Goal: Task Accomplishment & Management: Complete application form

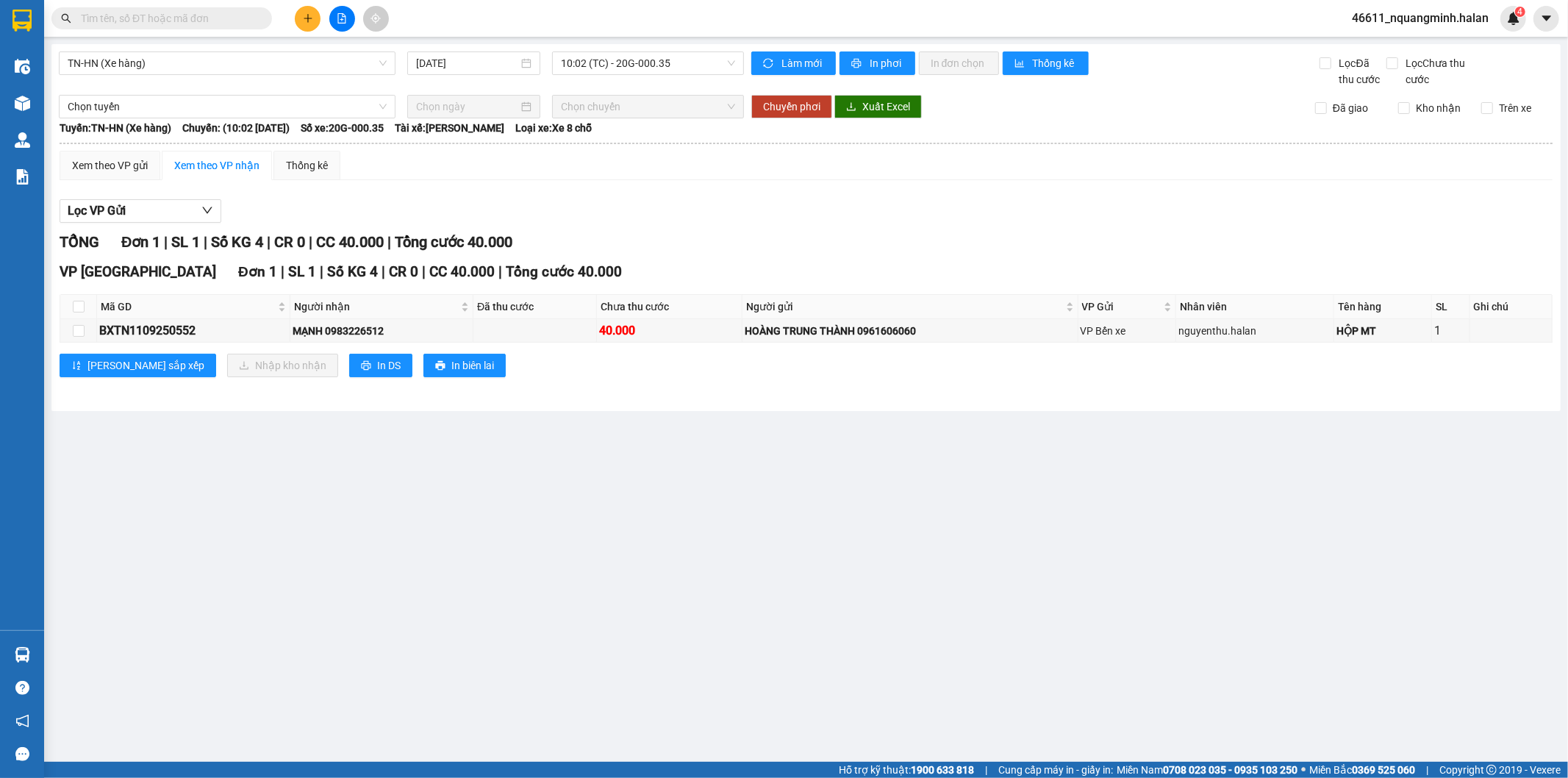
paste input "0793453333"
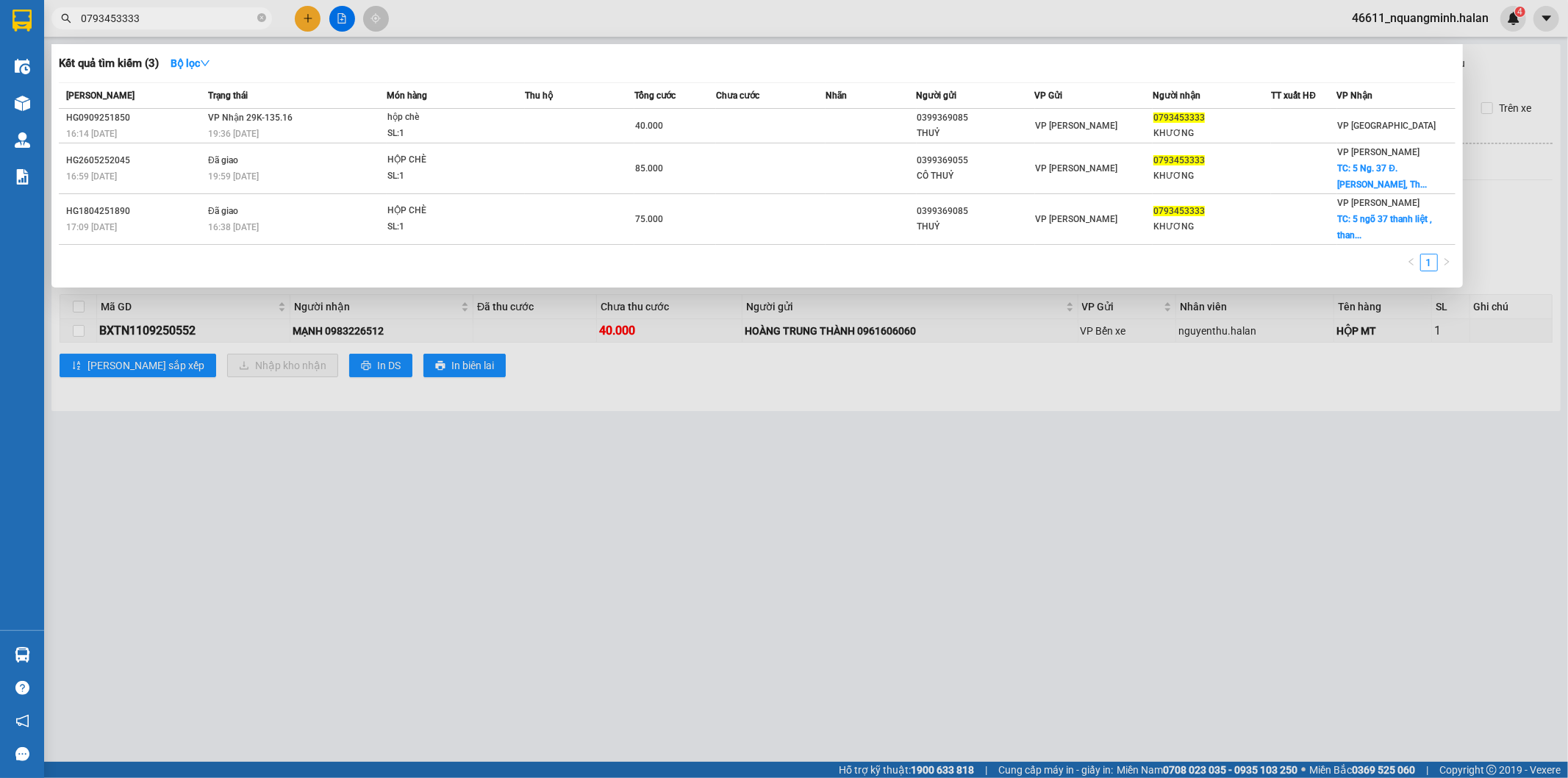
type input "0793453333"
click at [380, 434] on div at bounding box center [784, 389] width 1568 height 778
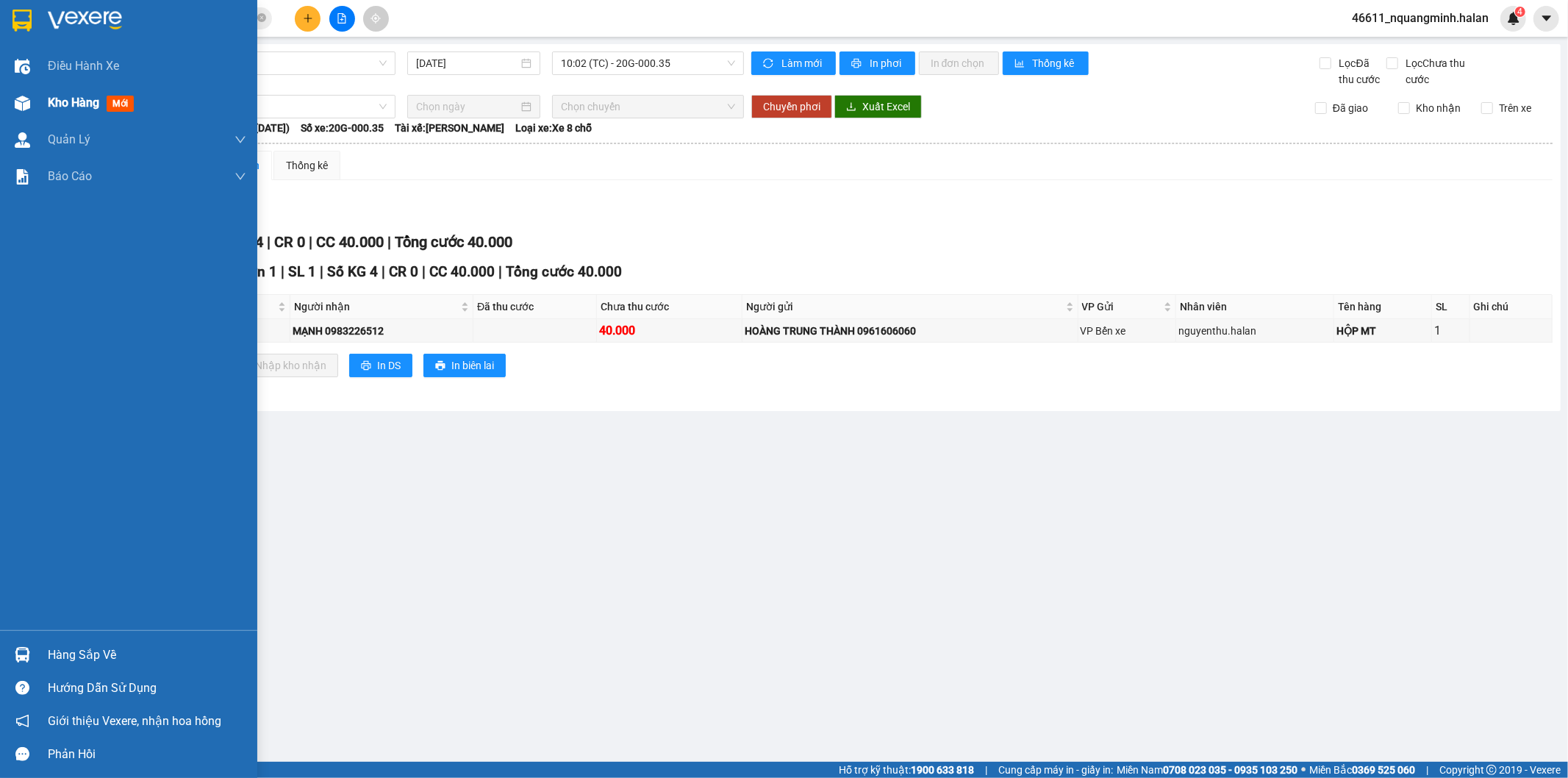
click at [30, 102] on div at bounding box center [22, 103] width 26 height 26
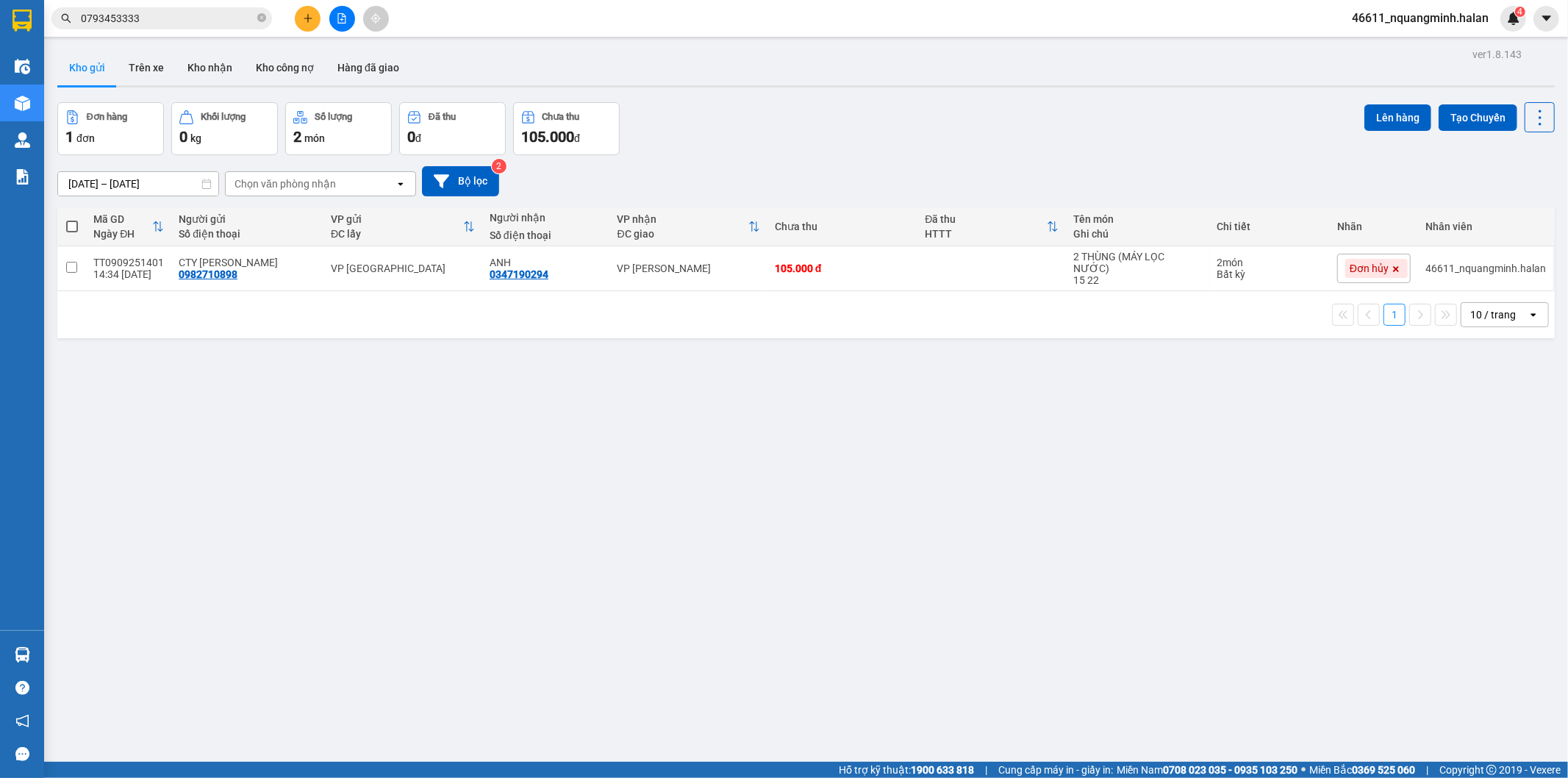
click at [185, 371] on div "ver 1.8.143 Kho gửi Trên xe Kho nhận Kho công nợ Hàng đã giao Đơn hàng 1 đơn Kh…" at bounding box center [807, 433] width 1510 height 778
click at [719, 454] on div "ver 1.8.143 Kho gửi Trên xe Kho nhận Kho công nợ Hàng đã giao Đơn hàng 1 đơn Kh…" at bounding box center [807, 433] width 1510 height 778
click at [877, 105] on div "Đơn hàng 1 đơn Khối lượng 0 kg Số lượng 2 món Đã thu 0 đ Chưa thu 105.000 đ Lên…" at bounding box center [807, 128] width 1498 height 53
drag, startPoint x: 214, startPoint y: 540, endPoint x: 106, endPoint y: 595, distance: 121.2
click at [201, 545] on div "ver 1.8.143 Kho gửi Trên xe Kho nhận Kho công nợ Hàng đã giao Đơn hàng 1 đơn Kh…" at bounding box center [807, 433] width 1510 height 778
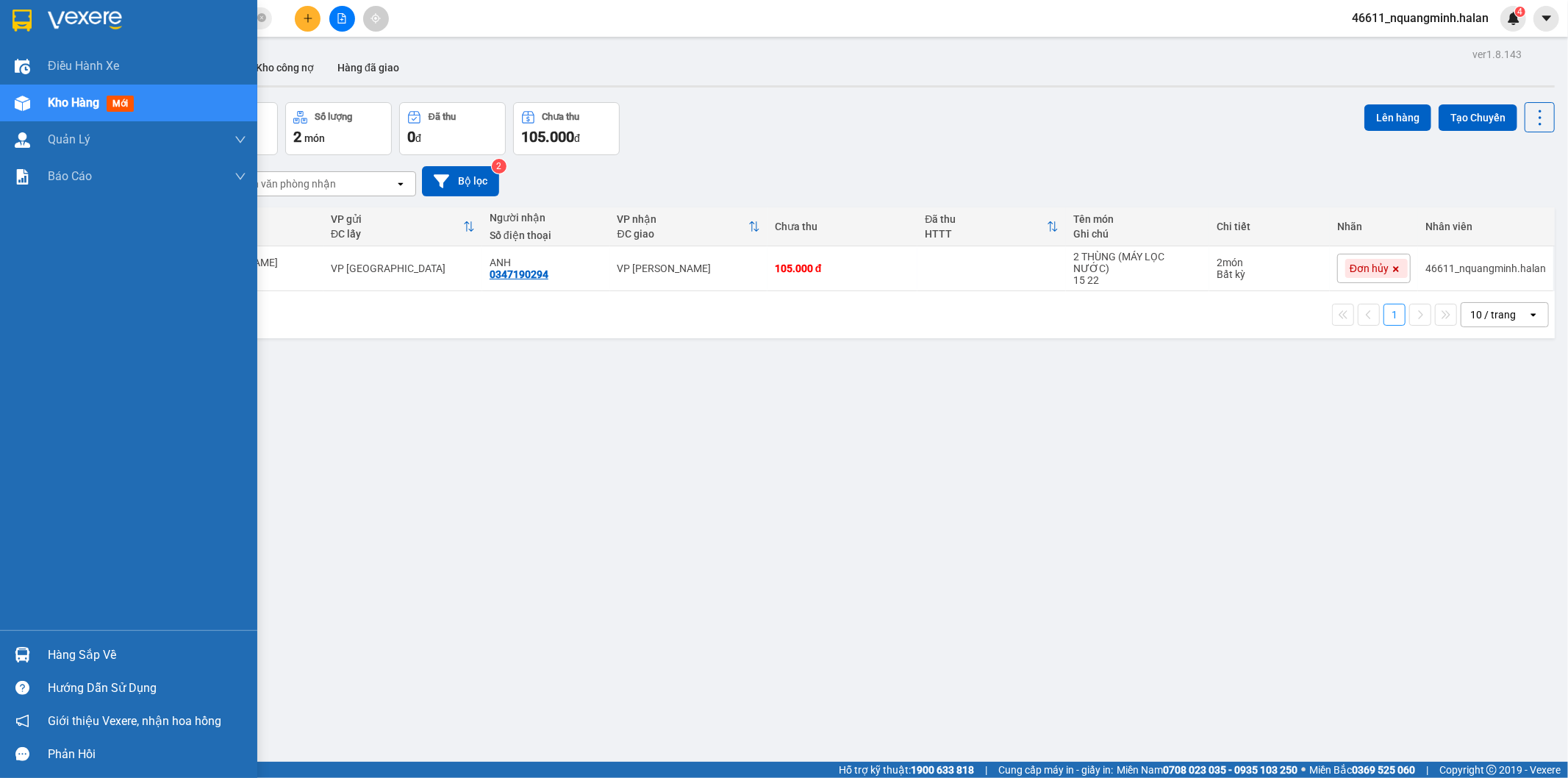
click at [24, 650] on img at bounding box center [23, 655] width 16 height 16
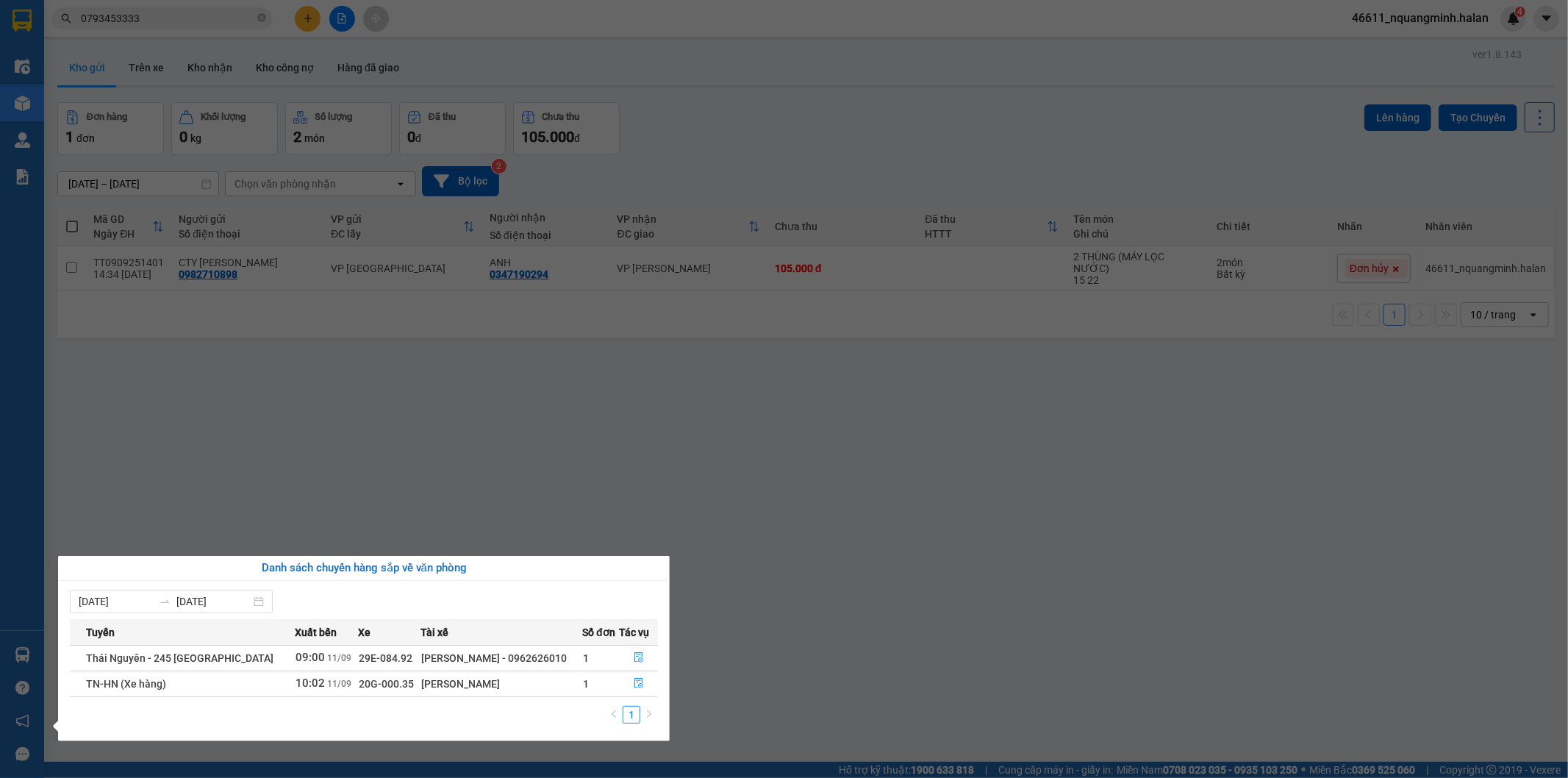
click at [630, 423] on section "Kết quả tìm kiếm ( 3 ) Bộ lọc Mã ĐH Trạng thái Món hàng Thu hộ Tổng cước Chưa c…" at bounding box center [784, 389] width 1568 height 778
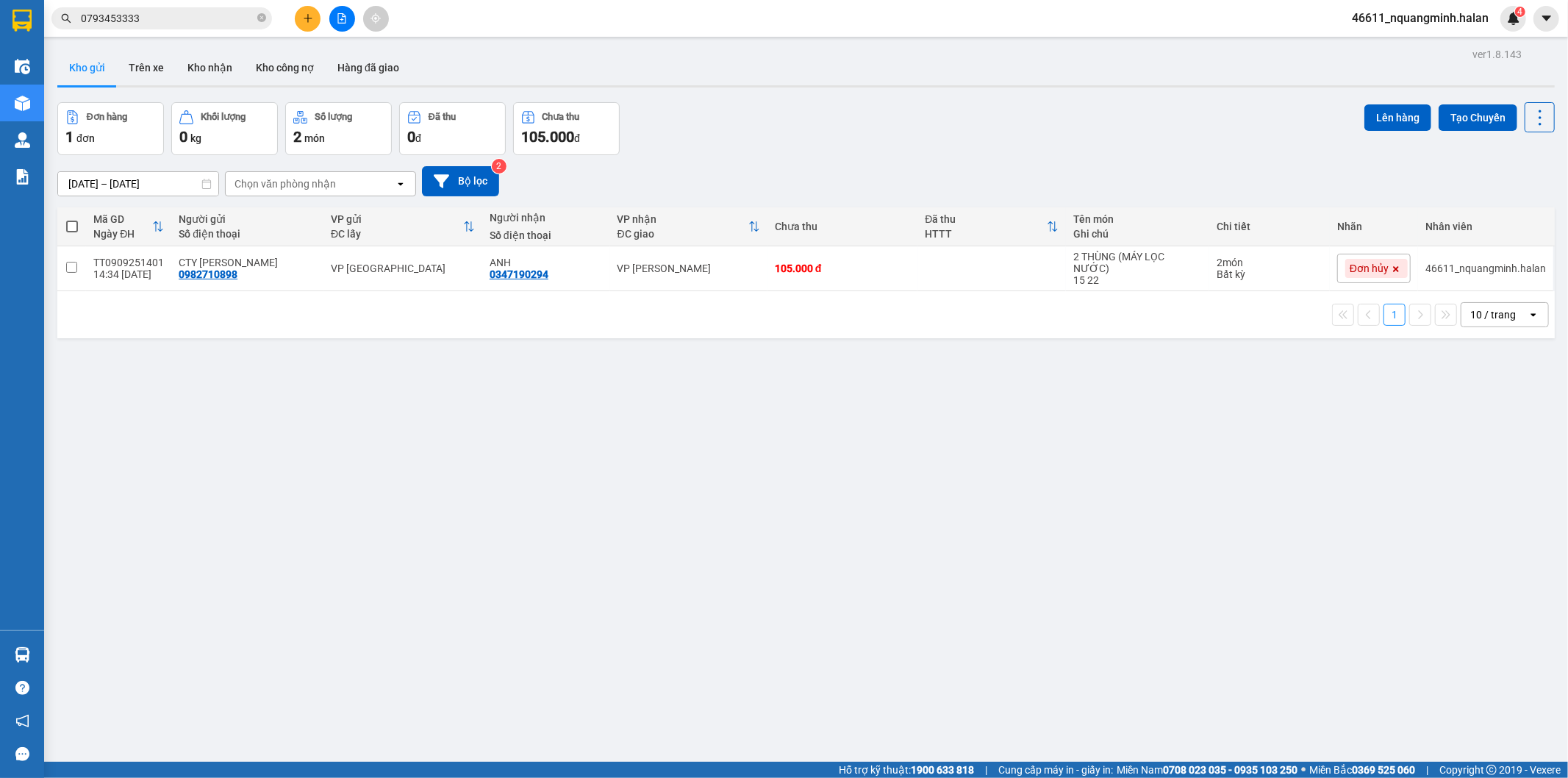
click at [540, 461] on div "ver 1.8.143 Kho gửi Trên xe Kho nhận Kho công nợ Hàng đã giao Đơn hàng 1 đơn Kh…" at bounding box center [807, 433] width 1510 height 778
click at [188, 19] on input "0793453333" at bounding box center [168, 18] width 173 height 16
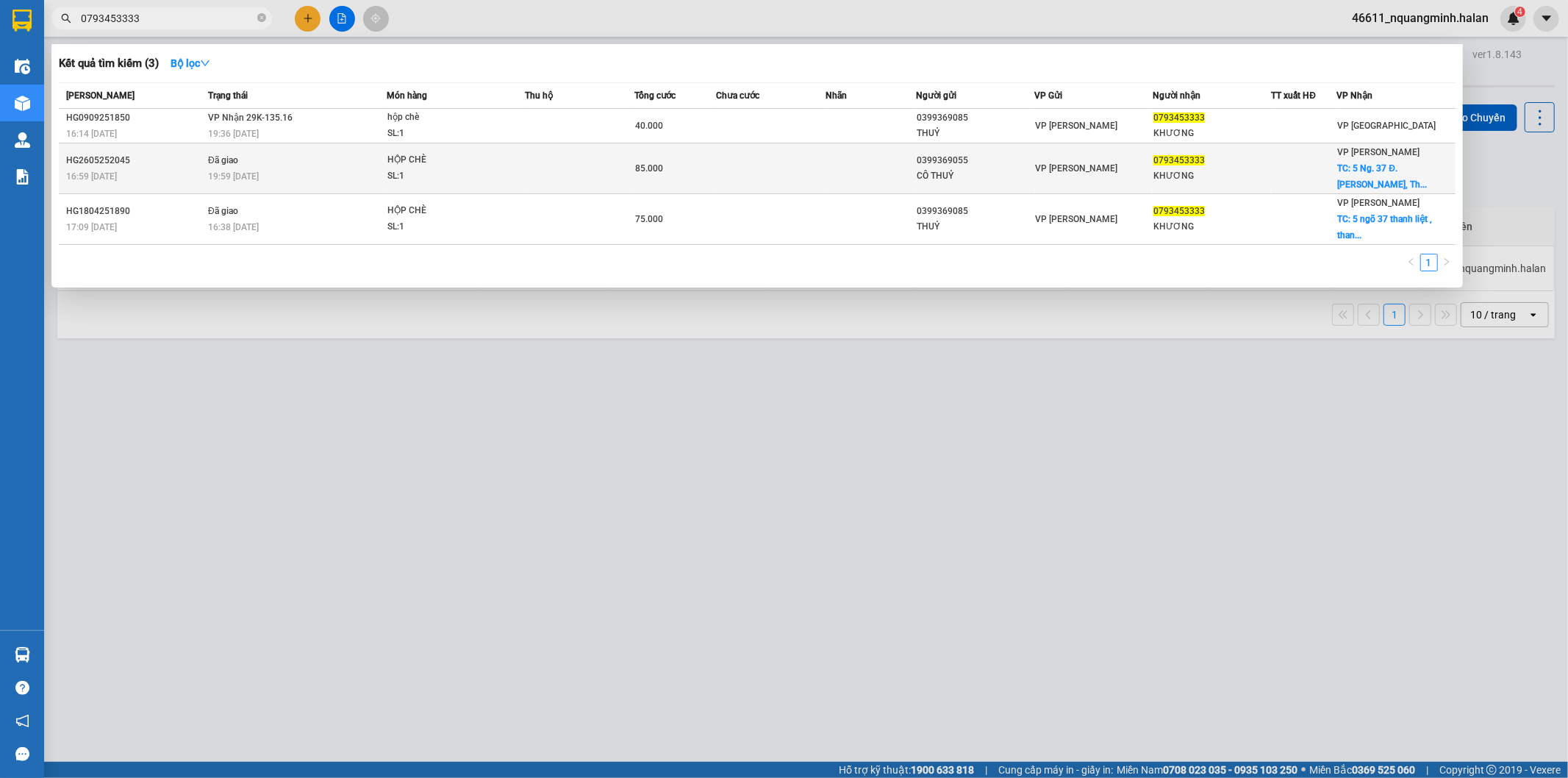
click at [760, 163] on td at bounding box center [771, 168] width 109 height 51
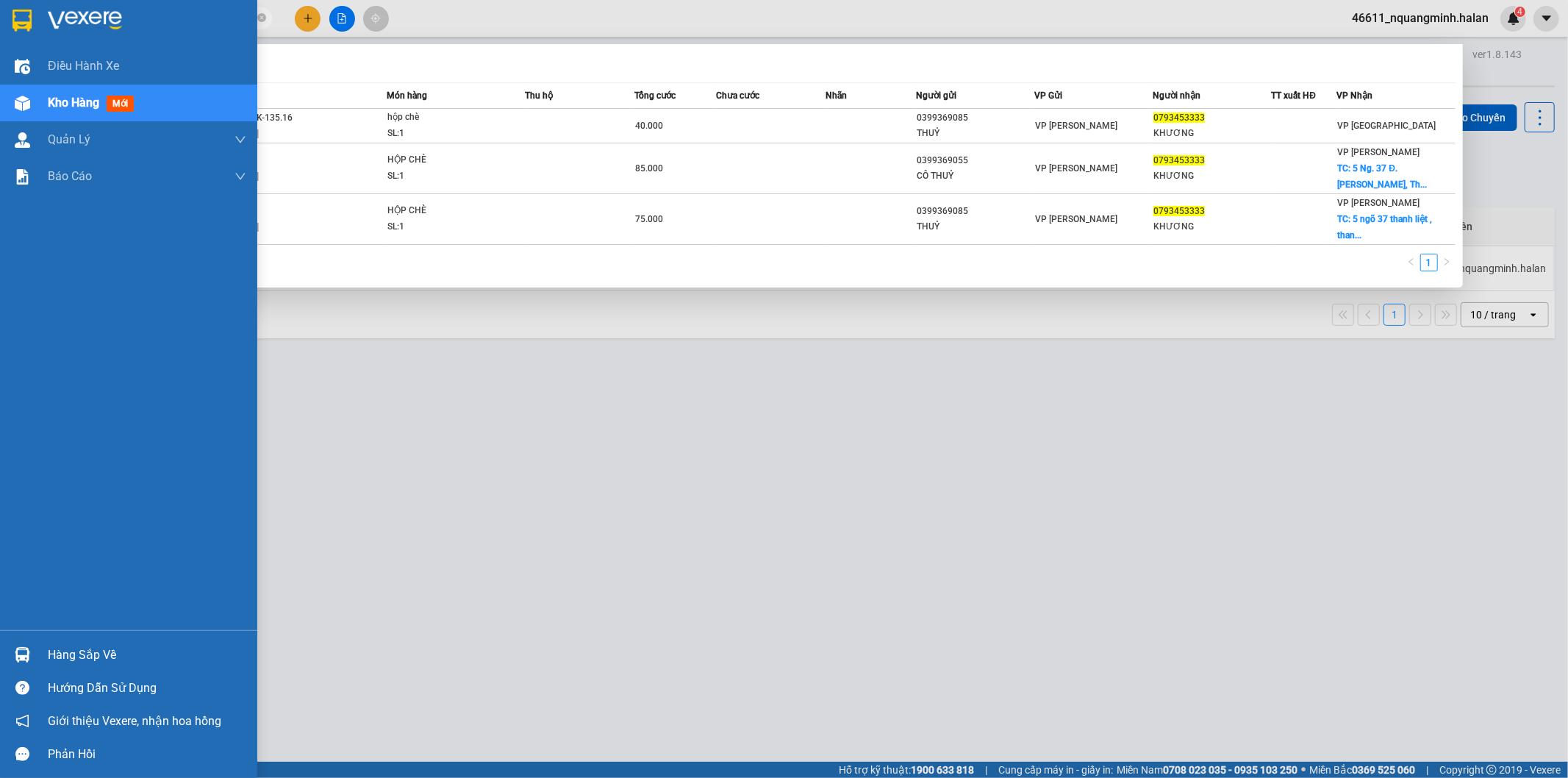
click at [44, 643] on div "Hàng sắp về" at bounding box center [128, 655] width 258 height 33
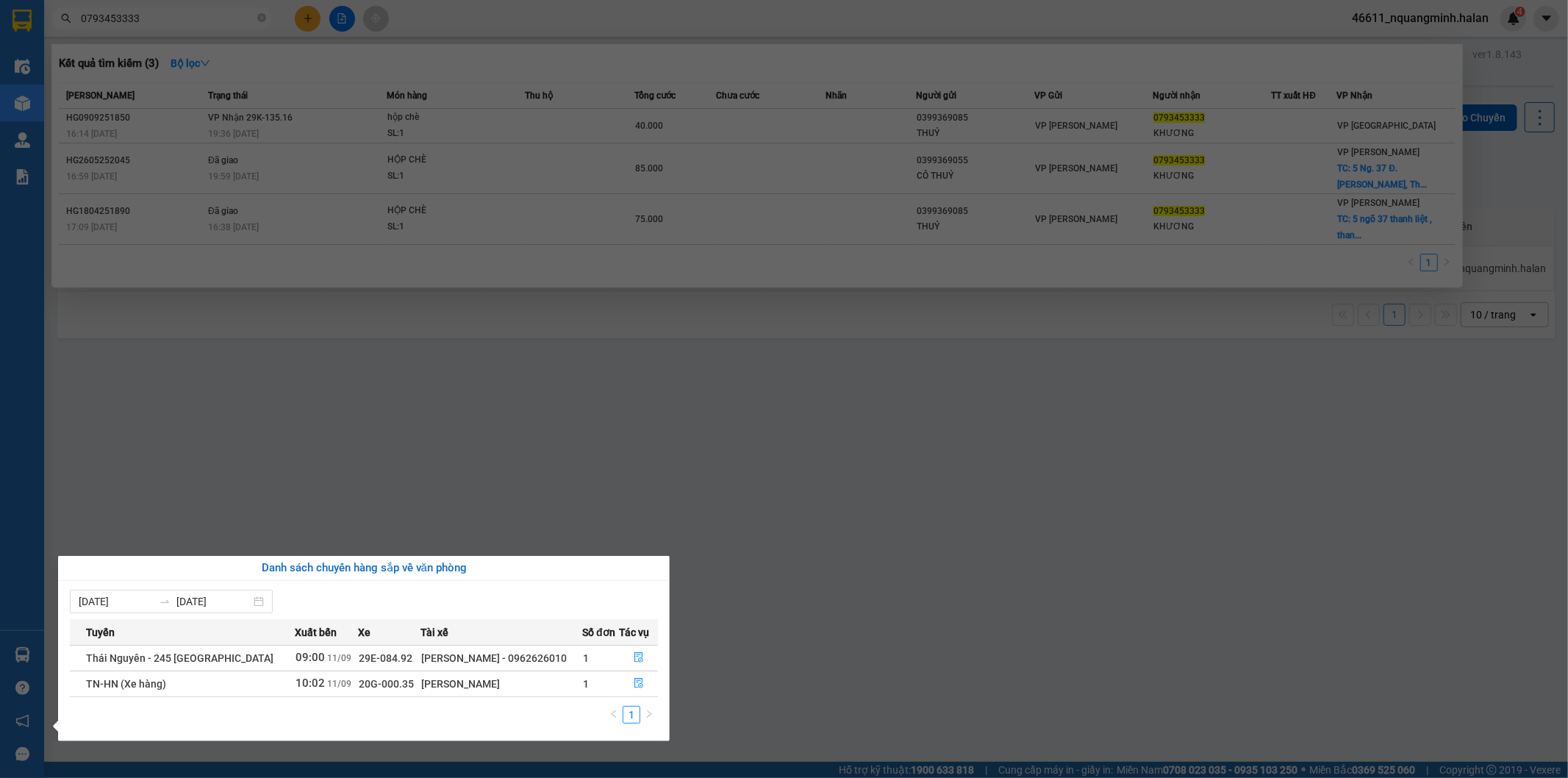
click at [525, 461] on section "Kết quả tìm kiếm ( 3 ) Bộ lọc Mã ĐH Trạng thái Món hàng Thu hộ Tổng cước Chưa c…" at bounding box center [784, 389] width 1568 height 778
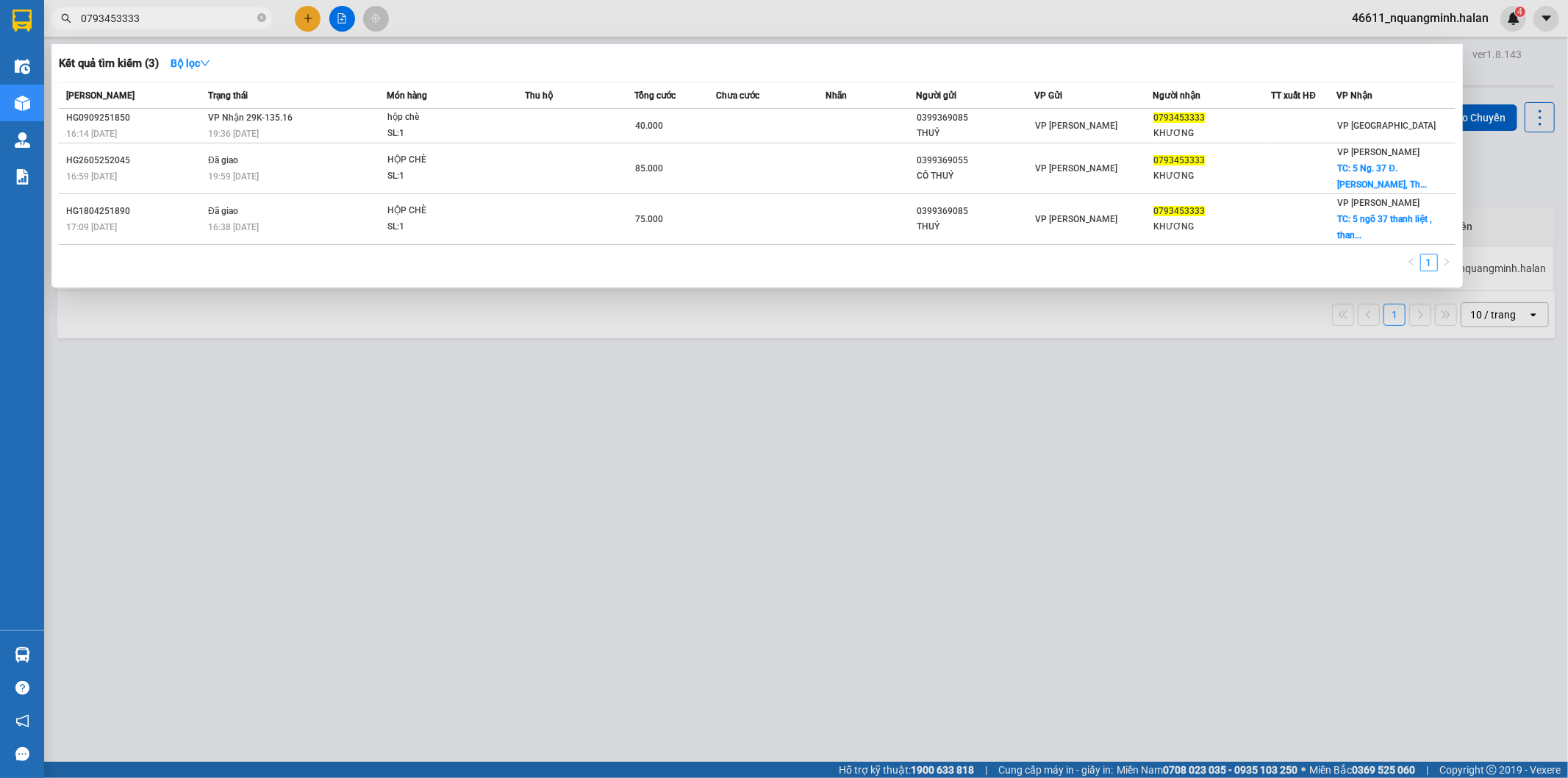
click at [165, 22] on input "0793453333" at bounding box center [168, 18] width 173 height 16
click at [208, 21] on input "0793453333" at bounding box center [168, 18] width 173 height 16
drag, startPoint x: 86, startPoint y: 444, endPoint x: 86, endPoint y: 436, distance: 8.0
click at [86, 443] on div at bounding box center [784, 389] width 1568 height 778
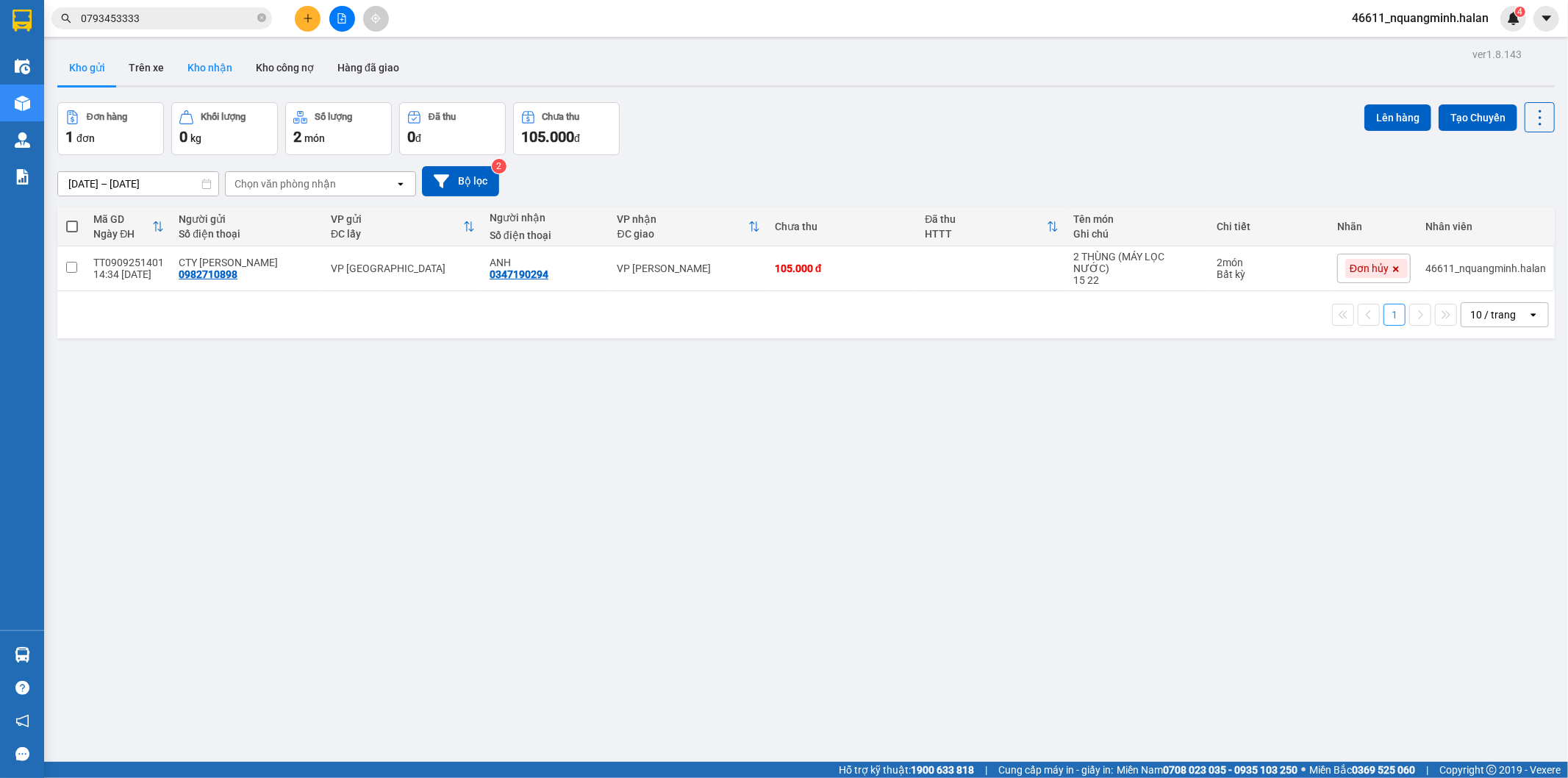
click at [193, 66] on button "Kho nhận" at bounding box center [210, 68] width 68 height 35
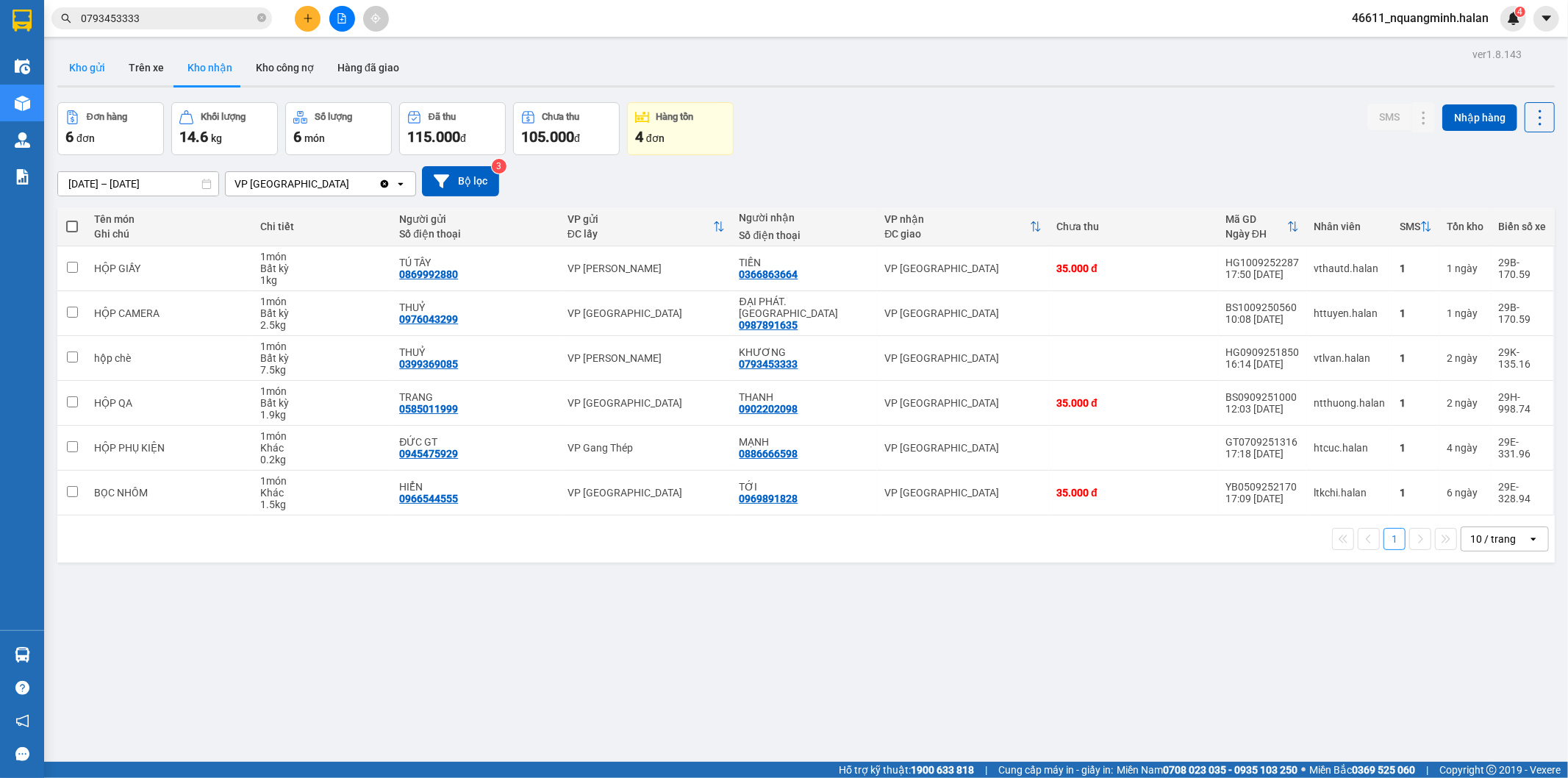
click at [98, 71] on button "Kho gửi" at bounding box center [87, 68] width 59 height 35
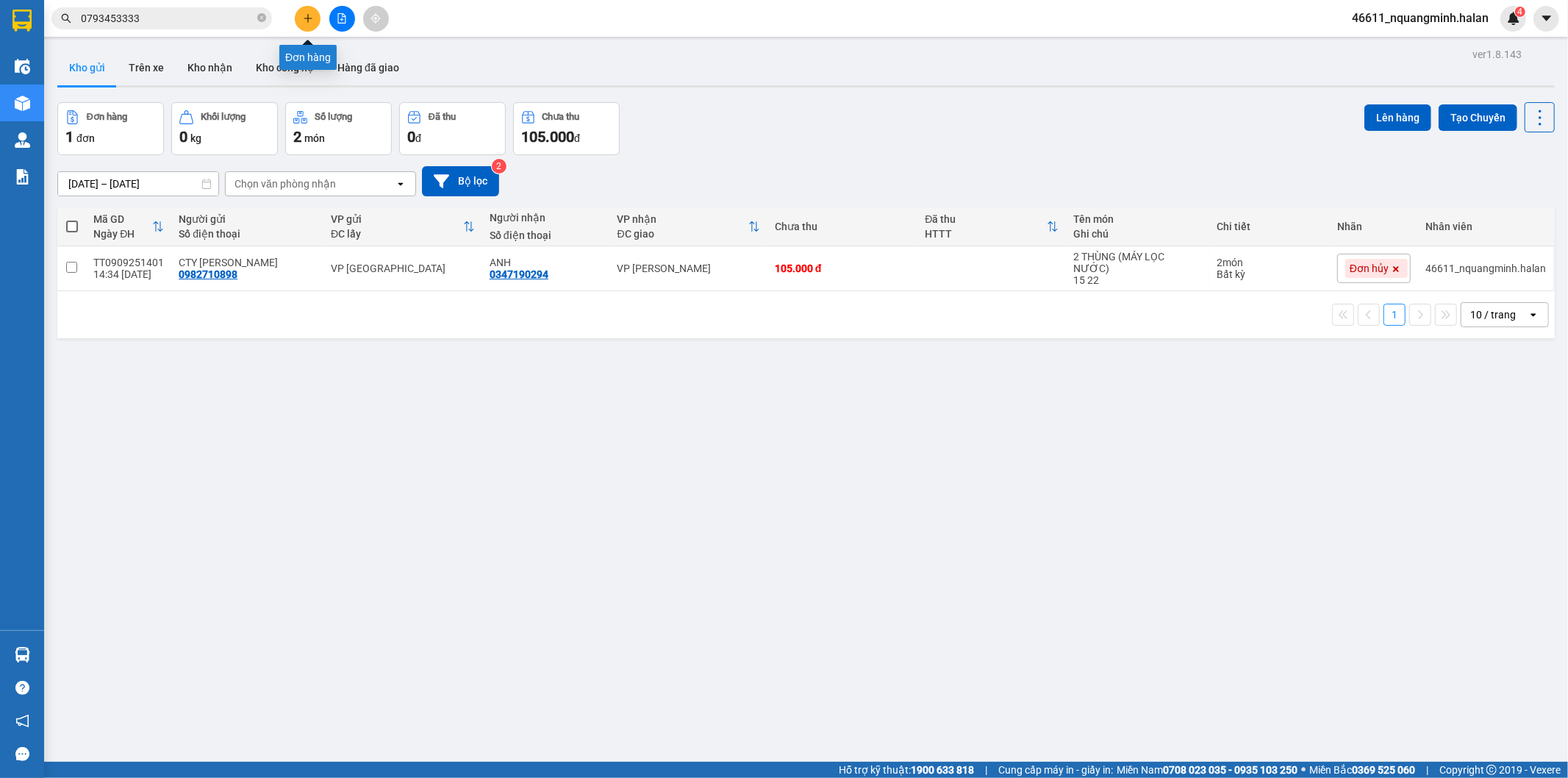
click at [301, 18] on button at bounding box center [308, 18] width 26 height 26
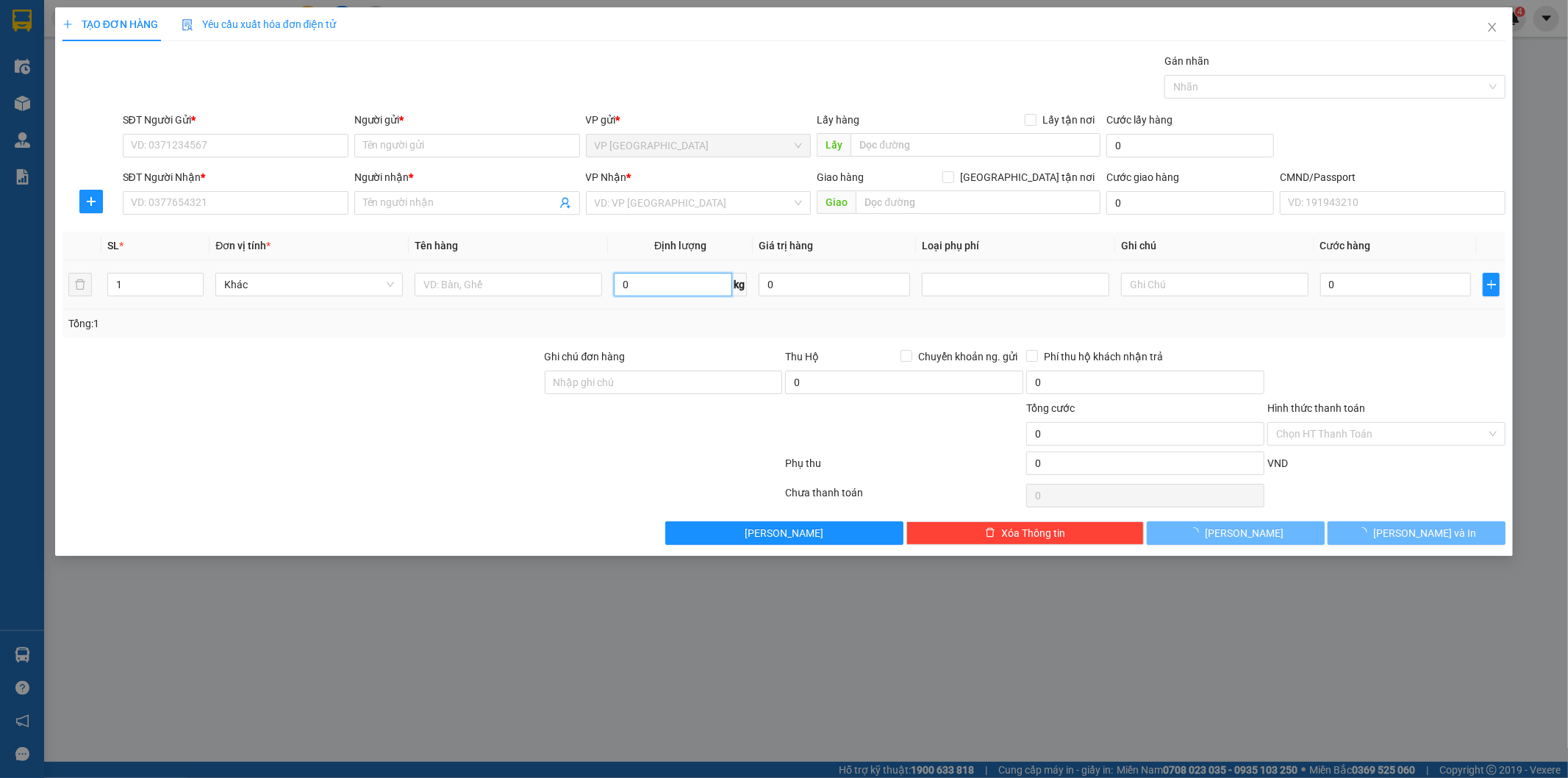
click at [649, 290] on input "0" at bounding box center [673, 284] width 118 height 23
type input "10"
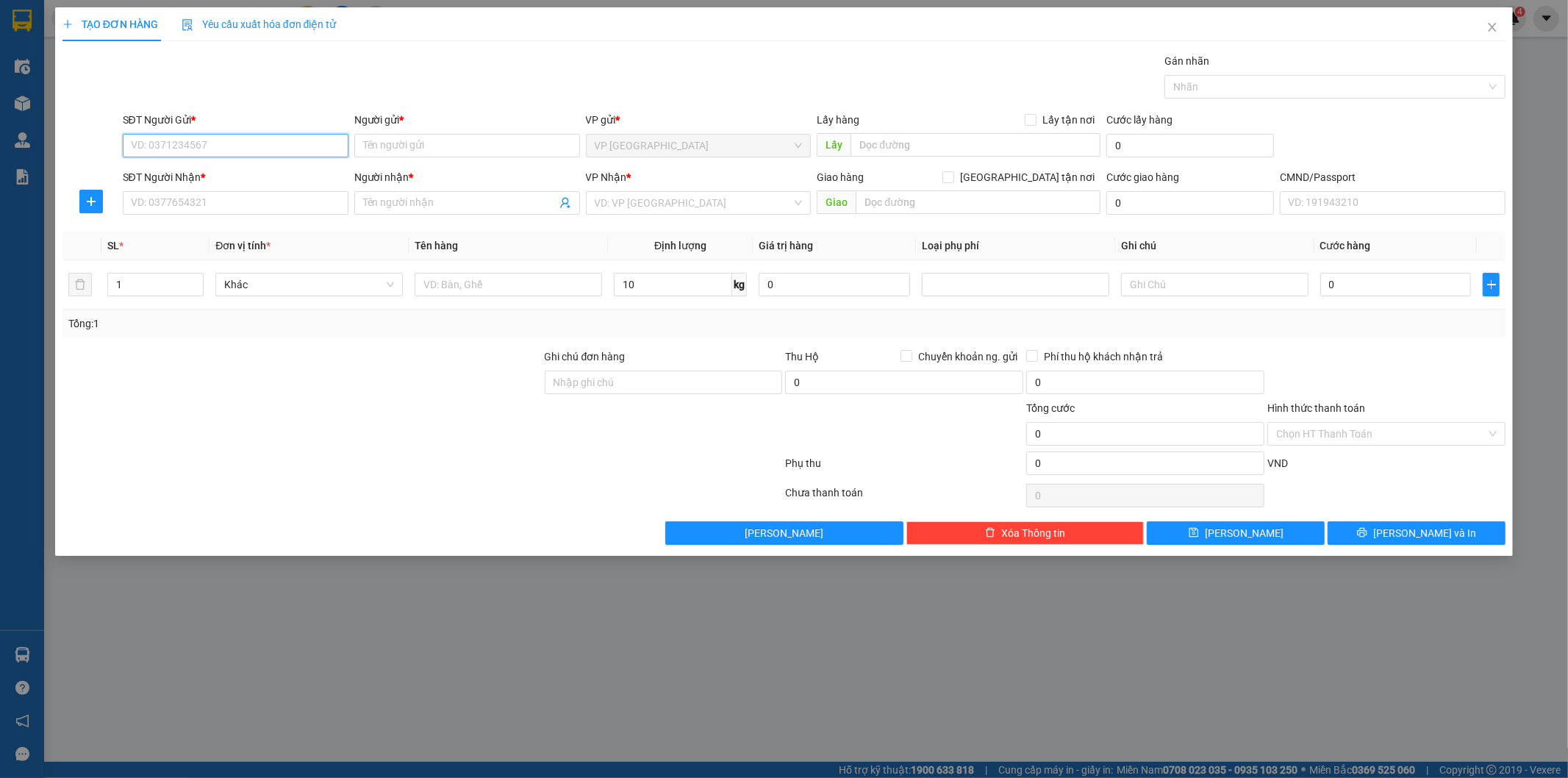
click at [324, 143] on input "SĐT Người Gửi *" at bounding box center [235, 145] width 226 height 23
type input "0868247261"
drag, startPoint x: 253, startPoint y: 174, endPoint x: 253, endPoint y: 212, distance: 38.0
click at [253, 177] on div "0868247261 - DUNG" at bounding box center [235, 174] width 208 height 16
type input "DUNG"
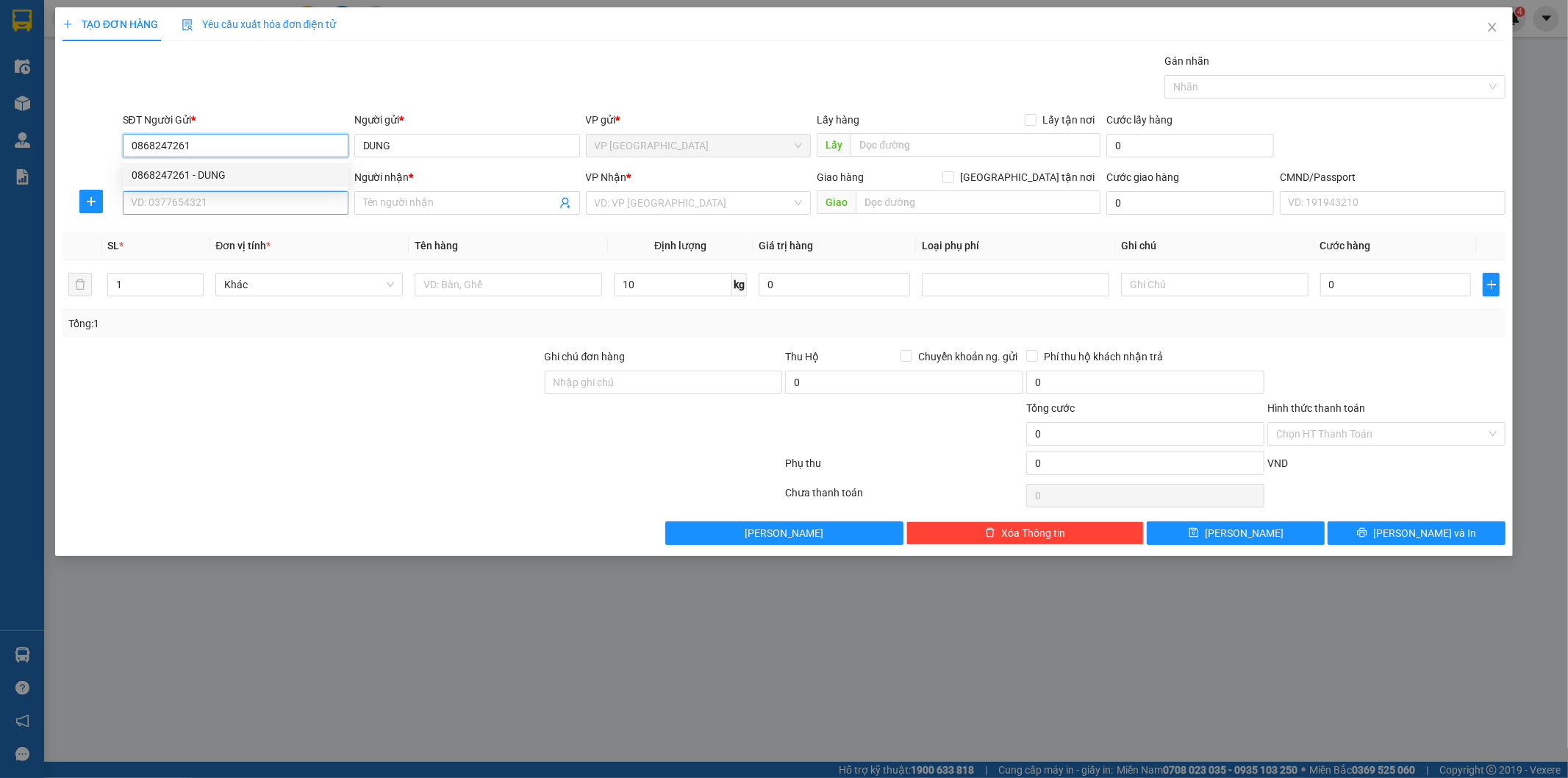
type input "0868247261"
click at [252, 214] on input "SĐT Người Nhận *" at bounding box center [235, 203] width 226 height 23
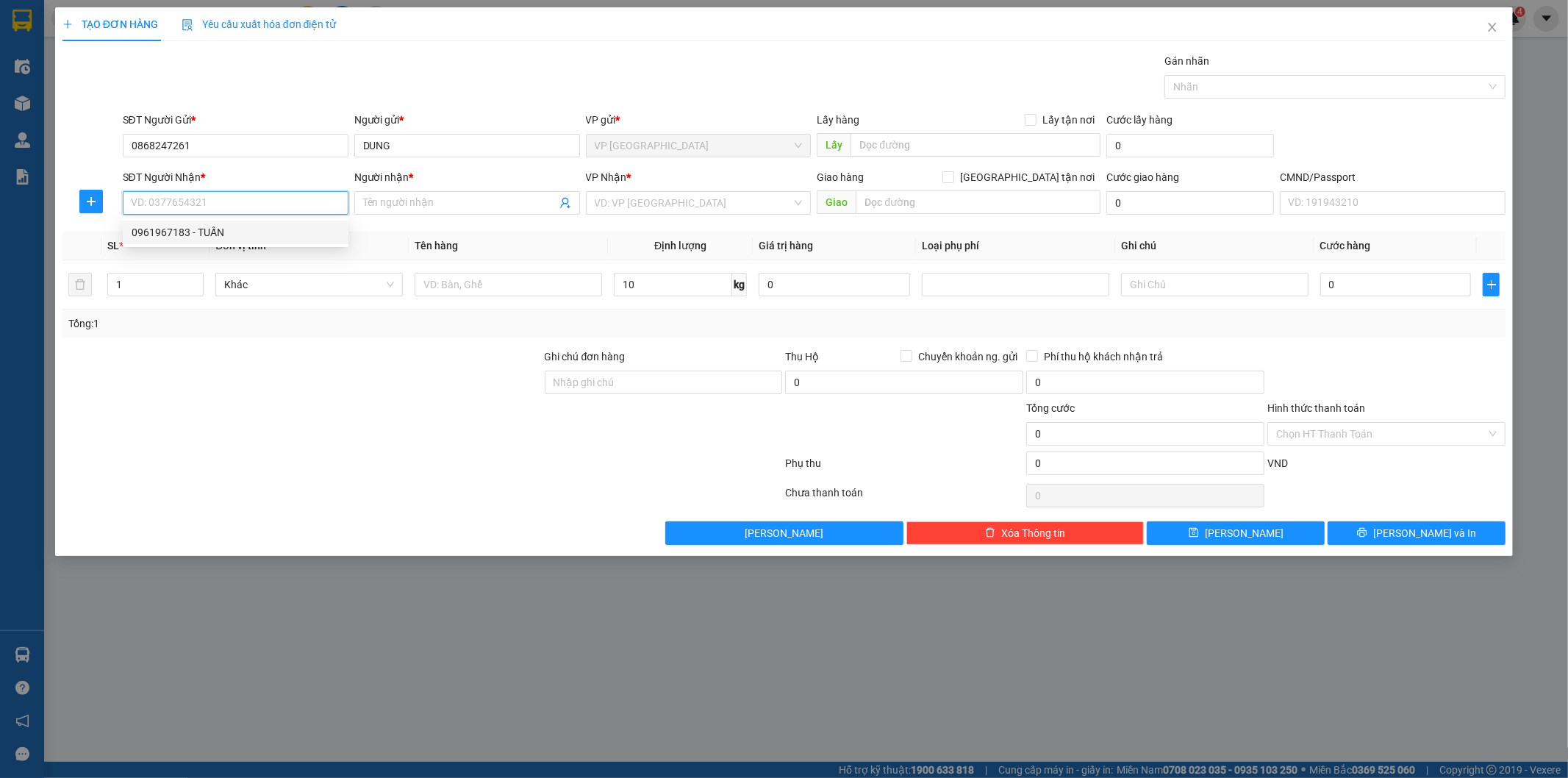
click at [211, 233] on div "0961967183 - TUẤN" at bounding box center [235, 232] width 208 height 16
type input "0961967183"
type input "TUẤN"
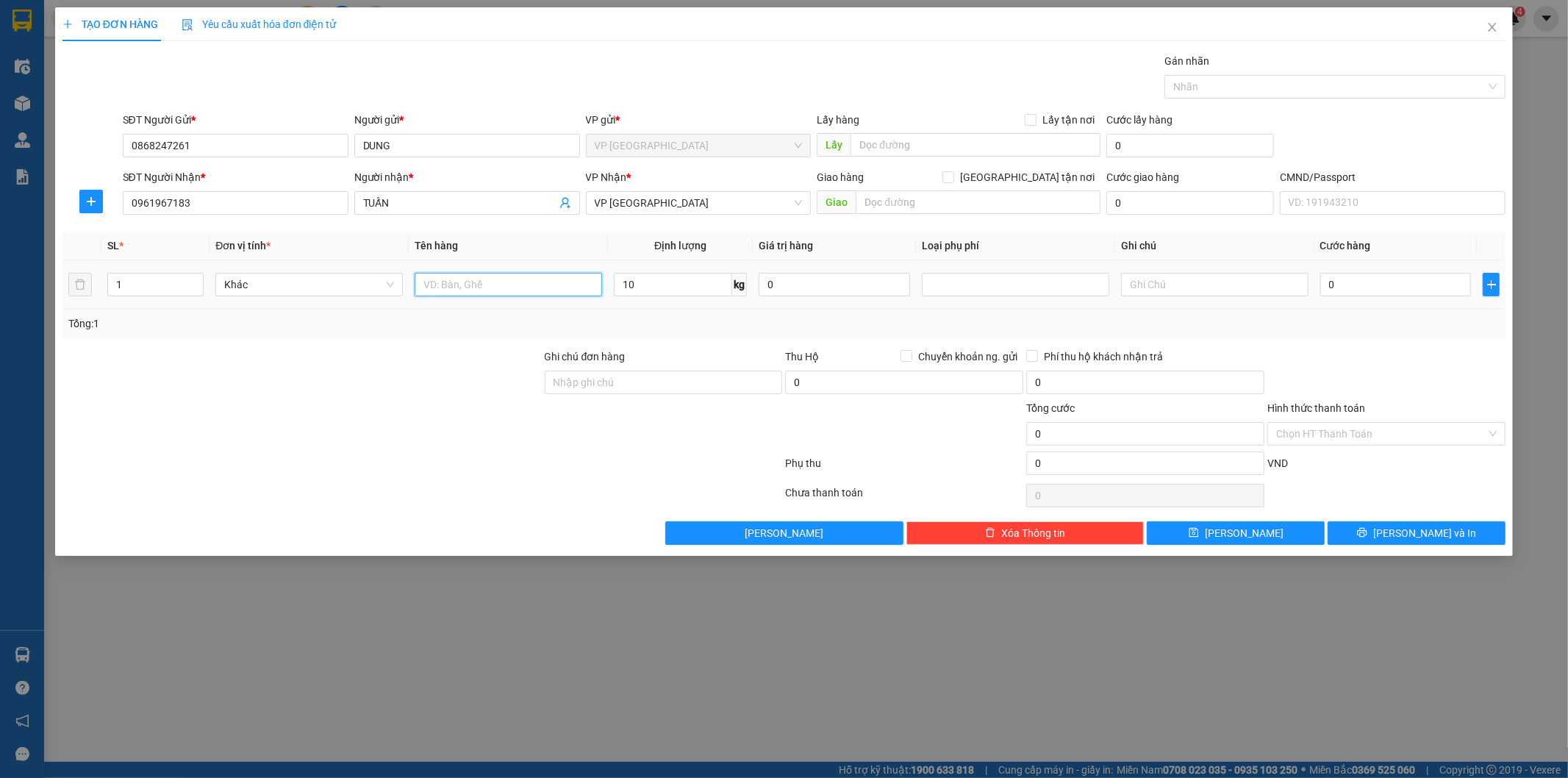
click at [538, 283] on input "text" at bounding box center [508, 284] width 188 height 23
type input "HỘP (VÒNG BI)"
click at [1368, 295] on input "0" at bounding box center [1396, 284] width 152 height 23
type input "40"
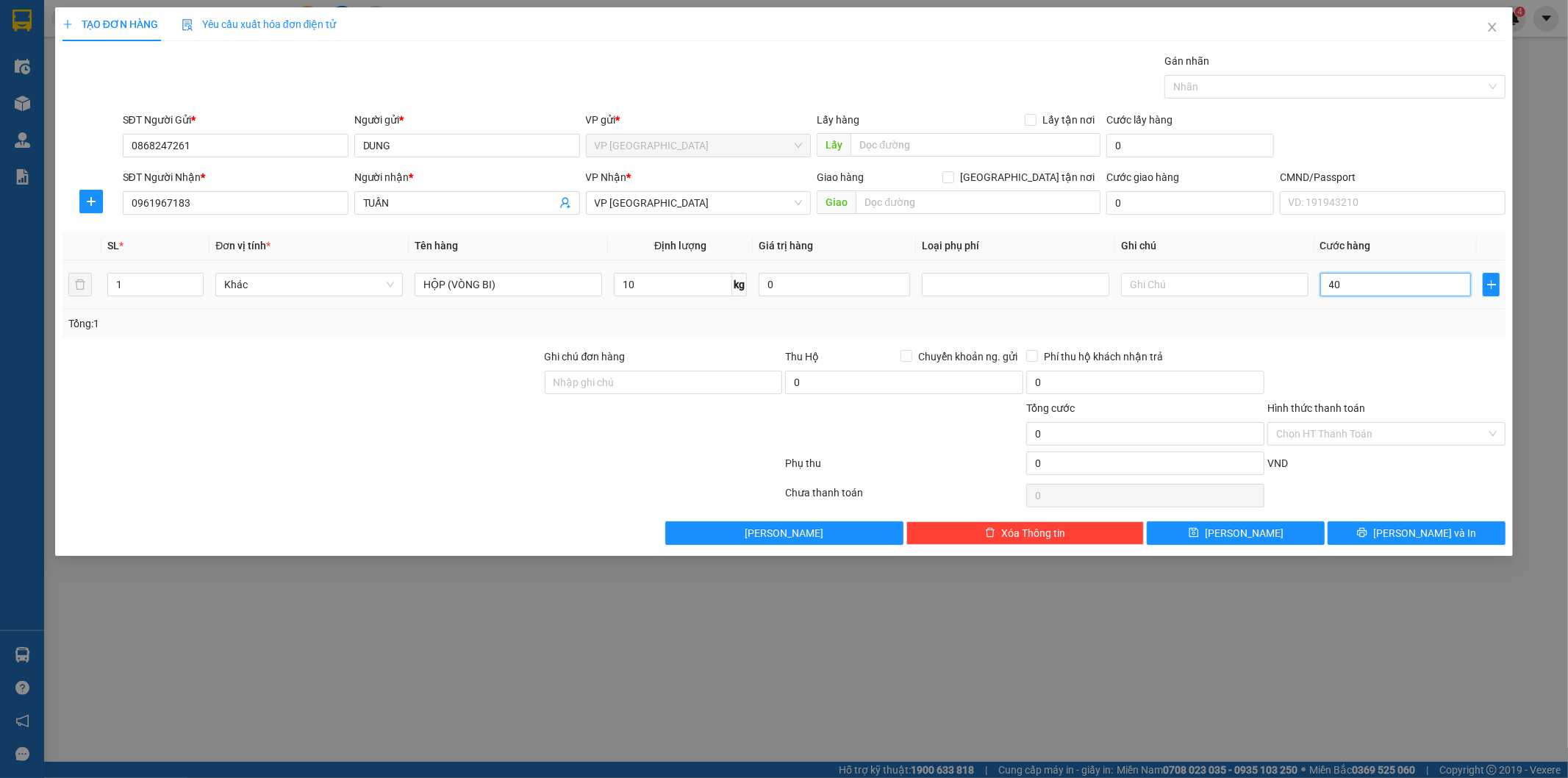
type input "40"
click at [1374, 362] on div at bounding box center [1386, 374] width 241 height 52
type input "40.000"
drag, startPoint x: 1366, startPoint y: 438, endPoint x: 1343, endPoint y: 462, distance: 33.2
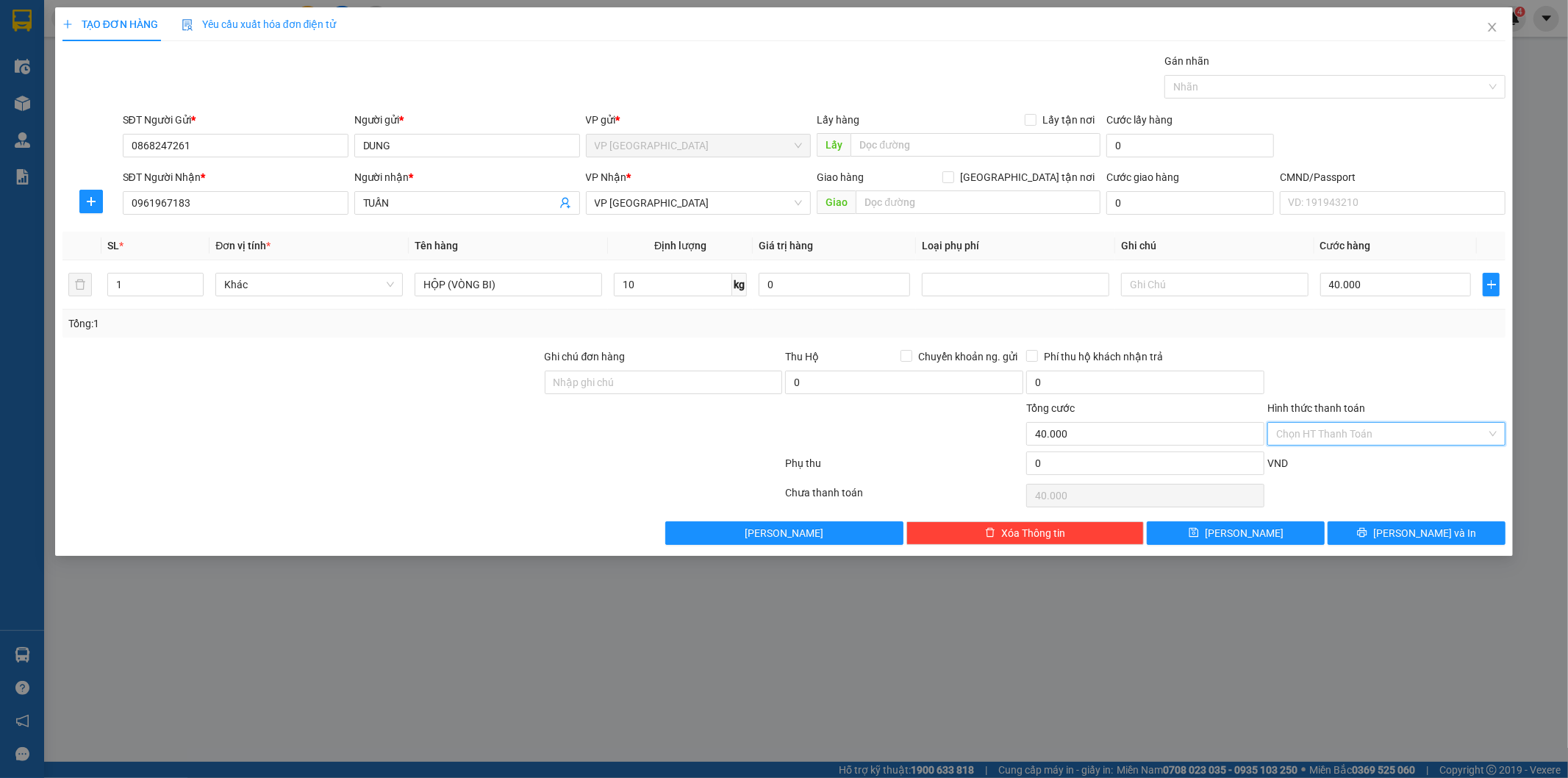
click at [1365, 439] on input "Hình thức thanh toán" at bounding box center [1381, 434] width 210 height 22
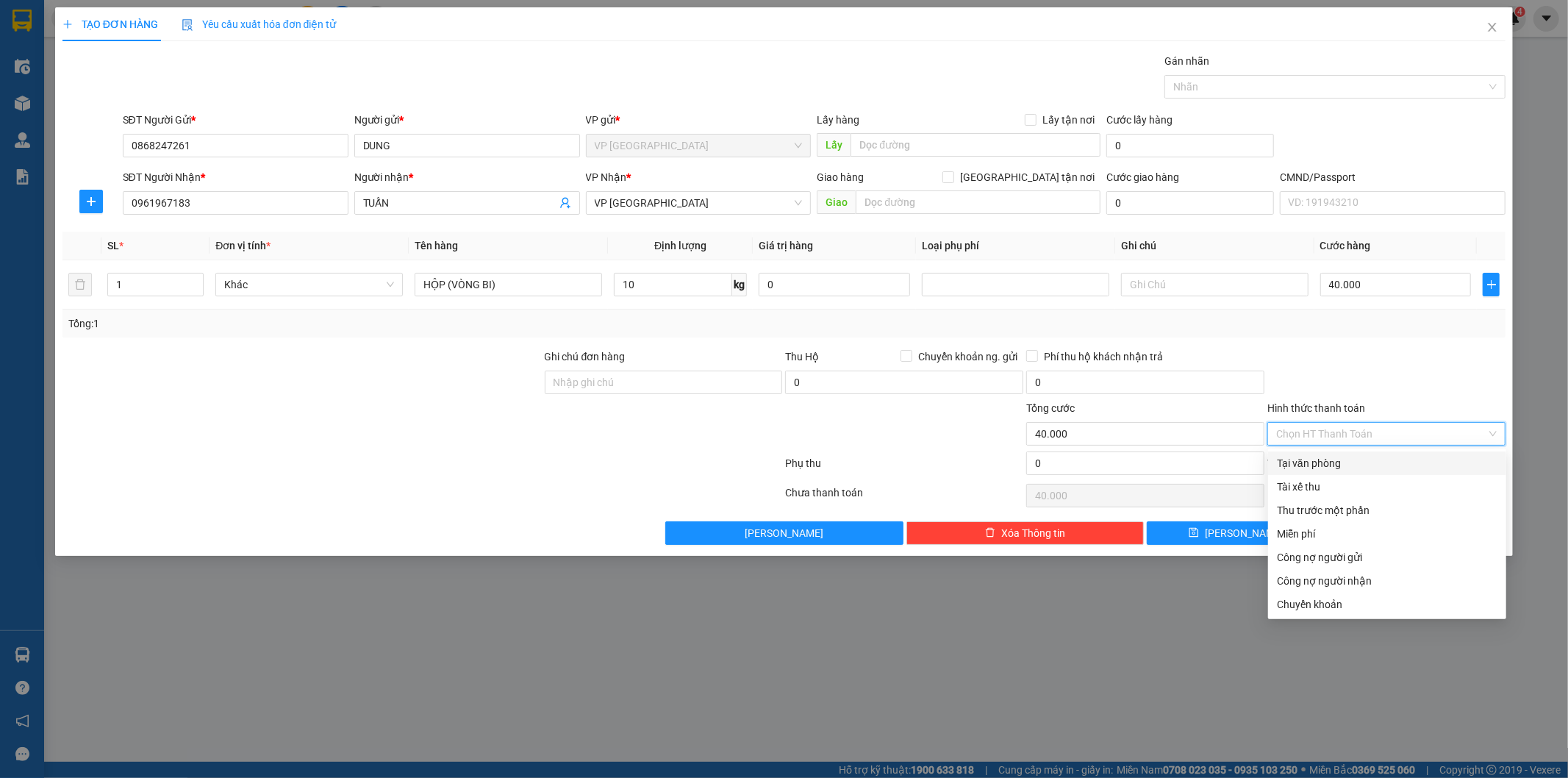
click at [1328, 461] on div "Tại văn phòng" at bounding box center [1387, 463] width 220 height 16
type input "0"
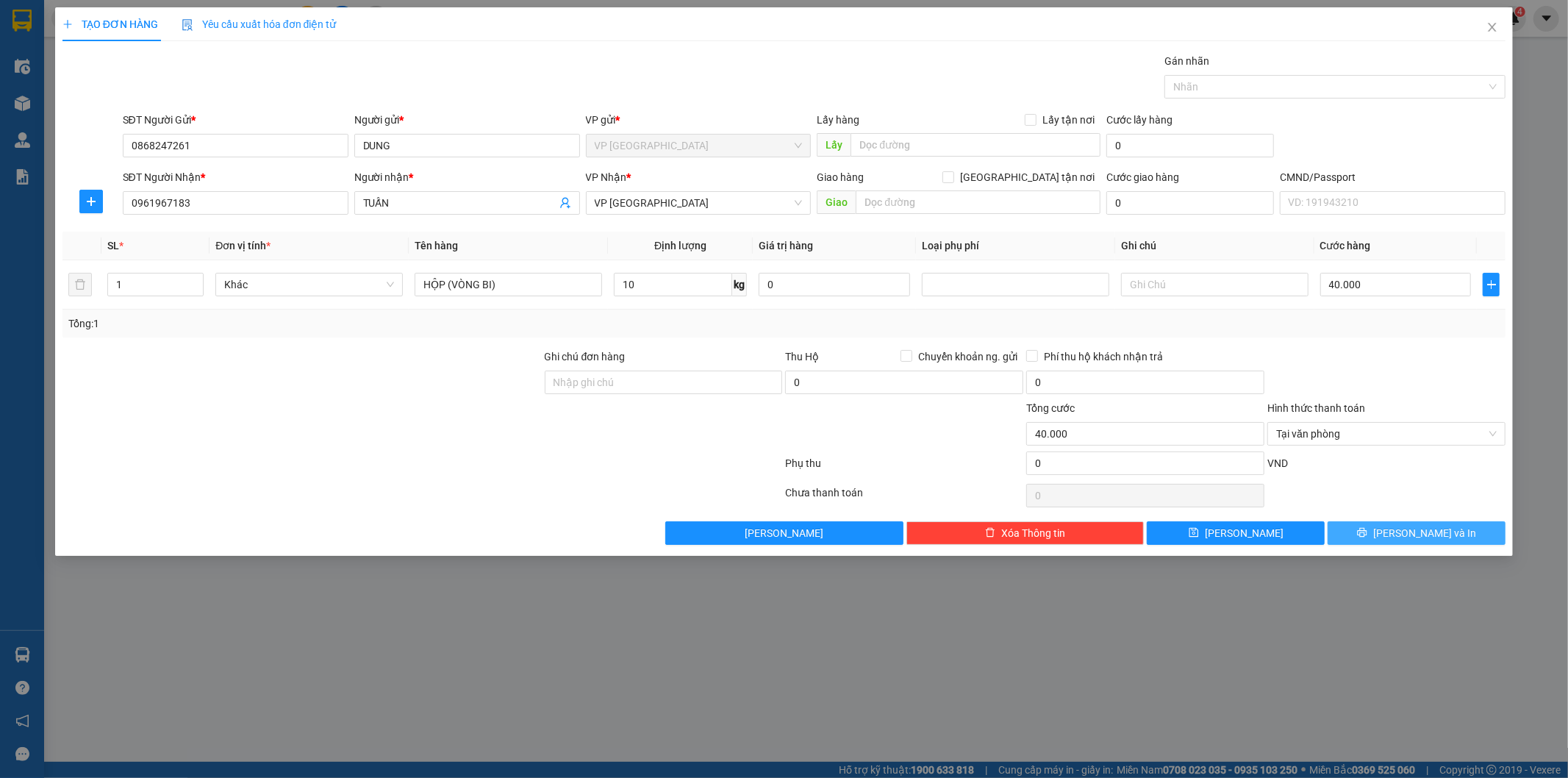
click at [1368, 535] on icon "printer" at bounding box center [1362, 532] width 10 height 10
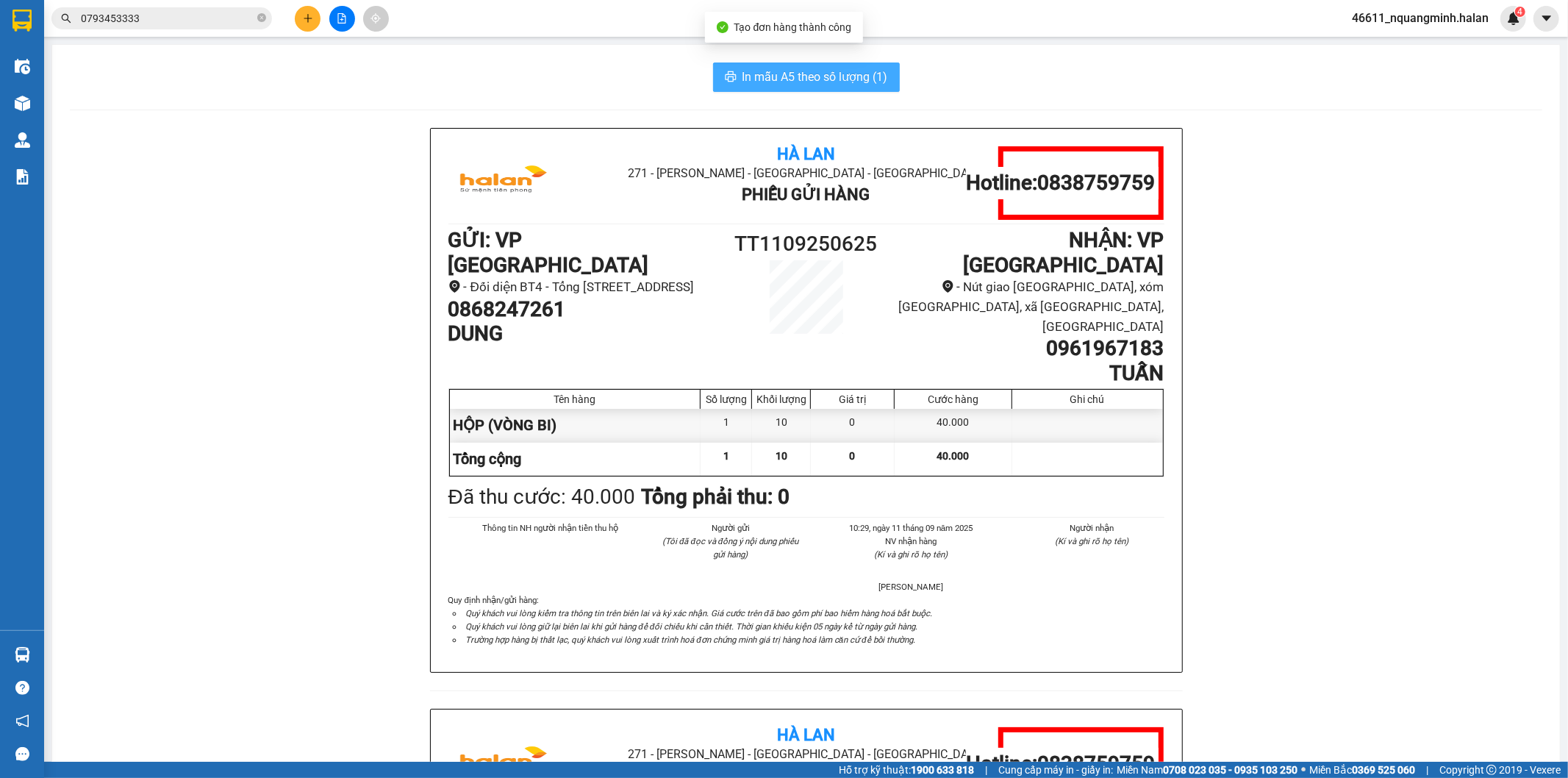
click at [722, 68] on button "In mẫu A5 theo số lượng (1)" at bounding box center [807, 77] width 187 height 29
click at [306, 561] on div "Hà Lan 271 - Dương Tự Minh - Phường Tân Long - Thái Nguyên Phiếu Gửi Hàng Hotli…" at bounding box center [807, 709] width 1473 height 1162
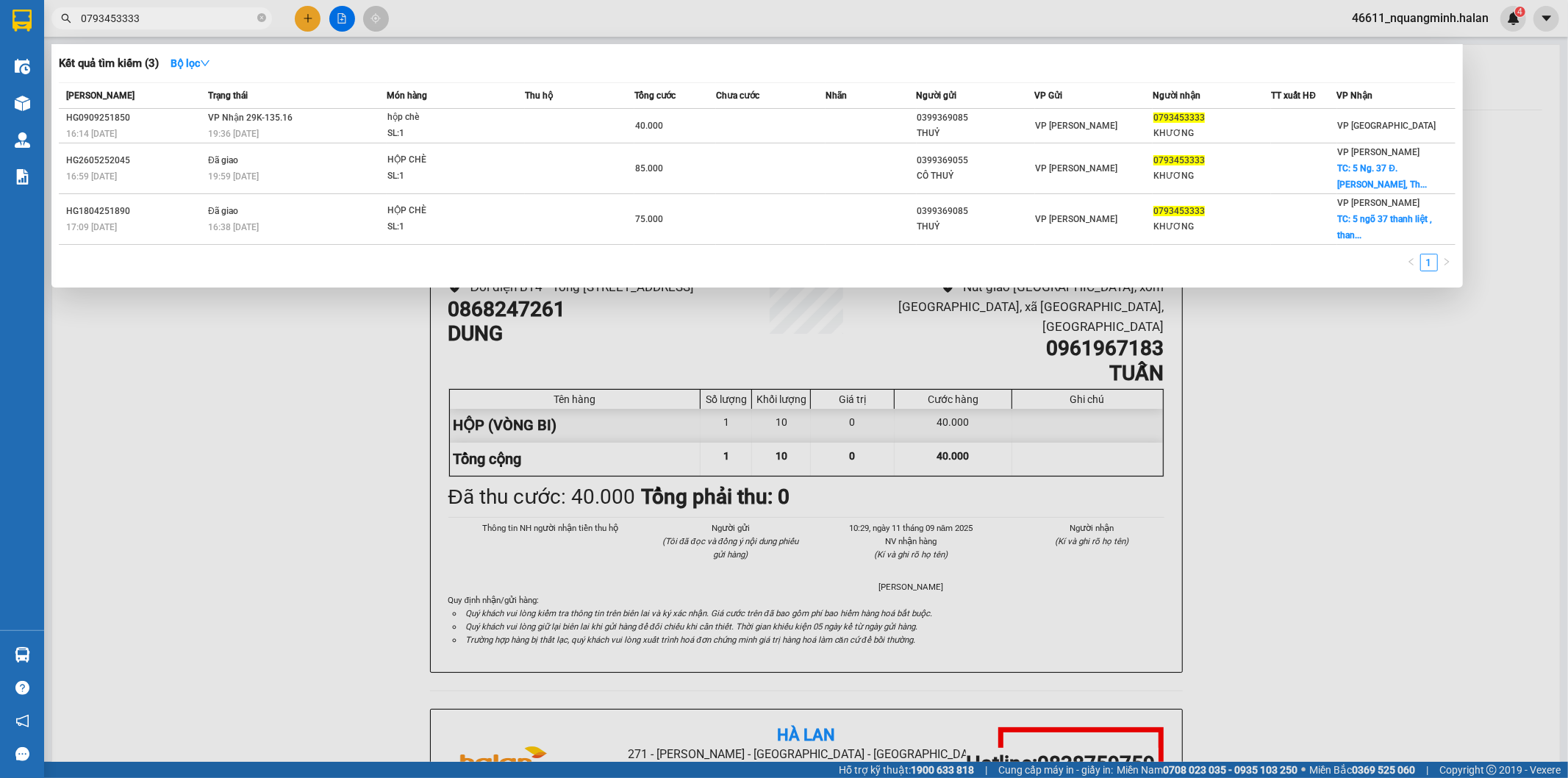
drag, startPoint x: 194, startPoint y: 23, endPoint x: 0, endPoint y: -52, distance: 208.0
click at [0, 0] on html "Kết quả tìm kiếm ( 3 ) Bộ lọc Mã ĐH Trạng thái Món hàng Thu hộ Tổng cước Chưa c…" at bounding box center [784, 389] width 1568 height 778
click at [147, 22] on input "0793453333" at bounding box center [168, 18] width 173 height 16
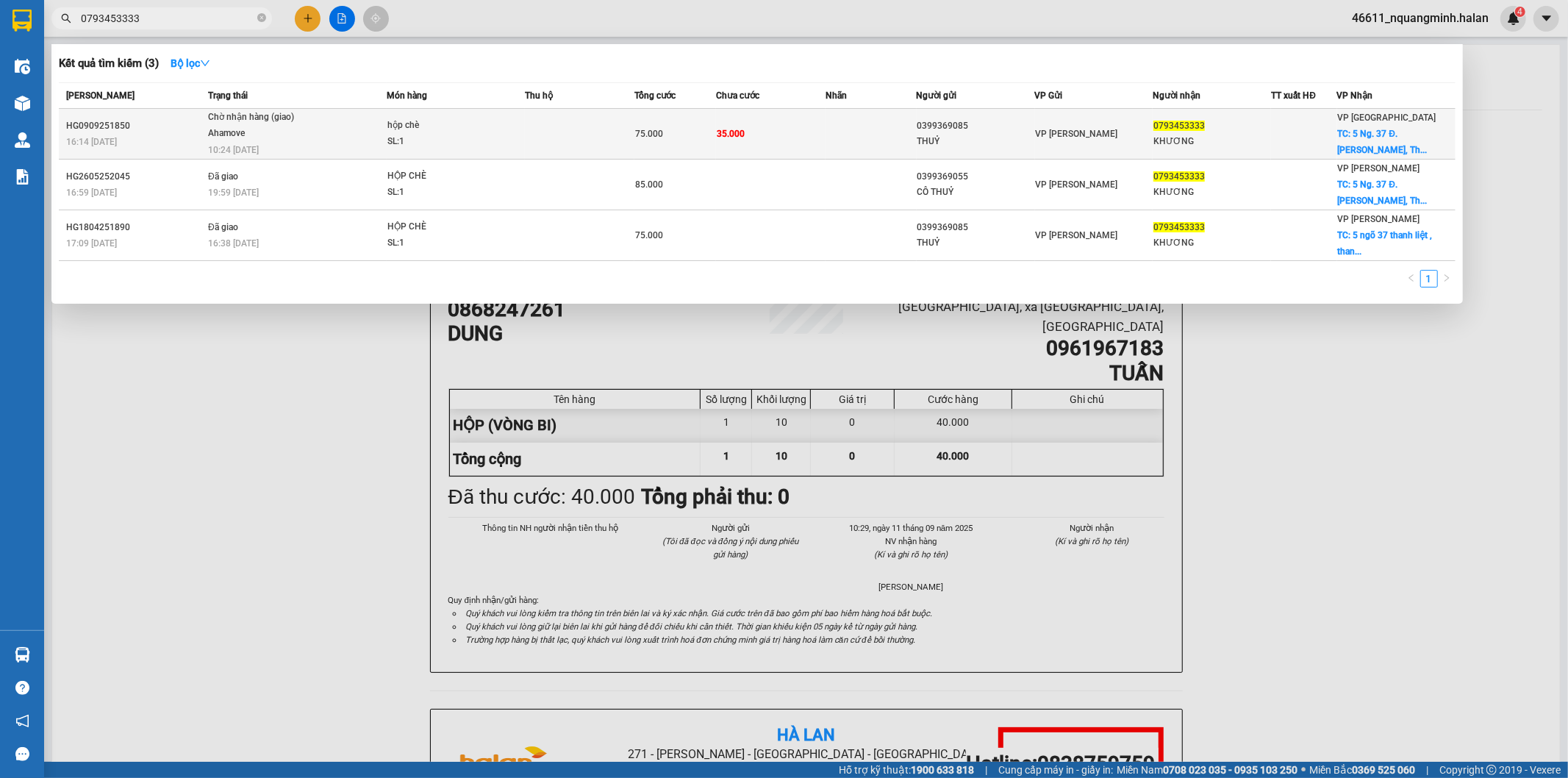
click at [517, 121] on span "hộp chè SL: 1" at bounding box center [456, 133] width 137 height 32
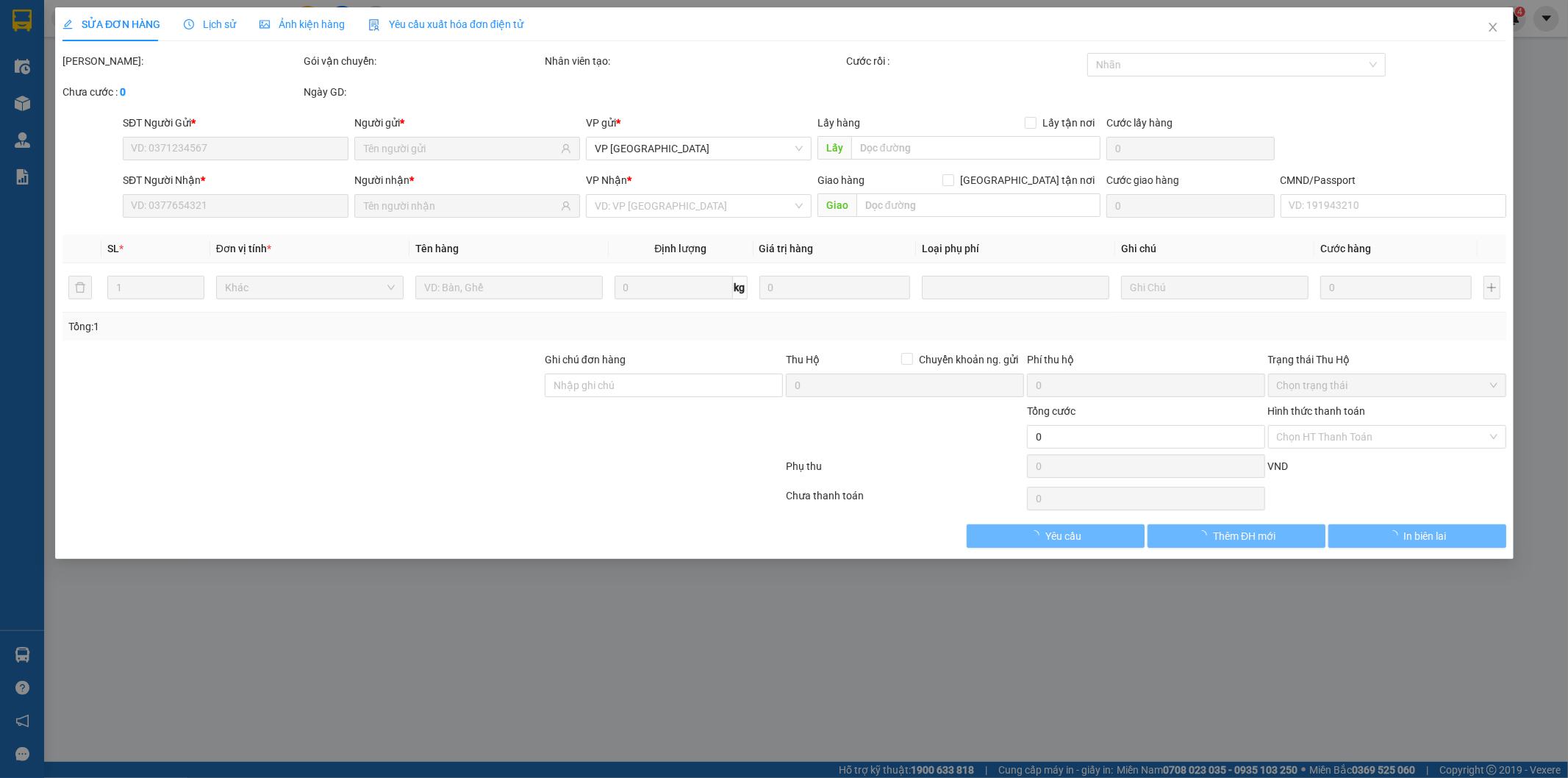
type input "0399369085"
type input "THUỶ"
type input "0793453333"
type input "KHƯƠNG"
checkbox input "true"
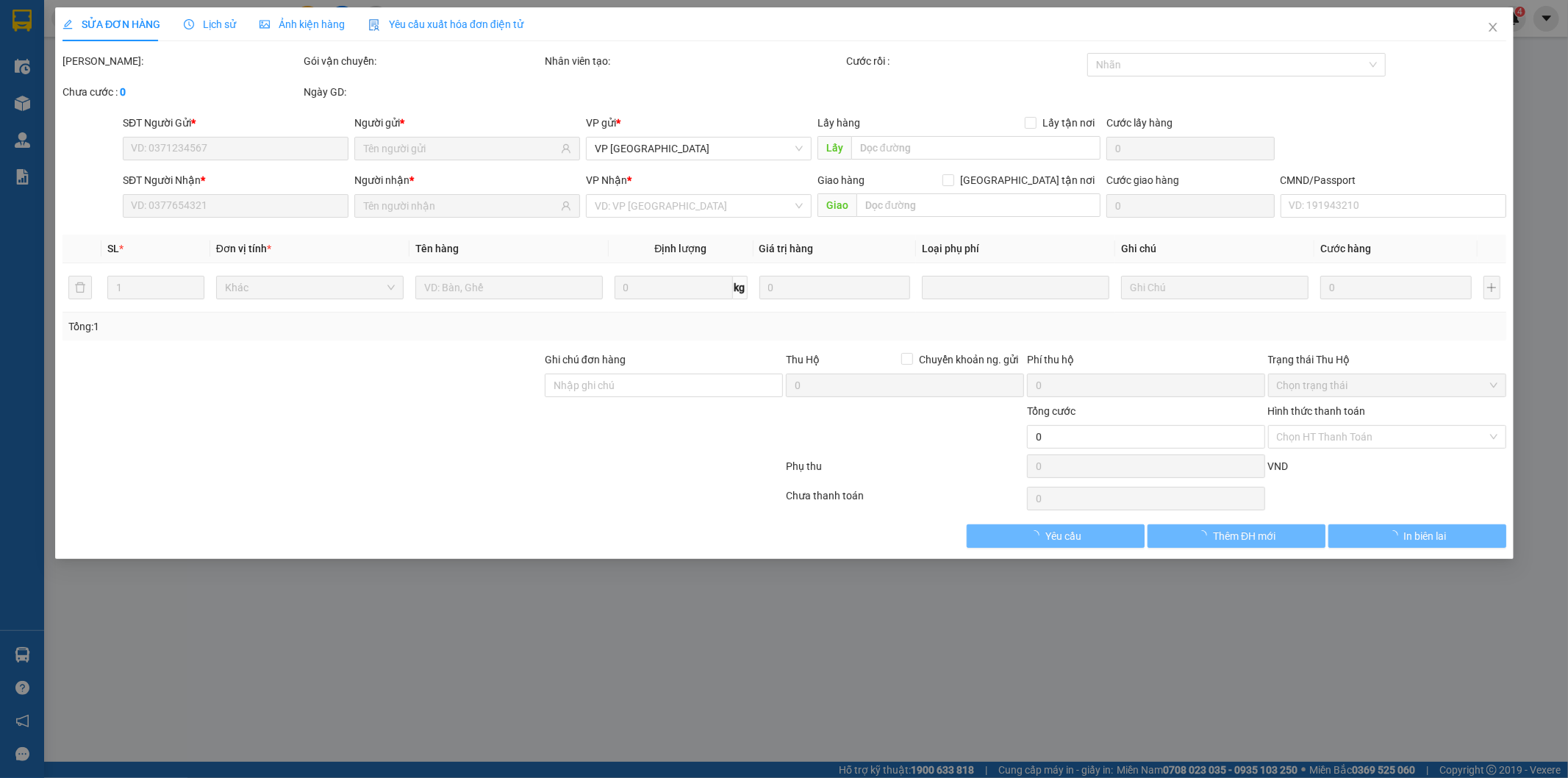
type input "5 Ng. 37 Đ. Thanh Liệt, Thanh Quang, Thanh Trì, Hà Nội,"
type input "35.000"
type input "75.000"
type input "40.000"
type input "35.000"
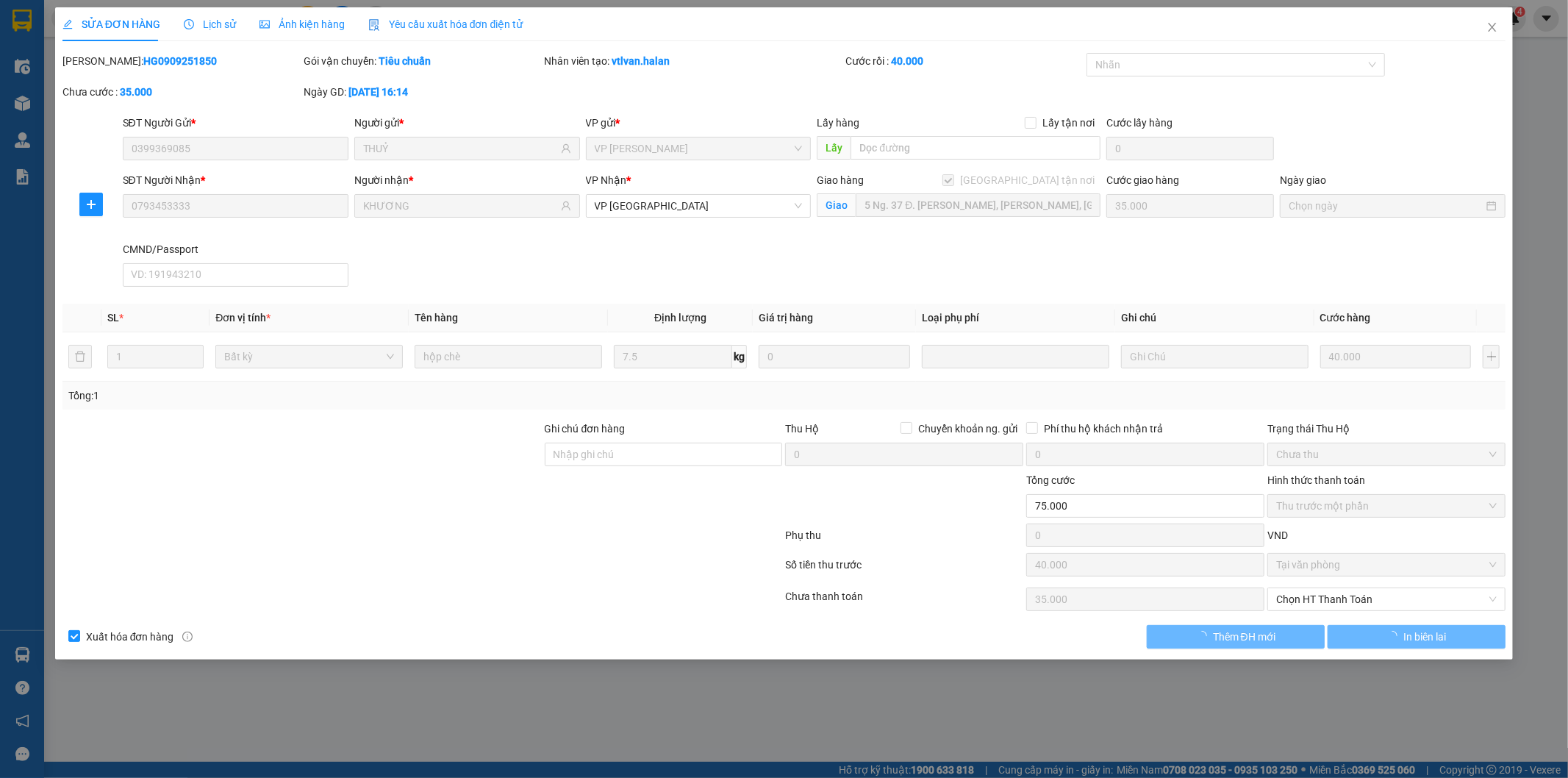
click at [206, 23] on span "Lịch sử" at bounding box center [209, 24] width 53 height 12
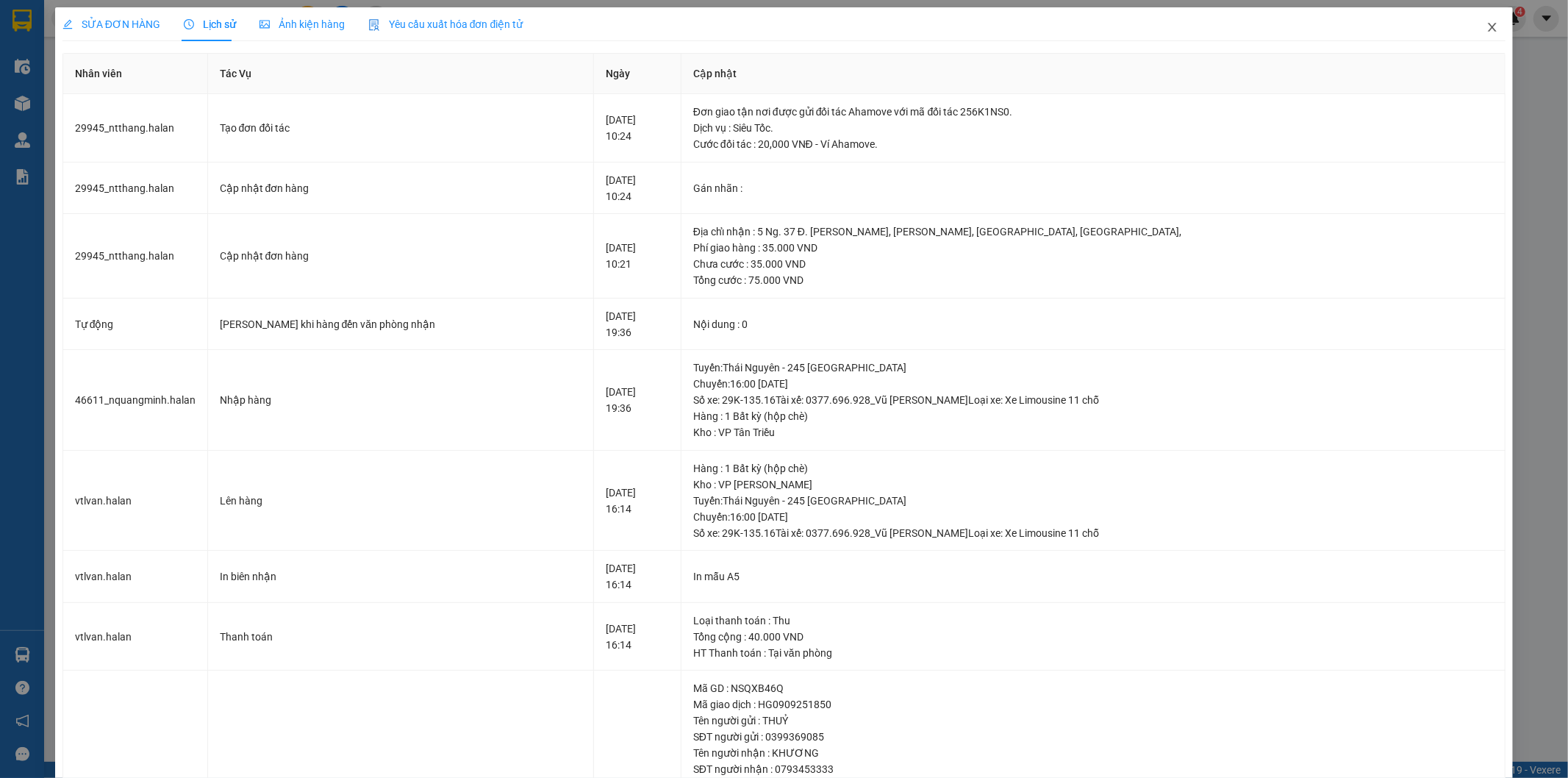
click at [1487, 24] on icon "close" at bounding box center [1493, 28] width 12 height 12
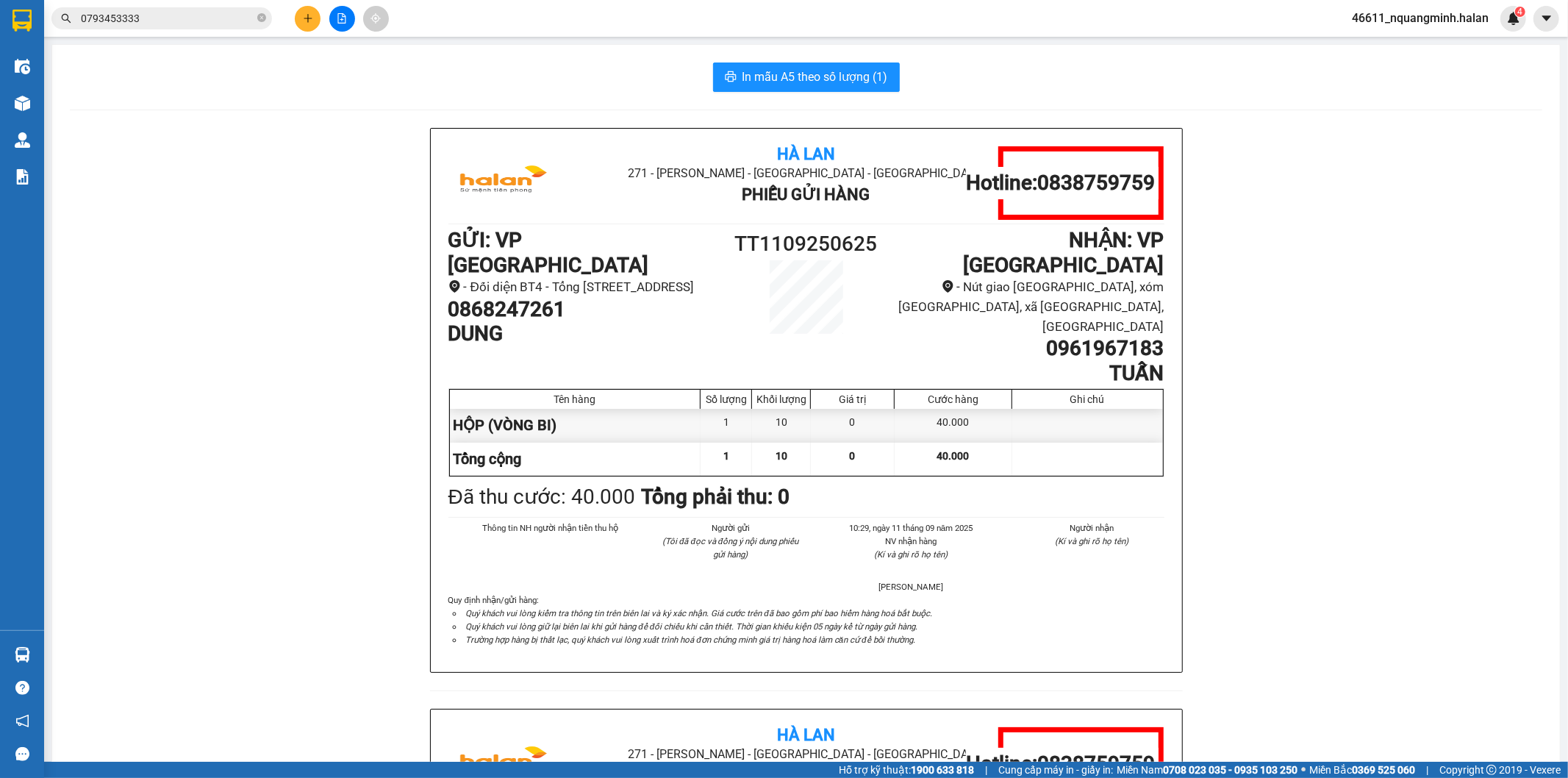
click at [154, 19] on input "0793453333" at bounding box center [168, 18] width 173 height 16
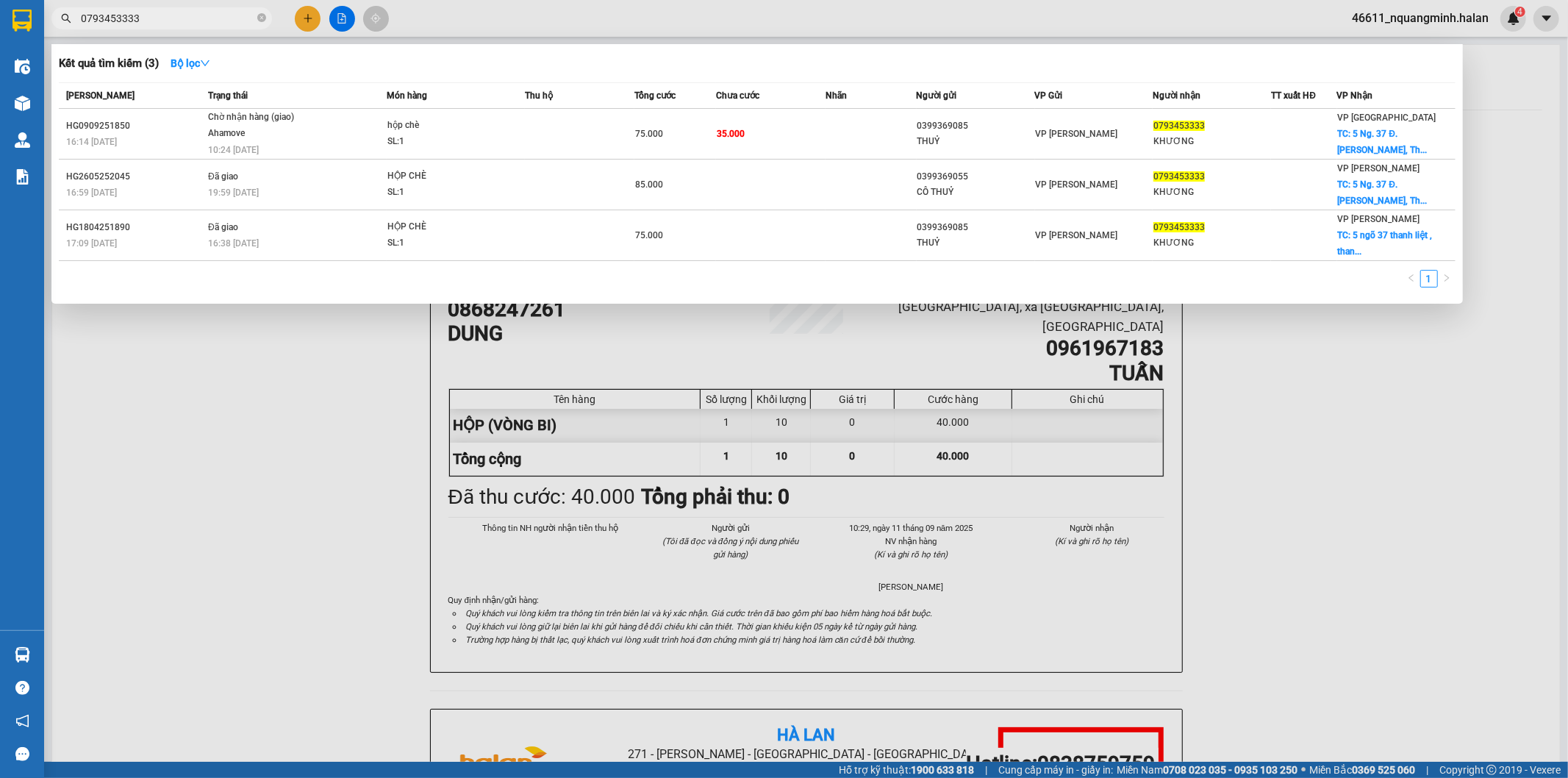
drag, startPoint x: 211, startPoint y: 15, endPoint x: 0, endPoint y: 8, distance: 211.1
click at [0, 8] on section "Kết quả tìm kiếm ( 3 ) Bộ lọc Mã ĐH Trạng thái Món hàng Thu hộ Tổng cước Chưa c…" at bounding box center [784, 389] width 1568 height 778
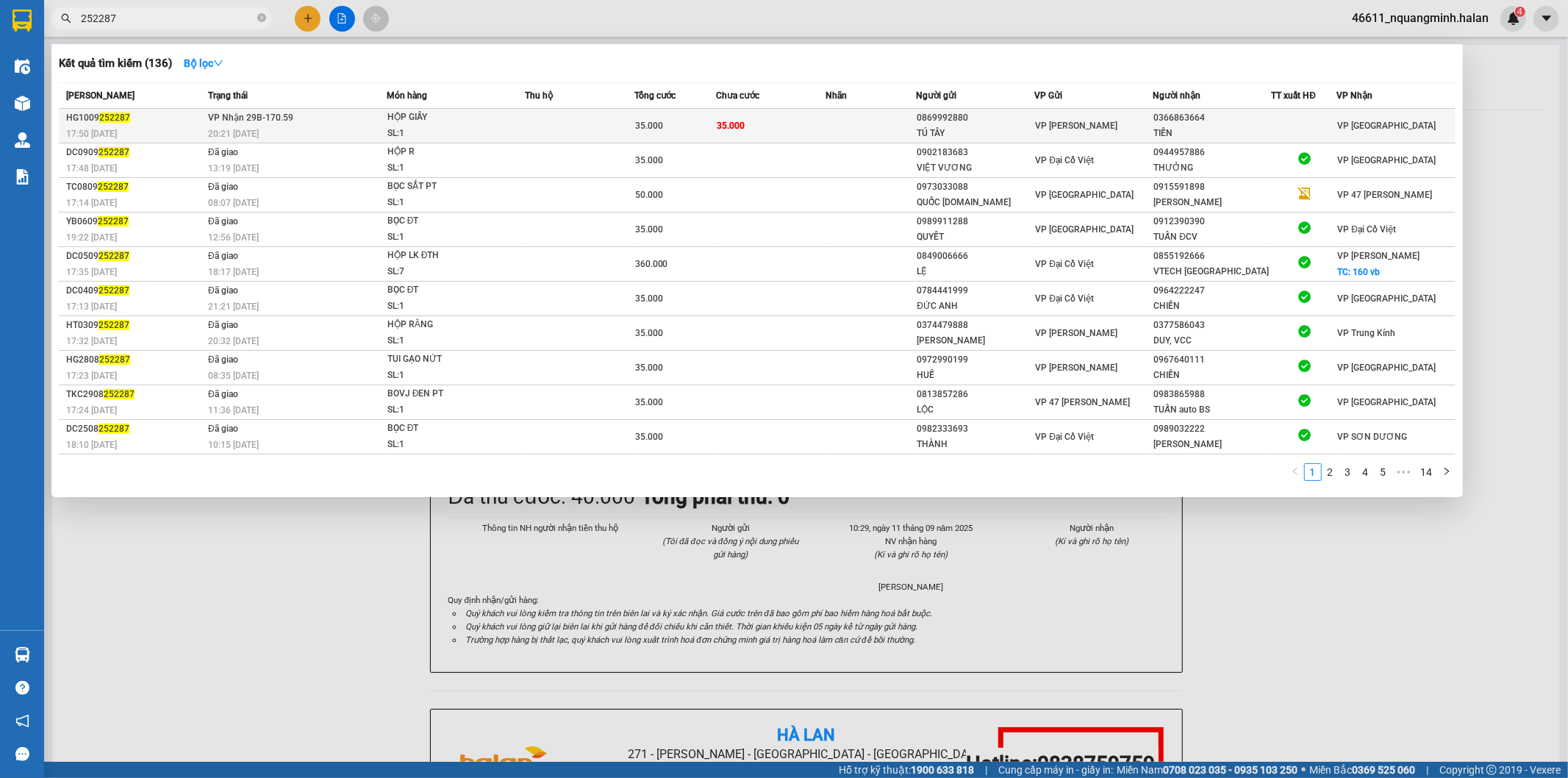
type input "252287"
click at [634, 134] on tr "HG1009 252287 17:50 - 10/09 VP Nhận 29B-170.59 20:21 - 10/09 HỘP GIẦY SL: 1 35.…" at bounding box center [757, 125] width 1397 height 34
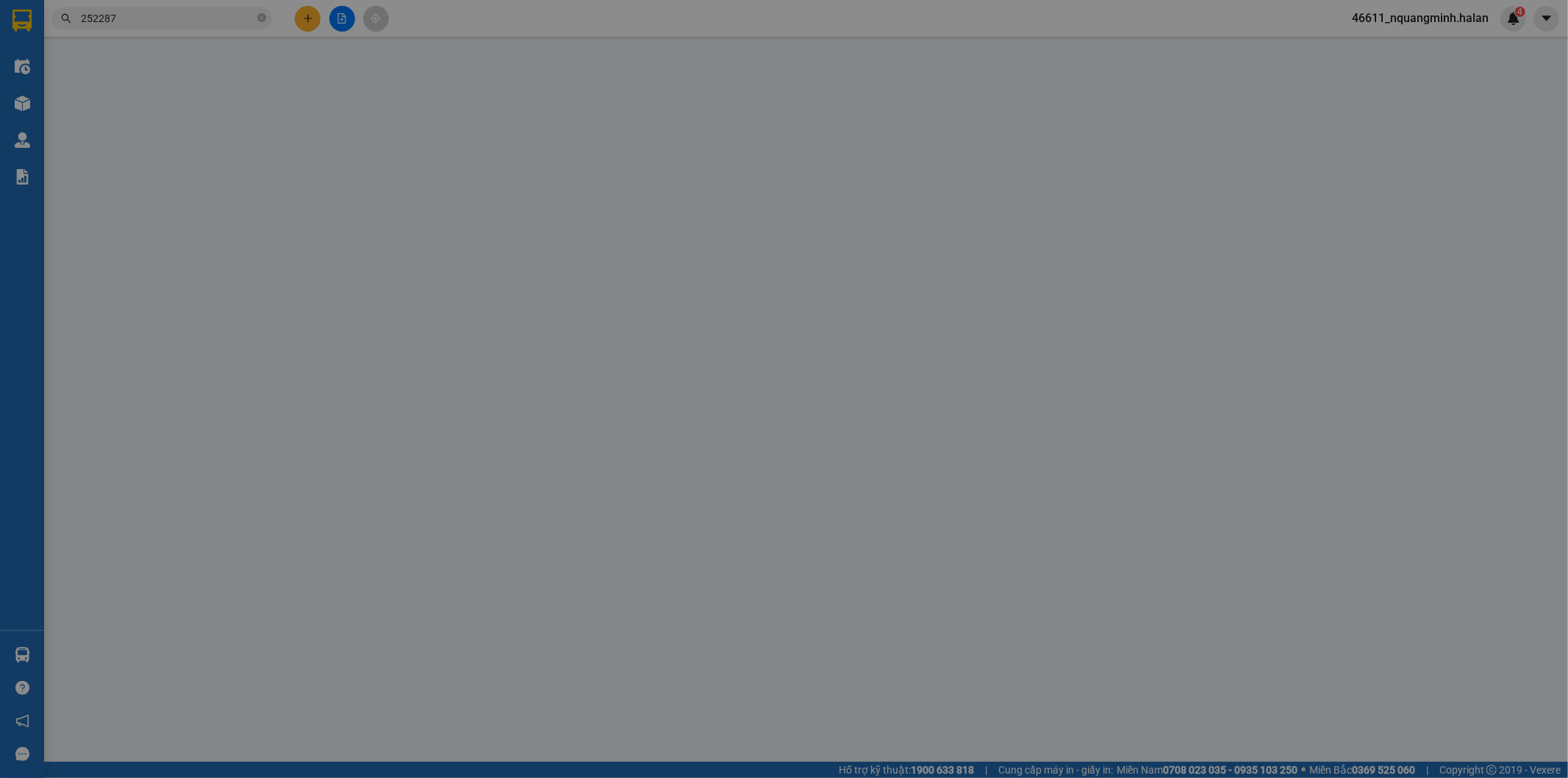
type input "0869992880"
type input "TÚ TÂY"
type input "0366863664"
type input "TIẾN"
type input "35.000"
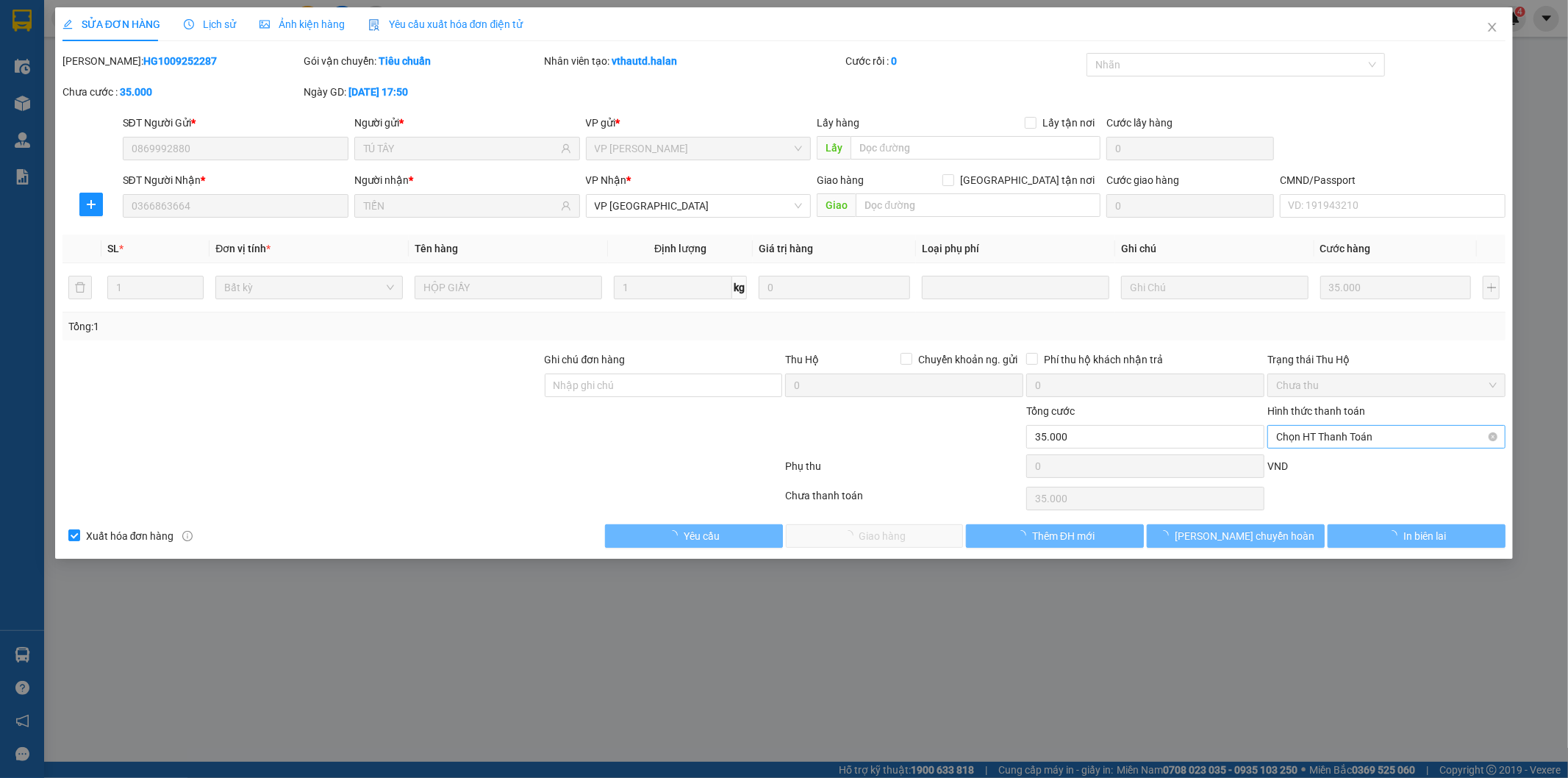
click at [1338, 429] on span "Chọn HT Thanh Toán" at bounding box center [1386, 436] width 220 height 22
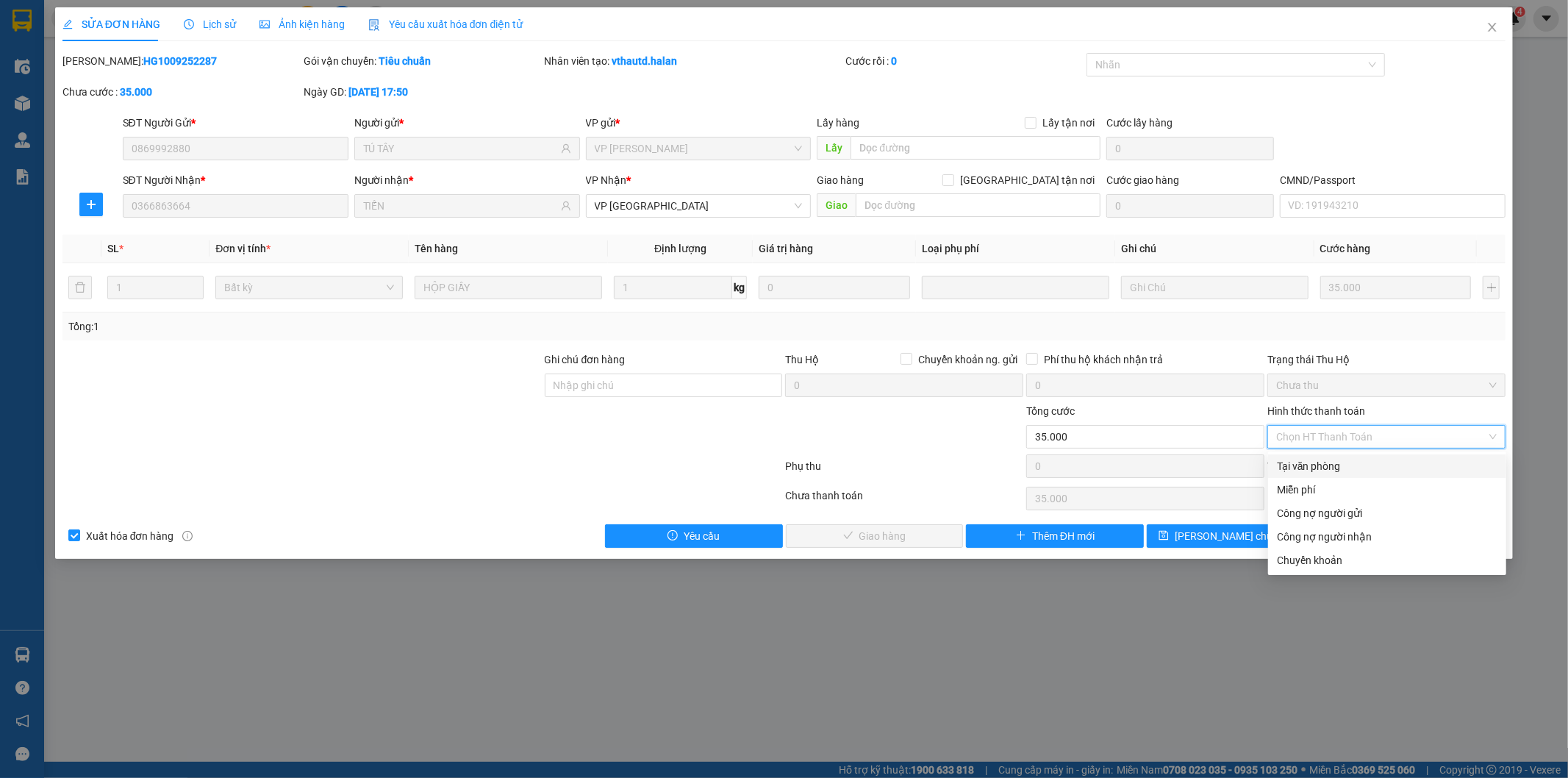
click at [1316, 459] on div "Tại văn phòng" at bounding box center [1387, 465] width 220 height 16
type input "0"
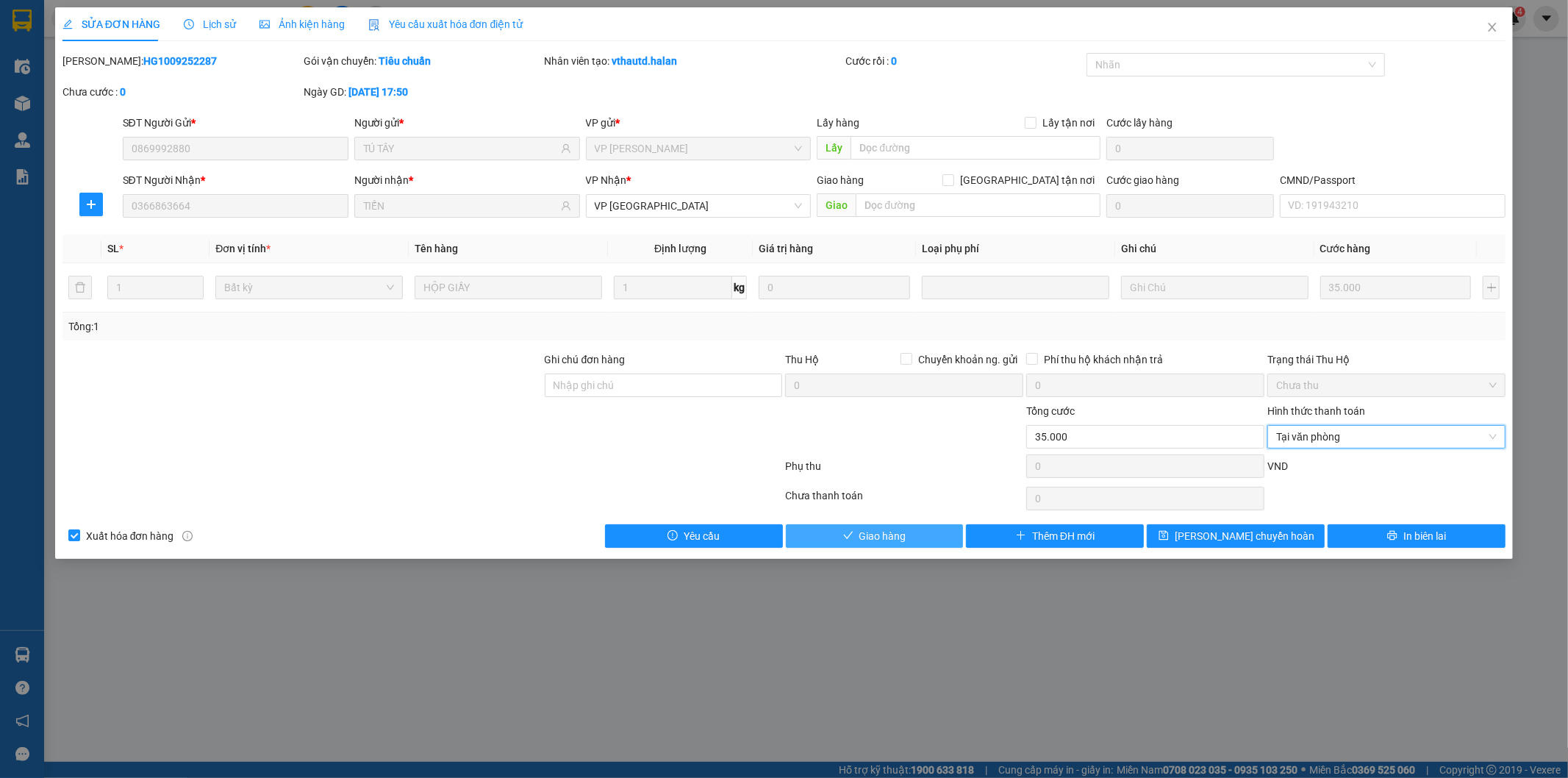
click at [922, 534] on button "Giao hàng" at bounding box center [874, 536] width 178 height 23
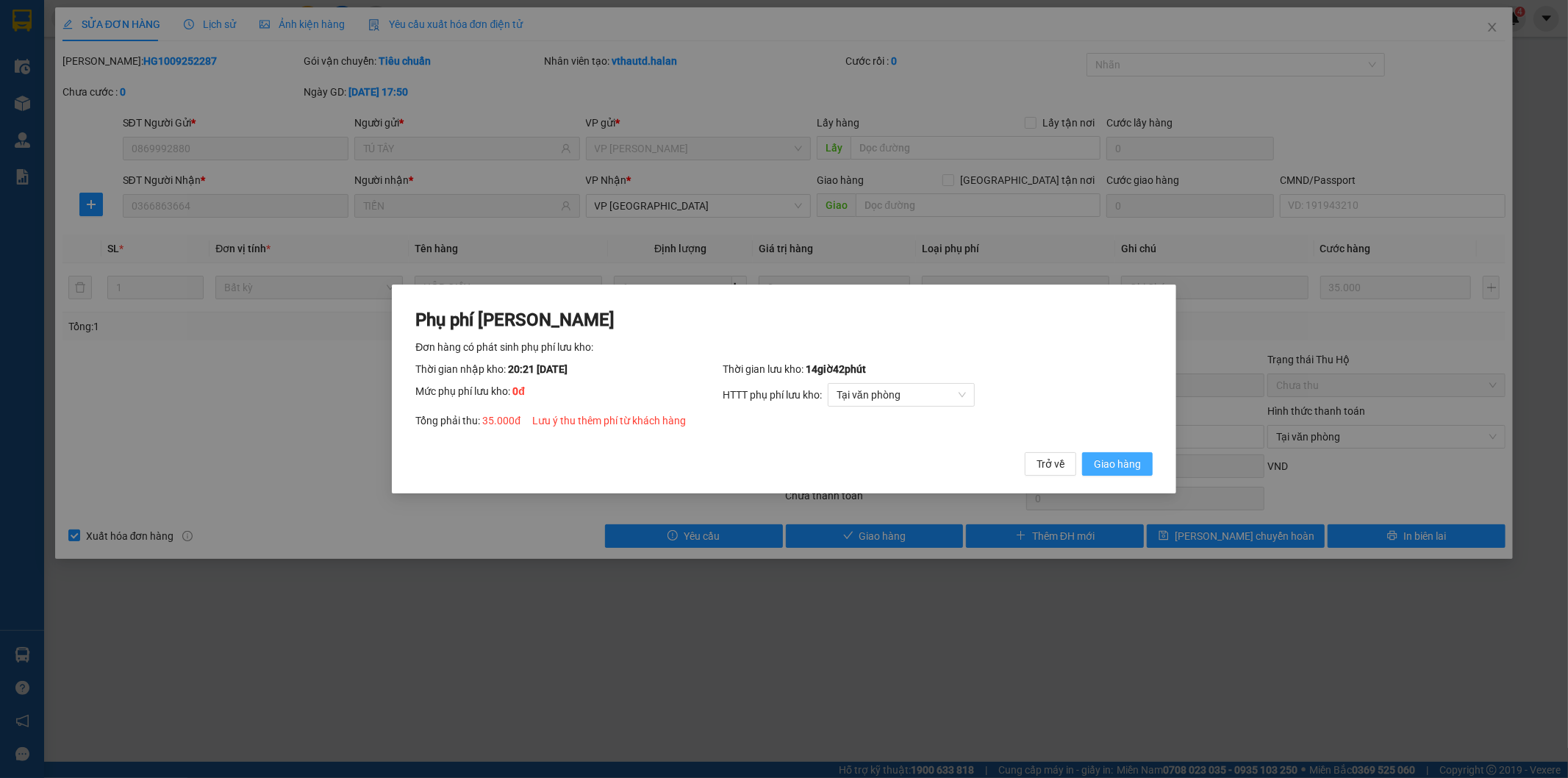
click at [1115, 456] on span "Giao hàng" at bounding box center [1118, 464] width 47 height 16
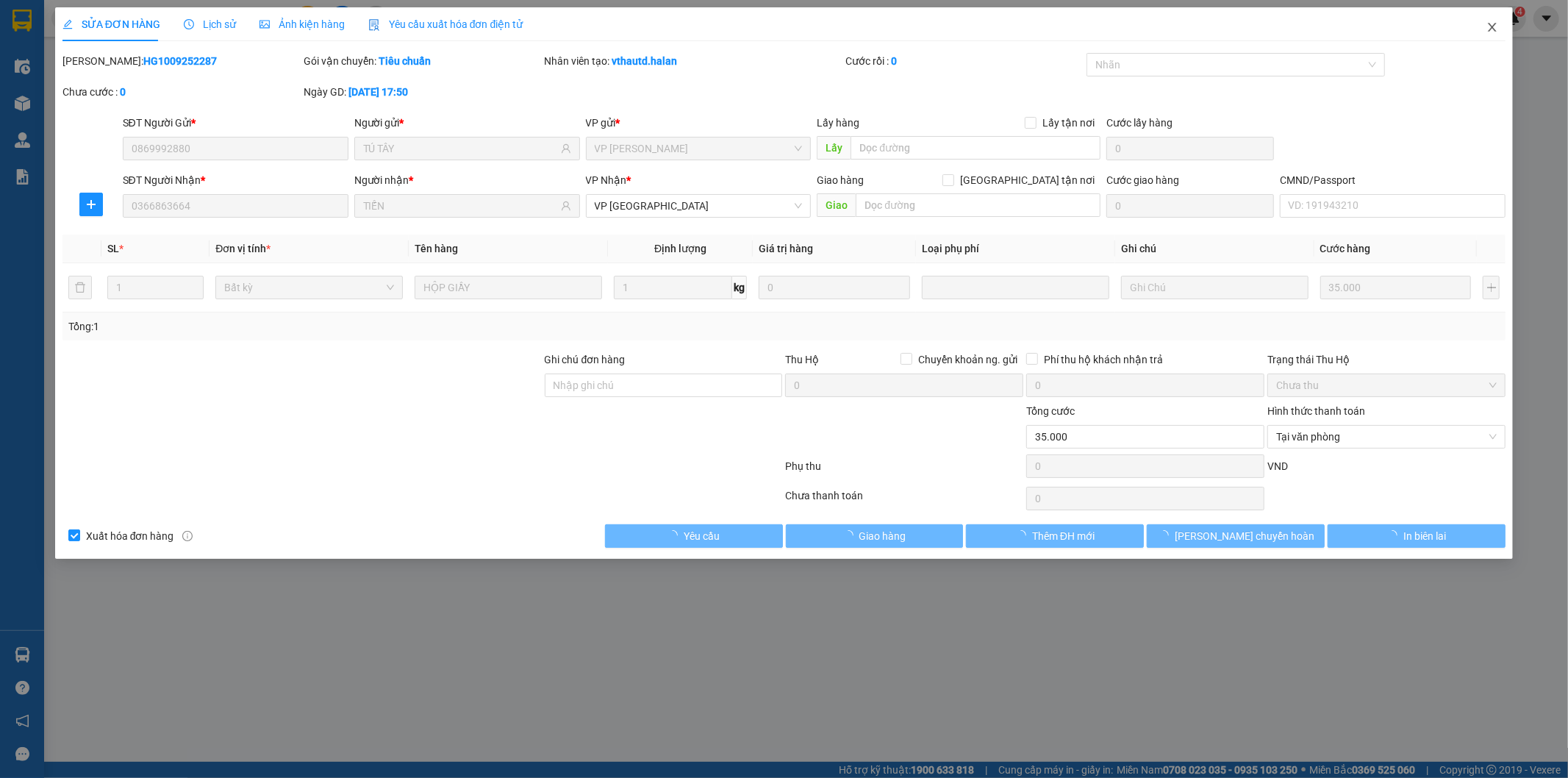
click at [1502, 24] on span "Close" at bounding box center [1492, 28] width 41 height 41
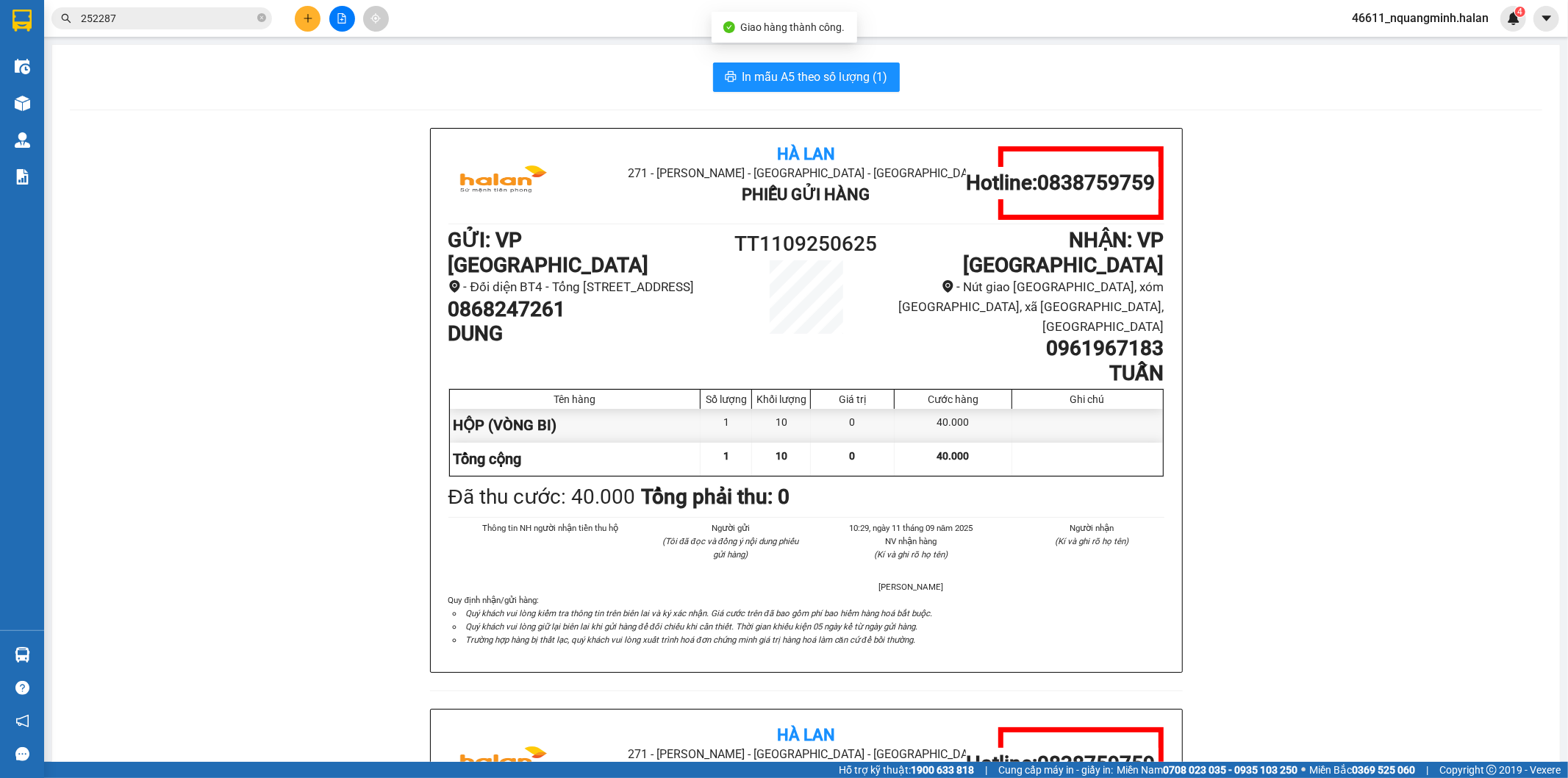
click at [177, 17] on input "252287" at bounding box center [168, 18] width 173 height 16
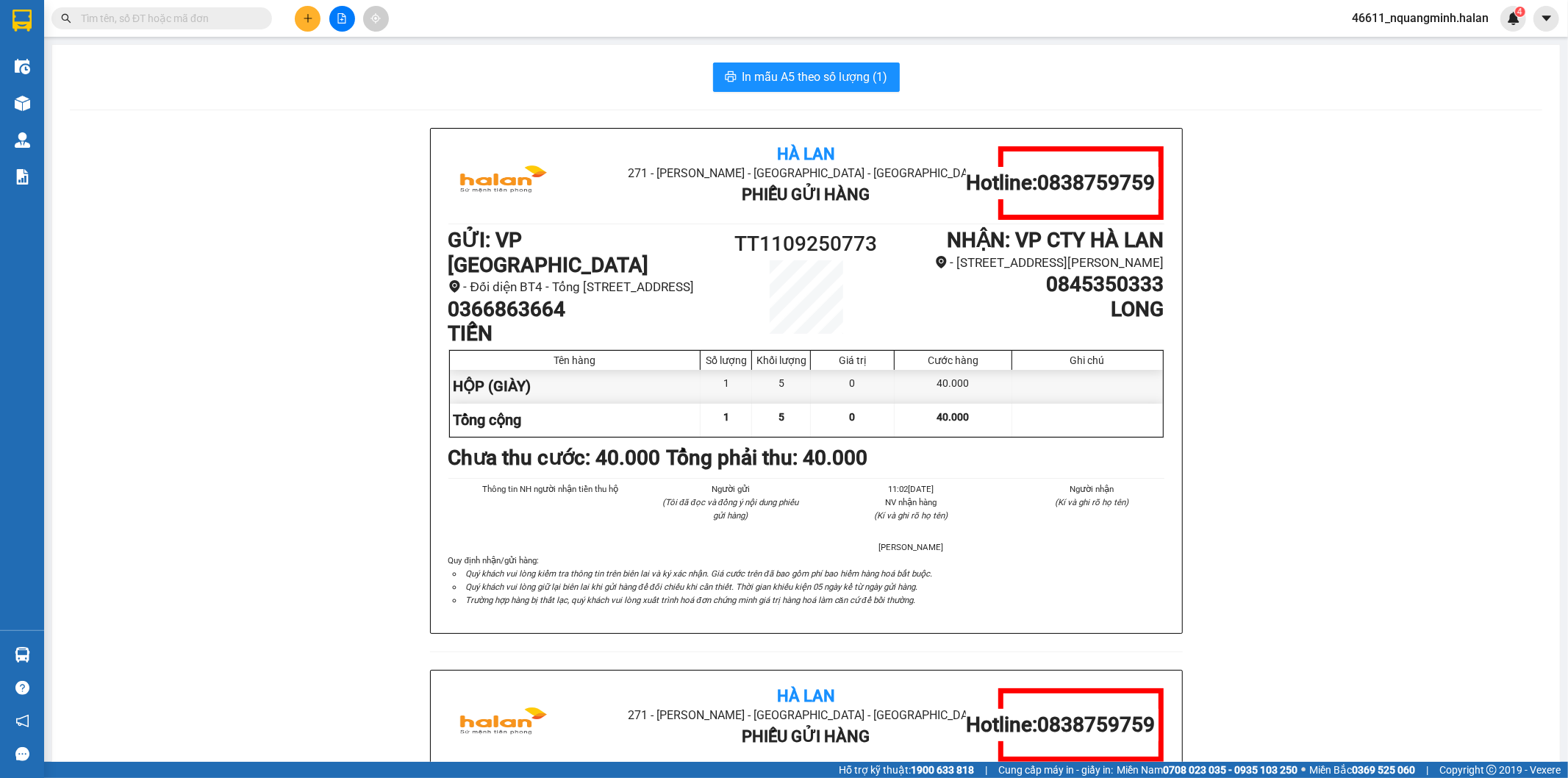
click at [303, 16] on icon "plus" at bounding box center [308, 18] width 10 height 10
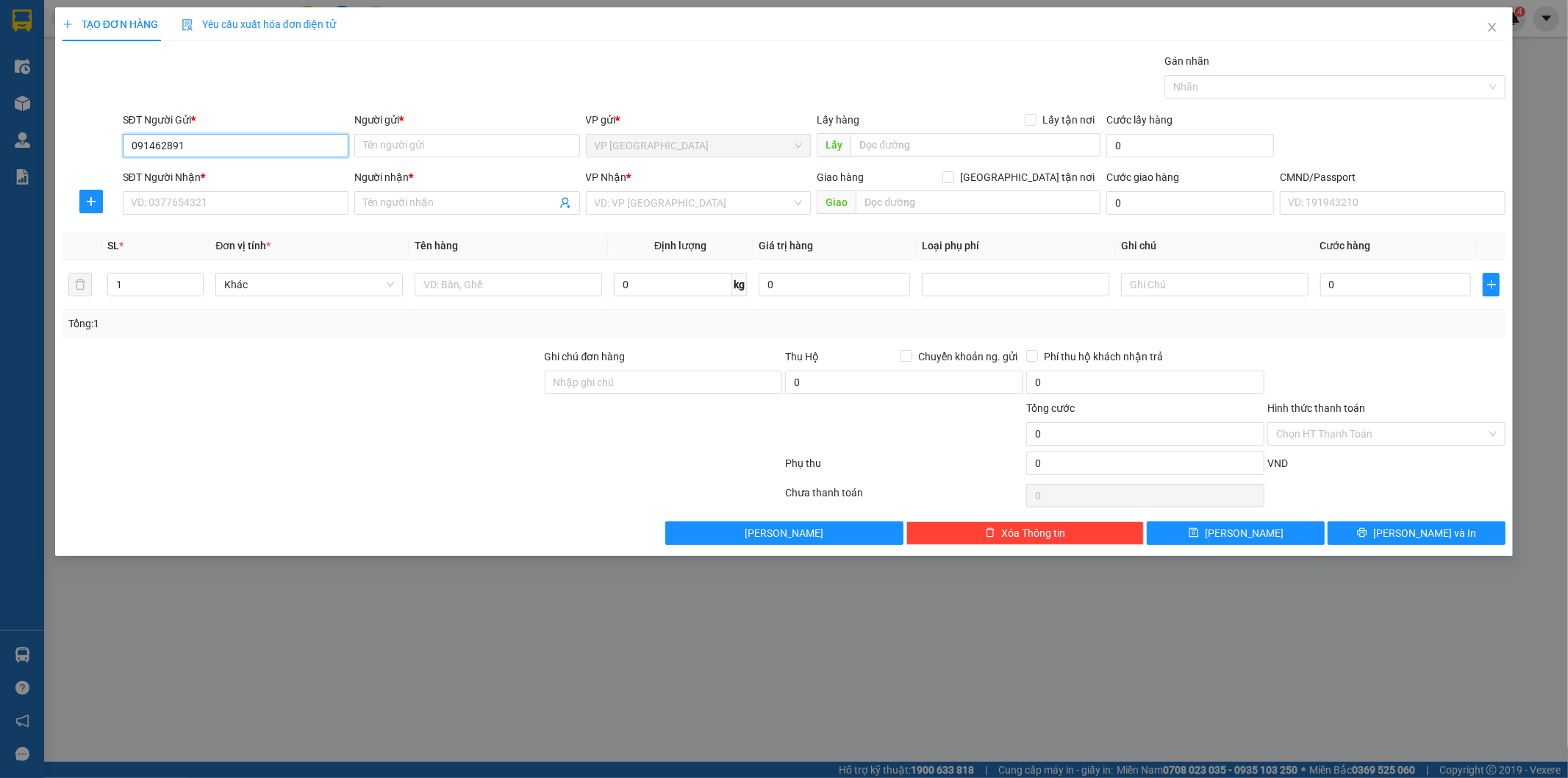
type input "0914628919"
drag, startPoint x: 235, startPoint y: 169, endPoint x: 235, endPoint y: 198, distance: 29.0
click at [235, 170] on div "0914628919 - TRƯỞNG" at bounding box center [235, 174] width 208 height 16
type input "TRƯỞNG"
type input "0914628919"
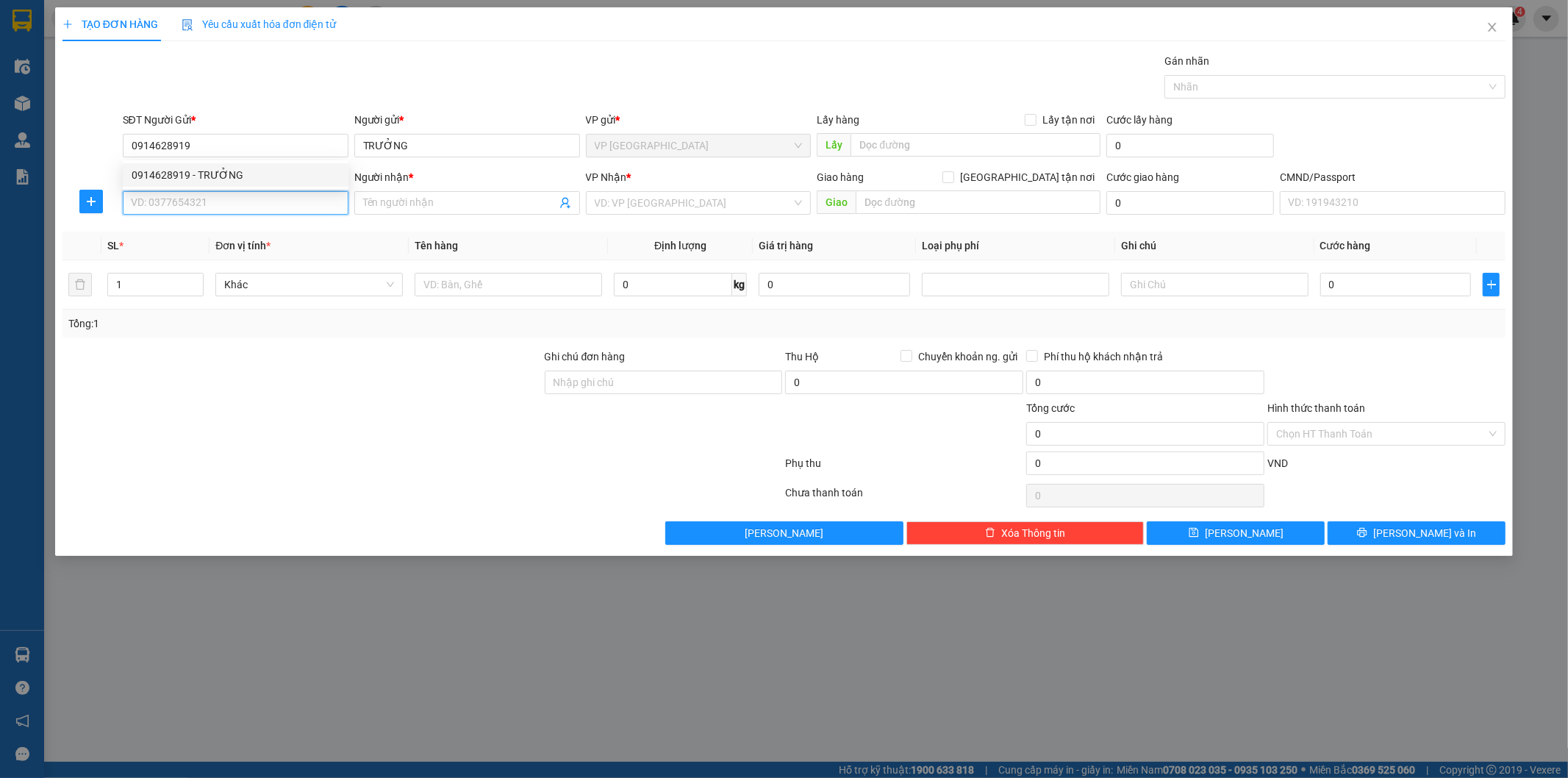
click at [235, 198] on input "SĐT Người Nhận *" at bounding box center [235, 203] width 226 height 23
click at [264, 251] on div "0976327777 - THẤN HVT" at bounding box center [235, 255] width 208 height 16
type input "0976327777"
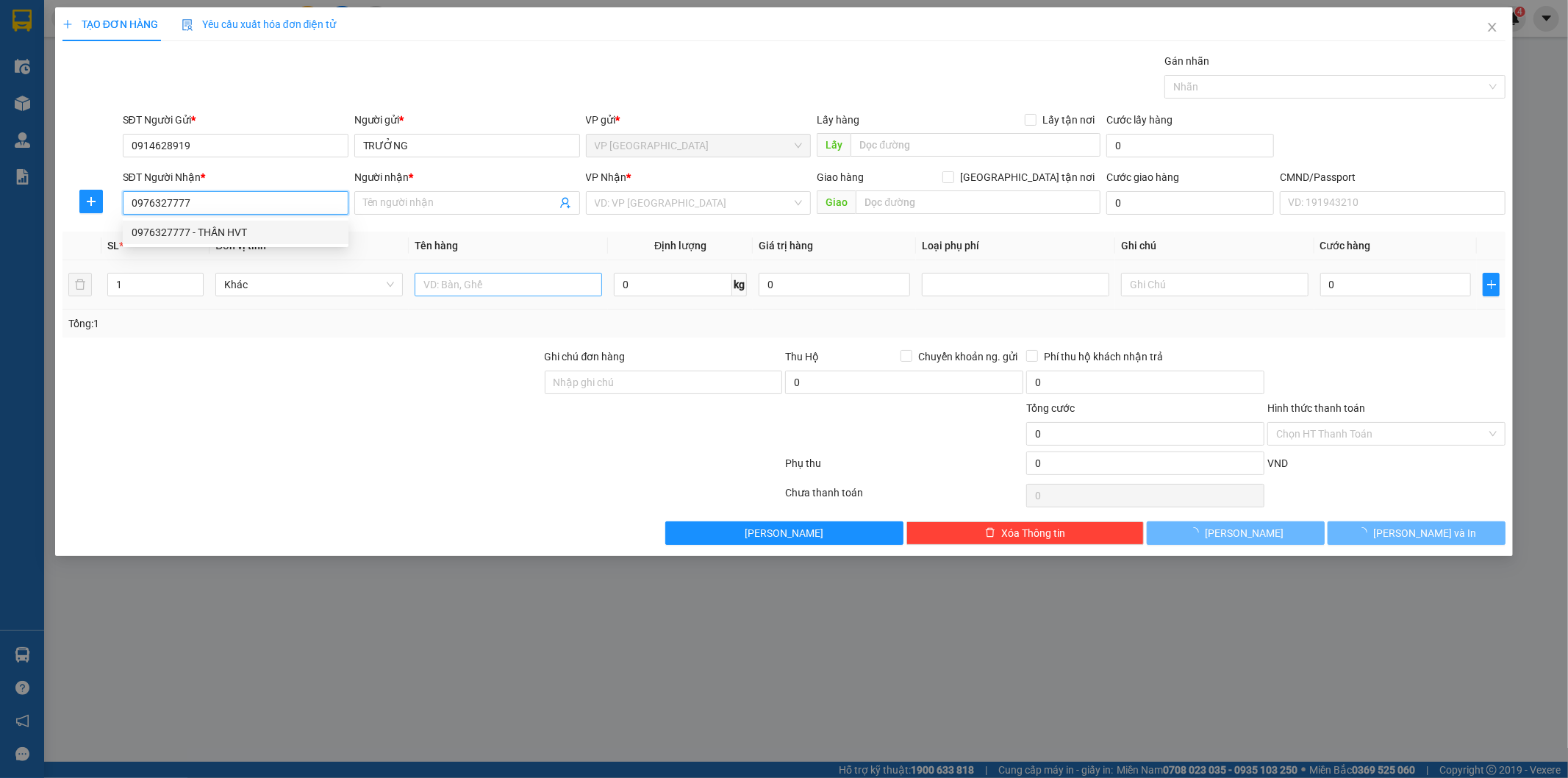
type input "THẤN HVT"
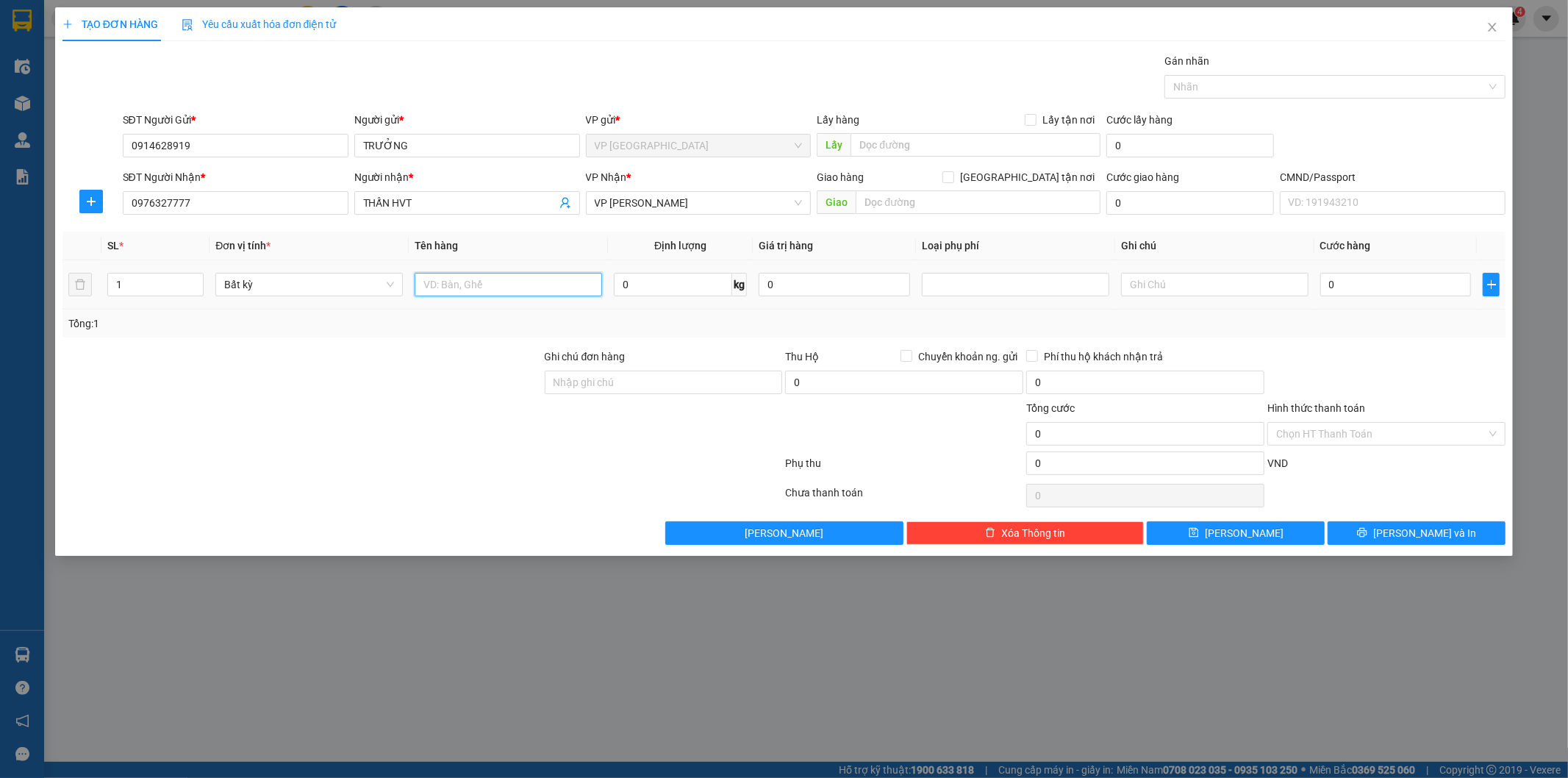
click at [450, 283] on input "text" at bounding box center [508, 284] width 188 height 23
type input "TÚI CÚC"
type input "1"
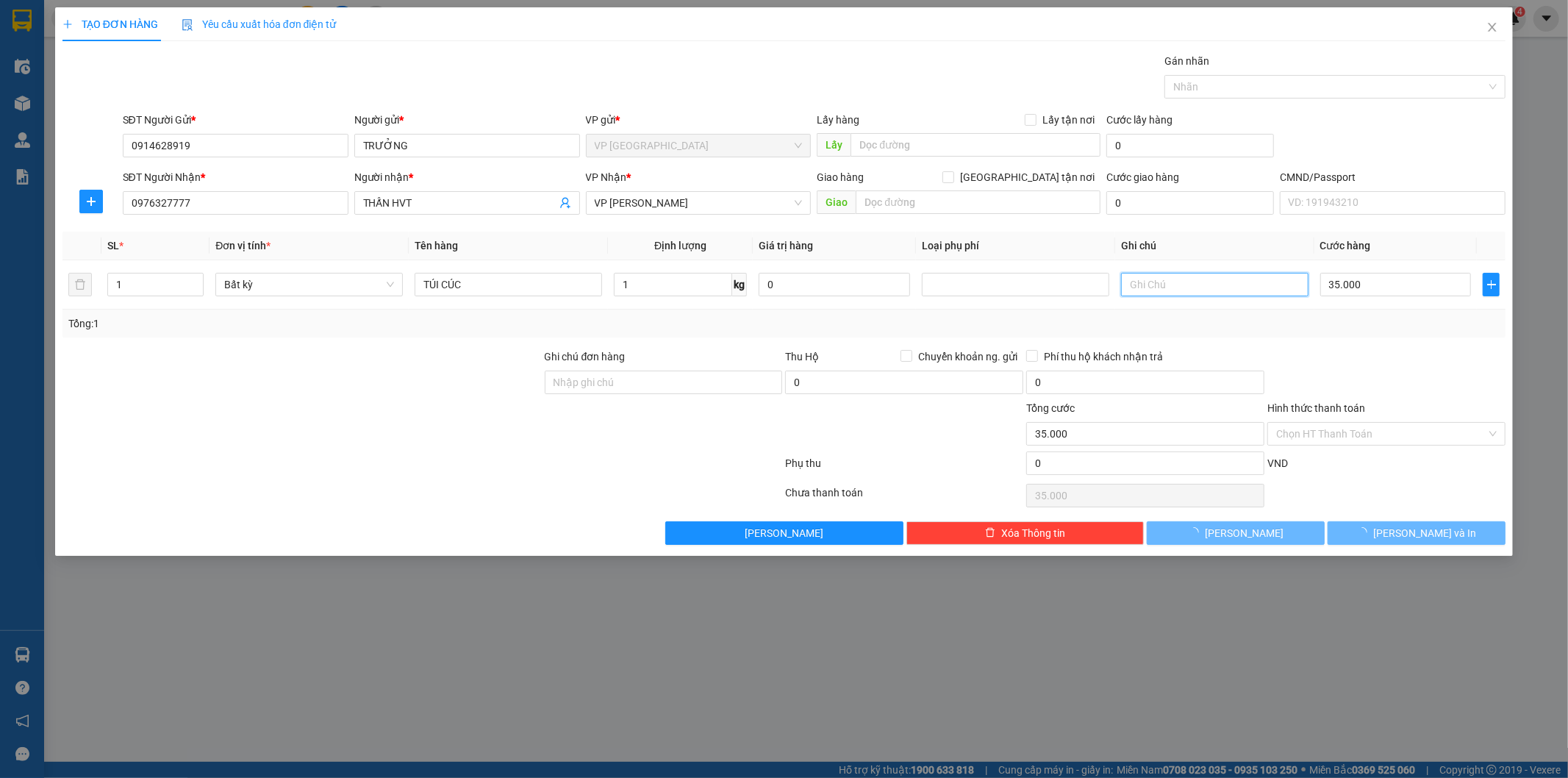
type input "35.000"
click at [1394, 366] on div at bounding box center [1386, 374] width 241 height 52
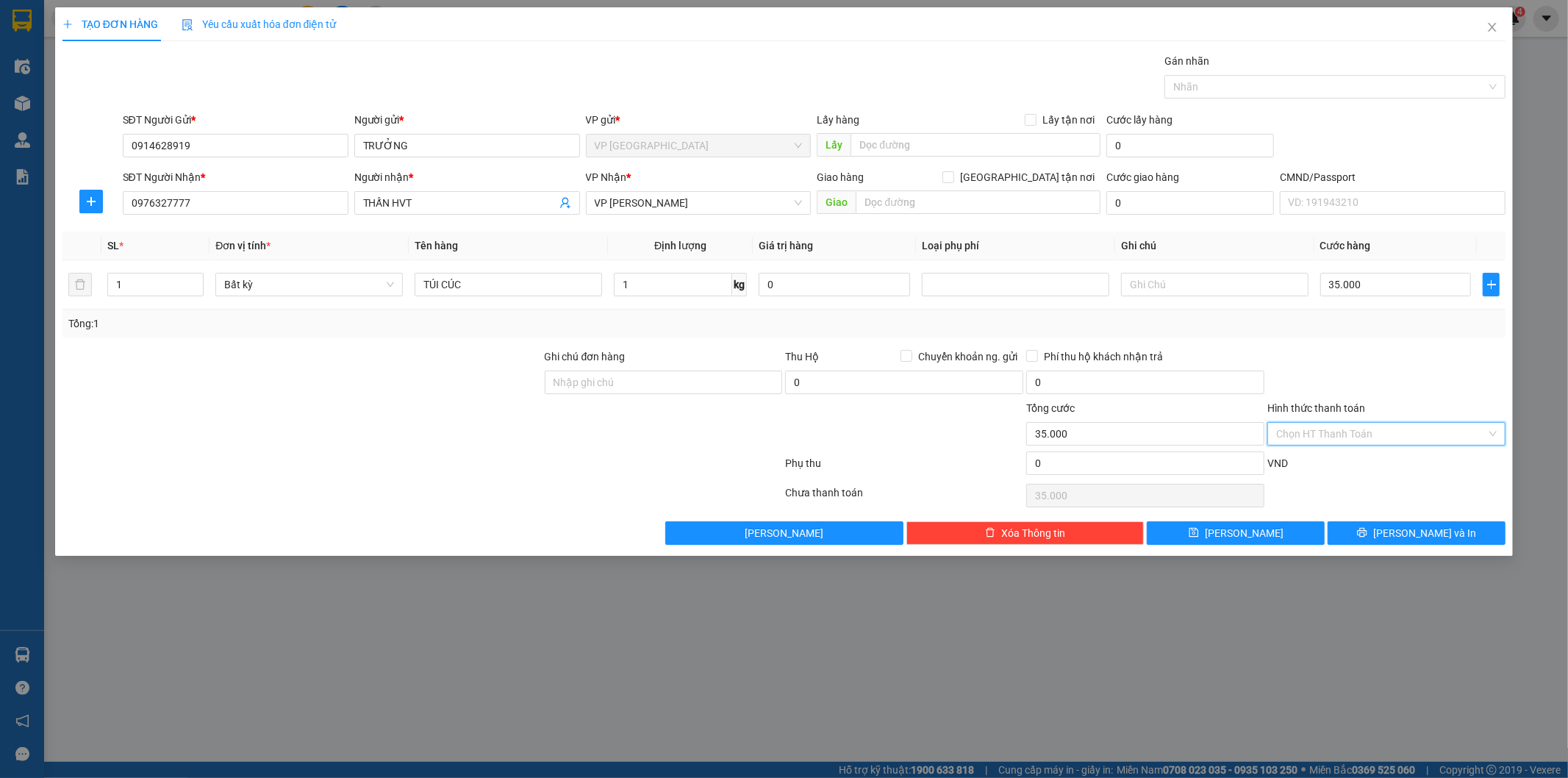
click at [1382, 423] on input "Hình thức thanh toán" at bounding box center [1381, 434] width 210 height 22
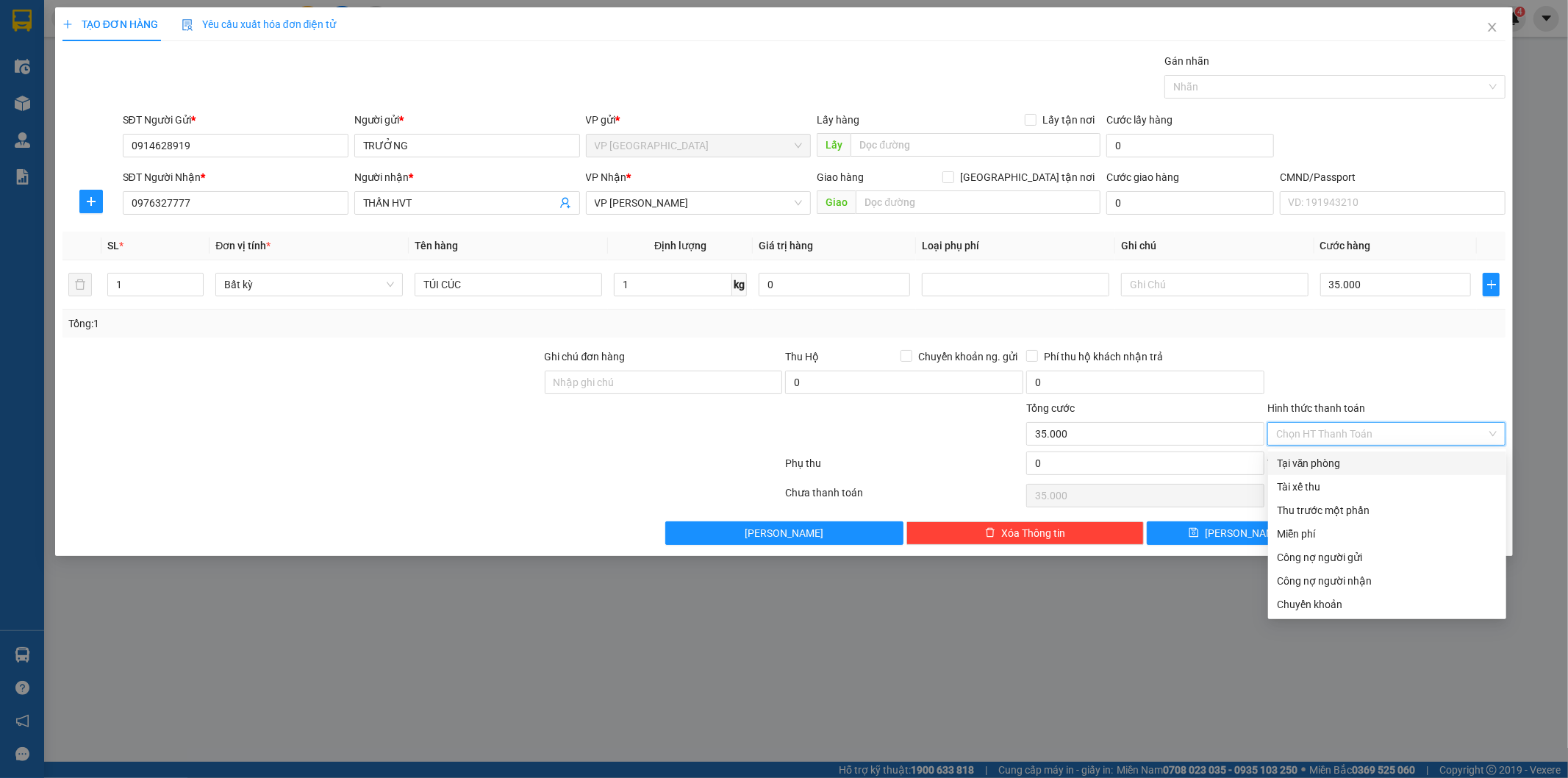
click at [1345, 454] on div "Tại văn phòng" at bounding box center [1388, 463] width 239 height 23
type input "0"
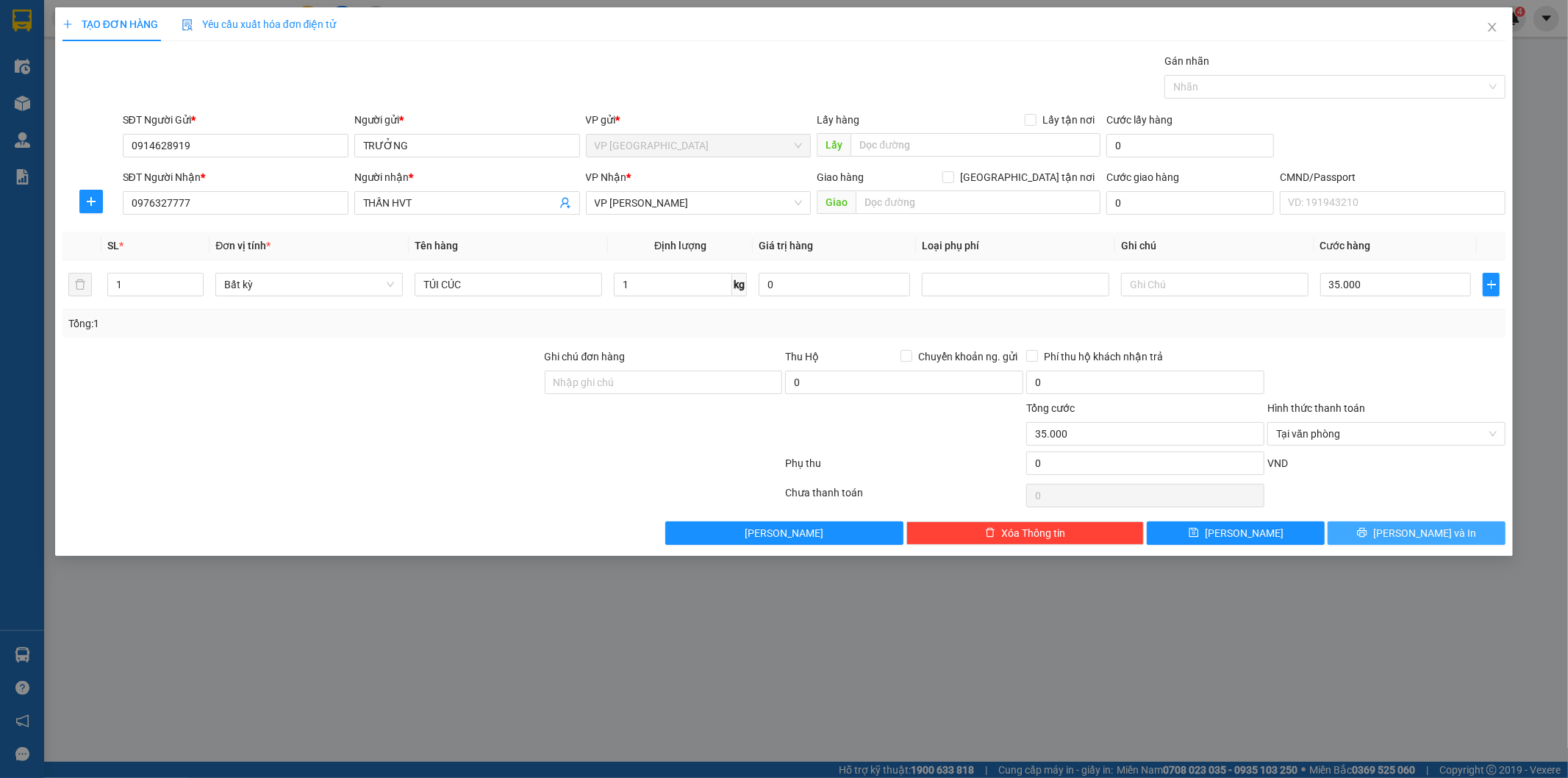
click at [1405, 538] on span "Lưu và In" at bounding box center [1425, 532] width 103 height 16
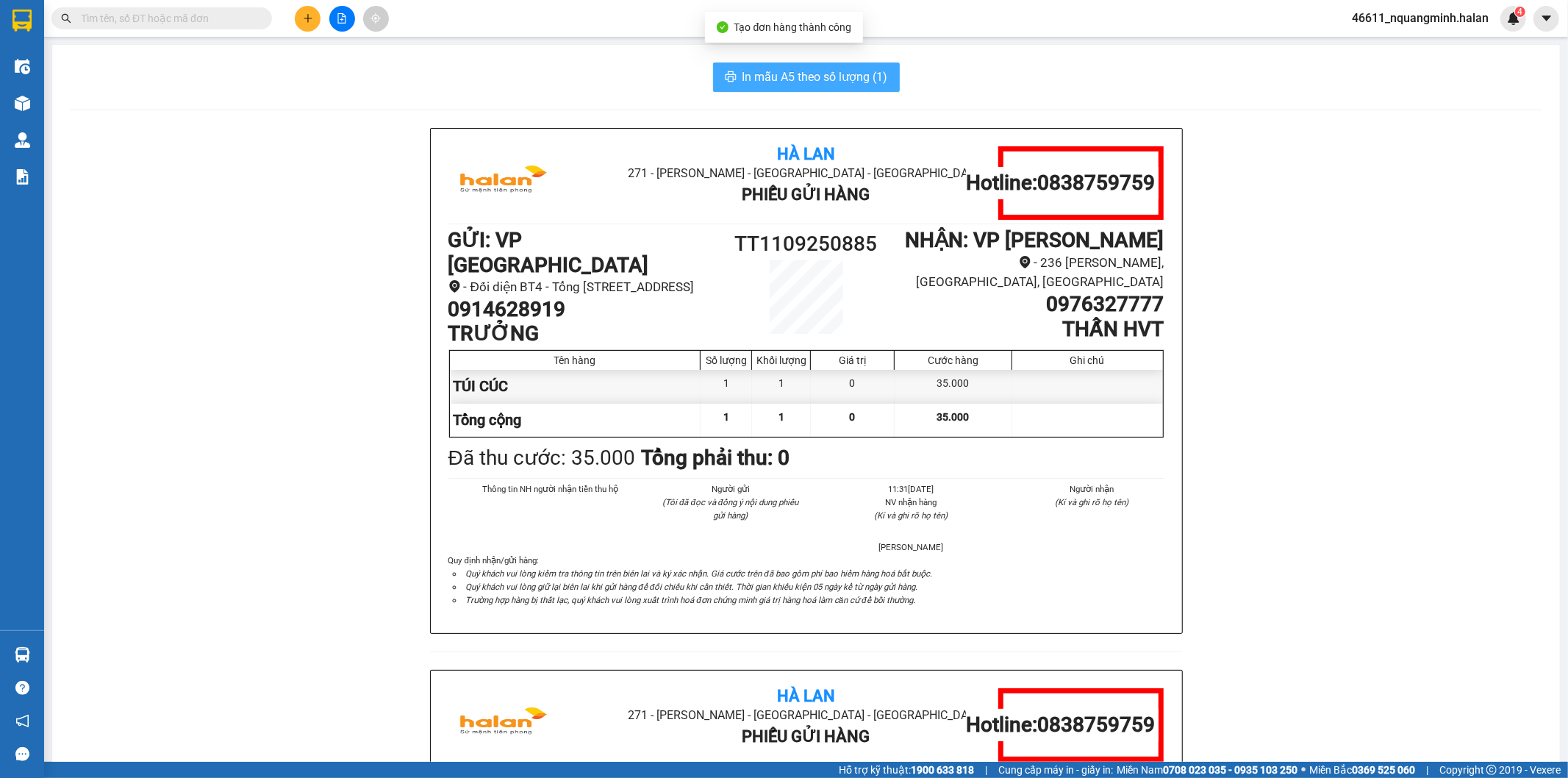
click at [717, 74] on button "In mẫu A5 theo số lượng (1)" at bounding box center [807, 77] width 187 height 29
click at [84, 143] on div "Hà Lan 271 - Dương Tự Minh - Phường Tân Long - Thái Nguyên Phiếu Gửi Hàng Hotli…" at bounding box center [807, 669] width 1473 height 1083
click at [309, 17] on icon "plus" at bounding box center [308, 18] width 10 height 10
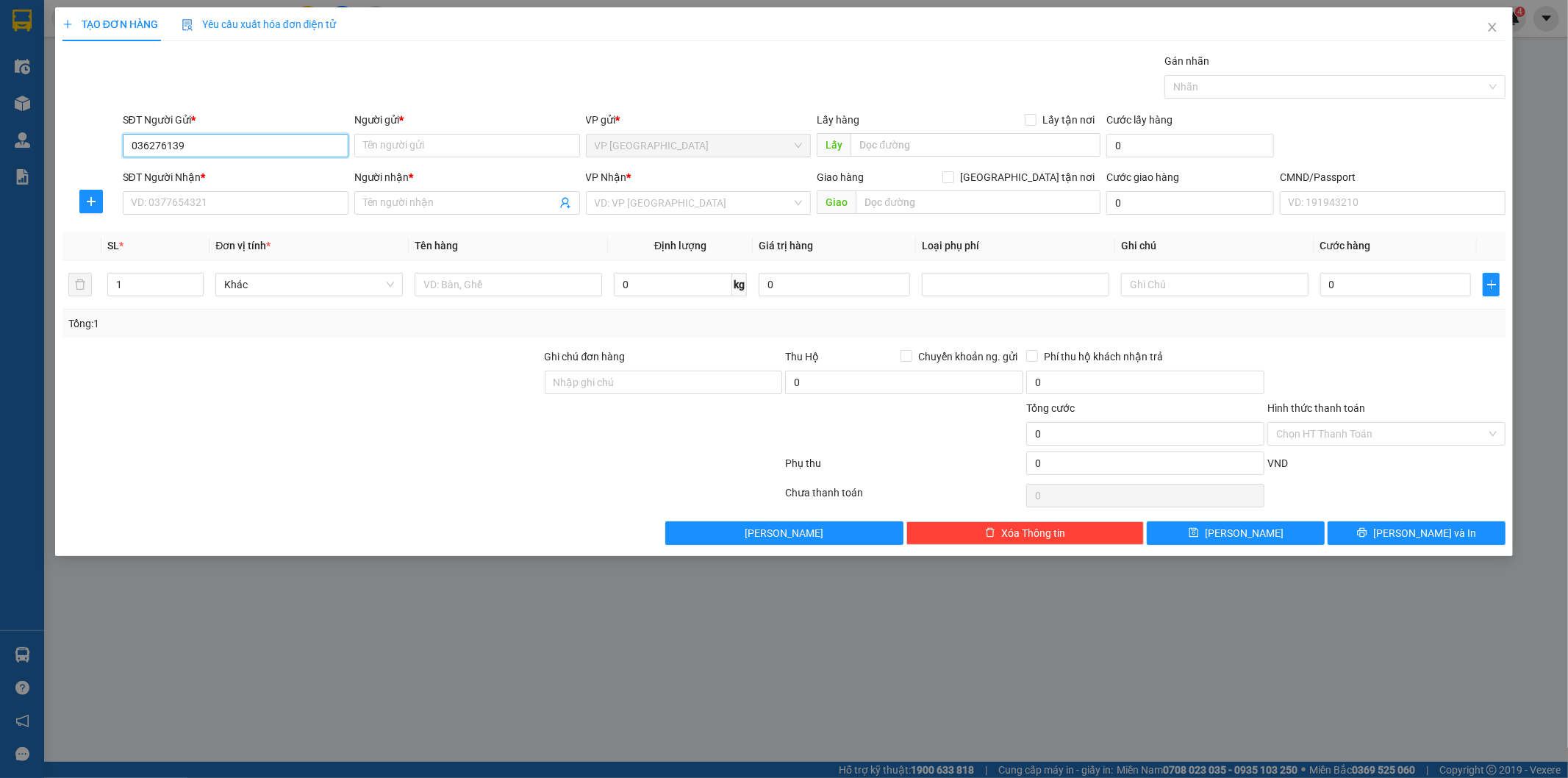
type input "0362761399"
click at [244, 178] on div "0362761399 - KH" at bounding box center [235, 174] width 208 height 16
type input "KH"
type input "0362761399"
click at [403, 148] on input "KH" at bounding box center [467, 145] width 226 height 23
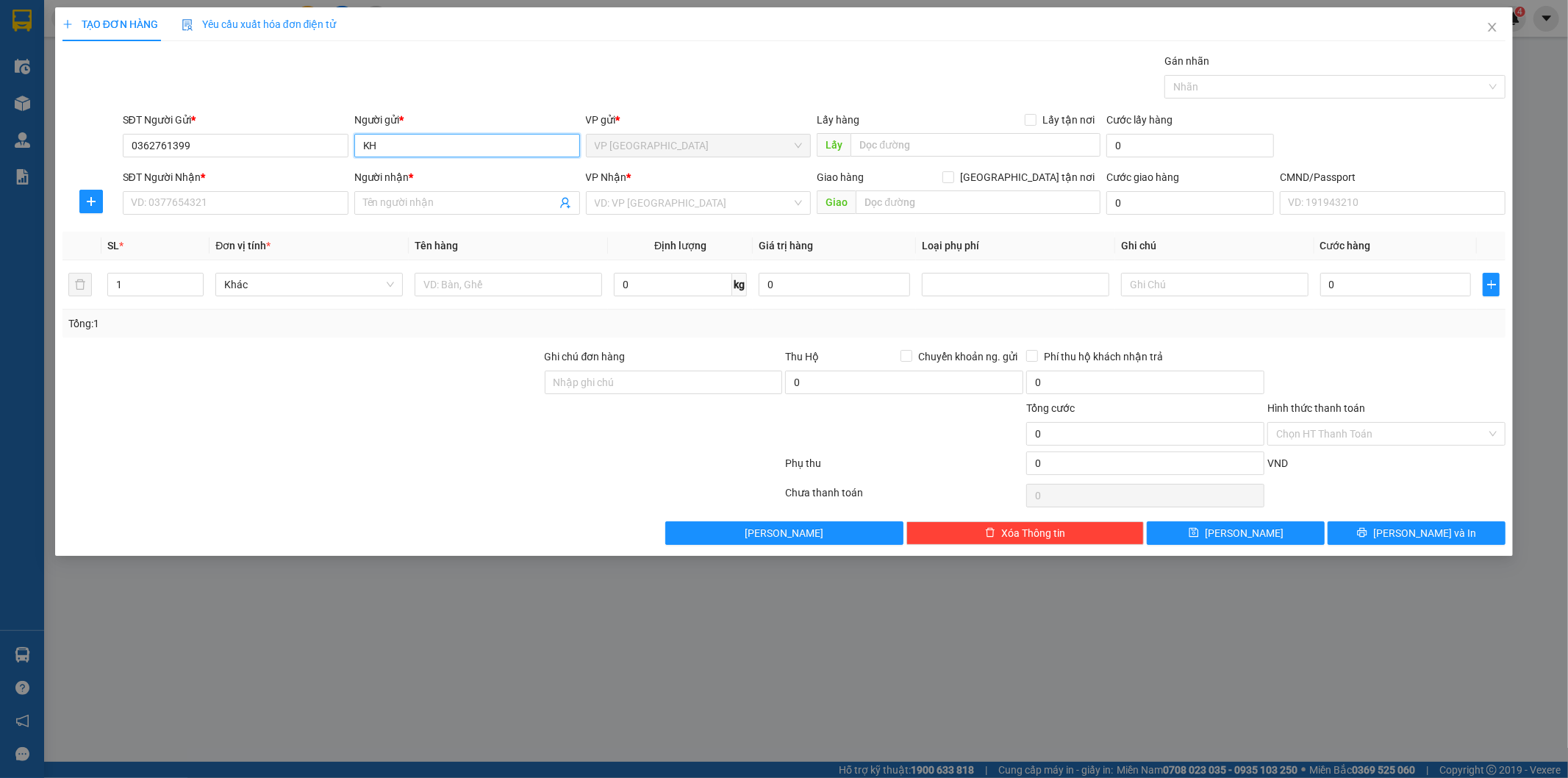
type input "K"
type input "QUANG"
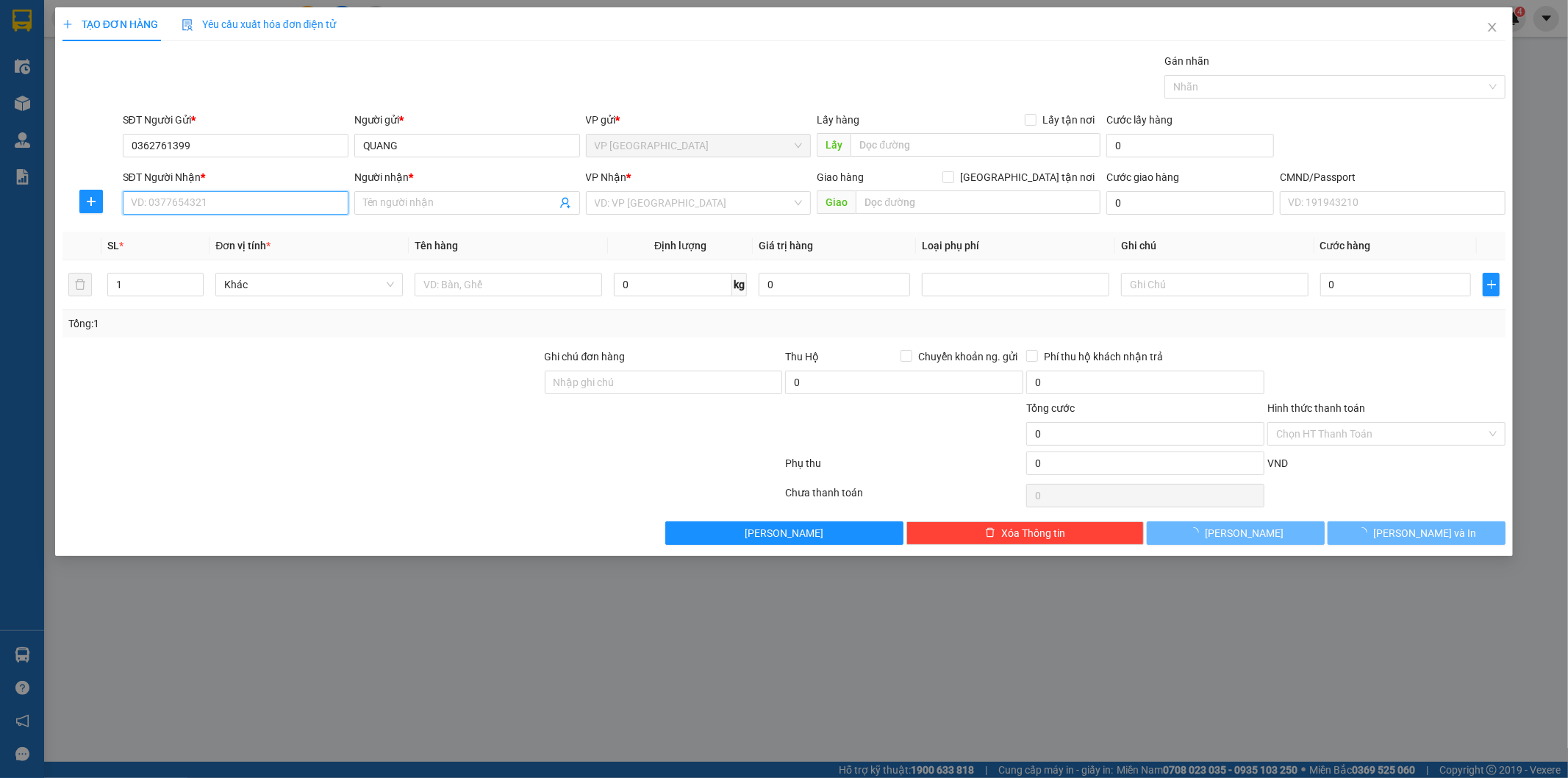
click at [274, 198] on input "SĐT Người Nhận *" at bounding box center [235, 203] width 226 height 23
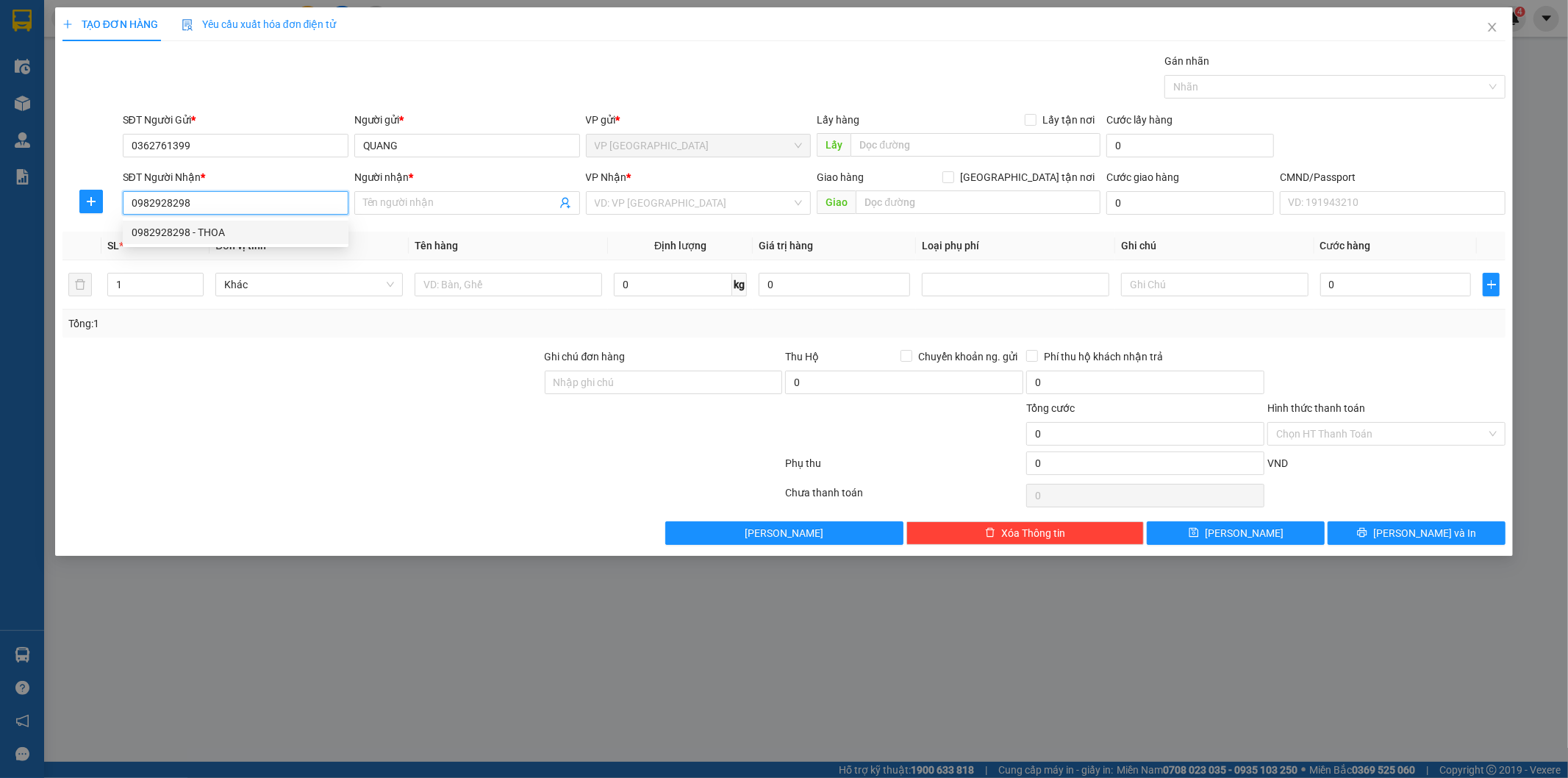
click at [265, 228] on div "0982928298 - THOA" at bounding box center [235, 232] width 208 height 16
type input "0982928298"
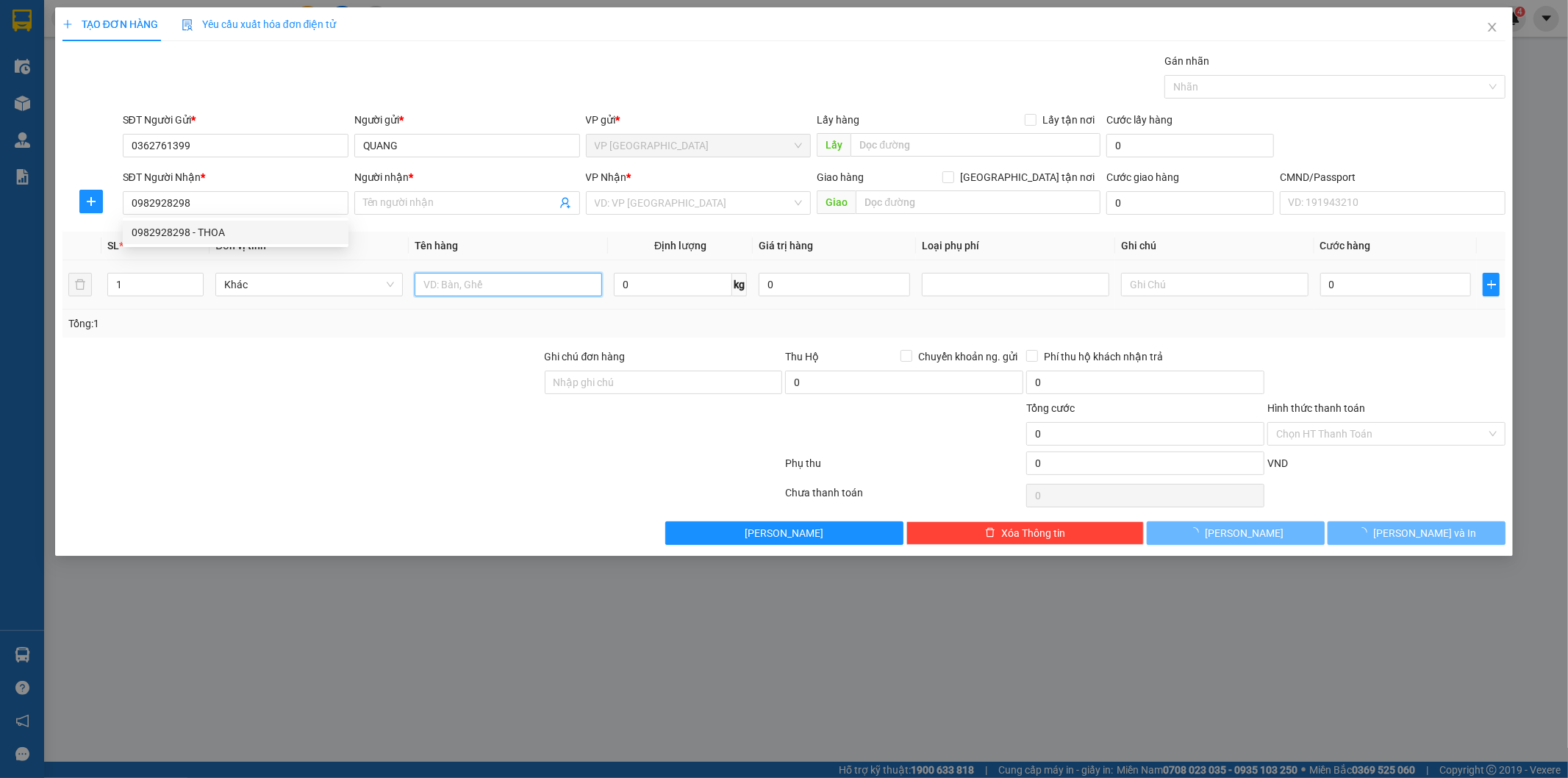
drag, startPoint x: 445, startPoint y: 274, endPoint x: 450, endPoint y: 279, distance: 7.1
click at [447, 274] on input "text" at bounding box center [508, 284] width 188 height 23
type input "THOA"
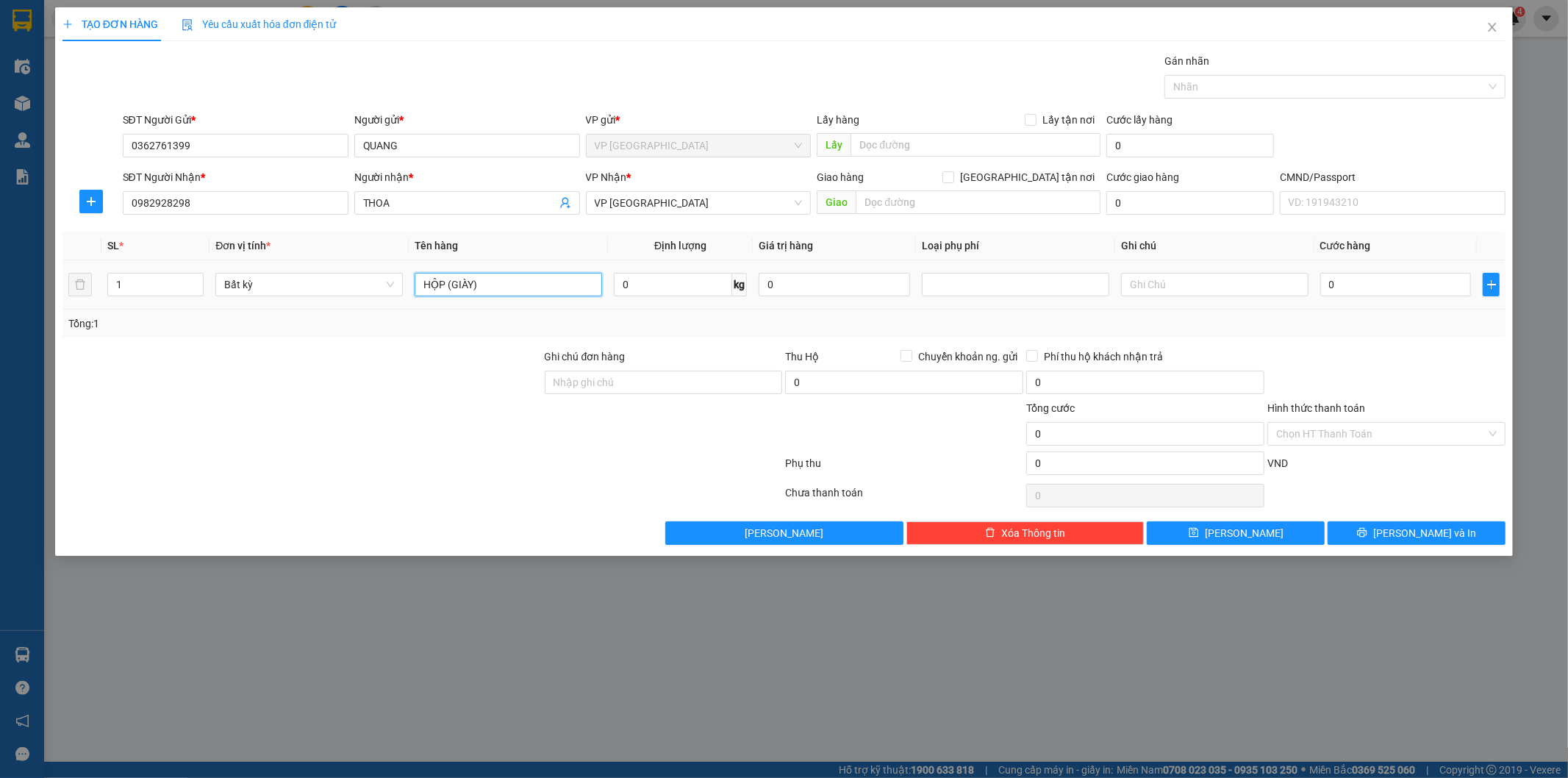
type input "HỘP (GIÀY)"
type input "2"
type input "35.000"
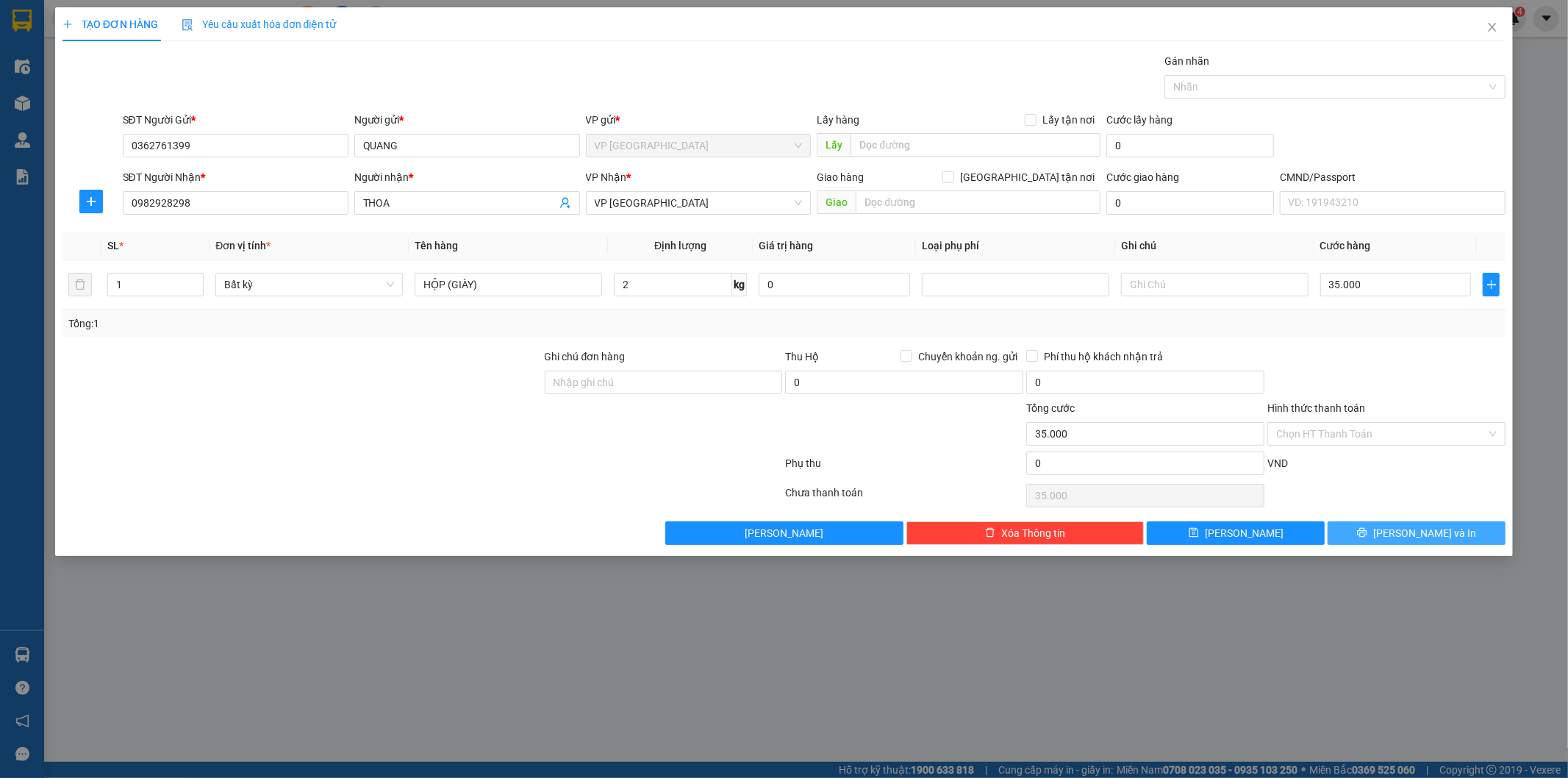
click at [1461, 523] on button "Lưu và In" at bounding box center [1416, 533] width 178 height 23
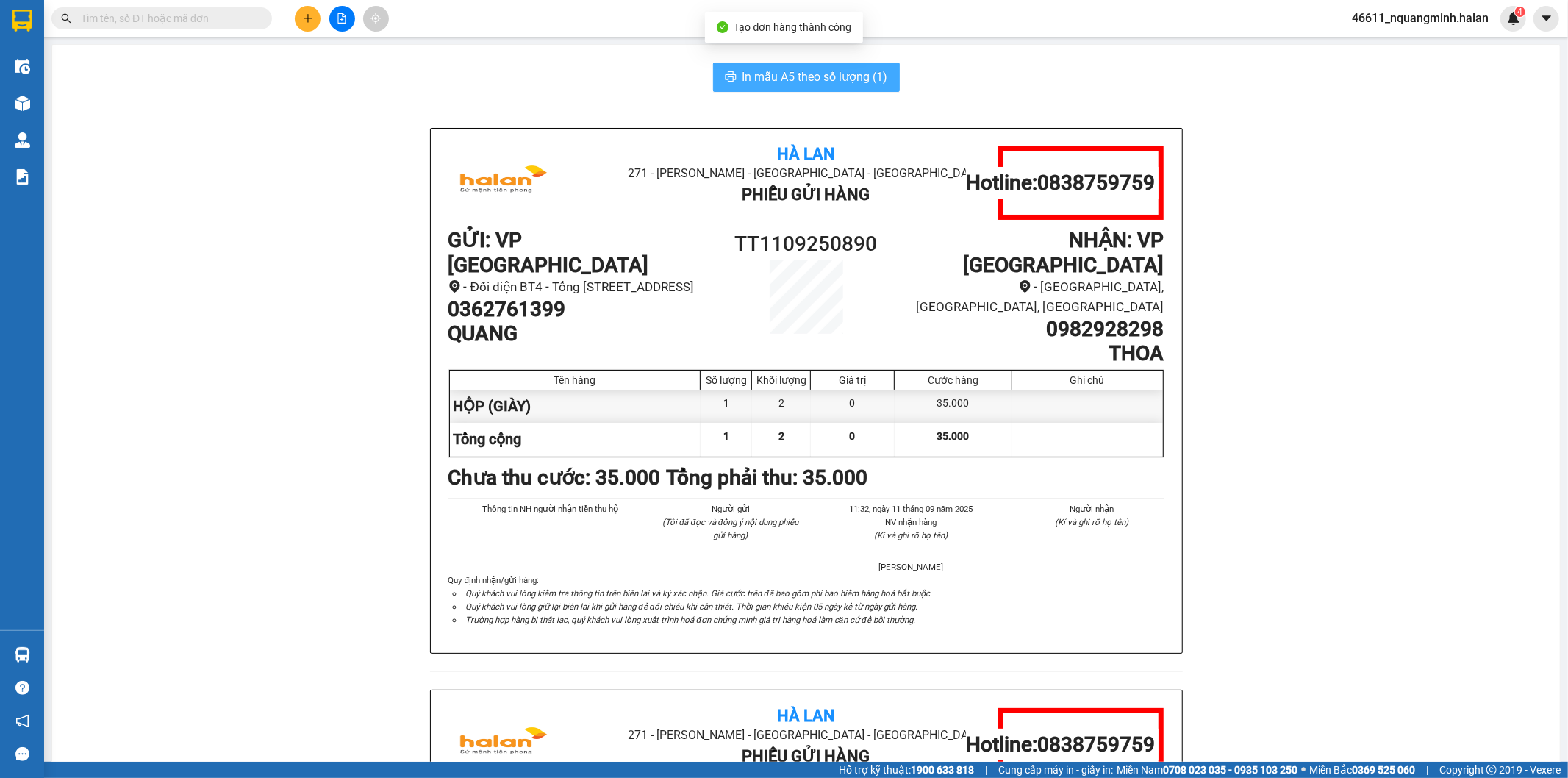
click at [855, 78] on span "In mẫu A5 theo số lượng (1)" at bounding box center [815, 77] width 146 height 18
click at [310, 443] on div "Hà Lan 271 - Dương Tự Minh - Phường Tân Long - Thái Nguyên Phiếu Gửi Hàng Hotli…" at bounding box center [807, 689] width 1473 height 1122
click at [248, 178] on div "Hà Lan 271 - Dương Tự Minh - Phường Tân Long - Thái Nguyên Phiếu Gửi Hàng Hotli…" at bounding box center [807, 689] width 1473 height 1122
click at [809, 70] on span "In mẫu A5 theo số lượng (1)" at bounding box center [815, 77] width 146 height 18
click at [309, 9] on button at bounding box center [308, 18] width 26 height 26
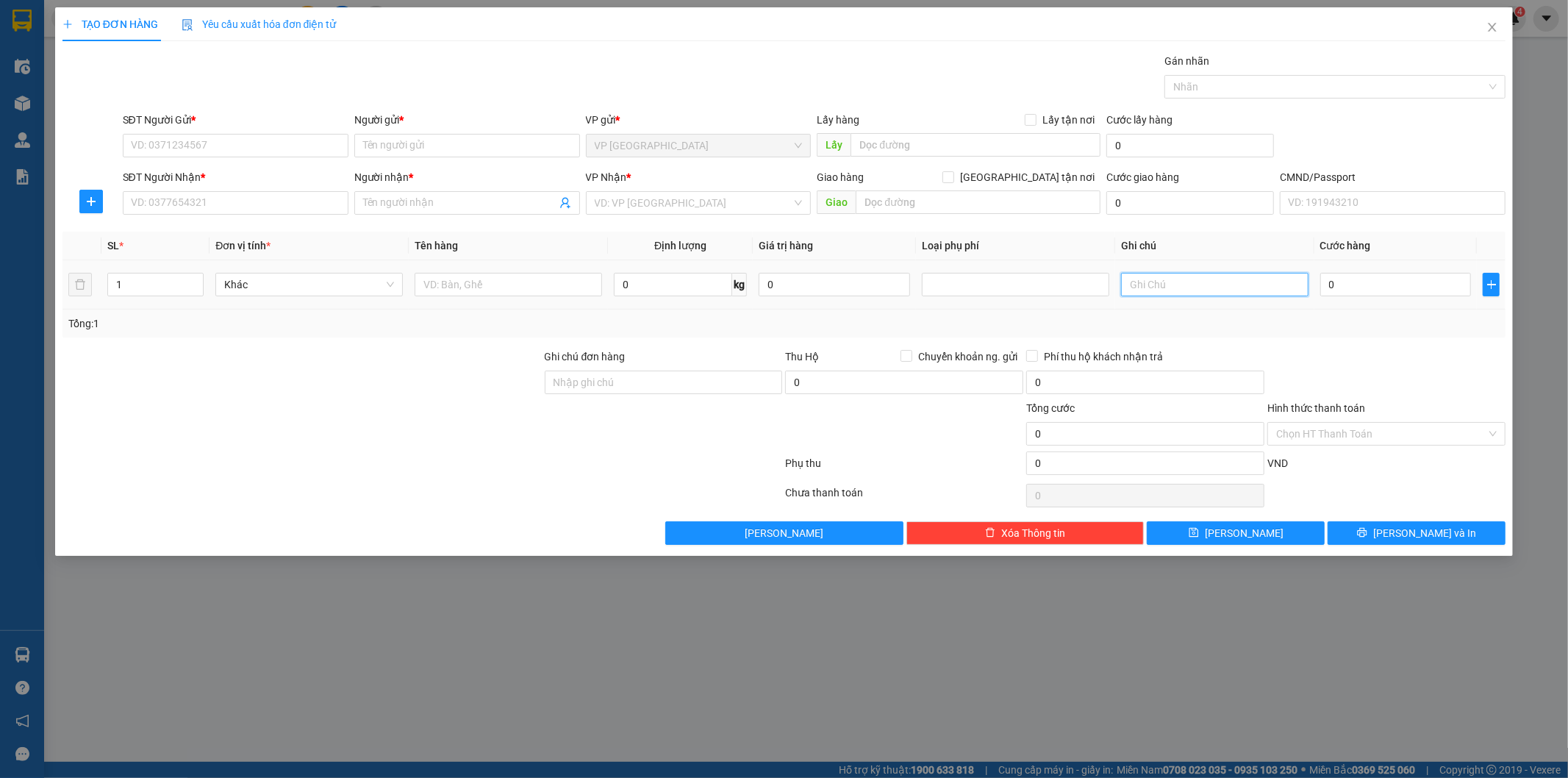
click at [1160, 283] on input "text" at bounding box center [1214, 284] width 188 height 23
type input "11 12X2"
click at [188, 148] on input "SĐT Người Gửi *" at bounding box center [235, 145] width 226 height 23
type input "0975513987"
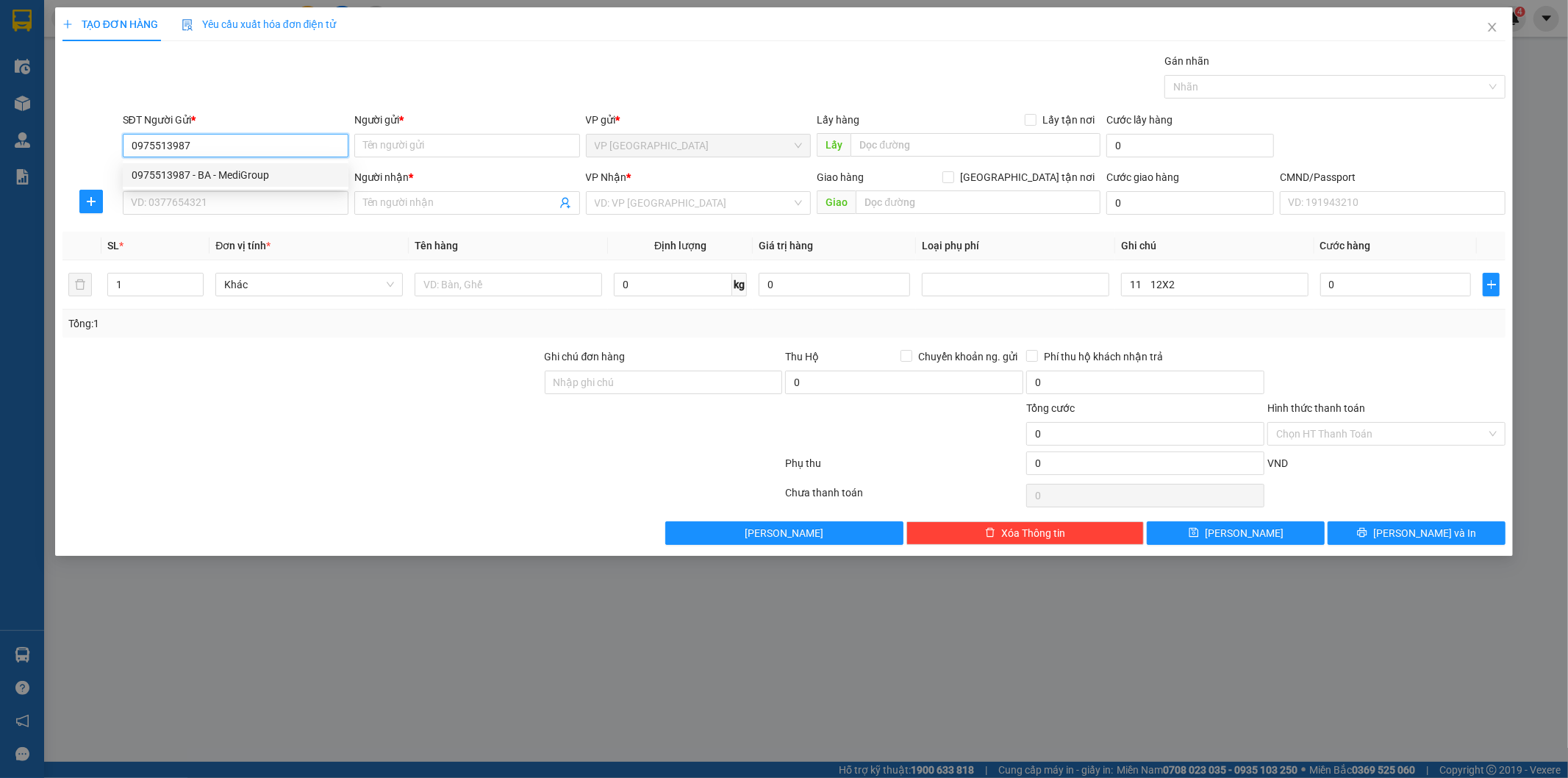
drag, startPoint x: 219, startPoint y: 171, endPoint x: 221, endPoint y: 178, distance: 7.3
click at [219, 172] on div "0975513987 - BA - MediGroup" at bounding box center [235, 174] width 208 height 16
type input "BA - MediGroup"
type input "0975513987"
click at [223, 196] on input "SĐT Người Nhận *" at bounding box center [235, 203] width 226 height 23
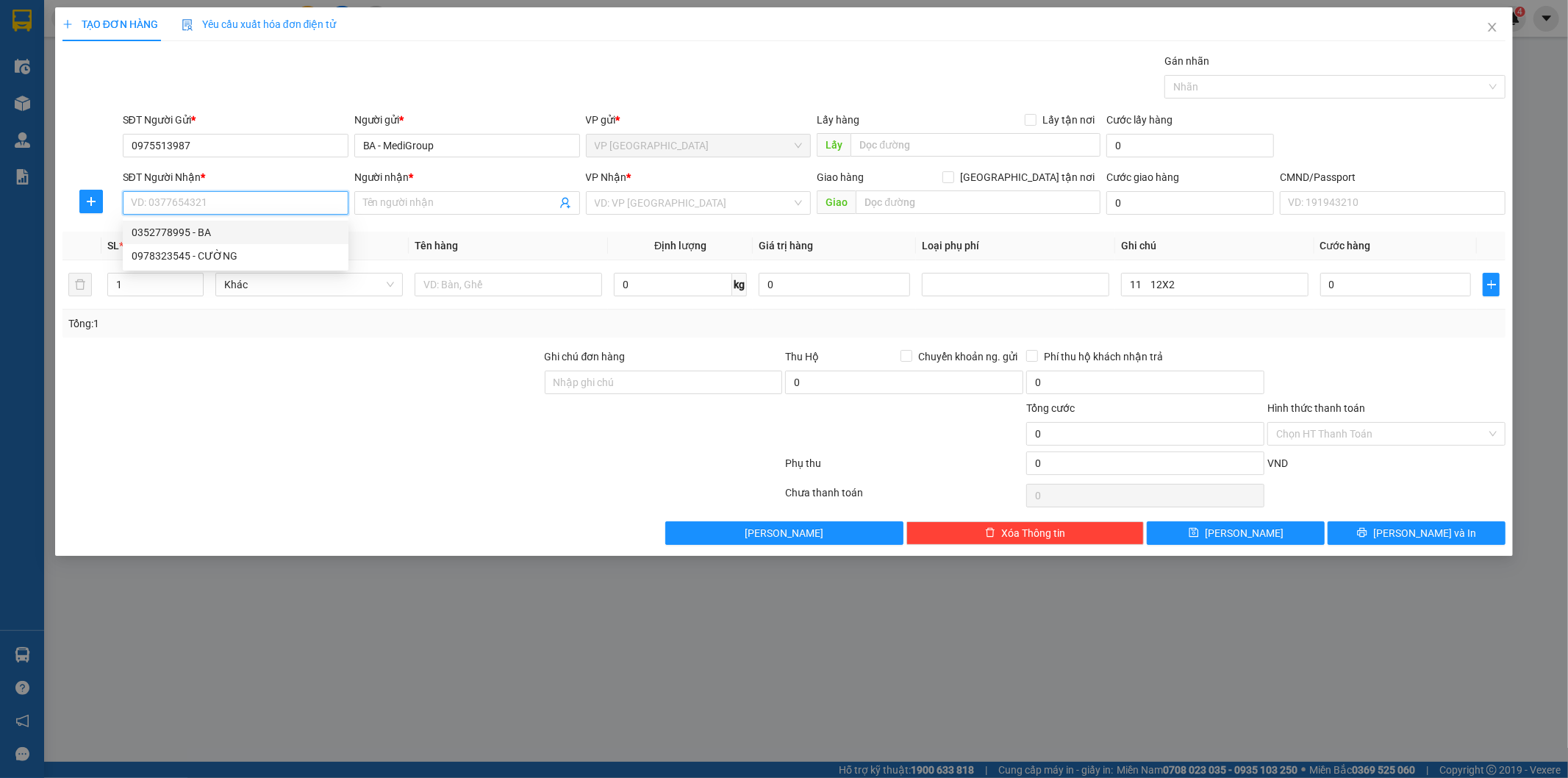
drag, startPoint x: 197, startPoint y: 233, endPoint x: 510, endPoint y: 244, distance: 313.2
click at [197, 232] on div "0352778995 - BA" at bounding box center [235, 232] width 208 height 16
type input "0352778995"
type input "BA"
click at [193, 280] on icon "up" at bounding box center [196, 281] width 5 height 5
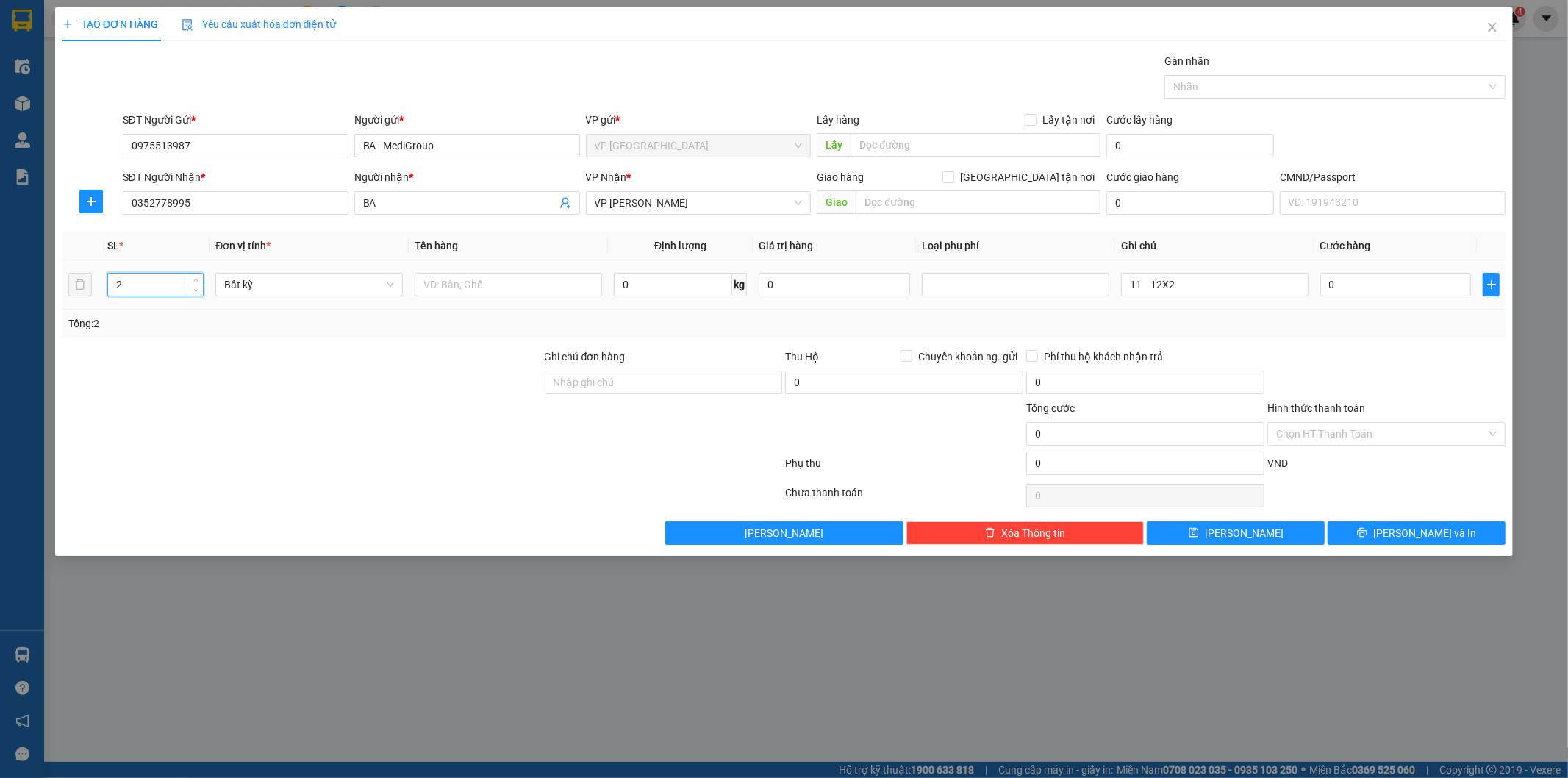
type input "3"
click at [194, 280] on icon "up" at bounding box center [196, 279] width 5 height 5
click at [495, 280] on input "text" at bounding box center [508, 284] width 188 height 23
type input "3 HỘP THUỐC"
click at [1402, 290] on input "0" at bounding box center [1396, 284] width 152 height 23
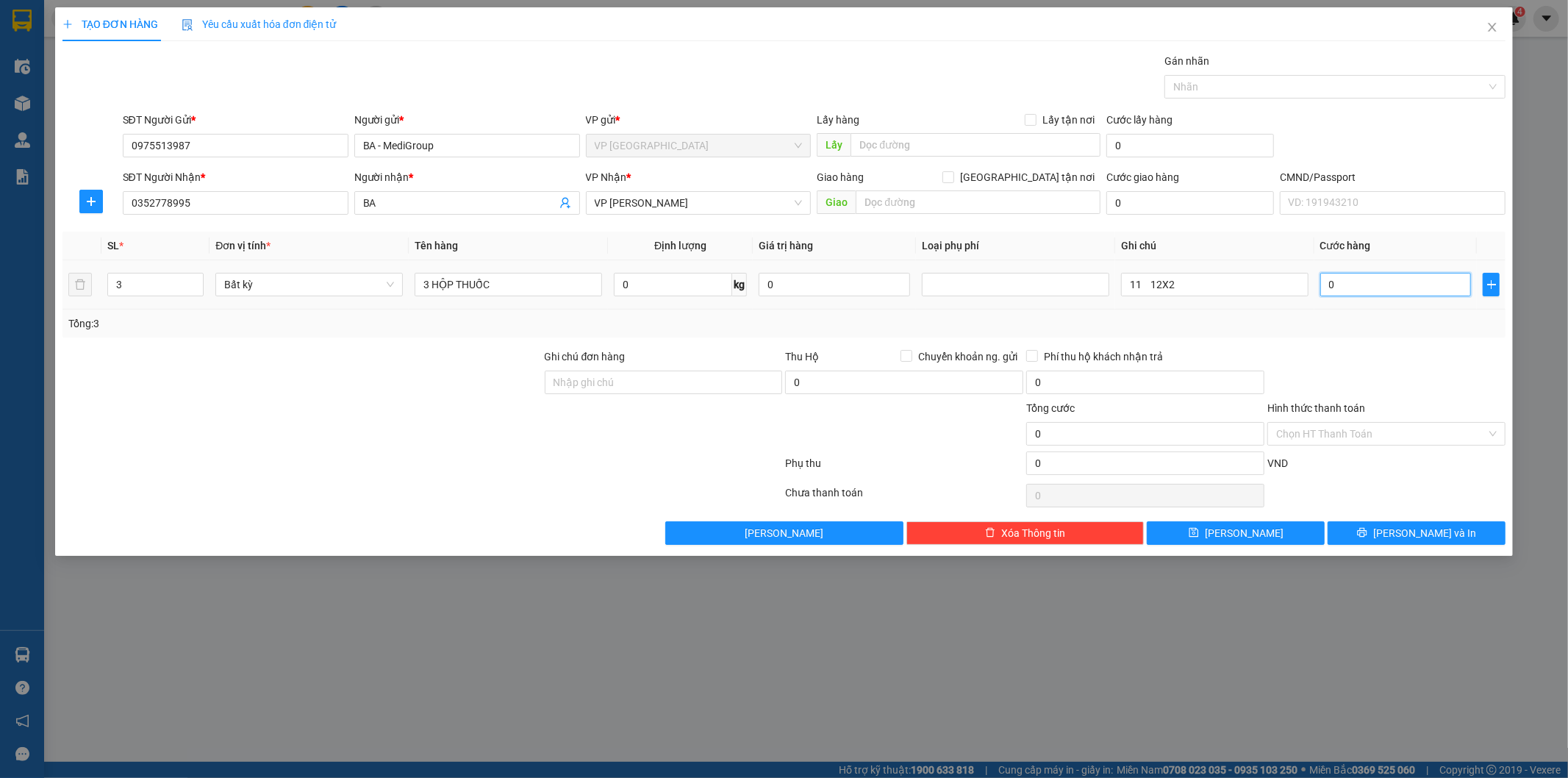
type input "1"
type input "12"
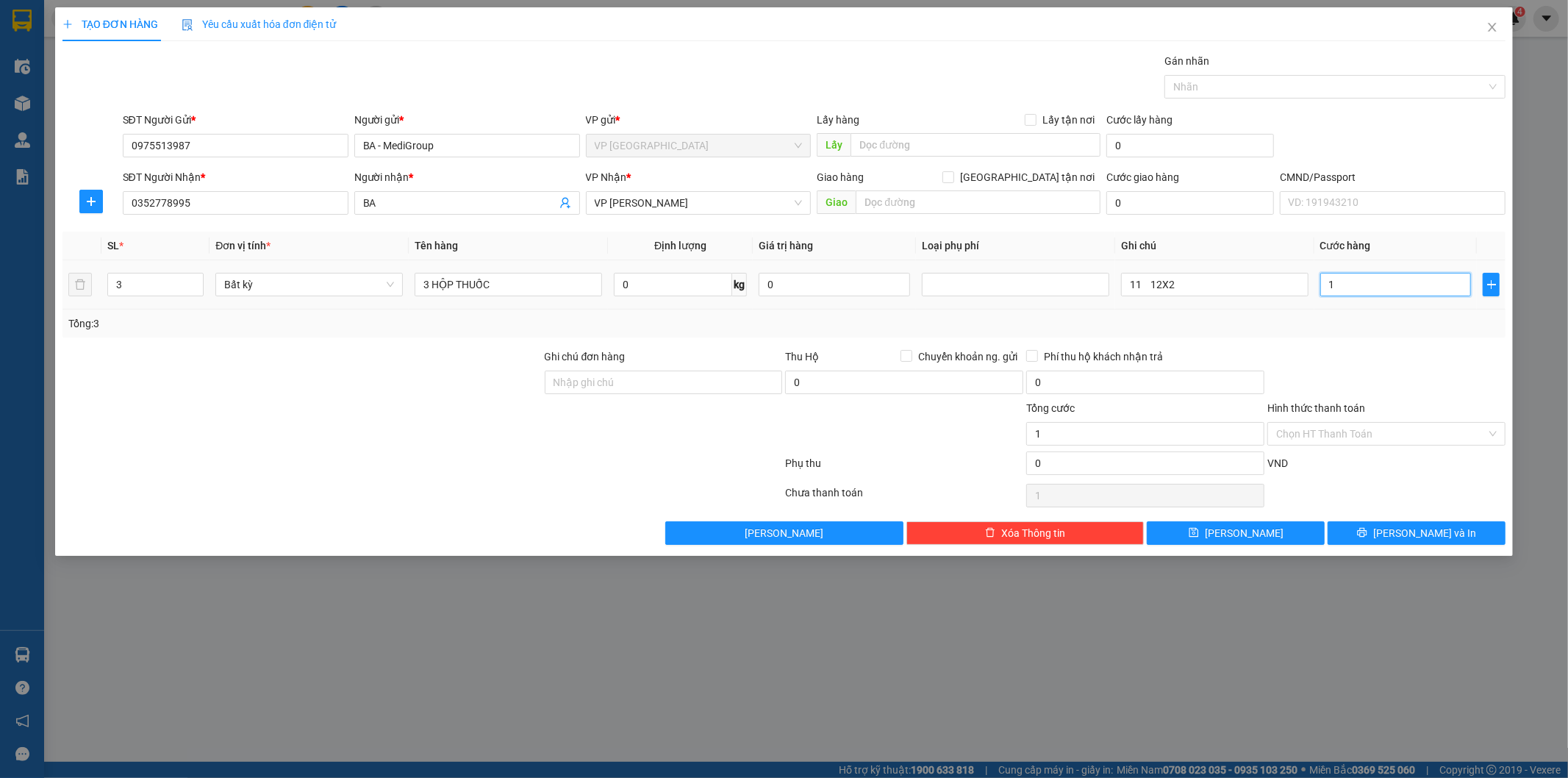
type input "12"
type input "120"
click at [1363, 329] on div "Tổng: 3" at bounding box center [784, 323] width 1432 height 16
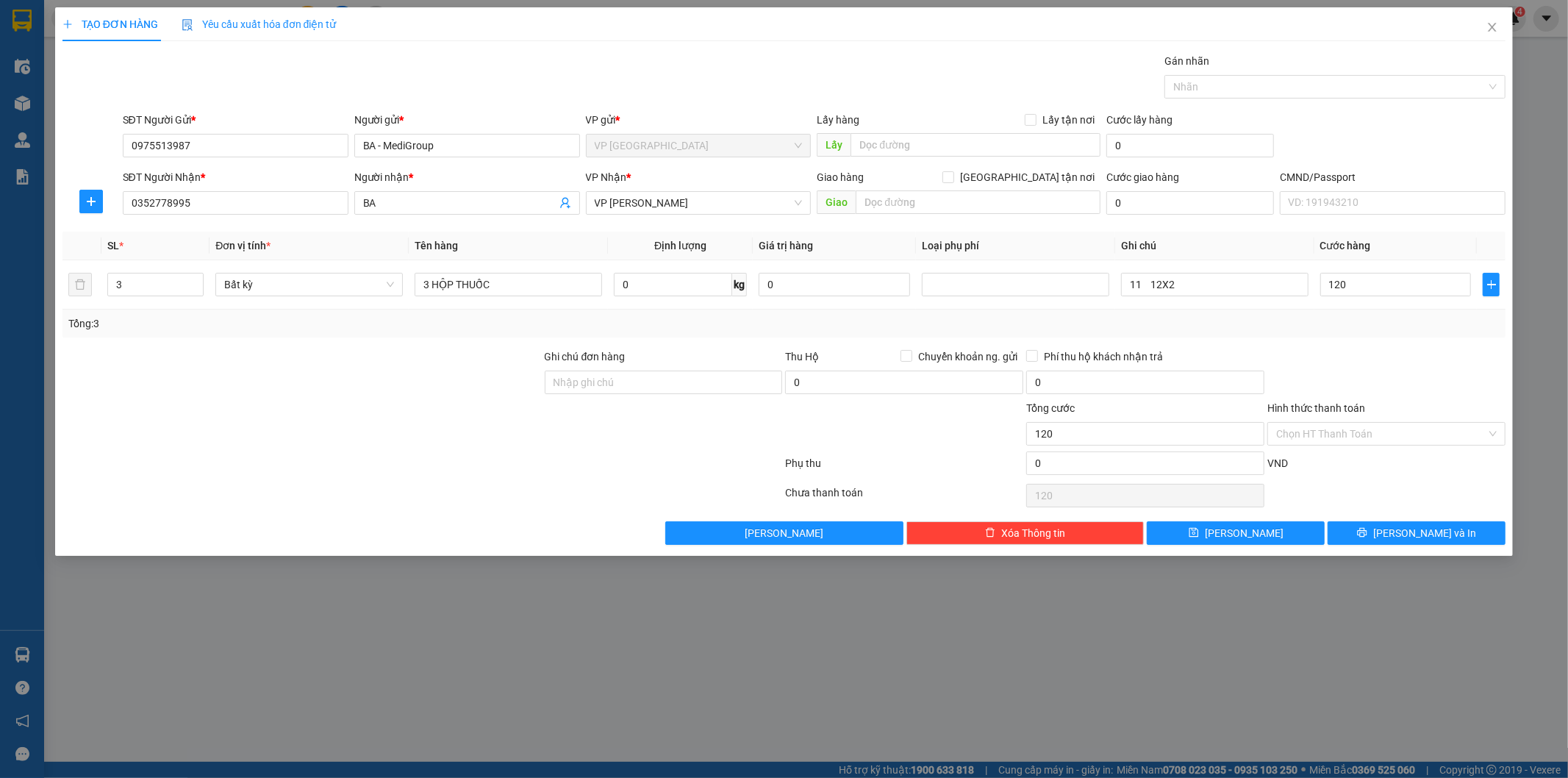
type input "120.000"
drag, startPoint x: 1345, startPoint y: 429, endPoint x: 1340, endPoint y: 456, distance: 27.5
click at [1345, 431] on input "Hình thức thanh toán" at bounding box center [1381, 434] width 210 height 22
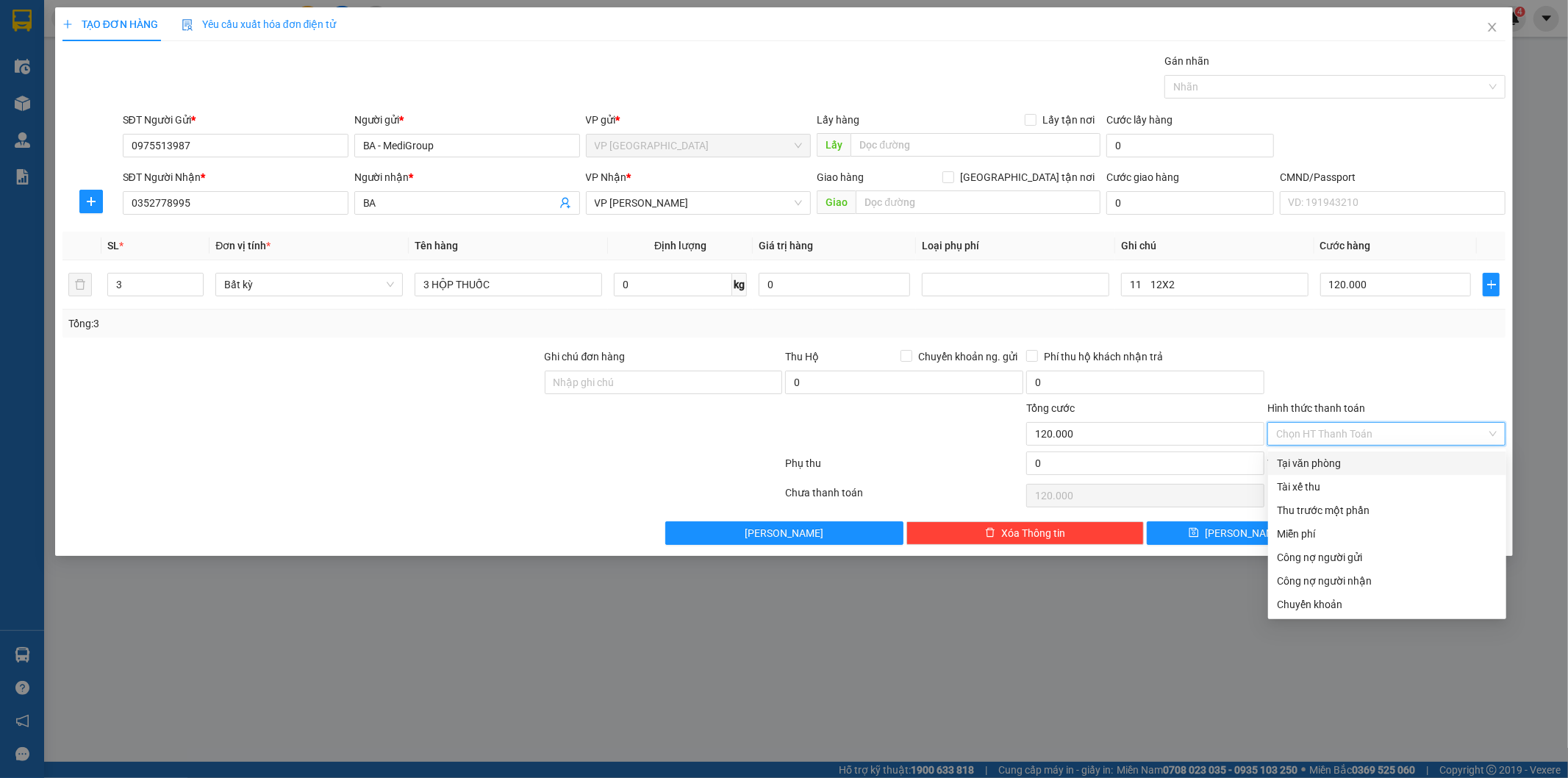
click at [1340, 456] on div "Tại văn phòng" at bounding box center [1387, 463] width 220 height 16
type input "0"
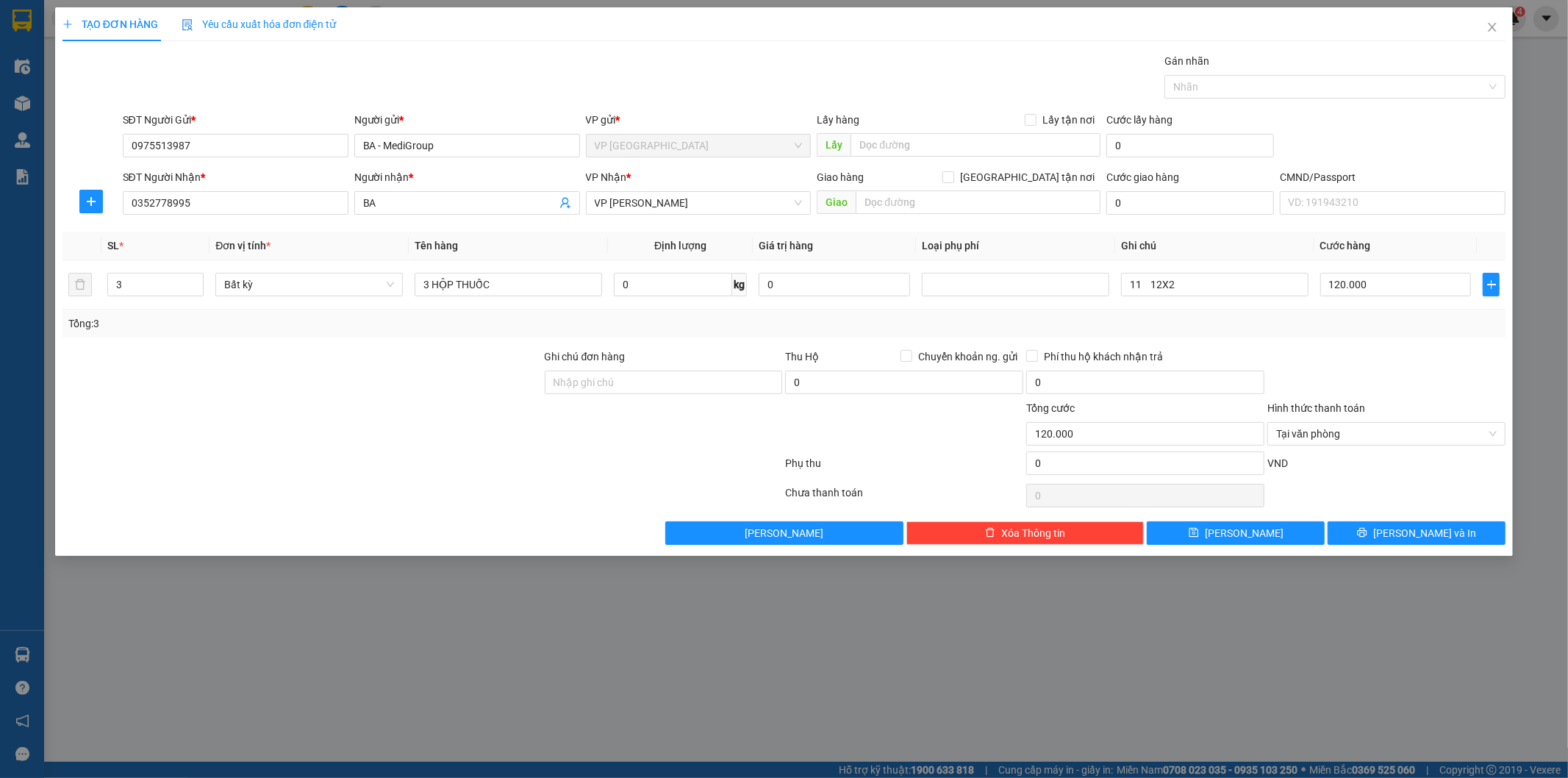
click at [1357, 359] on div at bounding box center [1386, 374] width 241 height 52
click at [1403, 535] on button "Lưu và In" at bounding box center [1416, 533] width 178 height 23
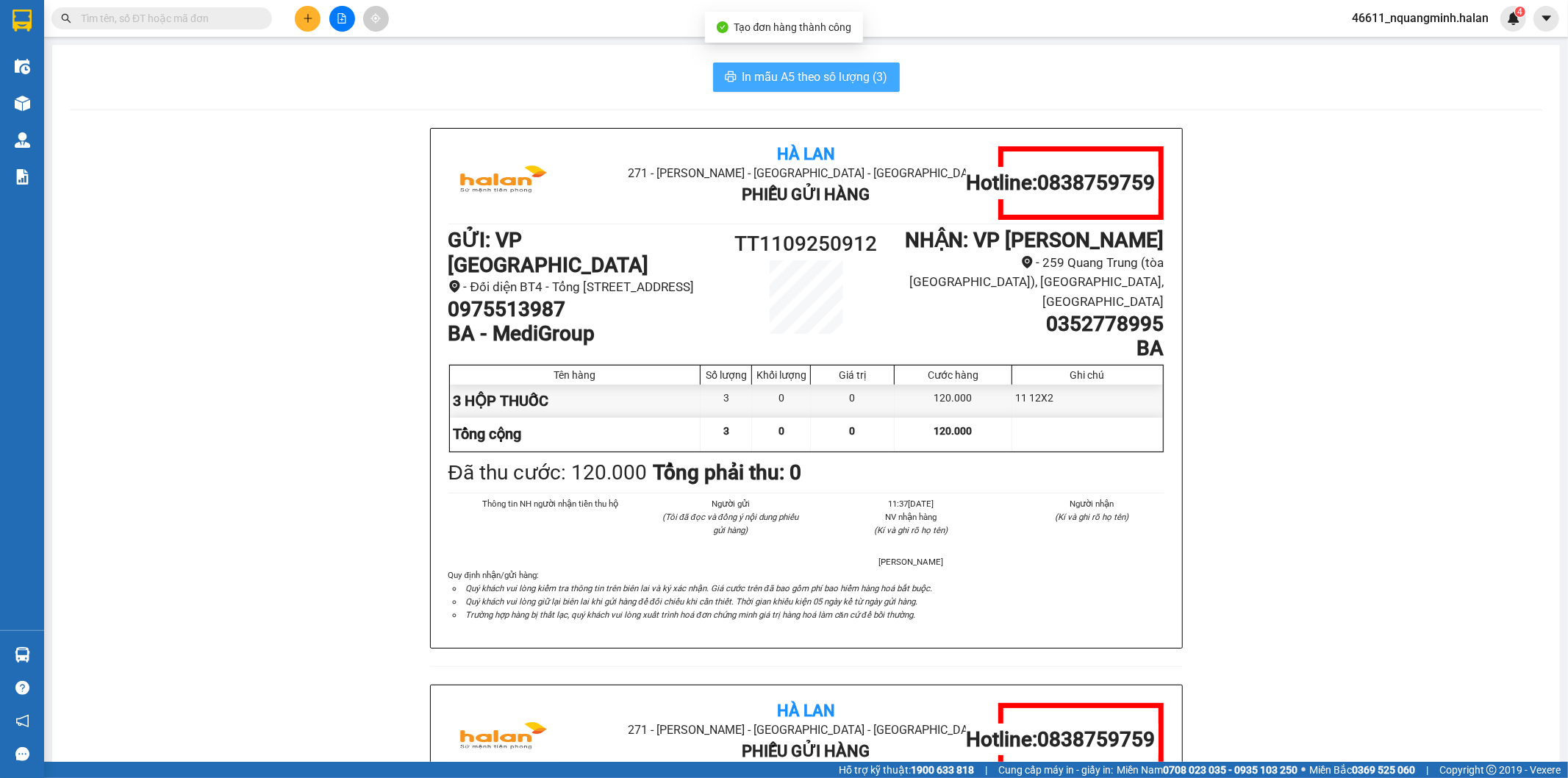
click at [803, 75] on span "In mẫu A5 theo số lượng (3)" at bounding box center [815, 77] width 146 height 18
click at [349, 454] on div "Hà Lan 271 - Dương Tự Minh - Phường Tân Long - Thái Nguyên Phiếu Gửi Hàng Hotli…" at bounding box center [807, 684] width 1473 height 1112
drag, startPoint x: 556, startPoint y: 301, endPoint x: 438, endPoint y: 305, distance: 118.1
click at [438, 305] on div "Hà Lan 271 - Dương Tự Minh - Phường Tân Long - Thái Nguyên Phiếu Gửi Hàng Hotli…" at bounding box center [807, 388] width 751 height 519
copy h1 "0975513987"
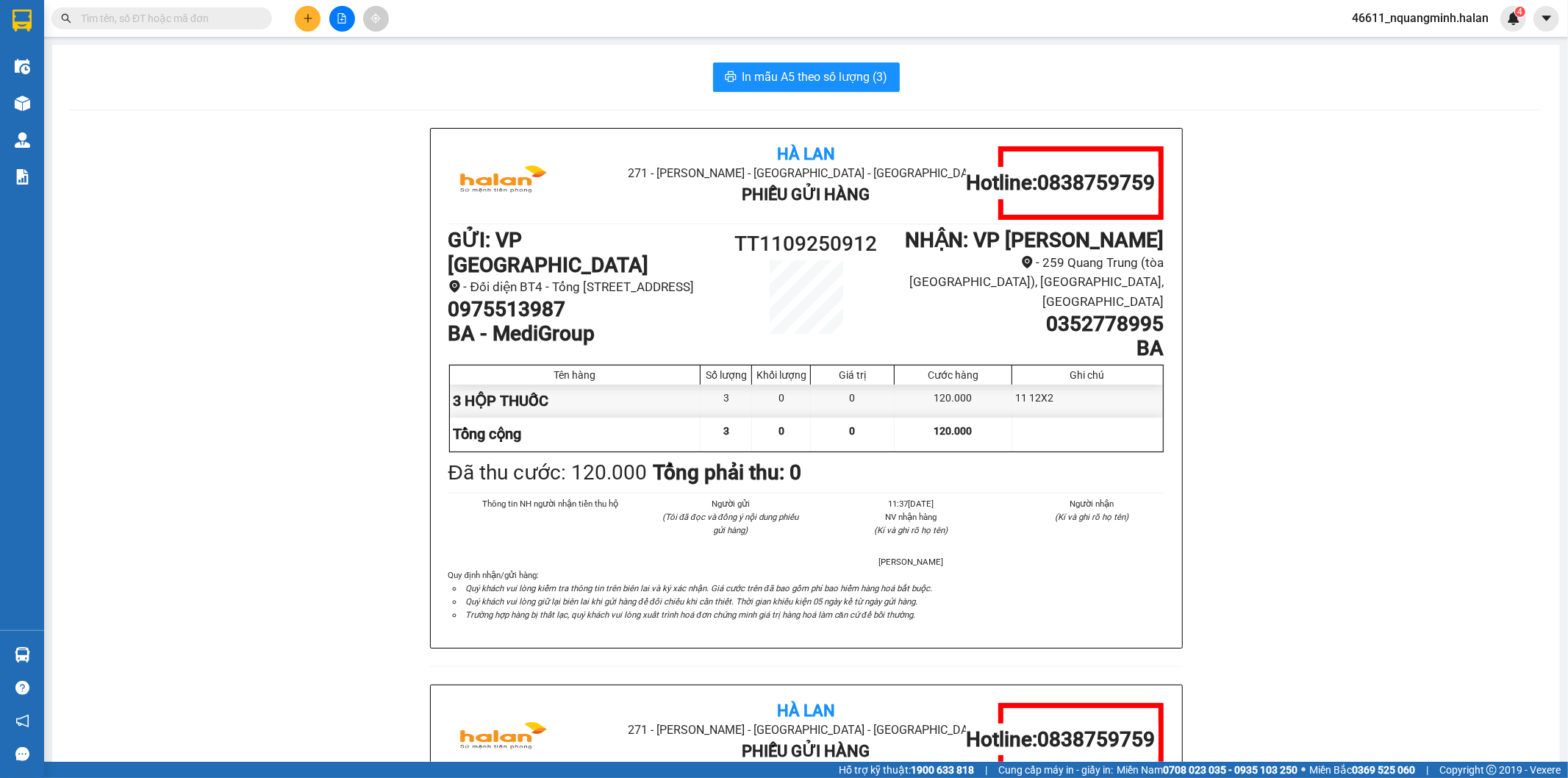
drag, startPoint x: 254, startPoint y: 387, endPoint x: 319, endPoint y: 518, distance: 146.2
click at [254, 394] on div "Hà Lan 271 - Dương Tự Minh - Phường Tân Long - Thái Nguyên Phiếu Gửi Hàng Hotli…" at bounding box center [807, 684] width 1473 height 1112
click at [305, 18] on icon "plus" at bounding box center [308, 18] width 8 height 1
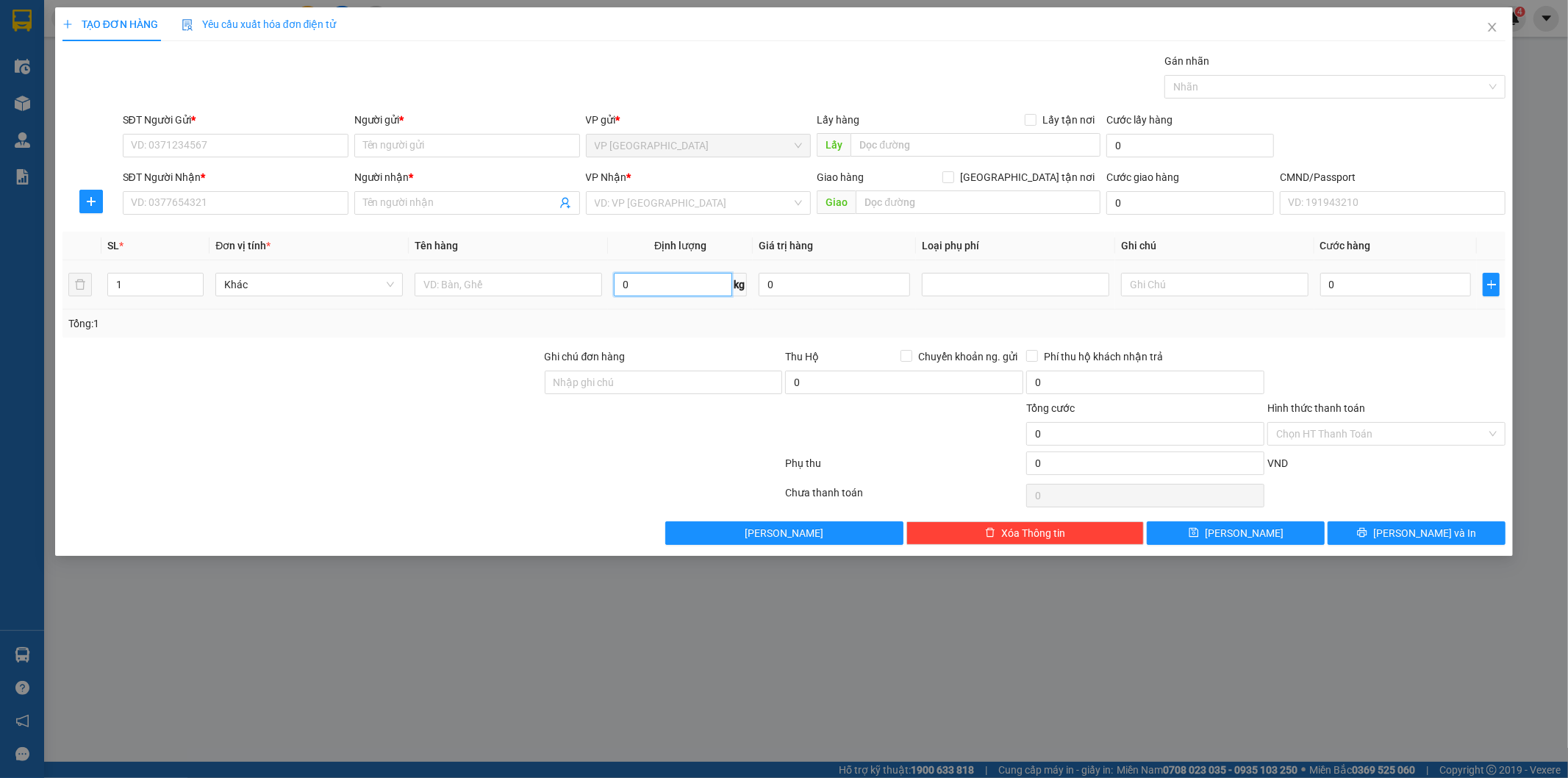
click at [630, 278] on input "0" at bounding box center [673, 284] width 118 height 23
type input "11"
click at [320, 140] on input "SĐT Người Gửi *" at bounding box center [235, 145] width 226 height 23
type input "0986614860"
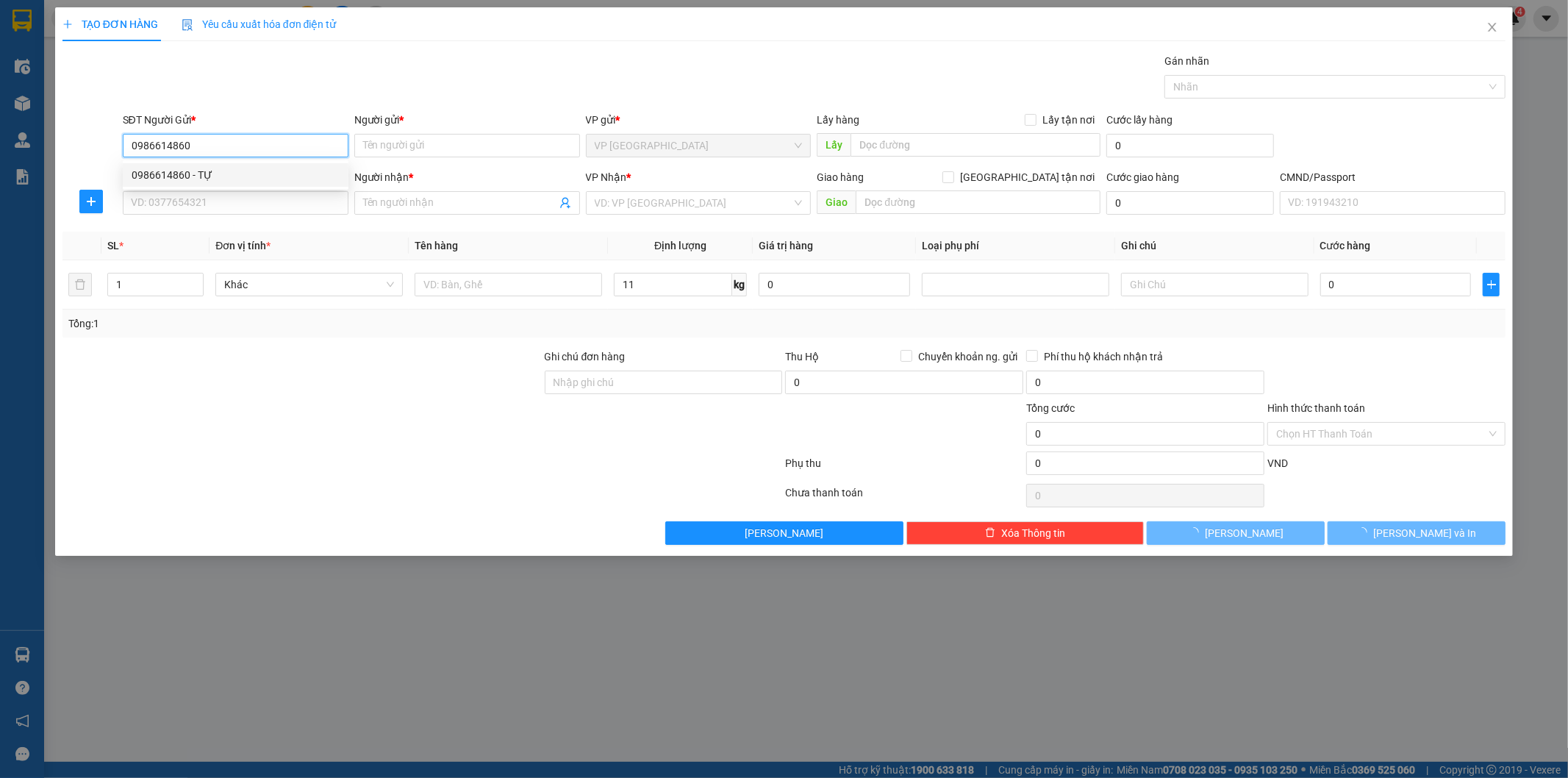
click at [280, 163] on div "0986614860 - TỰ" at bounding box center [235, 175] width 226 height 23
type input "TỰ"
type input "0986614860"
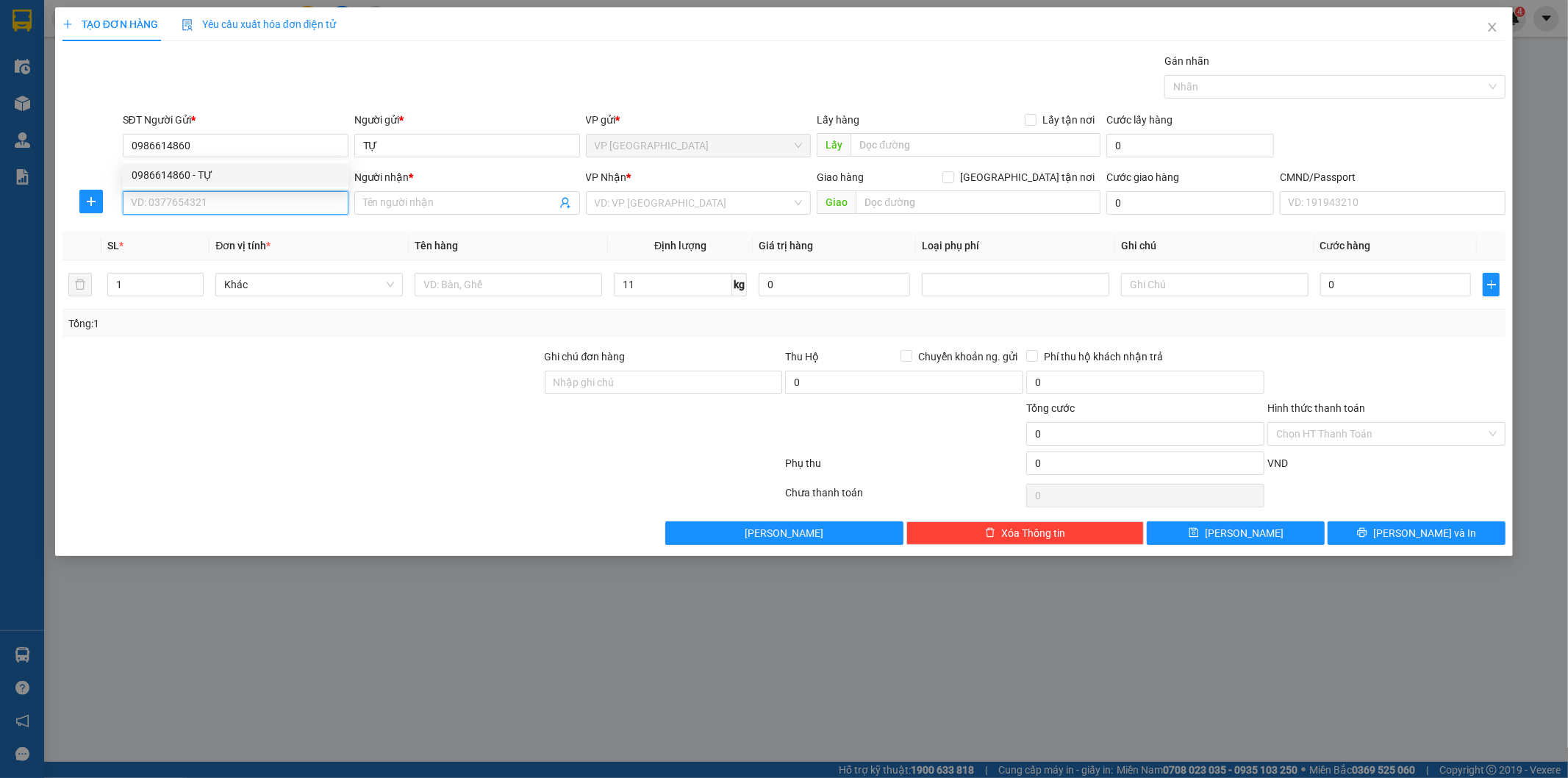
click at [269, 199] on input "SĐT Người Nhận *" at bounding box center [235, 203] width 226 height 23
type input "0386636123"
click at [279, 227] on div "0386636123 - MT BÌNH MINH DT" at bounding box center [235, 232] width 226 height 23
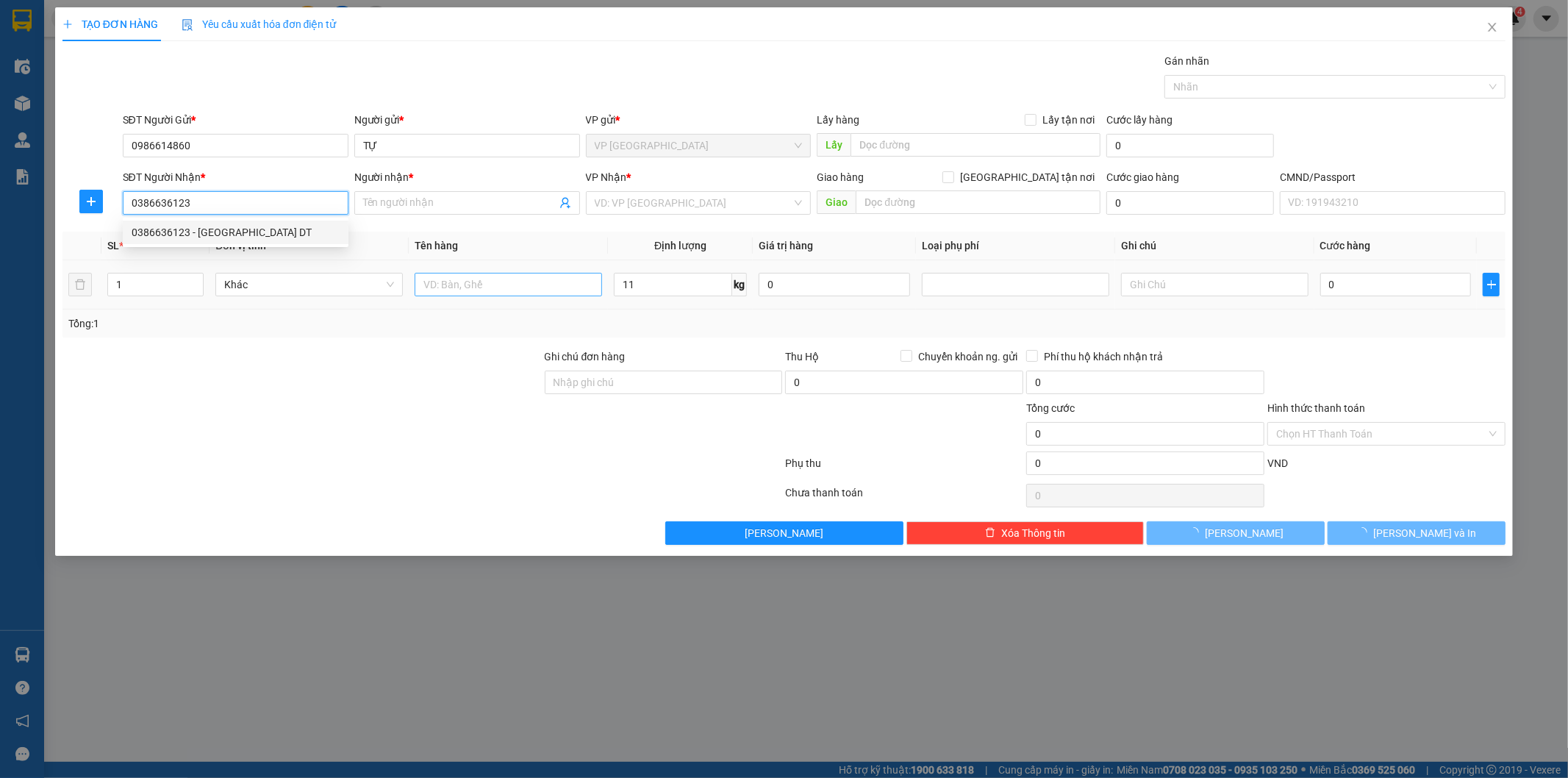
type input "MT BÌNH MINH DT"
type input "0386636123"
click at [520, 280] on input "text" at bounding box center [508, 284] width 188 height 23
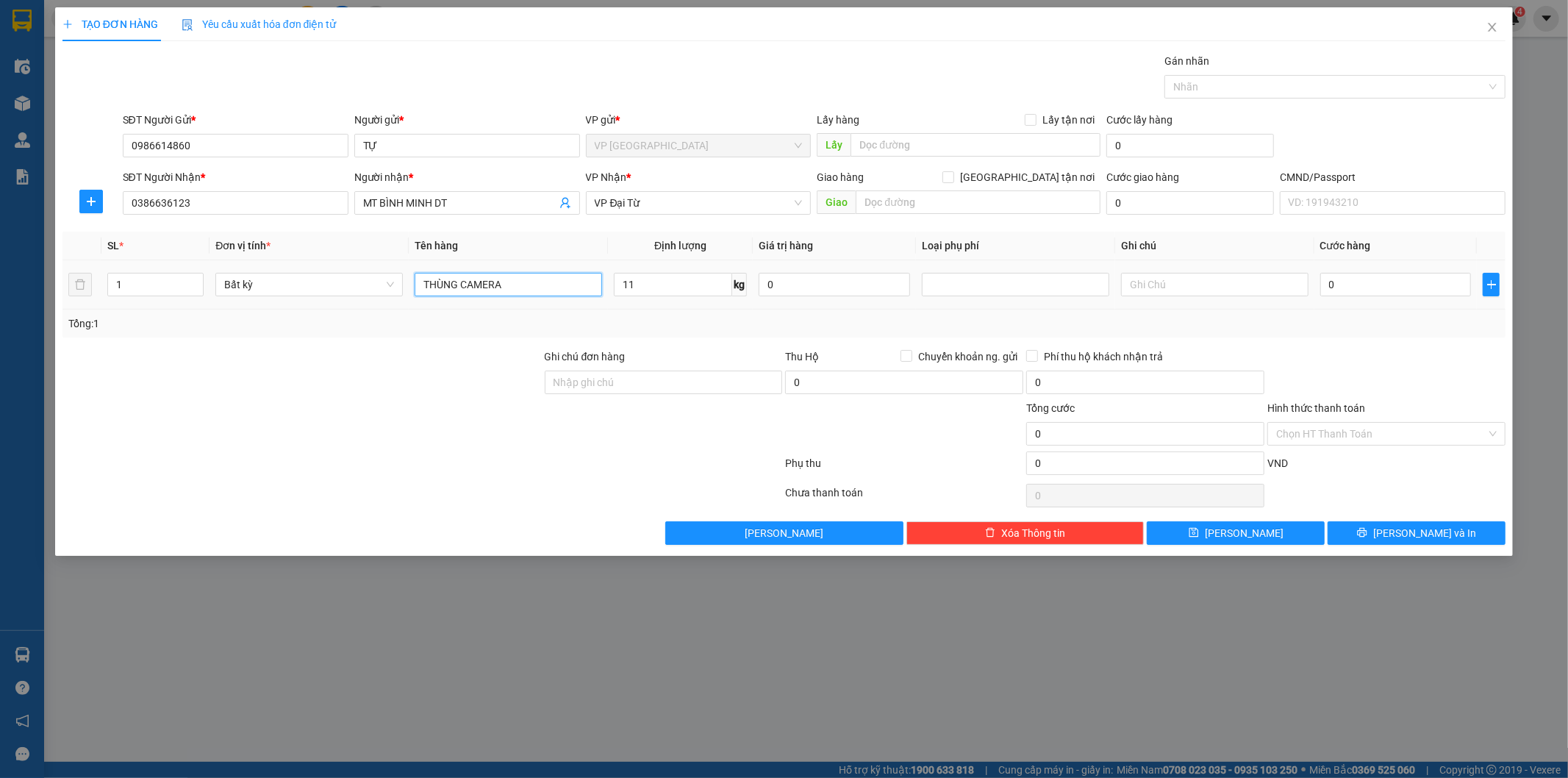
type input "THÙNG CAMERA"
type input "65.000"
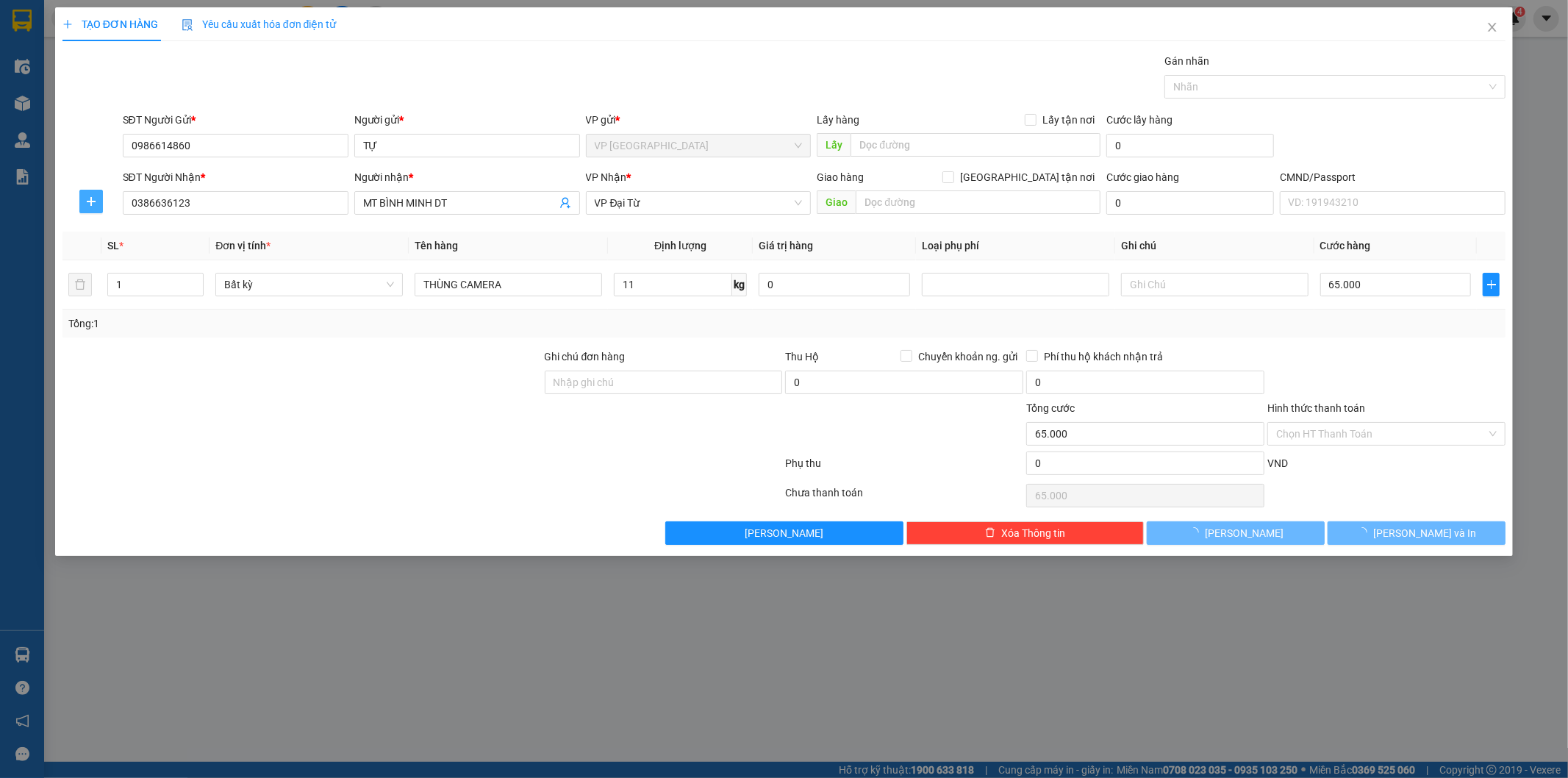
click at [83, 202] on span "plus" at bounding box center [91, 202] width 22 height 12
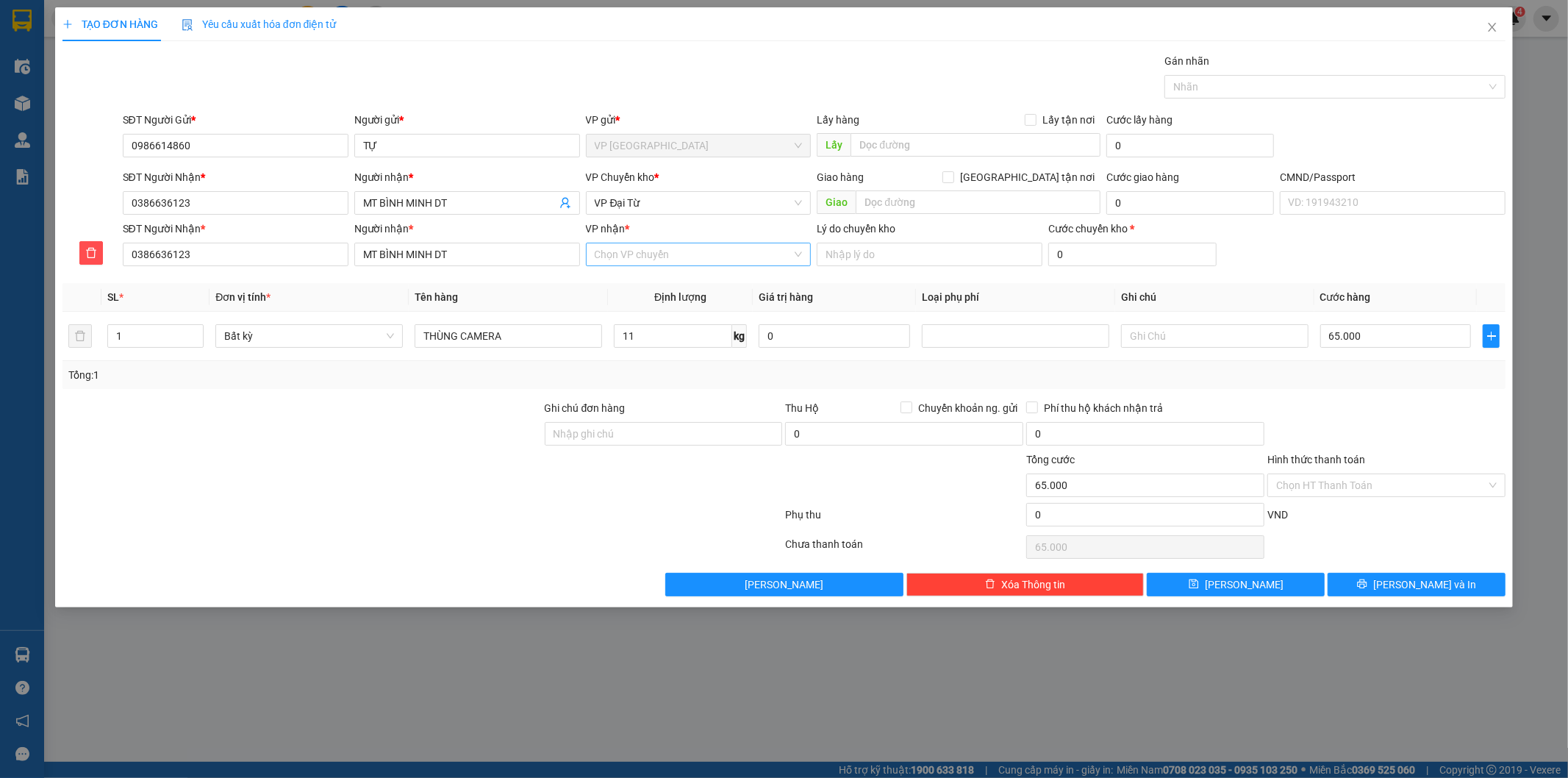
click at [631, 256] on input "VP nhận *" at bounding box center [693, 254] width 198 height 22
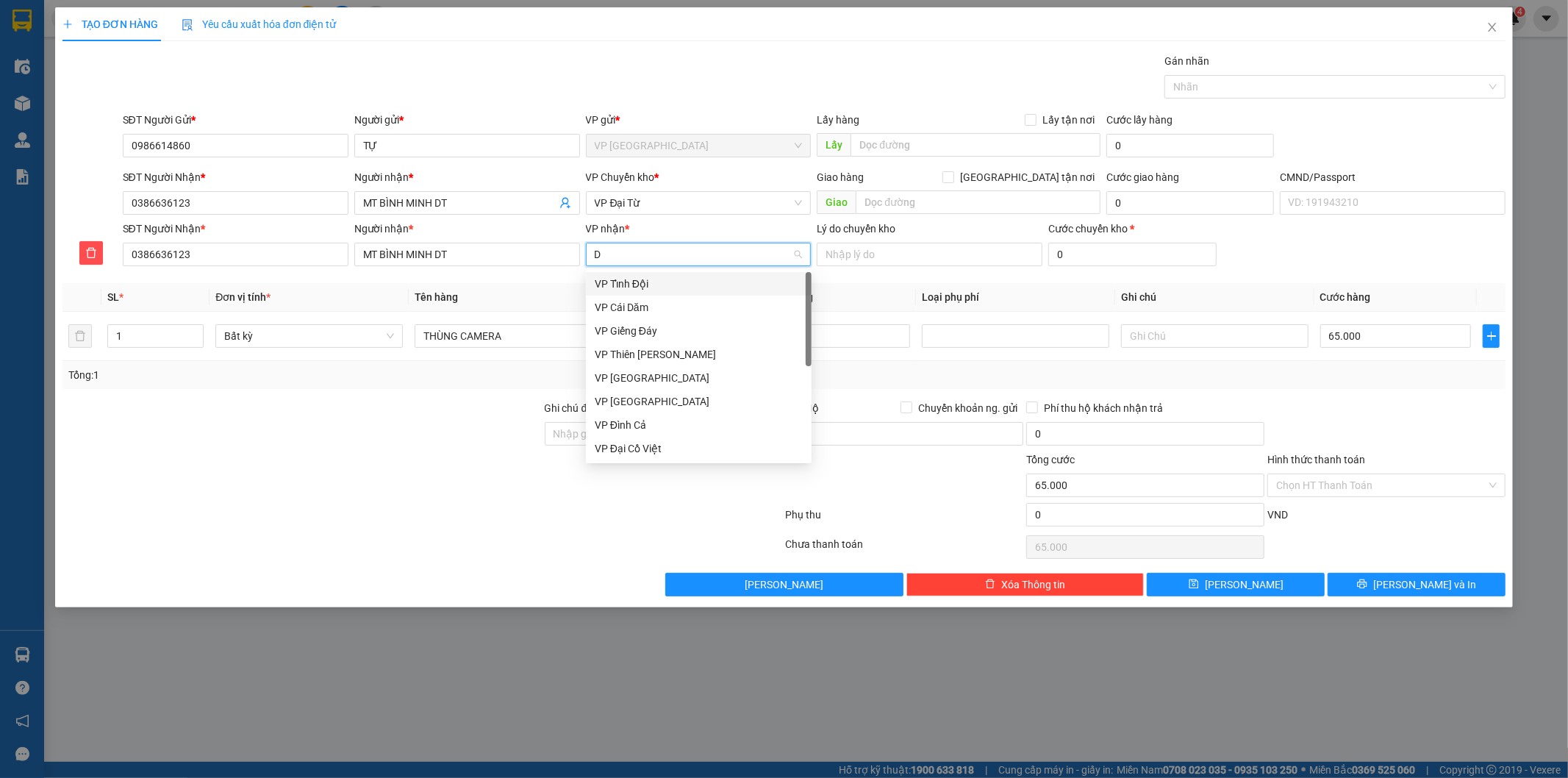
type input "DT"
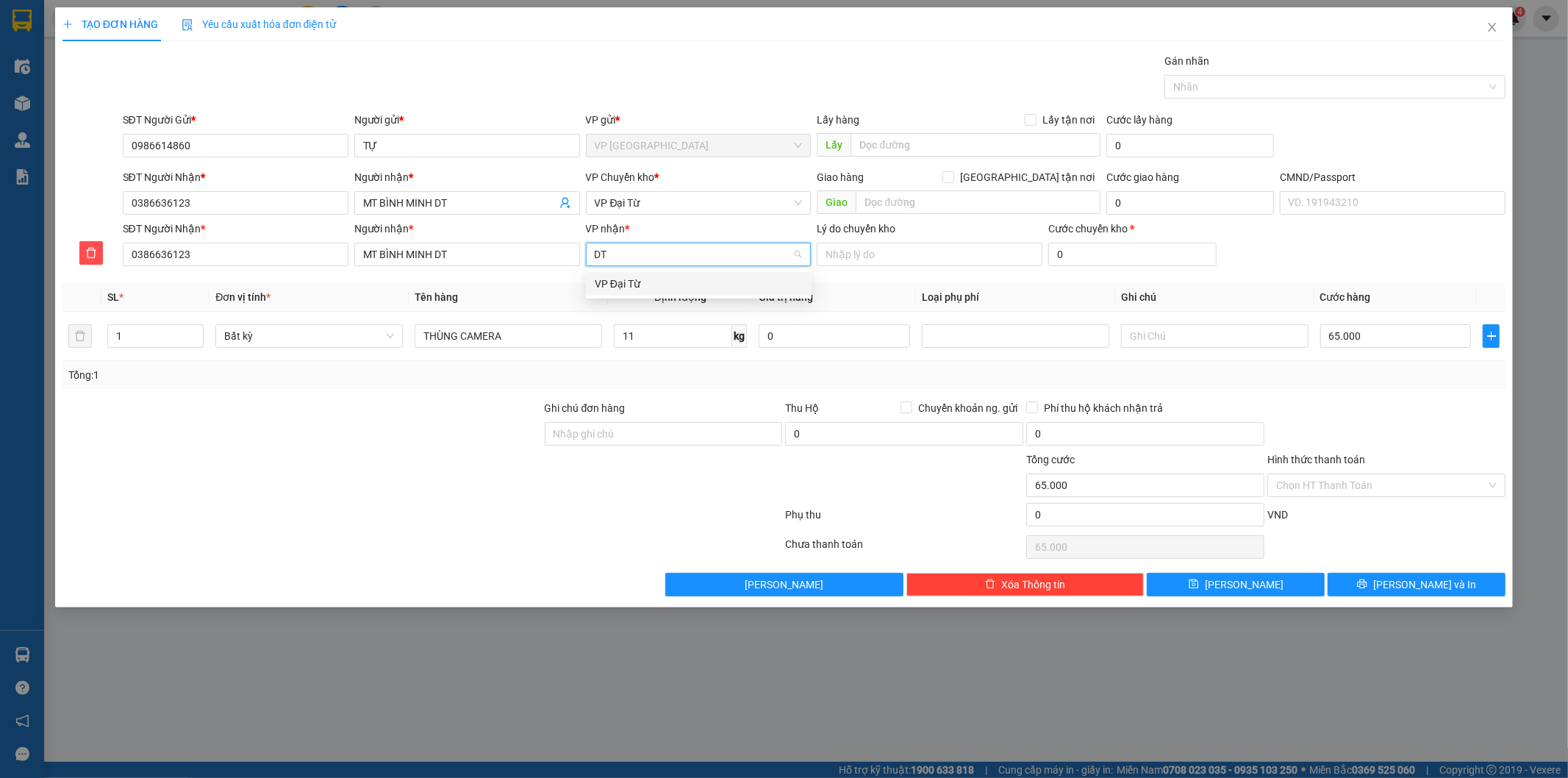
click at [648, 283] on div "VP Đại Từ" at bounding box center [698, 284] width 208 height 16
click at [651, 207] on span "VP Đại Từ" at bounding box center [698, 203] width 208 height 22
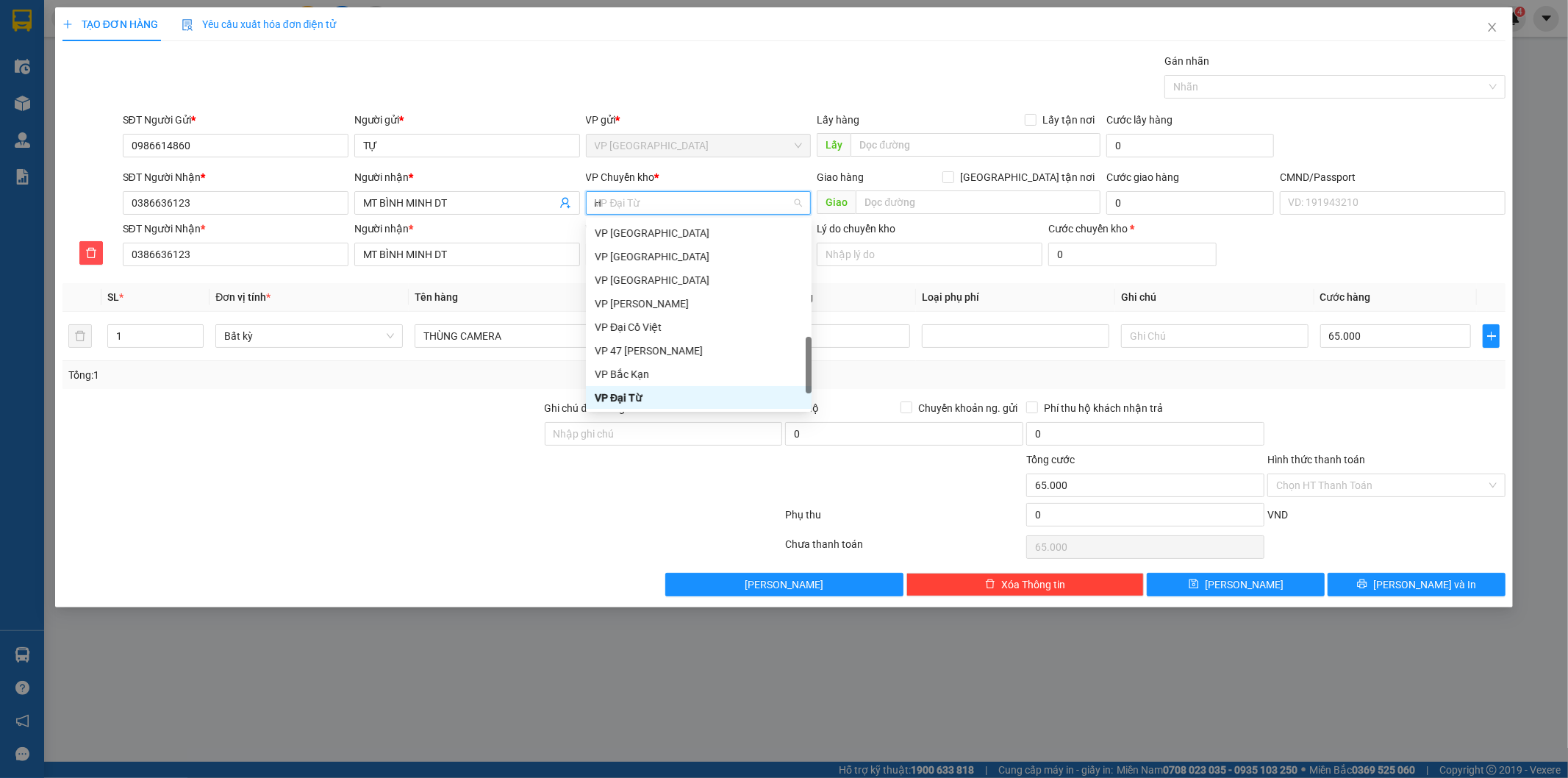
type input "HG"
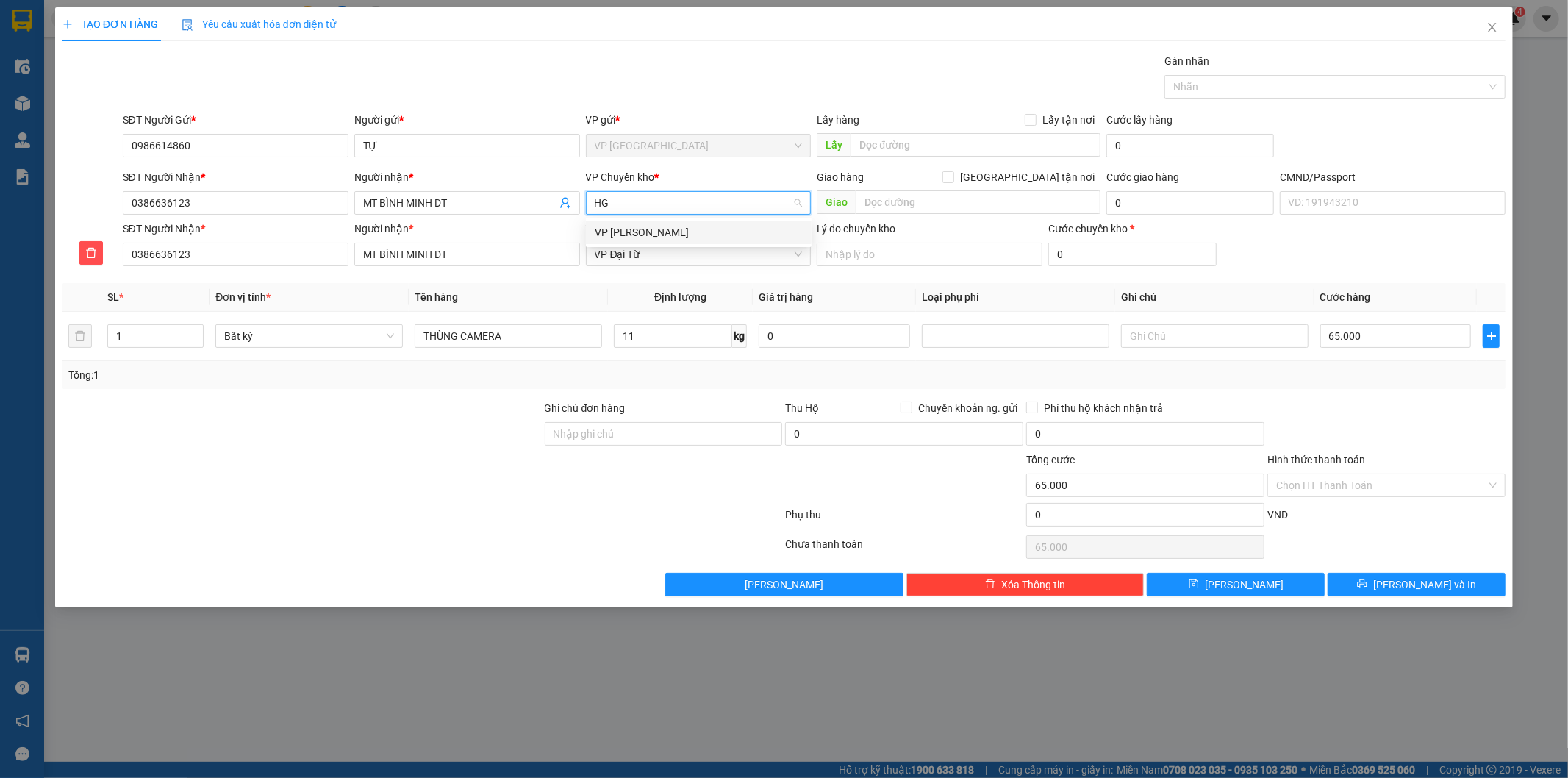
click at [656, 232] on div "VP [PERSON_NAME]" at bounding box center [698, 232] width 208 height 16
click at [1403, 579] on button "Lưu và In" at bounding box center [1416, 585] width 178 height 23
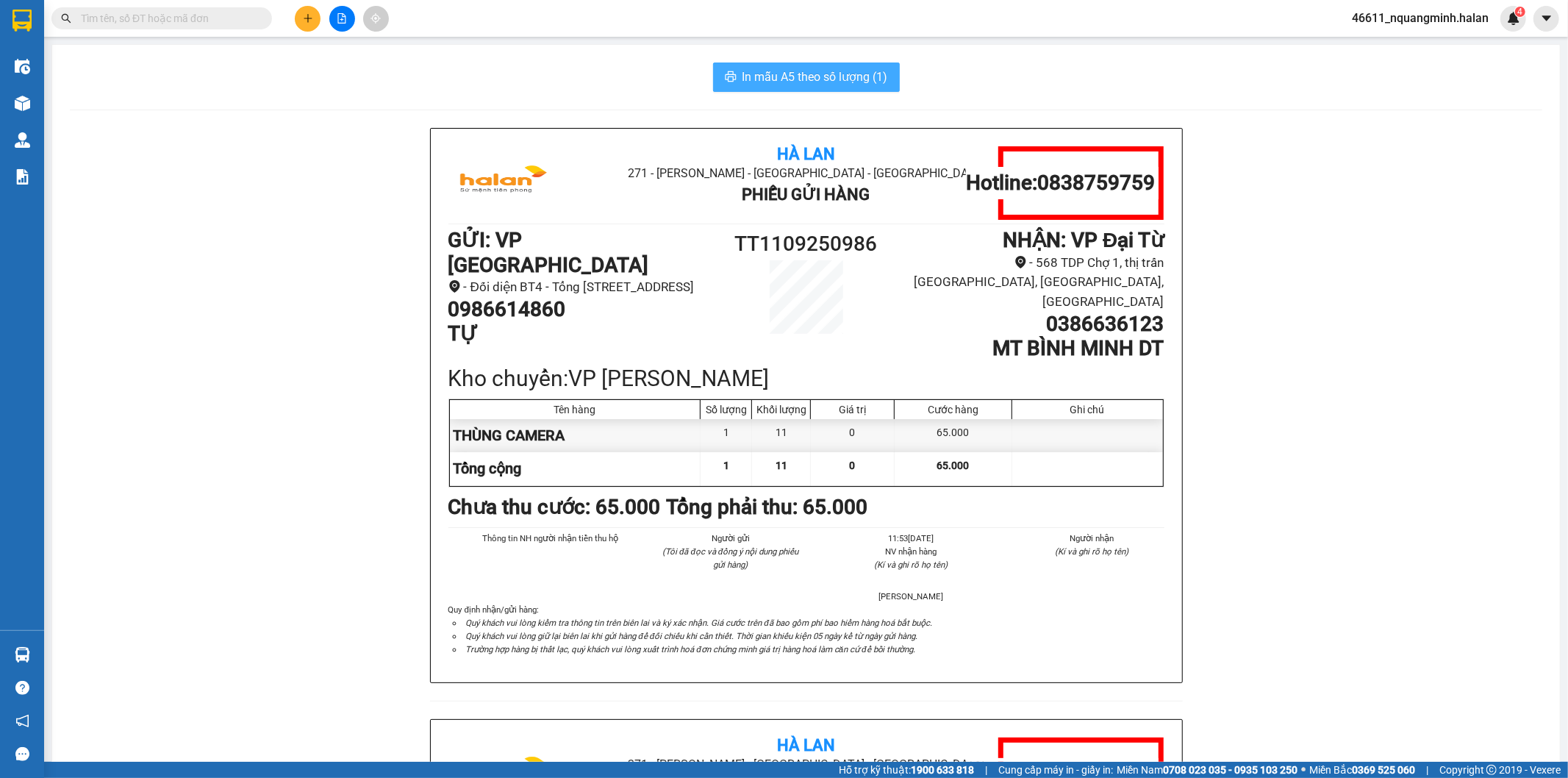
click at [832, 78] on button "In mẫu A5 theo số lượng (1)" at bounding box center [807, 77] width 187 height 29
click at [832, 83] on span "In mẫu A5 theo số lượng (1)" at bounding box center [815, 77] width 146 height 18
click at [506, 777] on html "Kết quả tìm kiếm ( 0 ) Bộ lọc No Data 46611_nquangminh.halan 4 Điều hành xe Kho…" at bounding box center [784, 389] width 1568 height 778
click at [309, 29] on button at bounding box center [308, 18] width 26 height 26
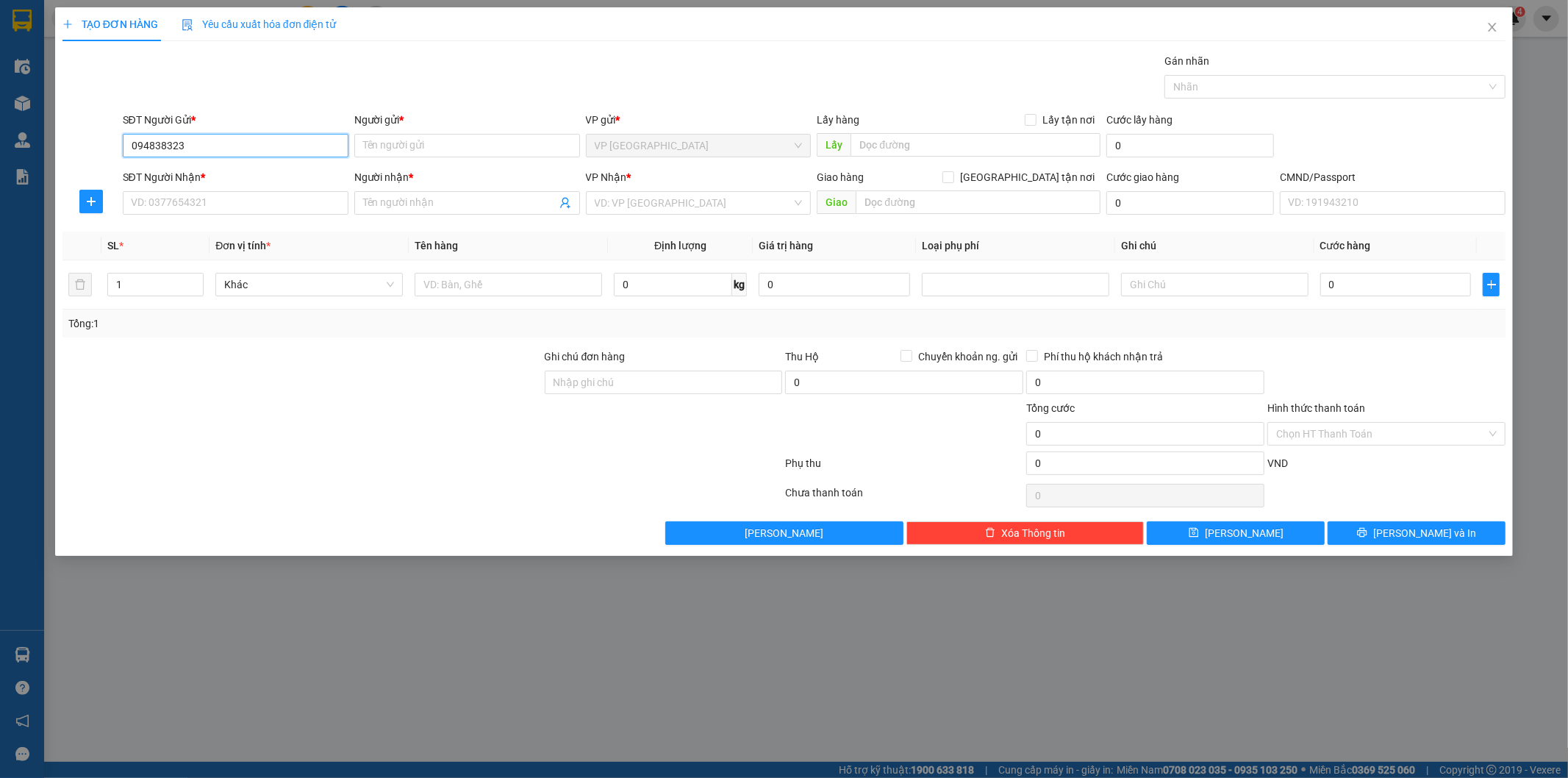
type input "0948383234"
drag, startPoint x: 219, startPoint y: 171, endPoint x: 221, endPoint y: 189, distance: 18.1
click at [219, 175] on div "0948383234 - PHÁT" at bounding box center [235, 174] width 208 height 16
type input "PHÁT"
type input "0948383234"
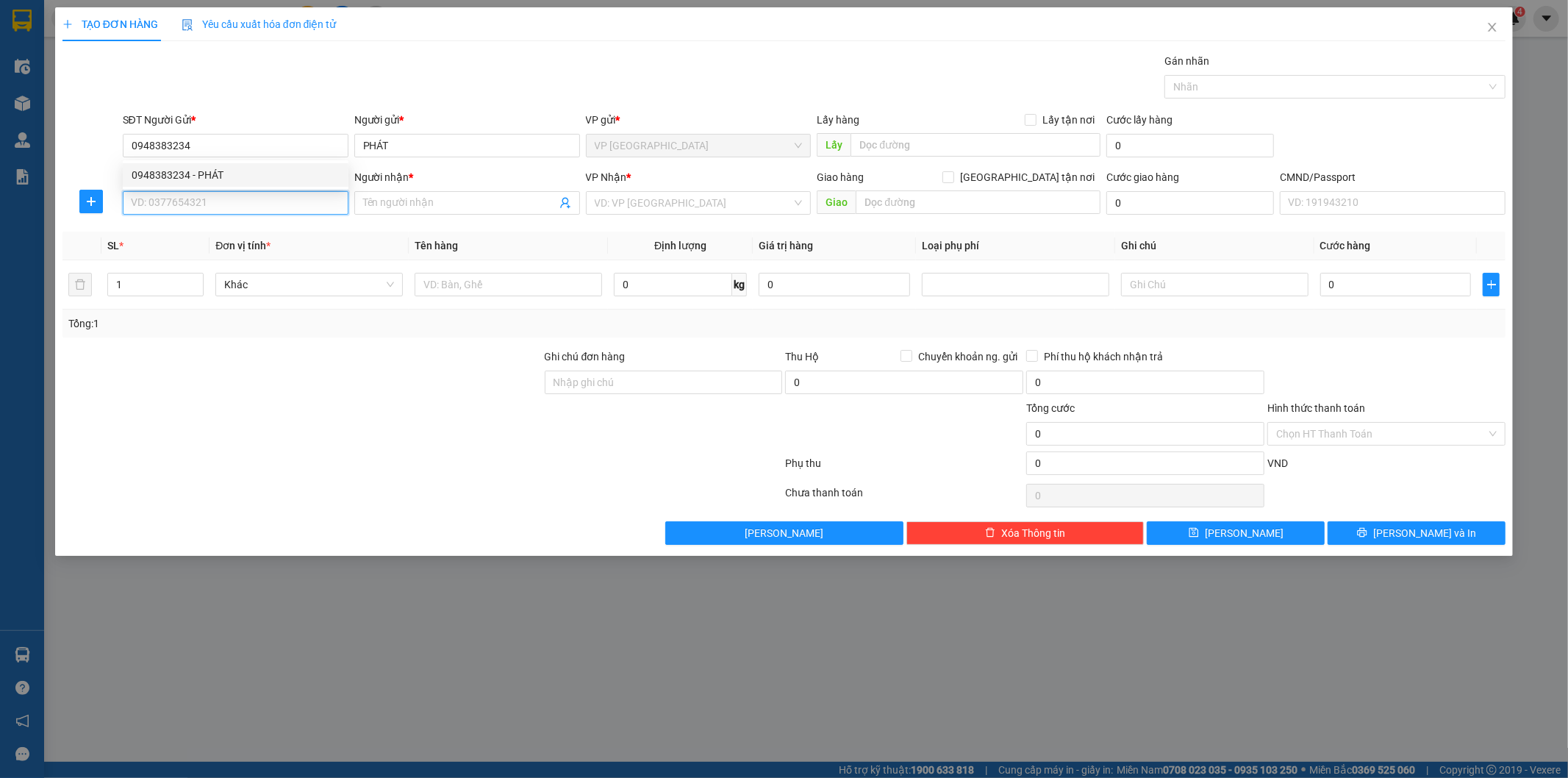
click at [224, 202] on input "SĐT Người Nhận *" at bounding box center [235, 203] width 226 height 23
drag, startPoint x: 224, startPoint y: 239, endPoint x: 502, endPoint y: 289, distance: 282.5
click at [225, 238] on div "0987179592 - DUY ANH 147BT" at bounding box center [235, 232] width 208 height 16
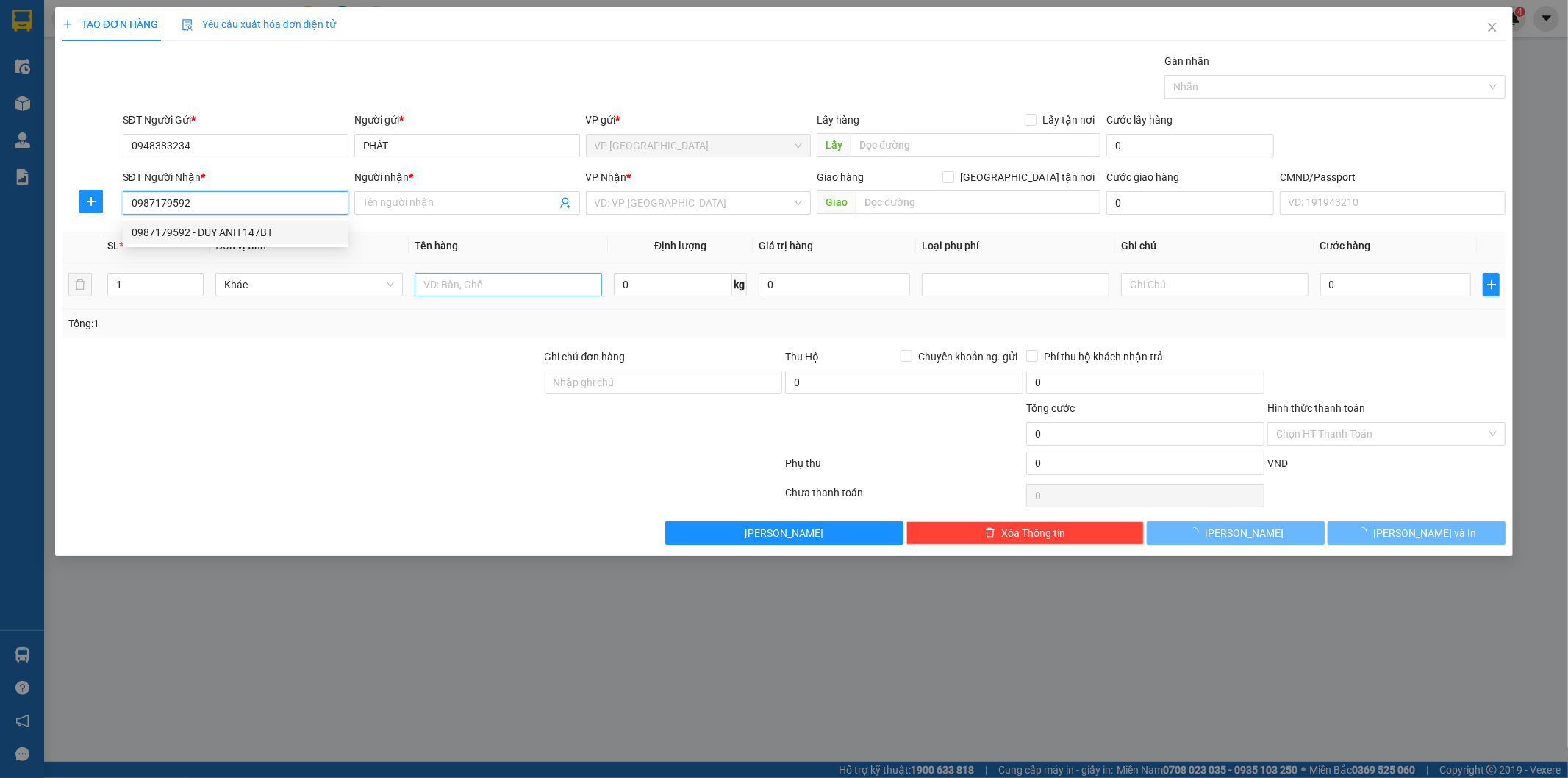
type input "0987179592"
click at [503, 289] on input "text" at bounding box center [508, 284] width 188 height 23
type input "DUY ANH 147BT"
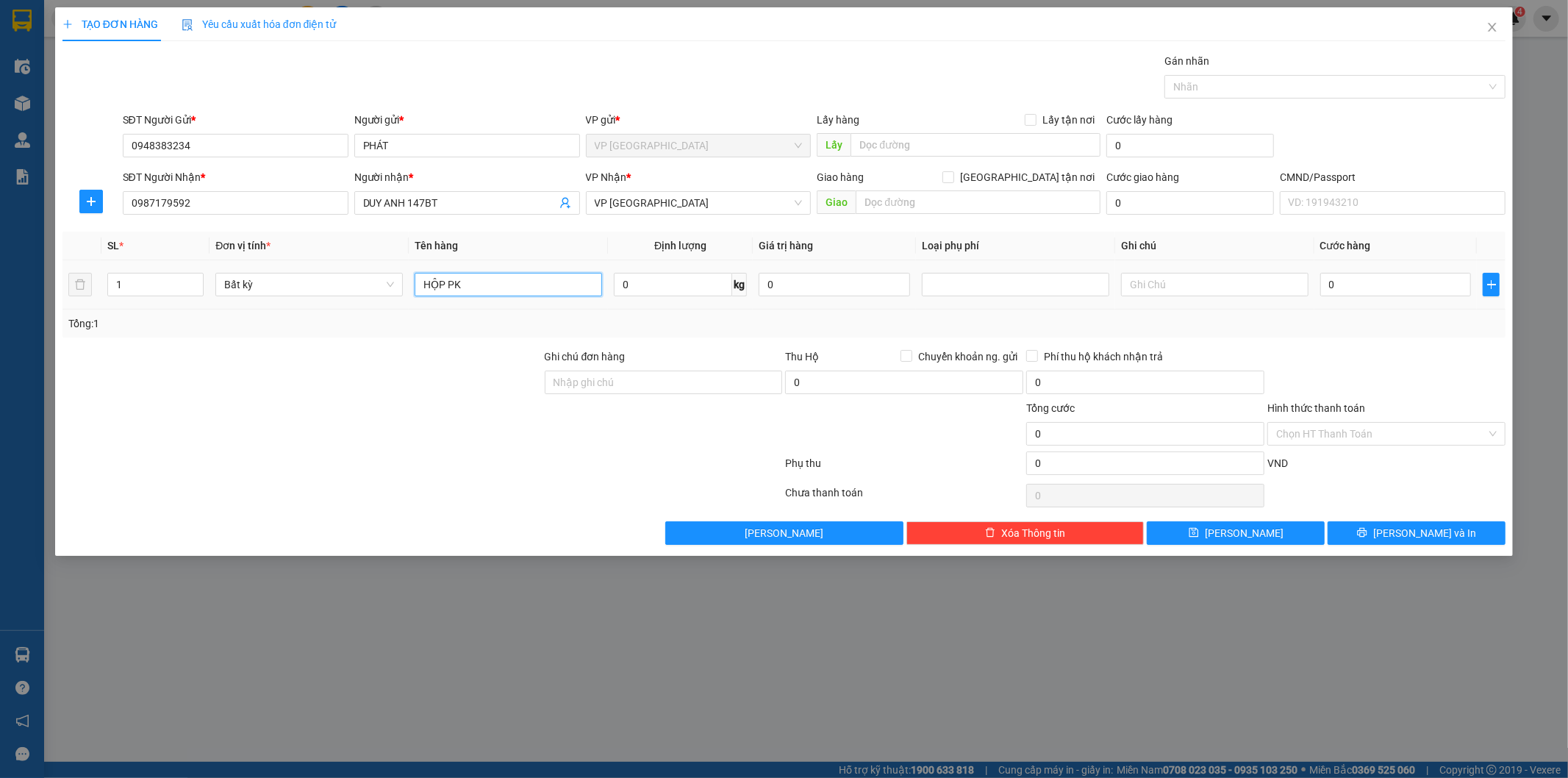
type input "HỘP PK"
type input "1"
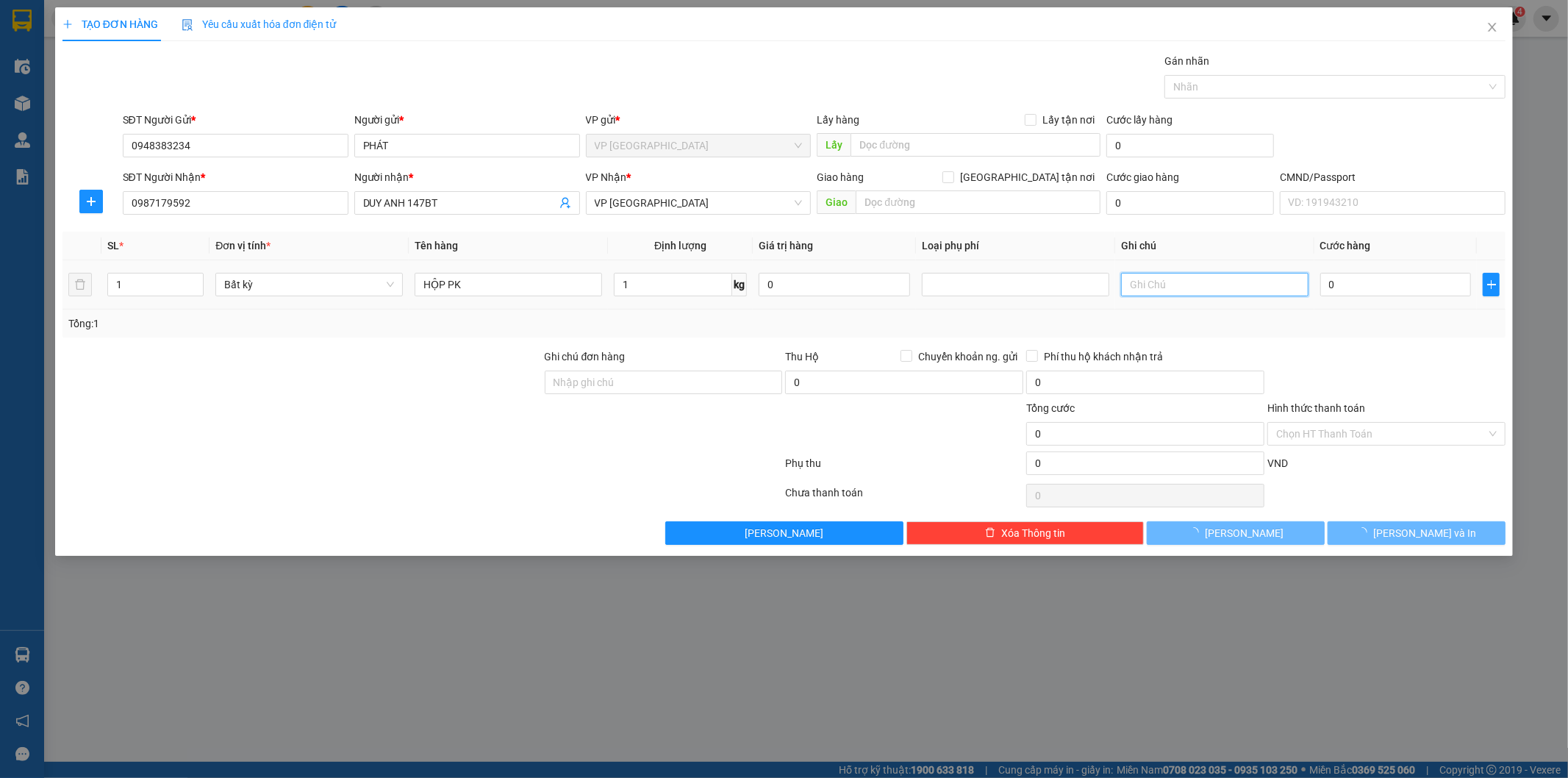
type input "35.000"
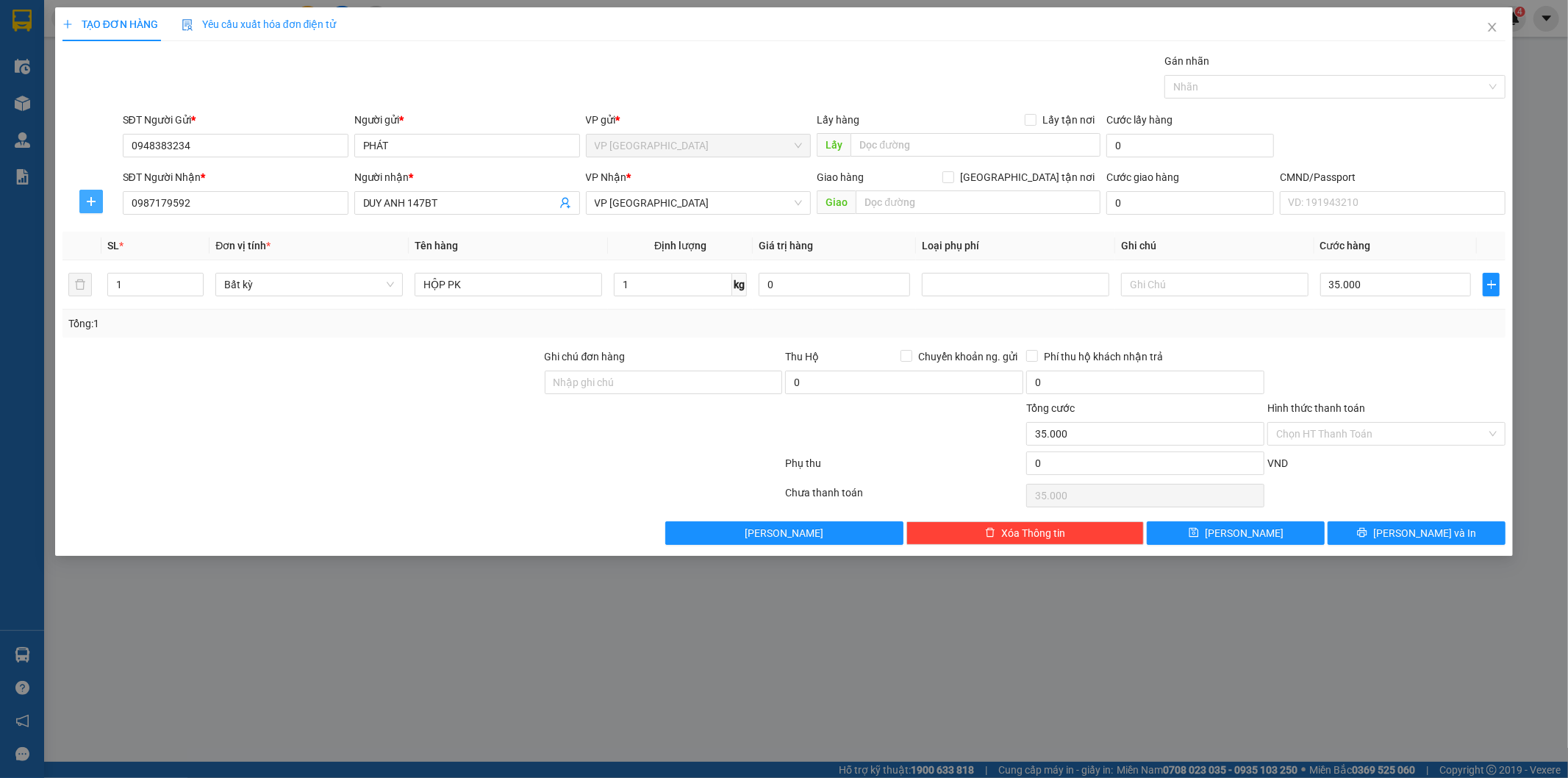
click at [92, 191] on button "button" at bounding box center [91, 201] width 23 height 23
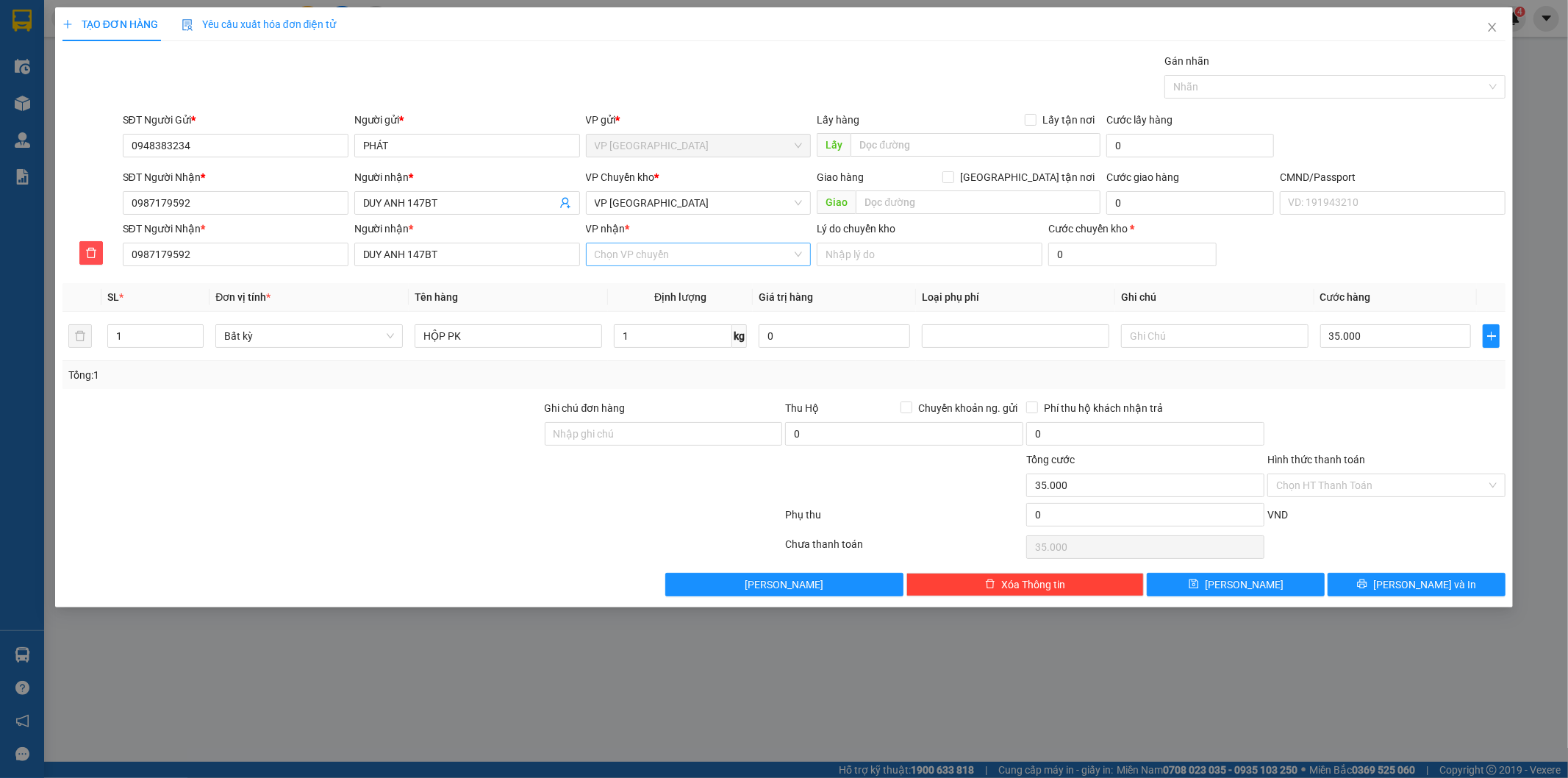
click at [681, 251] on input "VP nhận *" at bounding box center [693, 254] width 198 height 22
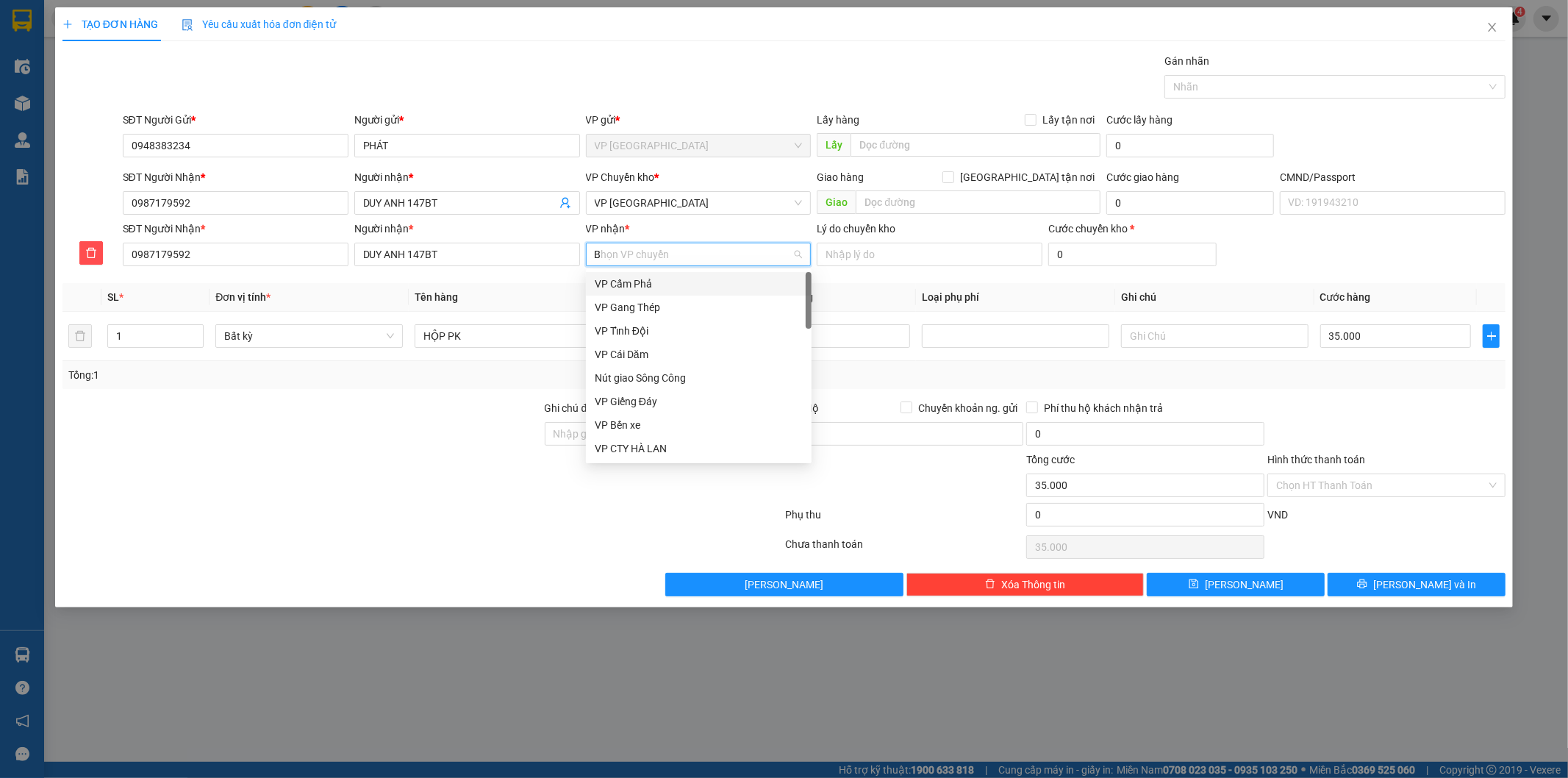
type input "BT"
click at [636, 284] on div "VP [GEOGRAPHIC_DATA]" at bounding box center [698, 284] width 208 height 16
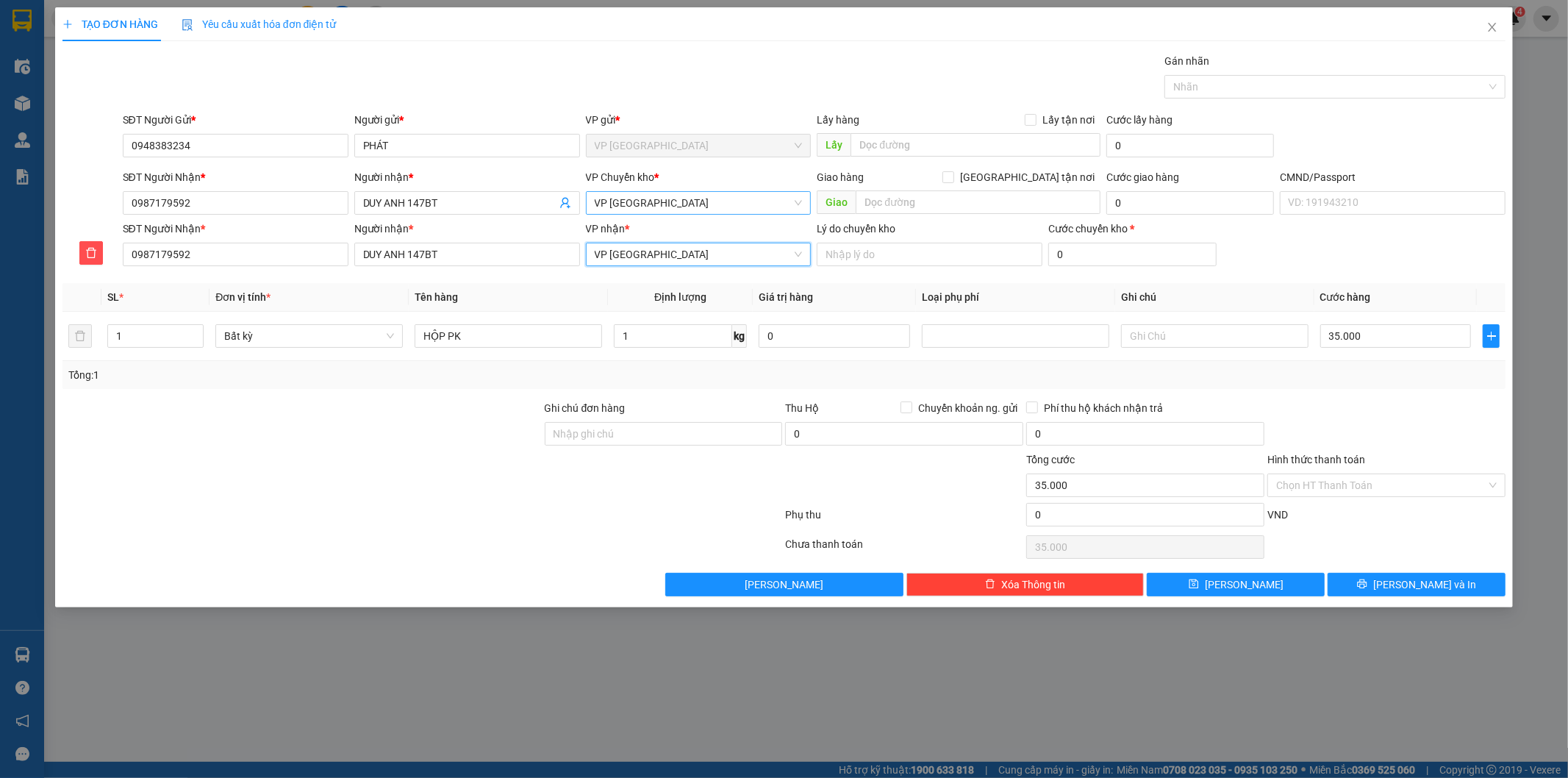
click at [635, 196] on span "VP [GEOGRAPHIC_DATA]" at bounding box center [698, 203] width 208 height 22
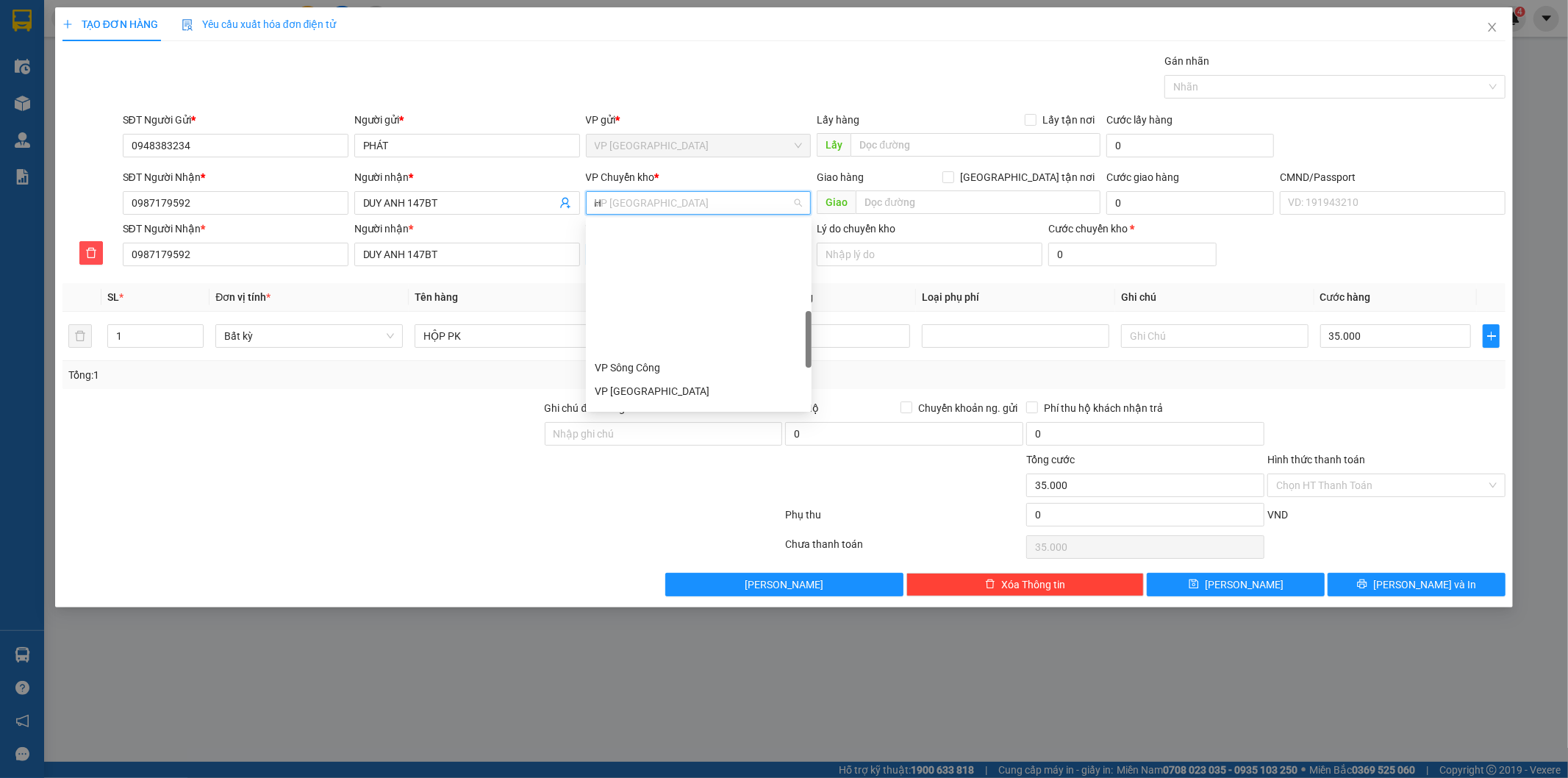
type input "HG"
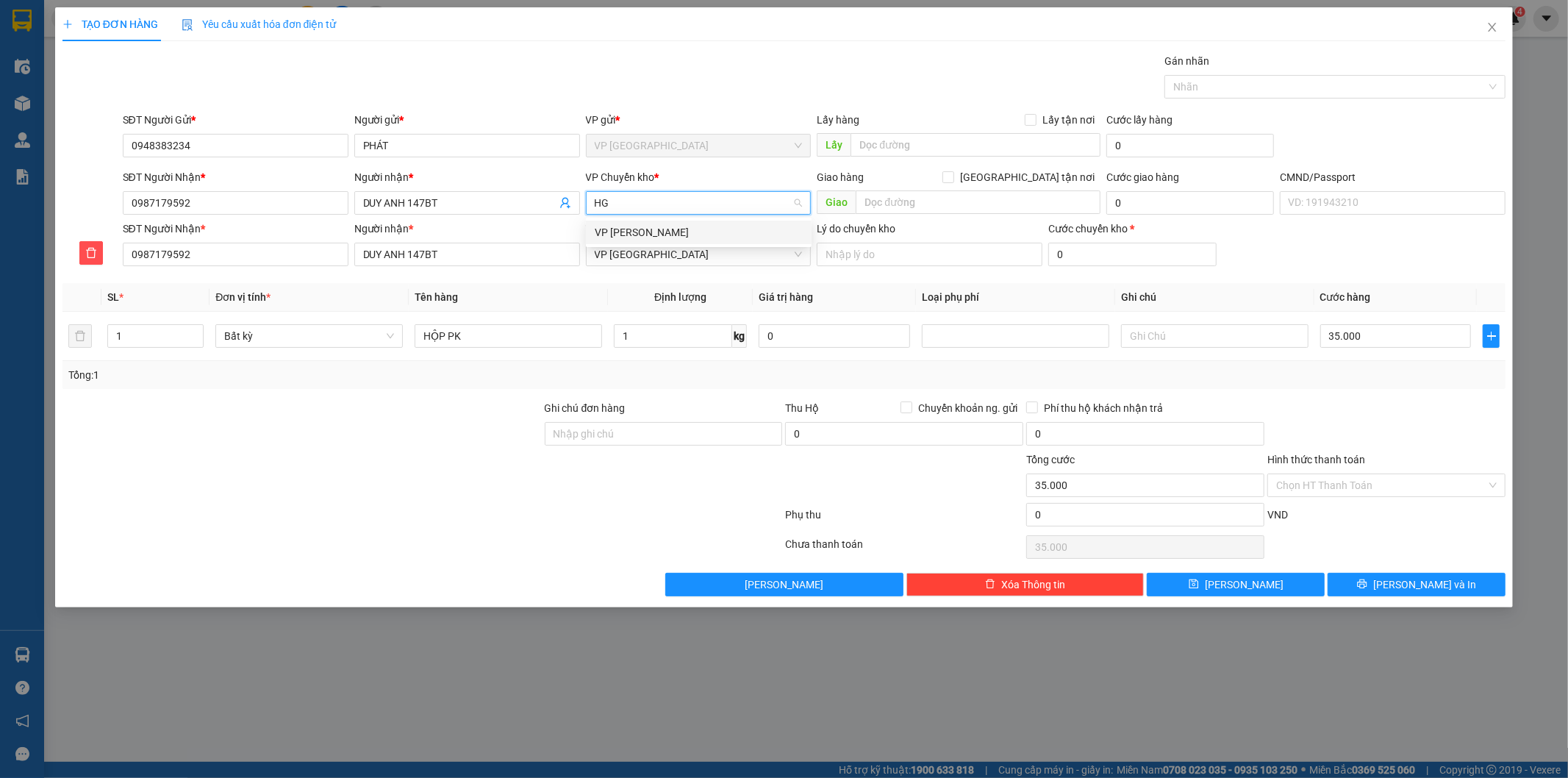
scroll to position [0, 0]
drag, startPoint x: 650, startPoint y: 227, endPoint x: 655, endPoint y: 236, distance: 10.3
click at [650, 228] on div "VP [PERSON_NAME]" at bounding box center [698, 232] width 208 height 16
drag, startPoint x: 422, startPoint y: 382, endPoint x: 927, endPoint y: 372, distance: 505.1
click at [437, 383] on div "Tổng: 1" at bounding box center [337, 374] width 537 height 16
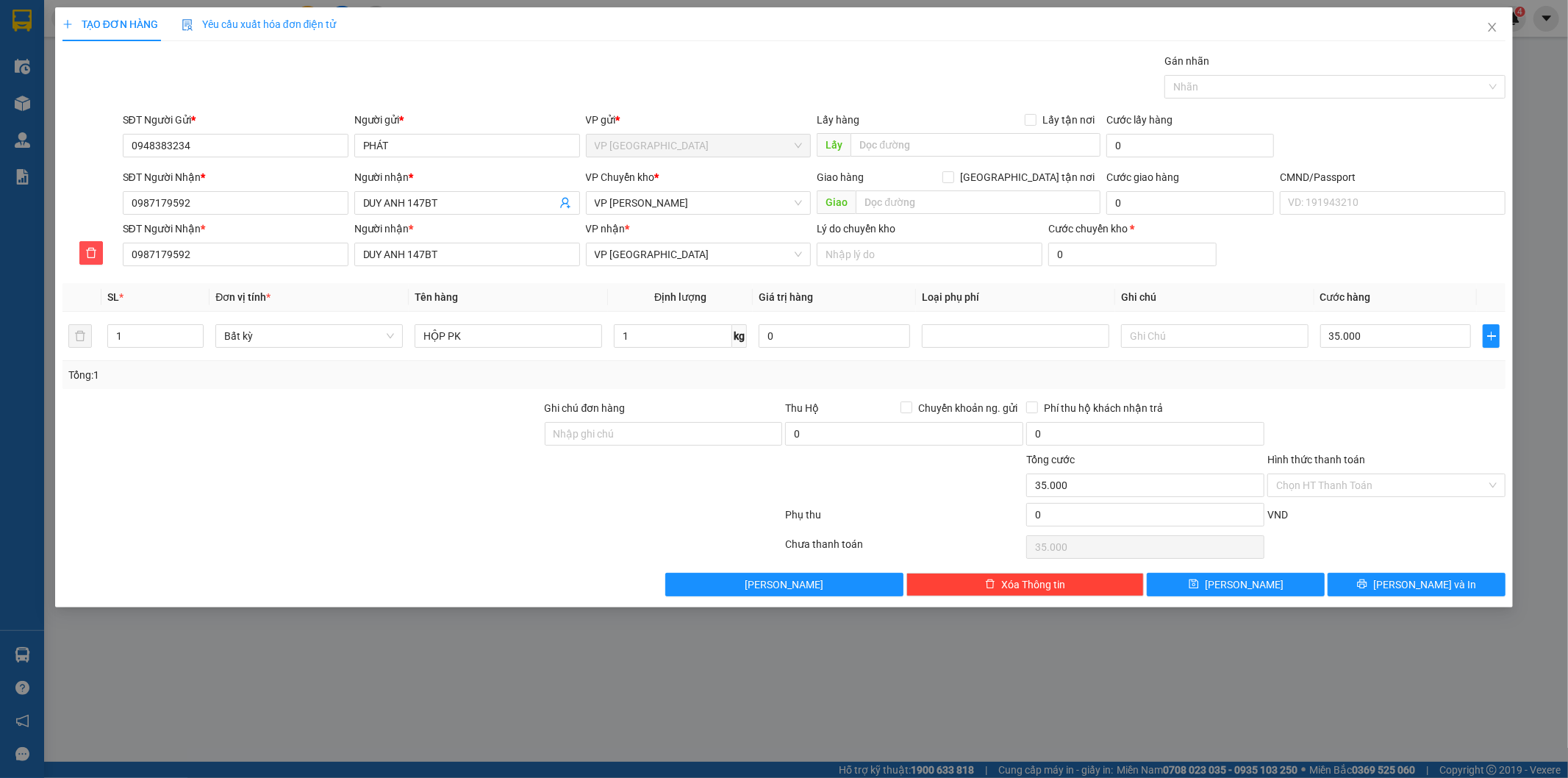
click at [1392, 404] on div "Transit Pickup Surcharge Ids Transit Deliver Surcharge Ids Transit Deliver Surc…" at bounding box center [784, 324] width 1444 height 543
click at [656, 344] on input "1" at bounding box center [673, 336] width 118 height 23
type input "2"
drag, startPoint x: 1390, startPoint y: 400, endPoint x: 1386, endPoint y: 580, distance: 180.0
click at [1390, 407] on div at bounding box center [1386, 426] width 241 height 52
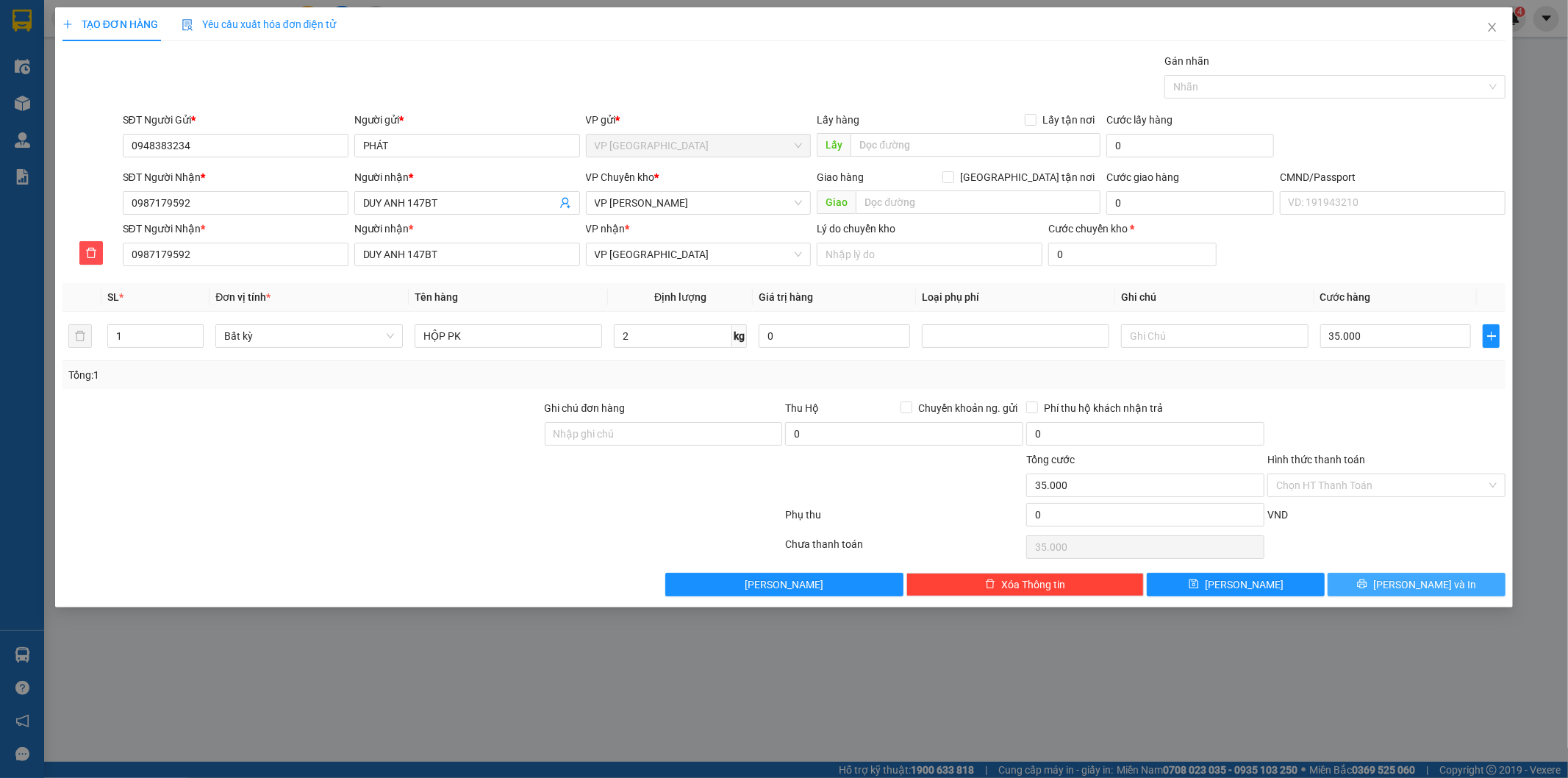
click at [1368, 584] on icon "printer" at bounding box center [1362, 584] width 9 height 9
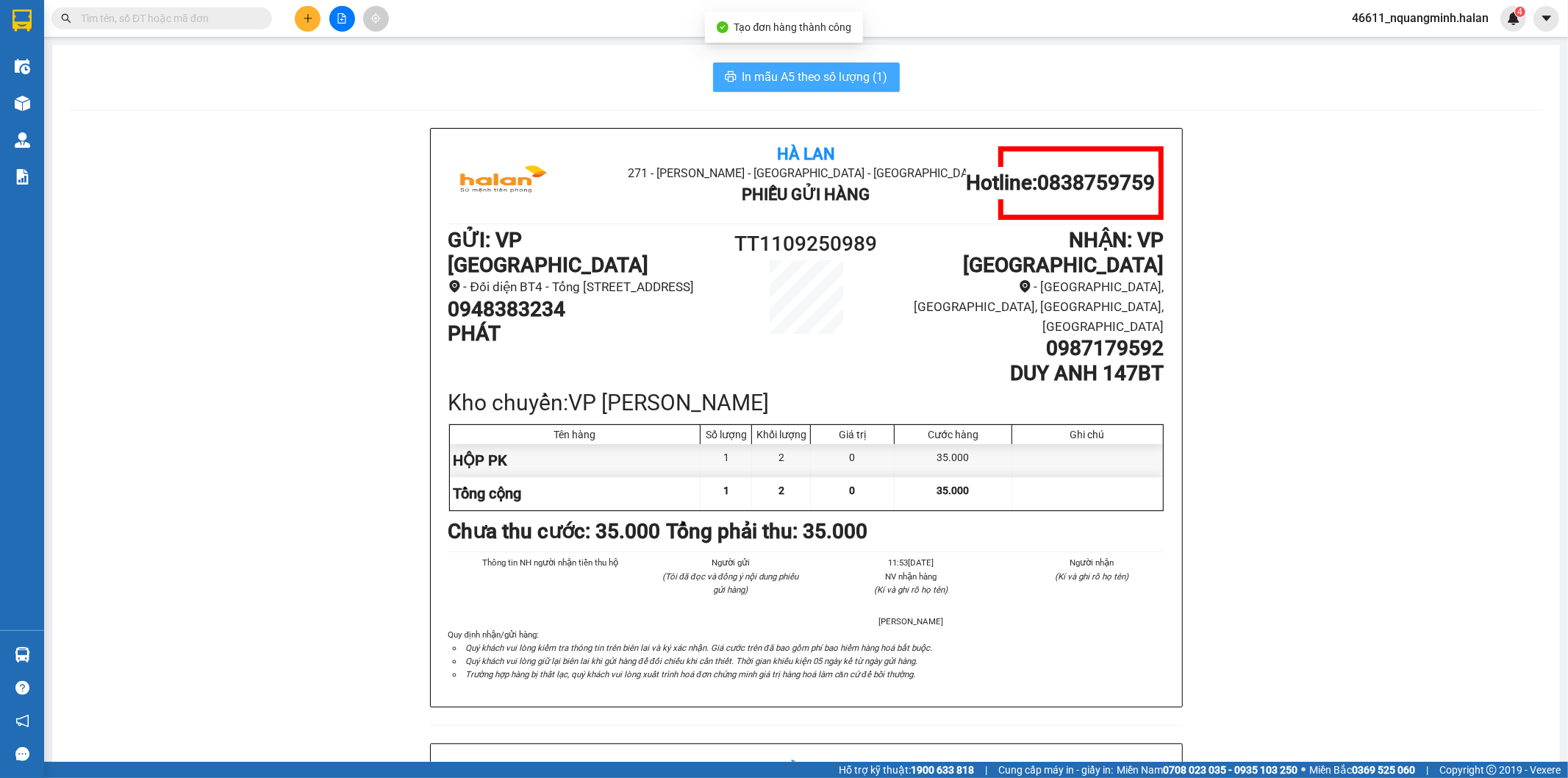
click at [797, 76] on span "In mẫu A5 theo số lượng (1)" at bounding box center [815, 77] width 146 height 18
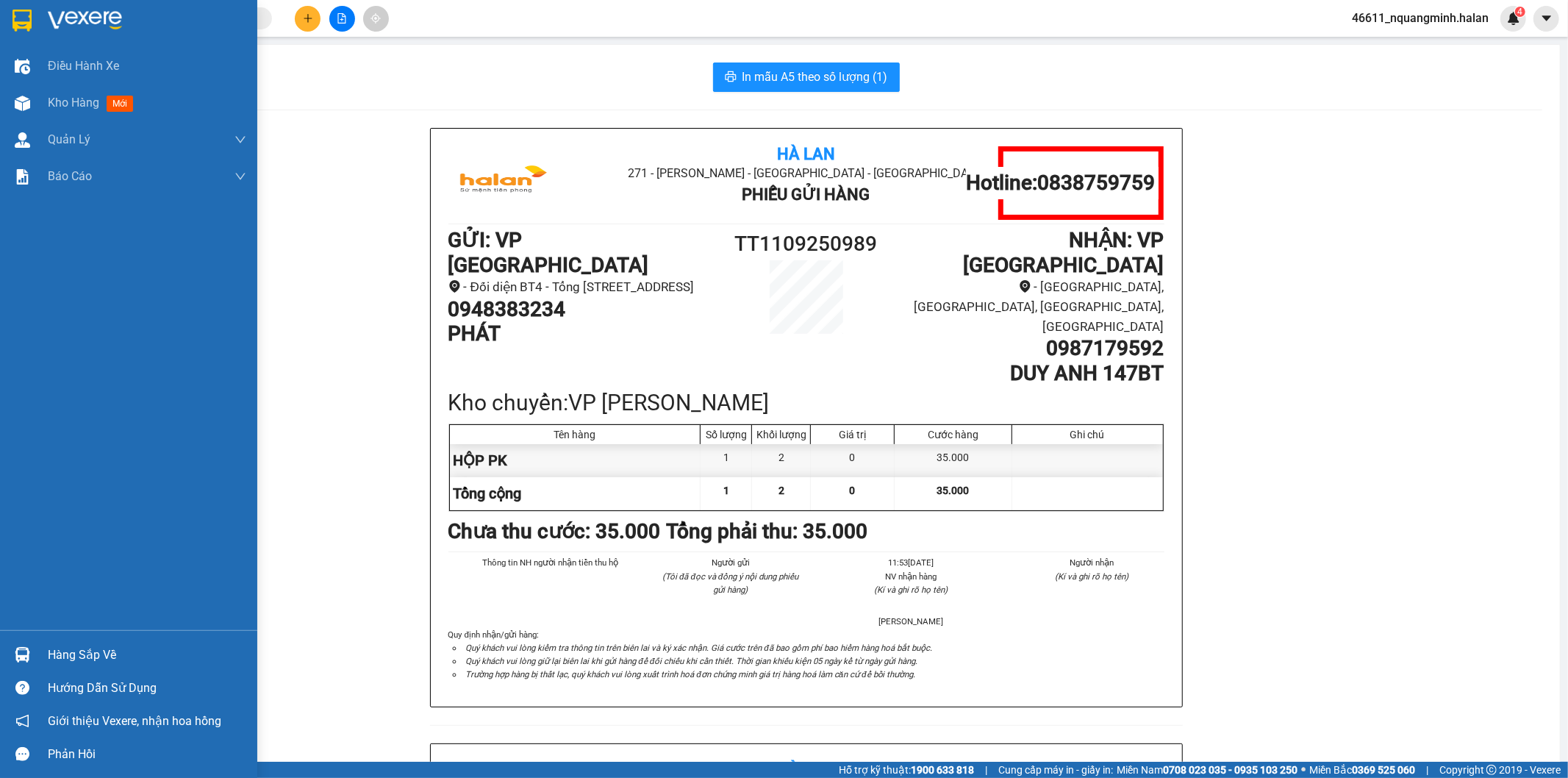
click at [33, 636] on div "Hàng sắp về Hướng dẫn sử dụng Giới thiệu Vexere, nhận hoa hồng Phản hồi" at bounding box center [128, 700] width 258 height 140
drag, startPoint x: 37, startPoint y: 642, endPoint x: 321, endPoint y: 453, distance: 341.1
click at [38, 641] on div "Hàng sắp về" at bounding box center [128, 655] width 258 height 33
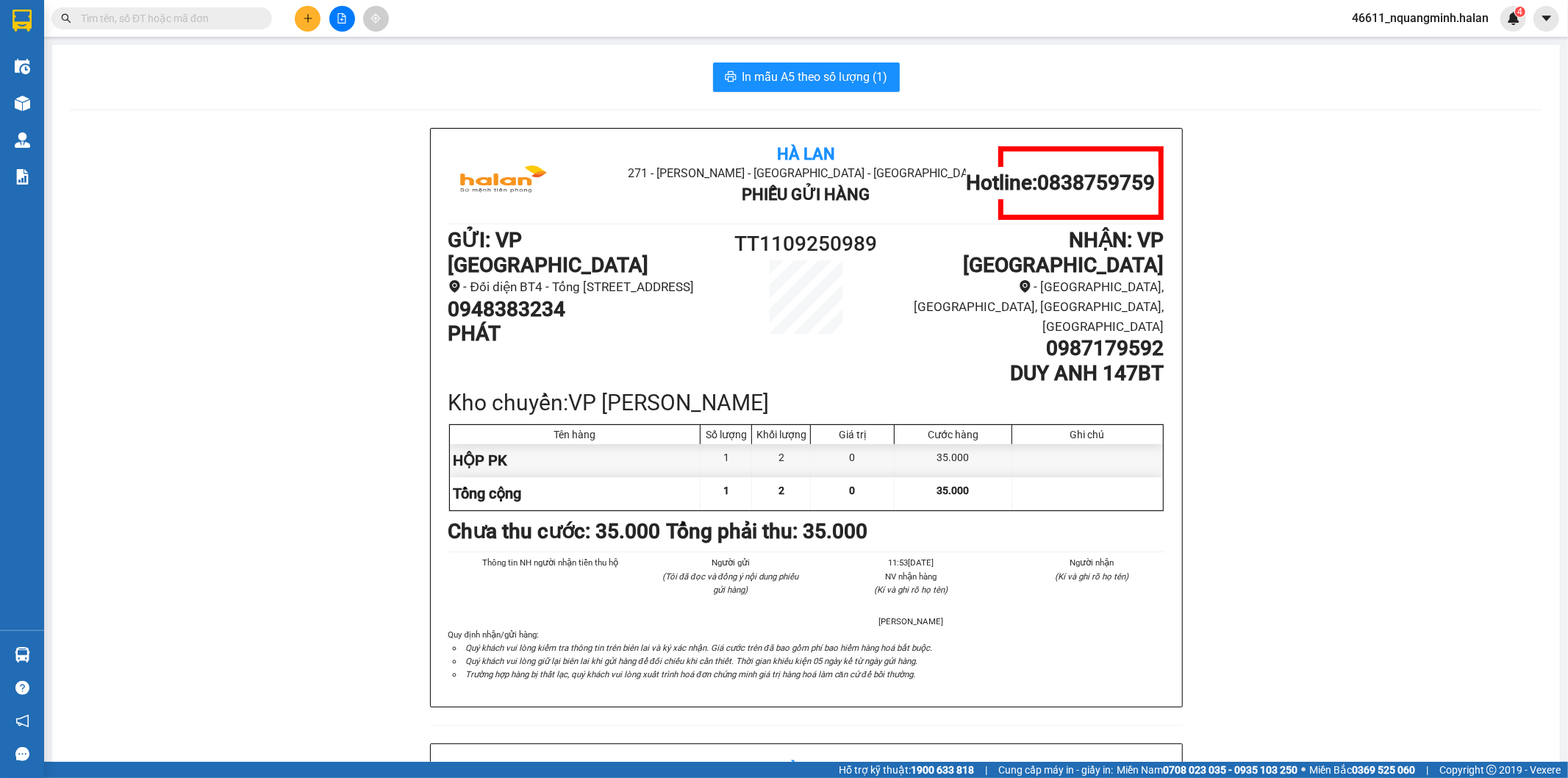
click at [366, 389] on section "Kết quả tìm kiếm ( 0 ) Bộ lọc No Data 46611_nquangminh.halan 4 Điều hành xe Kho…" at bounding box center [784, 389] width 1568 height 778
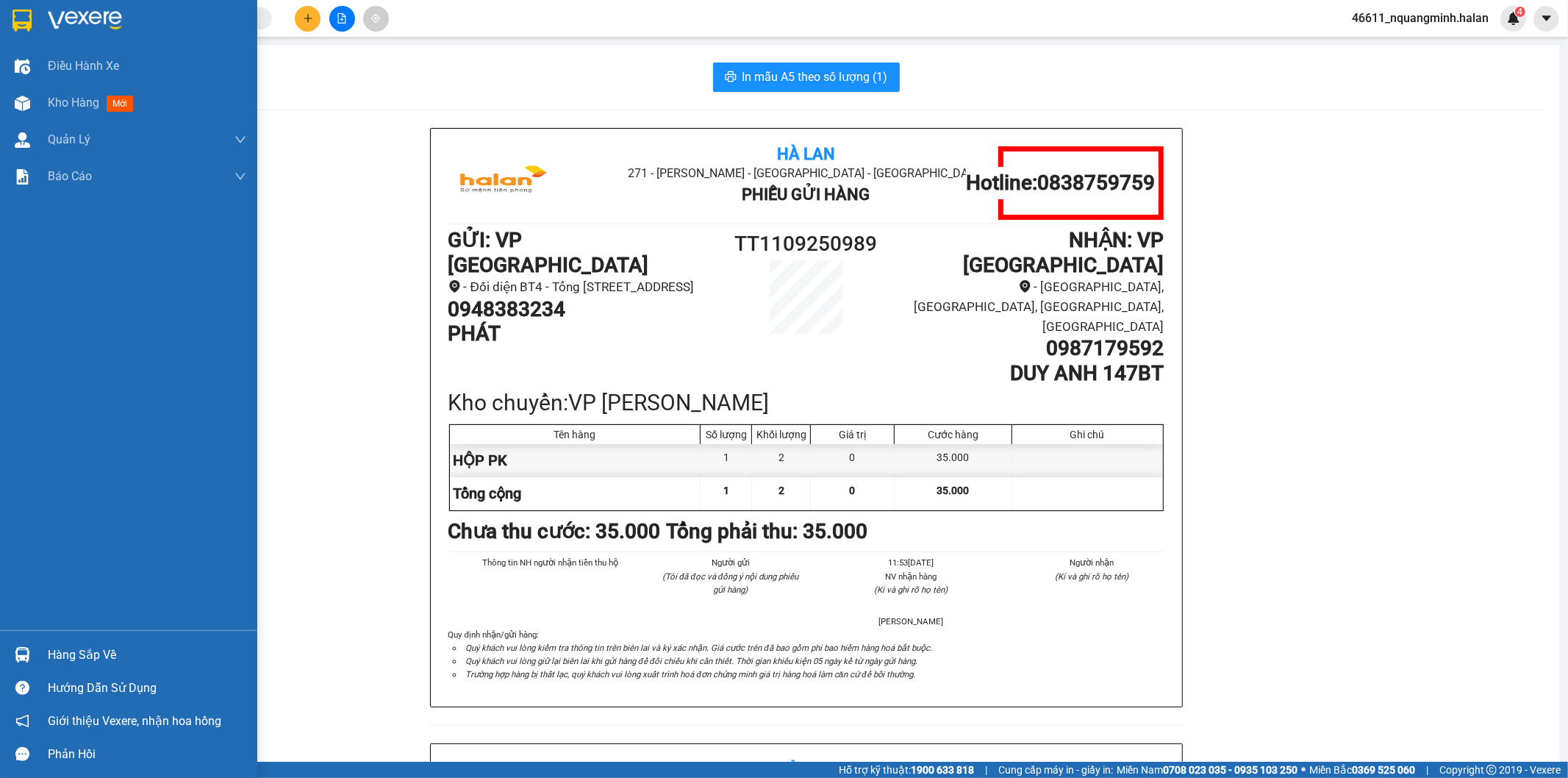
click at [31, 656] on div at bounding box center [22, 655] width 26 height 26
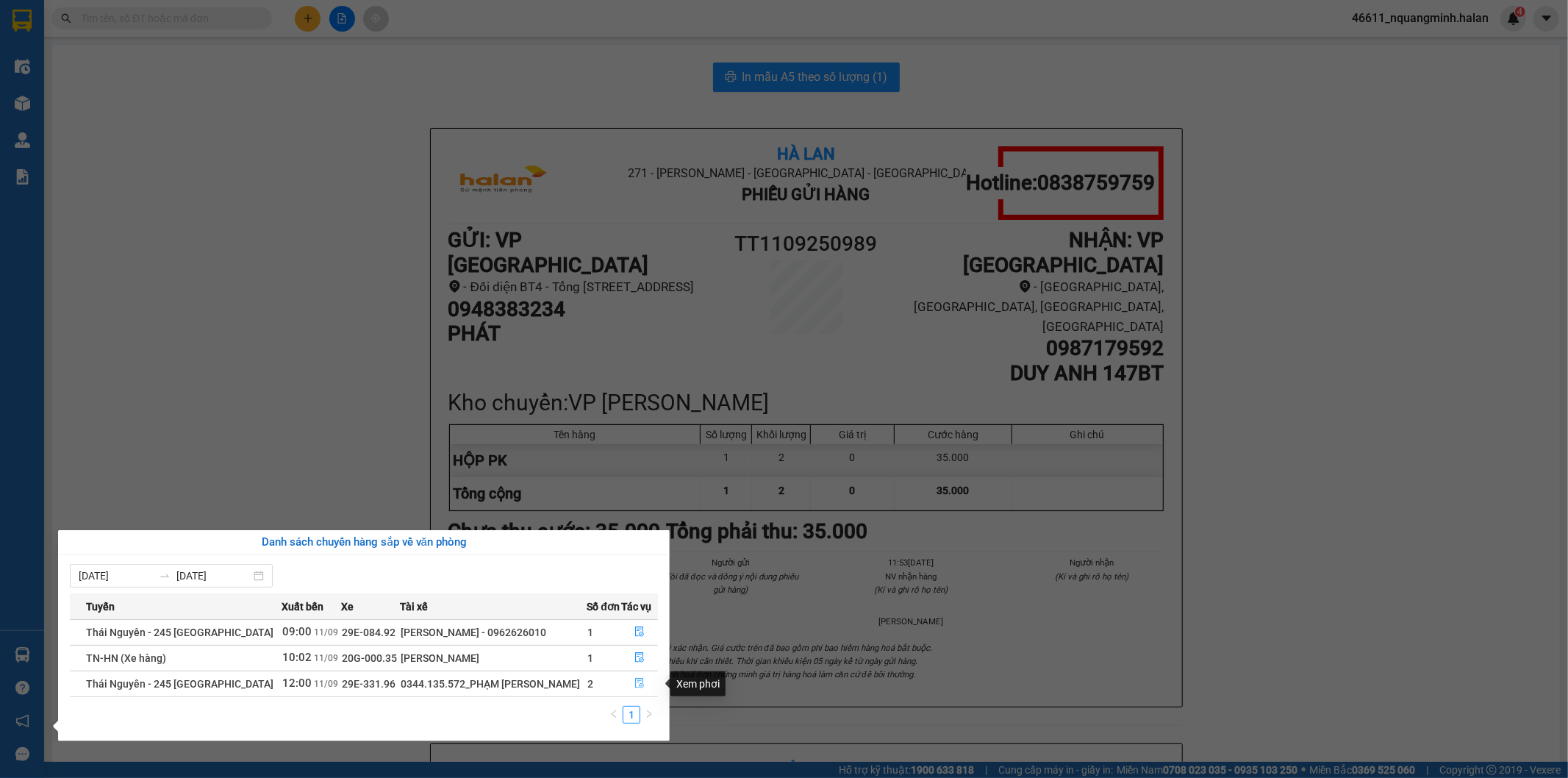
click at [636, 680] on icon "file-done" at bounding box center [640, 683] width 10 height 10
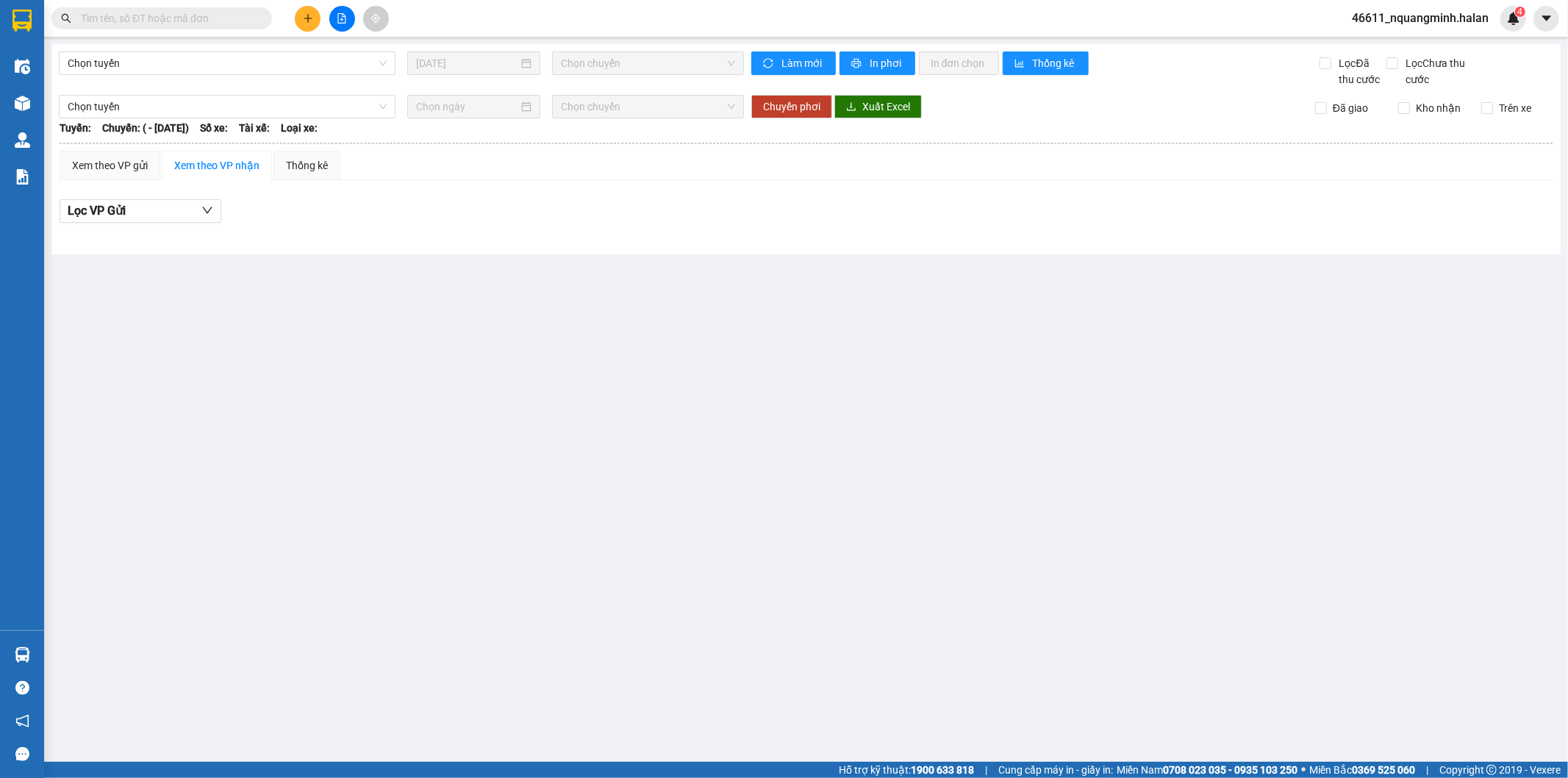
click at [984, 544] on main "Chọn tuyến 11/09/2025 Chọn chuyến Làm mới In phơi In đơn chọn Thống kê Lọc Đã t…" at bounding box center [784, 380] width 1568 height 761
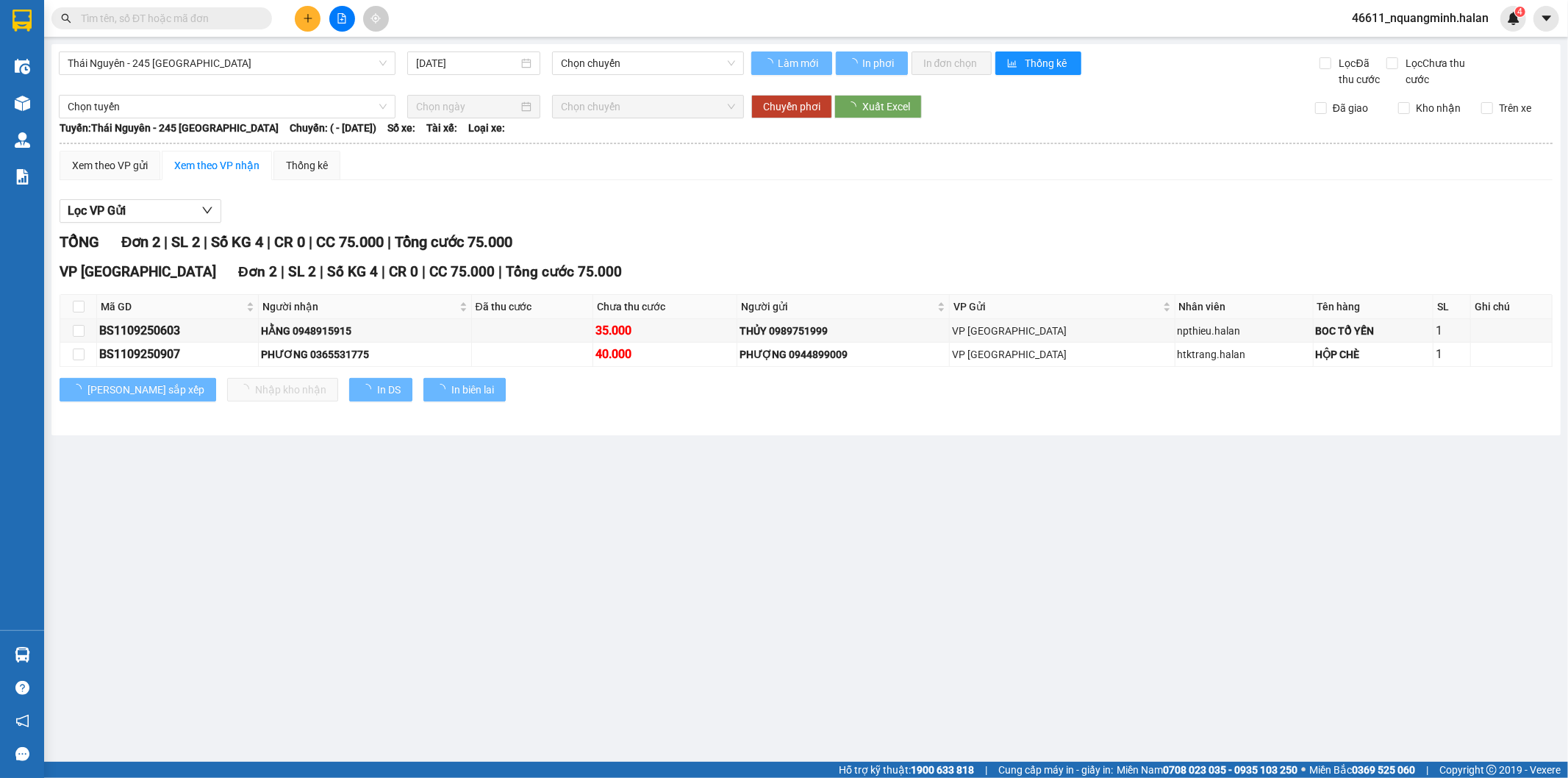
click at [887, 541] on main "Thái Nguyên - 245 Quang Trung 11/09/2025 Chọn chuyến Làm mới In phơi In đơn chọ…" at bounding box center [784, 380] width 1568 height 761
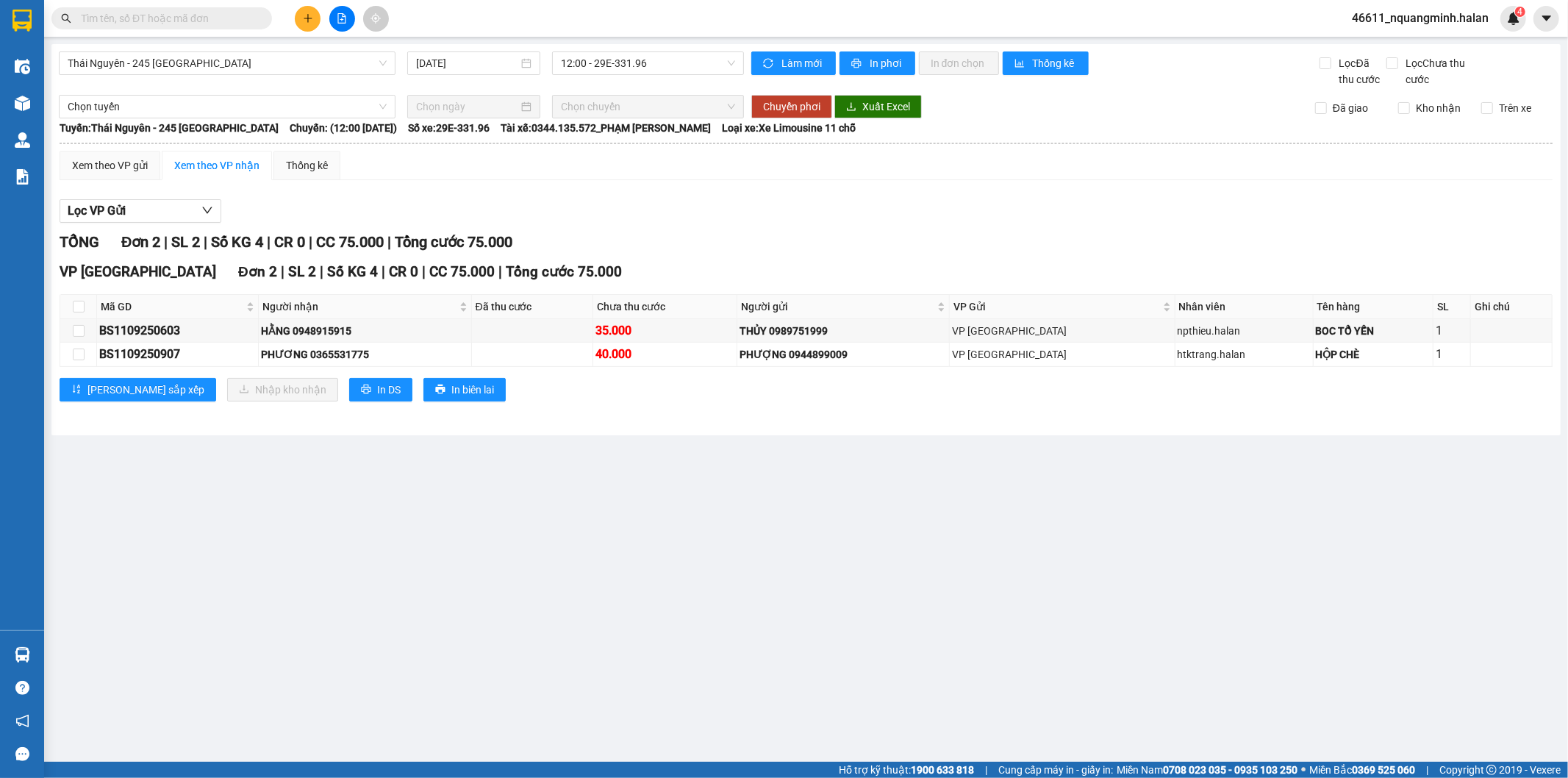
click at [319, 18] on button at bounding box center [308, 18] width 26 height 26
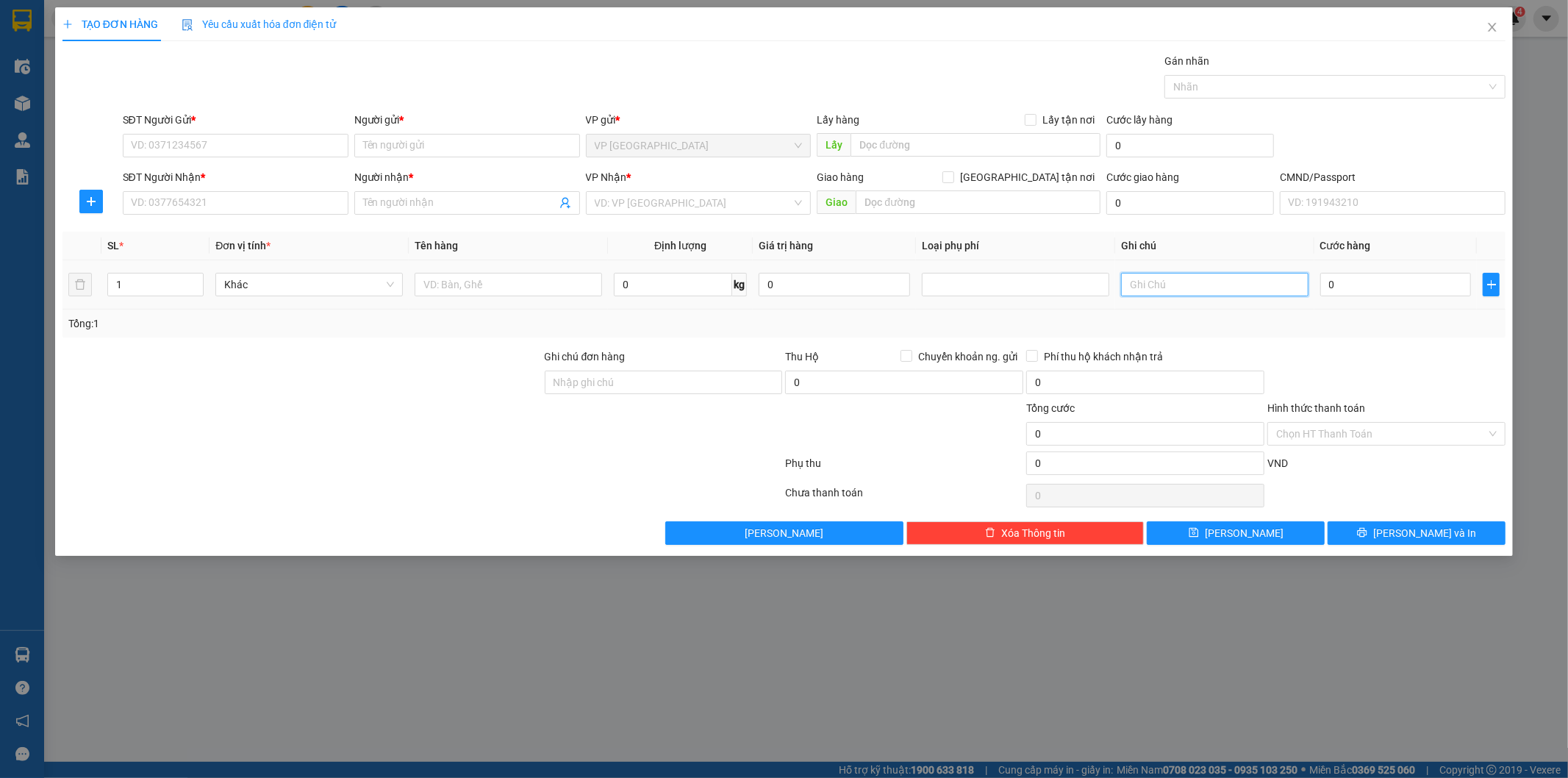
click at [1199, 284] on input "text" at bounding box center [1214, 284] width 188 height 23
type input "18X2"
click at [195, 279] on icon "up" at bounding box center [196, 281] width 5 height 5
type input "2"
click at [490, 283] on input "text" at bounding box center [508, 284] width 188 height 23
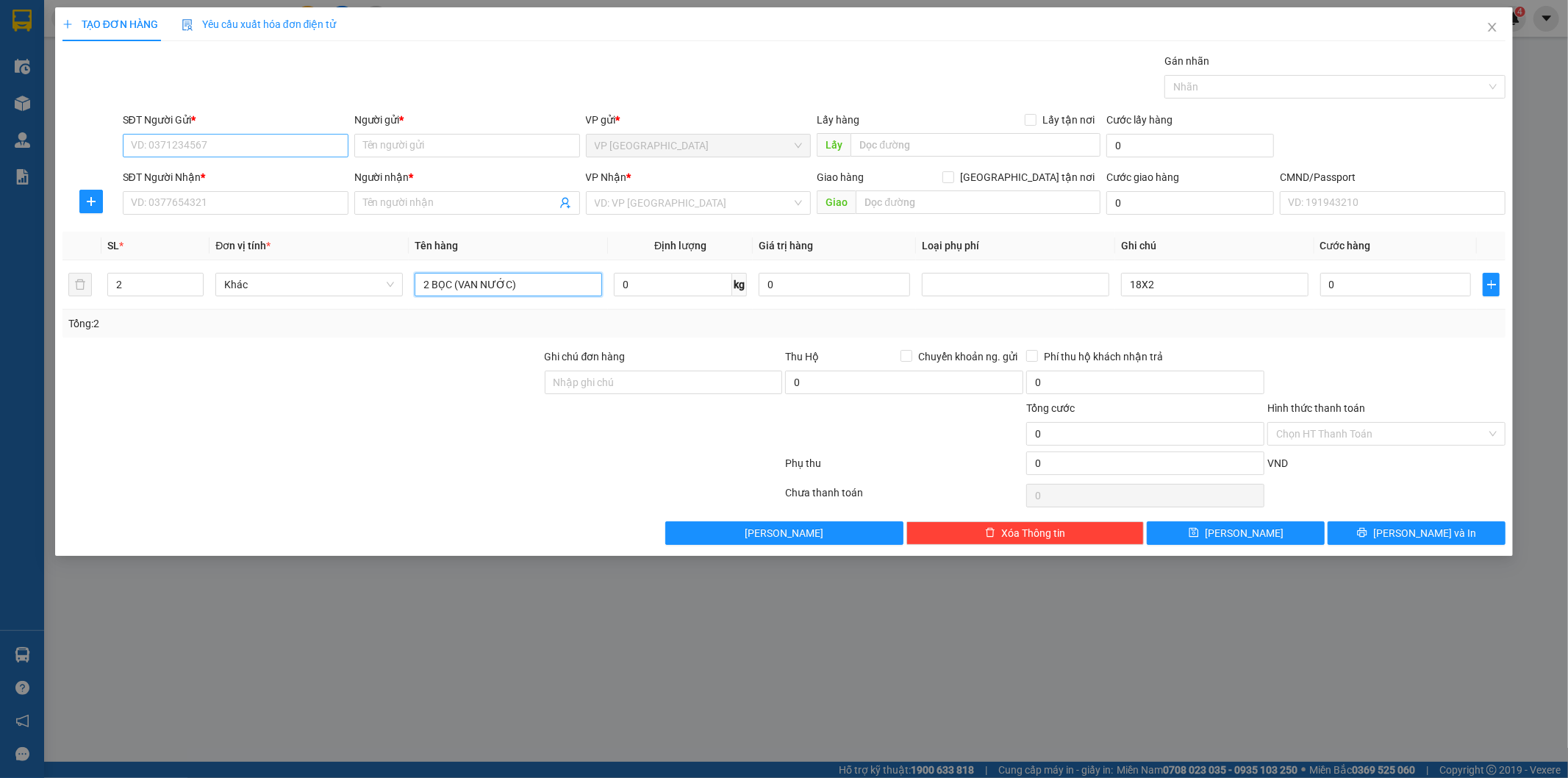
type input "2 BỌC (VAN NƯỚC)"
click at [179, 141] on input "SĐT Người Gửi *" at bounding box center [235, 145] width 226 height 23
type input "0962334255"
click at [219, 148] on input "0962334255" at bounding box center [235, 145] width 226 height 23
drag, startPoint x: 239, startPoint y: 175, endPoint x: 252, endPoint y: 199, distance: 27.3
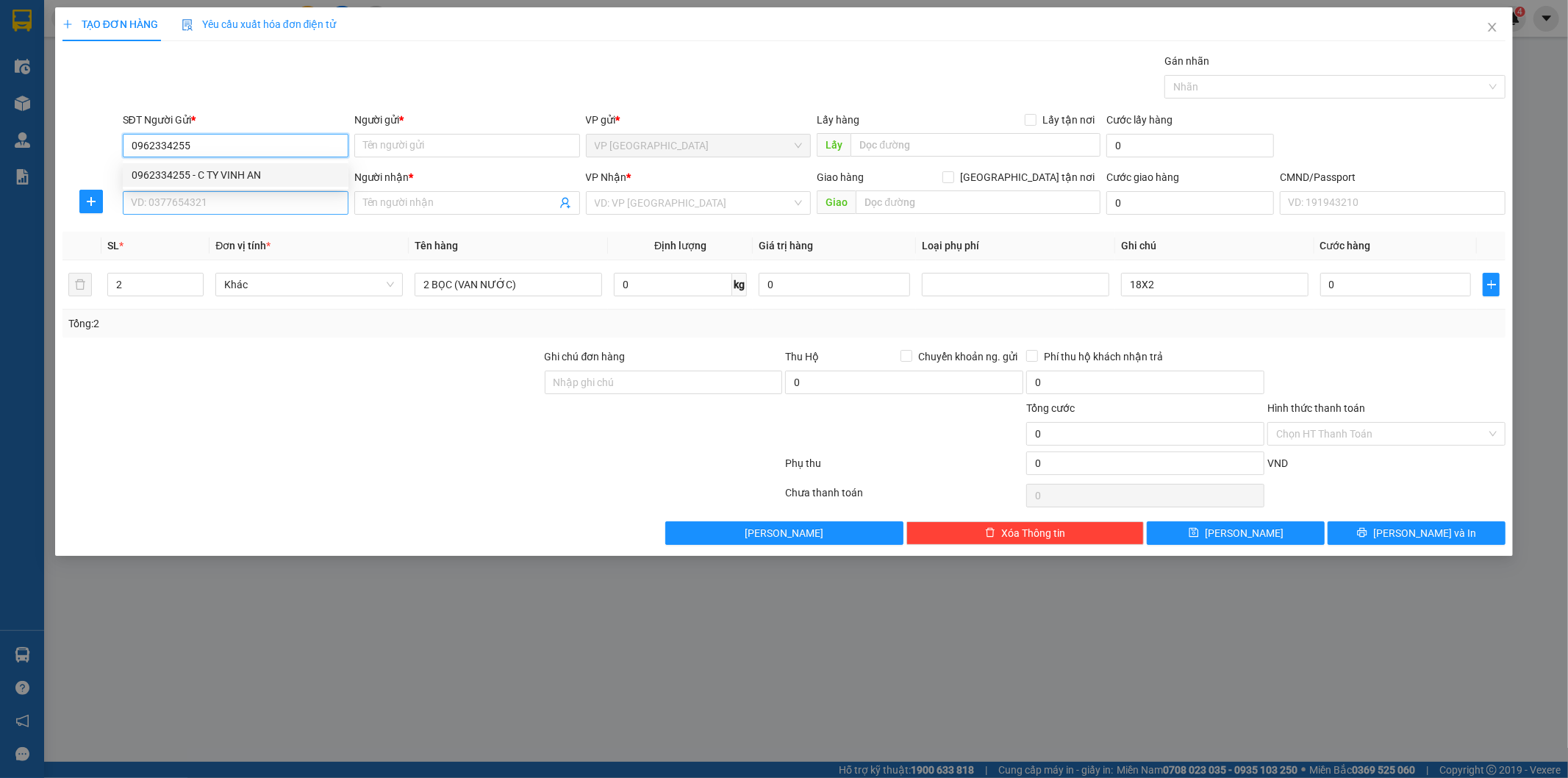
click at [241, 179] on div "0962334255 - C TY VINH AN" at bounding box center [235, 174] width 208 height 16
type input "C TY VINH AN"
type input "0962334255"
click at [252, 199] on input "SĐT Người Nhận *" at bounding box center [235, 203] width 226 height 23
type input "0973721534"
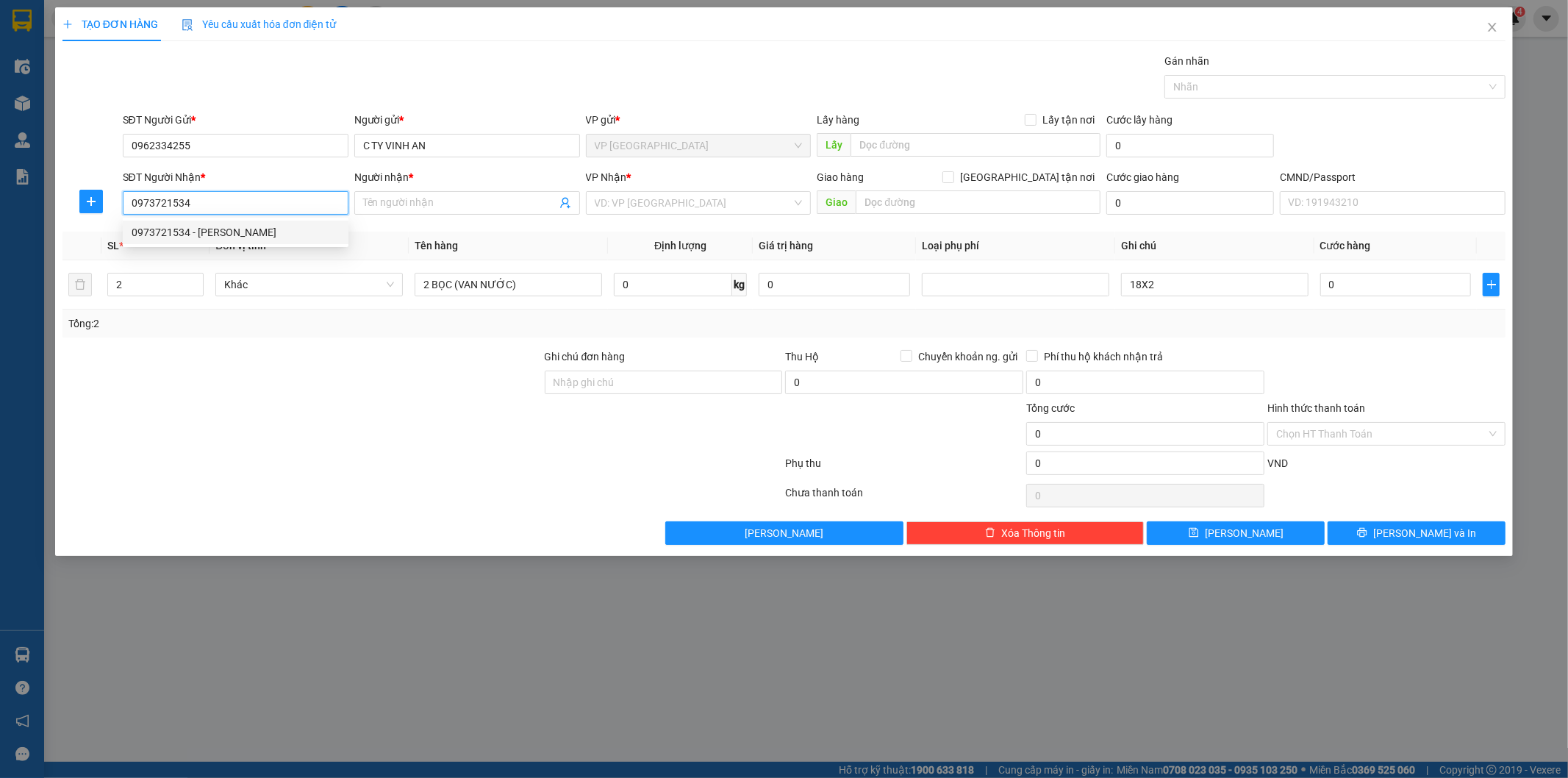
drag, startPoint x: 221, startPoint y: 227, endPoint x: 384, endPoint y: 246, distance: 164.1
click at [224, 228] on div "0973721534 - Hoàng SC" at bounding box center [235, 232] width 208 height 16
type input "Hoàng SC"
type input "0973721534"
drag, startPoint x: 88, startPoint y: 199, endPoint x: 505, endPoint y: 218, distance: 417.4
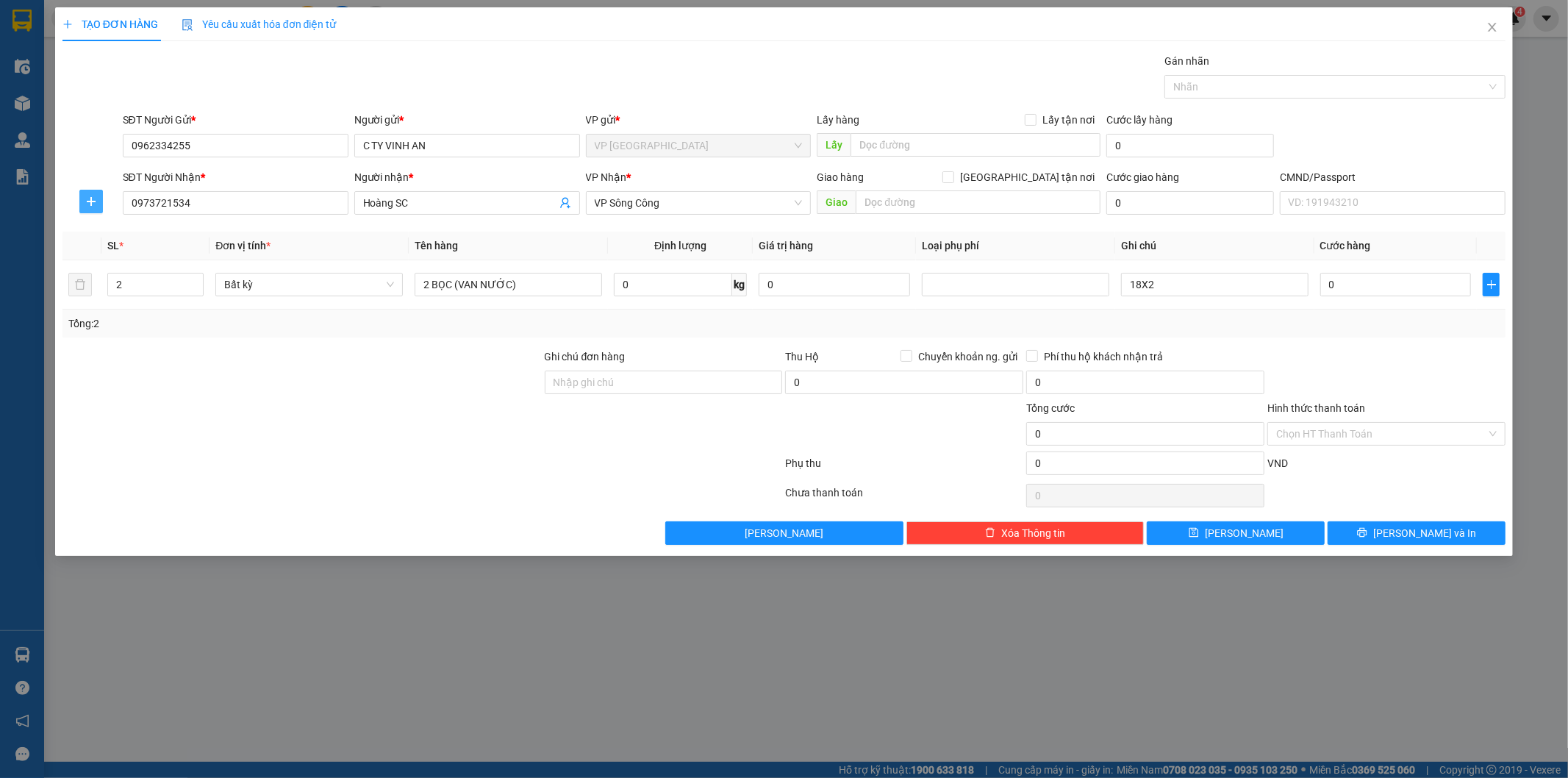
click at [96, 201] on icon "plus" at bounding box center [91, 202] width 12 height 12
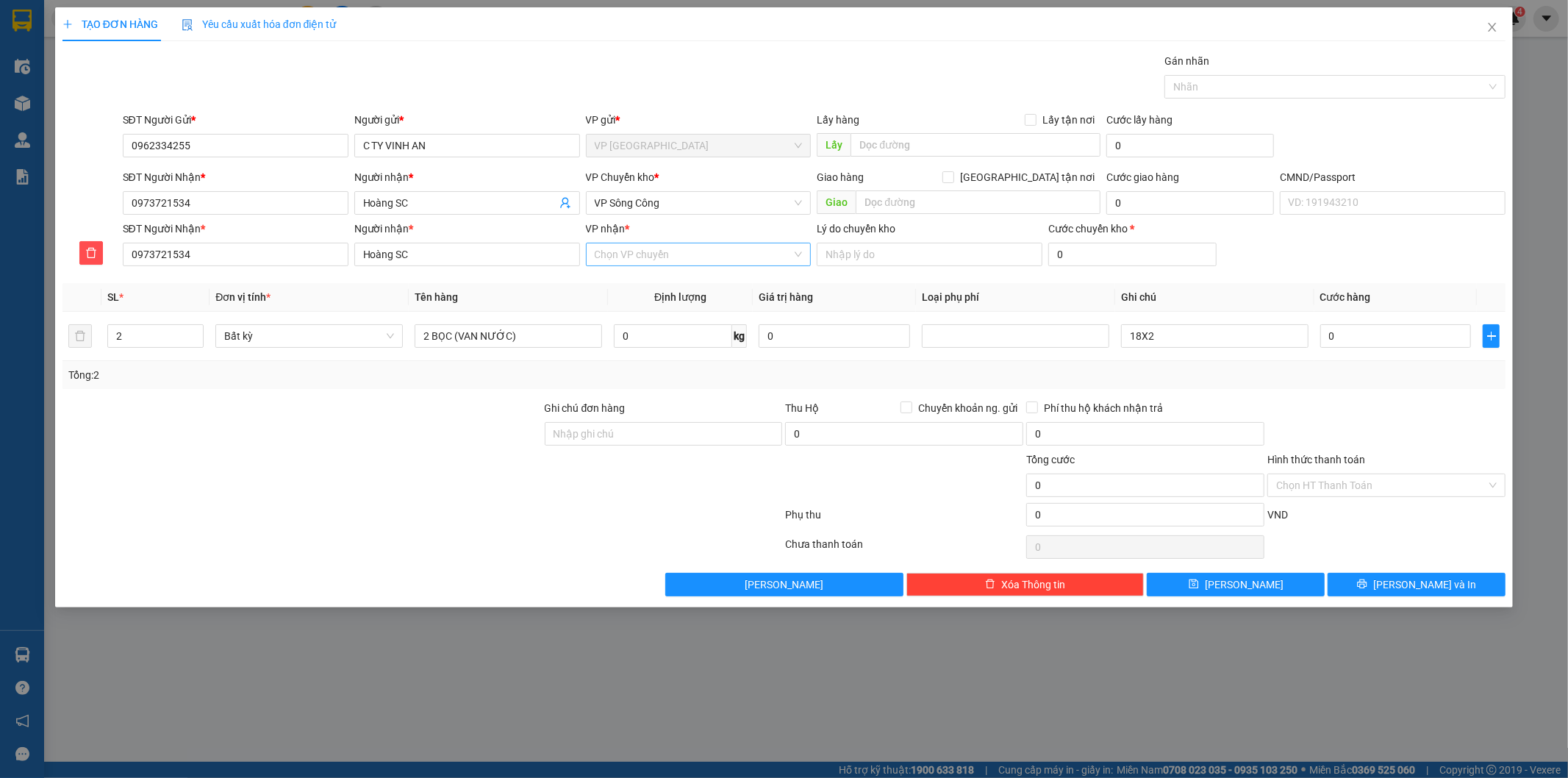
click at [643, 251] on input "VP nhận *" at bounding box center [693, 254] width 198 height 22
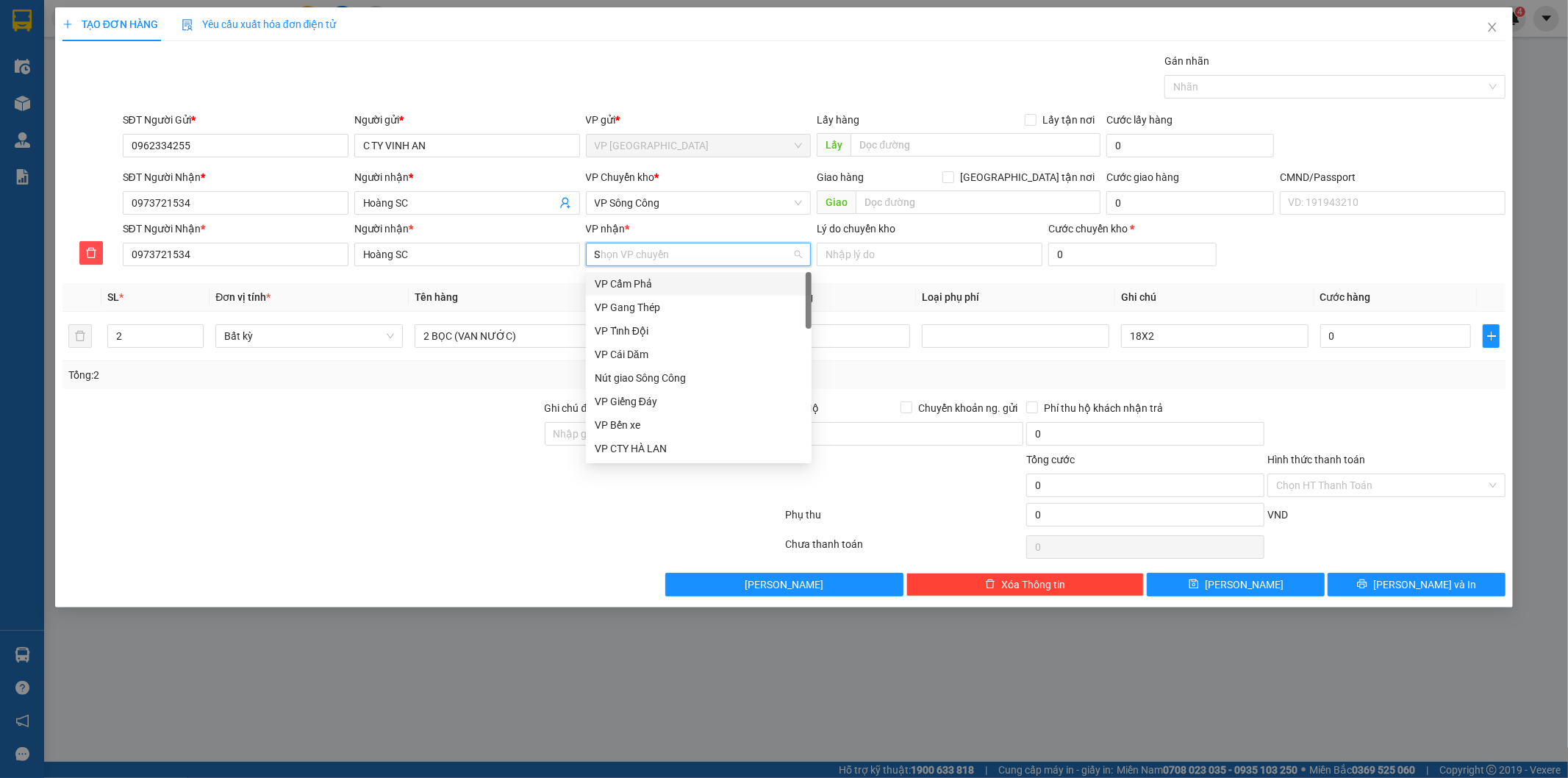
type input "SC"
click at [635, 314] on div "VP Sông Công" at bounding box center [698, 307] width 208 height 16
click at [652, 210] on span "VP Sông Công" at bounding box center [698, 203] width 208 height 22
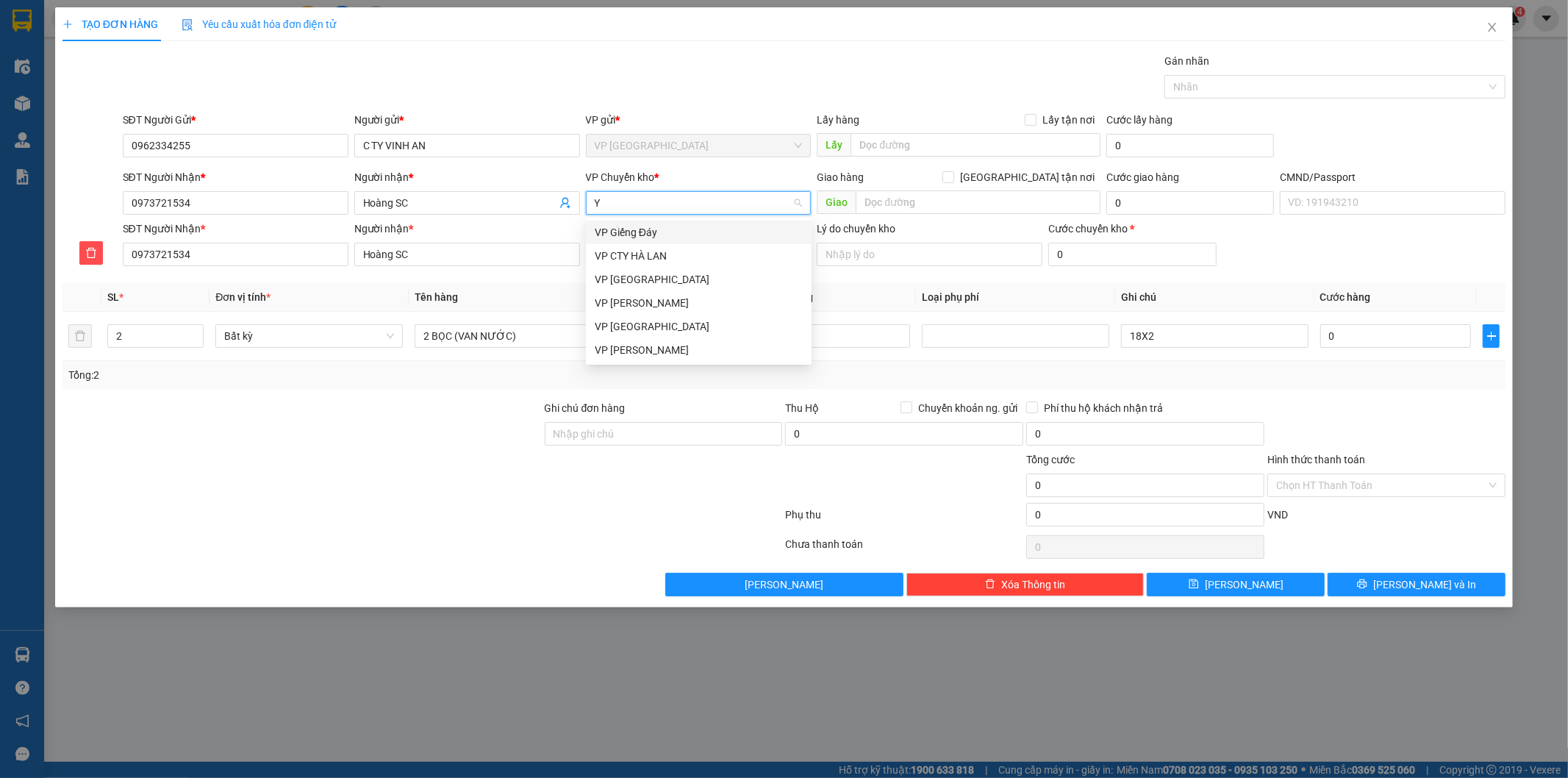
type input "YB"
click at [652, 228] on div "VP [GEOGRAPHIC_DATA]" at bounding box center [698, 232] width 208 height 16
click at [652, 329] on input "0" at bounding box center [673, 336] width 118 height 23
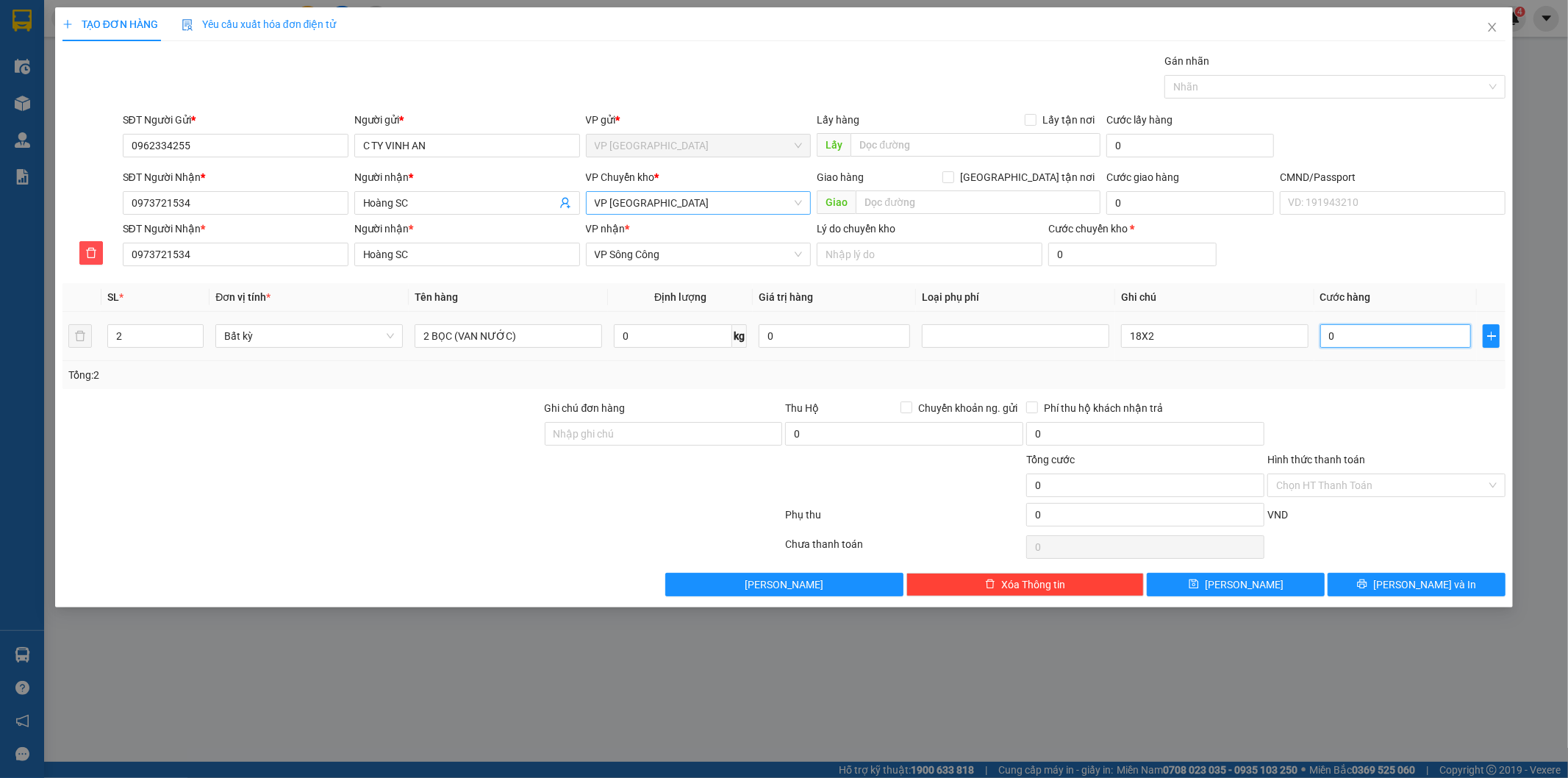
click at [1354, 326] on input "0" at bounding box center [1396, 336] width 152 height 23
type input "1"
type input "11"
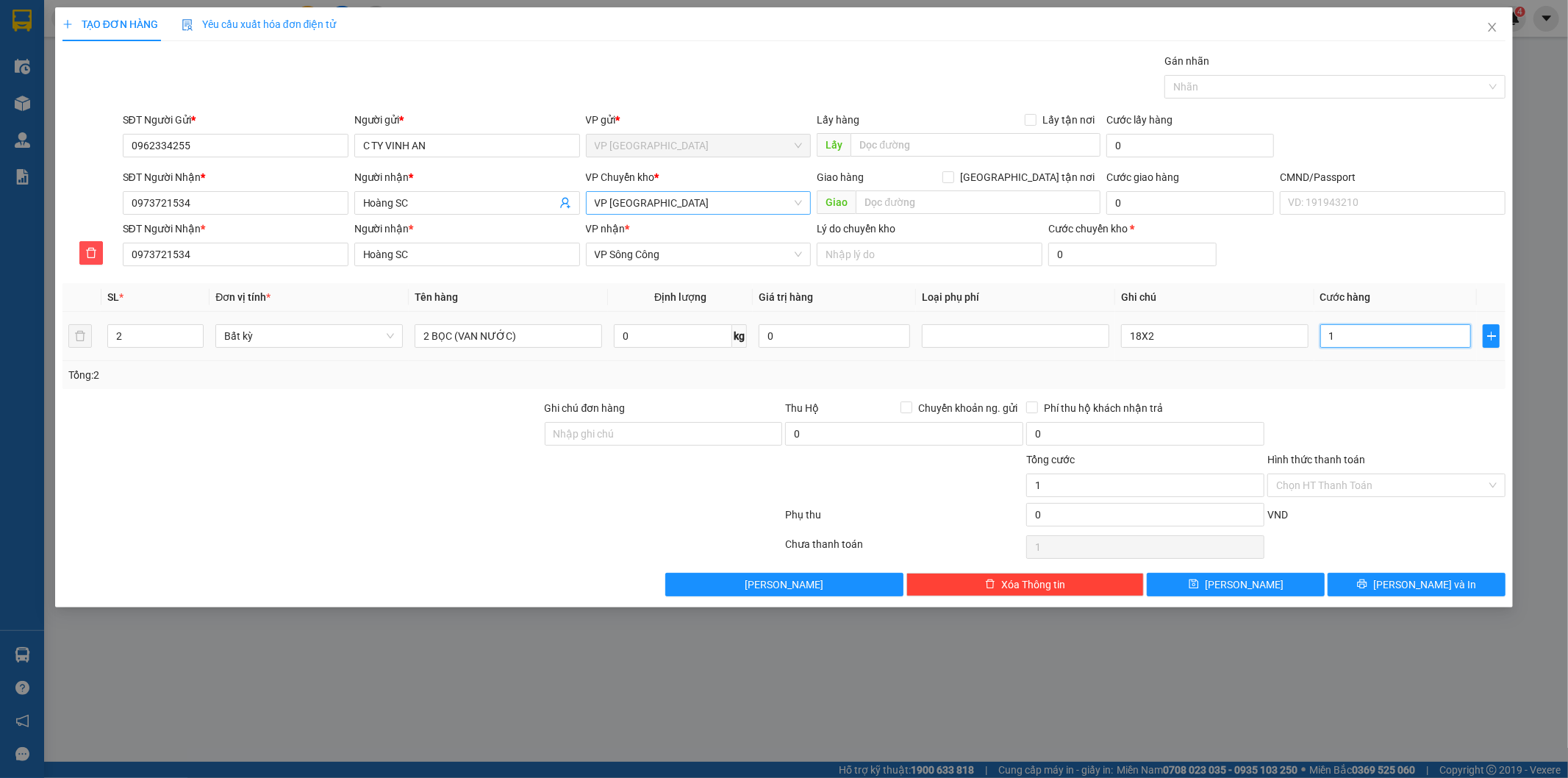
type input "11"
type input "110"
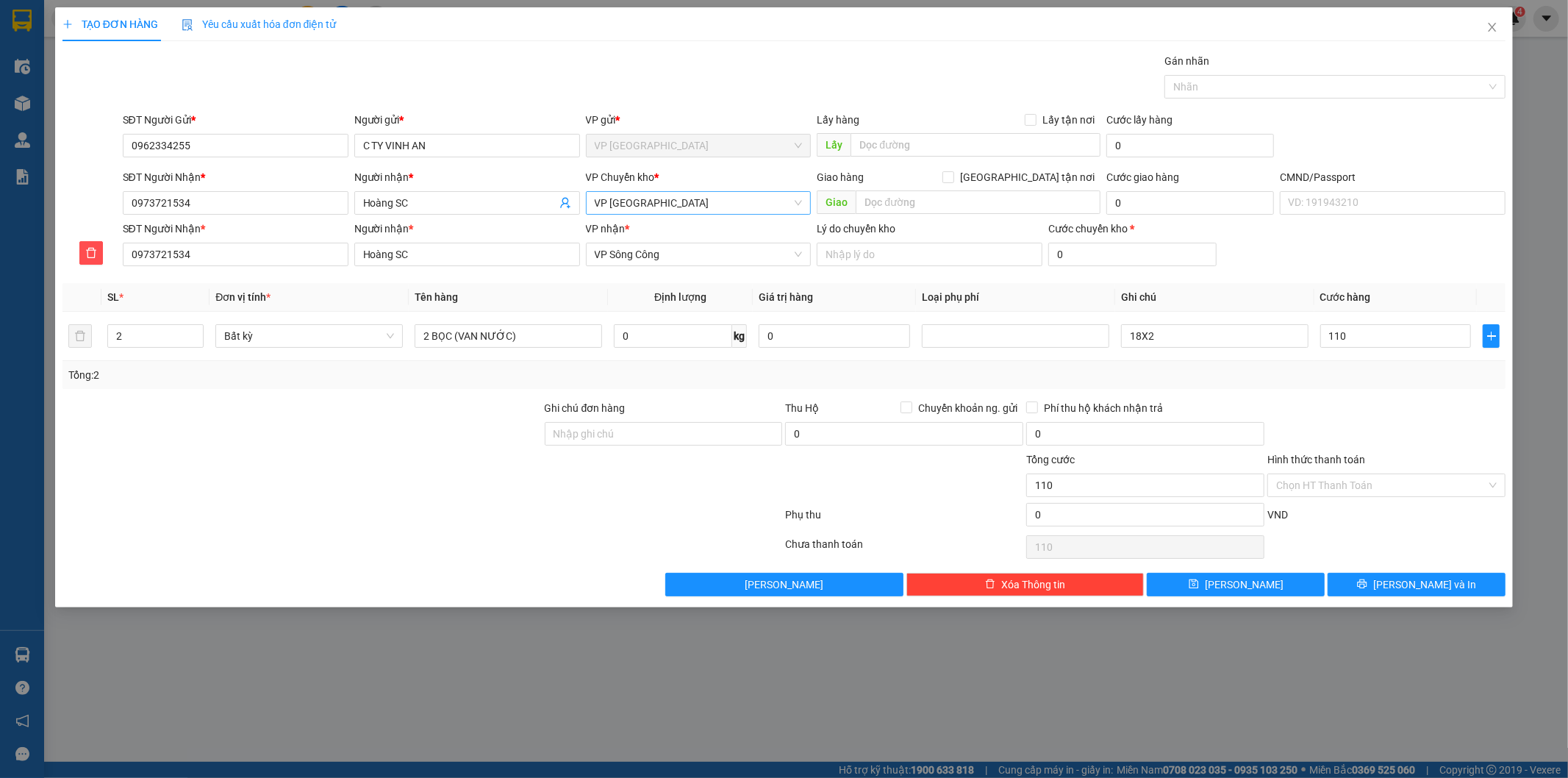
type input "110.000"
drag, startPoint x: 1351, startPoint y: 431, endPoint x: 1349, endPoint y: 371, distance: 60.0
click at [1364, 423] on div at bounding box center [1386, 426] width 241 height 52
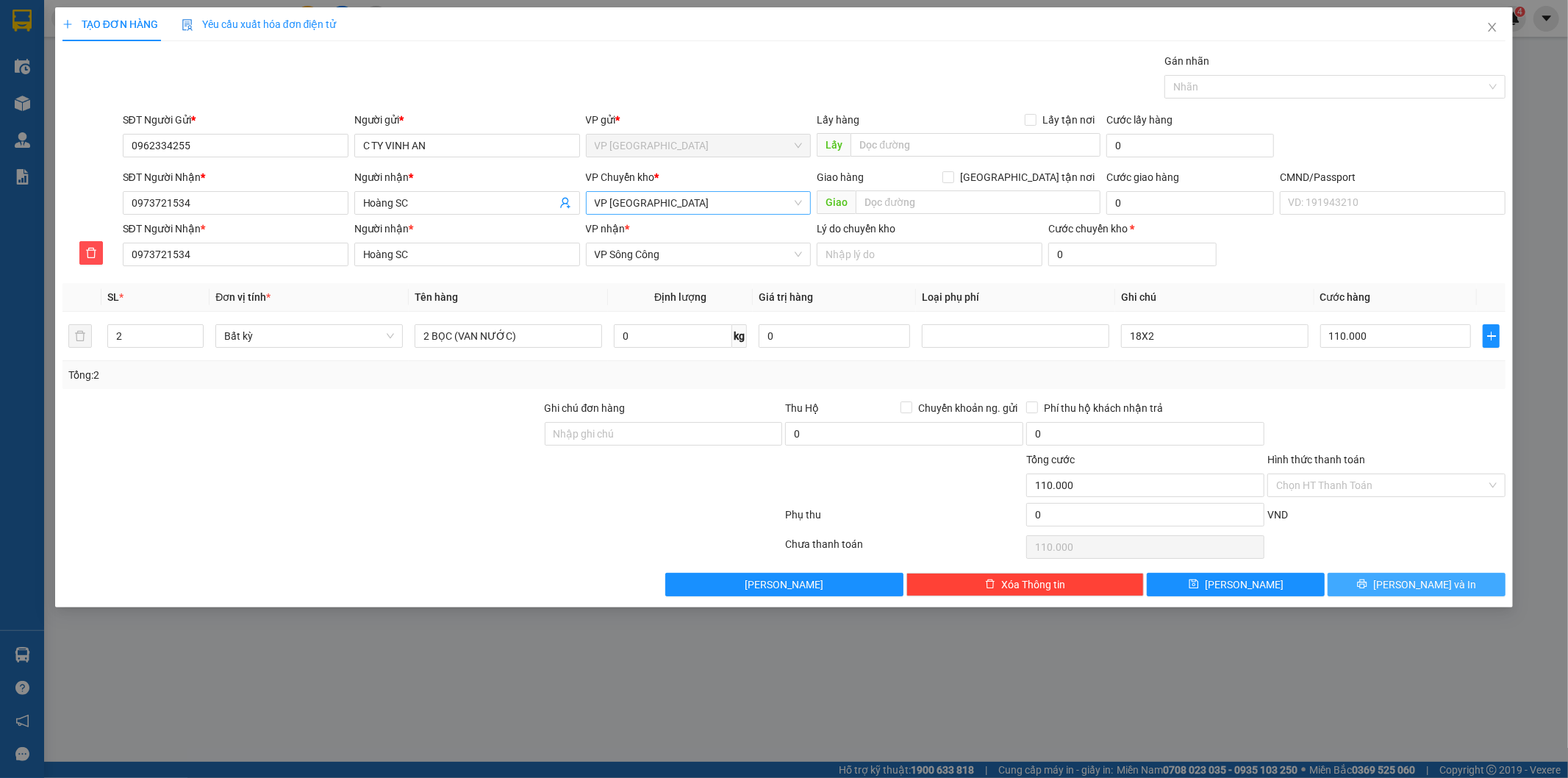
click at [1368, 586] on icon "printer" at bounding box center [1362, 584] width 10 height 10
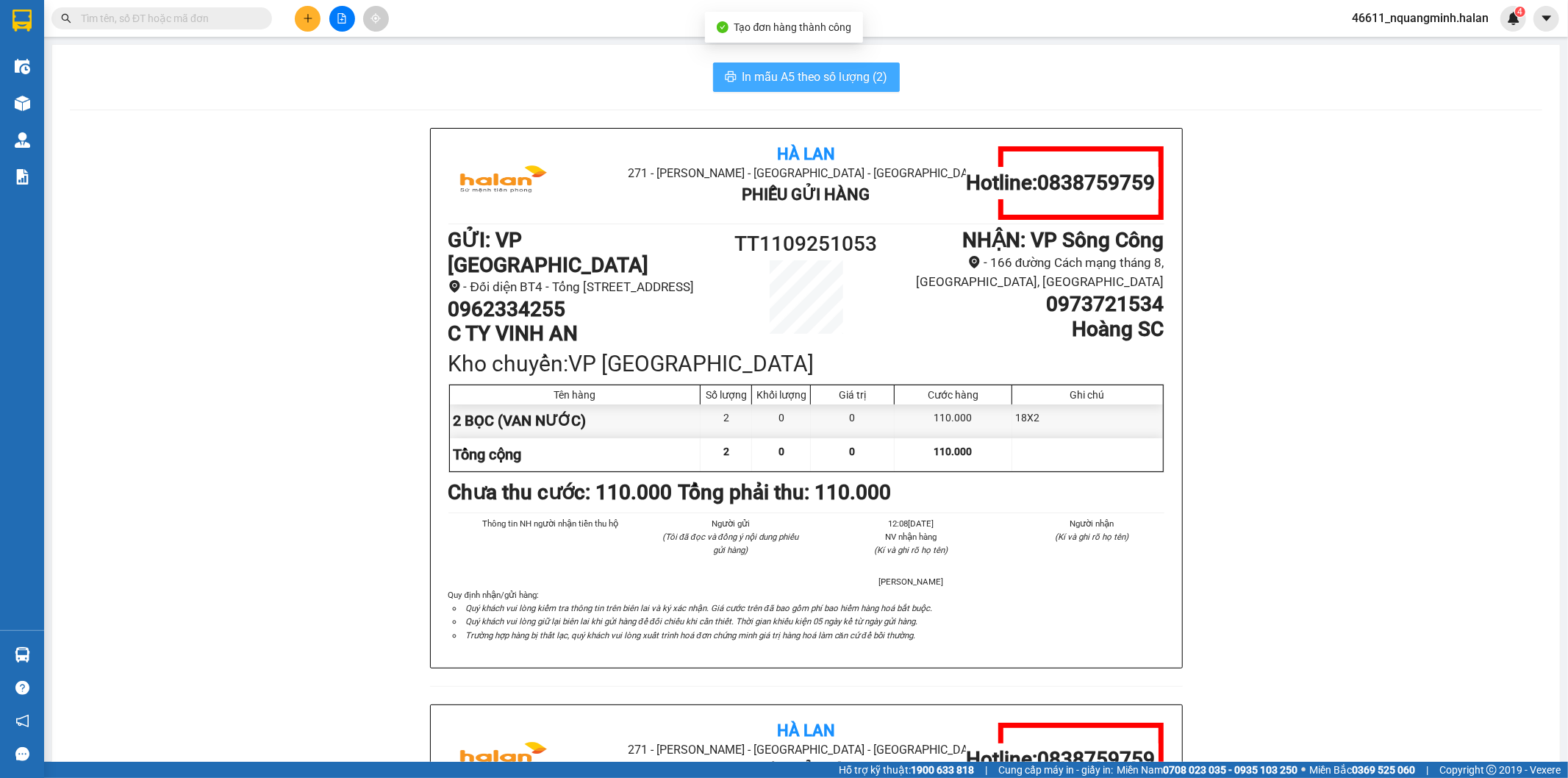
click at [755, 87] on button "In mẫu A5 theo số lượng (2)" at bounding box center [807, 77] width 187 height 29
click at [212, 562] on div "Hà Lan 271 - Dương Tự Minh - Phường Tân Long - Thái Nguyên Phiếu Gửi Hàng Hotli…" at bounding box center [807, 704] width 1473 height 1152
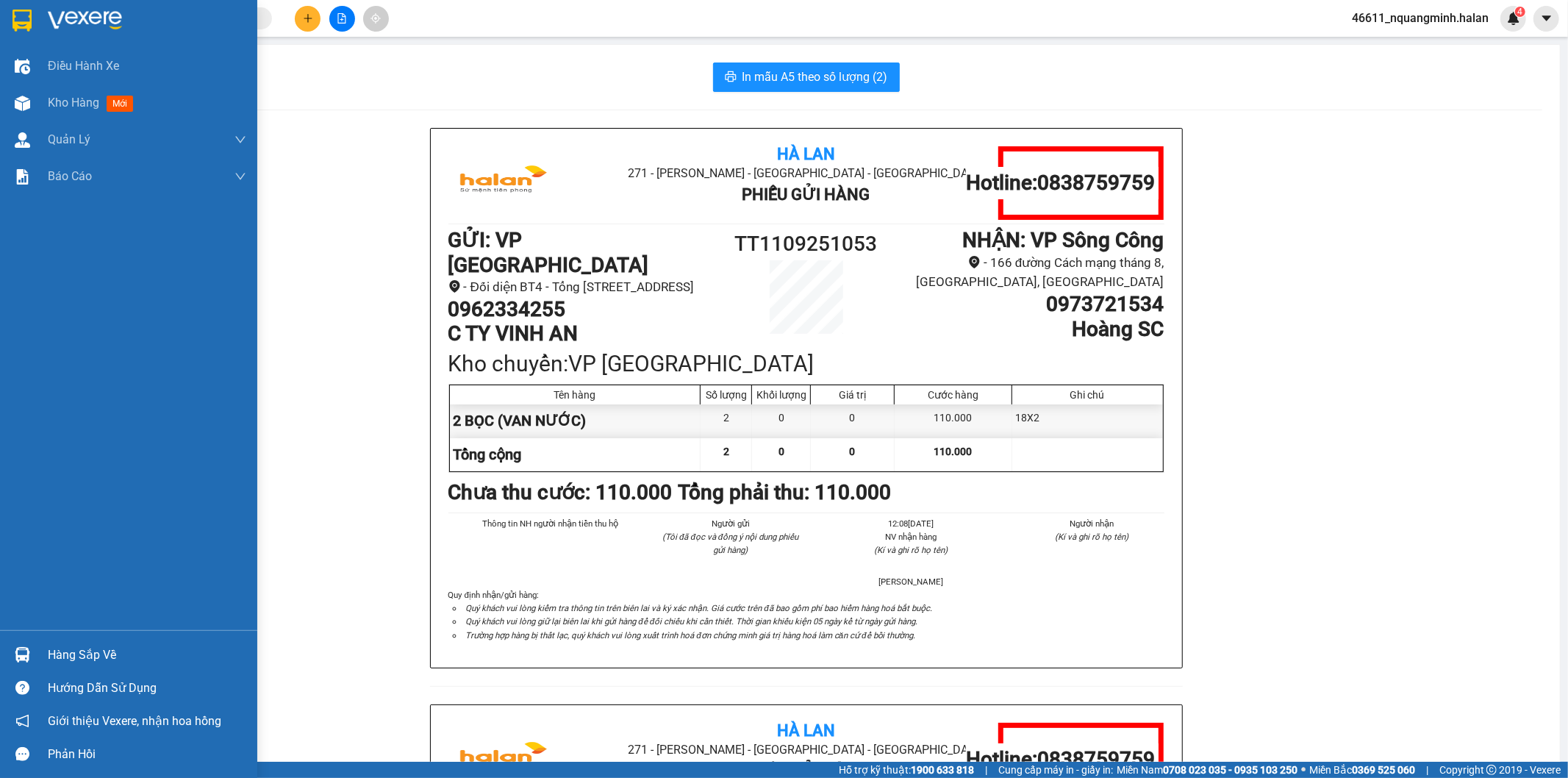
click at [38, 645] on div "Hàng sắp về" at bounding box center [128, 655] width 258 height 33
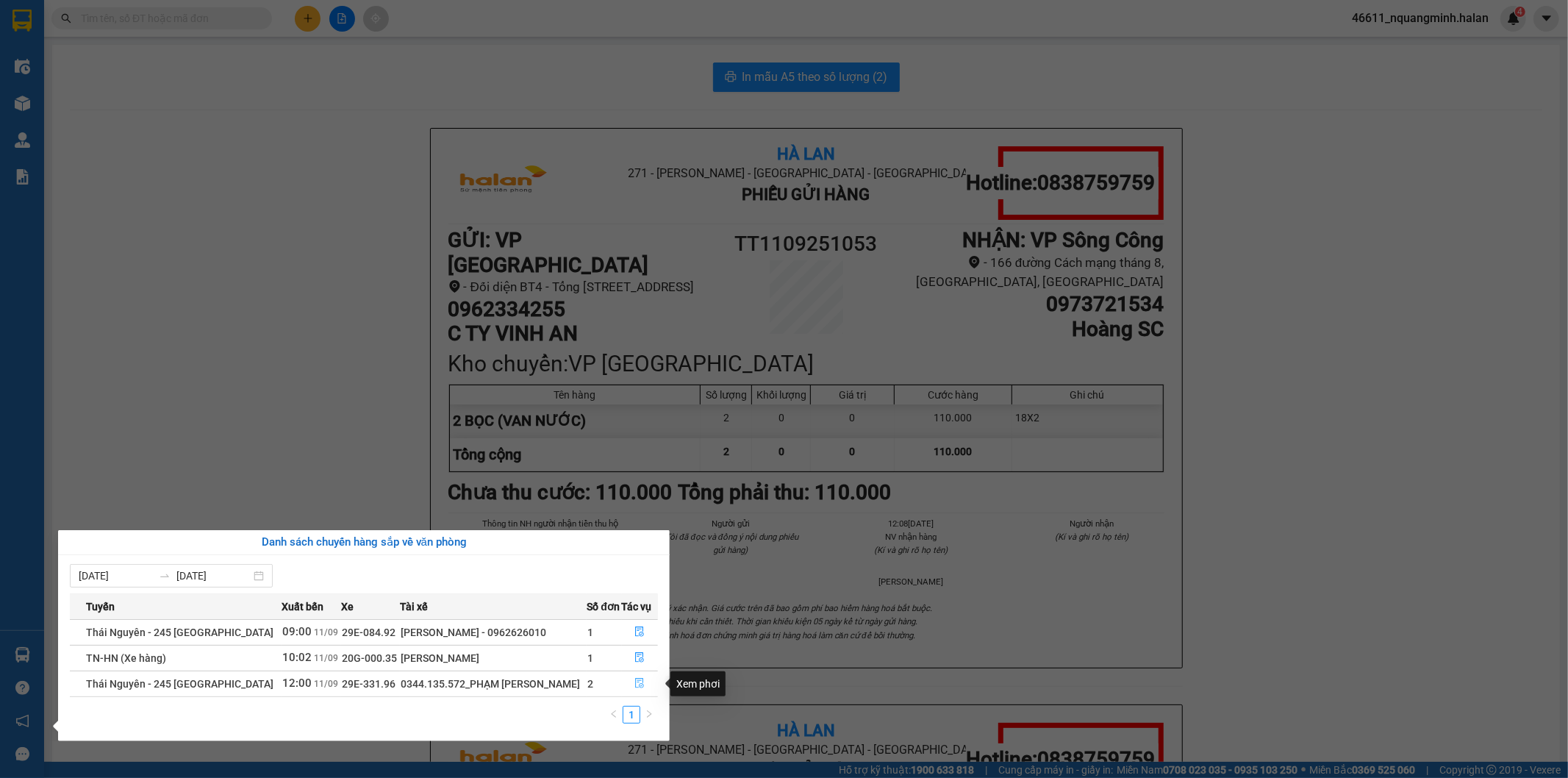
click at [640, 686] on icon "file-done" at bounding box center [641, 683] width 9 height 10
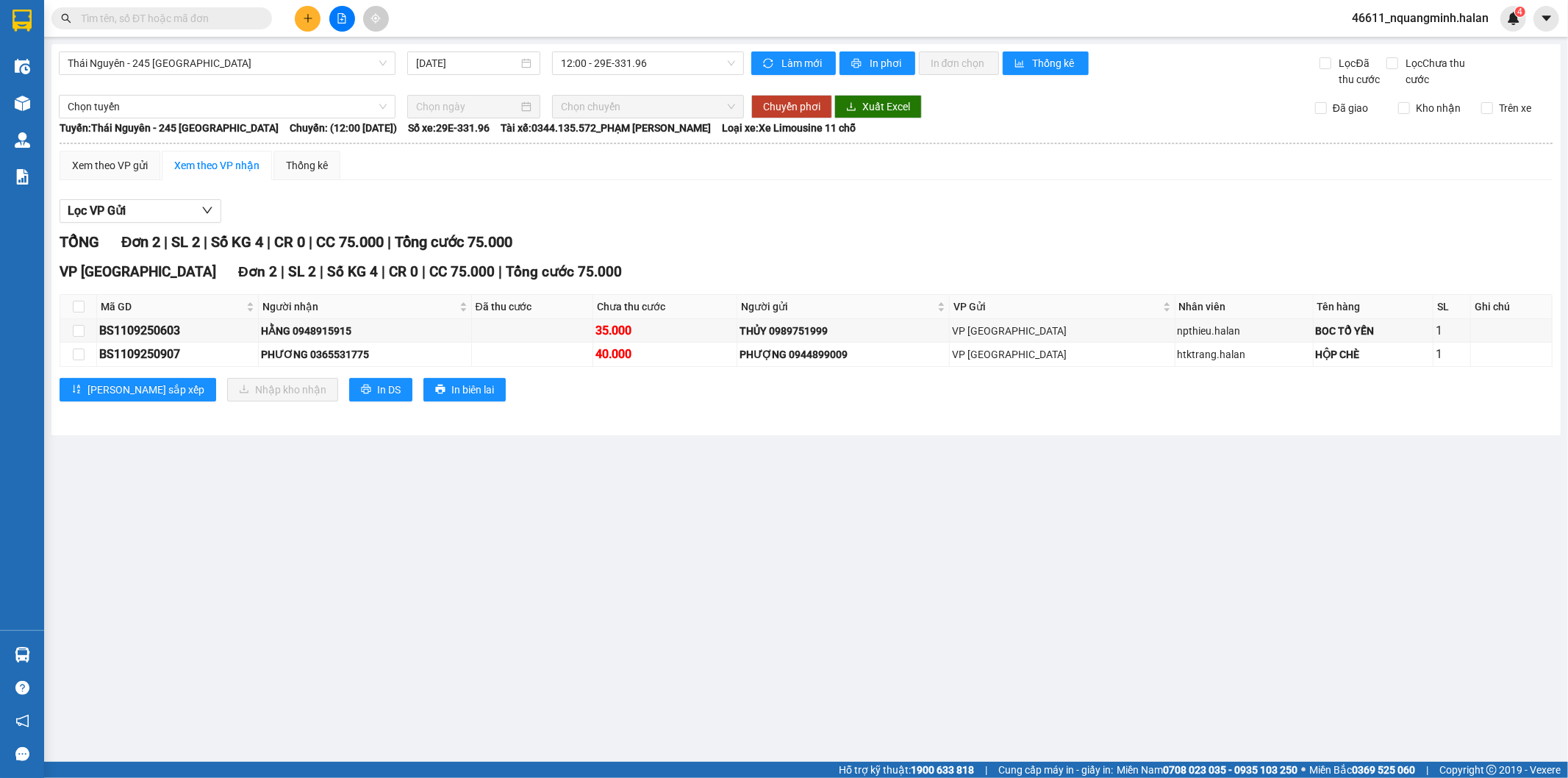
click at [395, 532] on main "Thái Nguyên - 245 Quang Trung 11/09/2025 12:00 - 29E-331.96 Làm mới In phơi In …" at bounding box center [784, 380] width 1568 height 761
click at [429, 524] on main "Thái Nguyên - 245 Quang Trung 11/09/2025 12:00 - 29E-331.96 Làm mới In phơi In …" at bounding box center [784, 380] width 1568 height 761
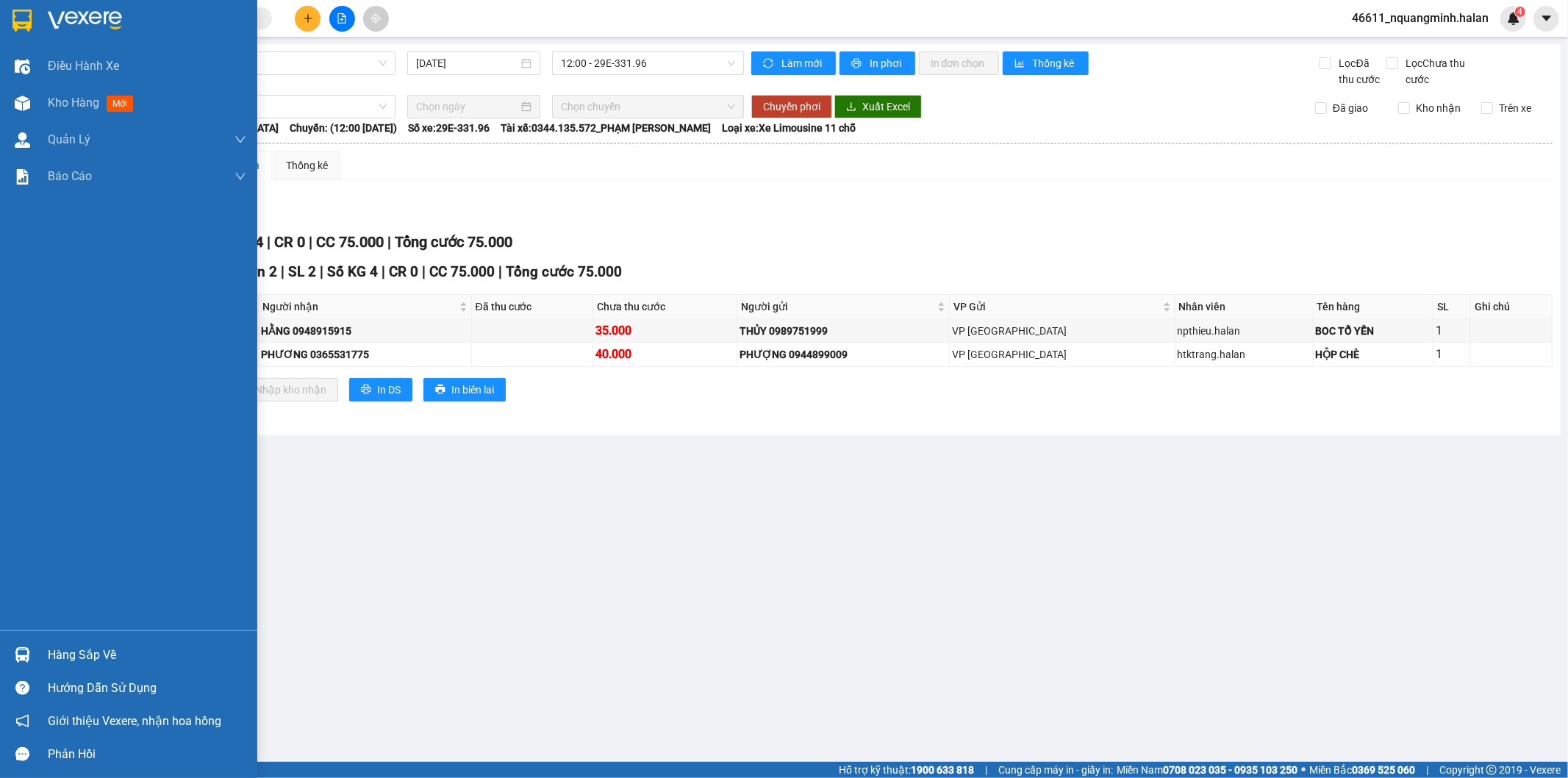
click at [47, 655] on div "Hàng sắp về" at bounding box center [128, 655] width 258 height 33
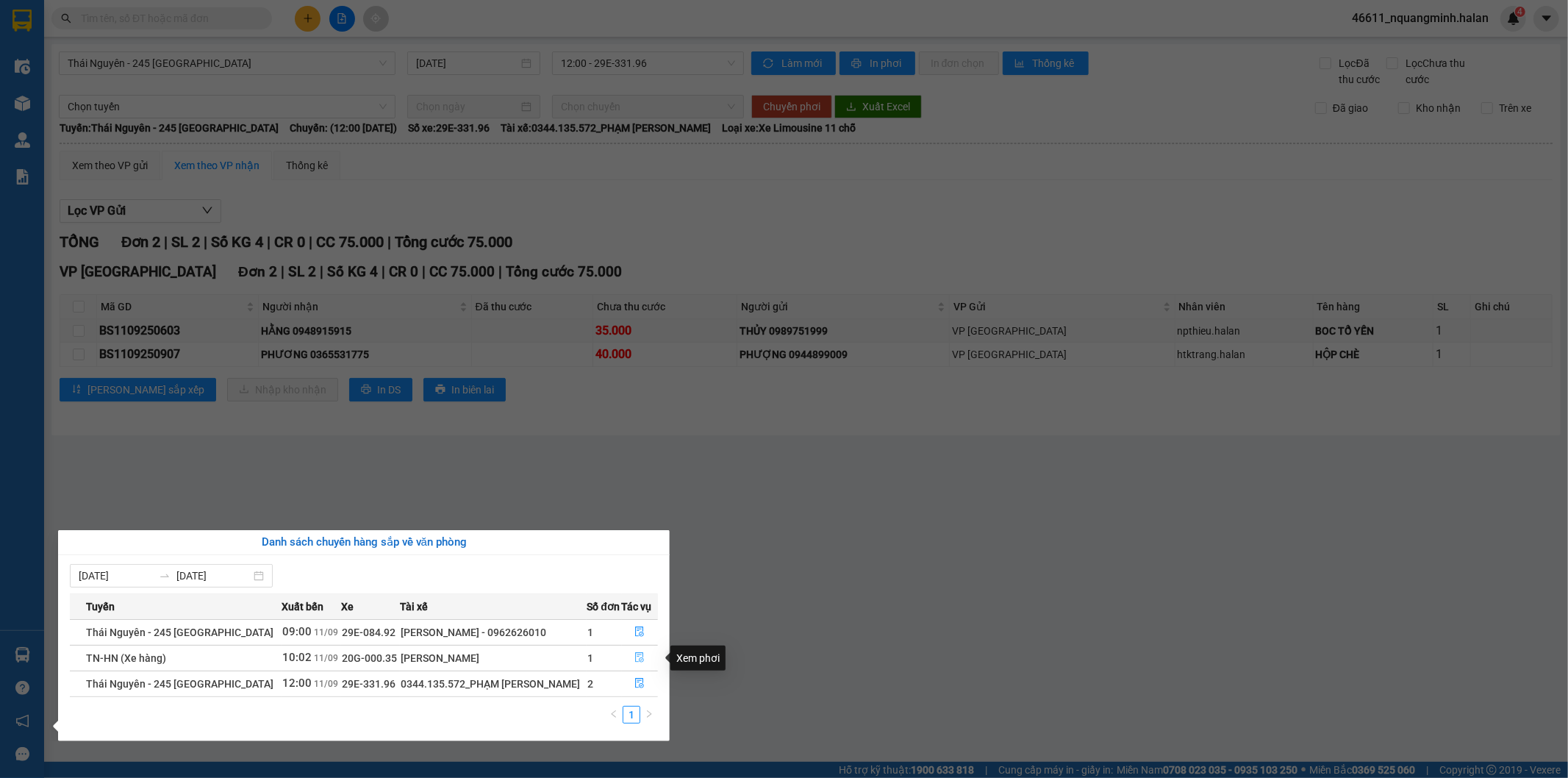
click at [635, 658] on icon "file-done" at bounding box center [640, 657] width 10 height 10
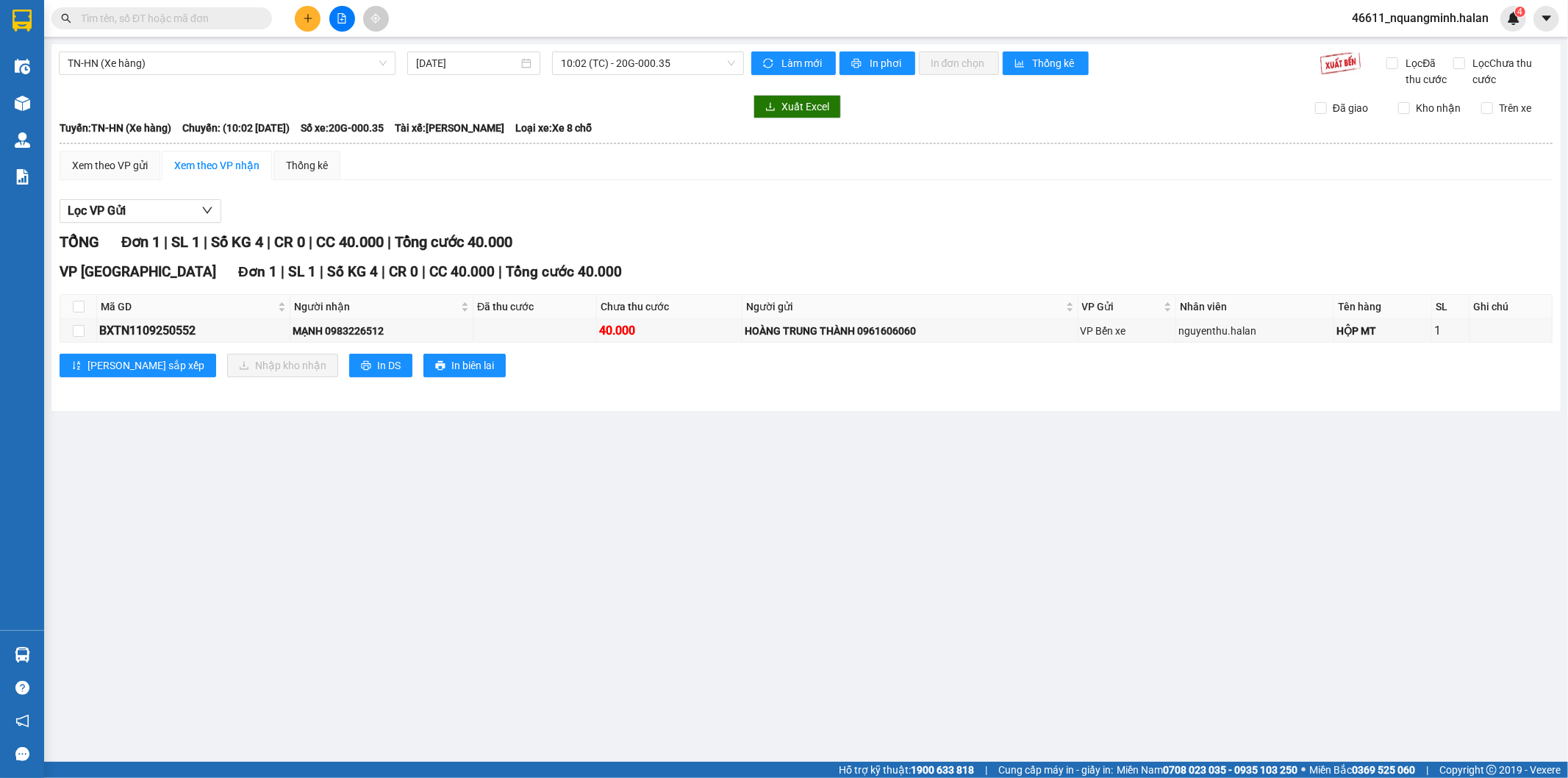
click at [746, 616] on main "TN-HN (Xe hàng) 11/09/2025 10:02 (TC) - 20G-000.35 Làm mới In phơi In đơn chọn …" at bounding box center [784, 380] width 1568 height 761
drag, startPoint x: 737, startPoint y: 614, endPoint x: 107, endPoint y: 580, distance: 630.9
click at [706, 611] on main "TN-HN (Xe hàng) 11/09/2025 10:02 (TC) - 20G-000.35 Làm mới In phơi In đơn chọn …" at bounding box center [784, 380] width 1568 height 761
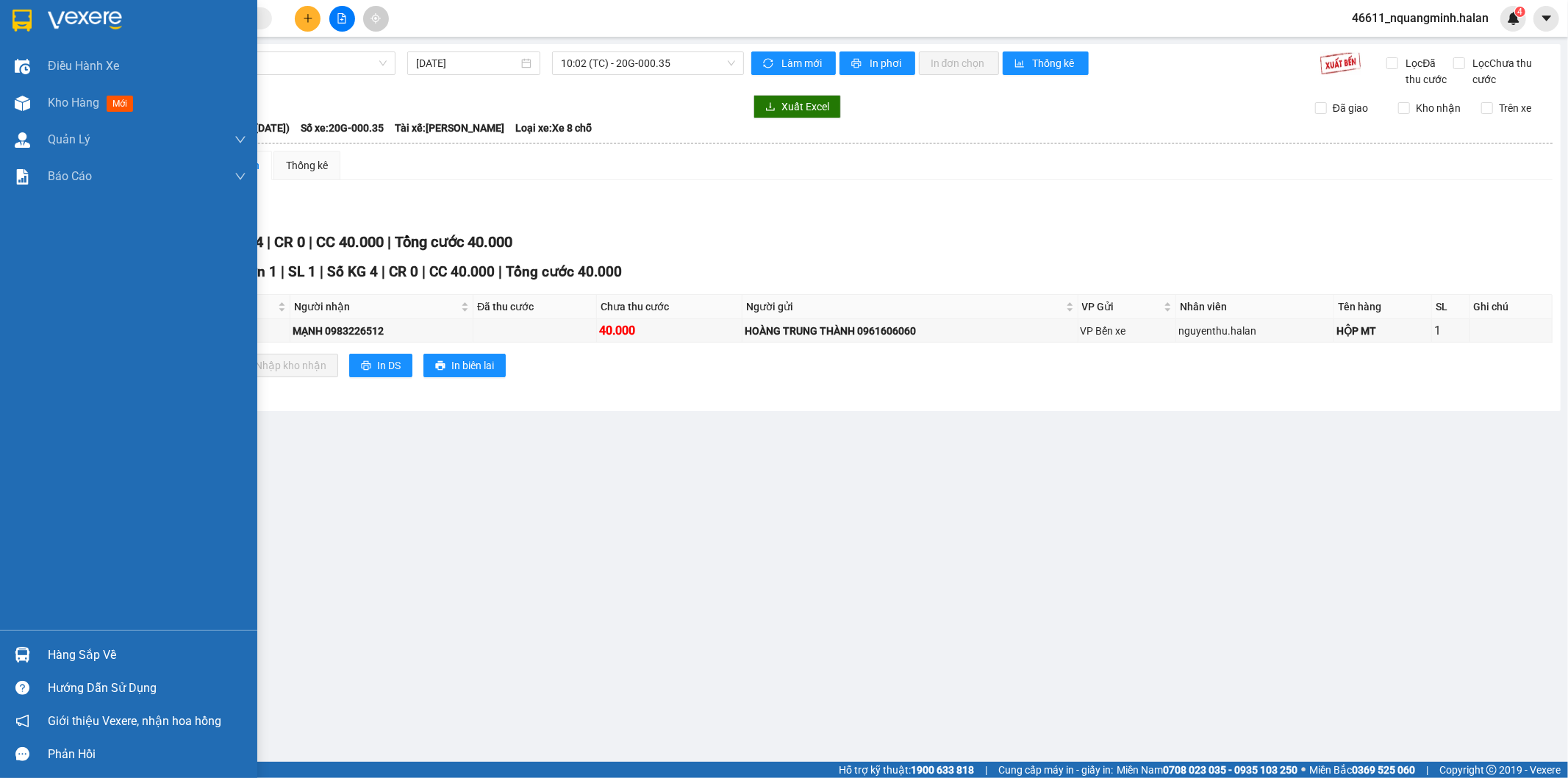
click at [12, 649] on div at bounding box center [22, 655] width 26 height 26
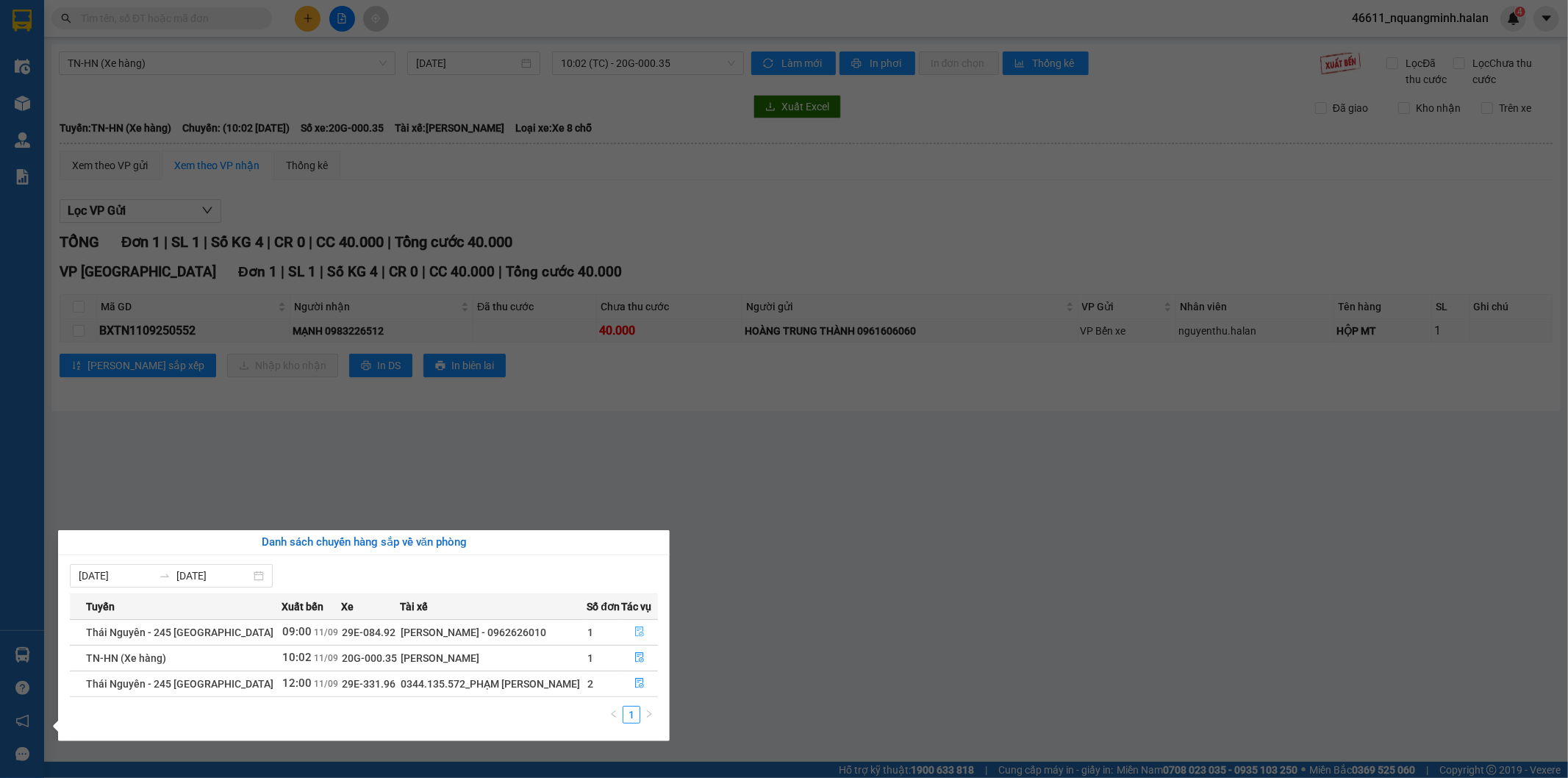
click at [635, 625] on button "button" at bounding box center [641, 632] width 35 height 23
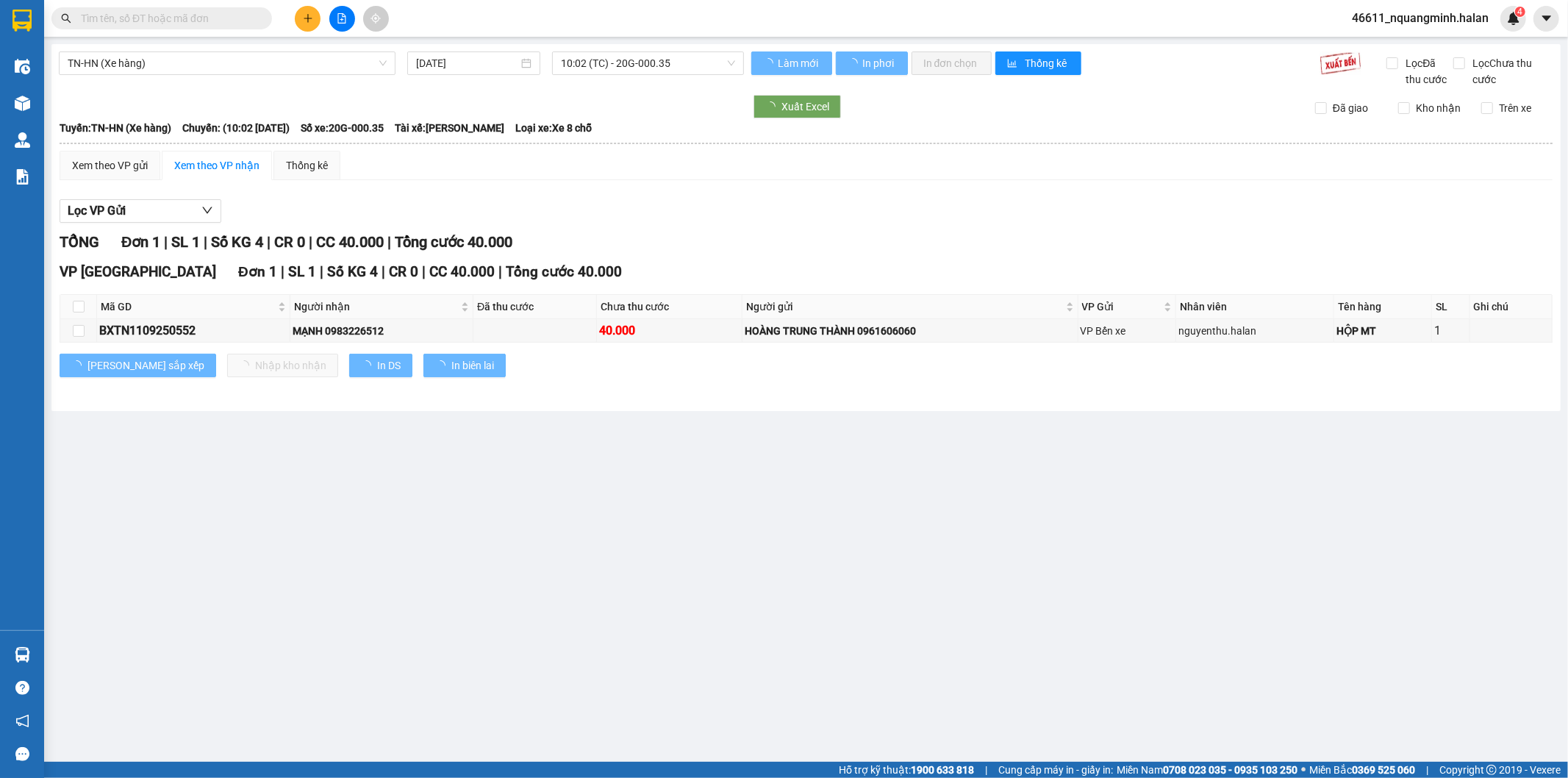
click at [913, 493] on main "TN-HN (Xe hàng) 11/09/2025 10:02 (TC) - 20G-000.35 Làm mới In phơi In đơn chọn …" at bounding box center [784, 380] width 1568 height 761
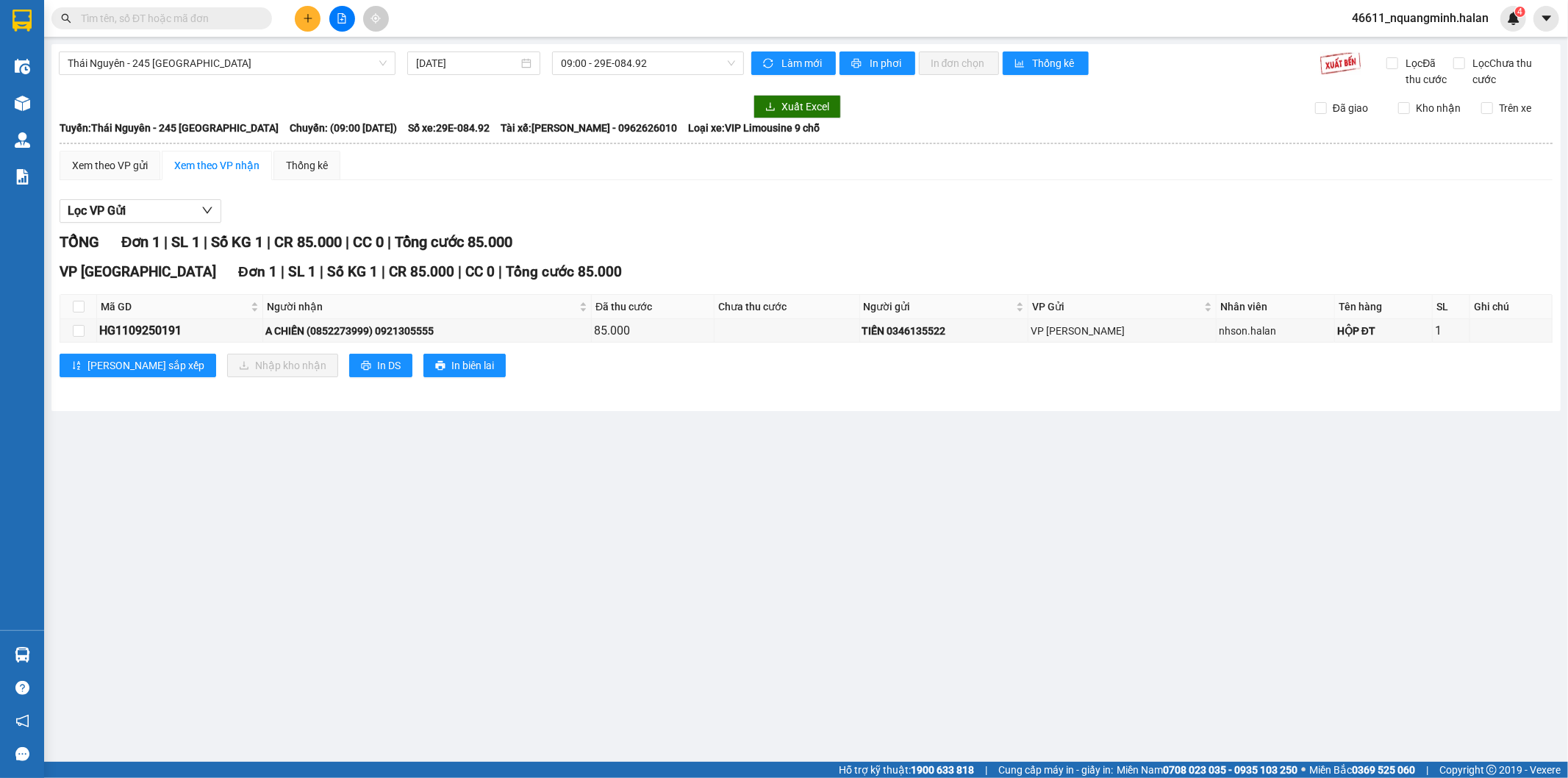
click at [186, 13] on span at bounding box center [162, 18] width 220 height 22
click at [186, 15] on input "text" at bounding box center [168, 18] width 173 height 16
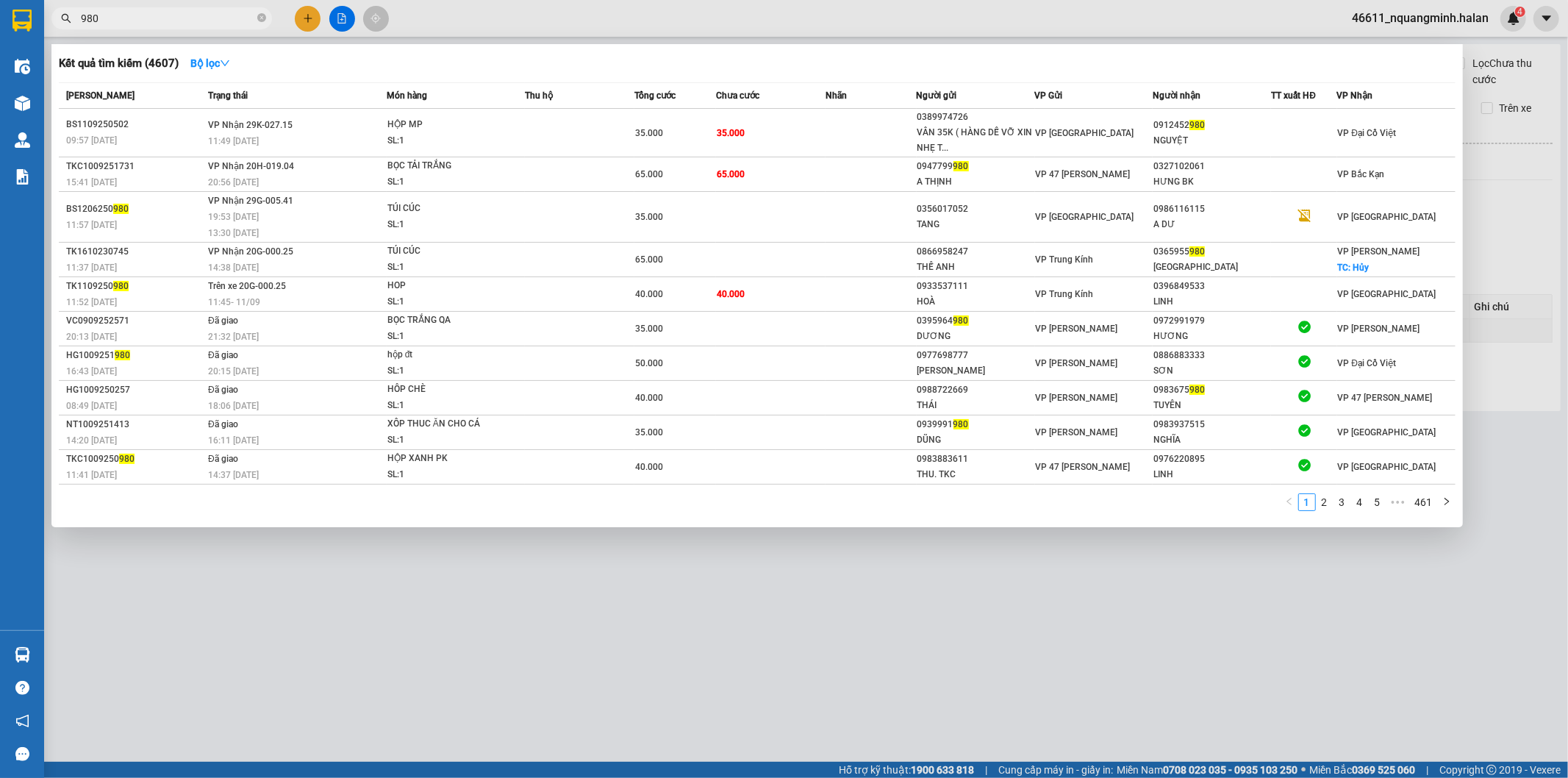
drag, startPoint x: 186, startPoint y: 15, endPoint x: 0, endPoint y: -7, distance: 187.3
click at [0, 0] on html "Kết quả tìm kiếm ( 4607 ) Bộ lọc Mã ĐH Trạng thái Món hàng Thu hộ Tổng cước Chư…" at bounding box center [784, 389] width 1568 height 778
type input "980"
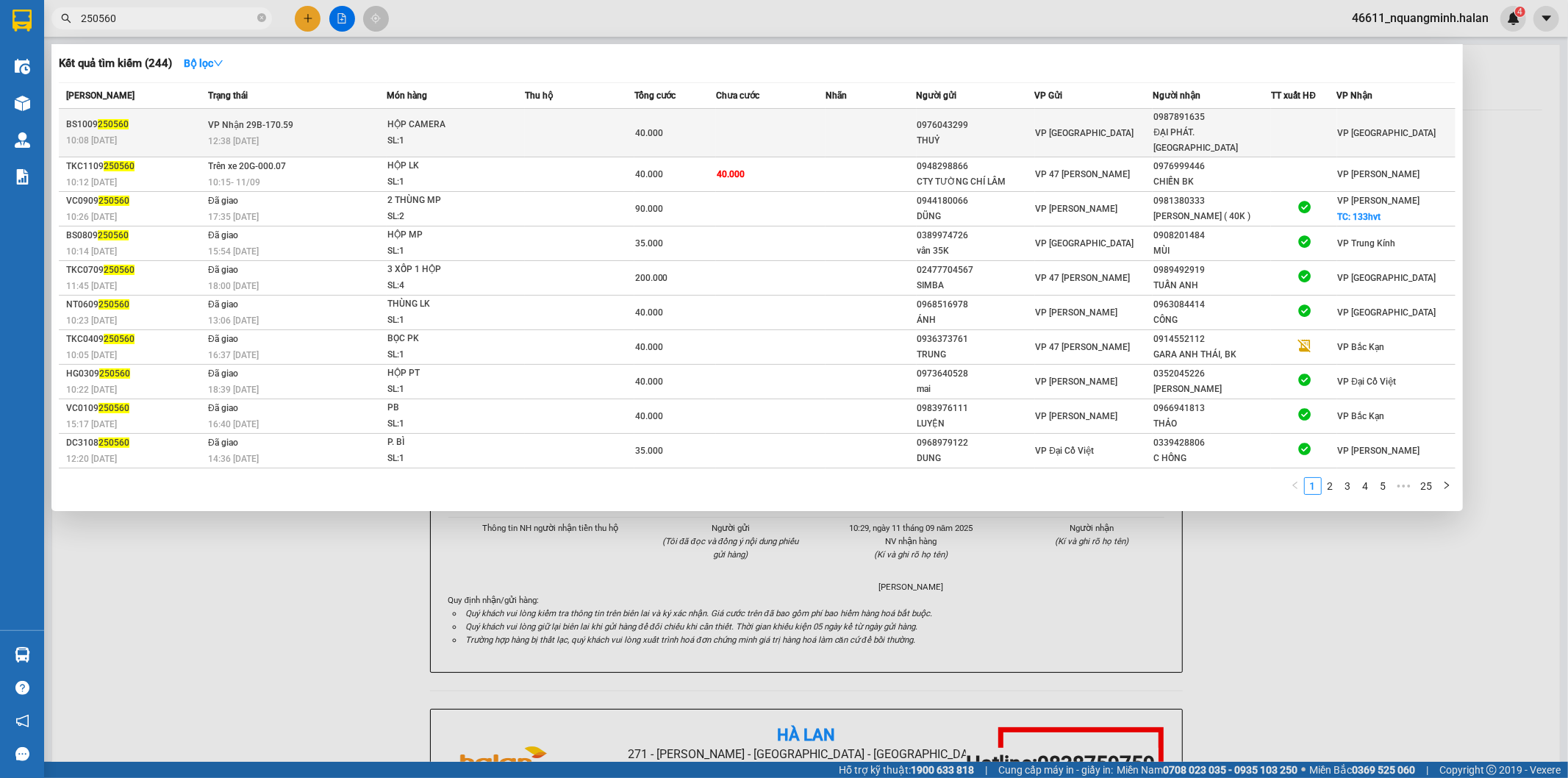
type input "250560"
click at [728, 130] on td at bounding box center [771, 133] width 109 height 48
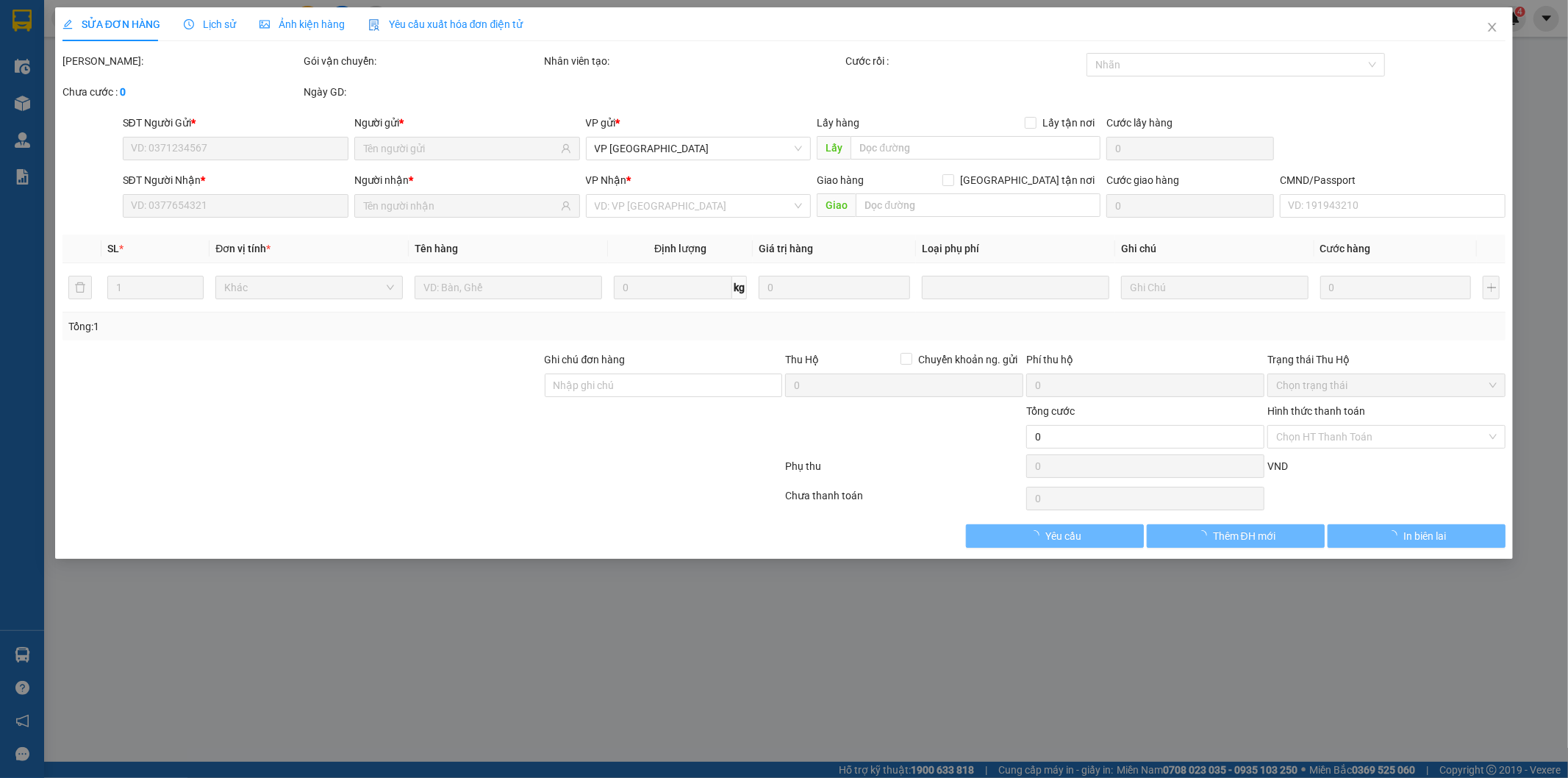
type input "0976043299"
type input "THUỶ"
type input "0987891635"
type input "ĐẠI PHÁT. [GEOGRAPHIC_DATA]"
type input "40.000"
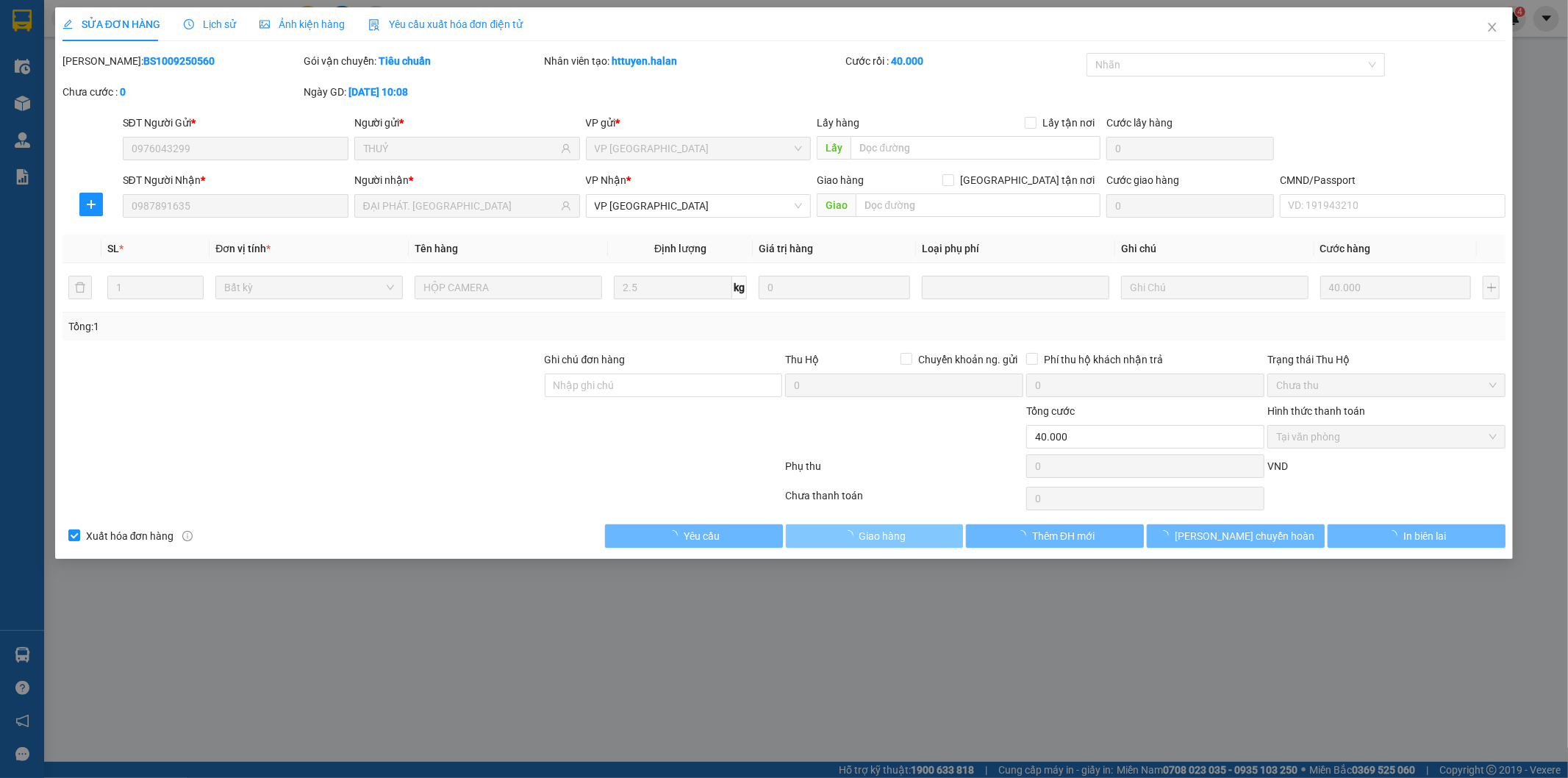
click at [873, 539] on span "Giao hàng" at bounding box center [883, 535] width 47 height 16
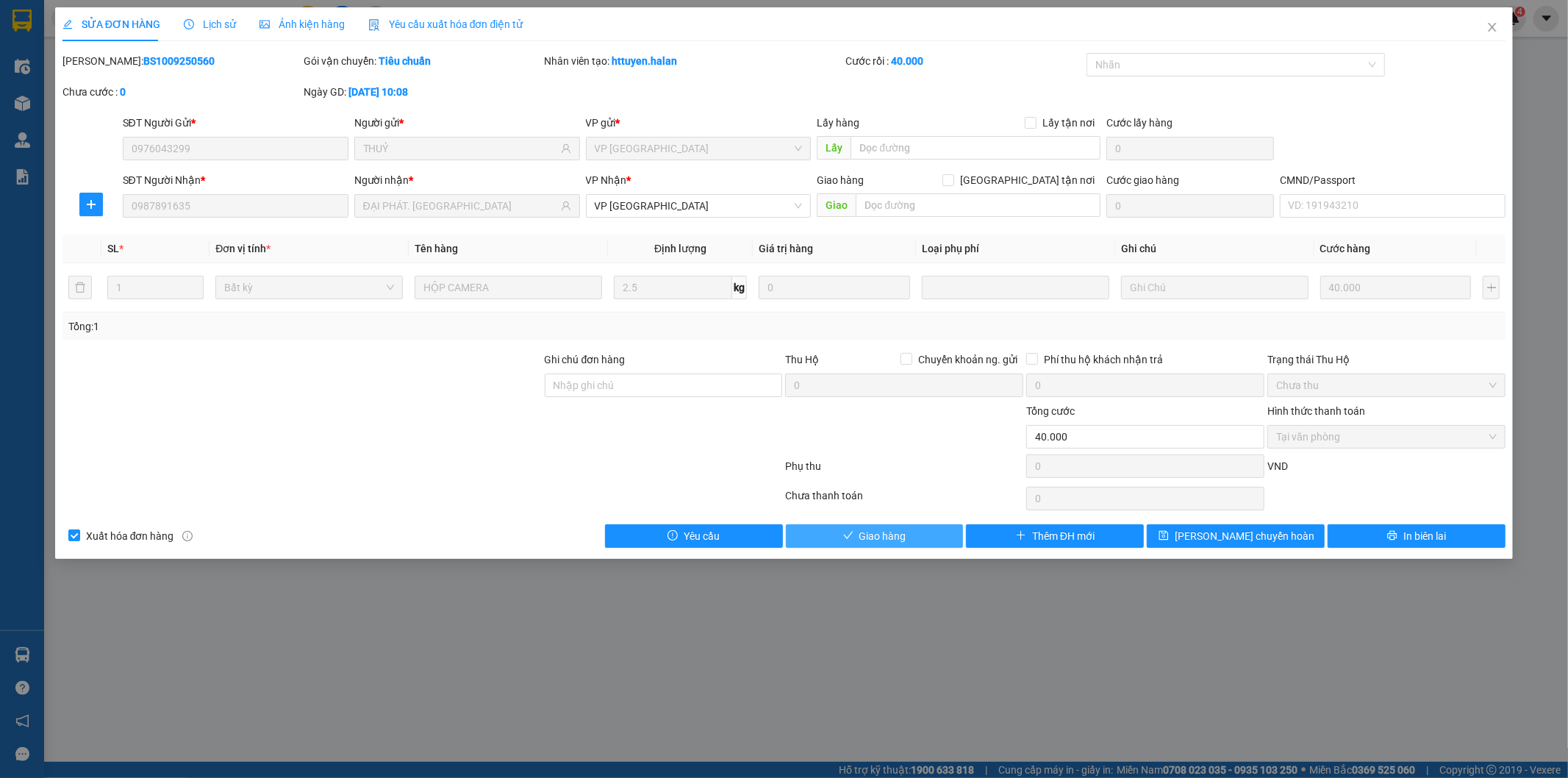
click at [873, 537] on span "Giao hàng" at bounding box center [883, 535] width 47 height 16
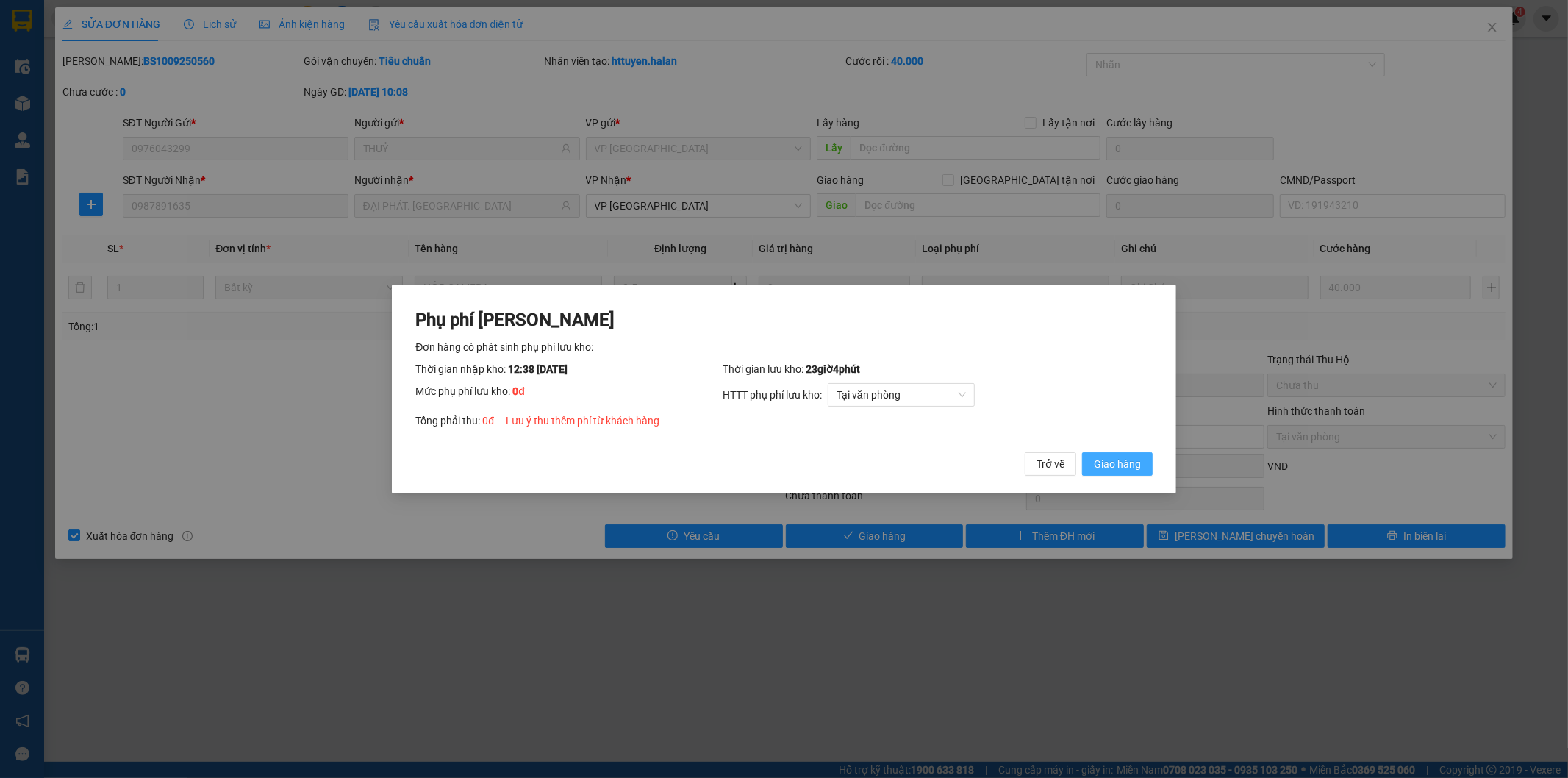
click at [1113, 456] on span "Giao hàng" at bounding box center [1118, 464] width 47 height 16
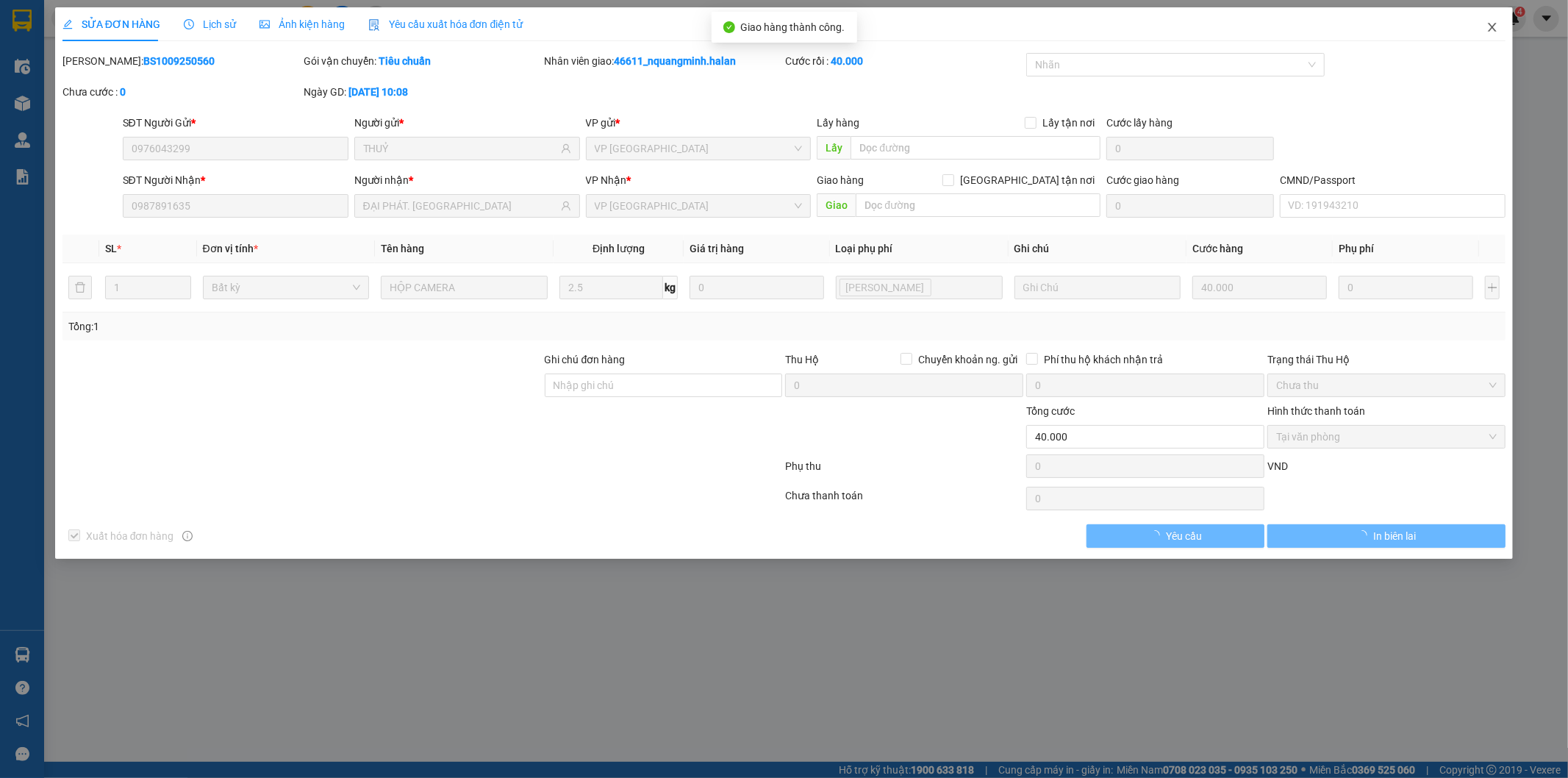
click at [1490, 23] on icon "close" at bounding box center [1493, 28] width 12 height 12
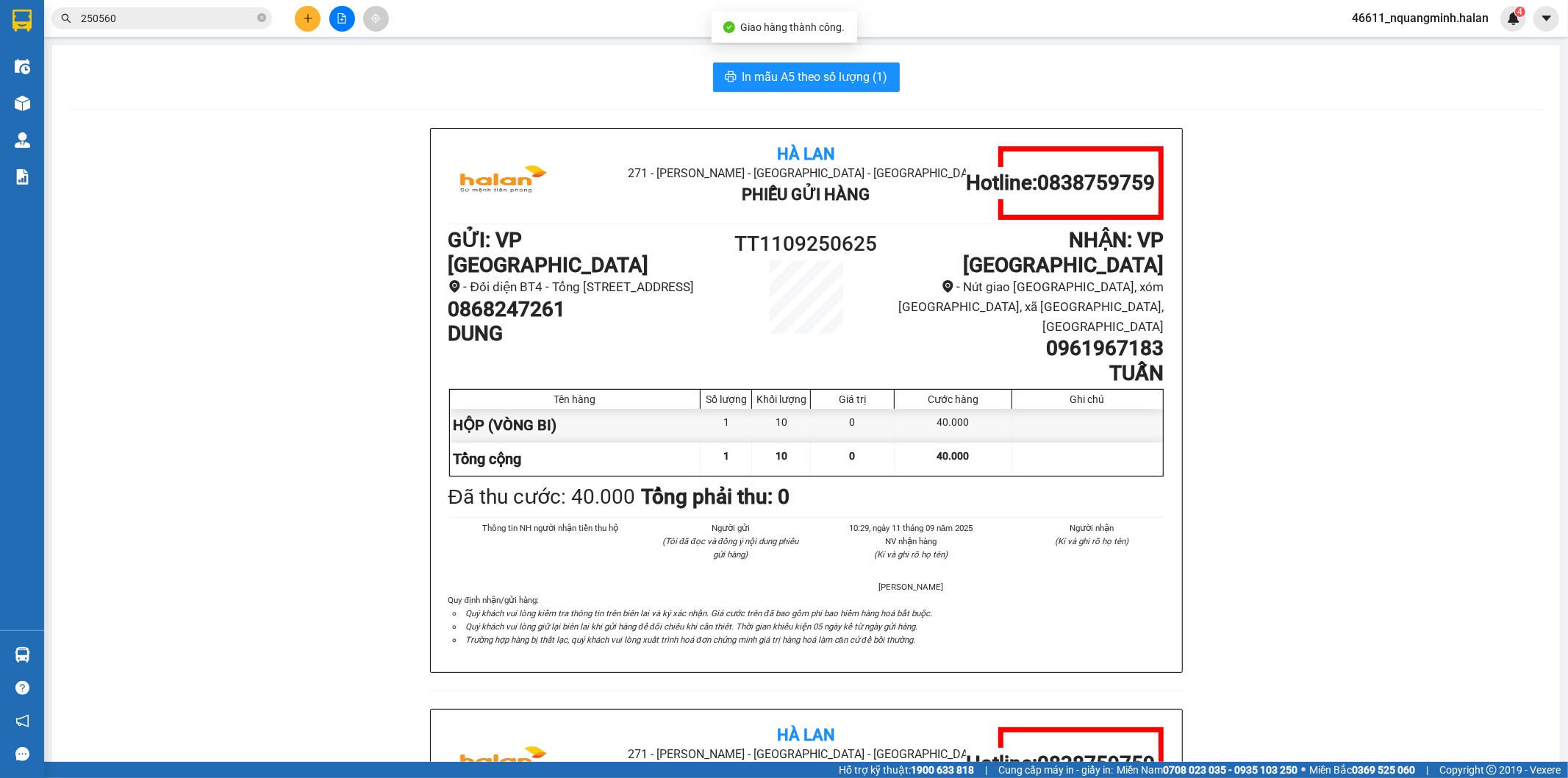
click at [184, 23] on input "250560" at bounding box center [168, 18] width 173 height 16
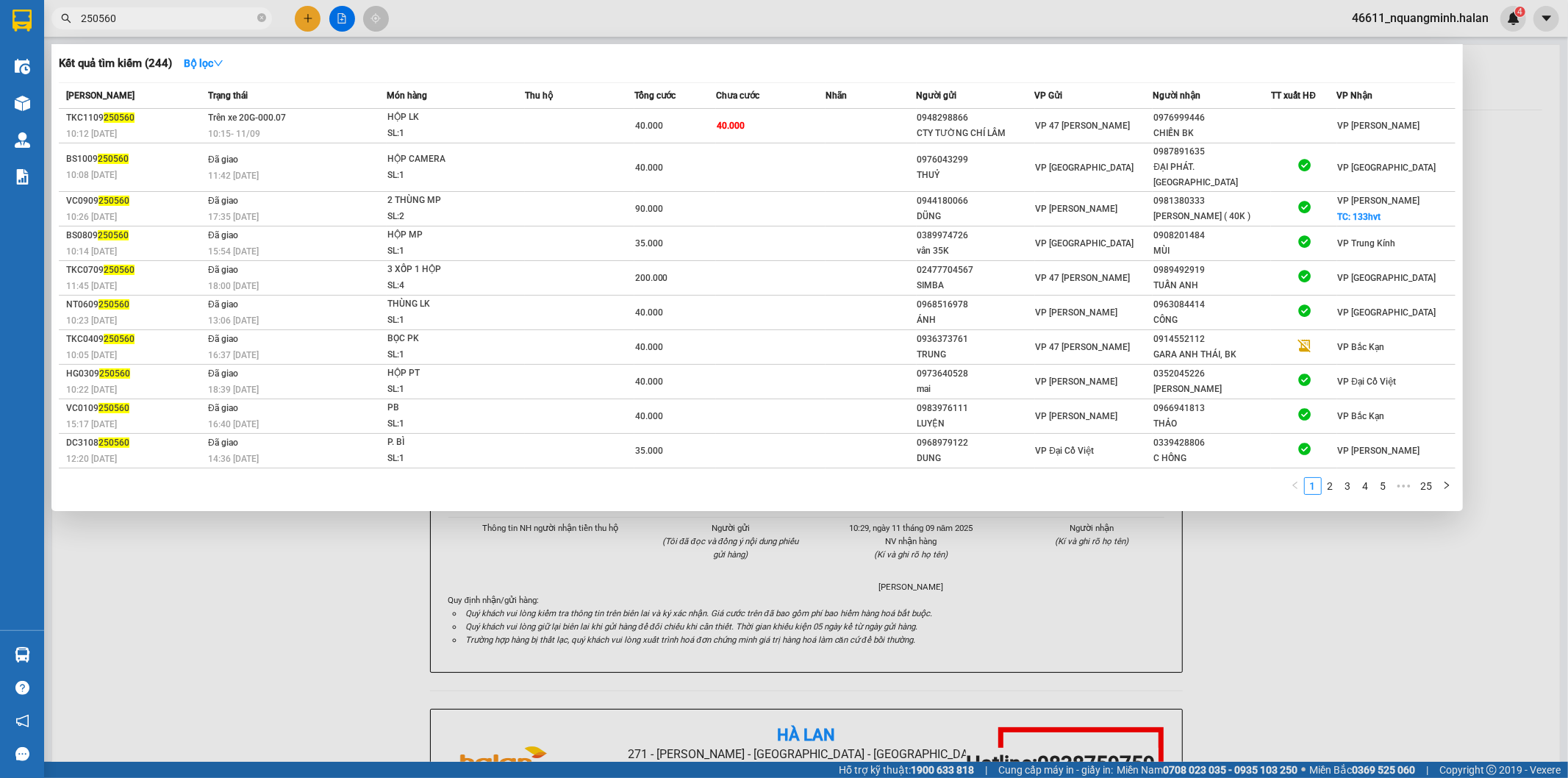
drag, startPoint x: 256, startPoint y: 600, endPoint x: 209, endPoint y: 525, distance: 88.5
click at [250, 592] on div at bounding box center [784, 389] width 1568 height 778
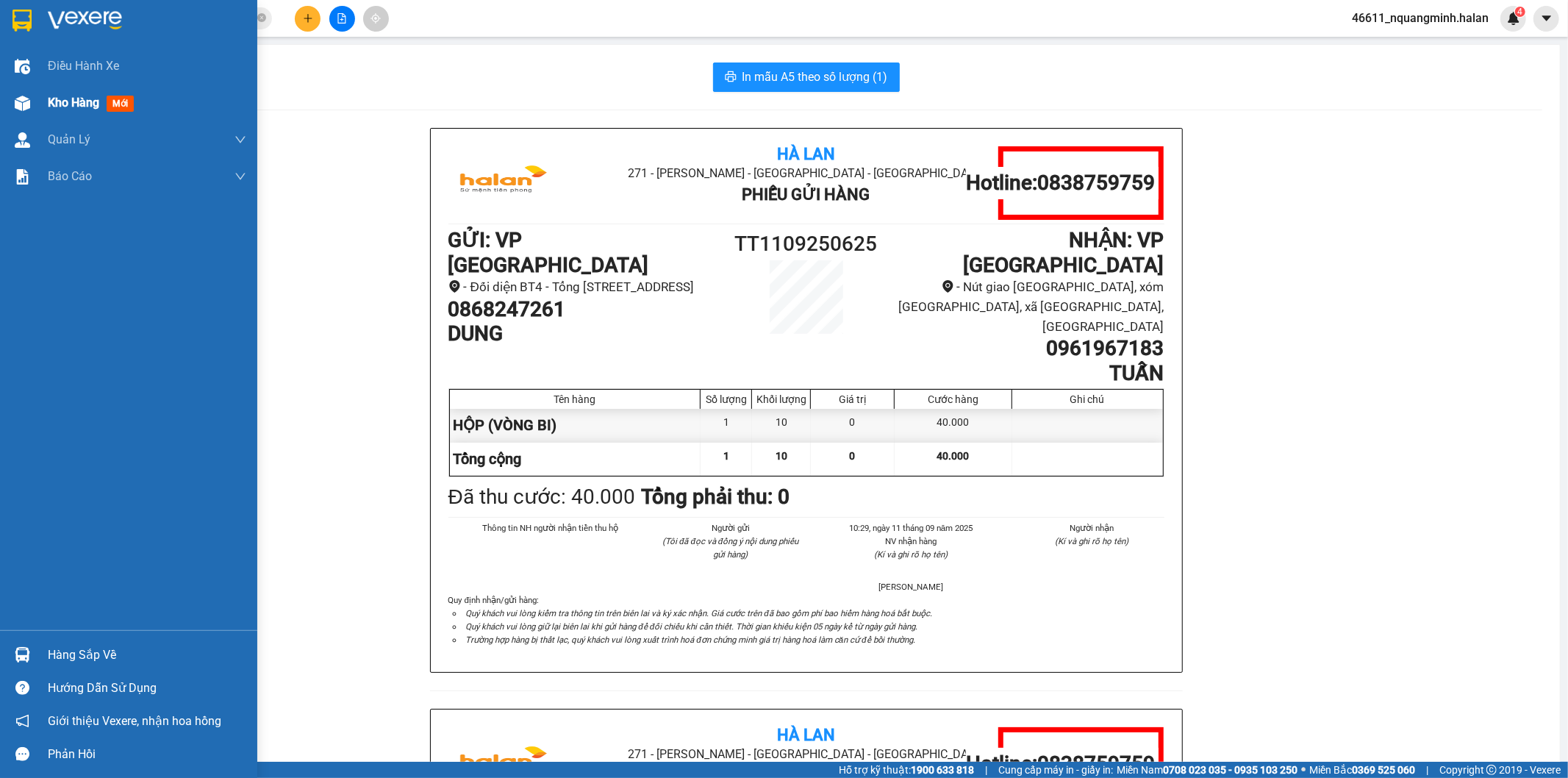
click at [18, 110] on img at bounding box center [23, 103] width 16 height 16
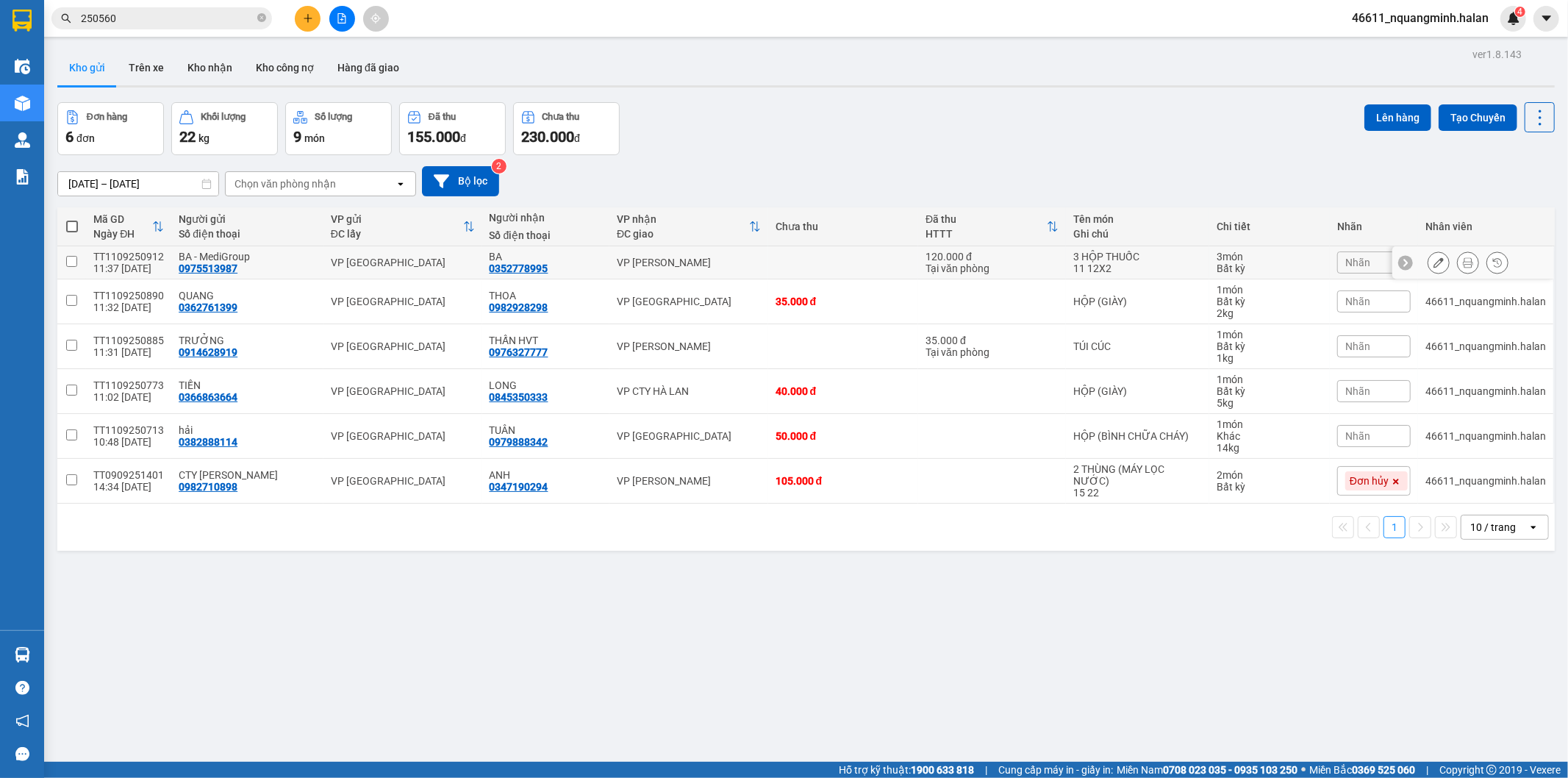
click at [716, 265] on div "VP [PERSON_NAME]" at bounding box center [689, 263] width 144 height 12
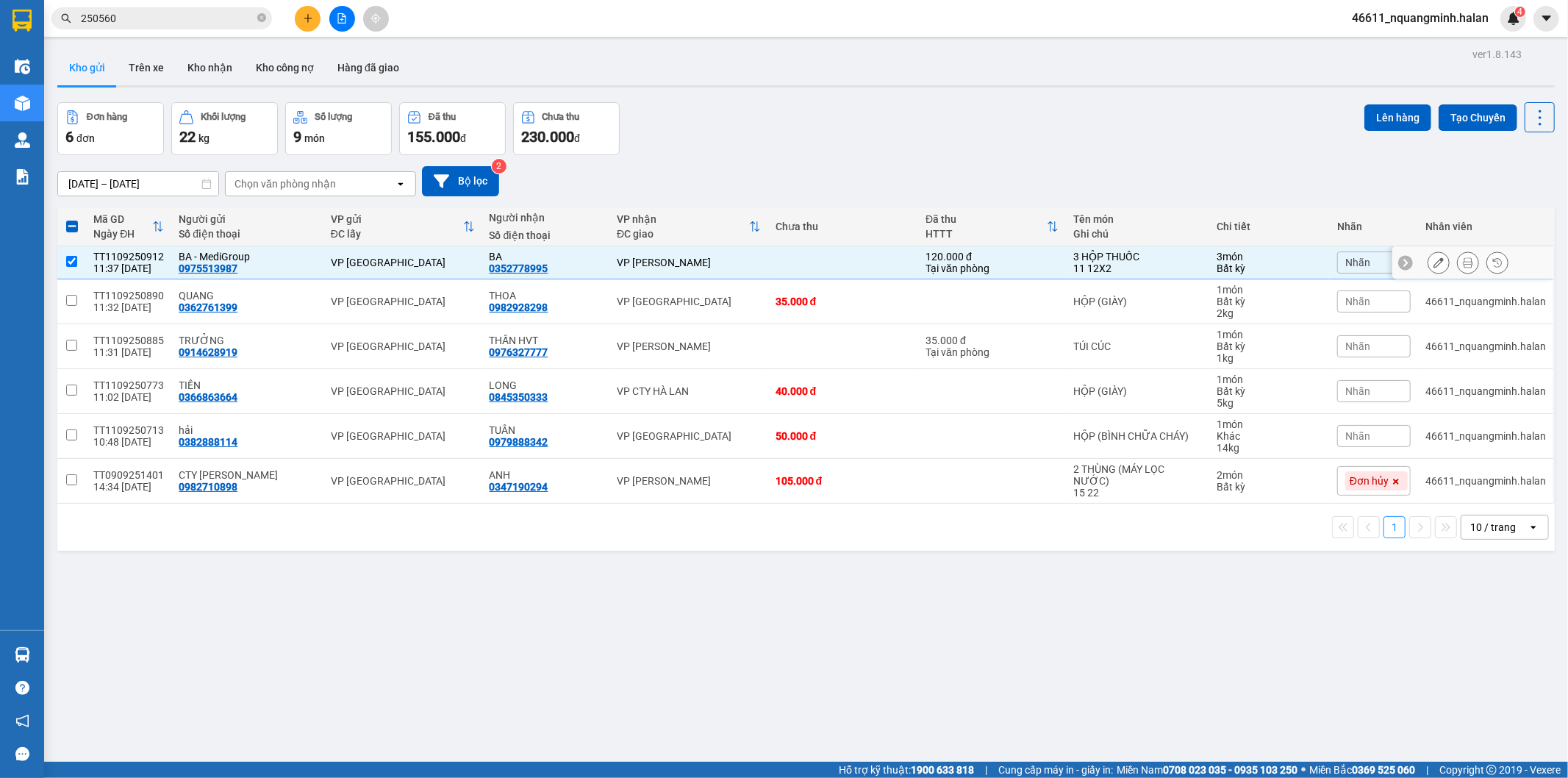
click at [699, 264] on div "VP [PERSON_NAME]" at bounding box center [689, 263] width 144 height 12
checkbox input "false"
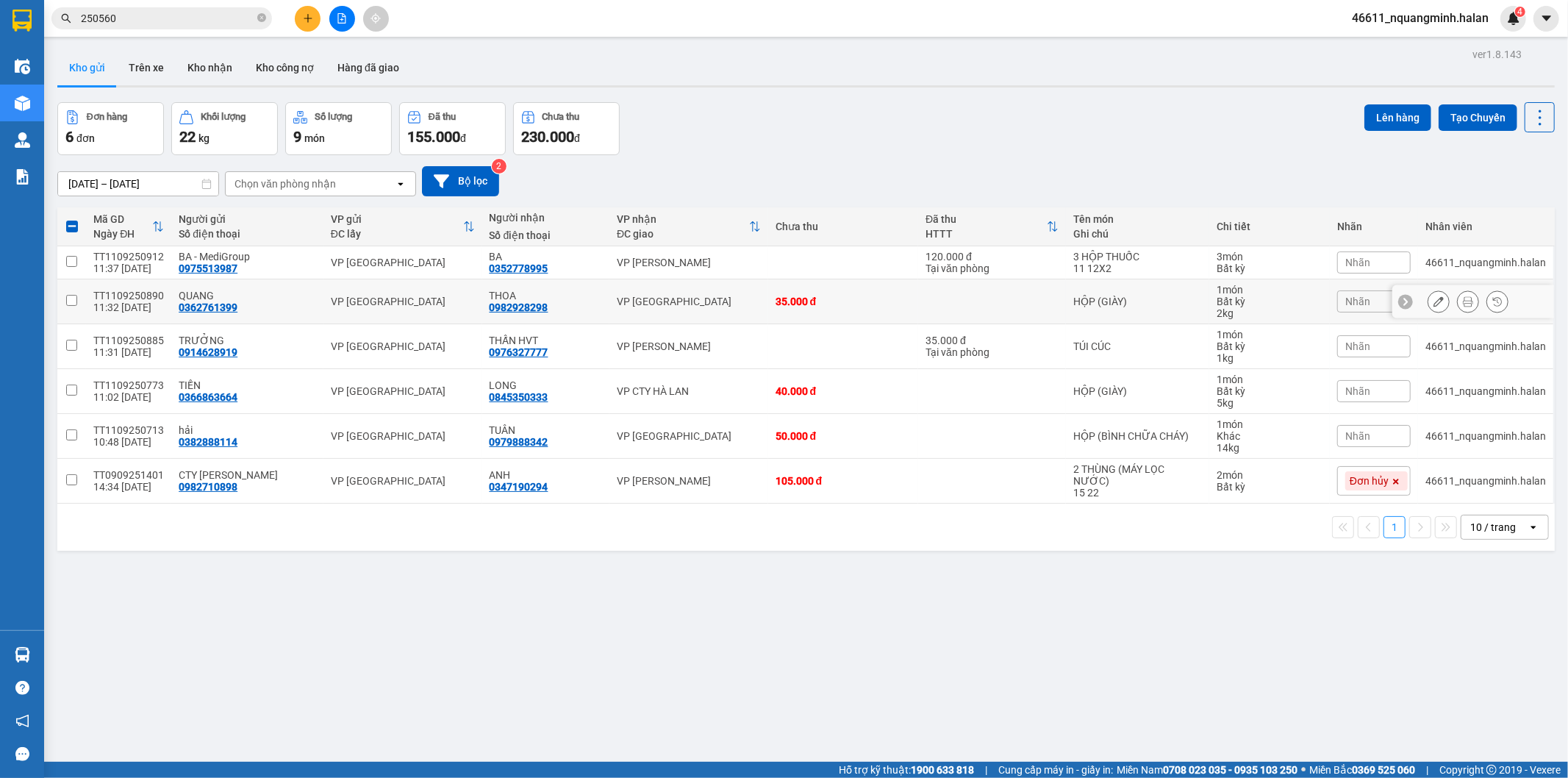
click at [695, 294] on td "VP [GEOGRAPHIC_DATA]" at bounding box center [689, 302] width 158 height 45
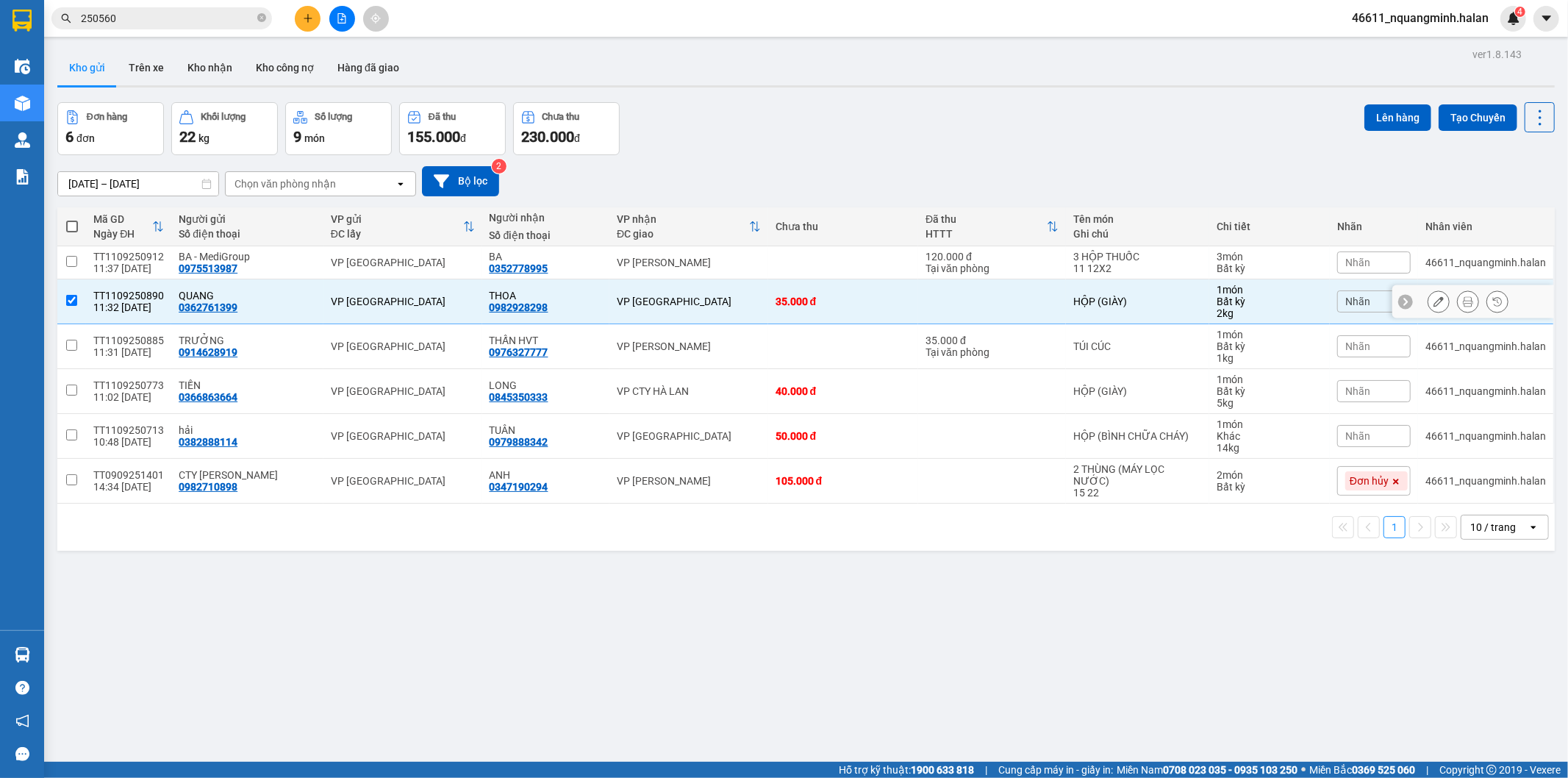
checkbox input "true"
drag, startPoint x: 687, startPoint y: 339, endPoint x: 686, endPoint y: 392, distance: 53.0
click at [686, 342] on div "VP [PERSON_NAME]" at bounding box center [689, 346] width 144 height 12
checkbox input "true"
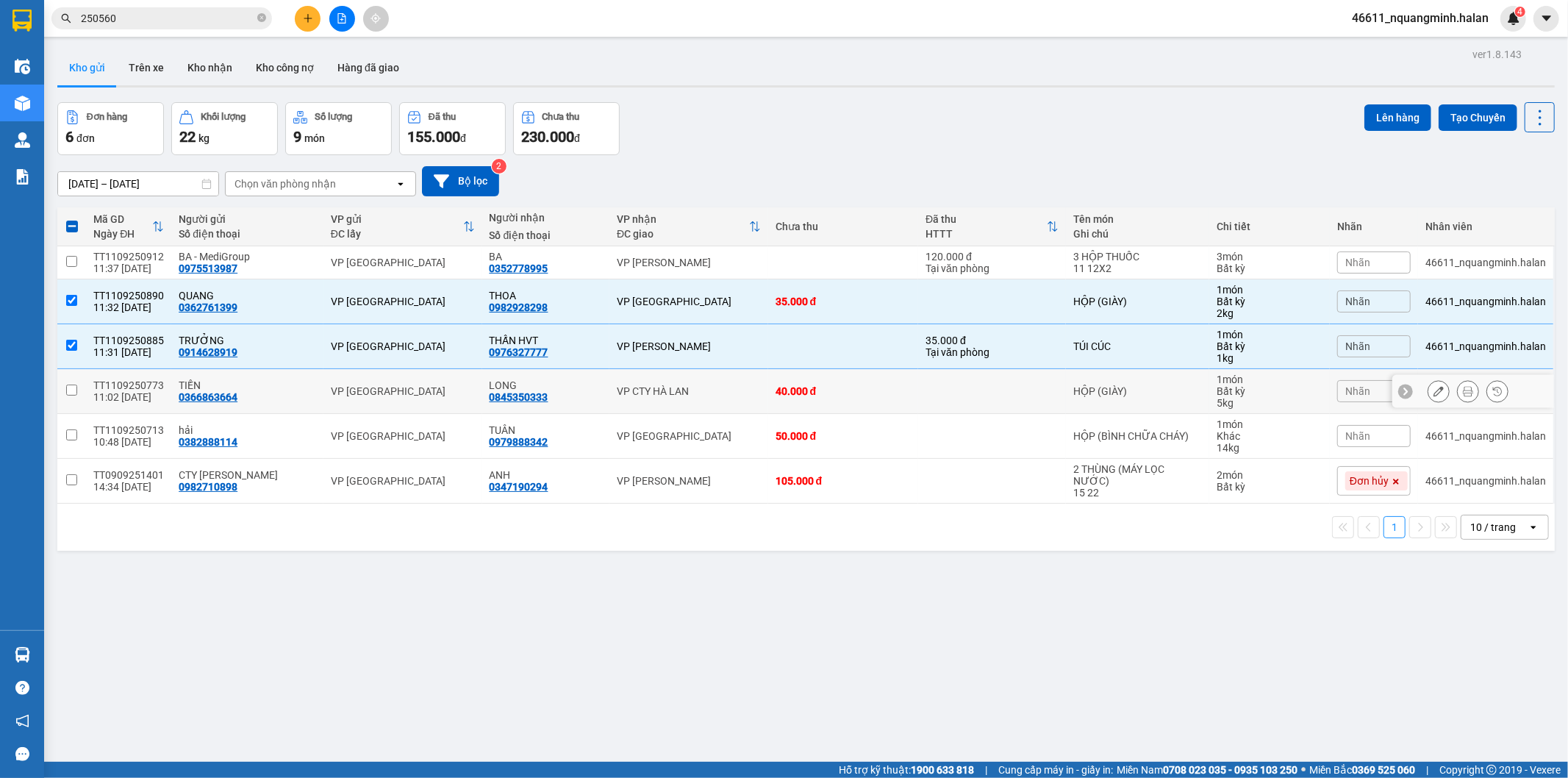
click at [686, 392] on div "VP CTY HÀ LAN" at bounding box center [689, 391] width 144 height 12
checkbox input "true"
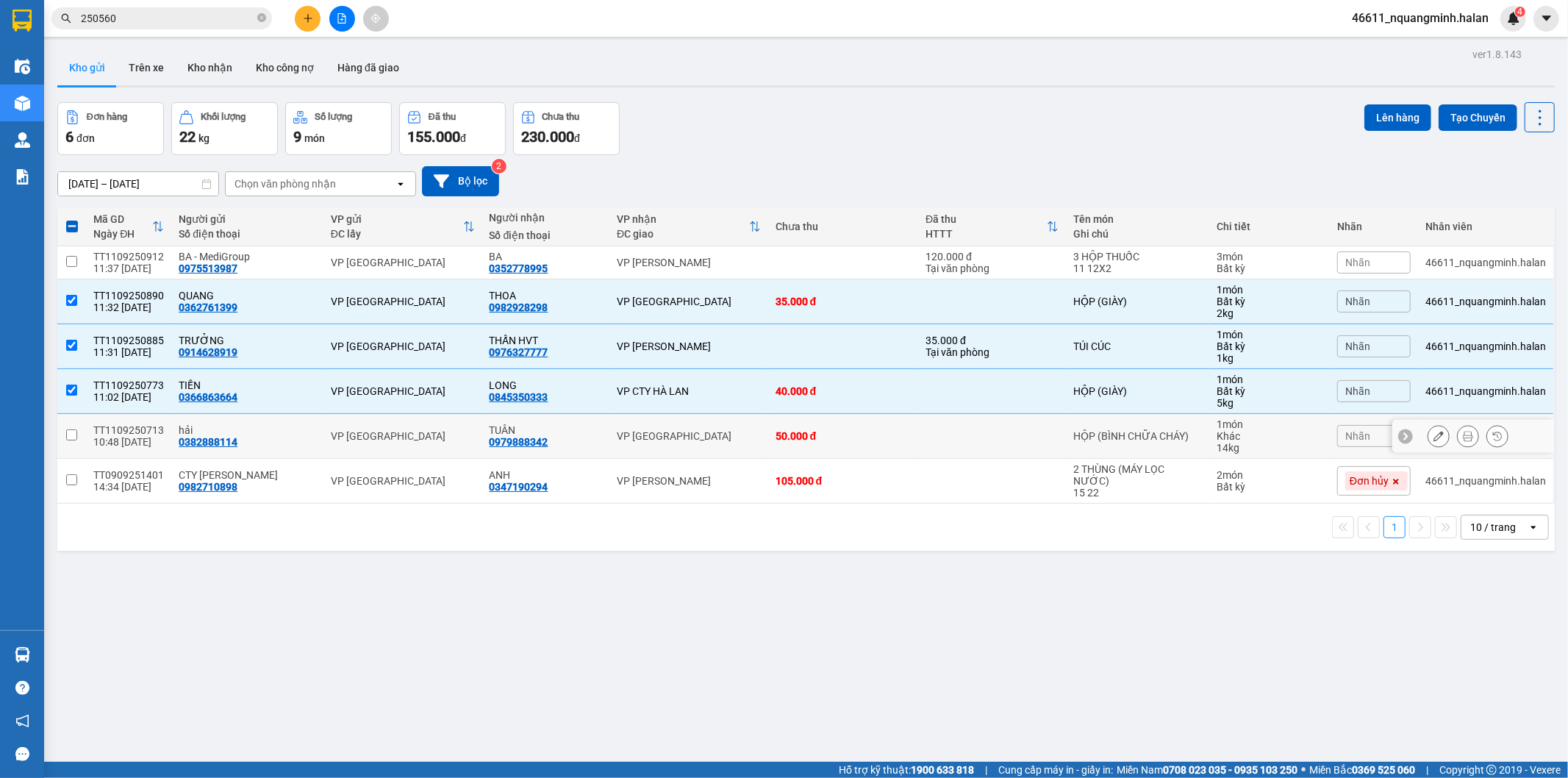
click at [689, 428] on td "VP [GEOGRAPHIC_DATA]" at bounding box center [689, 436] width 158 height 45
checkbox input "true"
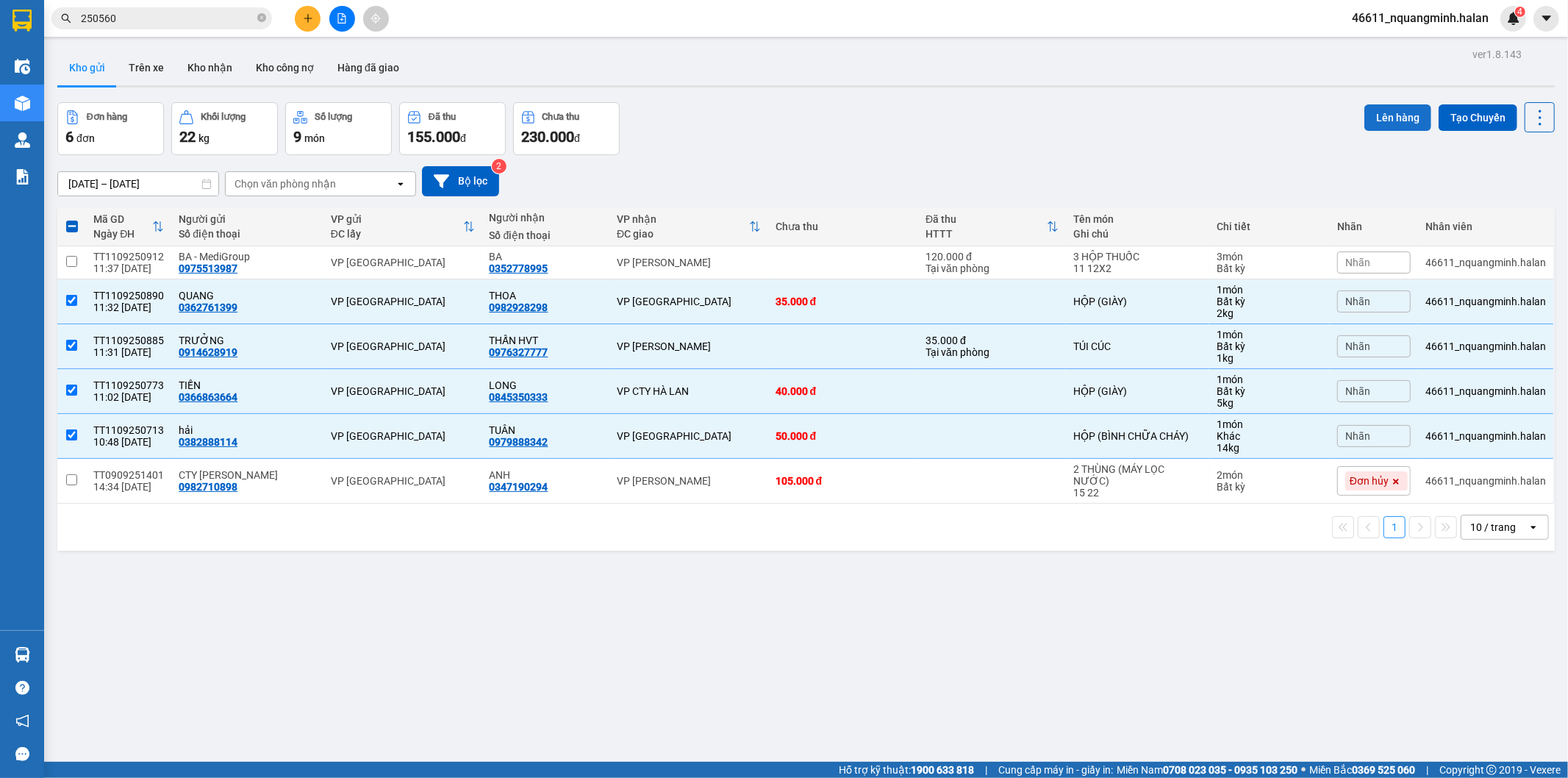
click at [1371, 115] on button "Lên hàng" at bounding box center [1398, 118] width 67 height 27
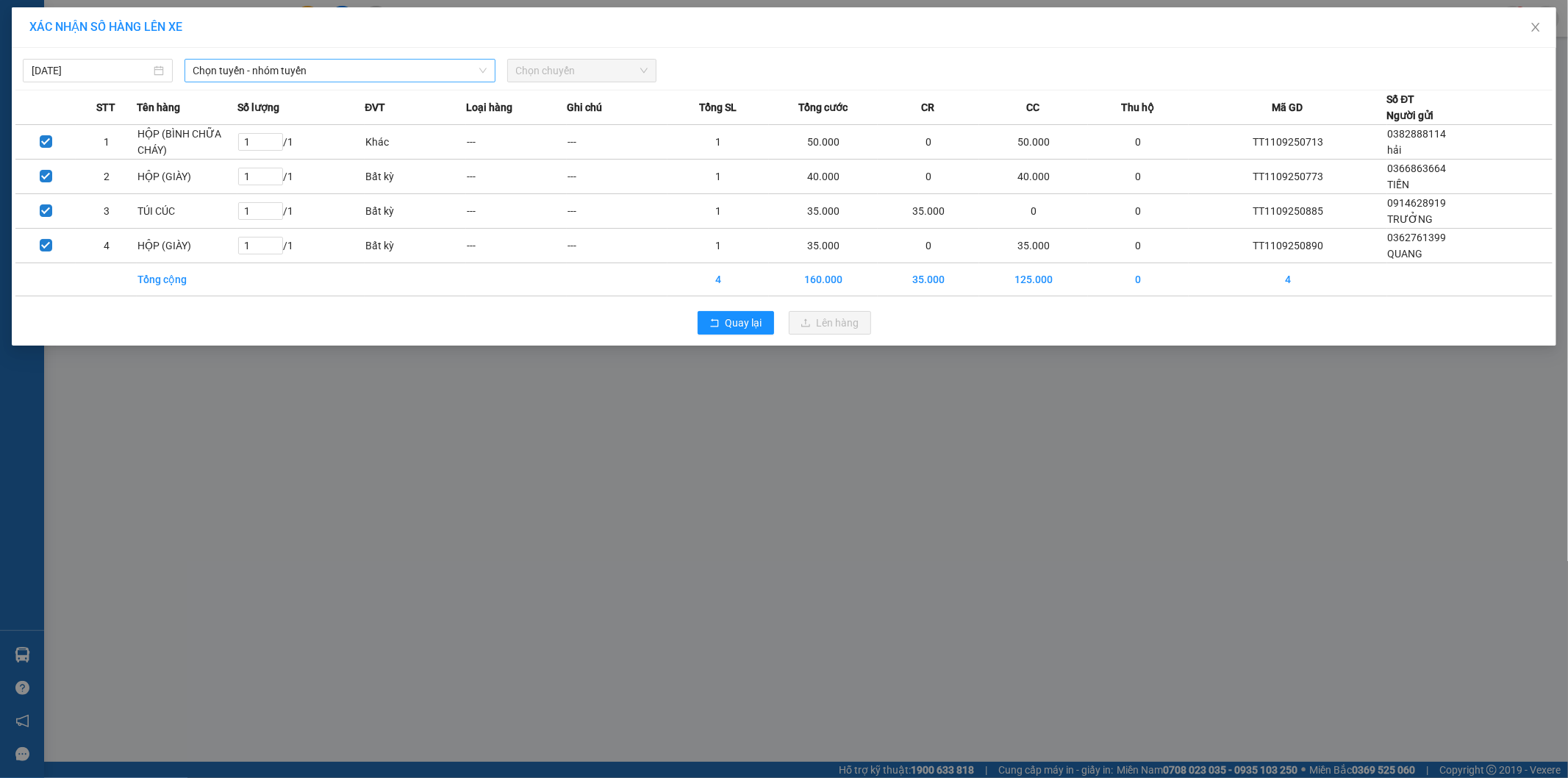
click at [349, 65] on span "Chọn tuyến - nhóm tuyến" at bounding box center [340, 70] width 294 height 22
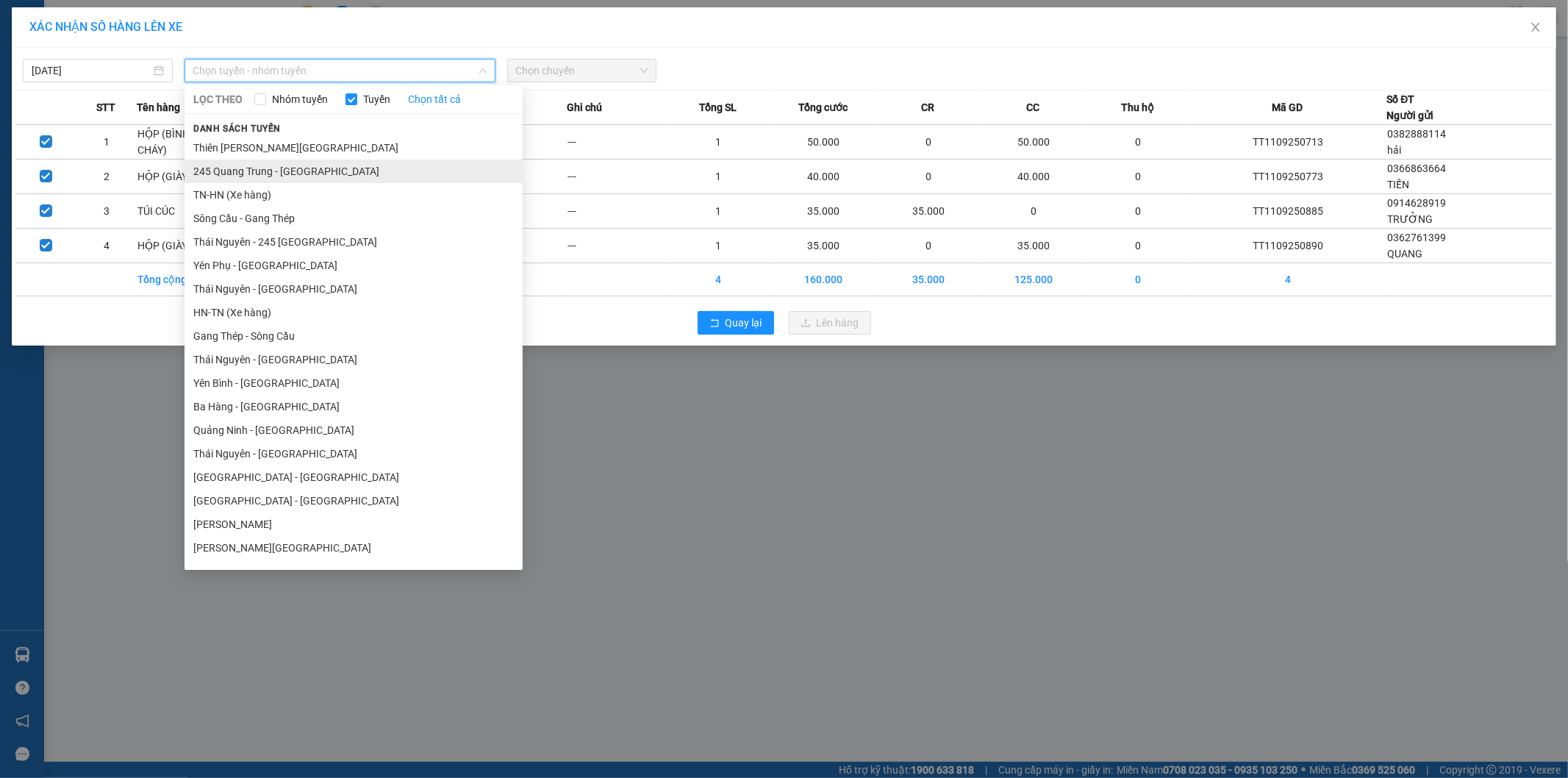
click at [206, 172] on li "245 Quang Trung - [GEOGRAPHIC_DATA]" at bounding box center [354, 171] width 339 height 23
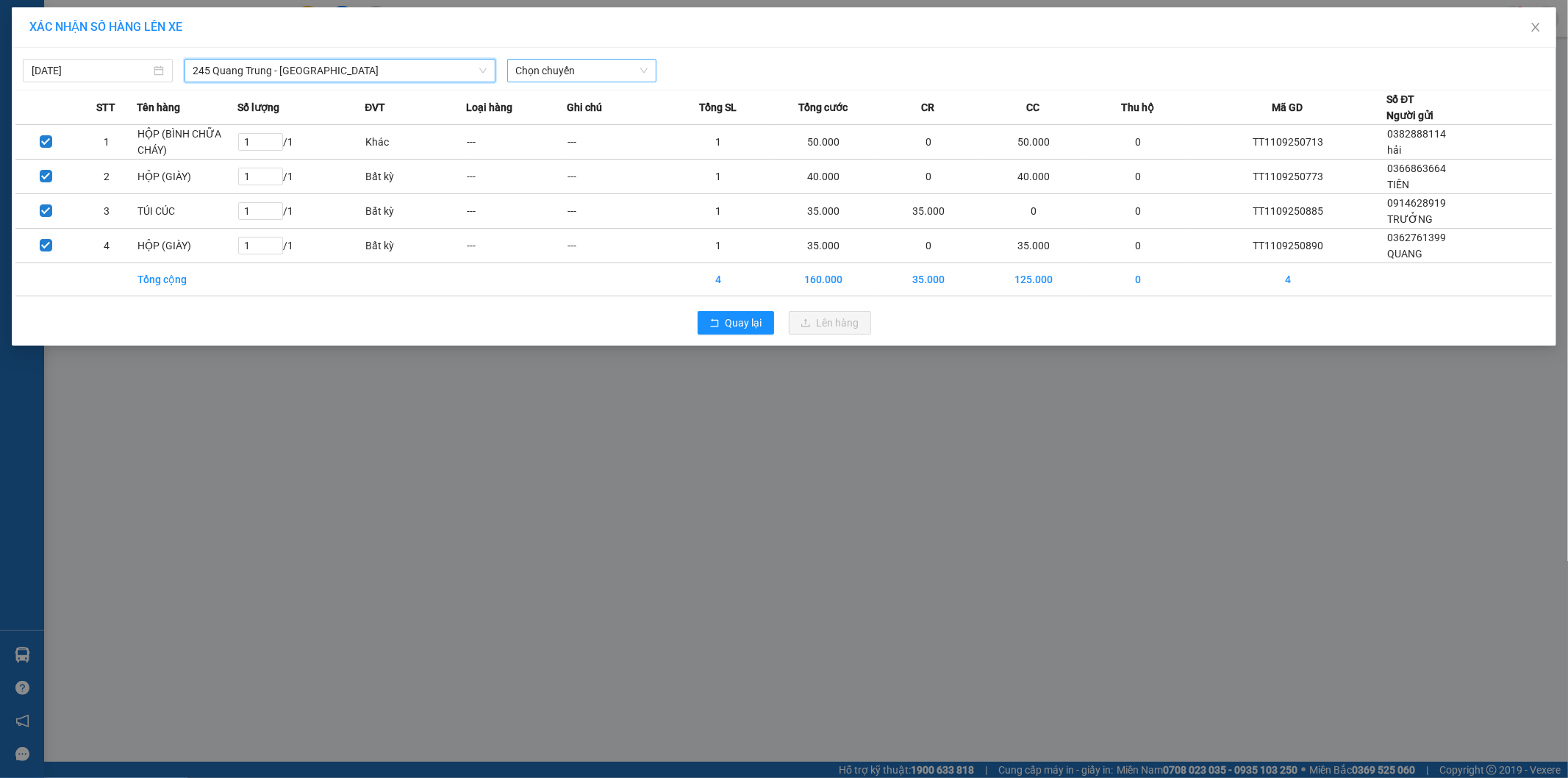
click at [548, 69] on span "Chọn chuyến" at bounding box center [582, 70] width 133 height 22
type input "516"
drag, startPoint x: 549, startPoint y: 96, endPoint x: 653, endPoint y: 87, distance: 104.4
click at [550, 98] on div "11:30 - 29K-135.16" at bounding box center [574, 99] width 115 height 16
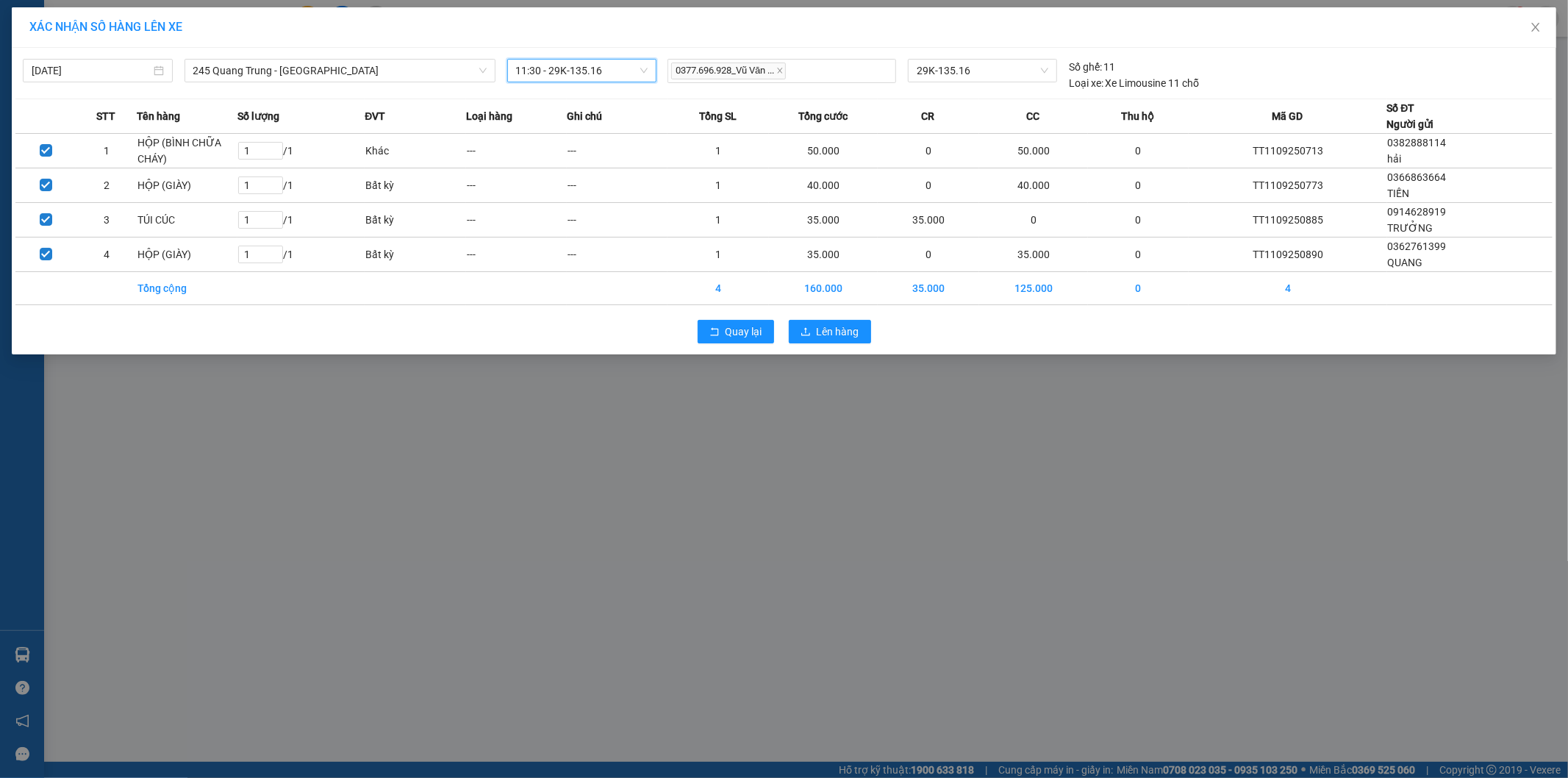
click at [829, 351] on div "[DATE] 245 [GEOGRAPHIC_DATA] - [GEOGRAPHIC_DATA] LỌC THEO Nhóm tuyến Tuyến Chọn…" at bounding box center [784, 201] width 1545 height 307
drag, startPoint x: 829, startPoint y: 334, endPoint x: 233, endPoint y: 202, distance: 610.4
click at [829, 334] on span "Lên hàng" at bounding box center [837, 331] width 43 height 16
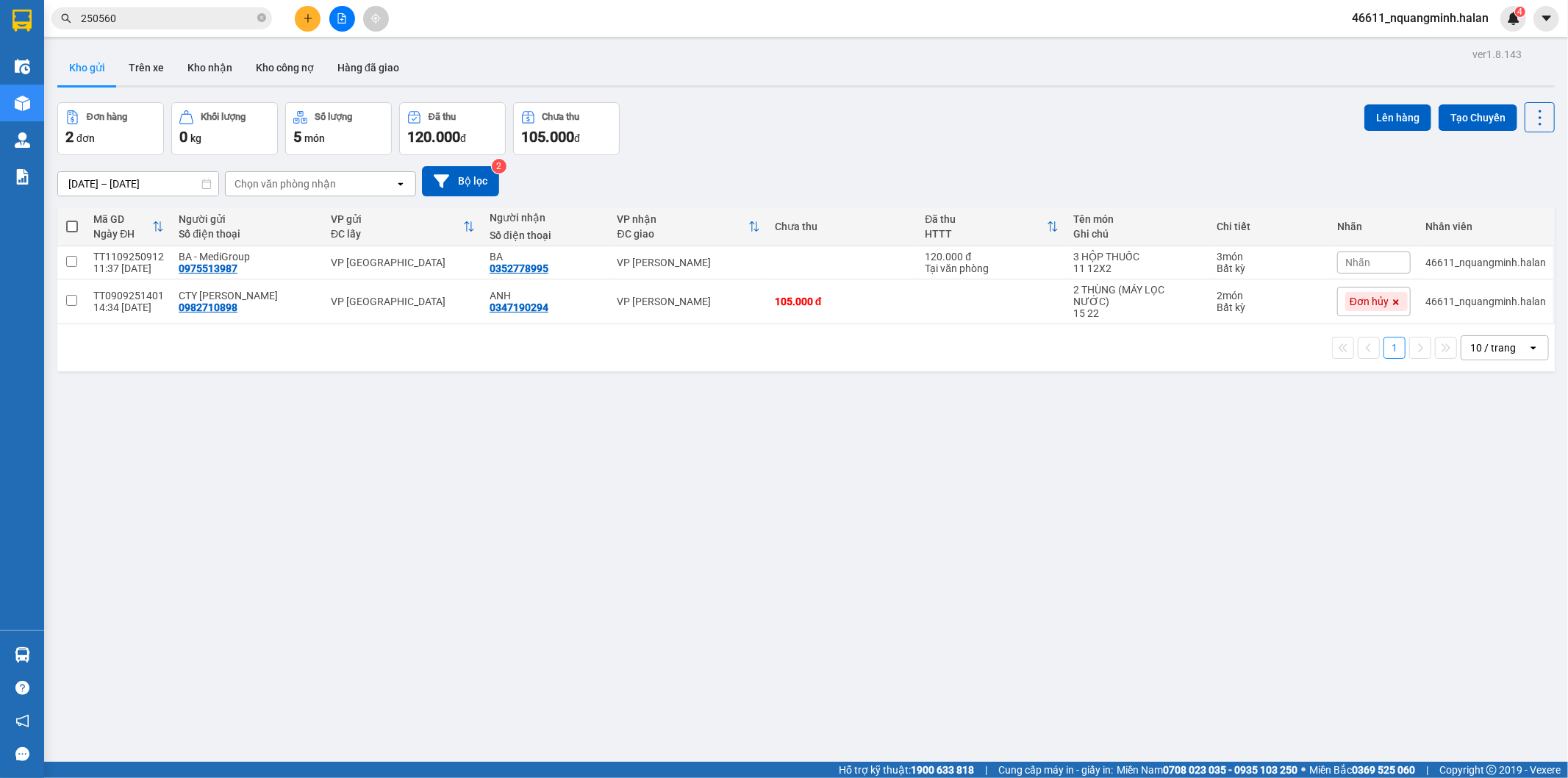
drag, startPoint x: 202, startPoint y: 18, endPoint x: 0, endPoint y: -4, distance: 203.2
click at [0, 0] on html "Kết quả tìm kiếm ( 244 ) Bộ lọc Mã ĐH Trạng thái Món hàng Thu hộ Tổng cước Chưa…" at bounding box center [784, 389] width 1568 height 778
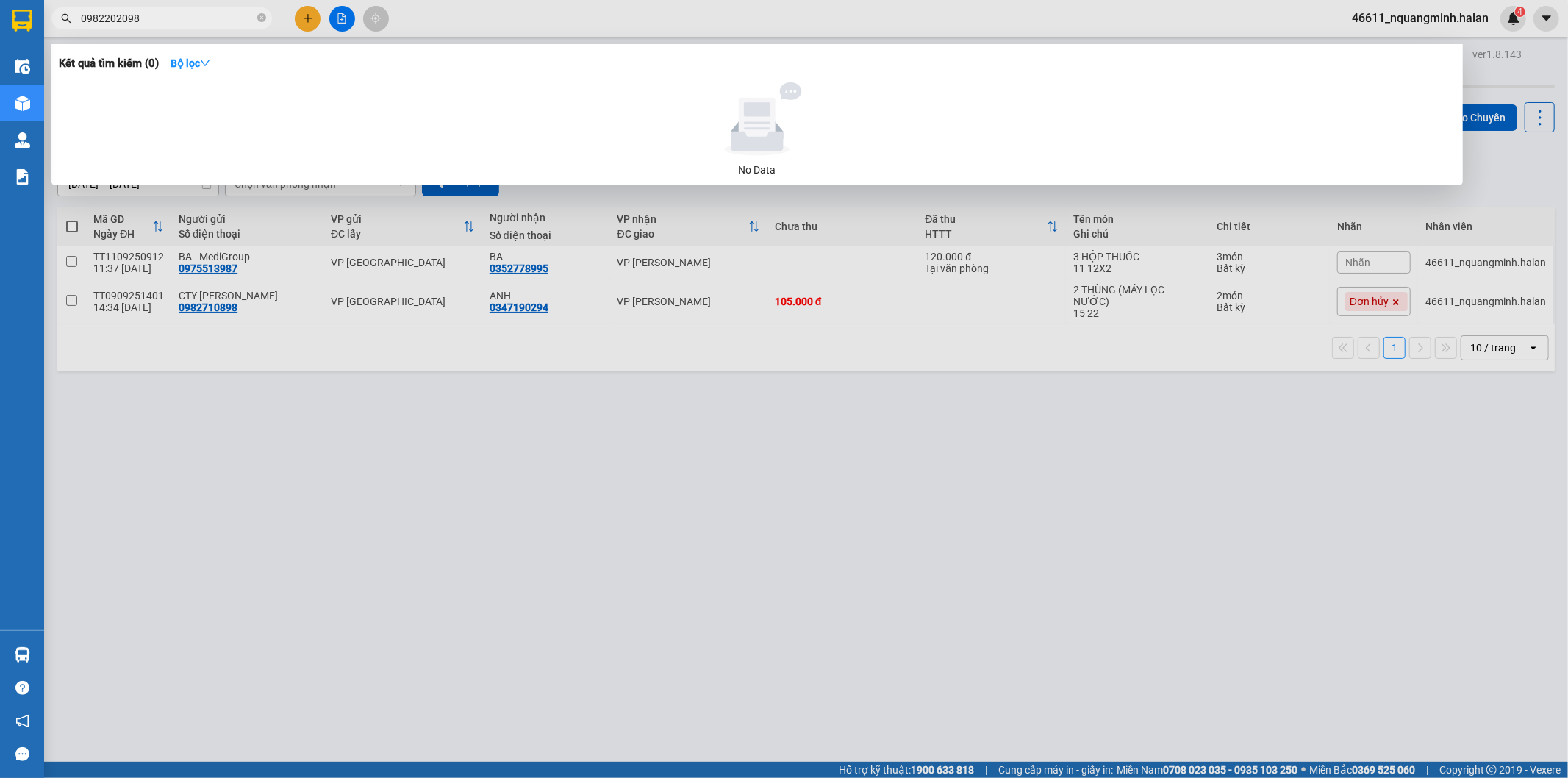
drag, startPoint x: 193, startPoint y: 17, endPoint x: 75, endPoint y: -9, distance: 120.8
click at [75, 0] on html "Kết quả tìm kiếm ( 0 ) Bộ lọc No Data 0982202098 46611_nquangminh.halan 4 Điều …" at bounding box center [784, 389] width 1568 height 778
type input "0982202098"
drag, startPoint x: 351, startPoint y: 444, endPoint x: 339, endPoint y: 424, distance: 23.3
click at [345, 435] on div at bounding box center [784, 389] width 1568 height 778
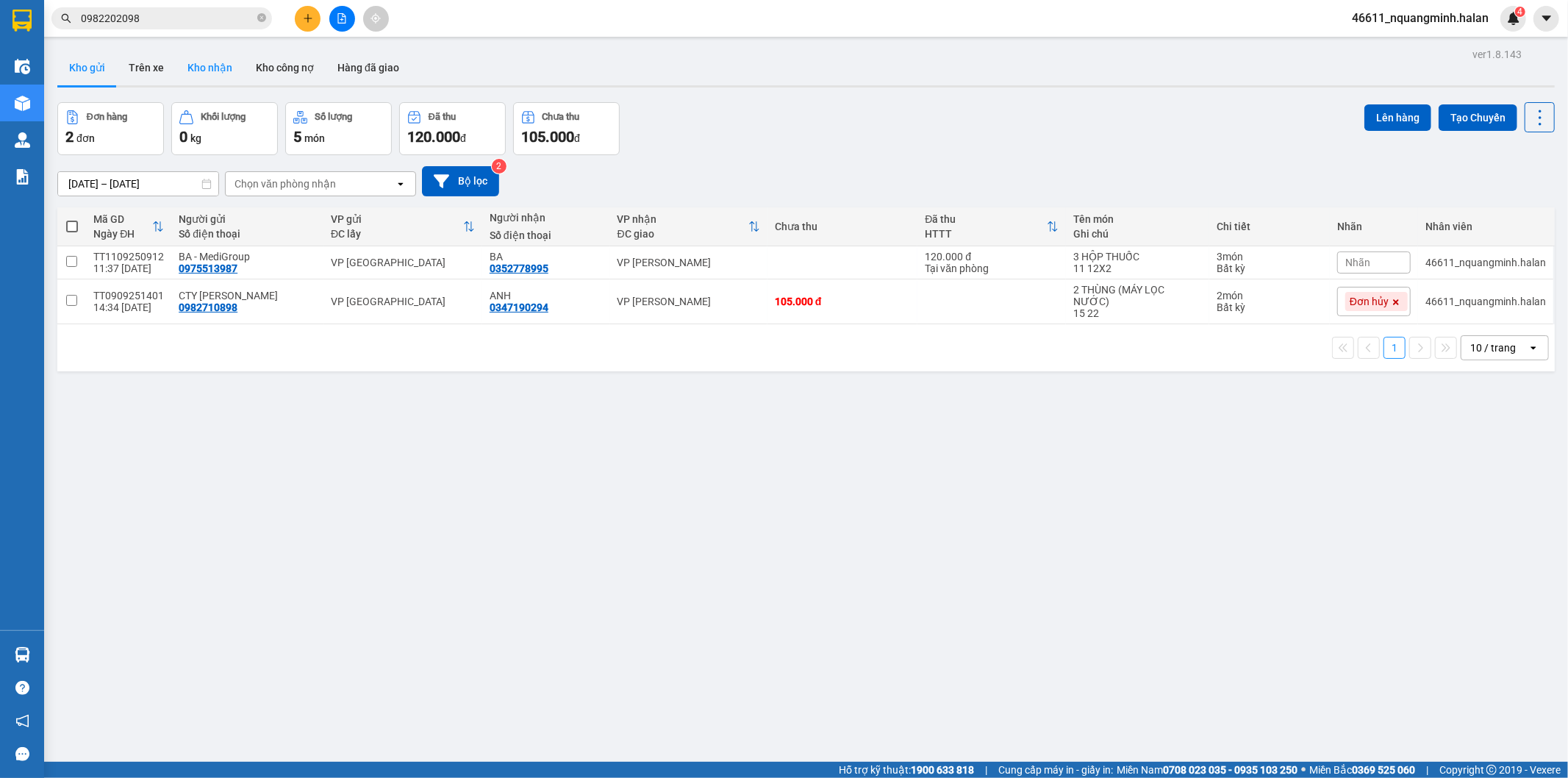
click at [202, 76] on button "Kho nhận" at bounding box center [210, 68] width 68 height 35
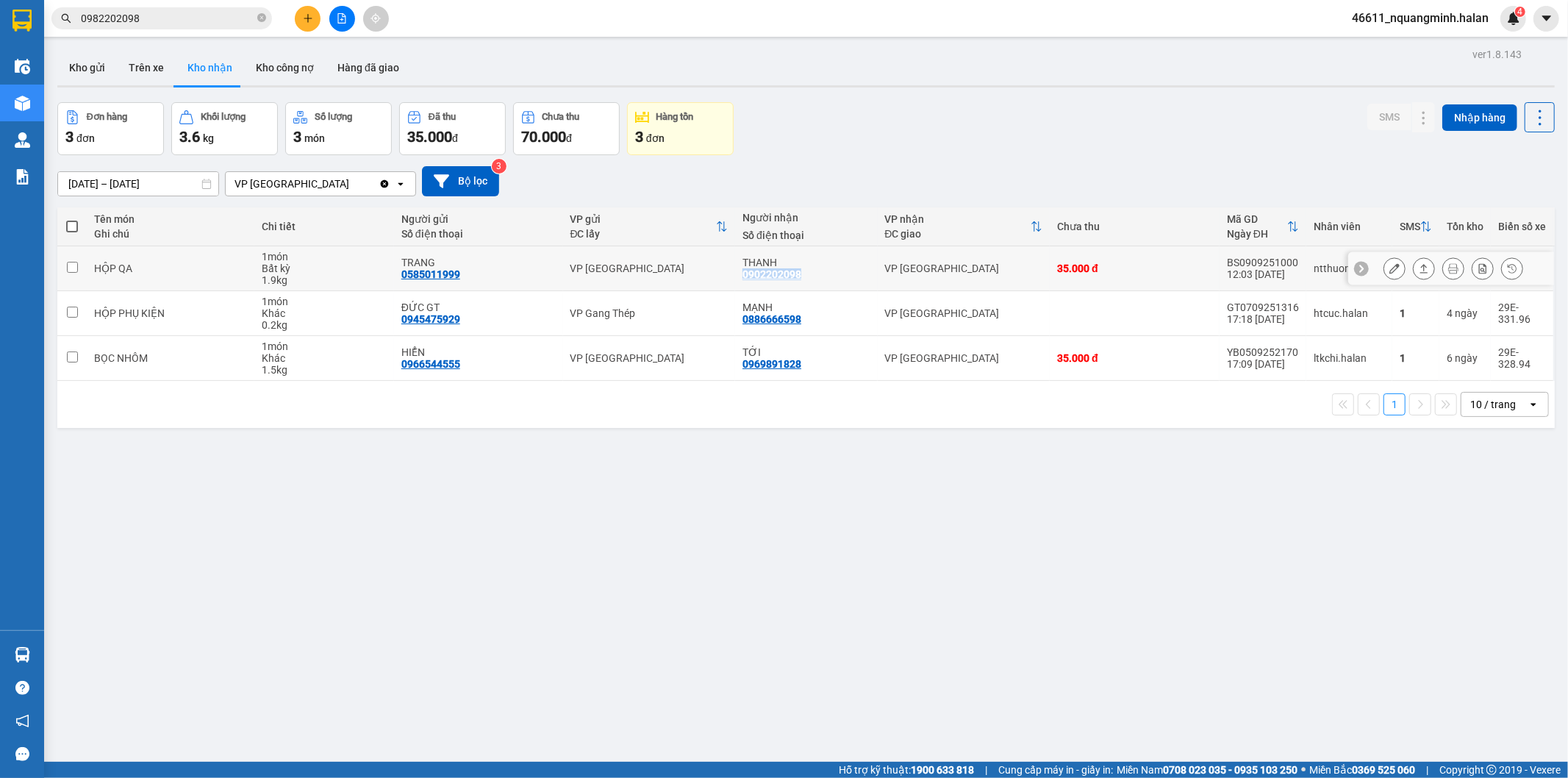
copy div "0902202098"
drag, startPoint x: 804, startPoint y: 276, endPoint x: 736, endPoint y: 281, distance: 68.2
click at [736, 281] on td "THANH 0902202098" at bounding box center [807, 269] width 142 height 45
checkbox input "true"
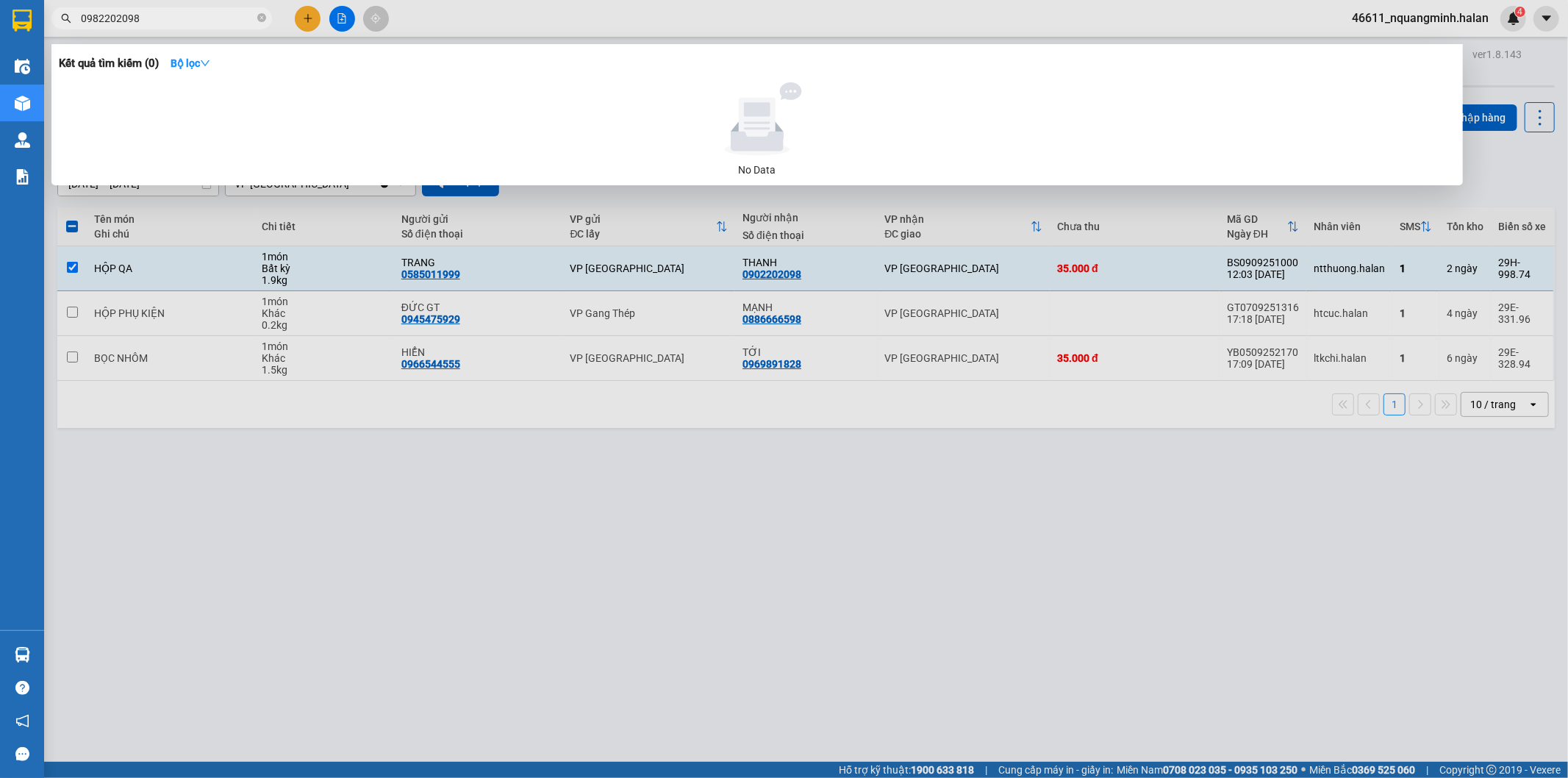
paste input "0"
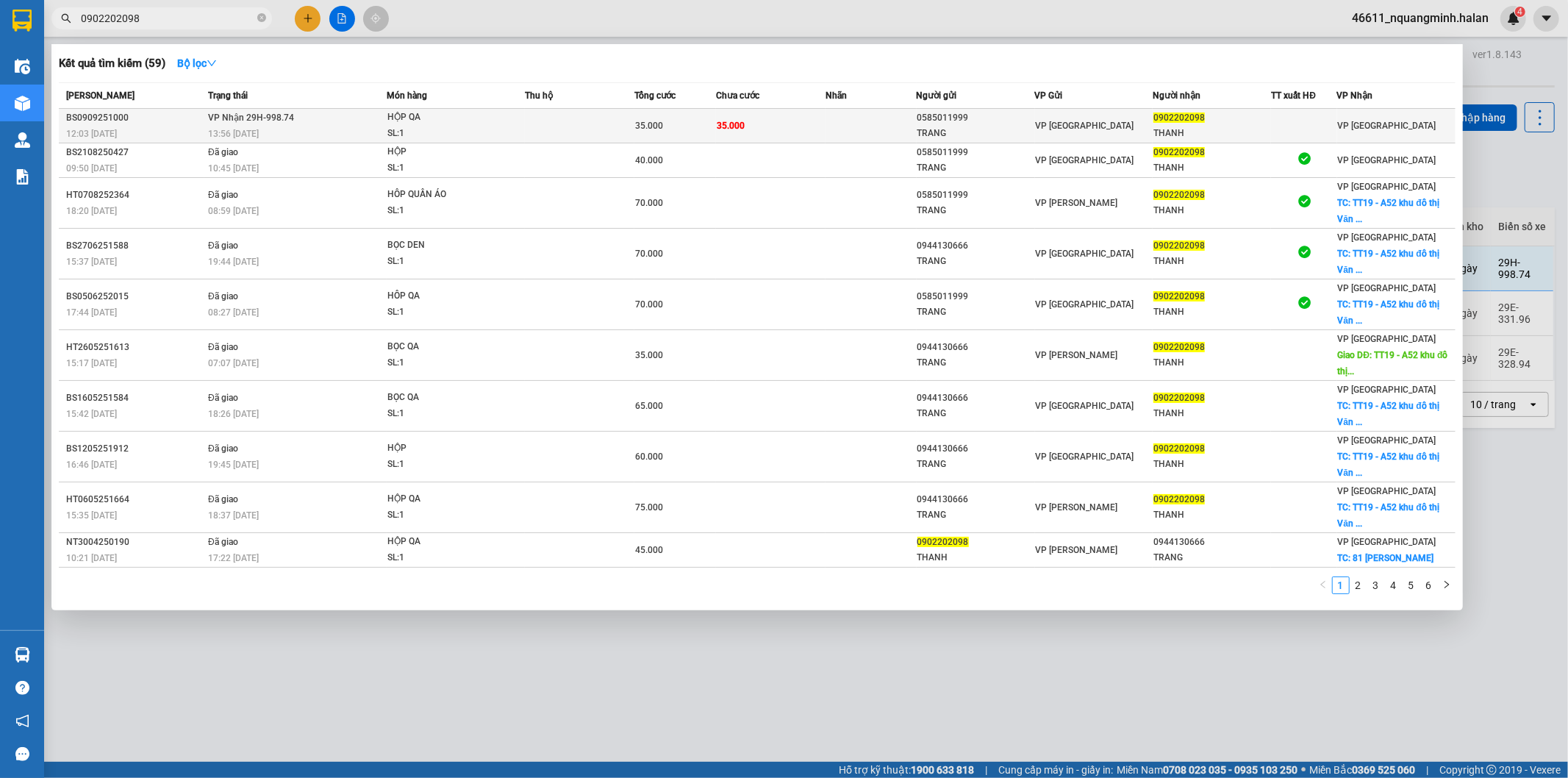
type input "0902202098"
click at [314, 128] on div "13:56 [DATE]" at bounding box center [296, 133] width 178 height 16
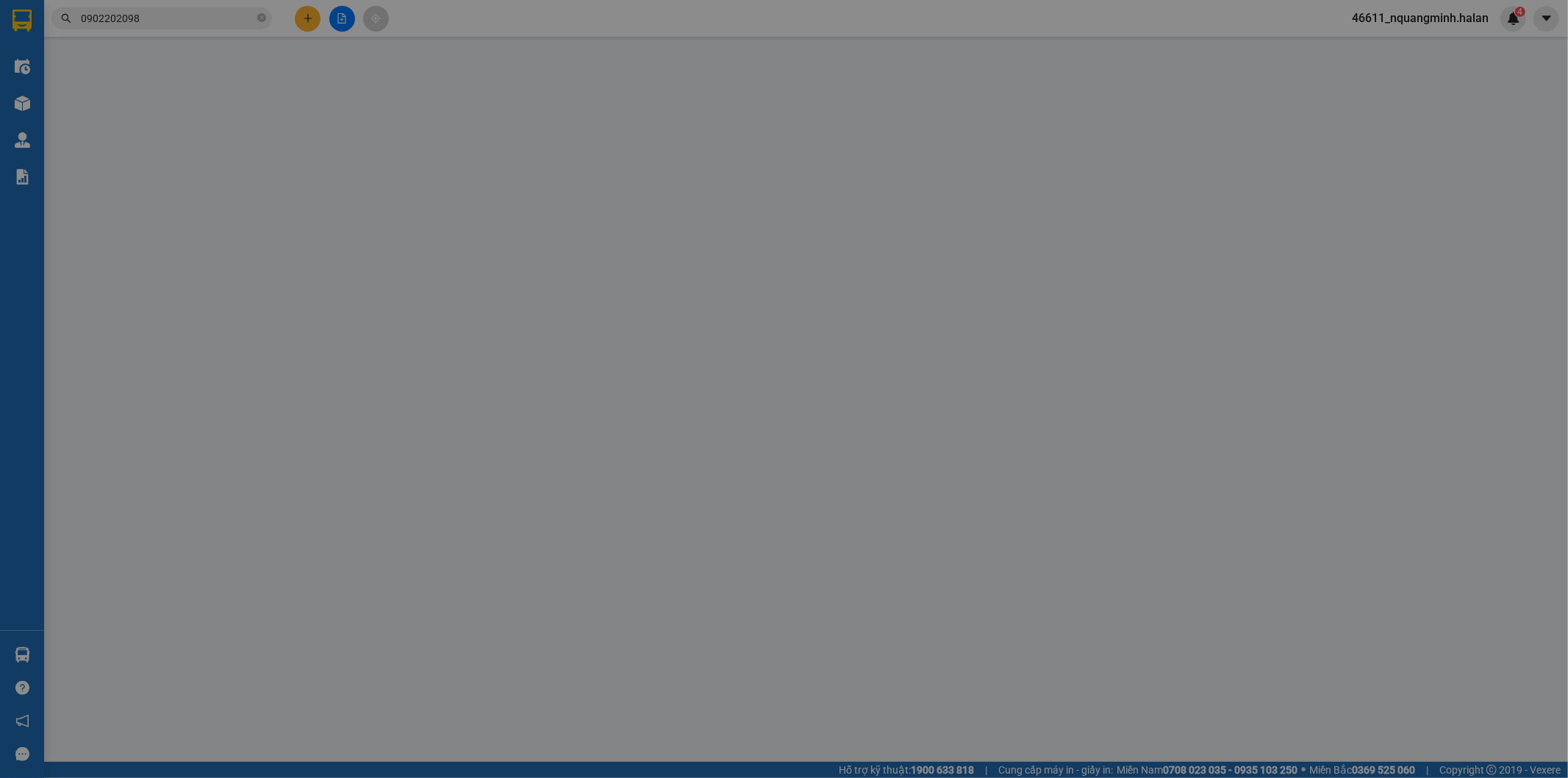
type input "0585011999"
type input "TRANG"
type input "0902202098"
type input "THANH"
type input "35.000"
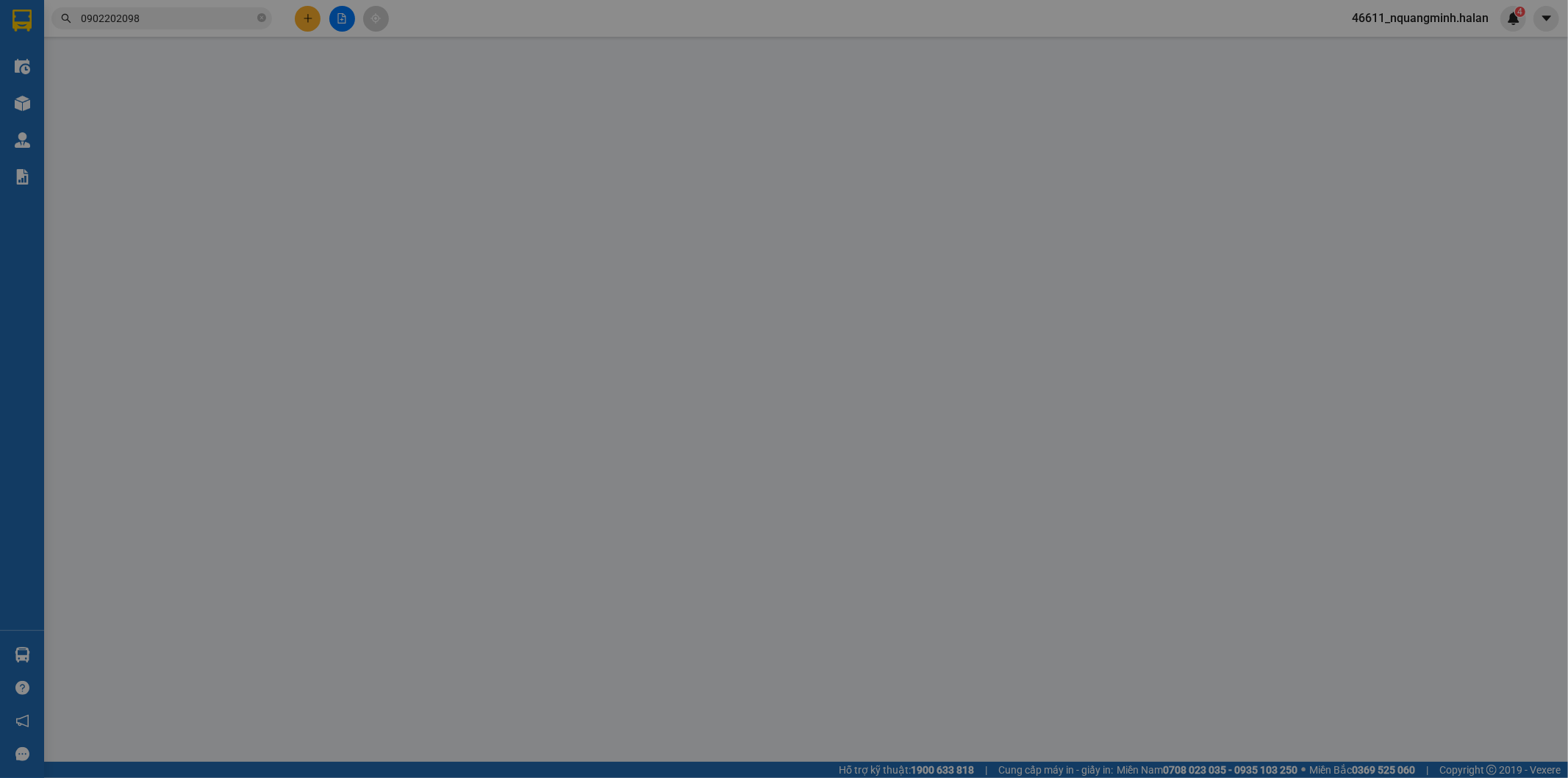
type input "35.000"
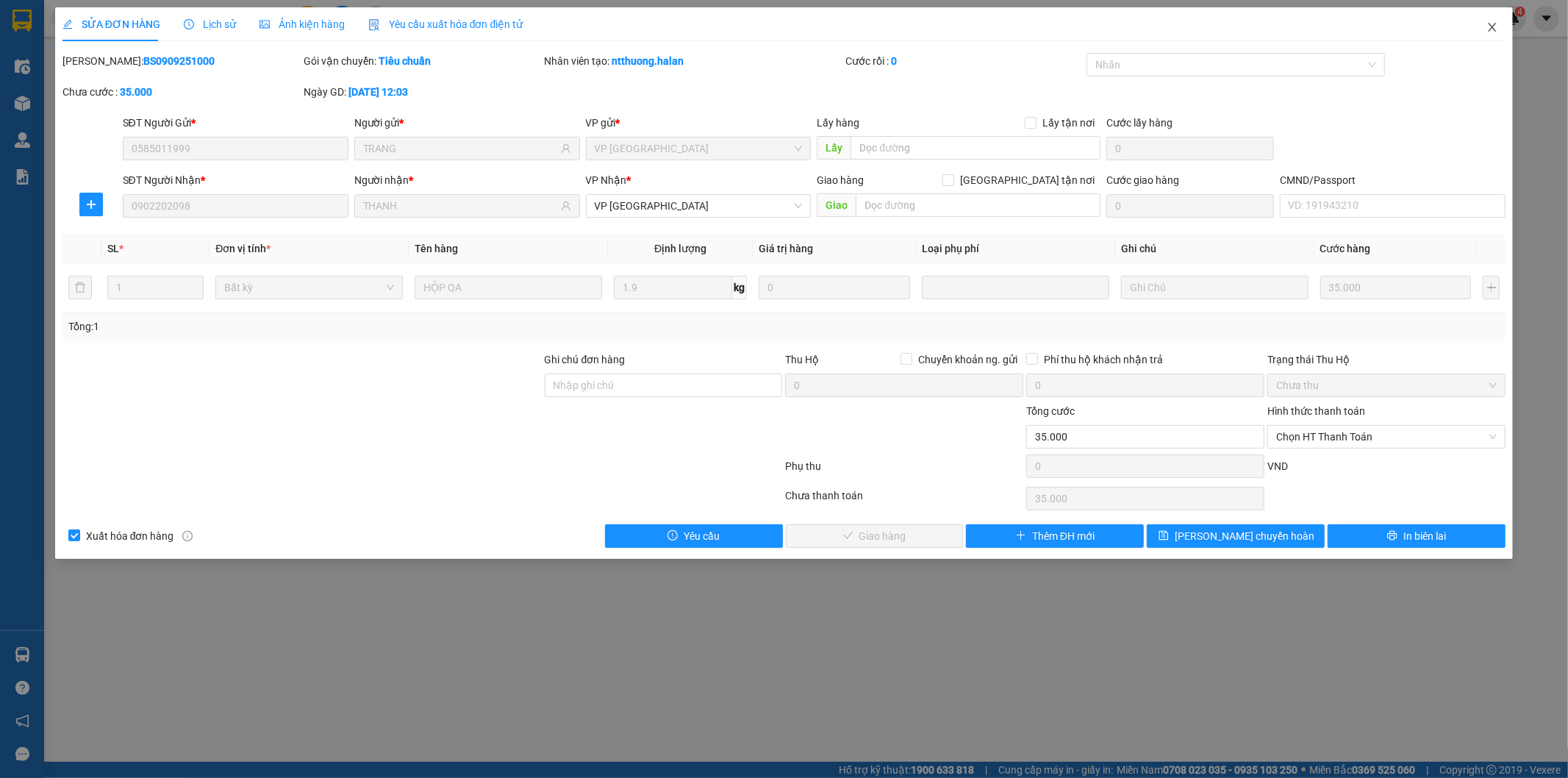
click at [1486, 34] on span "Close" at bounding box center [1492, 28] width 41 height 41
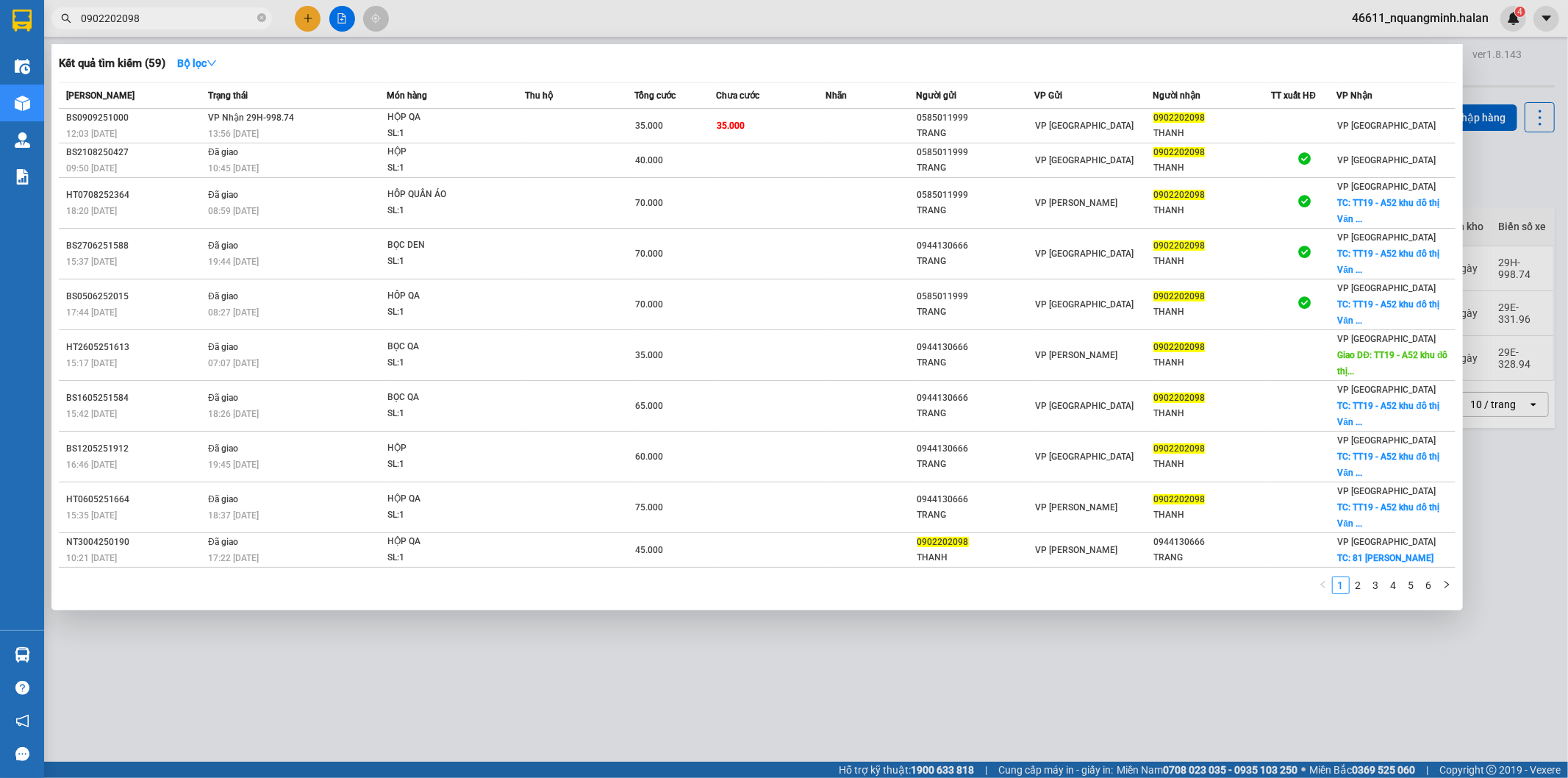
click at [210, 10] on input "0902202098" at bounding box center [168, 18] width 173 height 16
click at [325, 125] on td "VP Nhận 29H-998.74 13:56 [DATE]" at bounding box center [295, 125] width 183 height 34
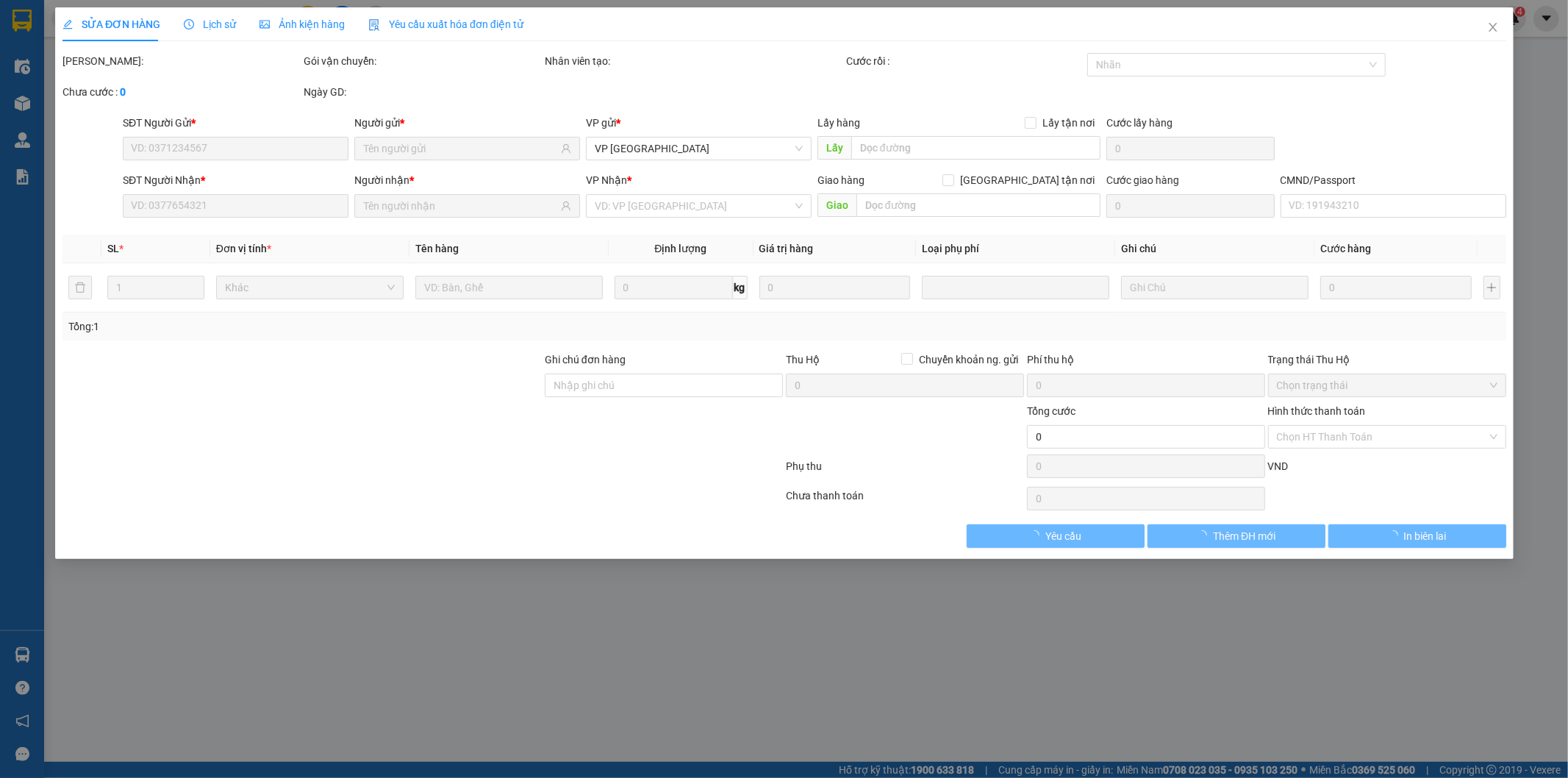
type input "0585011999"
type input "TRANG"
type input "0902202098"
type input "THANH"
type input "35.000"
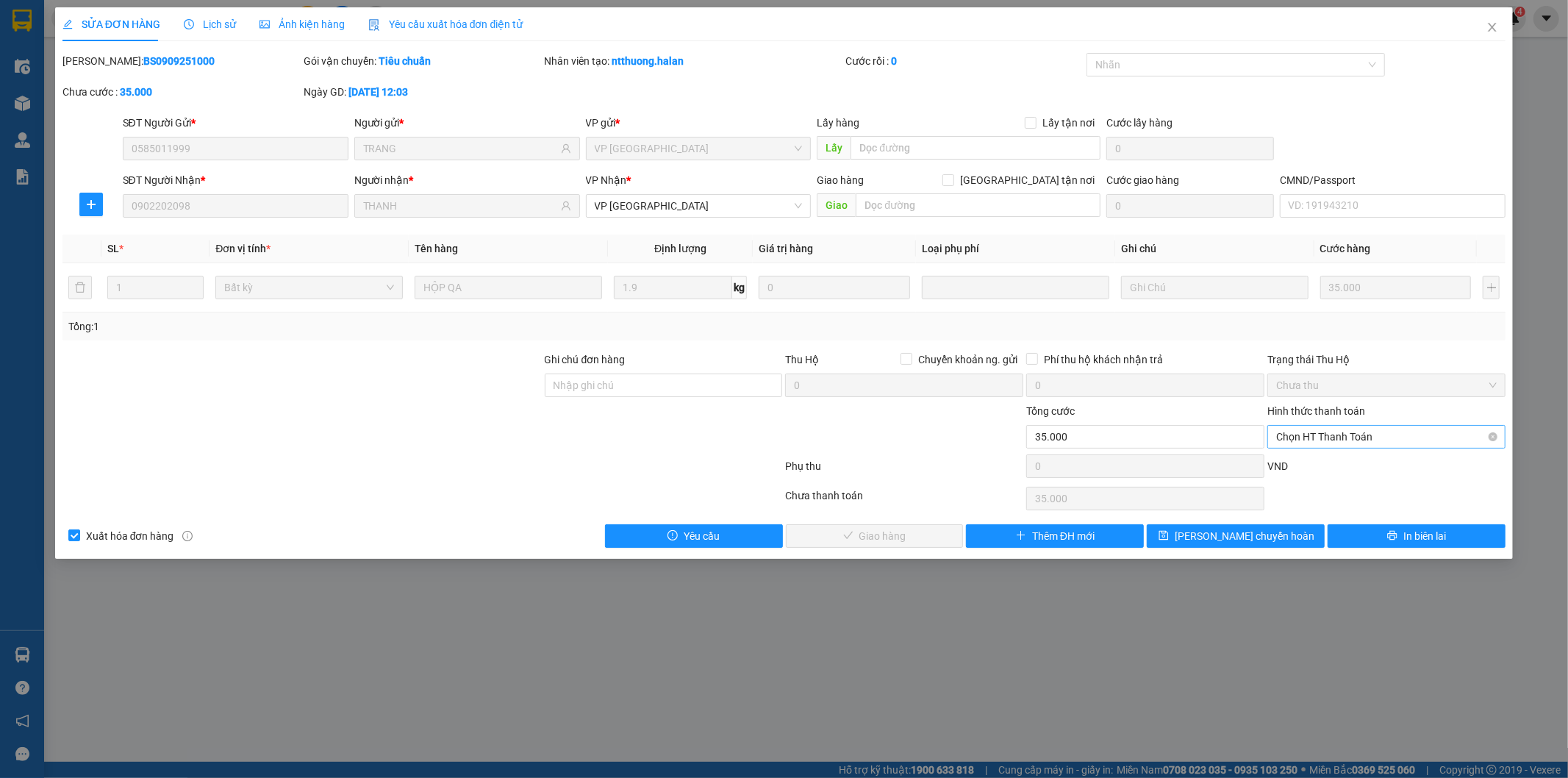
click at [1333, 439] on span "Chọn HT Thanh Toán" at bounding box center [1386, 436] width 220 height 22
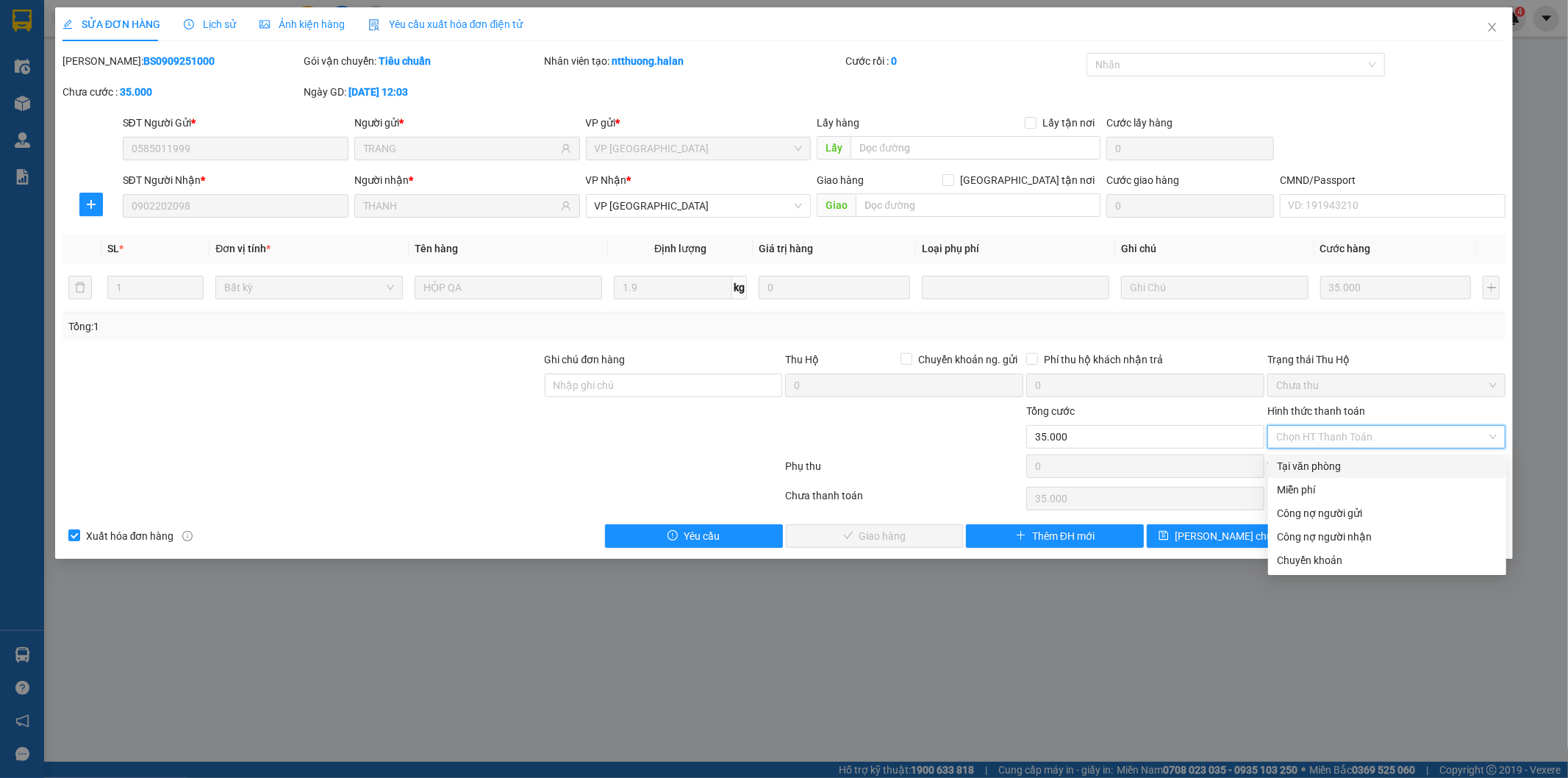
click at [1309, 467] on div "Tại văn phòng" at bounding box center [1387, 465] width 220 height 16
type input "0"
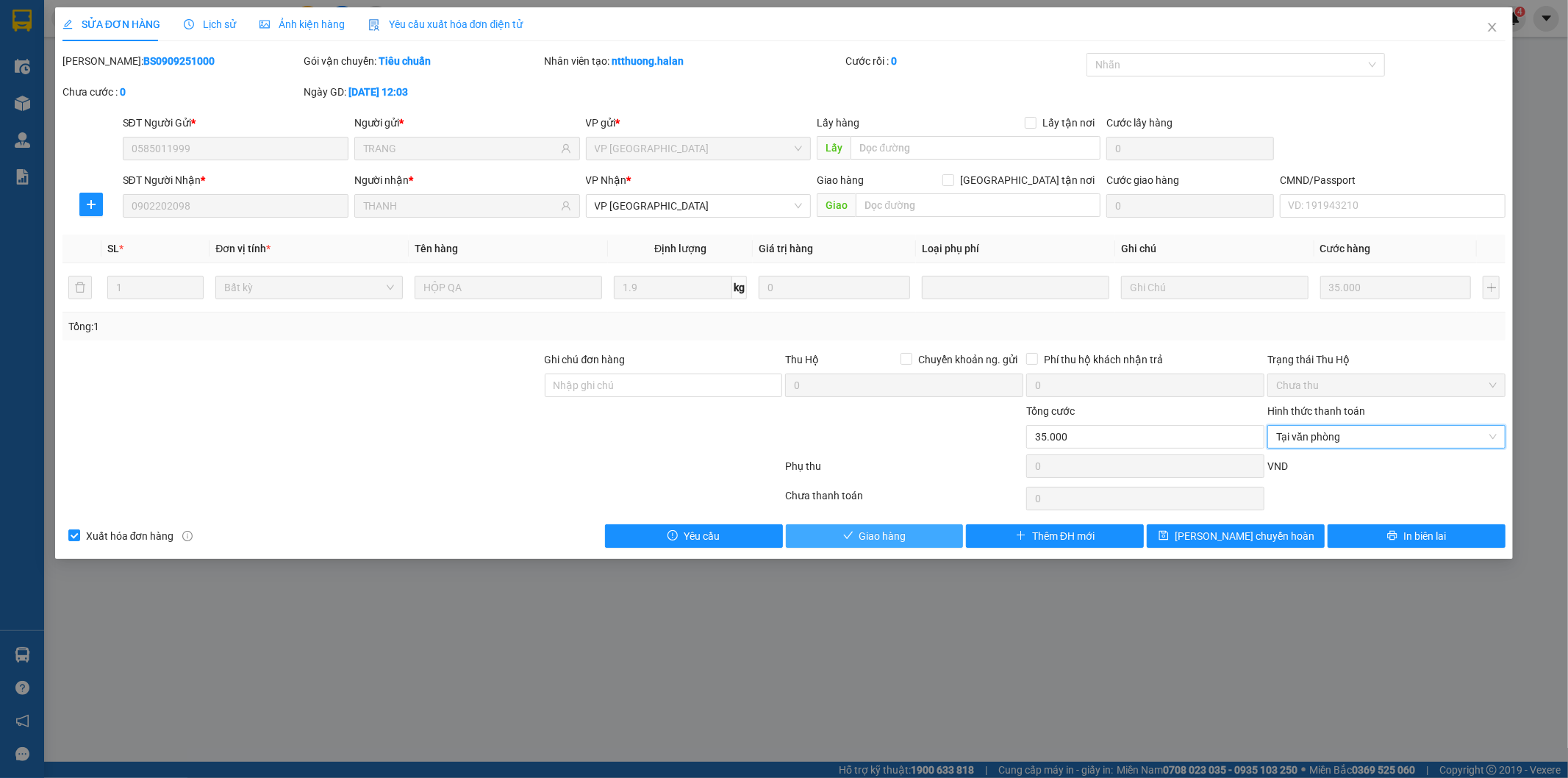
click at [852, 531] on icon "check" at bounding box center [848, 535] width 10 height 10
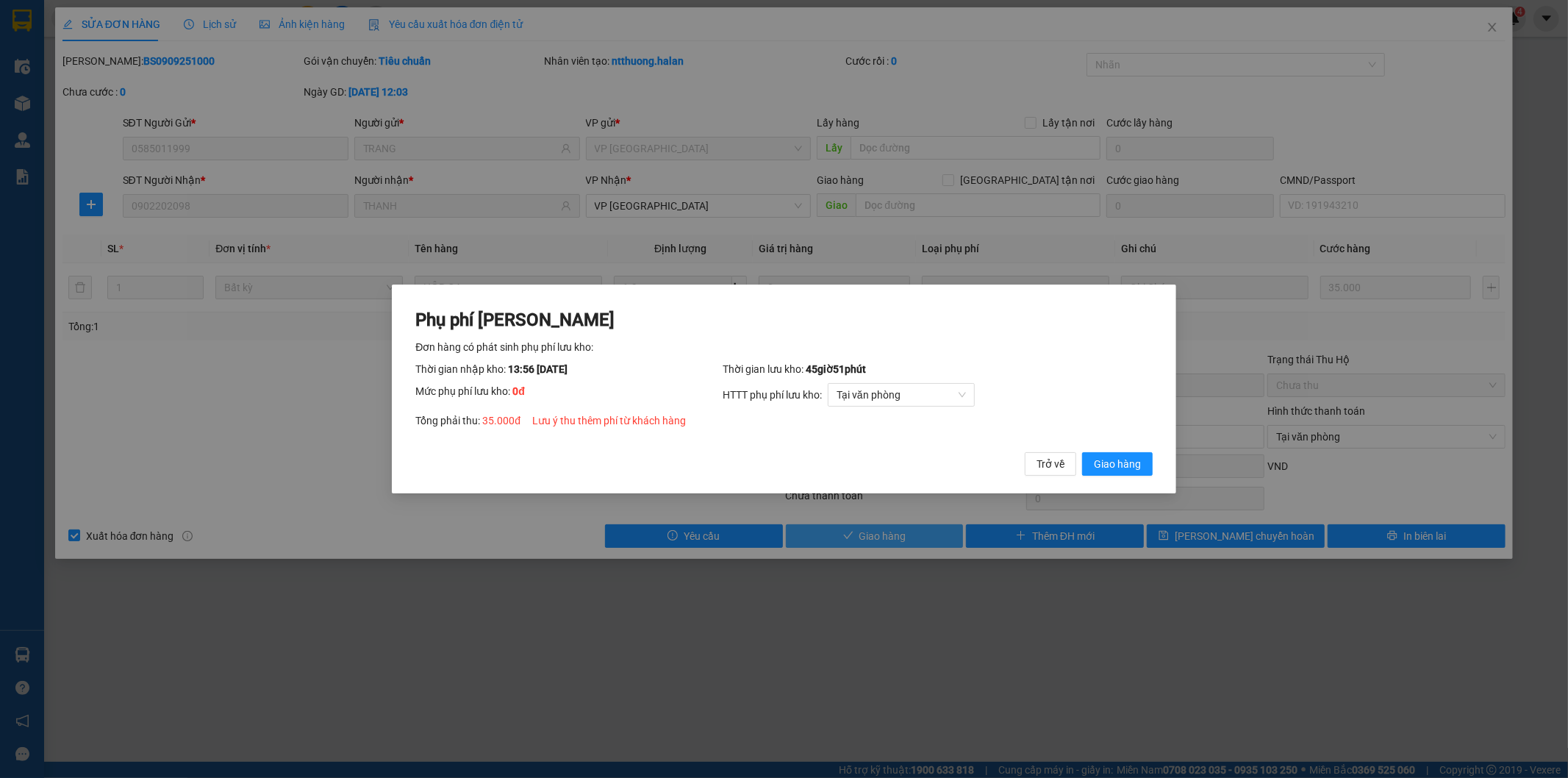
click at [1128, 459] on span "Giao hàng" at bounding box center [1118, 464] width 47 height 16
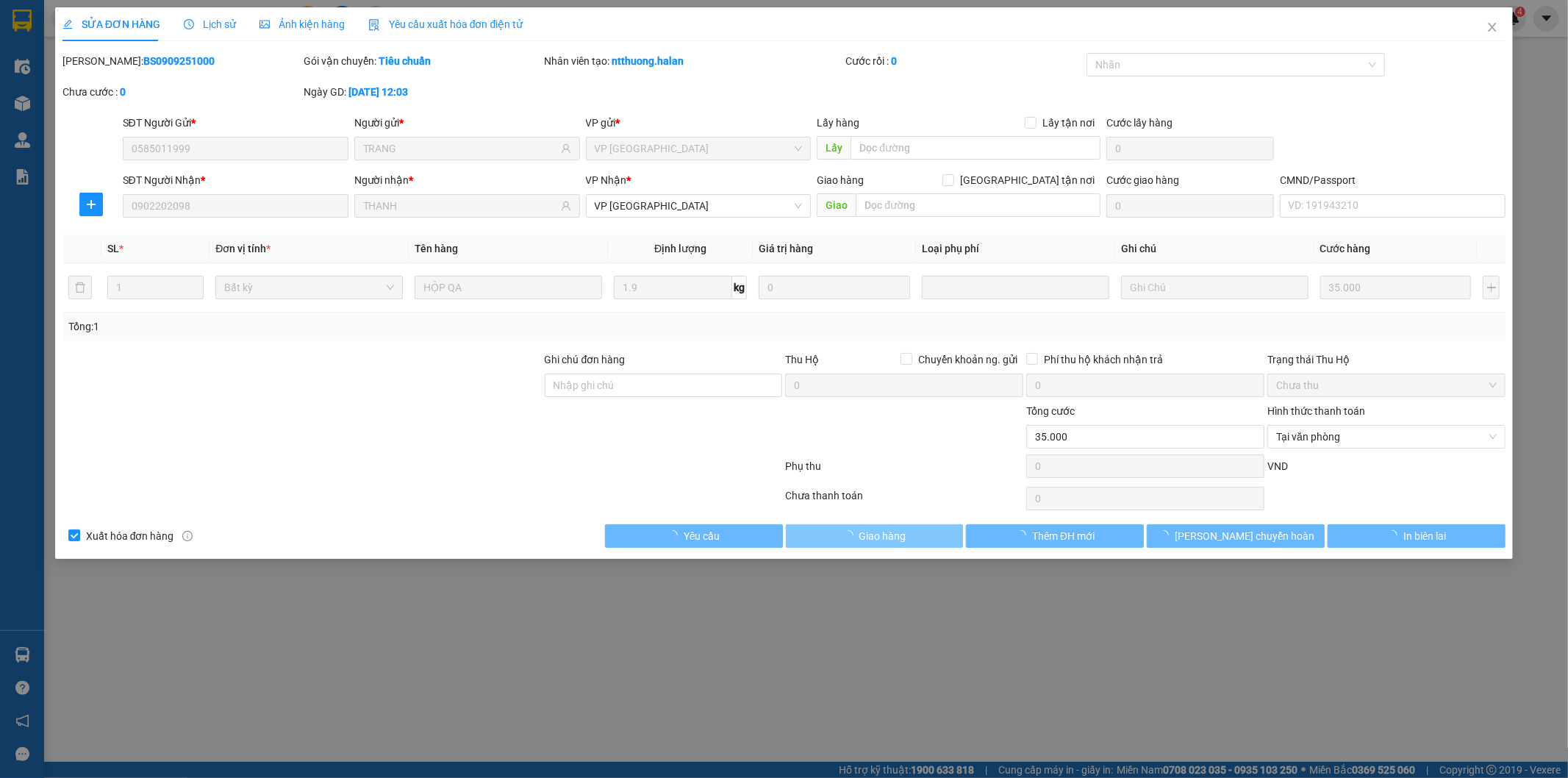
click at [1494, 20] on span "Close" at bounding box center [1492, 28] width 41 height 41
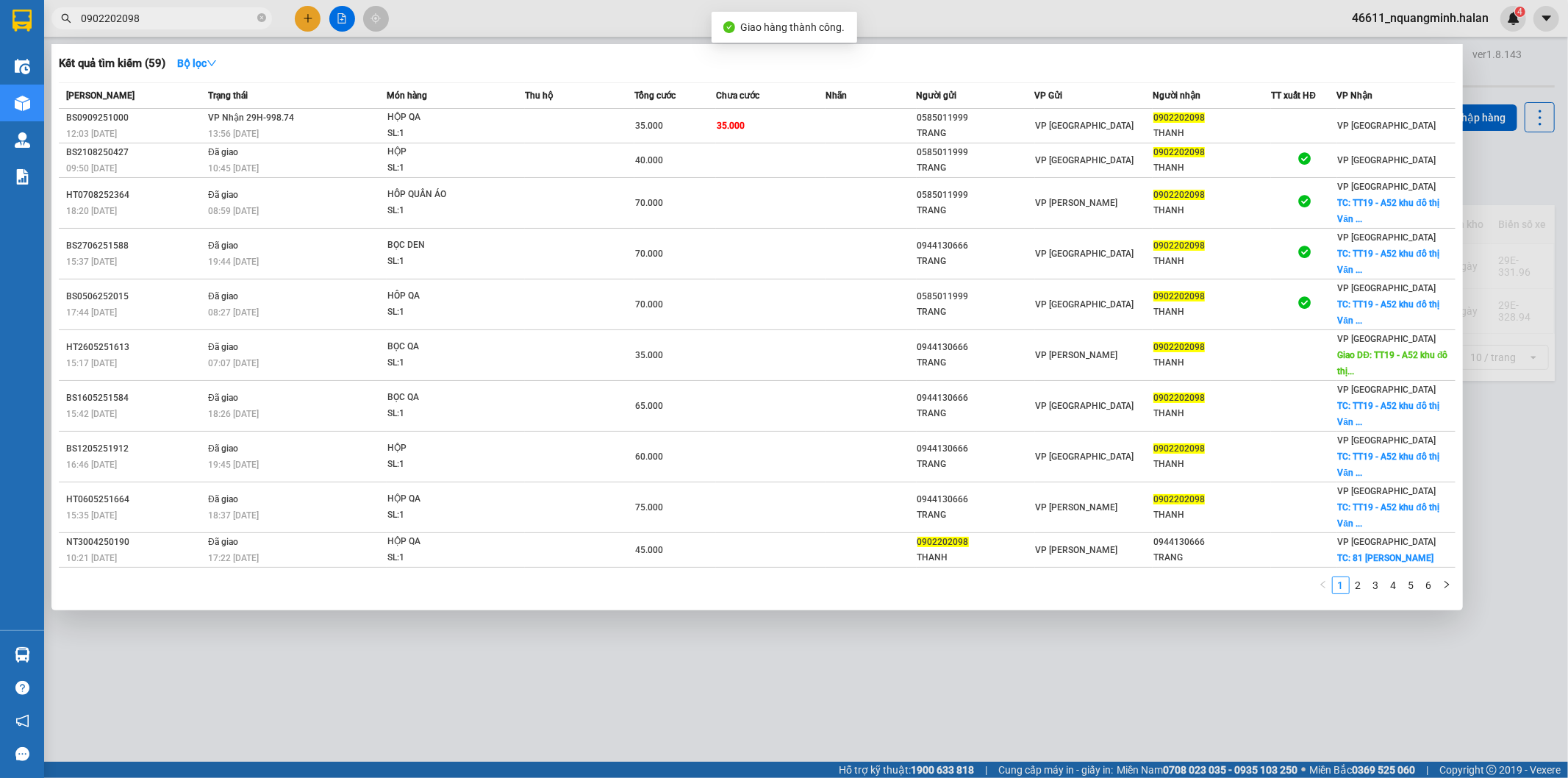
click at [173, 21] on input "0902202098" at bounding box center [168, 18] width 173 height 16
drag, startPoint x: 384, startPoint y: 710, endPoint x: 373, endPoint y: 710, distance: 11.0
click at [379, 710] on div at bounding box center [784, 389] width 1568 height 778
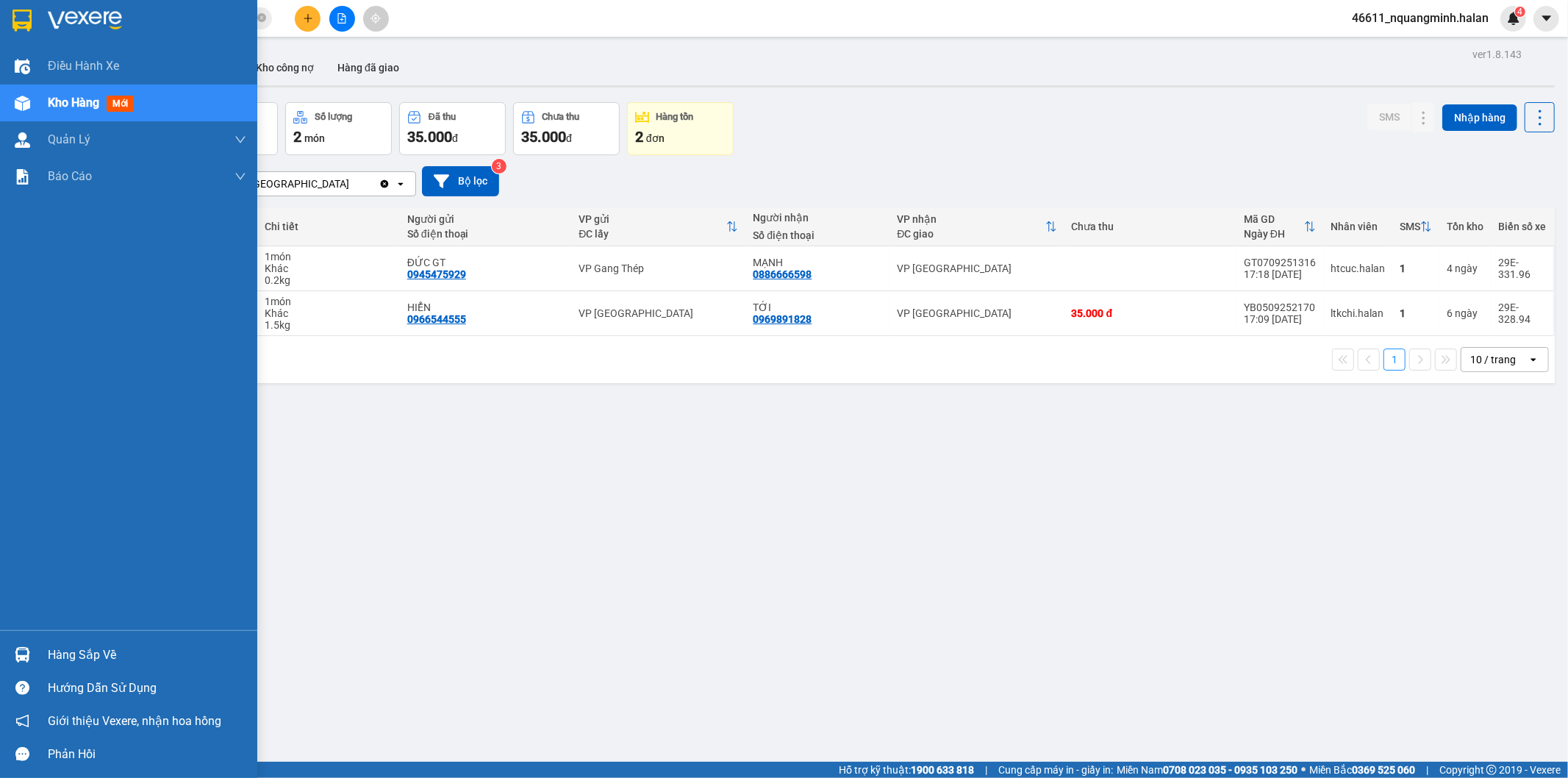
click at [8, 658] on div "Hàng sắp về" at bounding box center [128, 655] width 258 height 33
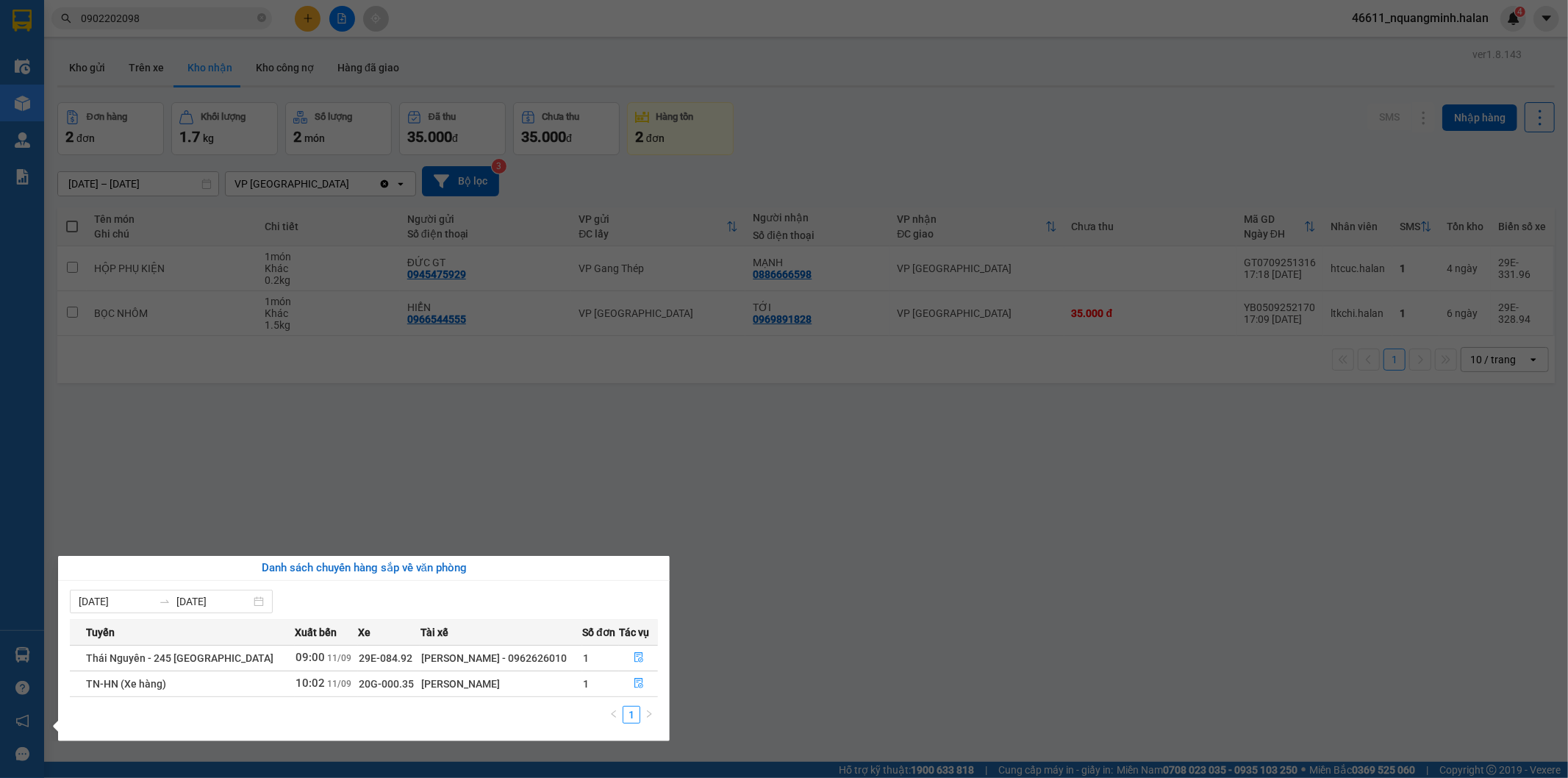
click at [500, 402] on section "Kết quả tìm kiếm ( 59 ) Bộ lọc Mã ĐH Trạng thái Món hàng Thu hộ Tổng cước Chưa …" at bounding box center [784, 389] width 1568 height 778
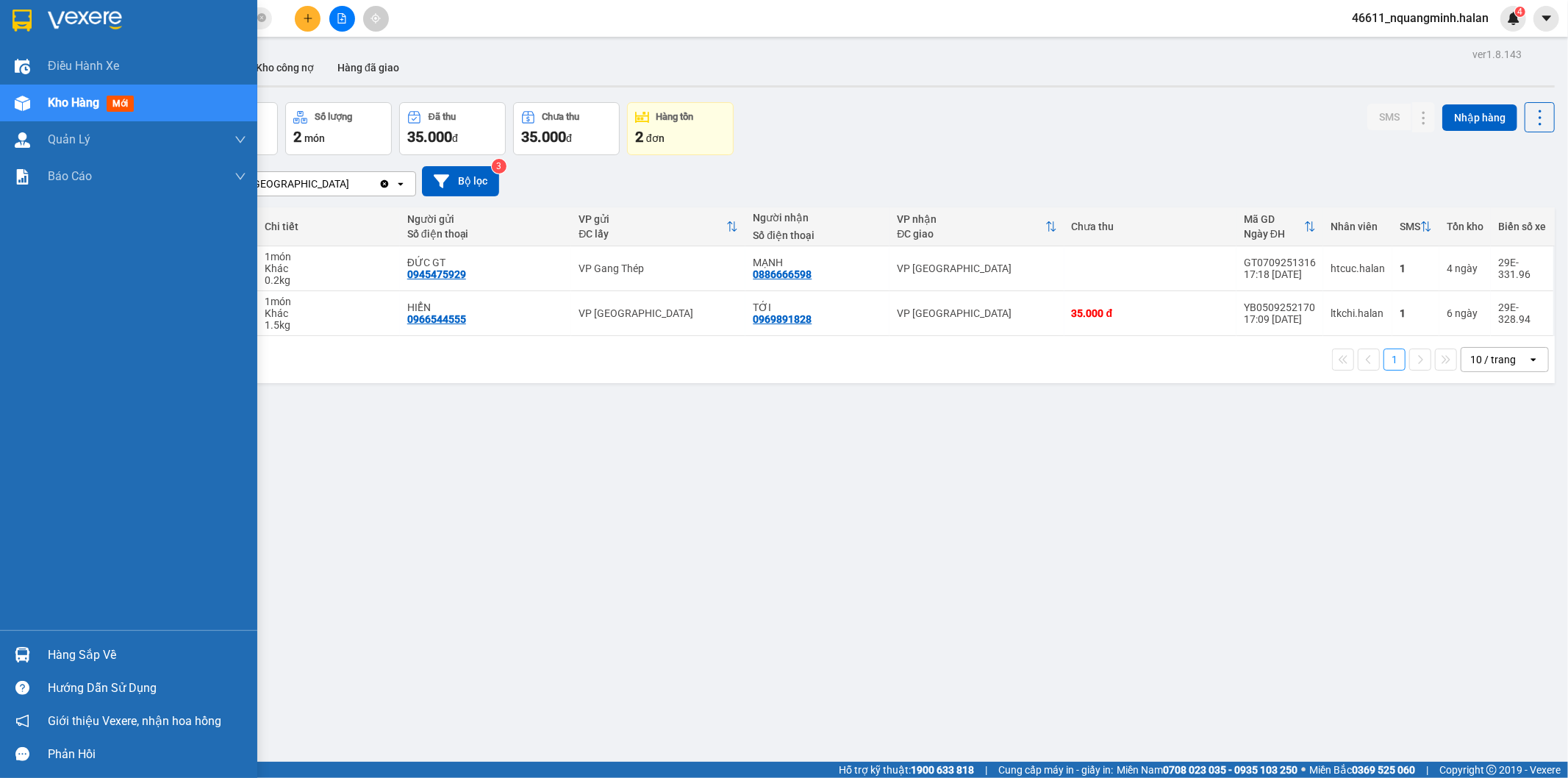
click at [24, 643] on div at bounding box center [22, 655] width 26 height 26
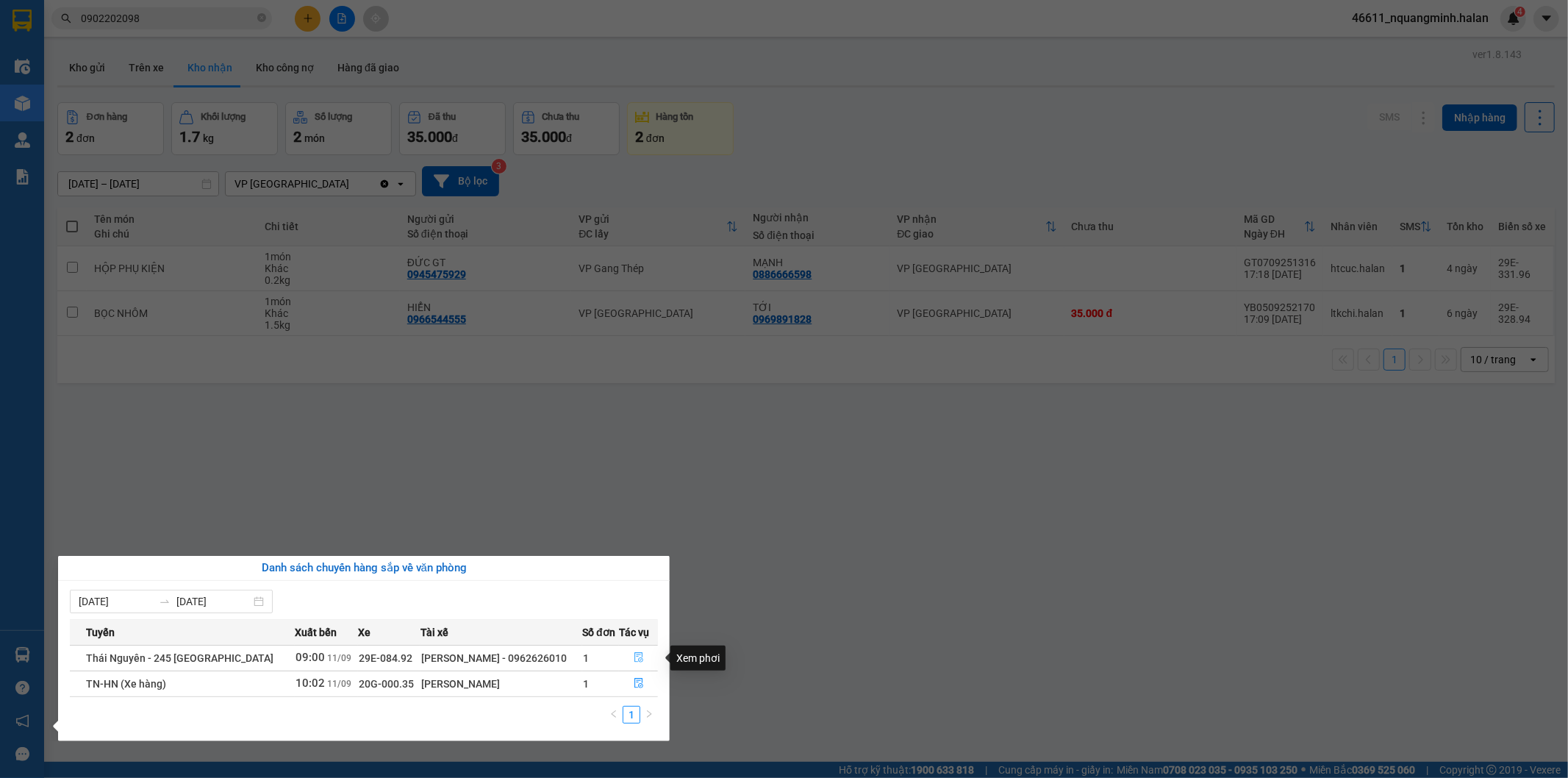
click at [627, 655] on button "button" at bounding box center [638, 658] width 38 height 23
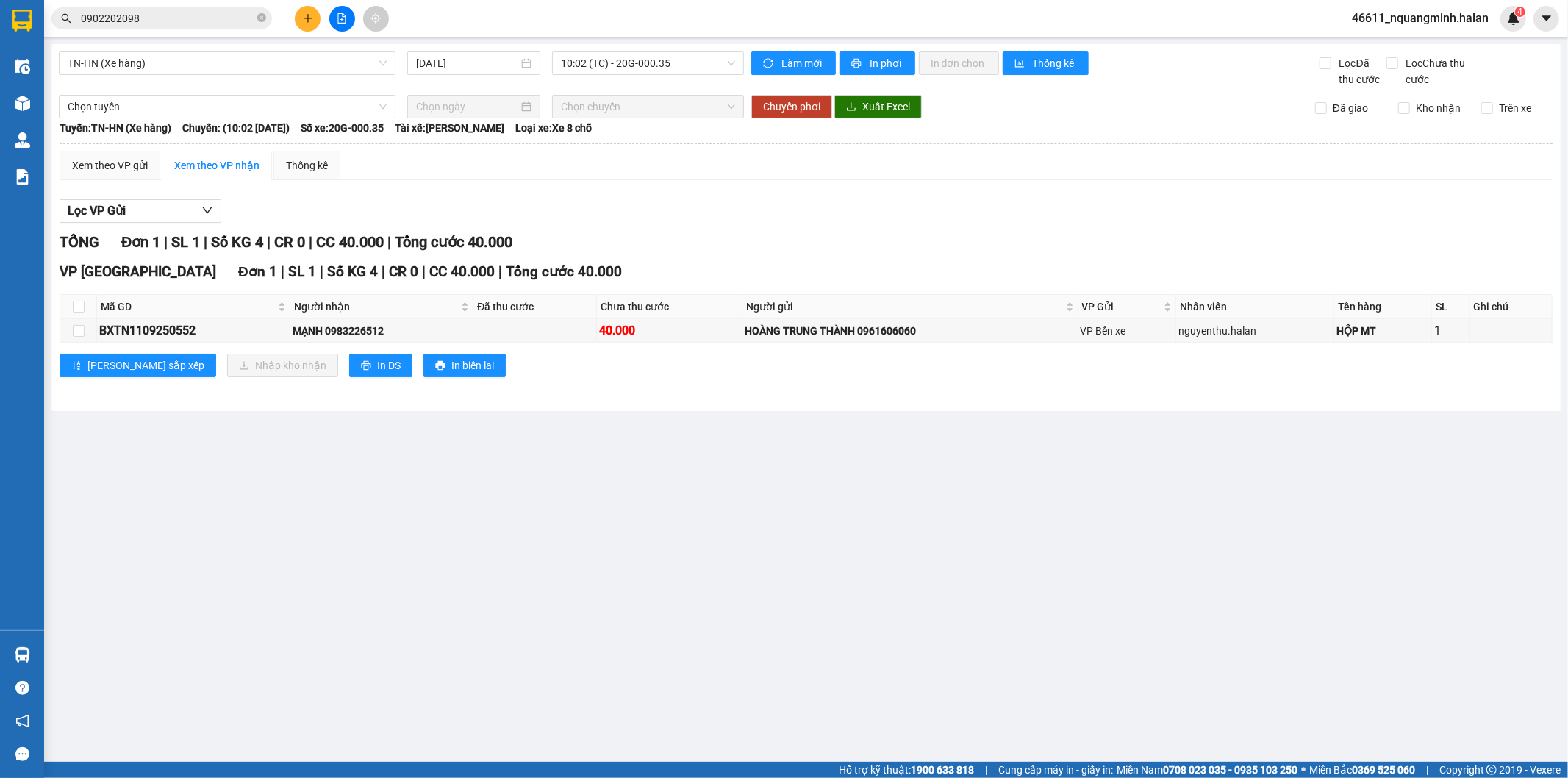
click at [682, 627] on main "TN-HN (Xe hàng) [DATE] 10:02 (TC) - 20G-000.35 Làm mới In phơi In đơn chọn Thốn…" at bounding box center [784, 380] width 1568 height 761
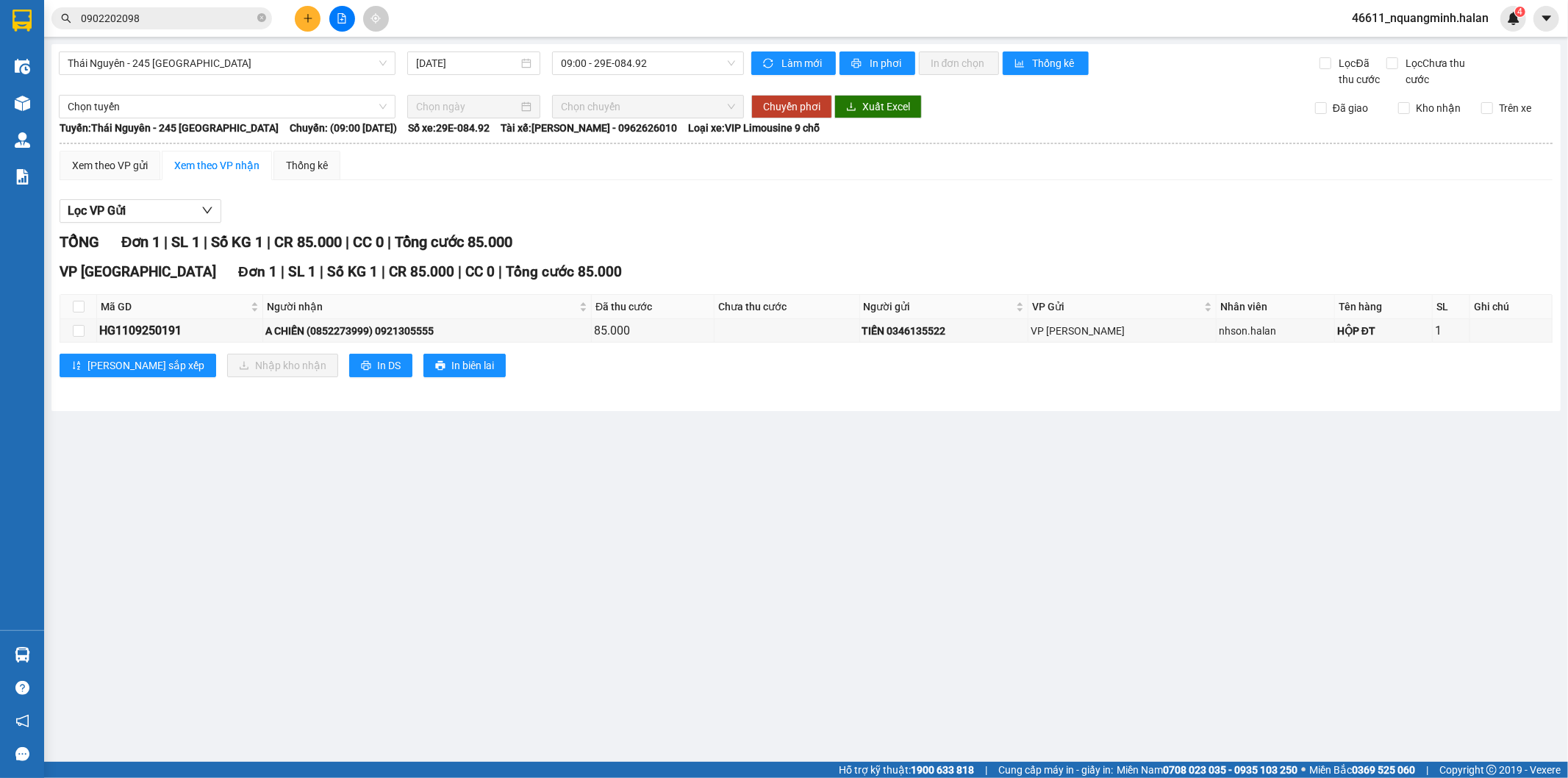
click at [682, 627] on main "[GEOGRAPHIC_DATA] - 245 [GEOGRAPHIC_DATA] [DATE] 09:00 - 29E-084.92 Làm mới In …" at bounding box center [784, 380] width 1568 height 761
click at [447, 585] on main "[GEOGRAPHIC_DATA] - 245 [GEOGRAPHIC_DATA] [DATE] 09:00 - 29E-084.92 Làm mới In …" at bounding box center [784, 380] width 1568 height 761
drag, startPoint x: 444, startPoint y: 601, endPoint x: 481, endPoint y: 726, distance: 130.4
click at [447, 630] on main "[GEOGRAPHIC_DATA] - 245 [GEOGRAPHIC_DATA] [DATE] 09:00 - 29E-084.92 Làm mới In …" at bounding box center [784, 380] width 1568 height 761
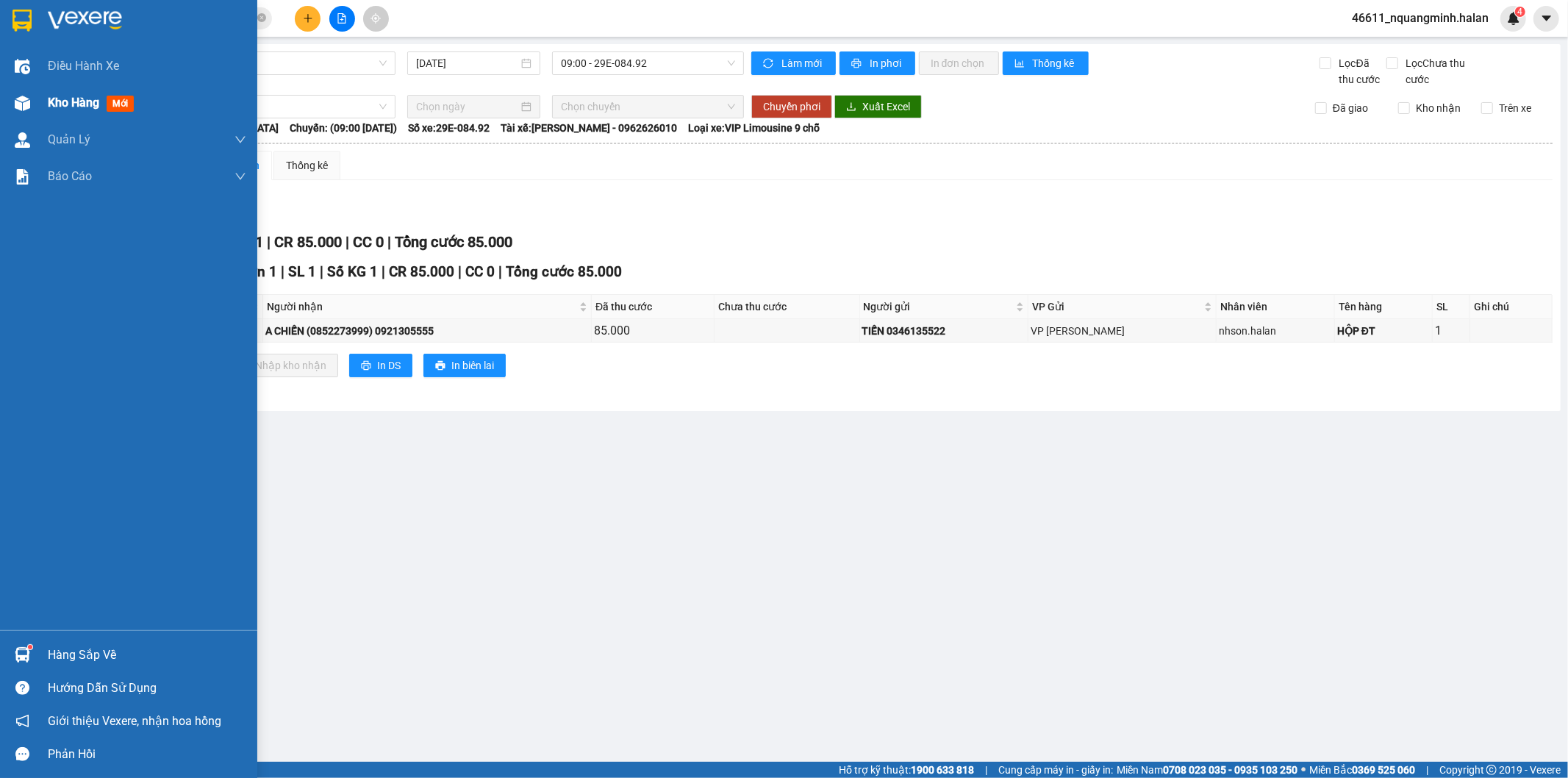
click at [18, 96] on img at bounding box center [23, 103] width 16 height 16
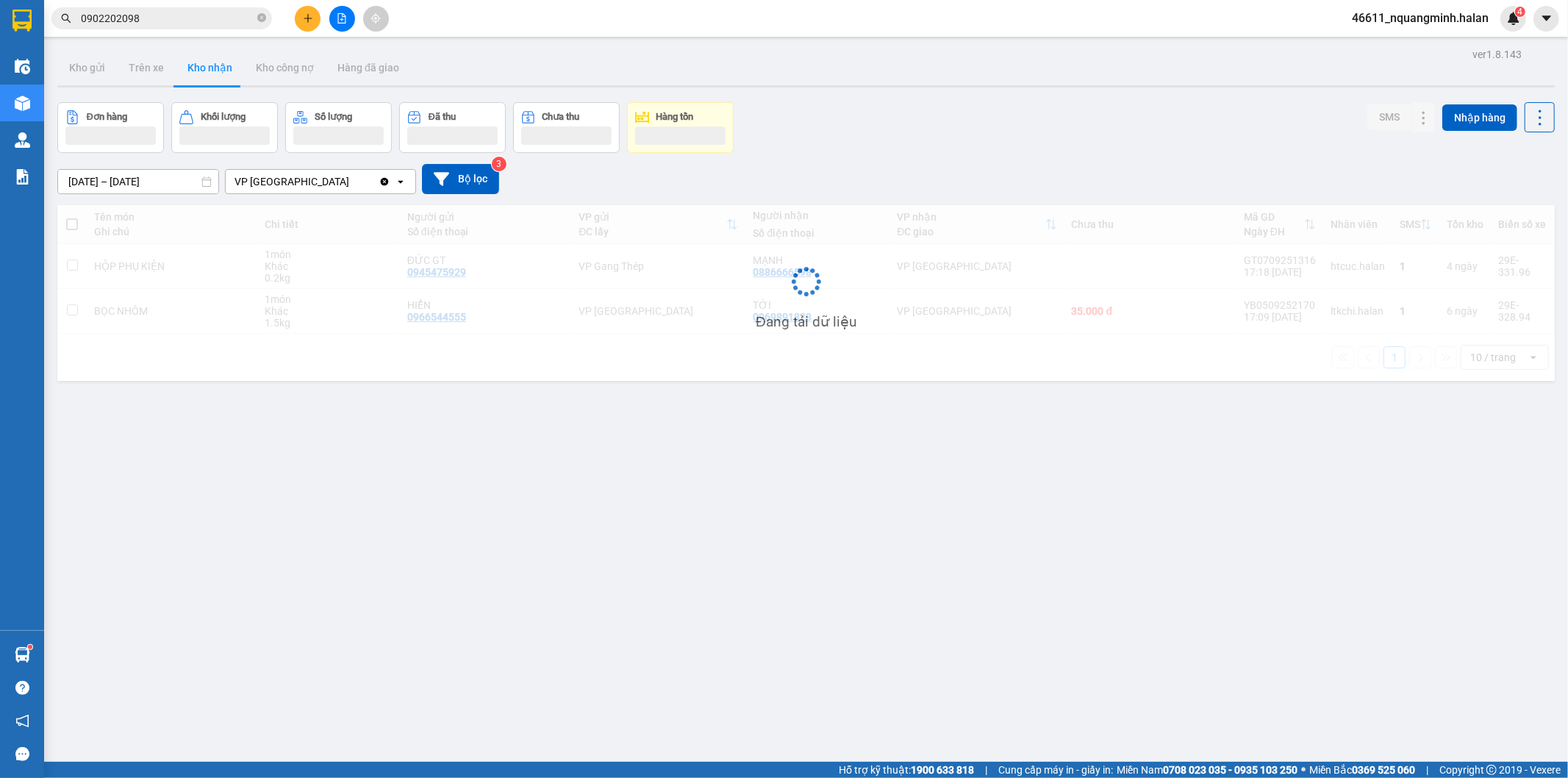
click at [919, 126] on div "Đơn hàng Khối lượng Số lượng Đã thu Chưa thu Hàng tồn SMS Nhập hàng" at bounding box center [807, 128] width 1498 height 51
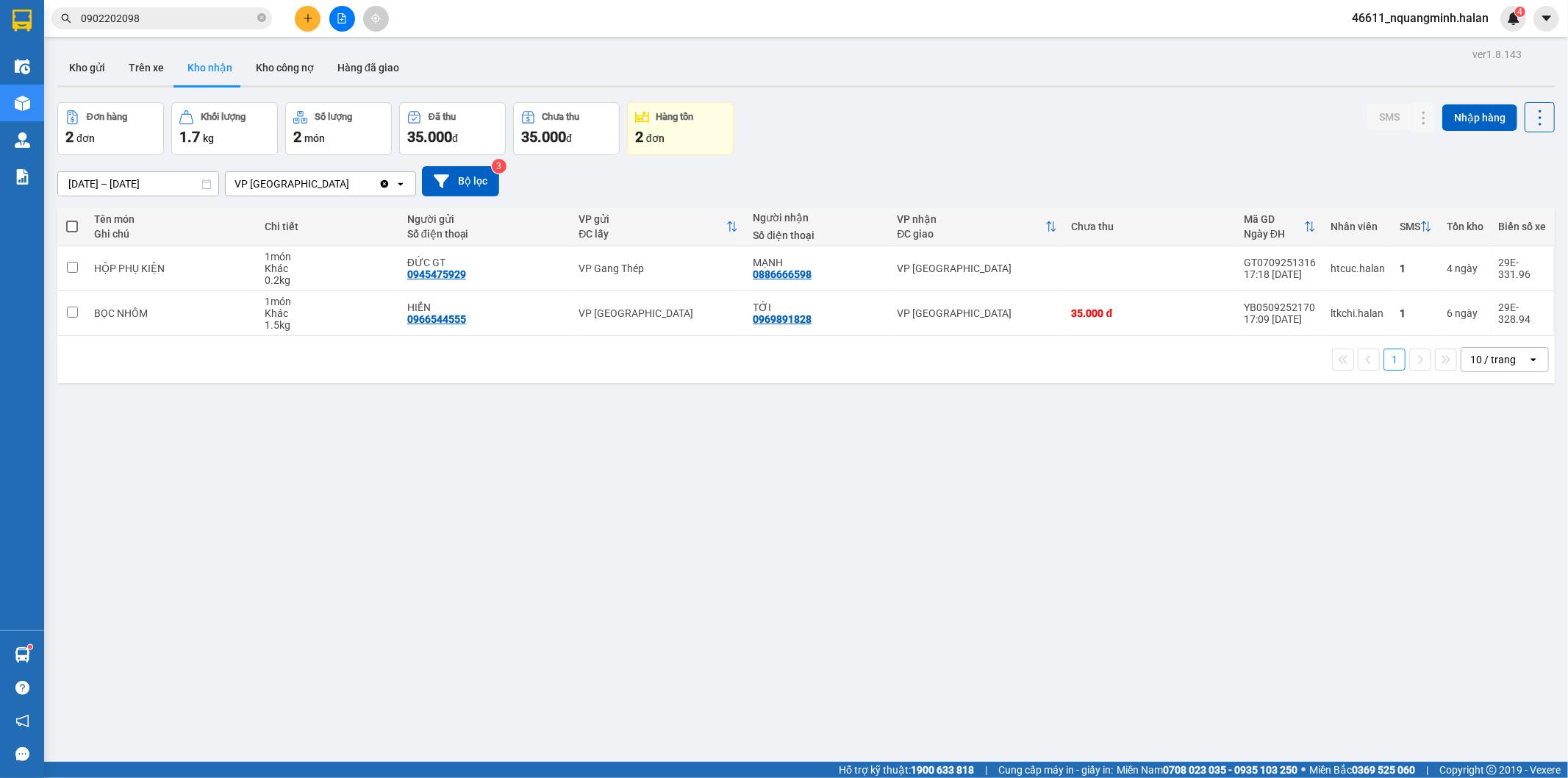
click at [919, 126] on div "Đơn hàng 2 đơn Khối lượng 1.7 kg Số lượng 2 món Đã thu 35.000 đ Chưa thu 35.000…" at bounding box center [807, 128] width 1498 height 53
click at [103, 65] on button "Kho gửi" at bounding box center [87, 68] width 59 height 35
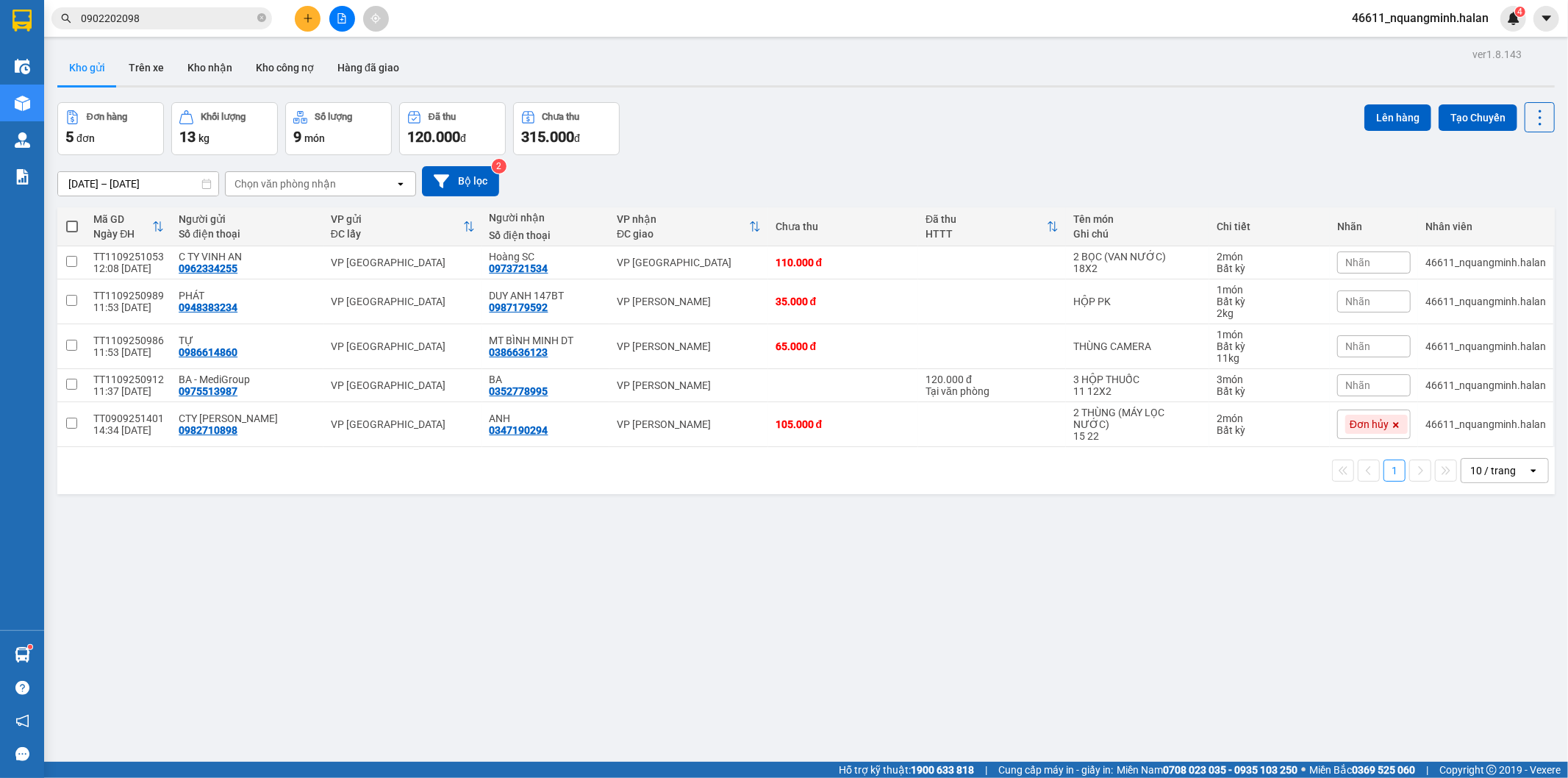
click at [847, 121] on div "Đơn hàng 5 đơn Khối lượng 13 kg Số lượng 9 món Đã thu 120.000 đ Chưa thu 315.00…" at bounding box center [807, 128] width 1498 height 53
click at [780, 134] on div "Đơn hàng 5 đơn Khối lượng 13 kg Số lượng 9 món Đã thu 120.000 đ Chưa thu 315.00…" at bounding box center [807, 128] width 1498 height 53
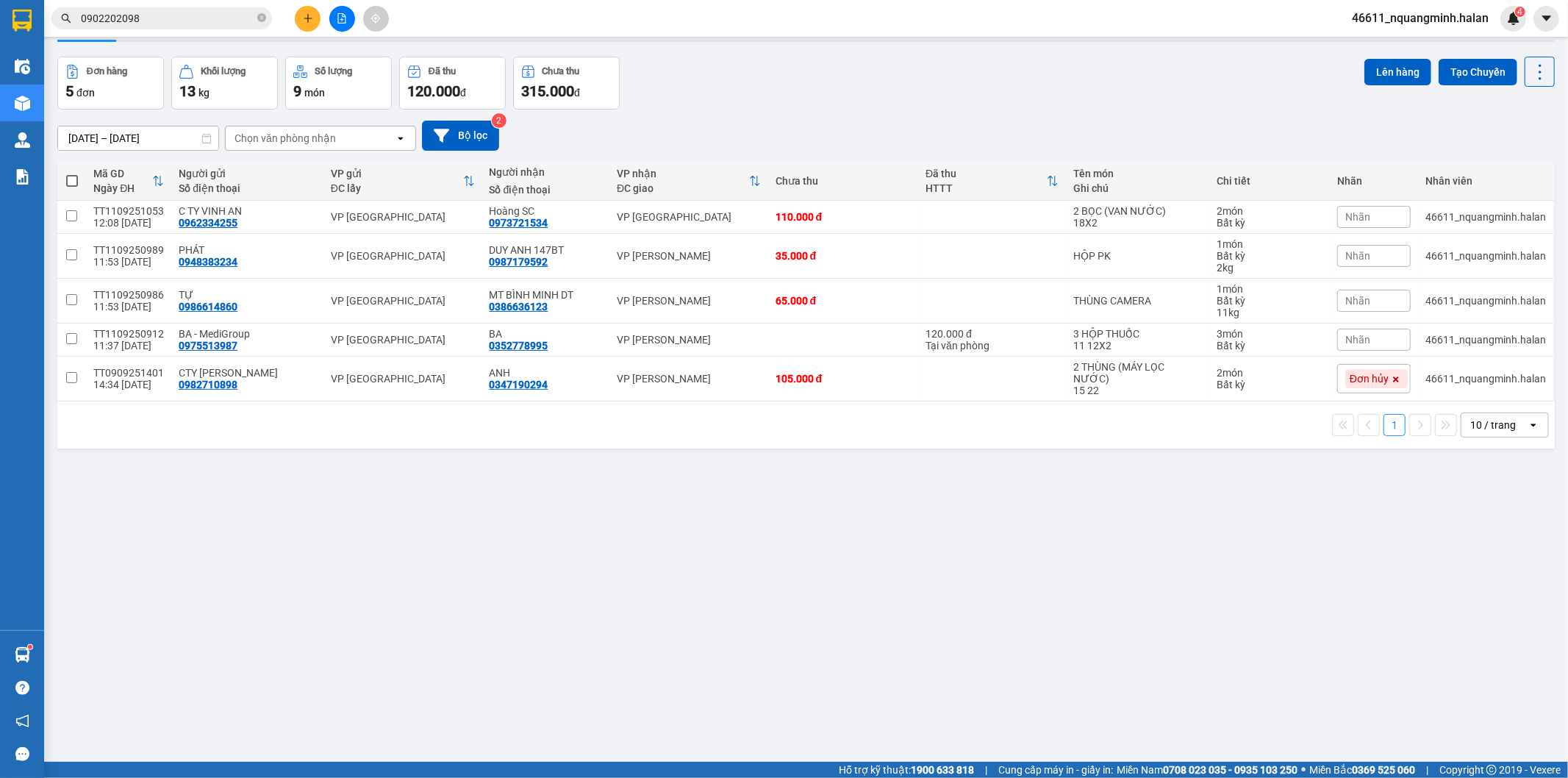
scroll to position [68, 0]
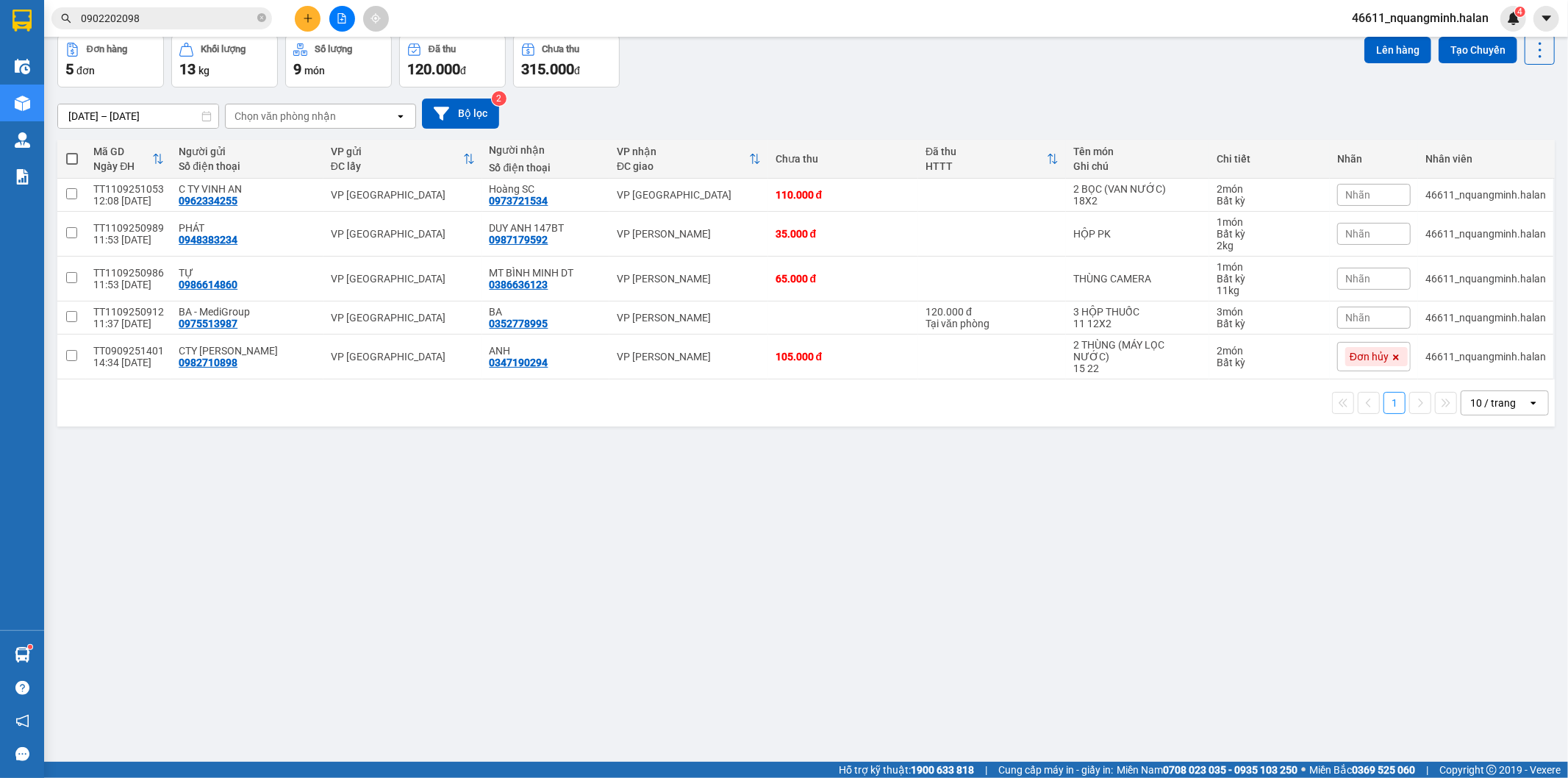
drag, startPoint x: 545, startPoint y: 569, endPoint x: 505, endPoint y: 770, distance: 204.9
click at [545, 601] on div "ver 1.8.143 Kho gửi Trên xe Kho nhận Kho công nợ Hàng đã giao Đơn hàng 5 đơn Kh…" at bounding box center [807, 365] width 1510 height 778
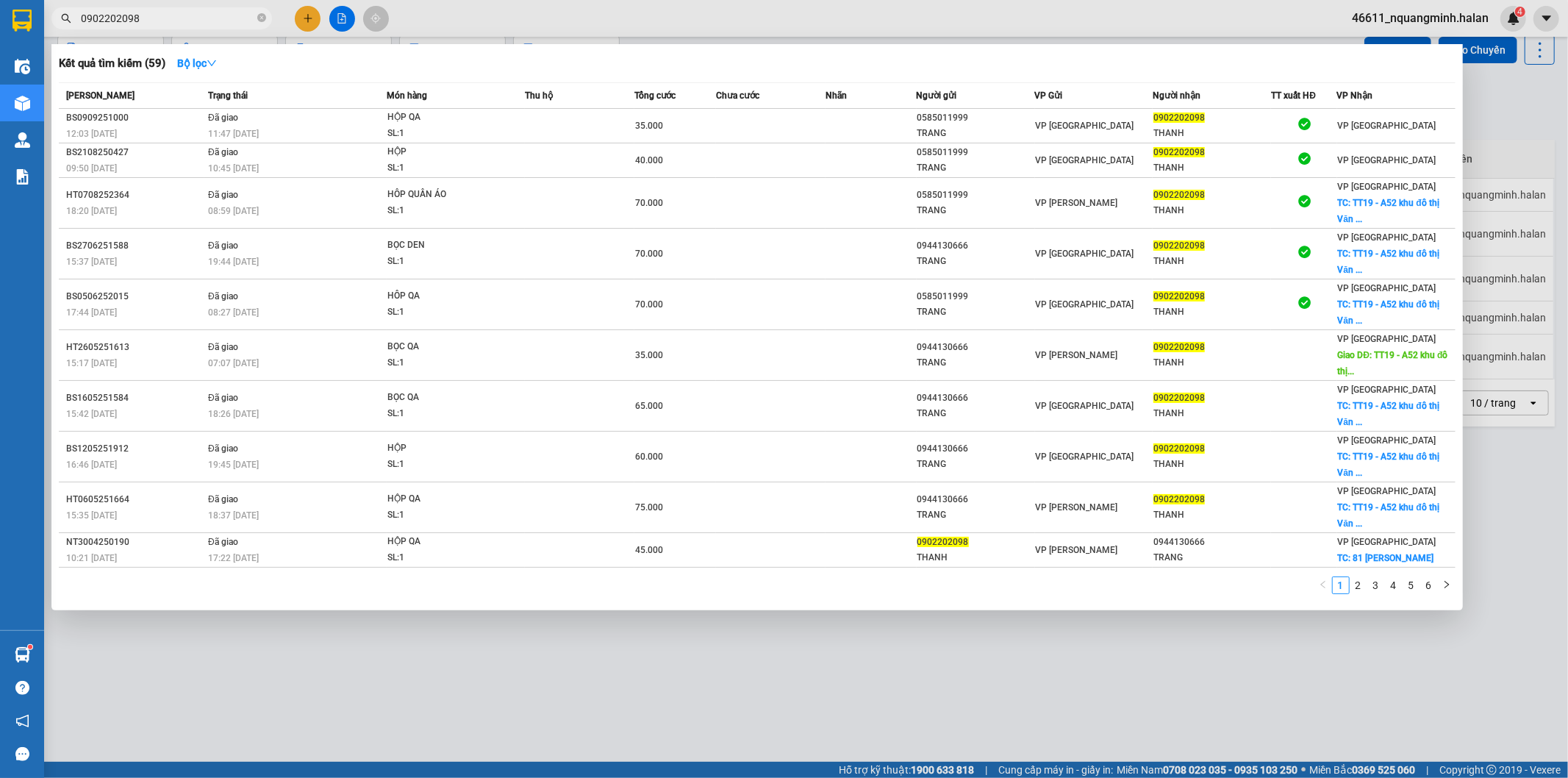
click at [188, 10] on input "0902202098" at bounding box center [168, 18] width 173 height 16
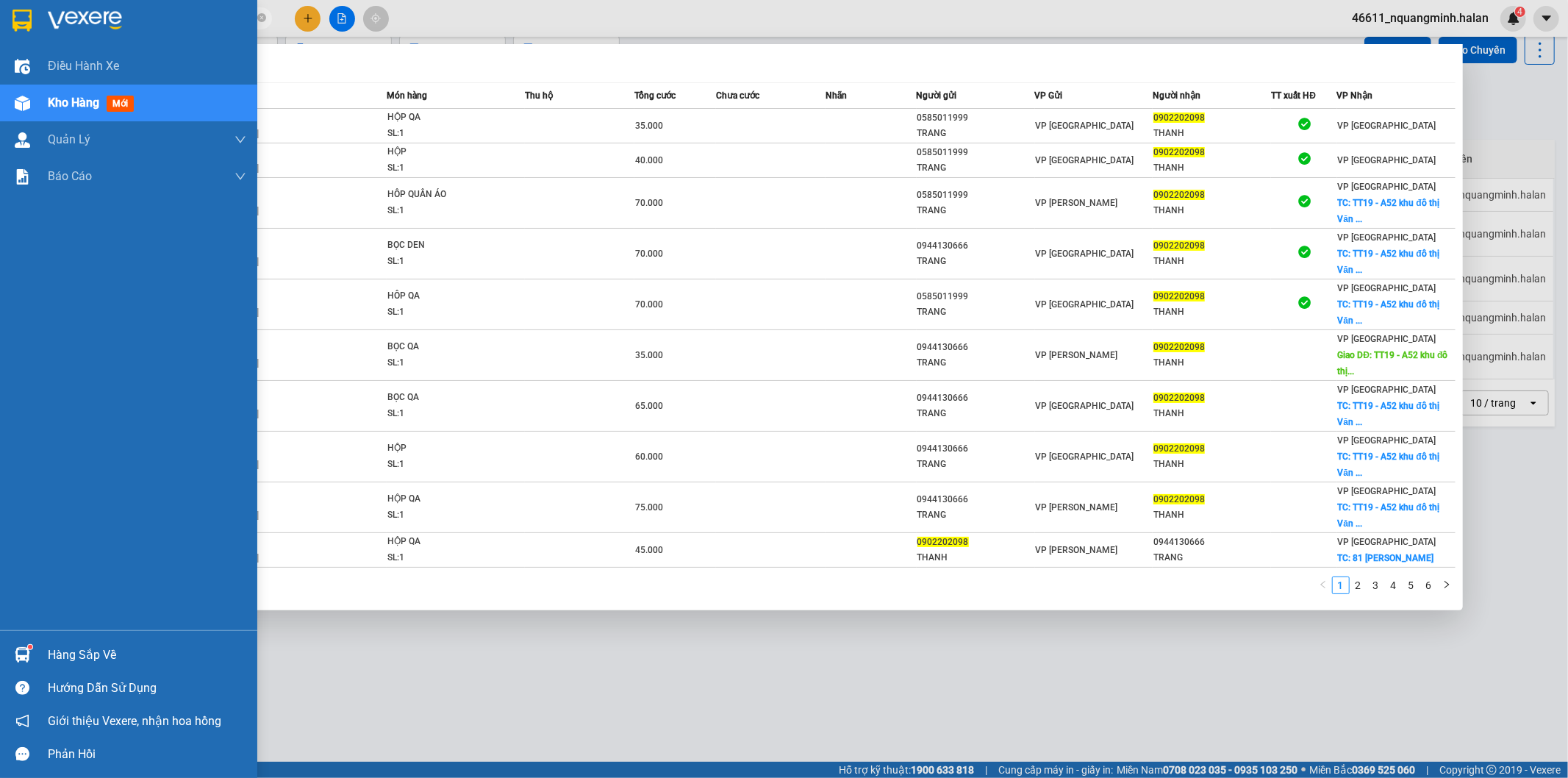
drag, startPoint x: 188, startPoint y: 10, endPoint x: 28, endPoint y: 10, distance: 160.0
click at [28, 10] on section "Kết quả tìm kiếm ( 59 ) Bộ lọc Mã ĐH Trạng thái Món hàng Thu hộ Tổng cước Chưa …" at bounding box center [784, 389] width 1568 height 778
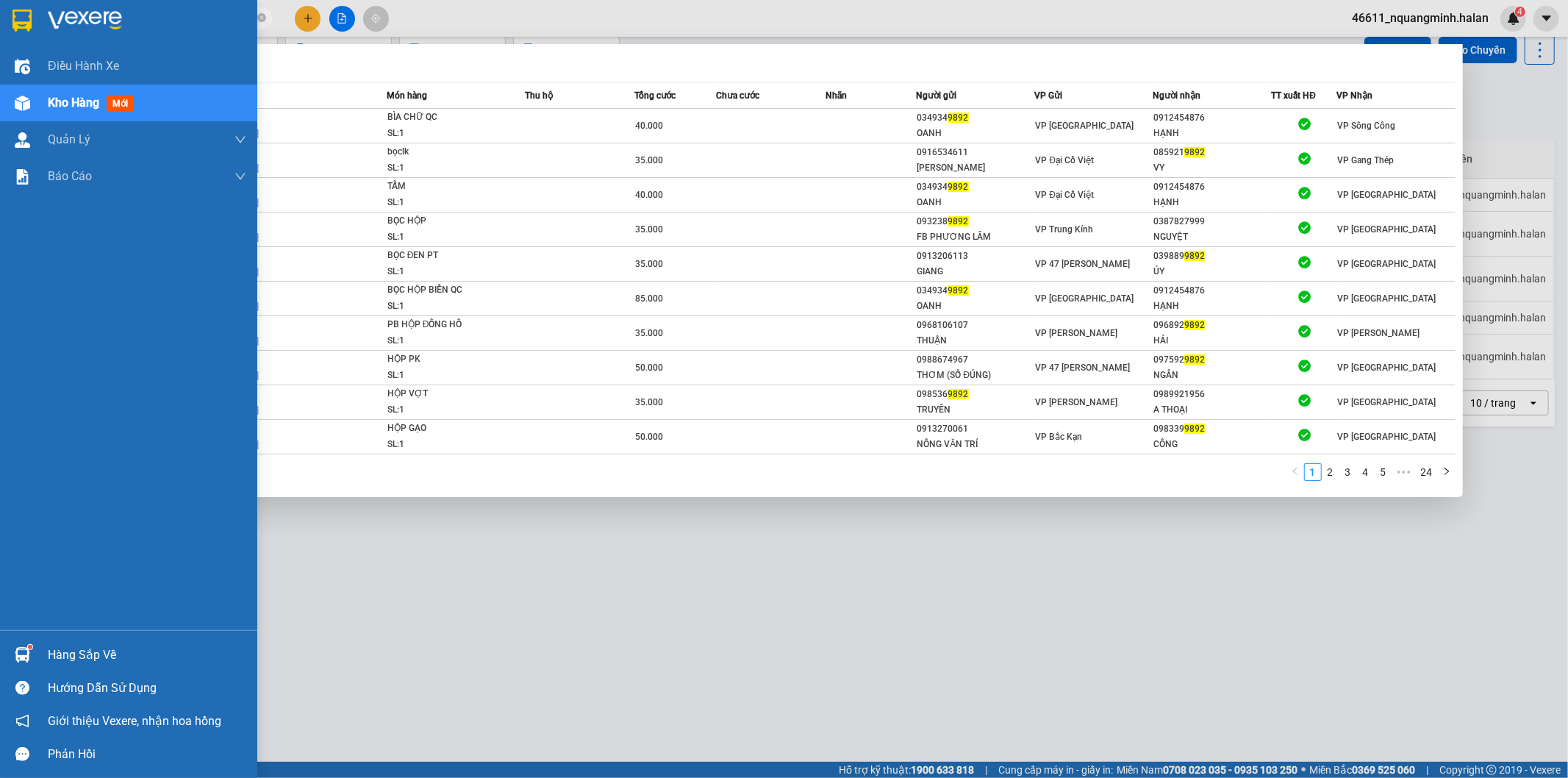
drag, startPoint x: 130, startPoint y: 13, endPoint x: 6, endPoint y: 18, distance: 124.1
click at [6, 18] on section "Kết quả tìm kiếm ( 236 ) Bộ lọc Mã ĐH Trạng thái Món hàng Thu hộ Tổng cước Chưa…" at bounding box center [784, 389] width 1568 height 778
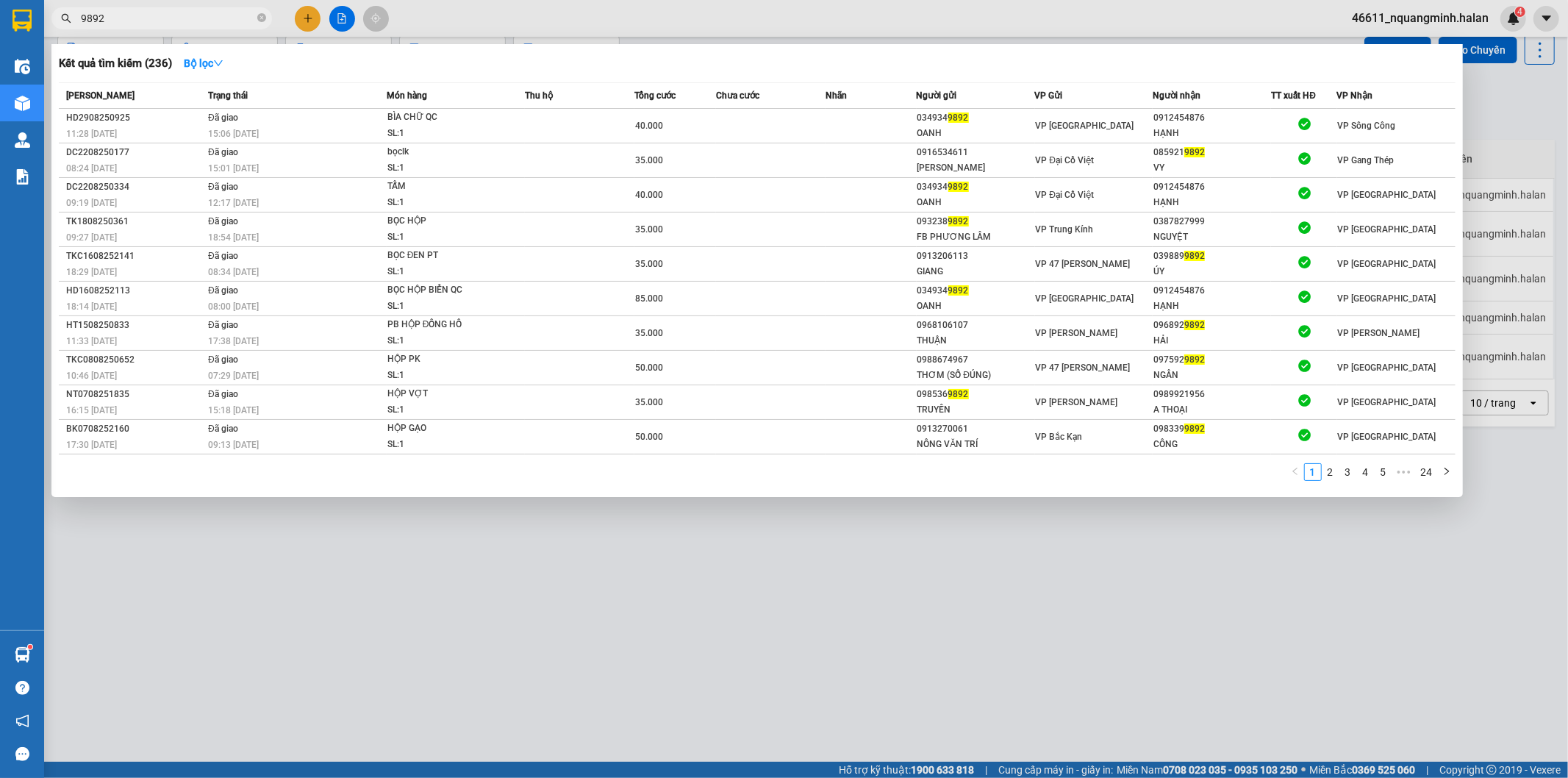
type input "9"
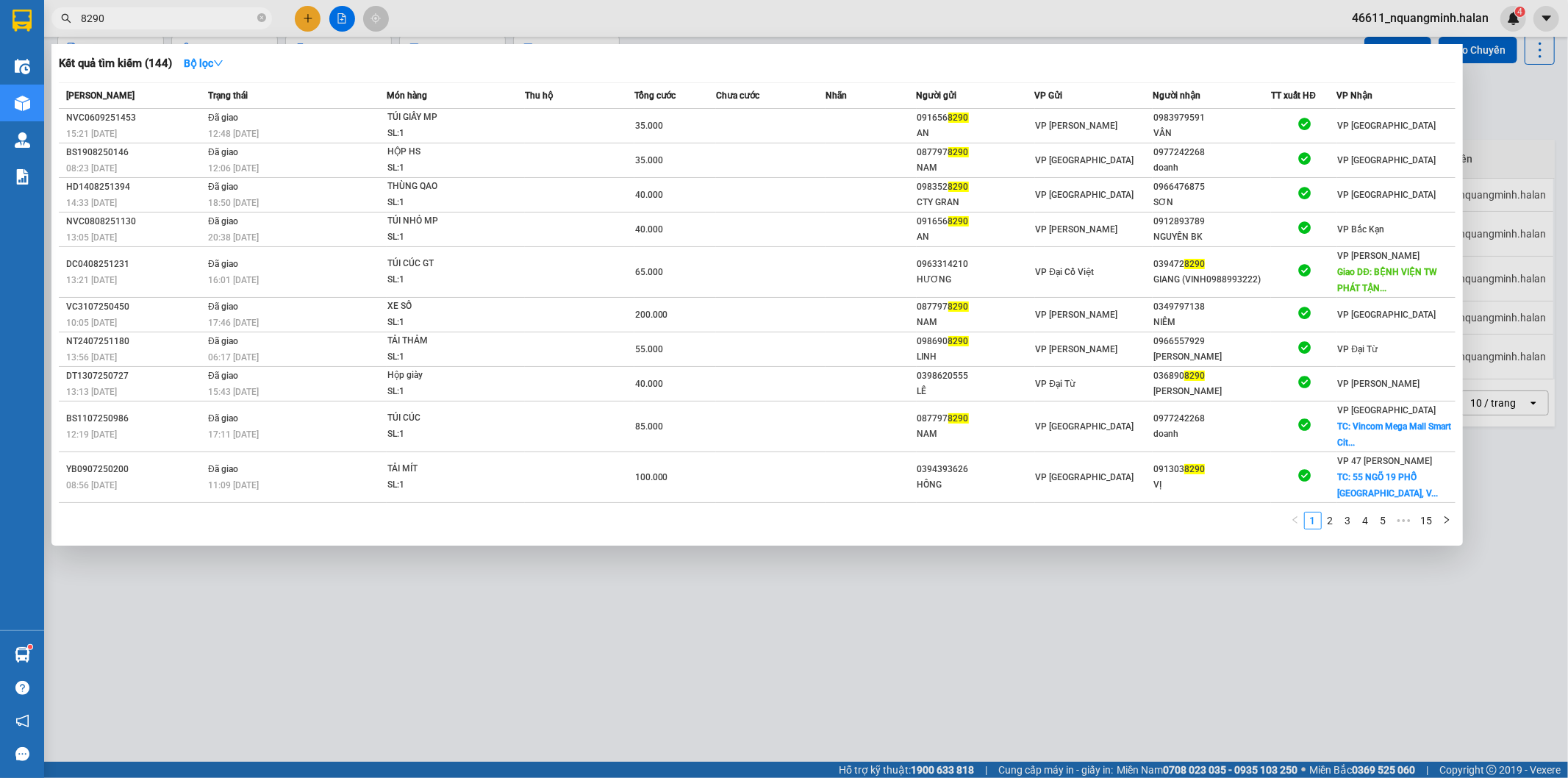
click at [133, 4] on div at bounding box center [784, 389] width 1568 height 778
drag, startPoint x: 133, startPoint y: 15, endPoint x: 0, endPoint y: 16, distance: 133.0
click at [0, 16] on section "Kết quả tìm kiếm ( 144 ) Bộ lọc Mã ĐH Trạng thái Món hàng Thu hộ Tổng cước Chưa…" at bounding box center [784, 389] width 1568 height 778
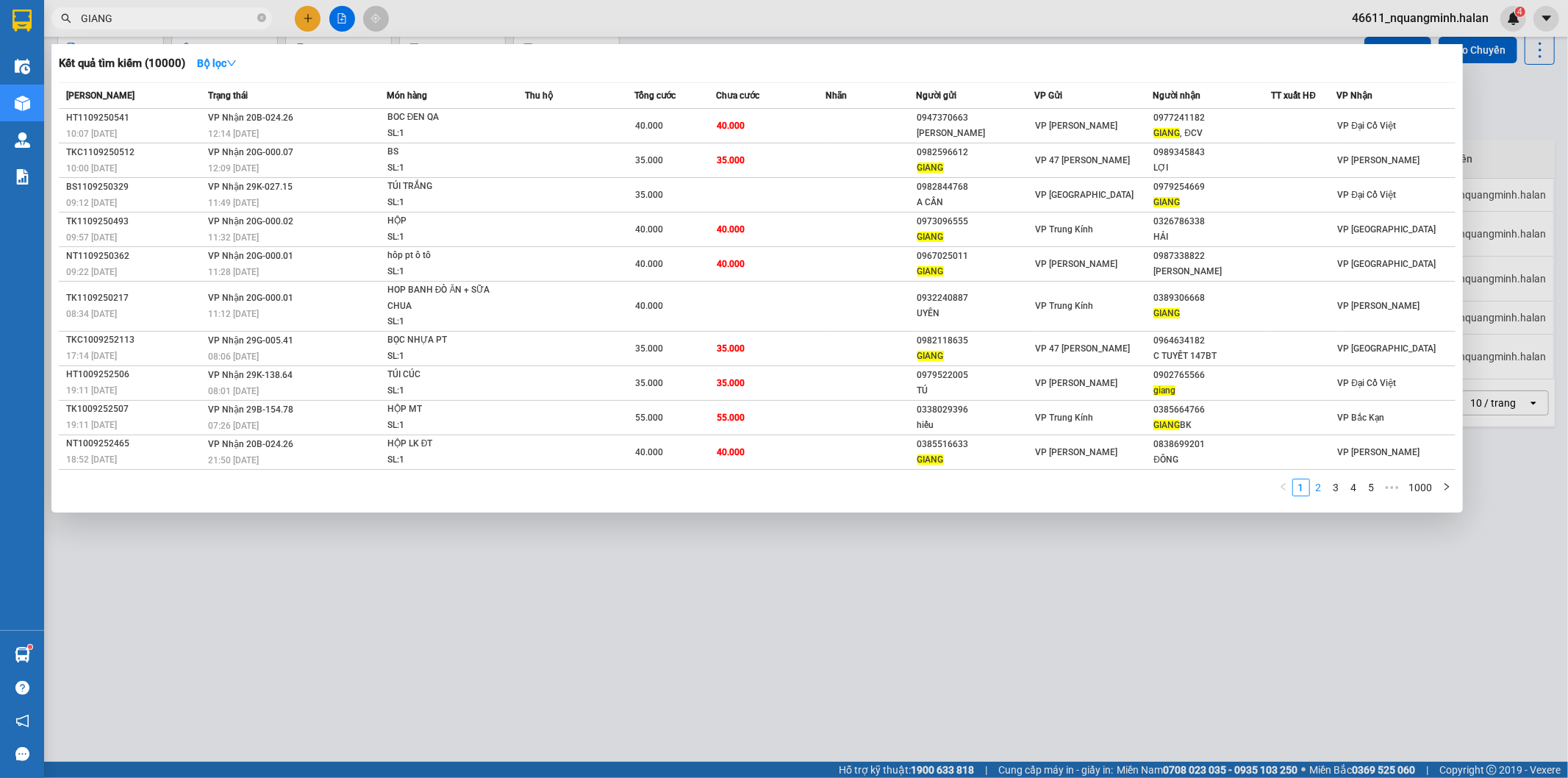
click at [1324, 488] on link "2" at bounding box center [1319, 487] width 16 height 16
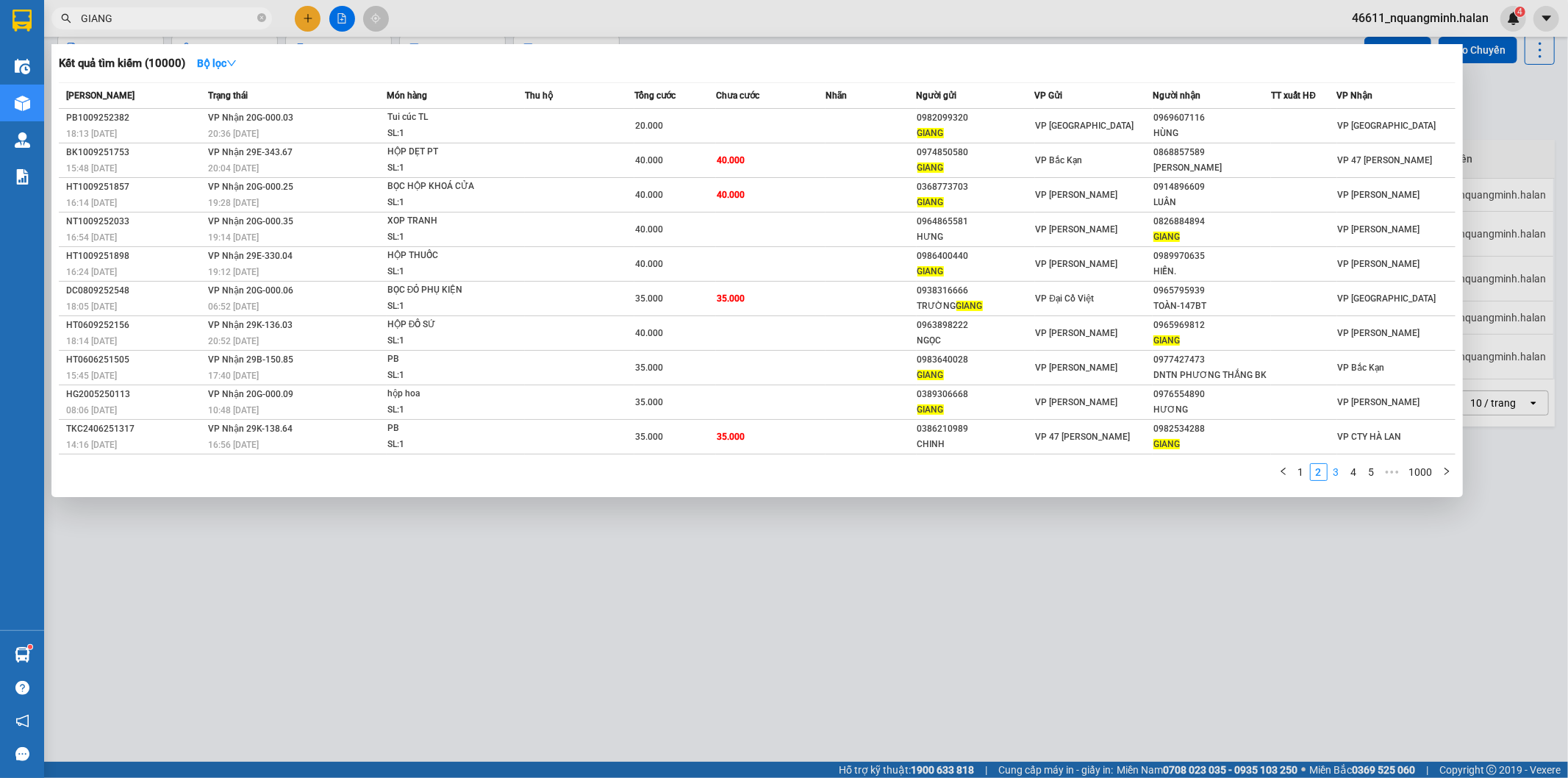
click at [1340, 479] on link "3" at bounding box center [1336, 471] width 16 height 16
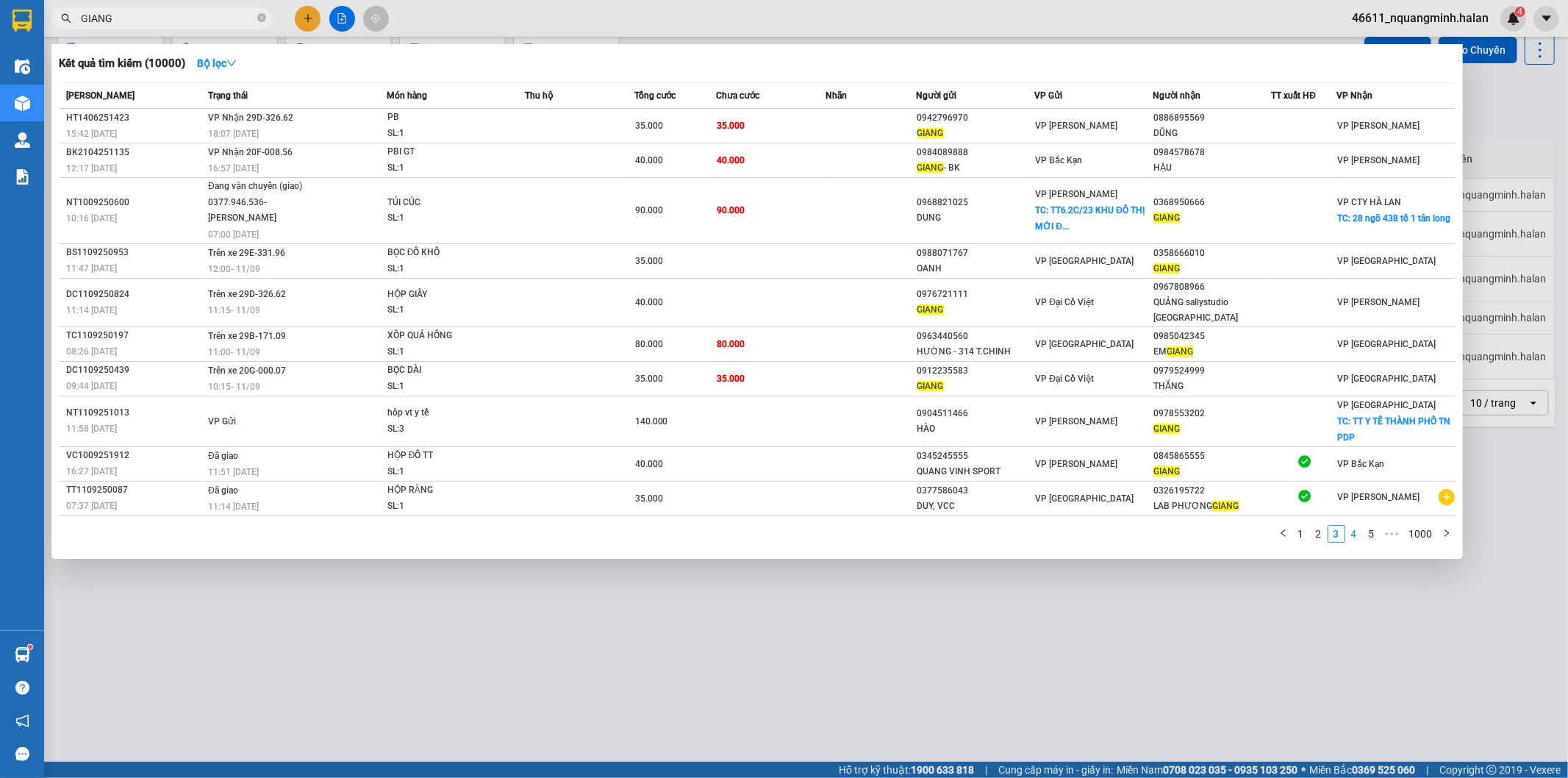
click at [1360, 525] on link "4" at bounding box center [1354, 533] width 16 height 16
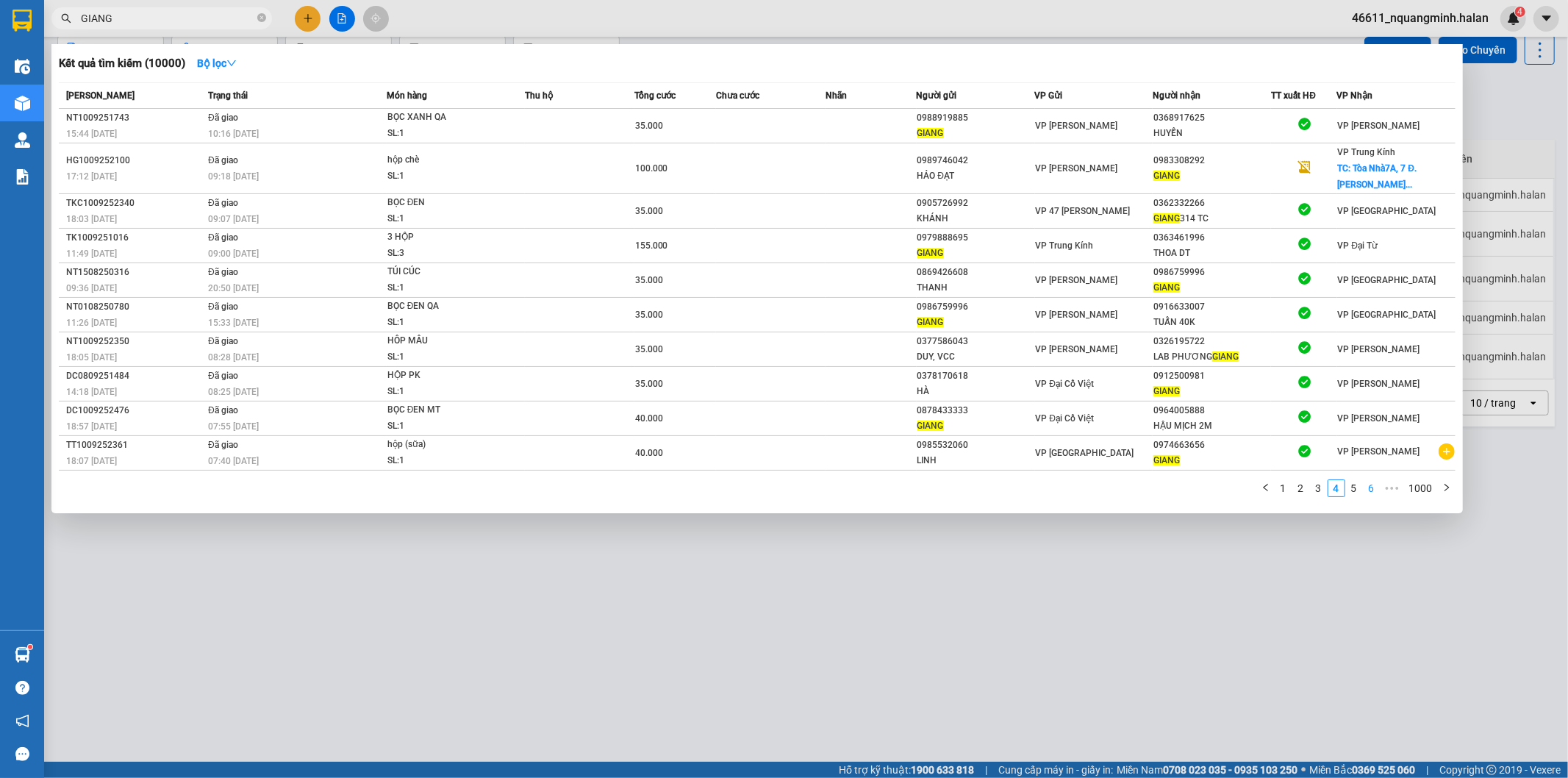
click at [1371, 494] on link "6" at bounding box center [1371, 488] width 16 height 16
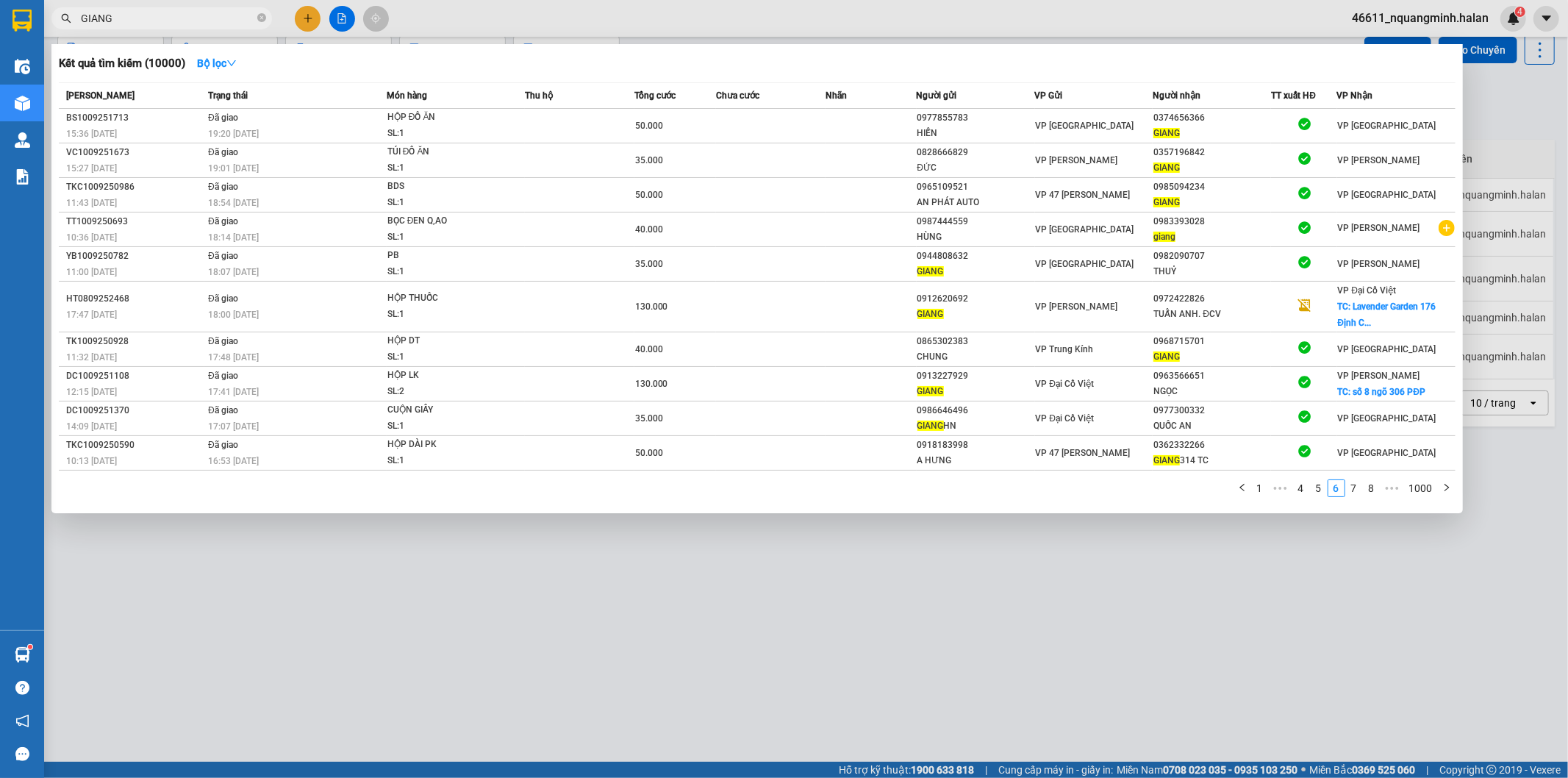
drag, startPoint x: 135, startPoint y: 19, endPoint x: 3, endPoint y: 1, distance: 133.2
click at [0, 4] on section "Kết quả tìm kiếm ( 10000 ) Bộ lọc Mã ĐH Trạng thái Món hàng Thu hộ Tổng cước Ch…" at bounding box center [784, 389] width 1568 height 778
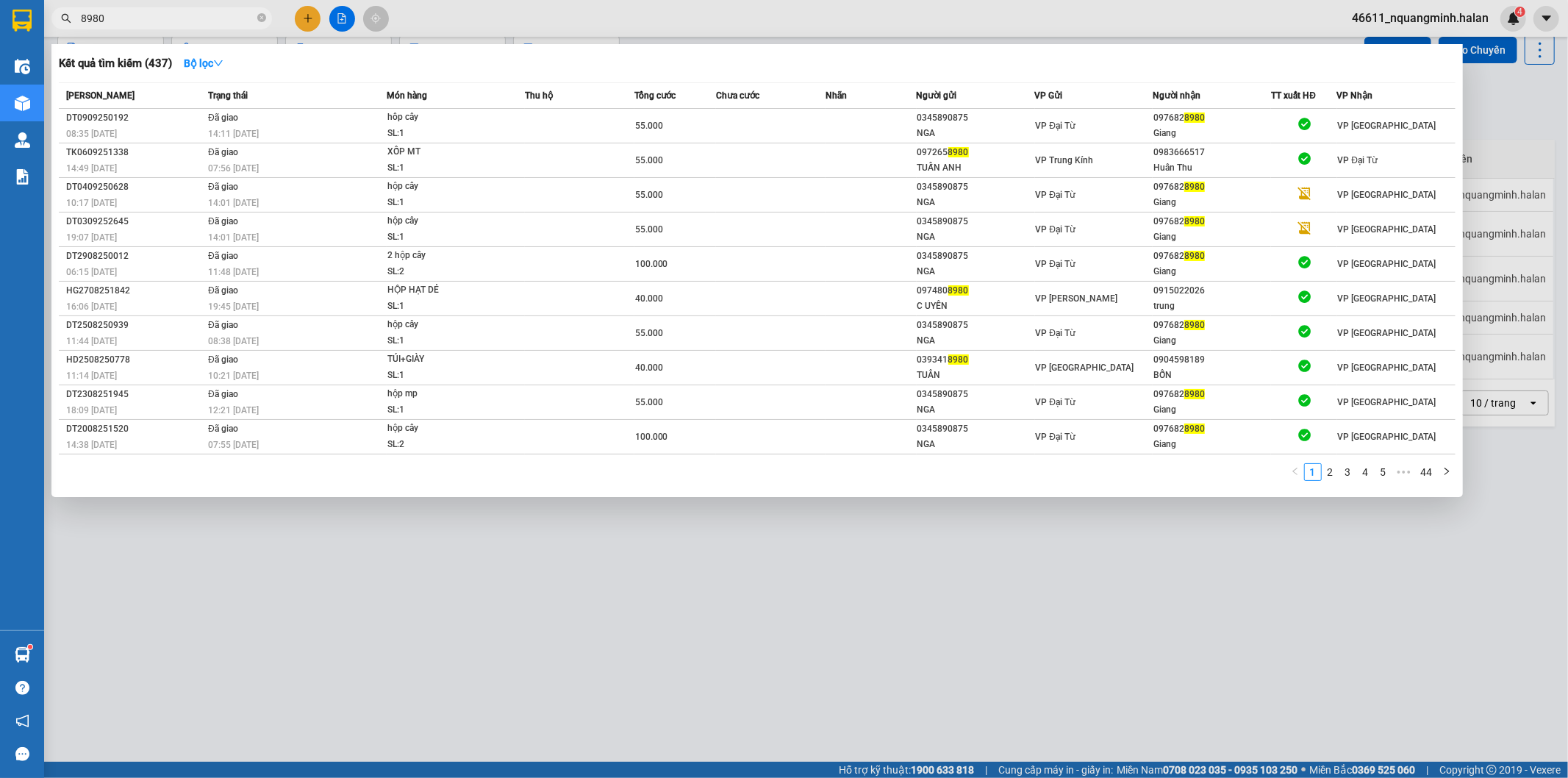
type input "8980"
click at [512, 468] on div "1 2 3 4 5 ••• 44" at bounding box center [757, 476] width 1397 height 27
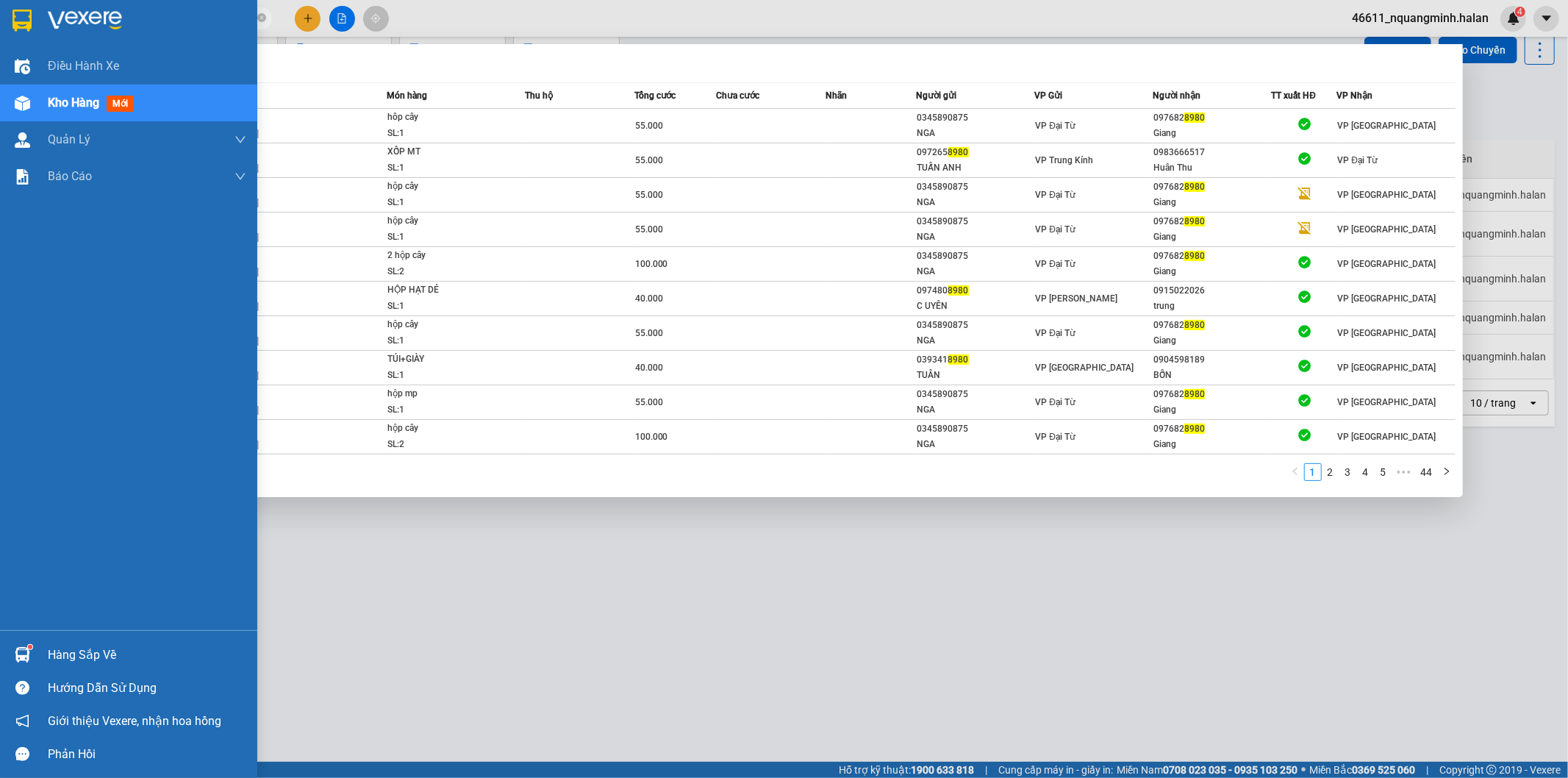
click at [19, 662] on img at bounding box center [23, 655] width 16 height 16
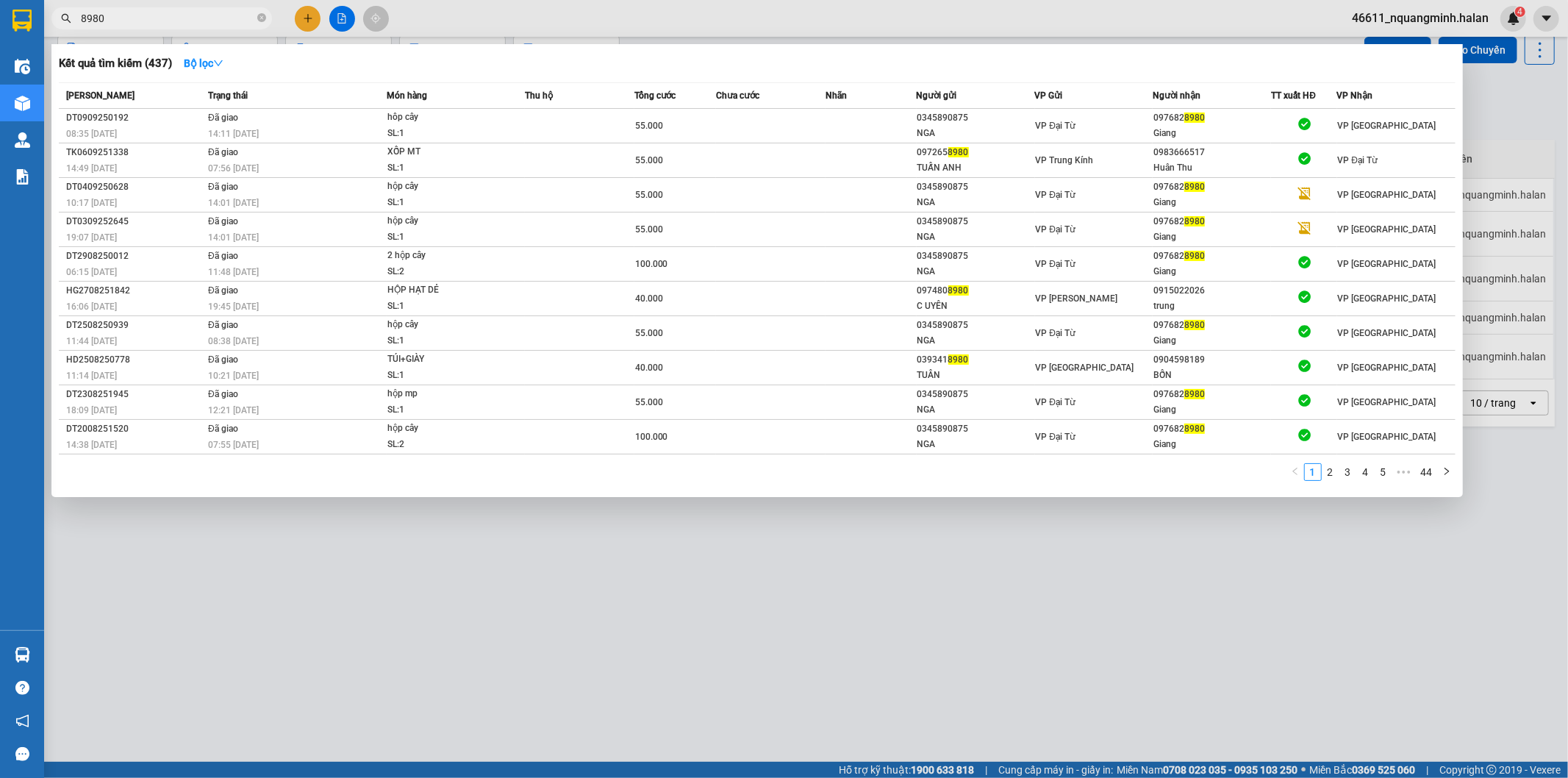
click at [710, 579] on section "Kết quả tìm kiếm ( 437 ) Bộ lọc Mã ĐH Trạng thái Món hàng Thu hộ Tổng cước Chưa…" at bounding box center [784, 389] width 1568 height 778
drag, startPoint x: 578, startPoint y: 623, endPoint x: 469, endPoint y: 725, distance: 149.3
click at [577, 623] on div at bounding box center [784, 389] width 1568 height 778
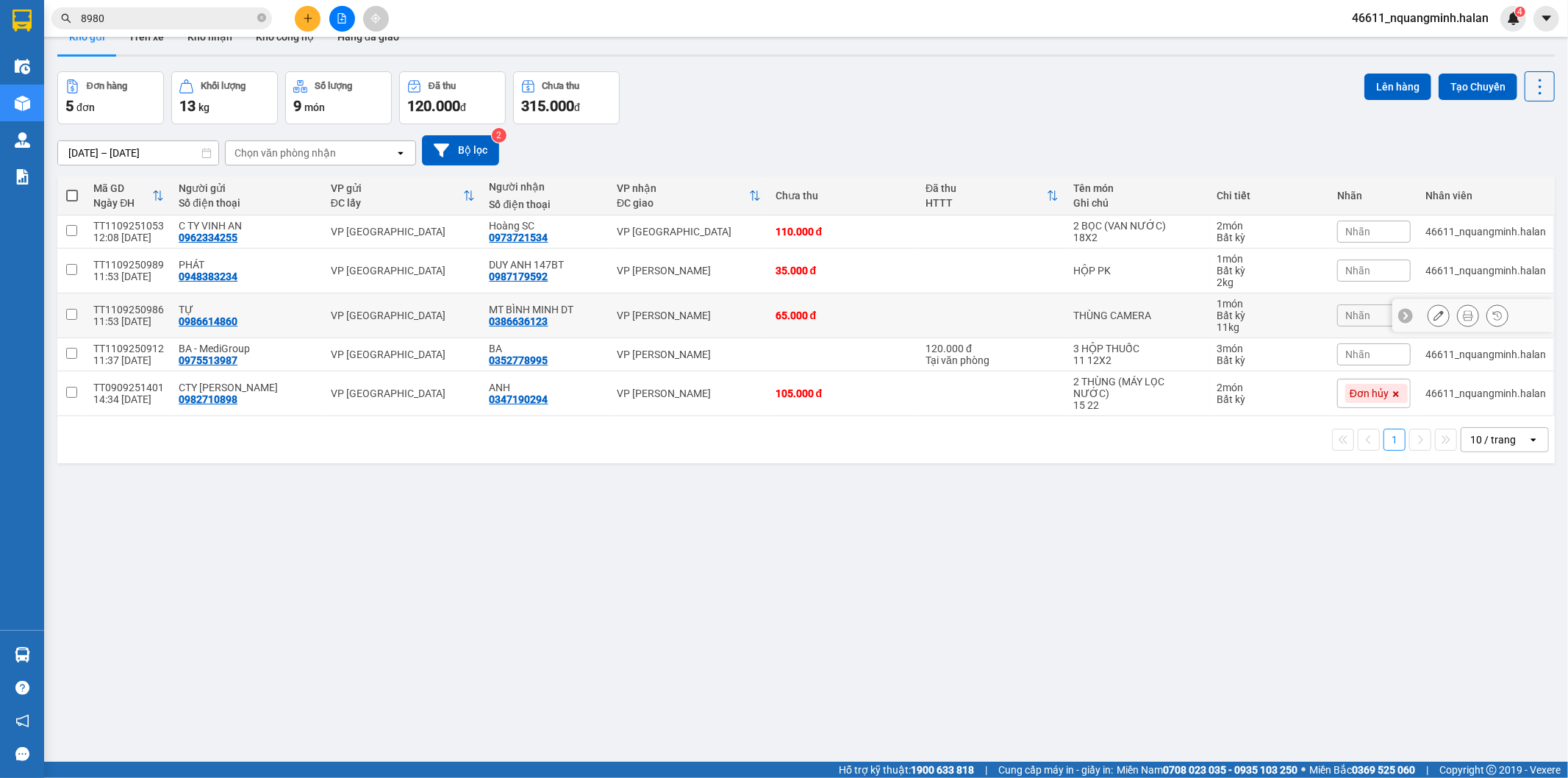
scroll to position [0, 0]
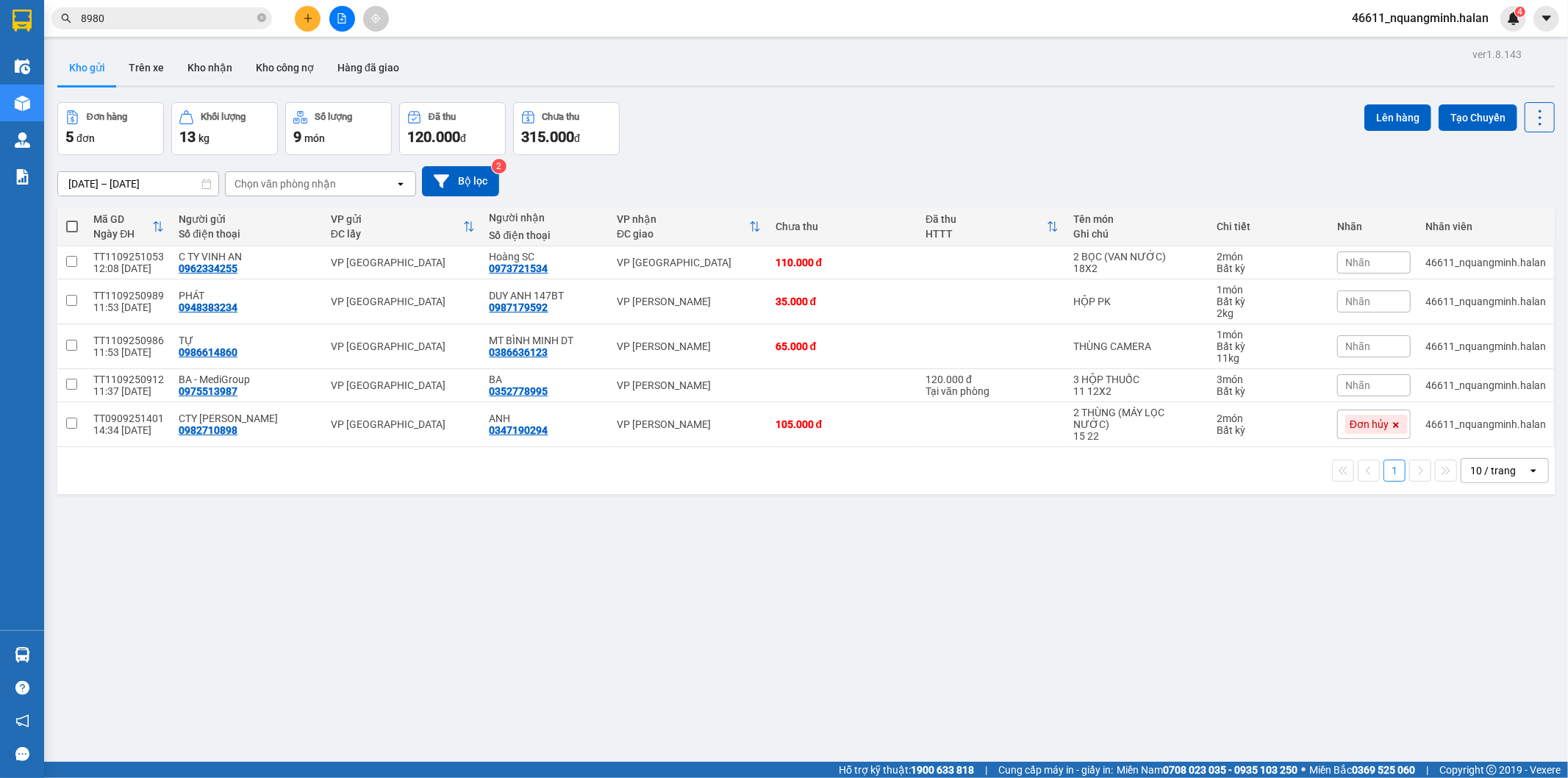
drag, startPoint x: 228, startPoint y: 614, endPoint x: 31, endPoint y: 667, distance: 204.0
click at [218, 619] on div "ver 1.8.143 Kho gửi Trên xe Kho nhận Kho công nợ Hàng đã giao Đơn hàng 5 đơn Kh…" at bounding box center [807, 433] width 1510 height 778
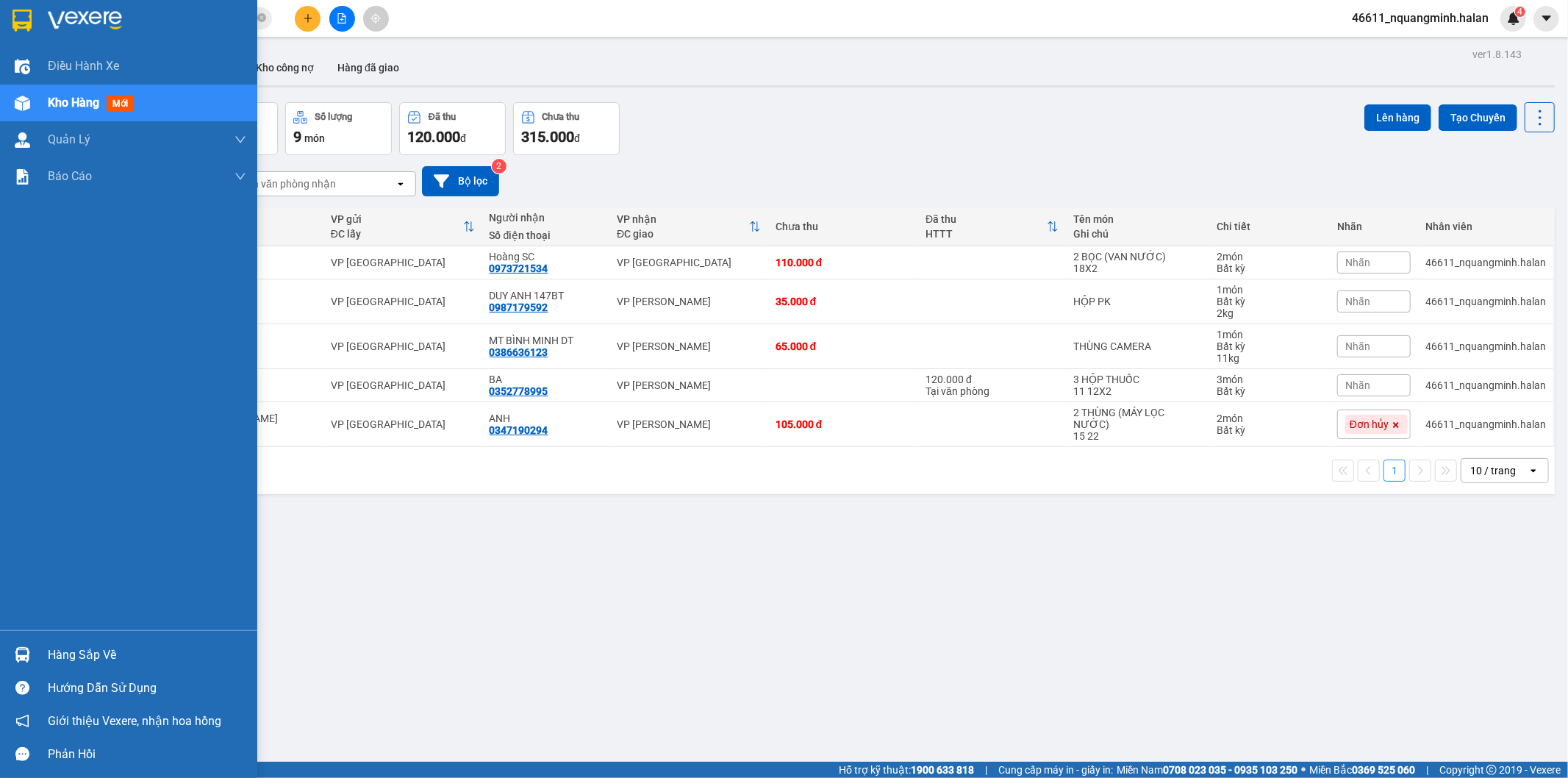
click at [10, 650] on div at bounding box center [22, 655] width 26 height 26
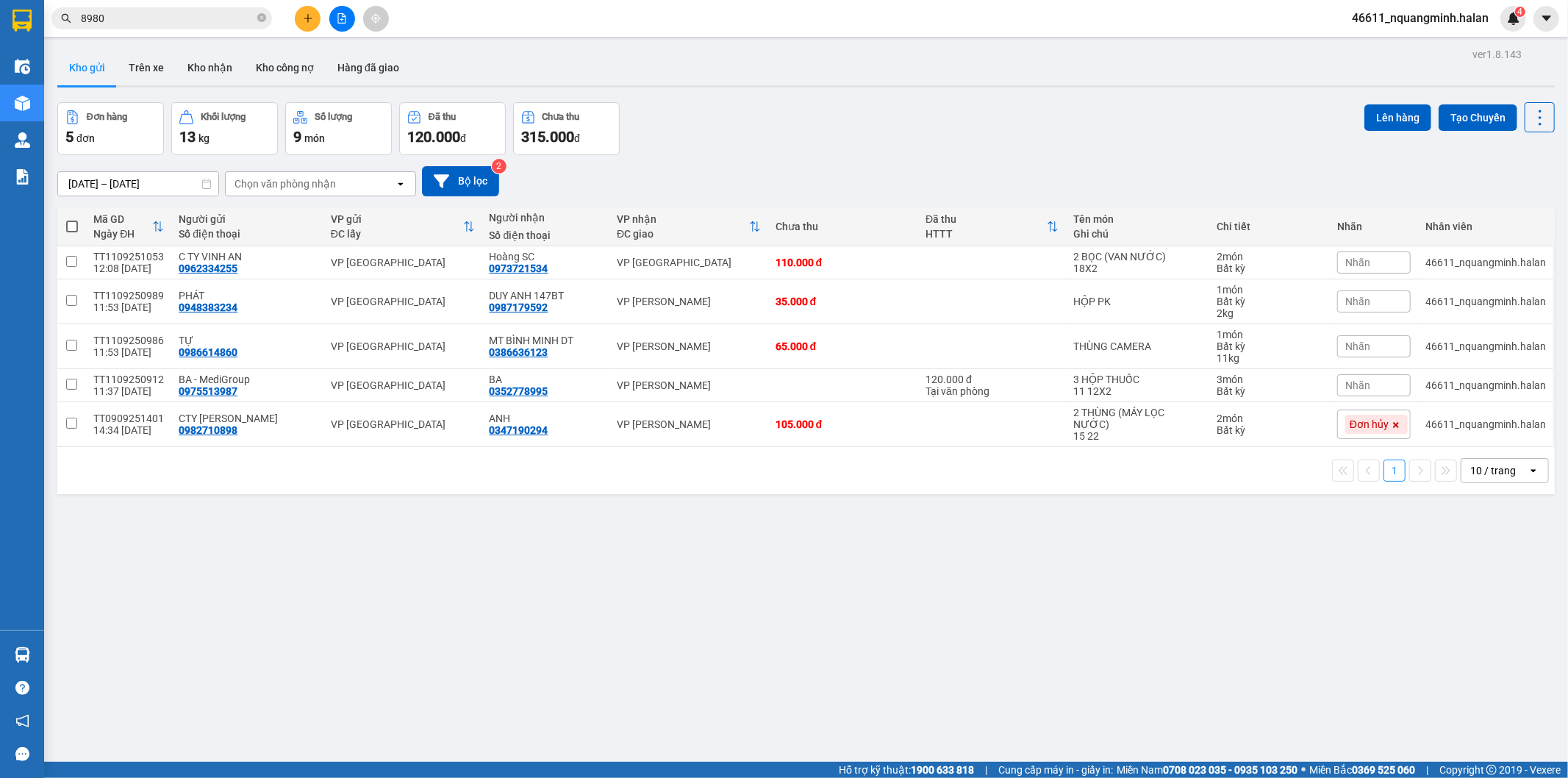
click at [806, 562] on section "Kết quả tìm kiếm ( 437 ) Bộ lọc Mã ĐH Trạng thái Món hàng Thu hộ Tổng cước Chưa…" at bounding box center [784, 389] width 1568 height 778
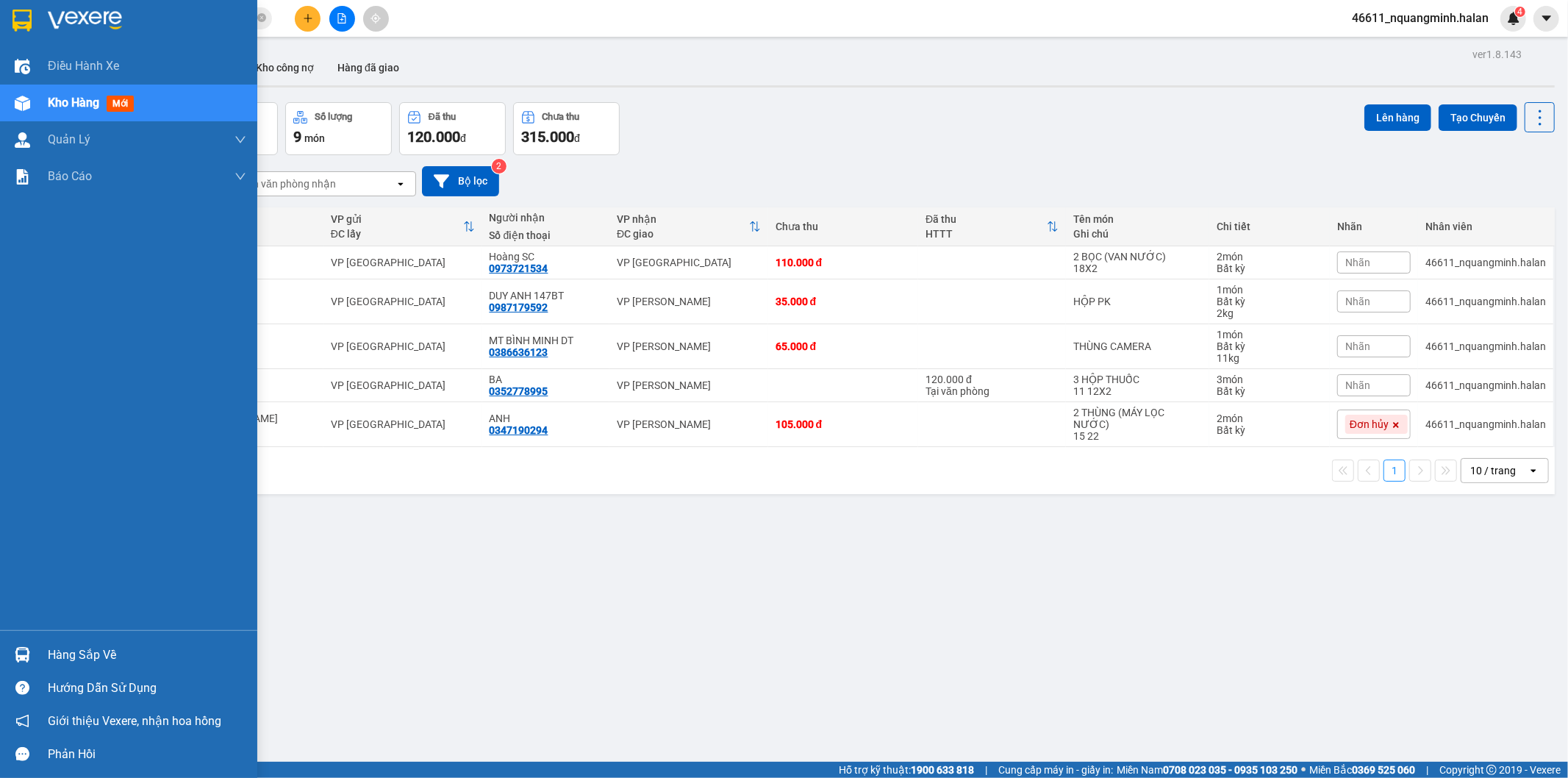
click at [32, 645] on div at bounding box center [22, 655] width 26 height 26
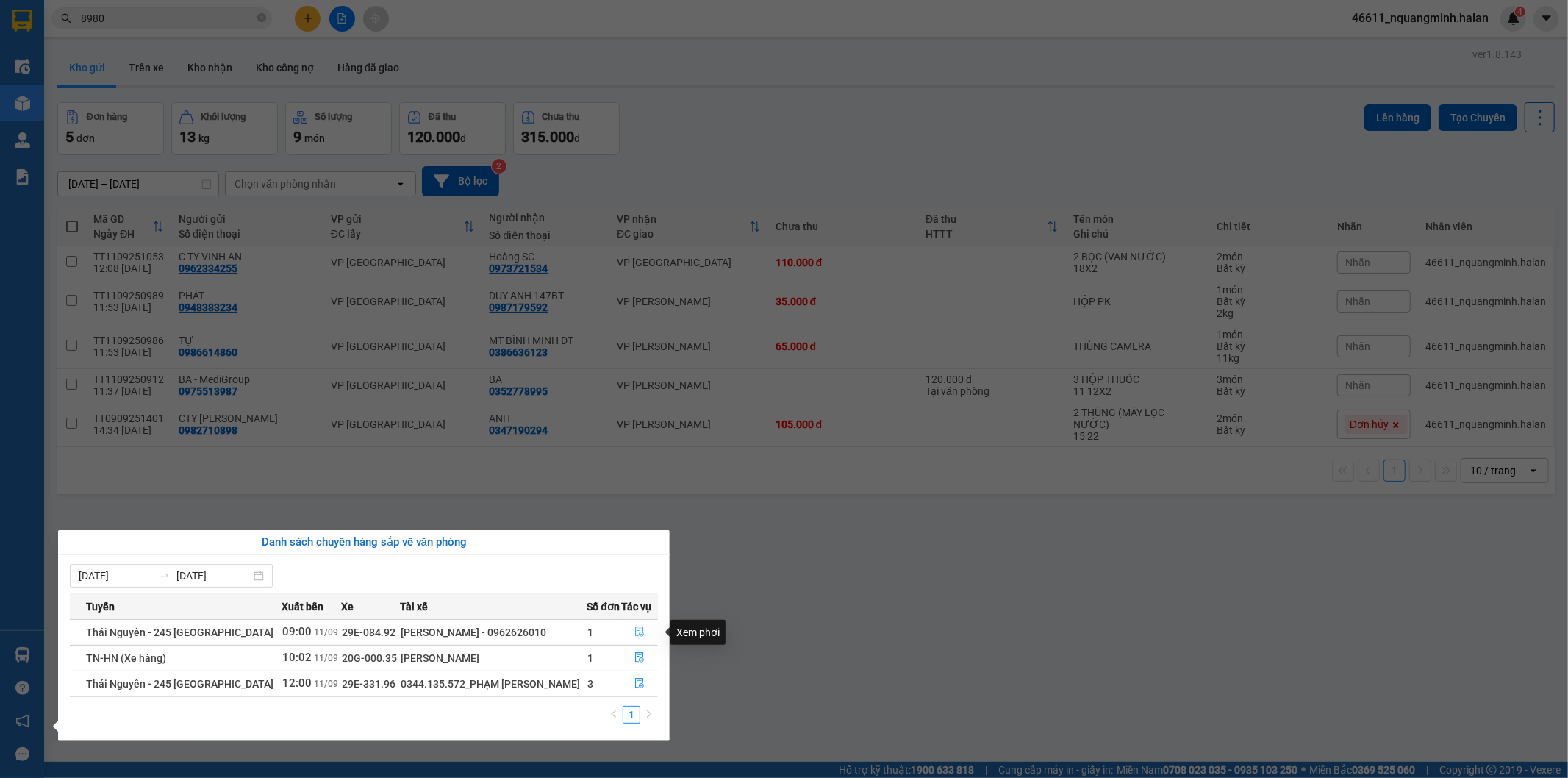
click at [644, 627] on button "button" at bounding box center [641, 632] width 35 height 23
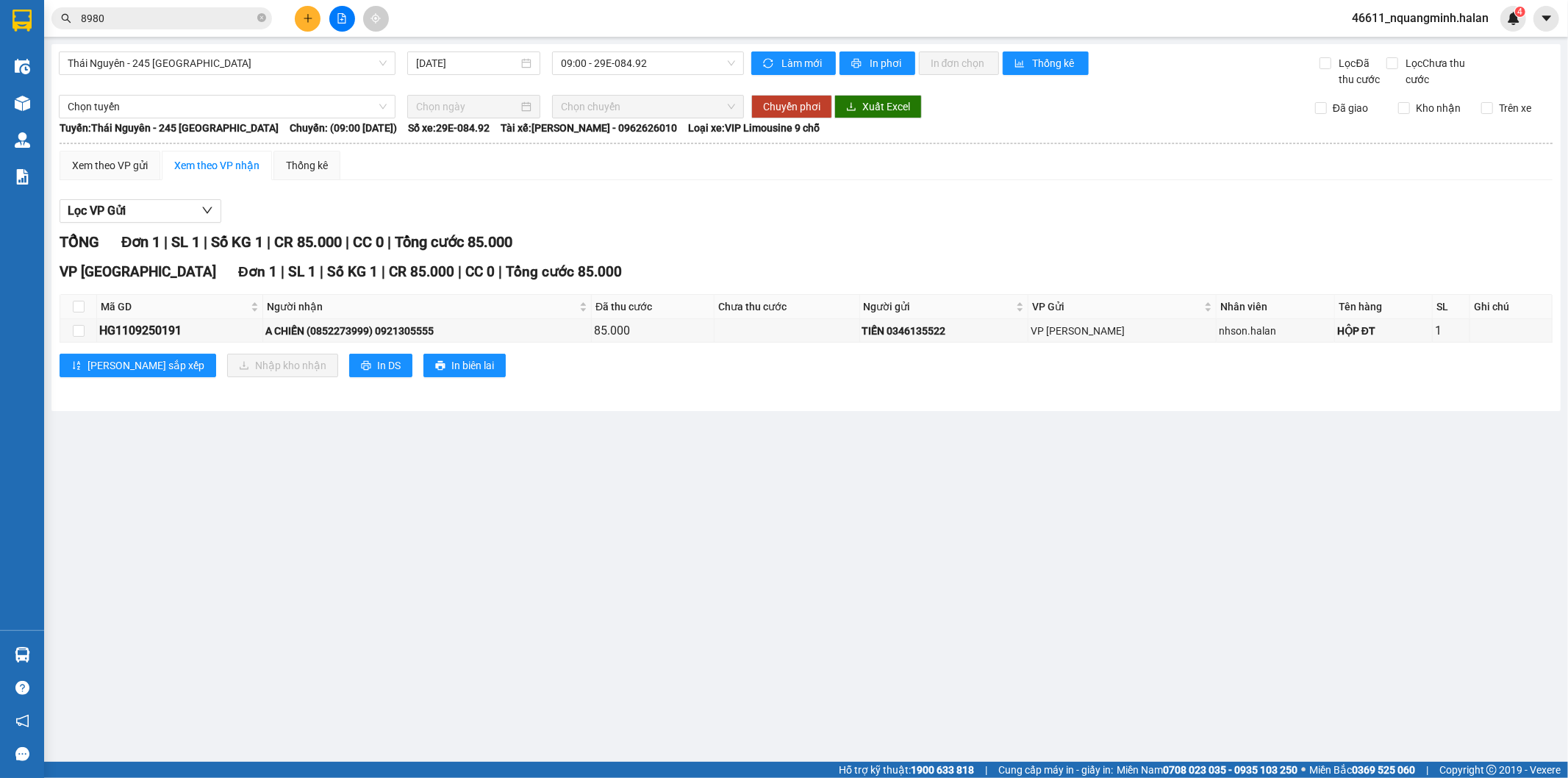
click at [839, 653] on main "[GEOGRAPHIC_DATA] - 245 [GEOGRAPHIC_DATA] [DATE] 09:00 - 29E-084.92 Làm mới In …" at bounding box center [784, 380] width 1568 height 761
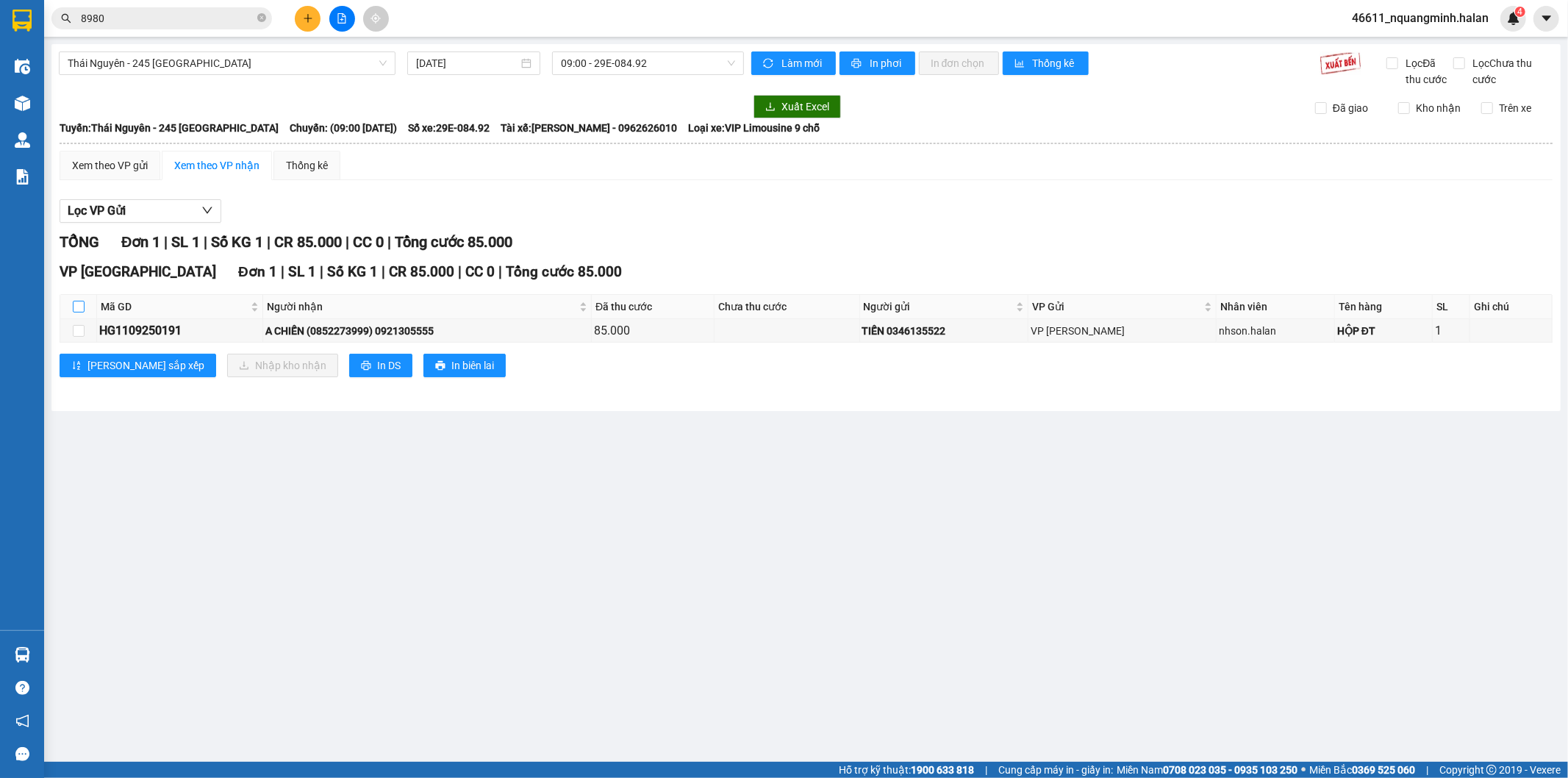
click at [78, 302] on input "checkbox" at bounding box center [78, 307] width 12 height 12
checkbox input "true"
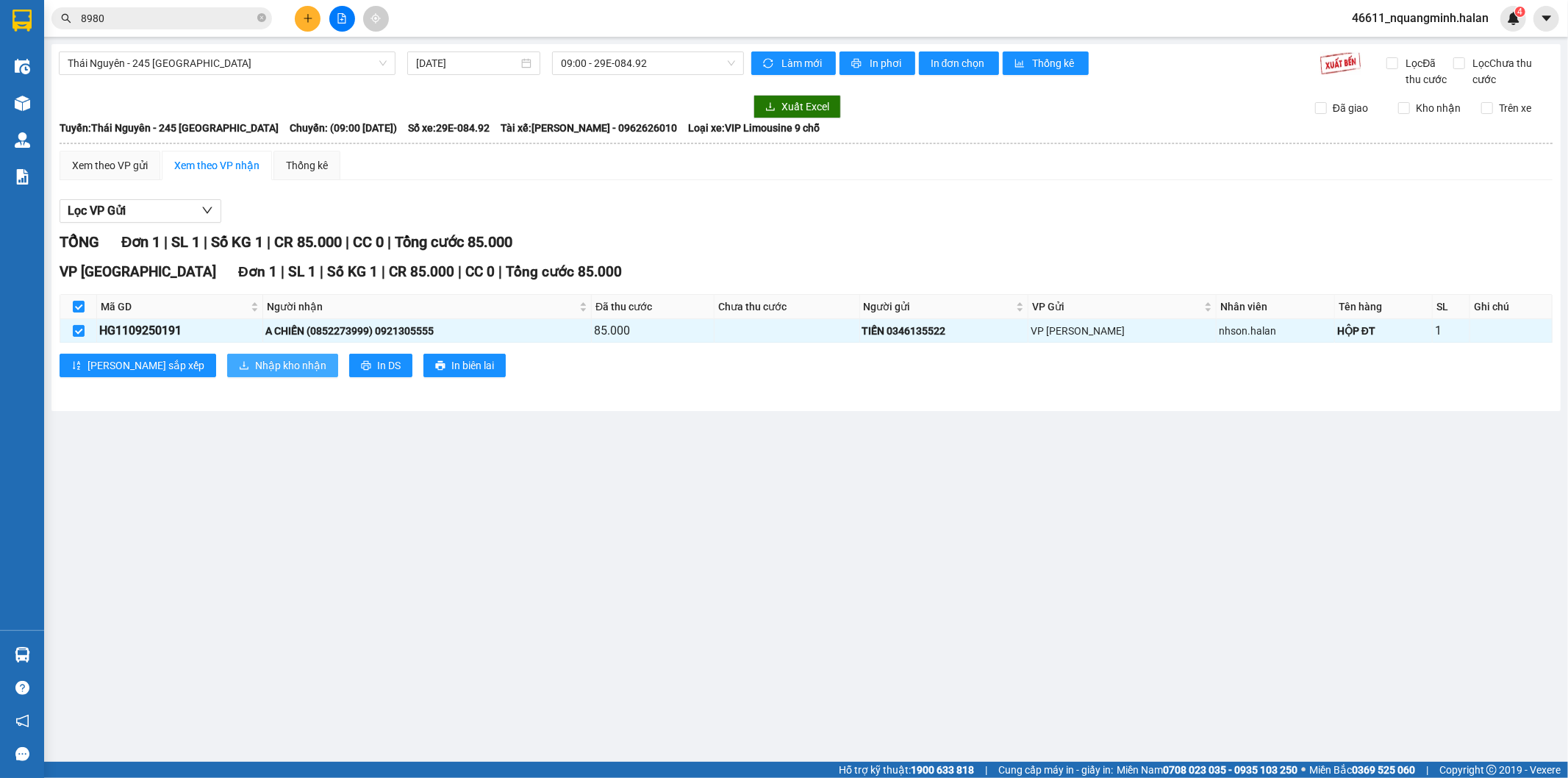
click at [227, 356] on button "Nhập kho nhận" at bounding box center [282, 365] width 111 height 23
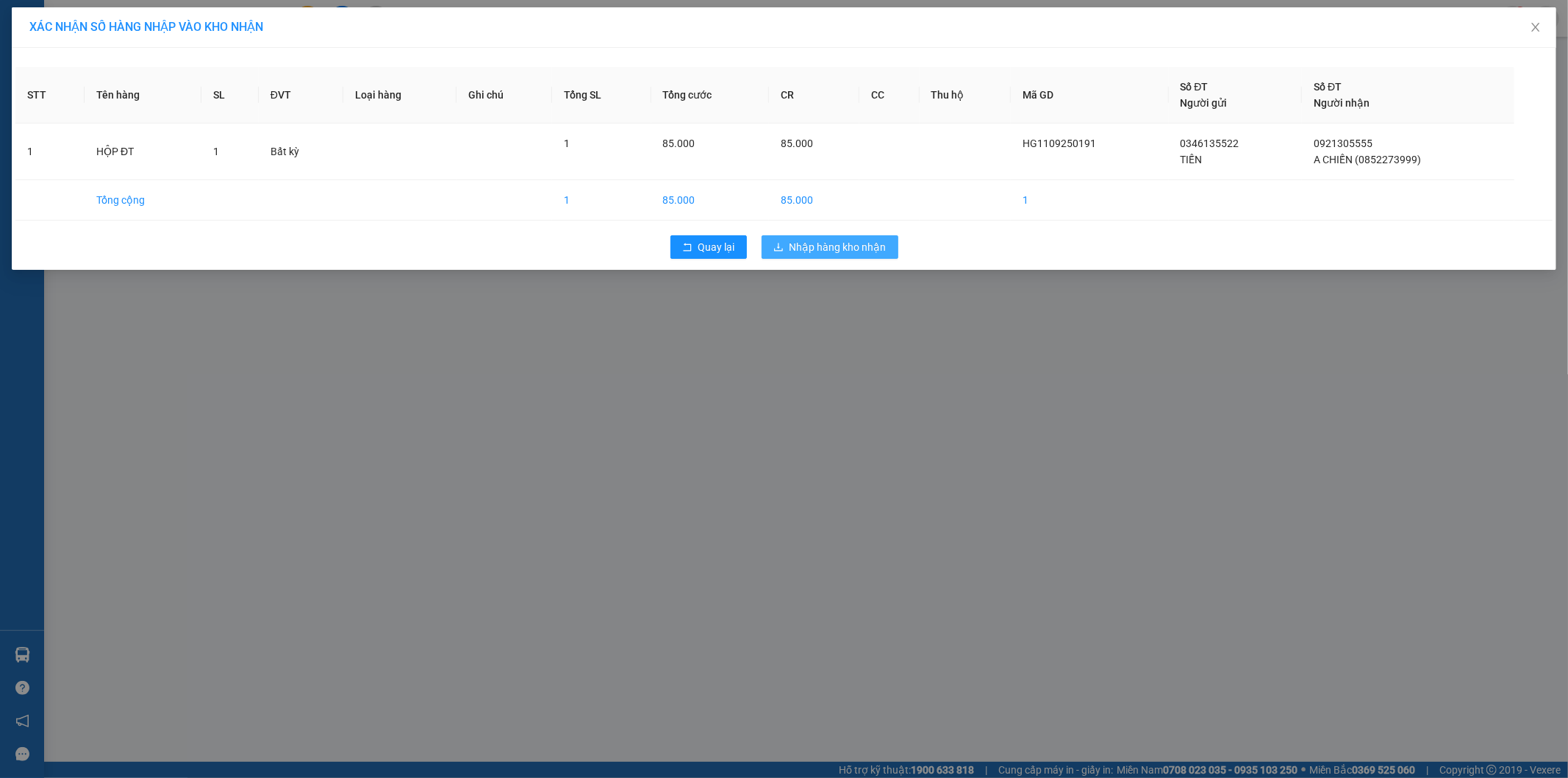
drag, startPoint x: 829, startPoint y: 252, endPoint x: 410, endPoint y: 254, distance: 419.0
click at [829, 252] on span "Nhập hàng kho nhận" at bounding box center [838, 247] width 97 height 16
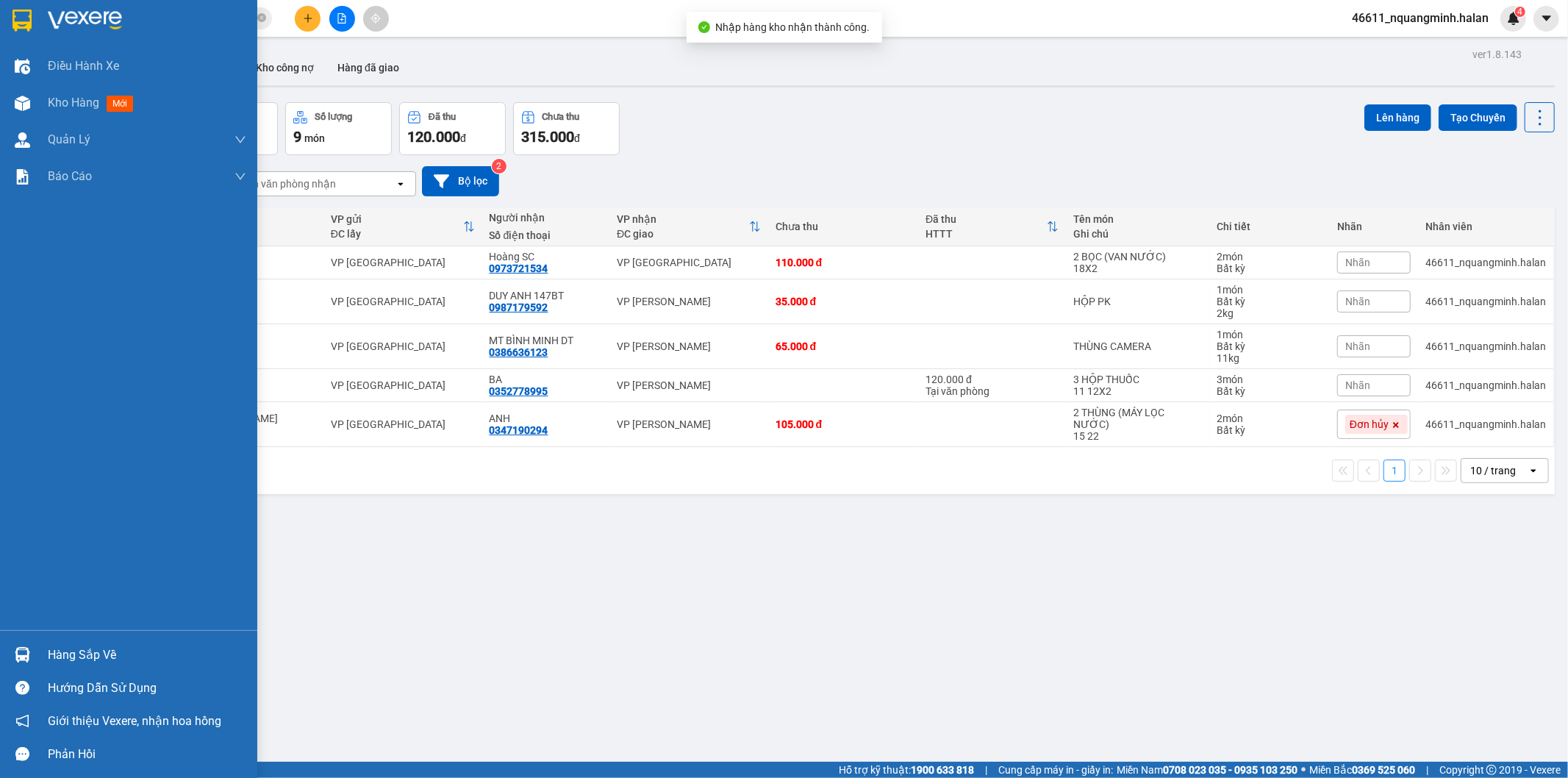
click at [18, 655] on img at bounding box center [23, 655] width 16 height 16
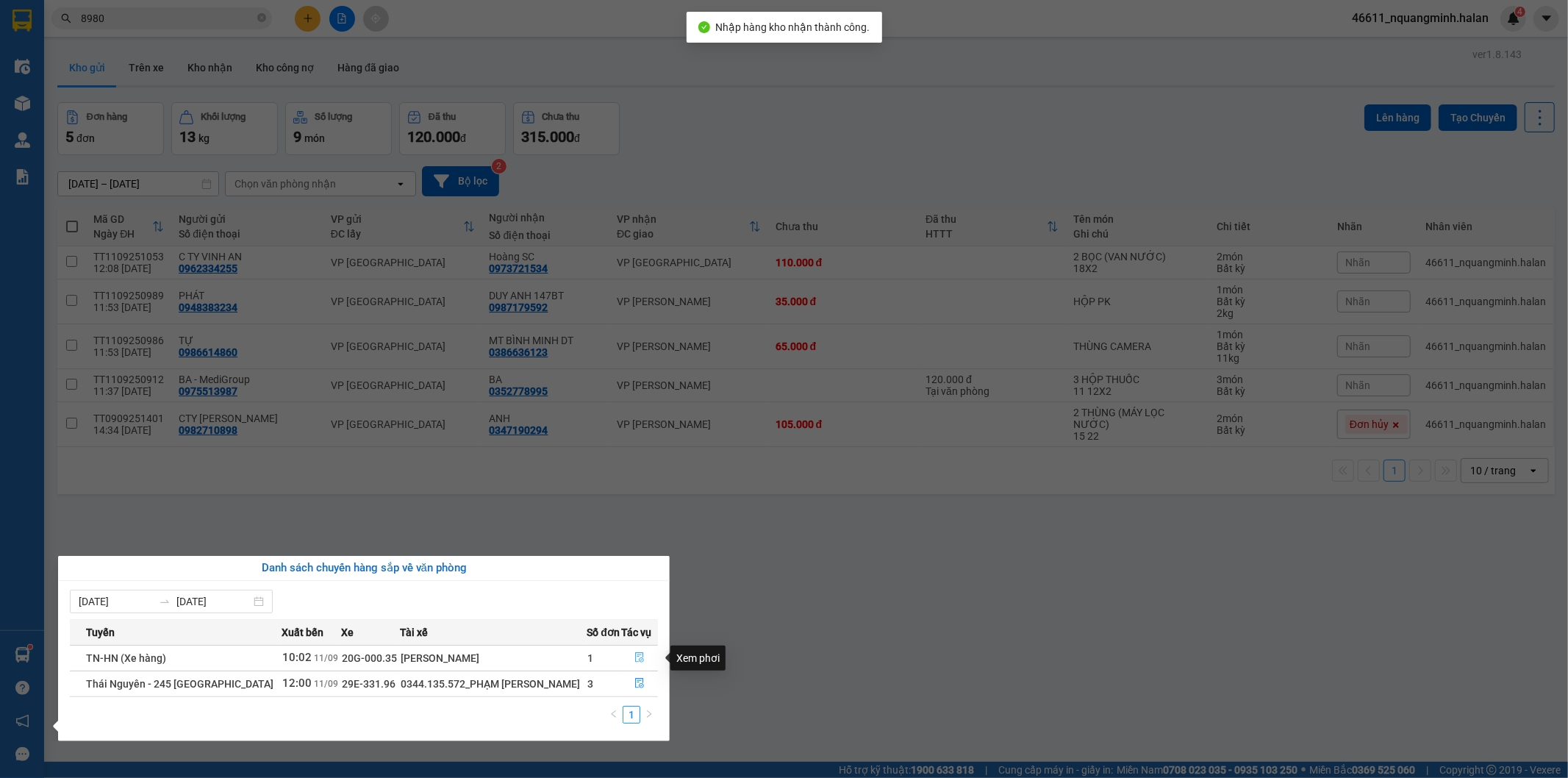
click at [629, 661] on button "button" at bounding box center [641, 658] width 35 height 23
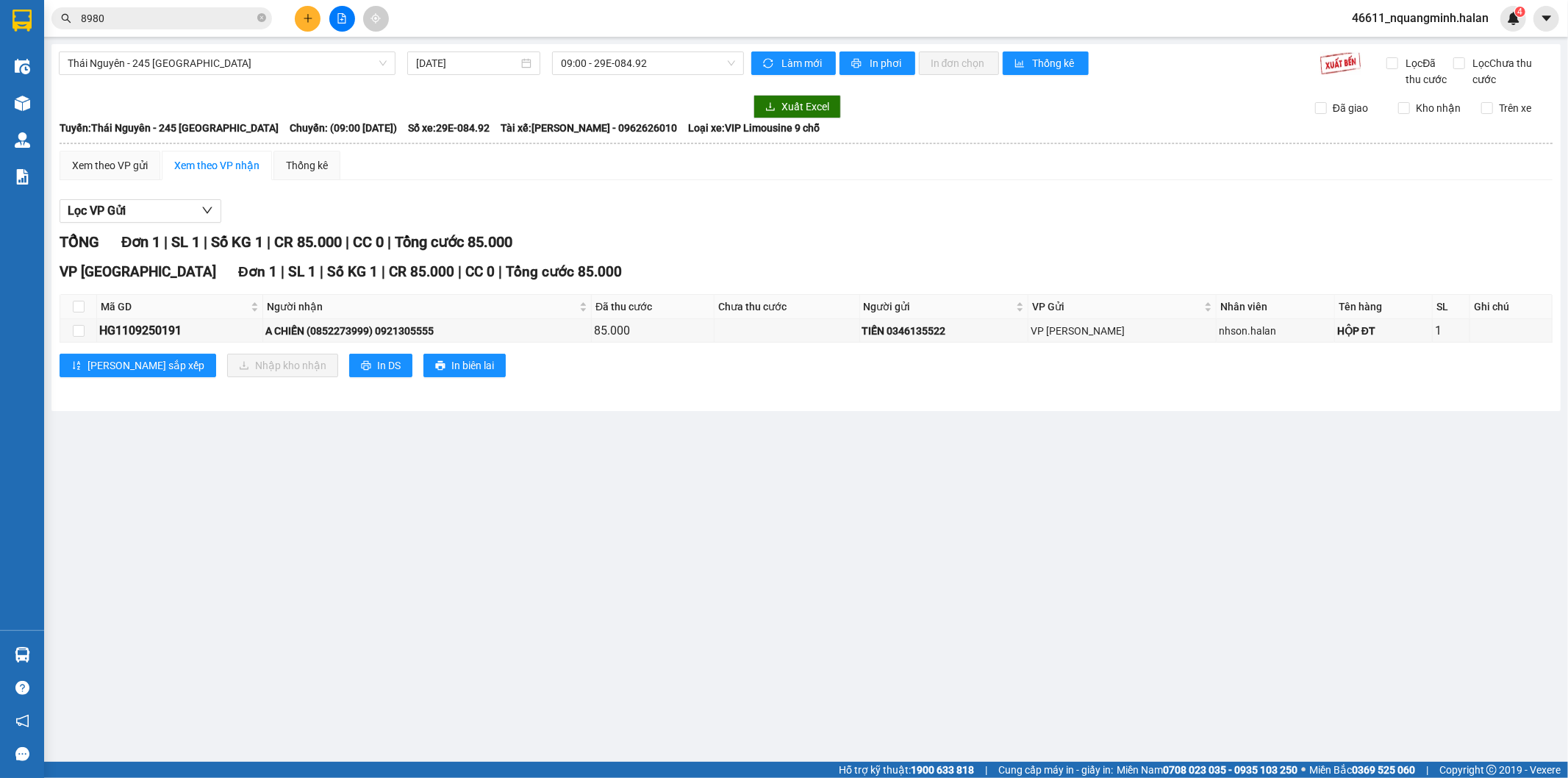
click at [809, 596] on main "[GEOGRAPHIC_DATA] - 245 [GEOGRAPHIC_DATA] [DATE] 09:00 - 29E-084.92 Làm mới In …" at bounding box center [784, 380] width 1568 height 761
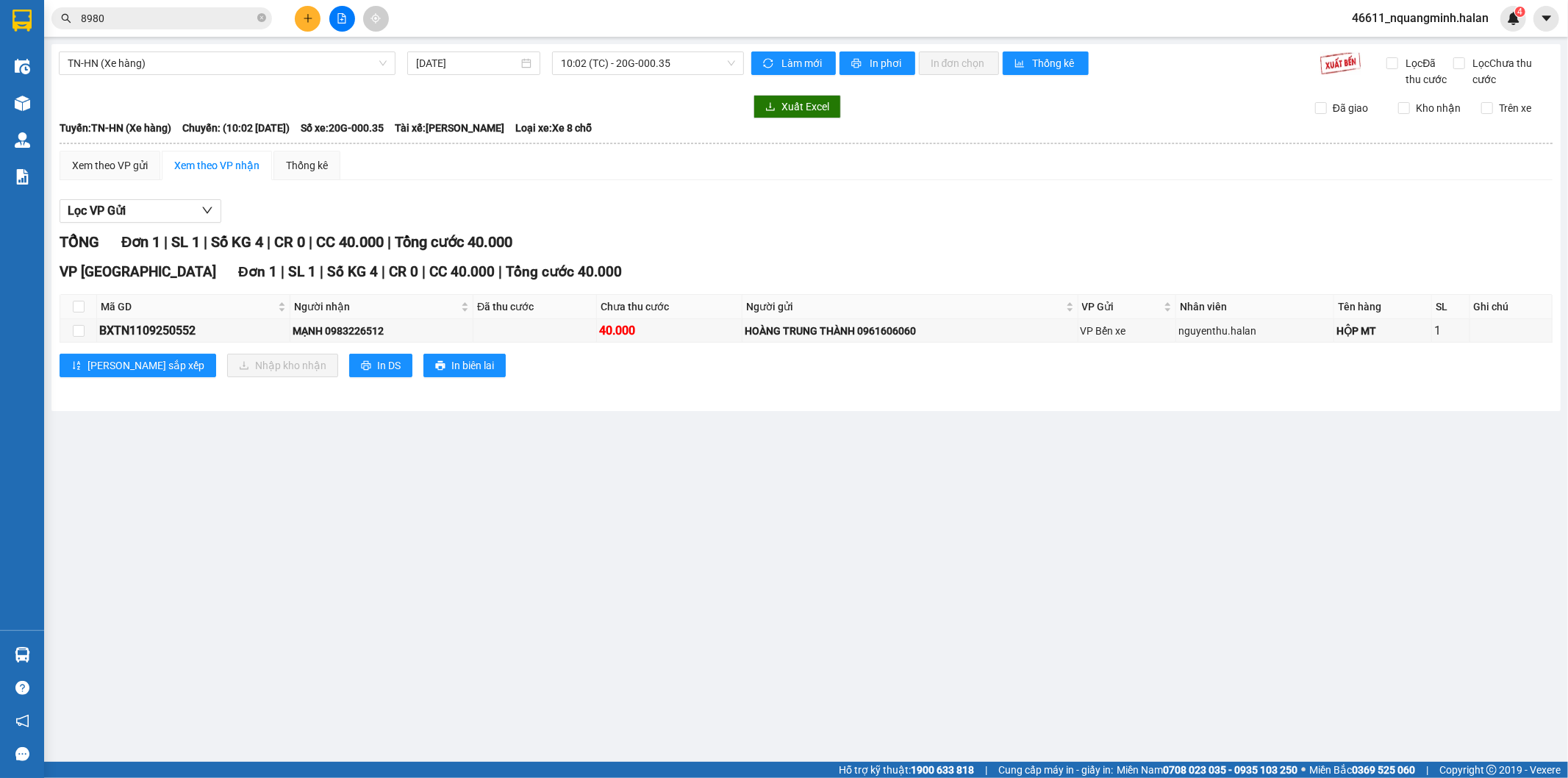
click at [723, 556] on main "TN-HN (Xe hàng) [DATE] 10:02 (TC) - 20G-000.35 Làm mới In phơi In đơn chọn Thốn…" at bounding box center [784, 380] width 1568 height 761
drag, startPoint x: 621, startPoint y: 547, endPoint x: 598, endPoint y: 533, distance: 26.9
click at [618, 545] on main "TN-HN (Xe hàng) [DATE] 10:02 (TC) - 20G-000.35 Làm mới In phơi In đơn chọn Thốn…" at bounding box center [784, 380] width 1568 height 761
click at [585, 528] on main "TN-HN (Xe hàng) [DATE] 10:02 (TC) - 20G-000.35 Làm mới In phơi In đơn chọn Thốn…" at bounding box center [784, 380] width 1568 height 761
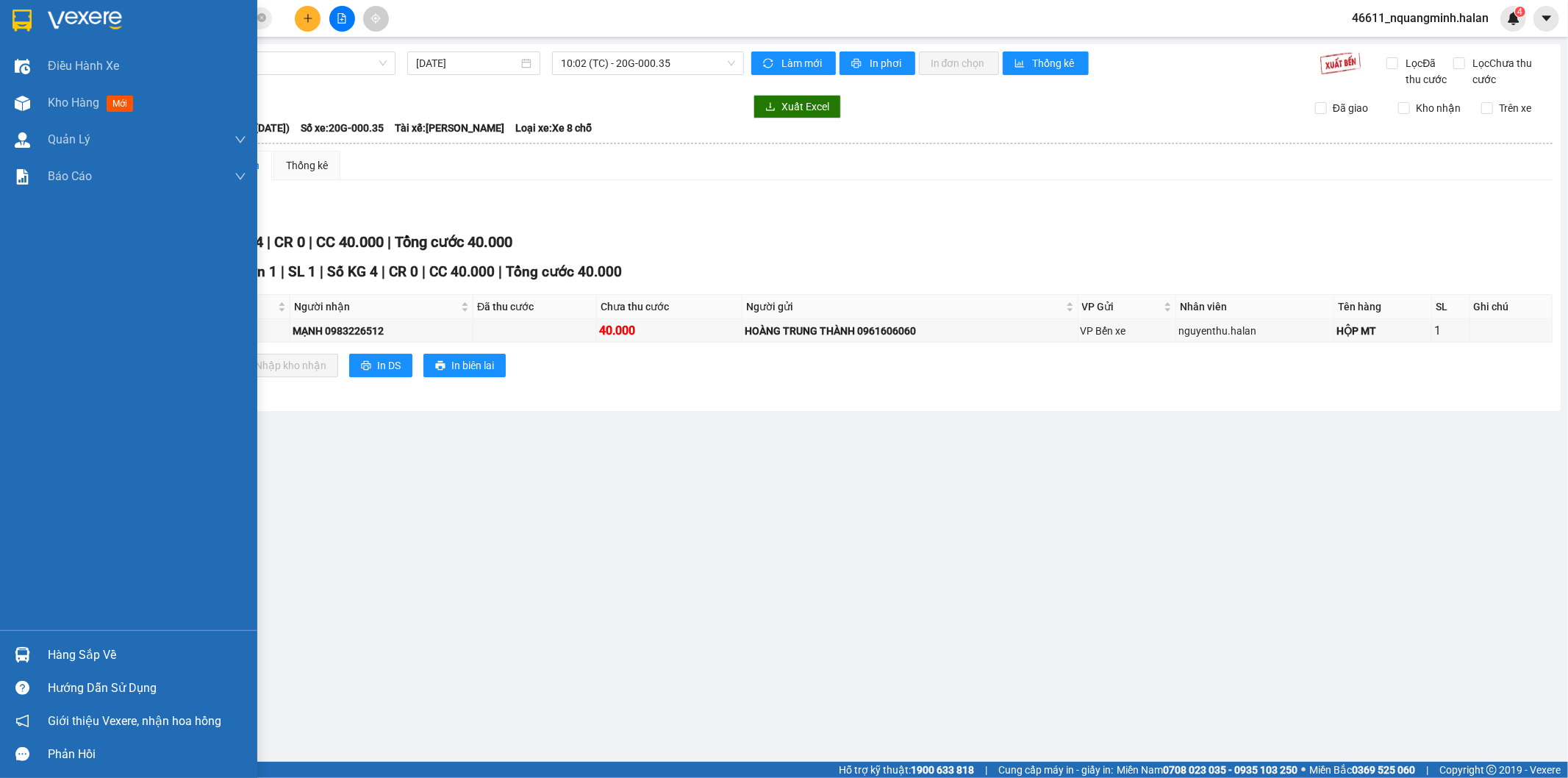
click at [26, 643] on div at bounding box center [22, 655] width 26 height 26
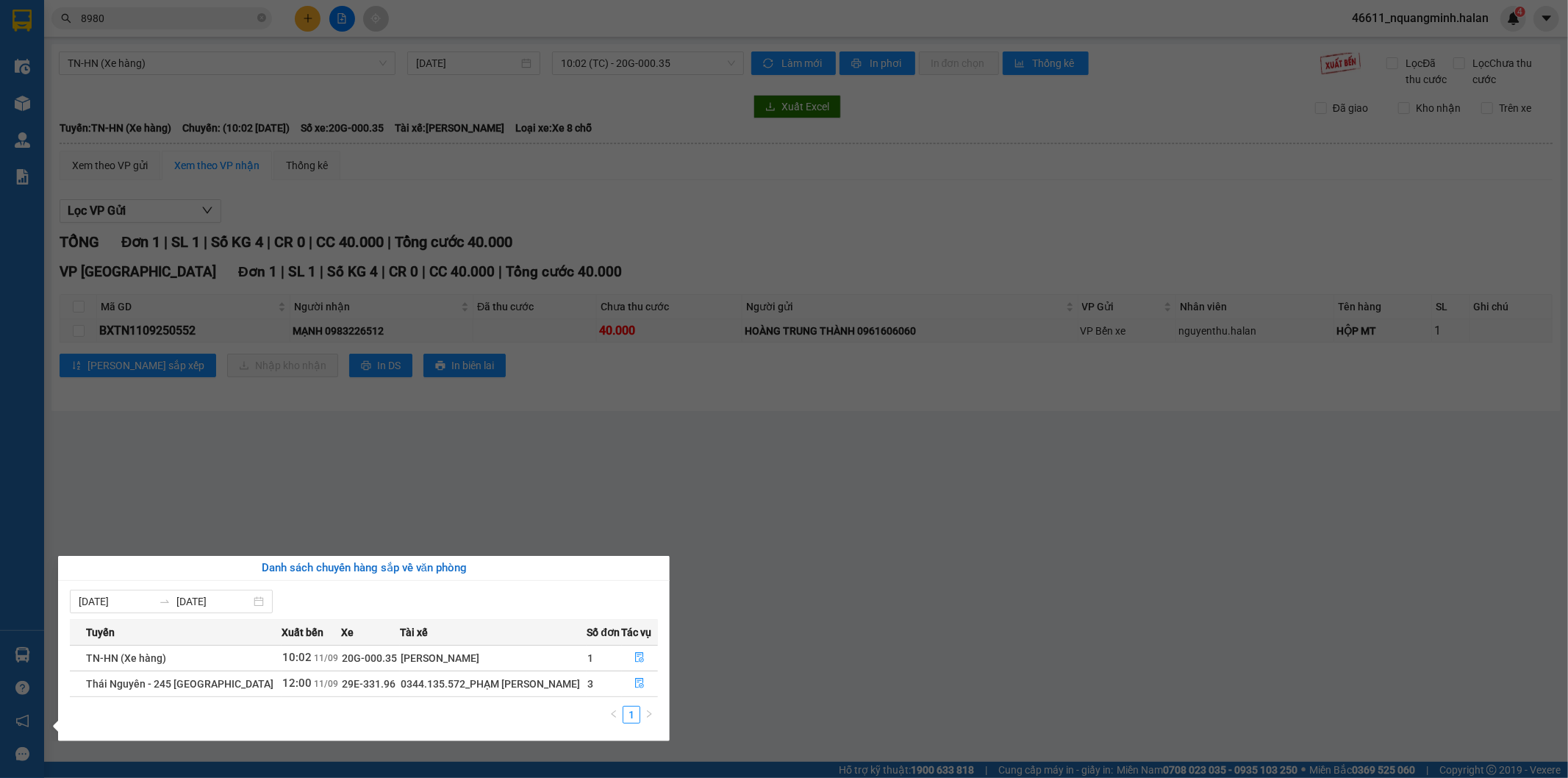
click at [2, 108] on div "Điều hành xe Kho hàng mới Quản [PERSON_NAME] lý chuyến Quản lý kiểm kho Báo cáo…" at bounding box center [22, 389] width 44 height 778
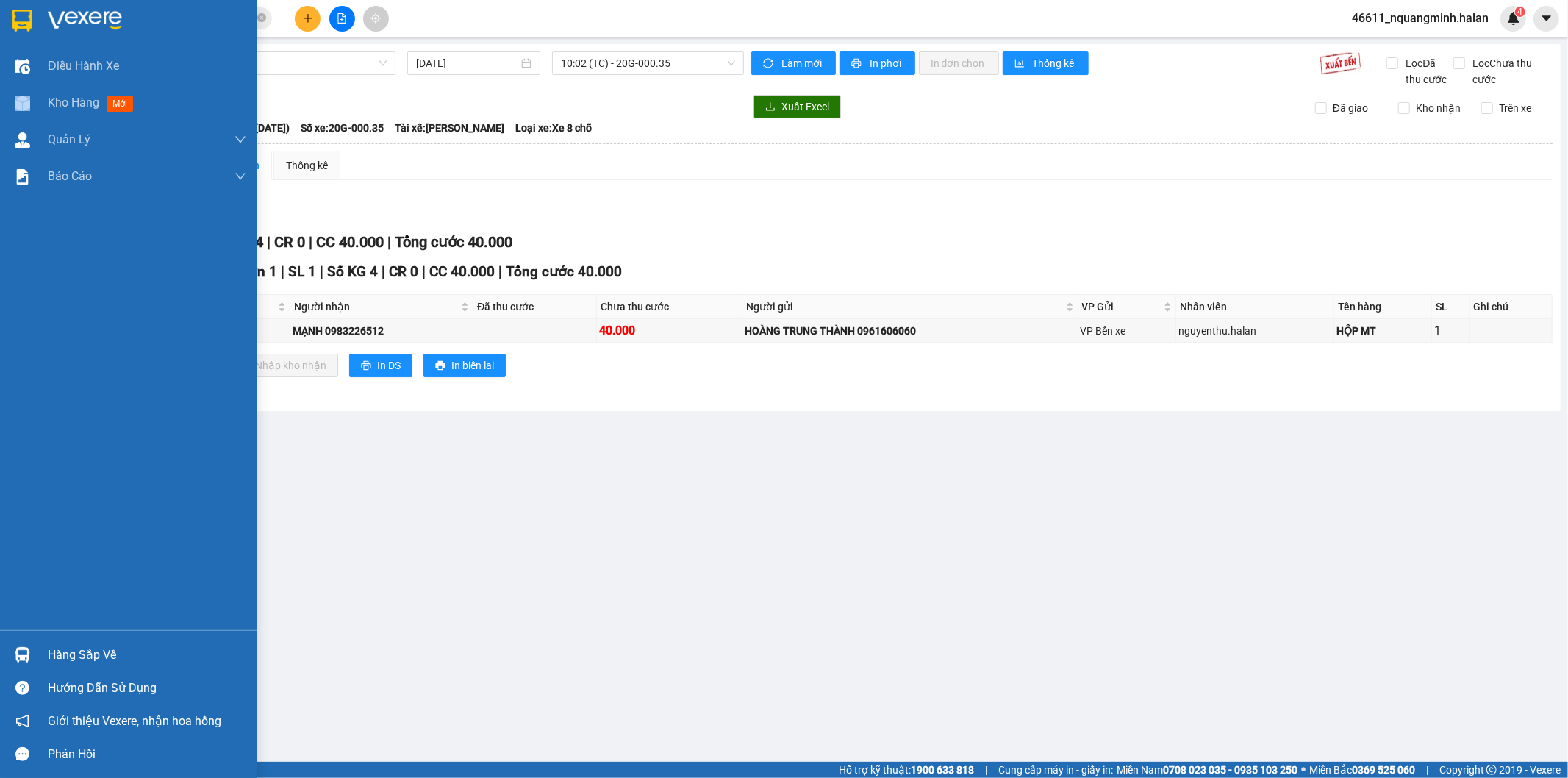
click at [2, 108] on div "Kho hàng mới" at bounding box center [128, 103] width 258 height 37
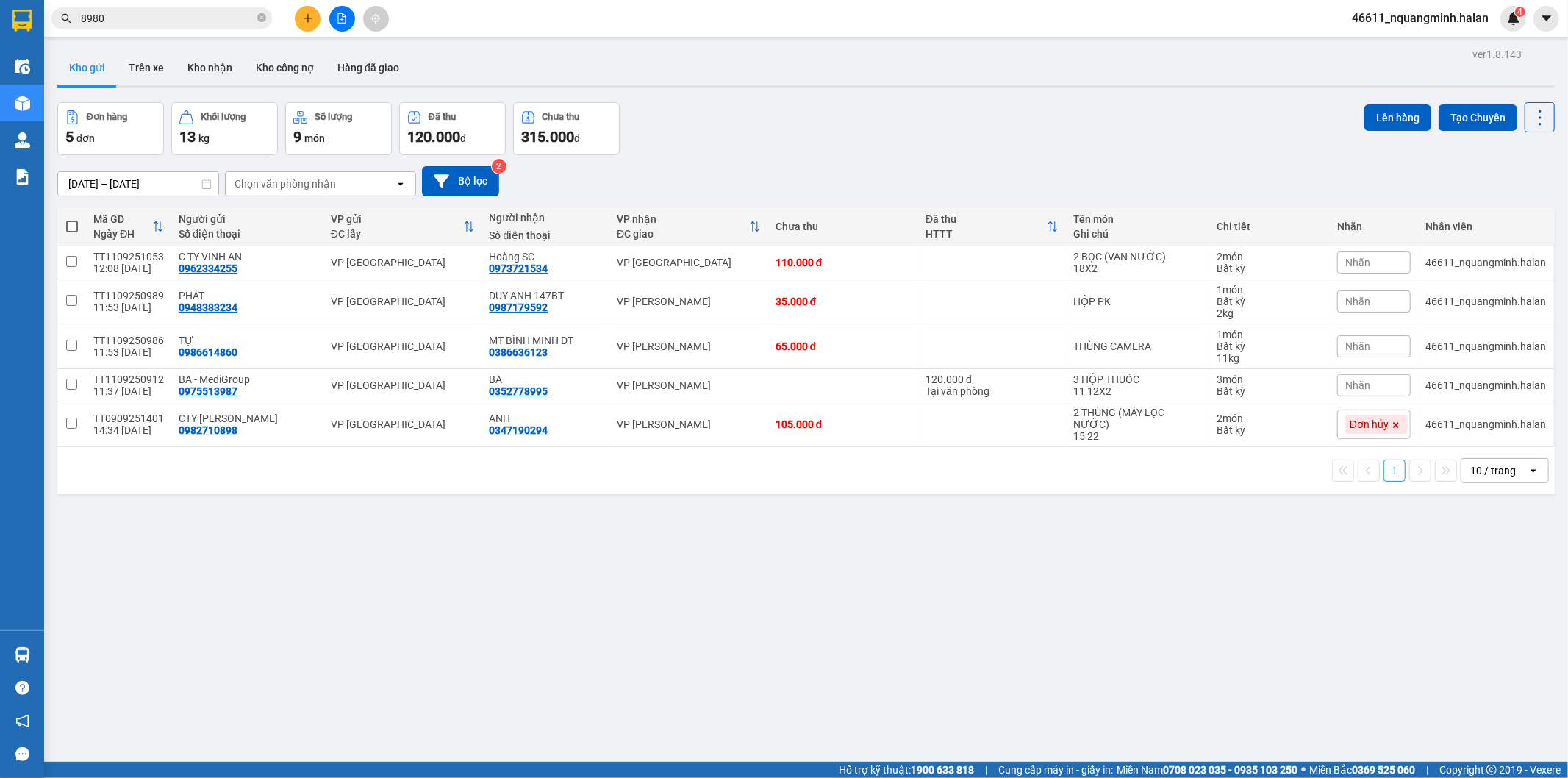
click at [765, 138] on div "Đơn hàng 5 đơn Khối lượng 13 kg Số lượng 9 món Đã thu 120.000 đ Chưa thu 315.00…" at bounding box center [807, 128] width 1498 height 53
drag, startPoint x: 804, startPoint y: 385, endPoint x: 777, endPoint y: 347, distance: 46.6
click at [804, 385] on td at bounding box center [843, 386] width 150 height 33
checkbox input "true"
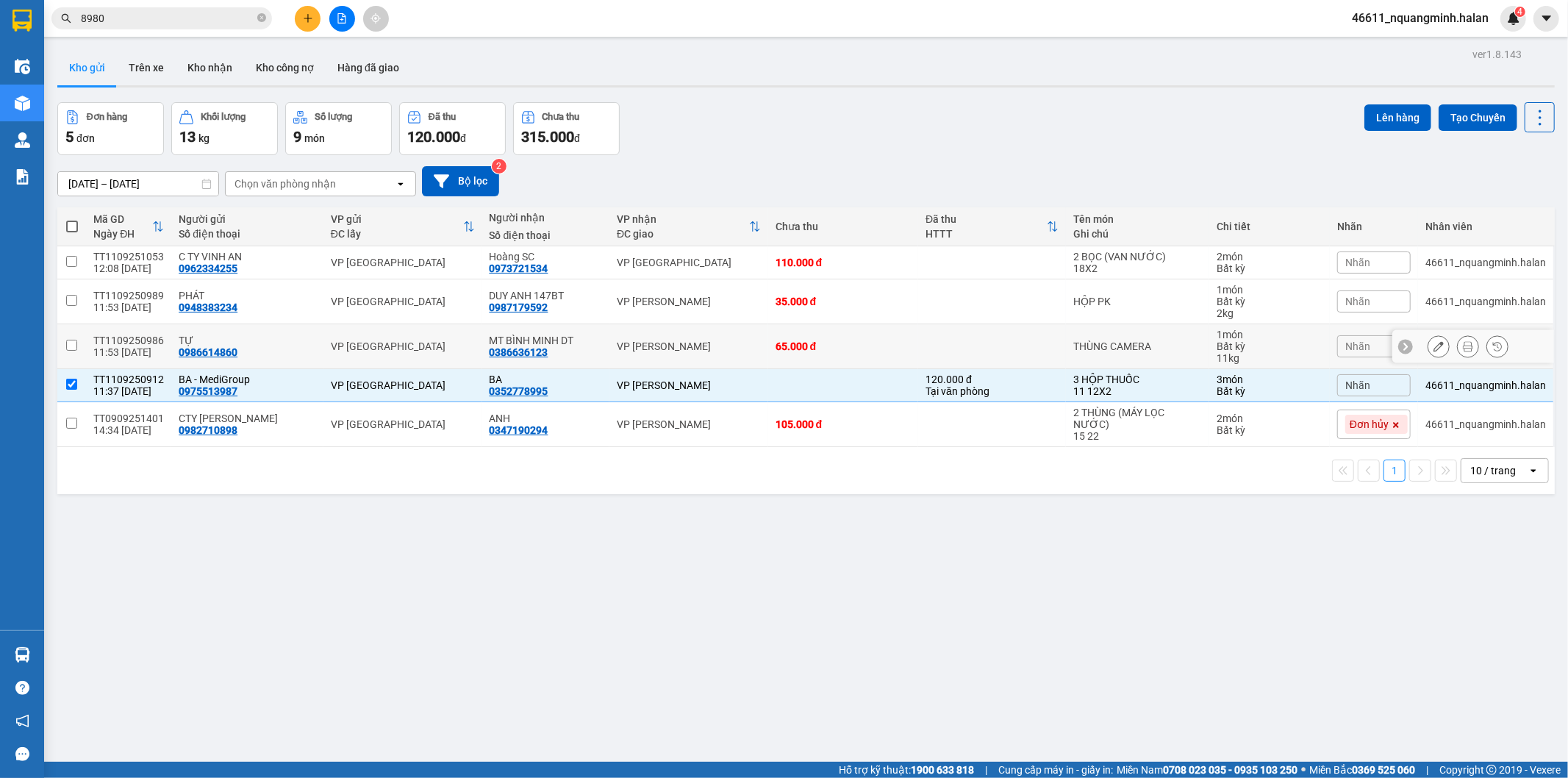
click at [768, 341] on td "65.000 đ" at bounding box center [843, 347] width 150 height 45
checkbox input "true"
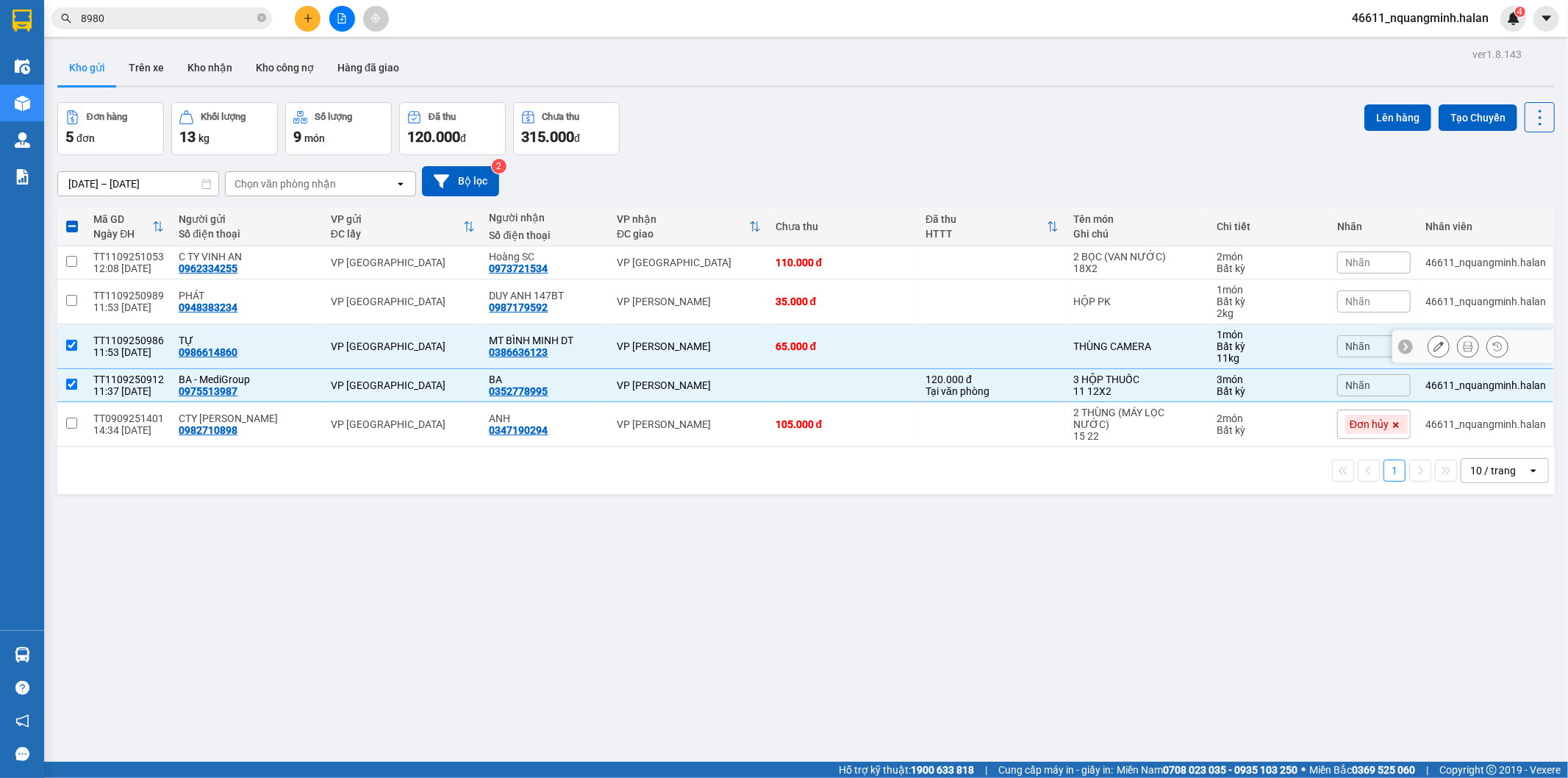
drag, startPoint x: 714, startPoint y: 309, endPoint x: 707, endPoint y: 301, distance: 10.6
click at [711, 307] on td "VP [PERSON_NAME]" at bounding box center [689, 302] width 158 height 45
checkbox input "true"
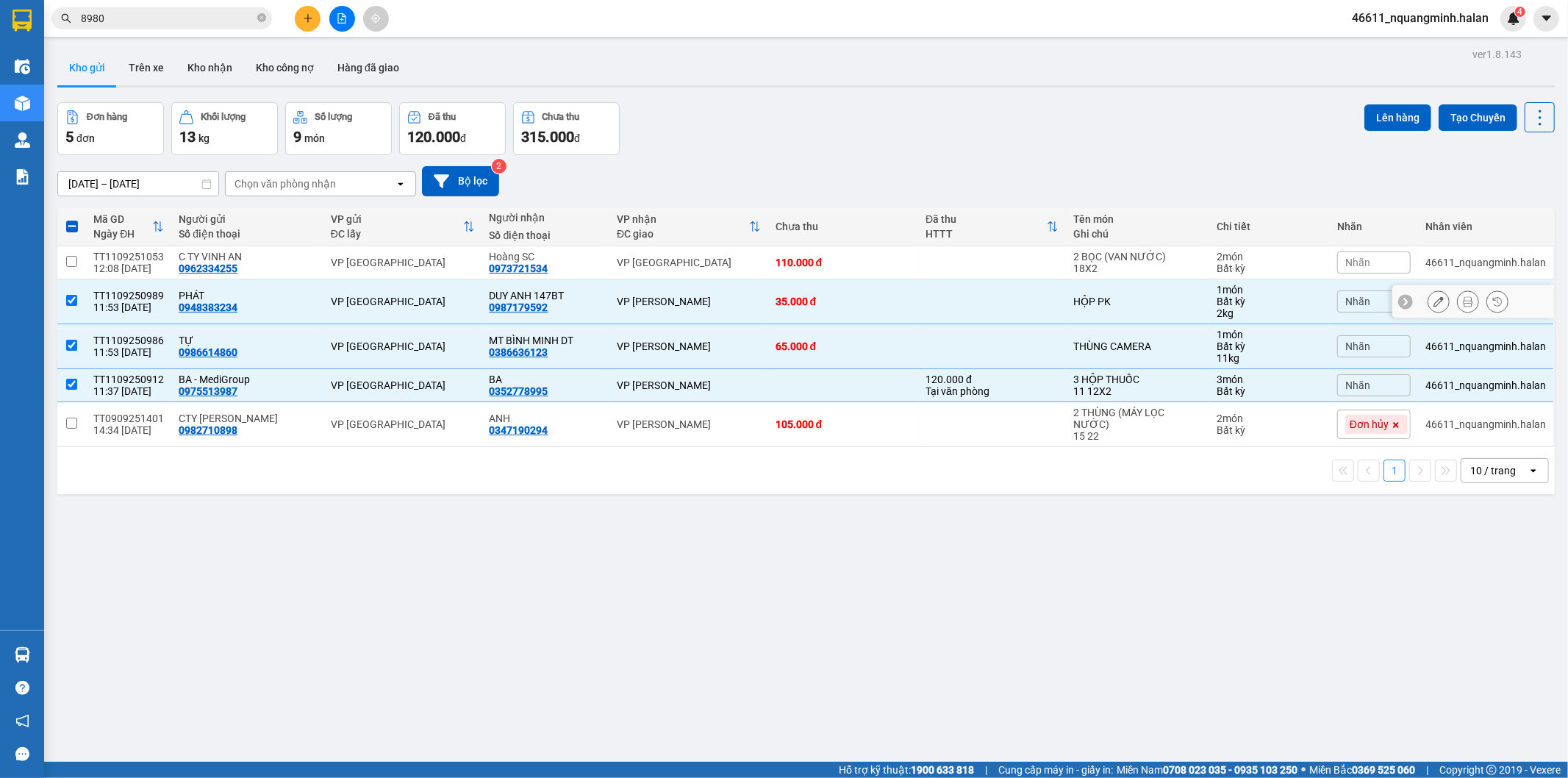
click at [686, 264] on div "VP [GEOGRAPHIC_DATA]" at bounding box center [689, 263] width 144 height 12
checkbox input "true"
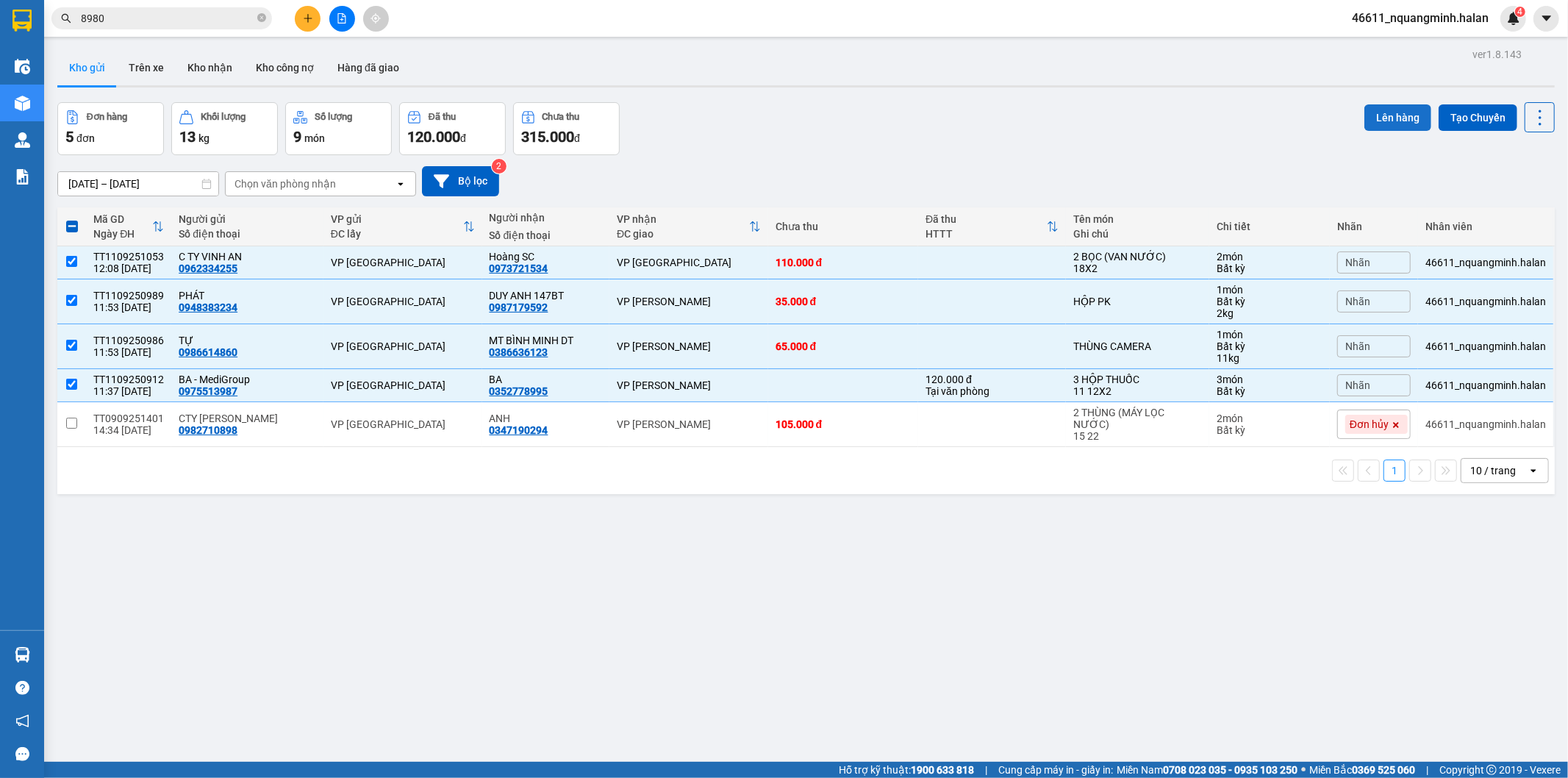
click at [1393, 113] on button "Lên hàng" at bounding box center [1398, 118] width 67 height 27
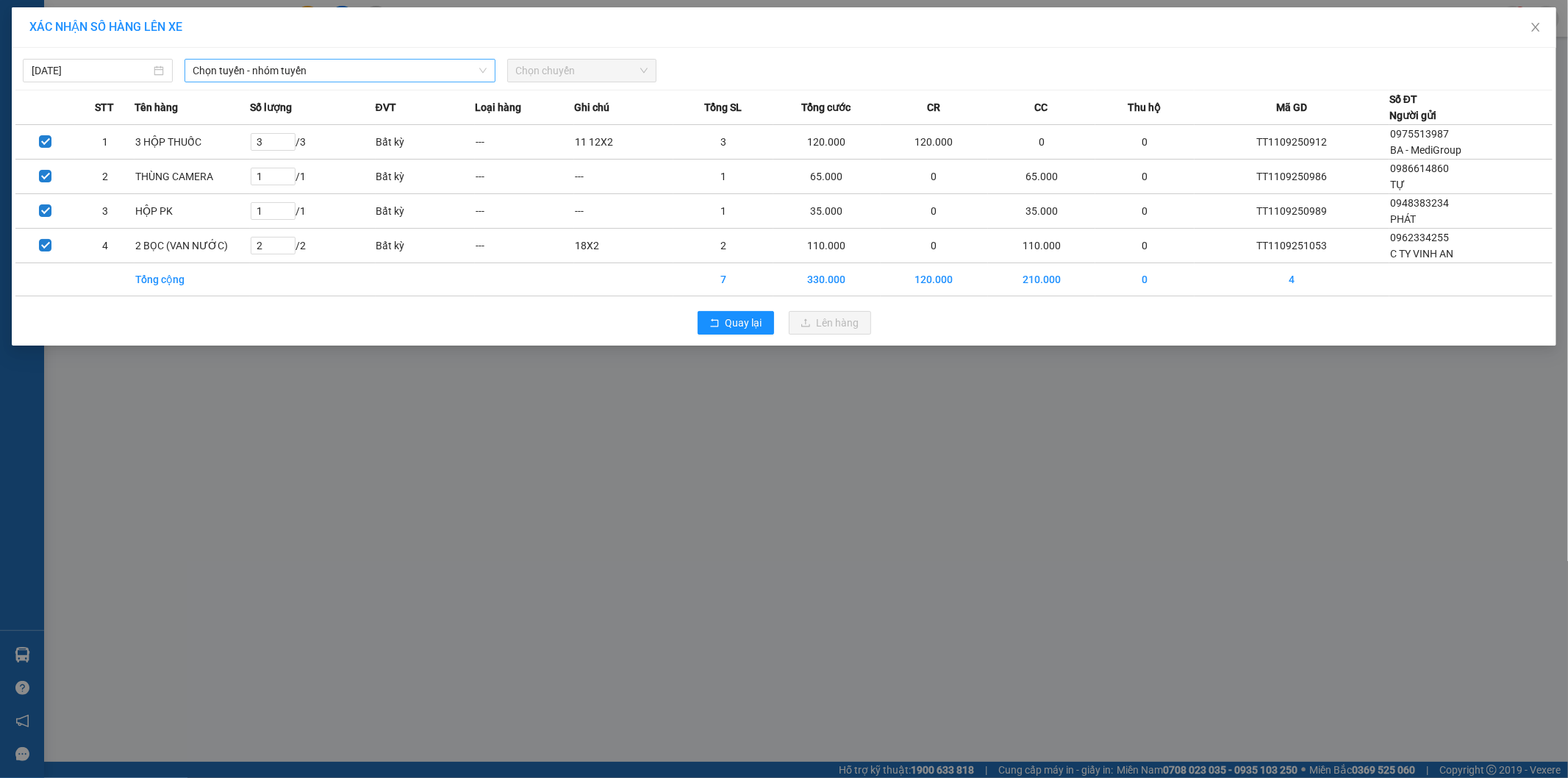
click at [229, 72] on span "Chọn tuyến - nhóm tuyến" at bounding box center [340, 70] width 294 height 22
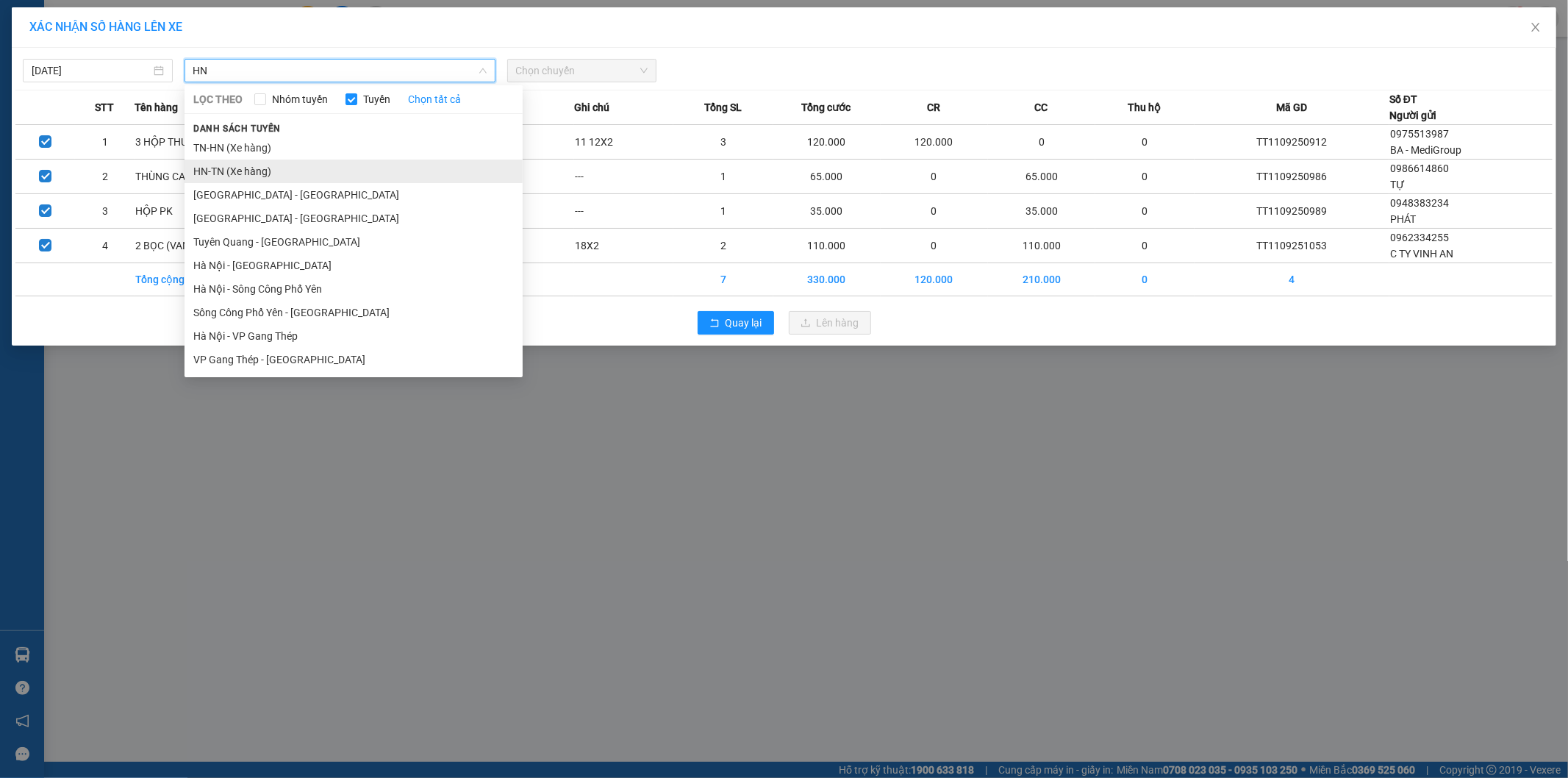
type input "HN"
drag, startPoint x: 214, startPoint y: 167, endPoint x: 688, endPoint y: 63, distance: 485.3
click at [219, 167] on li "HN-TN (Xe hàng)" at bounding box center [354, 171] width 339 height 23
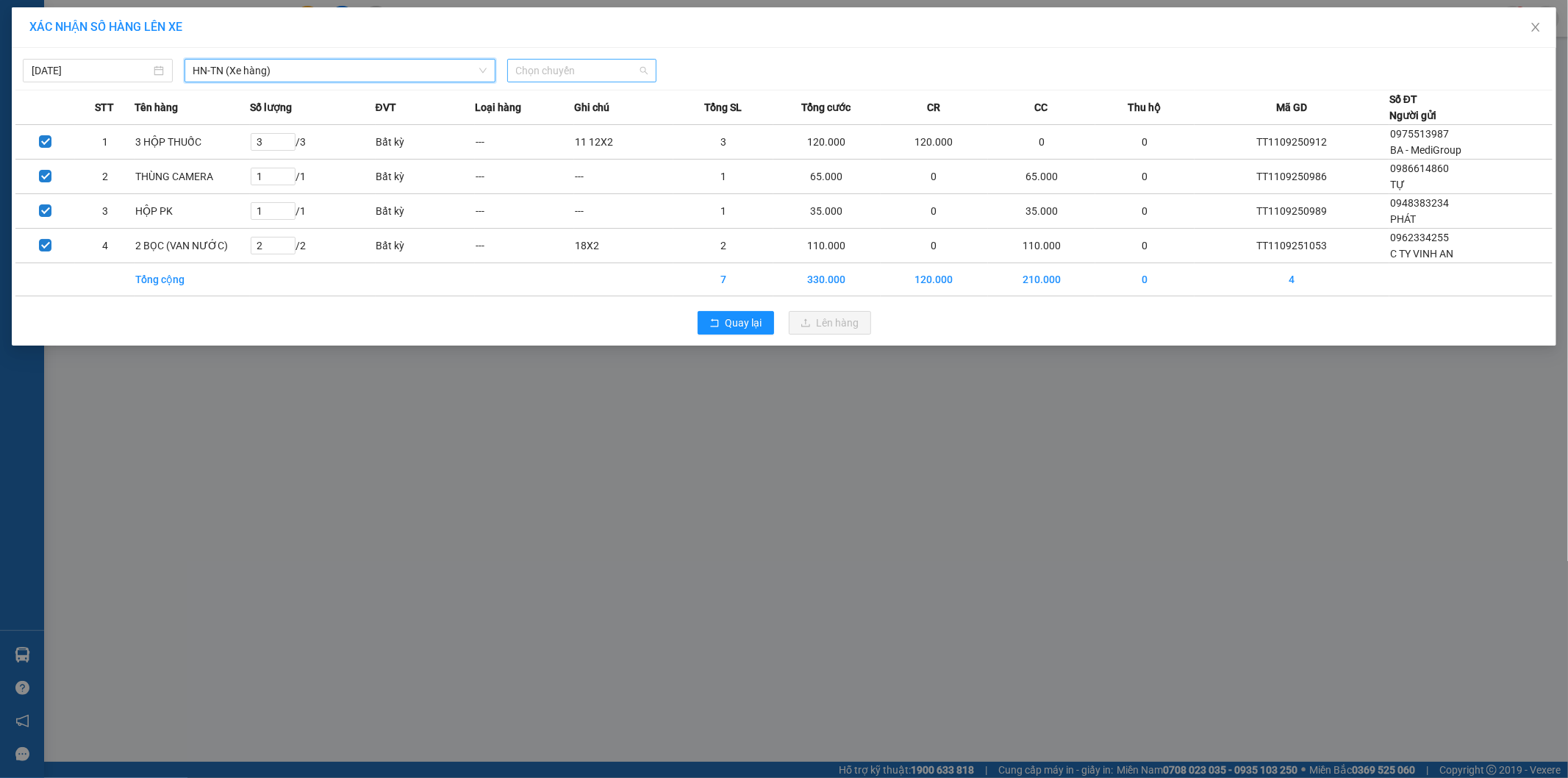
click at [585, 64] on span "Chọn chuyến" at bounding box center [582, 70] width 133 height 22
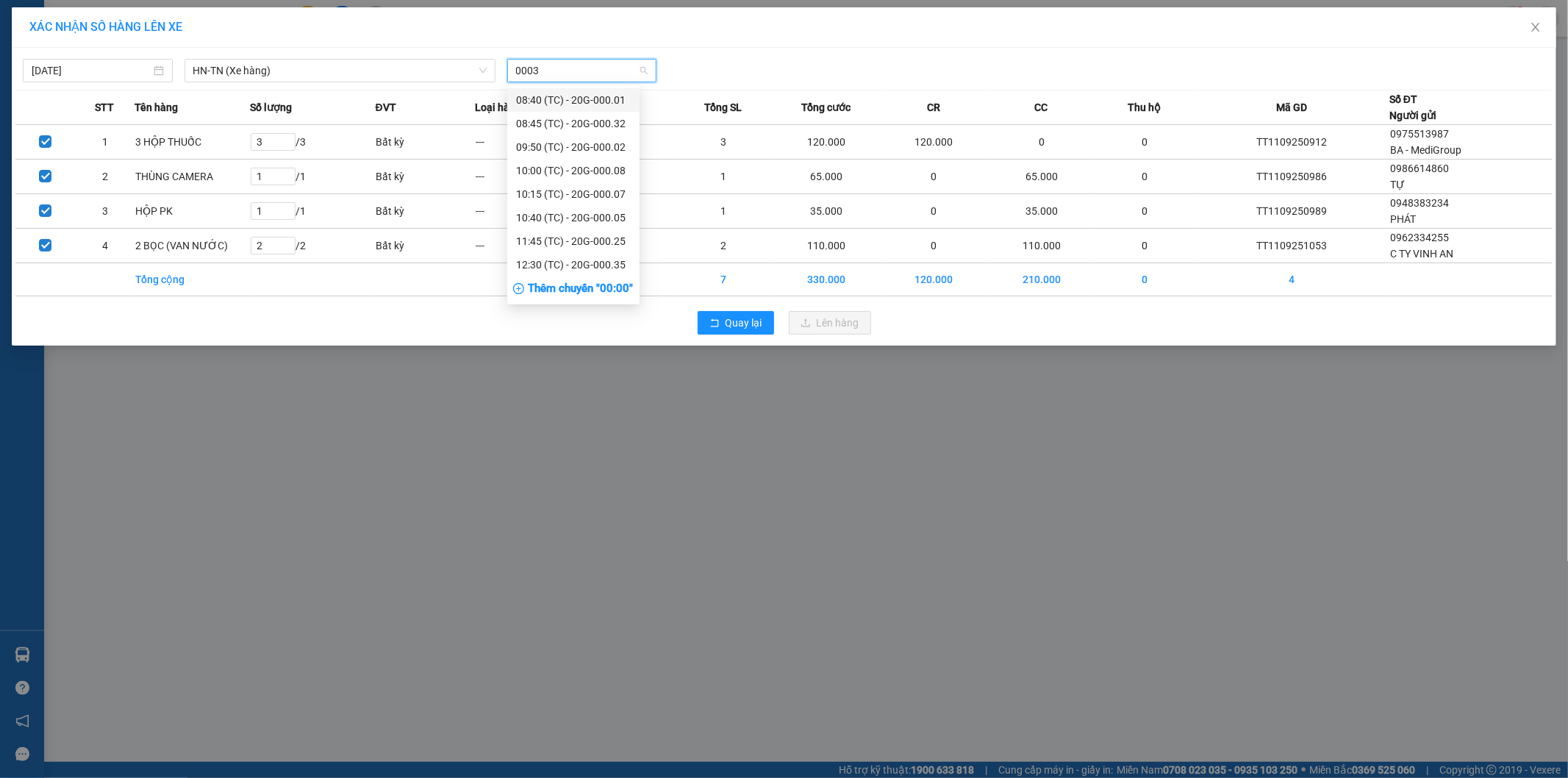
type input "00035"
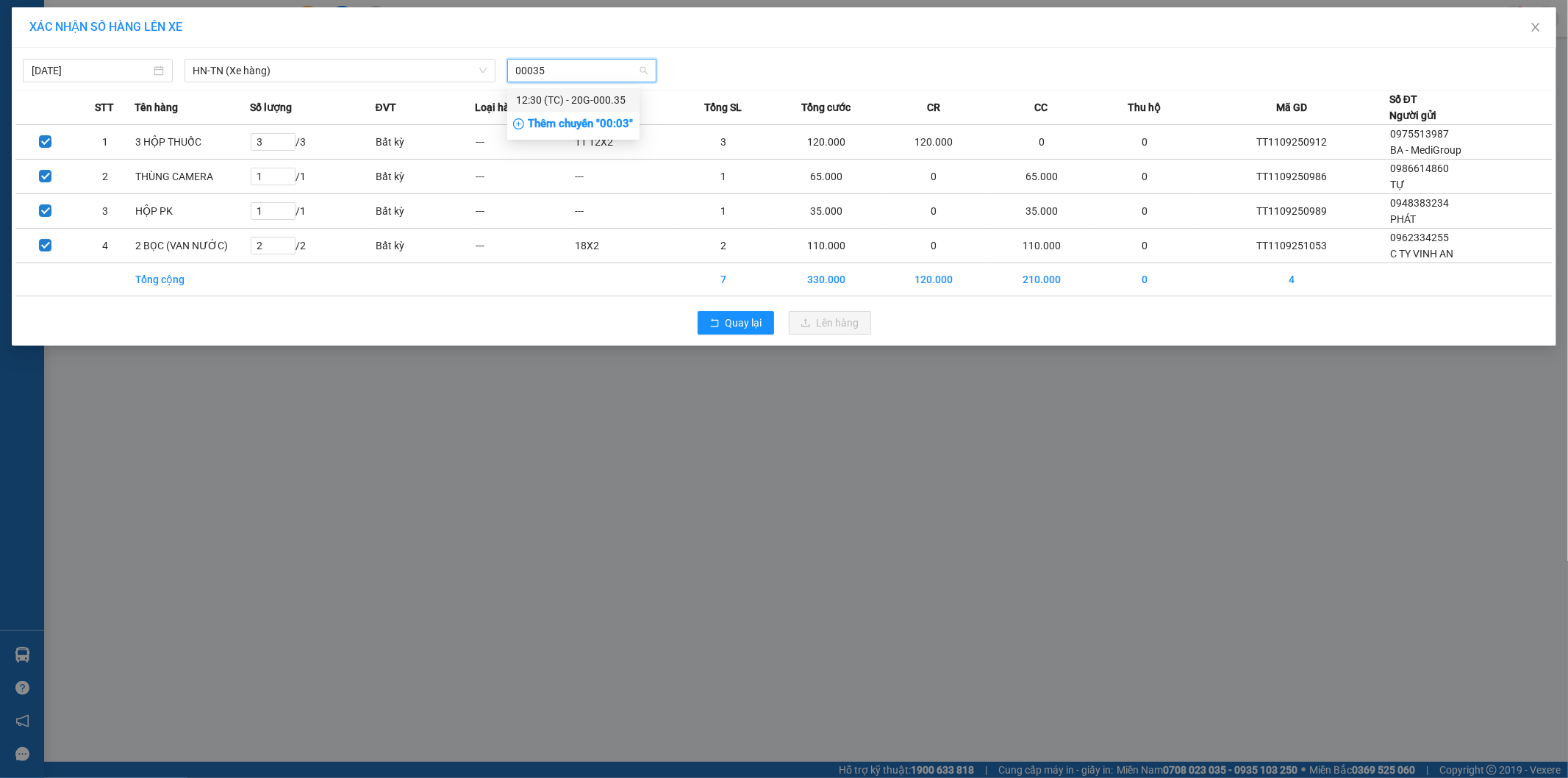
click at [584, 105] on div "12:30 (TC) - 20G-000.35" at bounding box center [574, 99] width 115 height 16
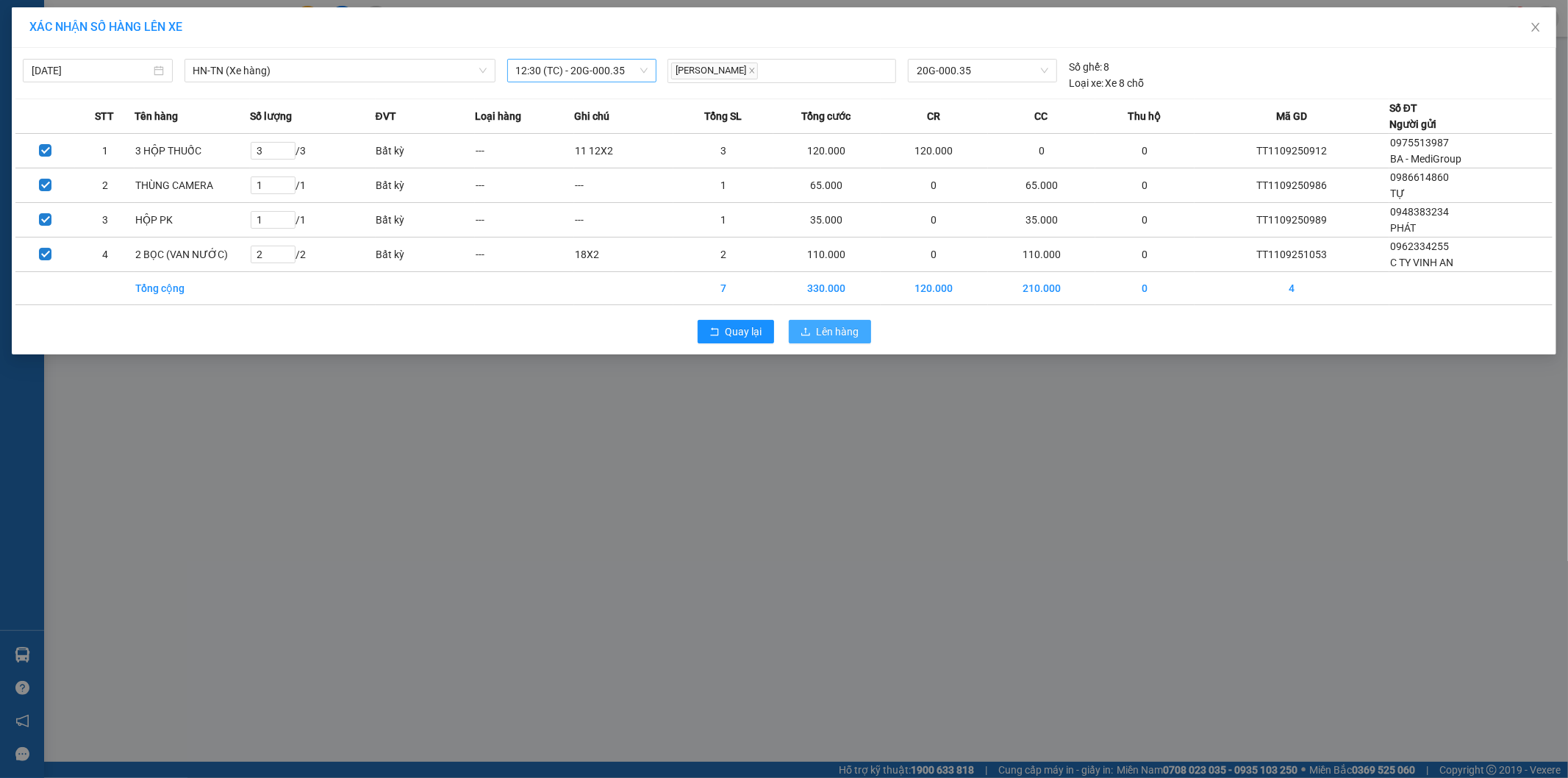
click at [810, 340] on button "Lên hàng" at bounding box center [830, 331] width 83 height 23
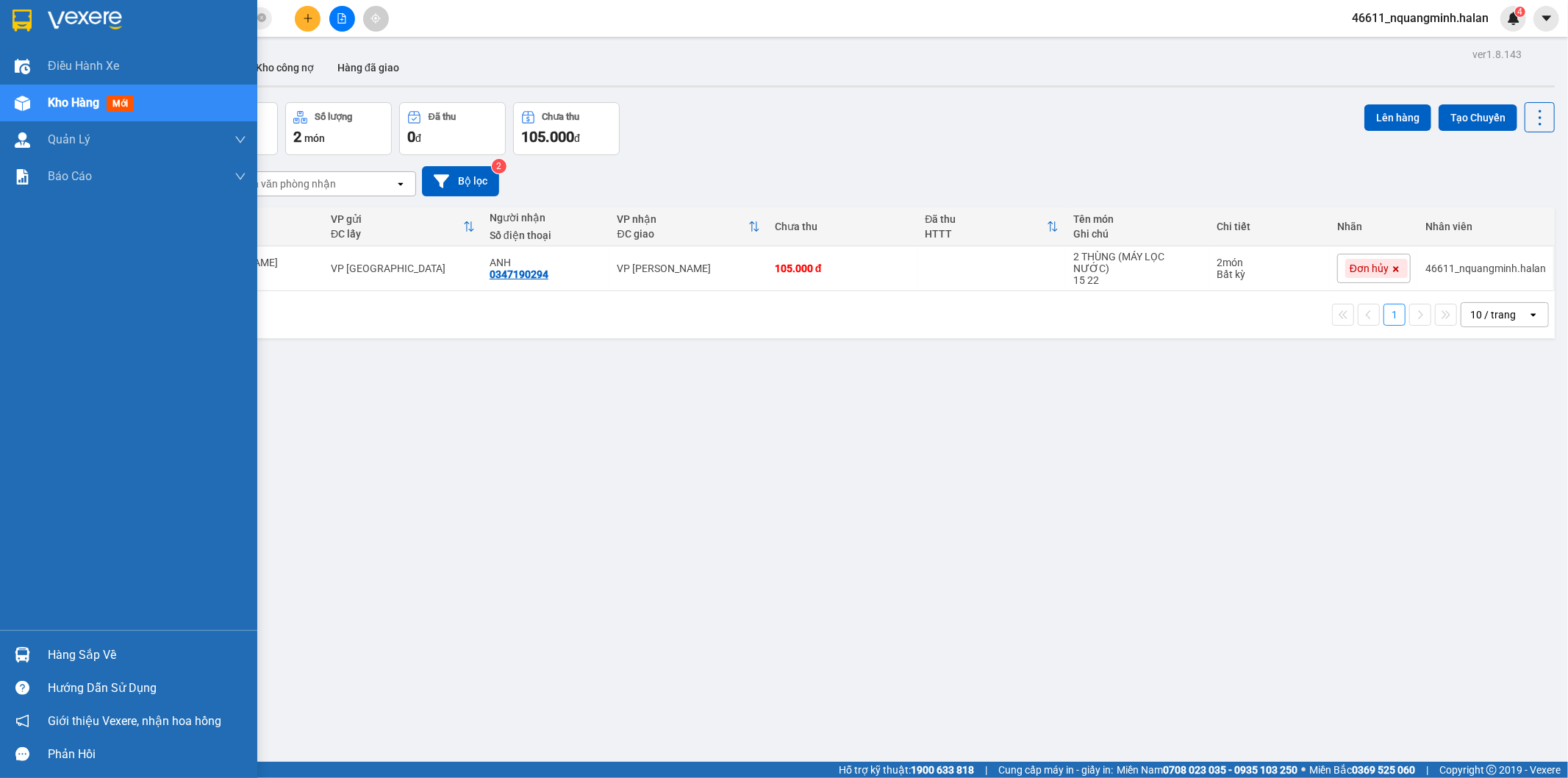
click at [5, 660] on div "Hàng sắp về" at bounding box center [128, 655] width 258 height 33
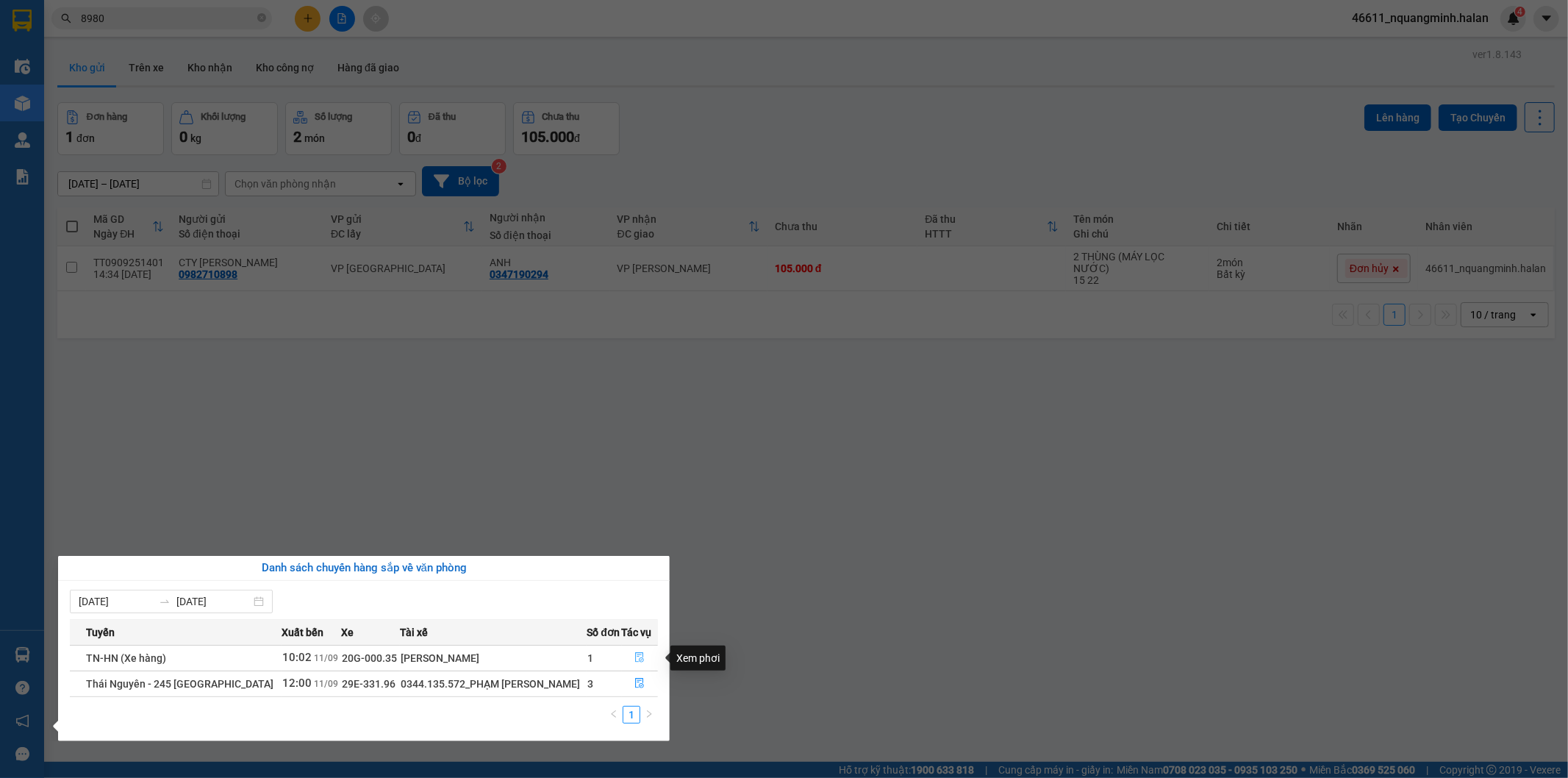
click at [636, 653] on icon "file-done" at bounding box center [641, 657] width 9 height 10
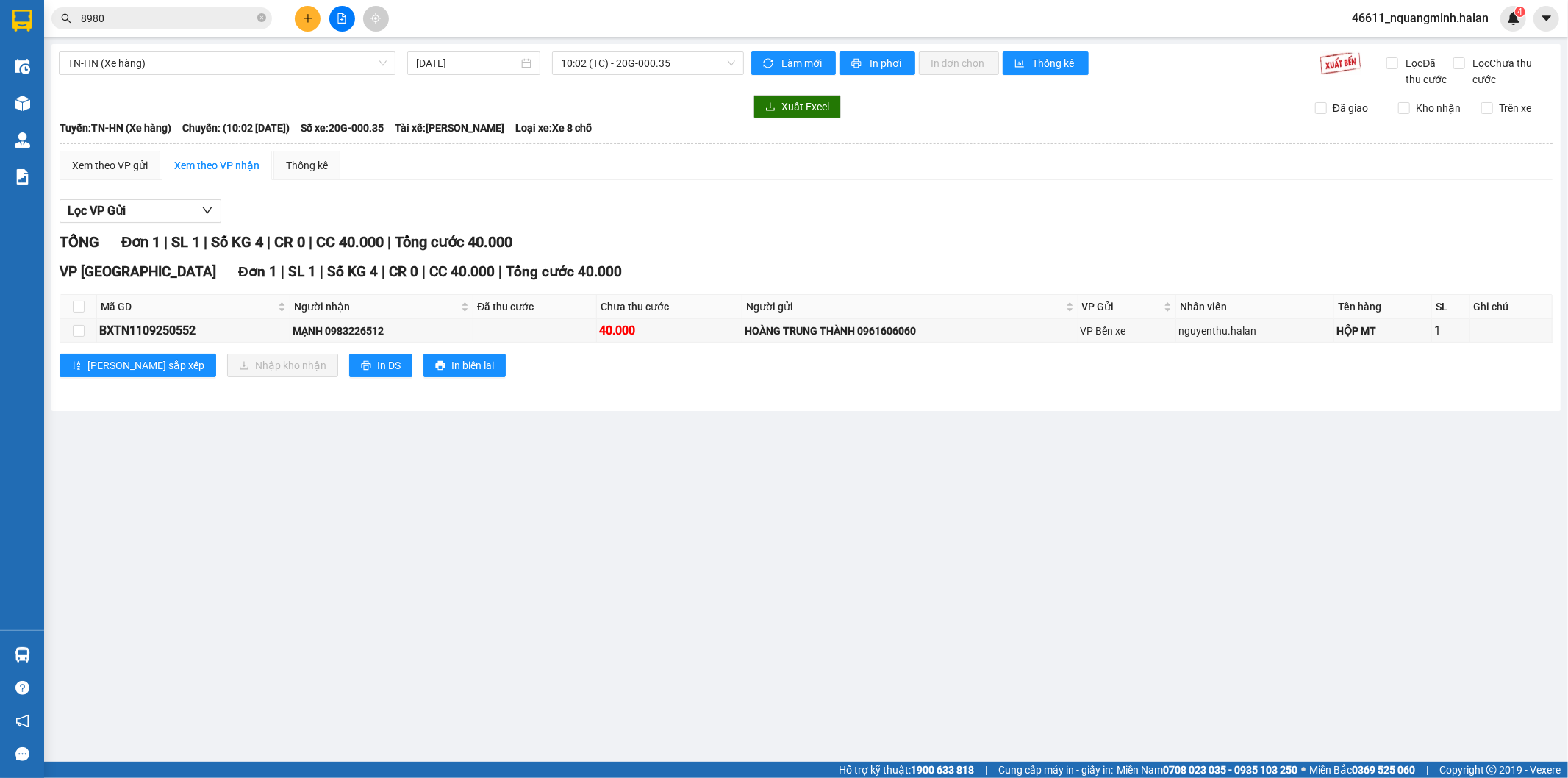
drag, startPoint x: 829, startPoint y: 549, endPoint x: 345, endPoint y: 351, distance: 522.9
click at [825, 544] on main "TN-HN (Xe hàng) [DATE] 10:02 (TC) - 20G-000.35 Làm mới In phơi In đơn chọn Thốn…" at bounding box center [784, 380] width 1568 height 761
click at [76, 309] on input "checkbox" at bounding box center [78, 307] width 12 height 12
checkbox input "true"
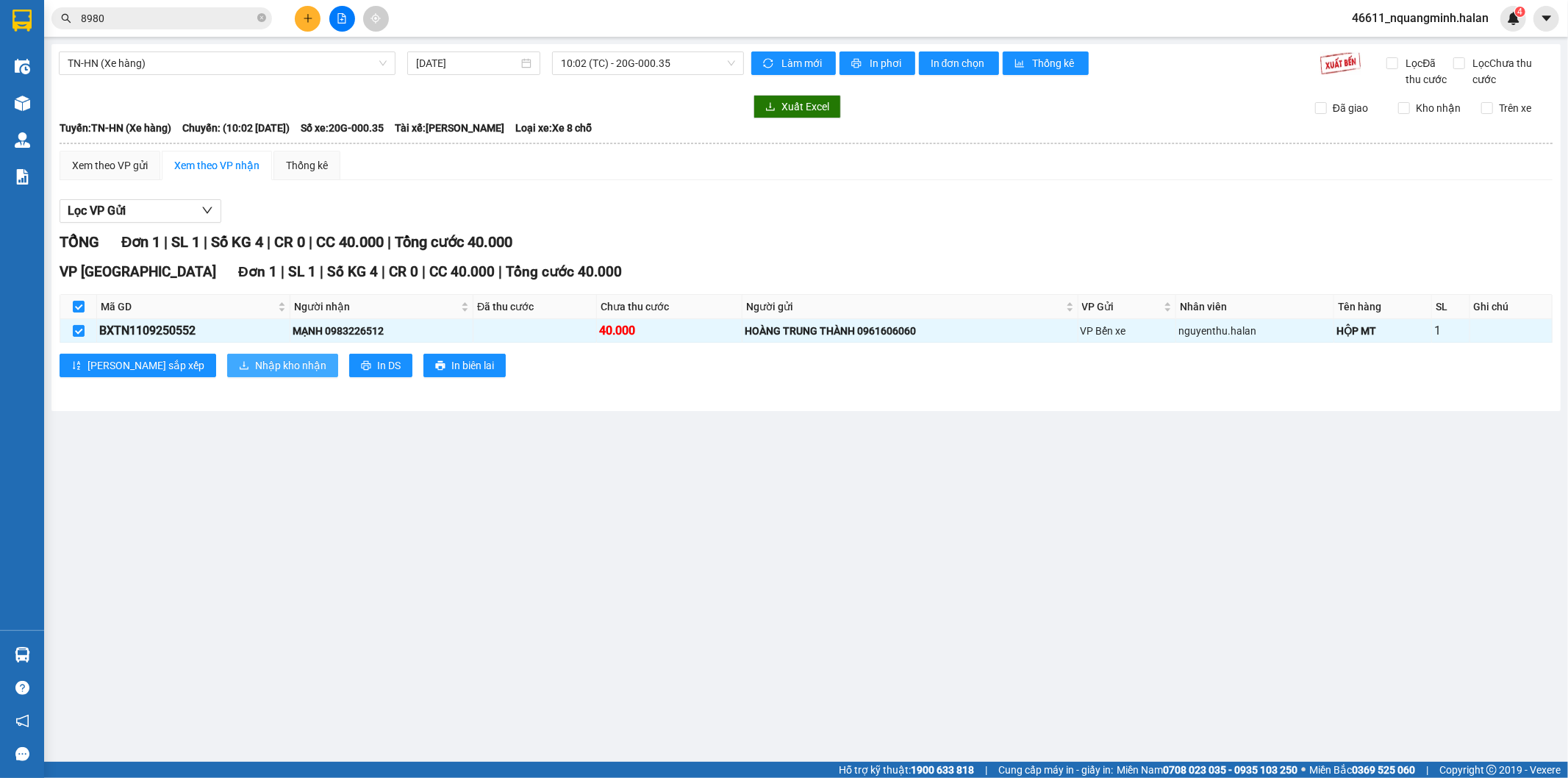
click at [255, 357] on span "Nhập kho nhận" at bounding box center [291, 364] width 72 height 16
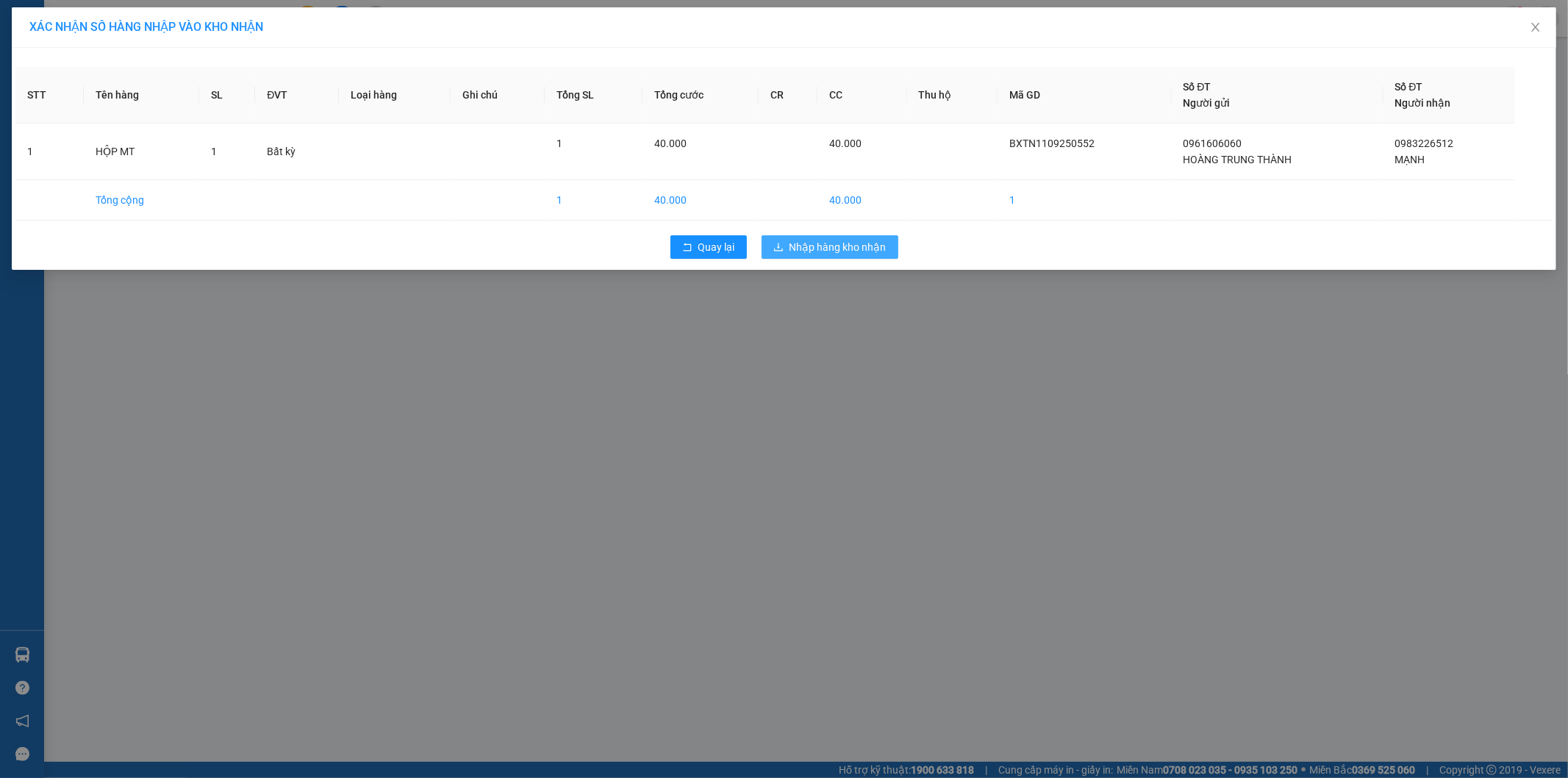
click at [871, 247] on span "Nhập hàng kho nhận" at bounding box center [838, 247] width 97 height 16
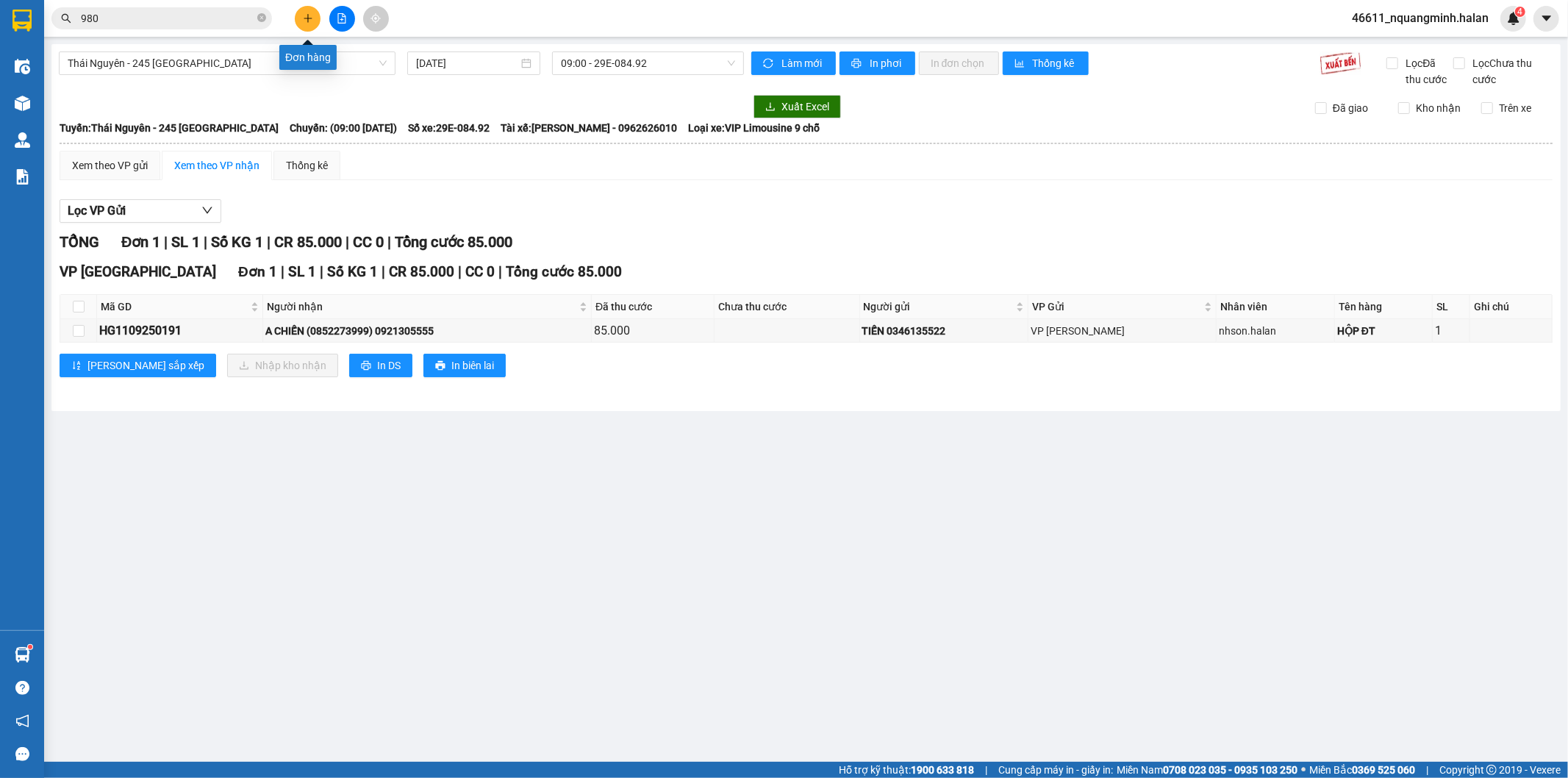
click at [307, 22] on icon "plus" at bounding box center [308, 18] width 10 height 10
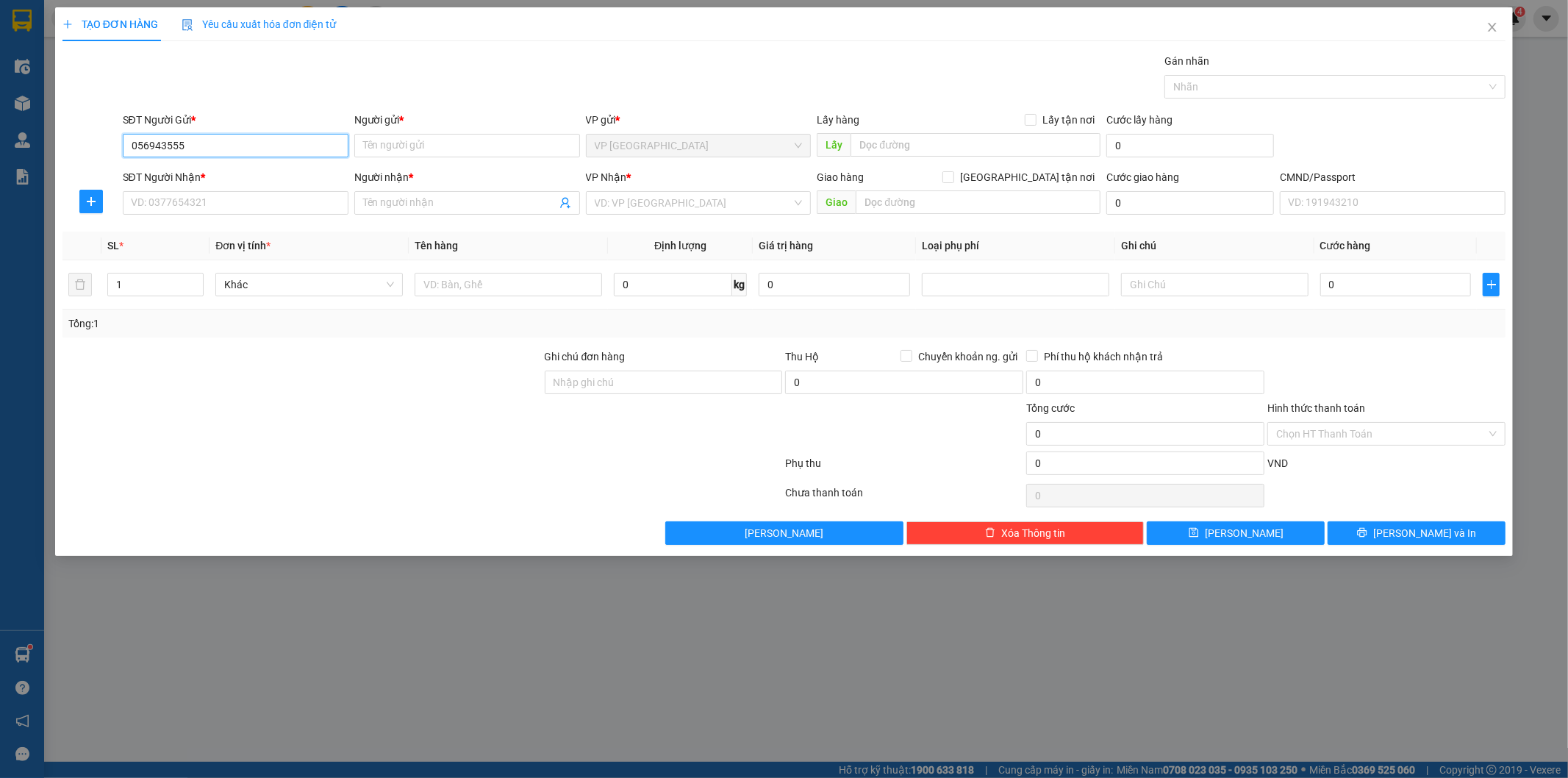
type input "0569435555"
click at [209, 171] on div "0569435555 - THÀNH" at bounding box center [235, 174] width 208 height 16
type input "THÀNH"
type input "0569435555"
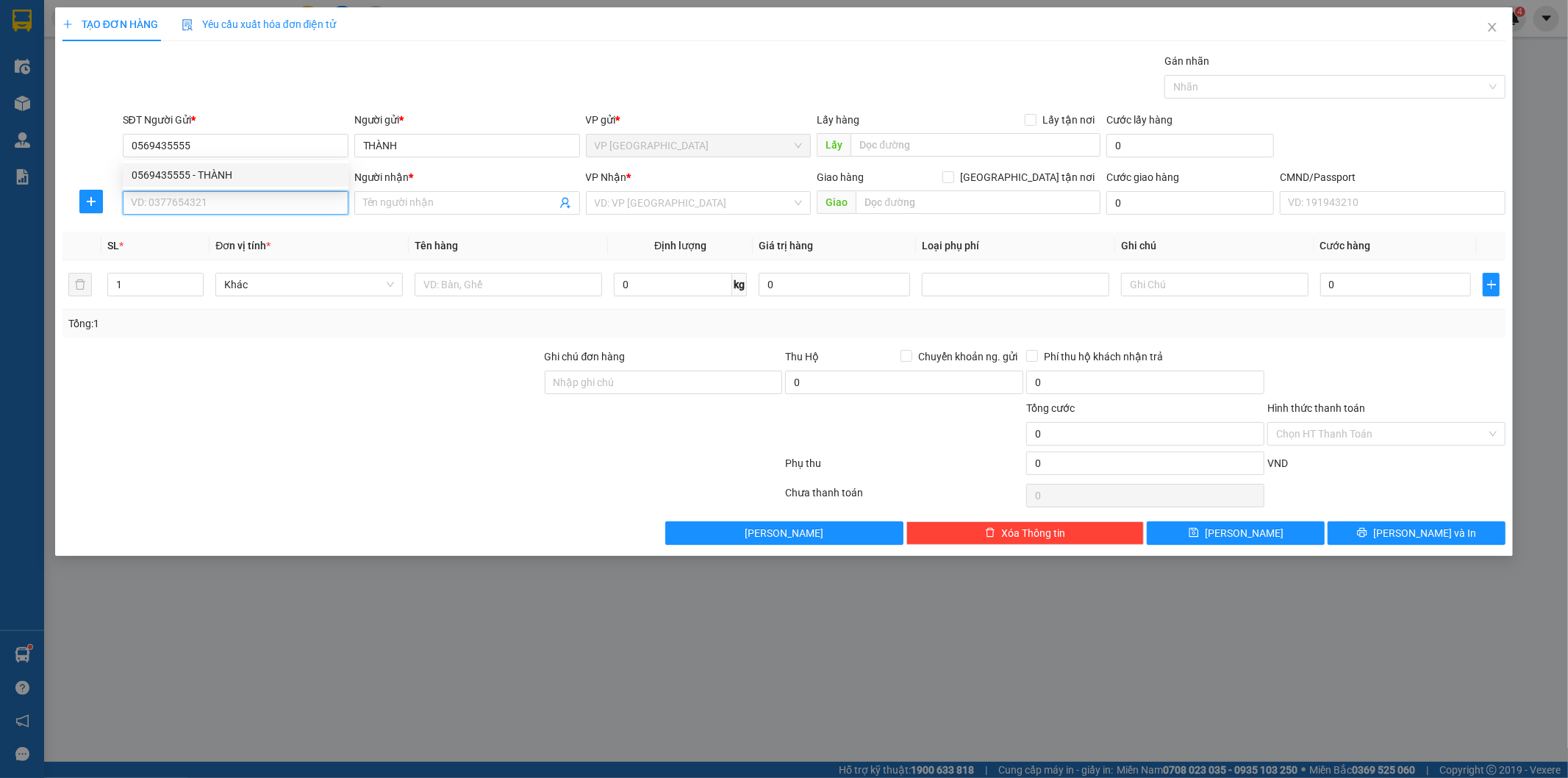
click at [218, 198] on input "SĐT Người Nhận *" at bounding box center [235, 203] width 226 height 23
click at [239, 258] on div "0929925555 - HƯƠNG CHI (BẮC SƠN)" at bounding box center [249, 255] width 234 height 16
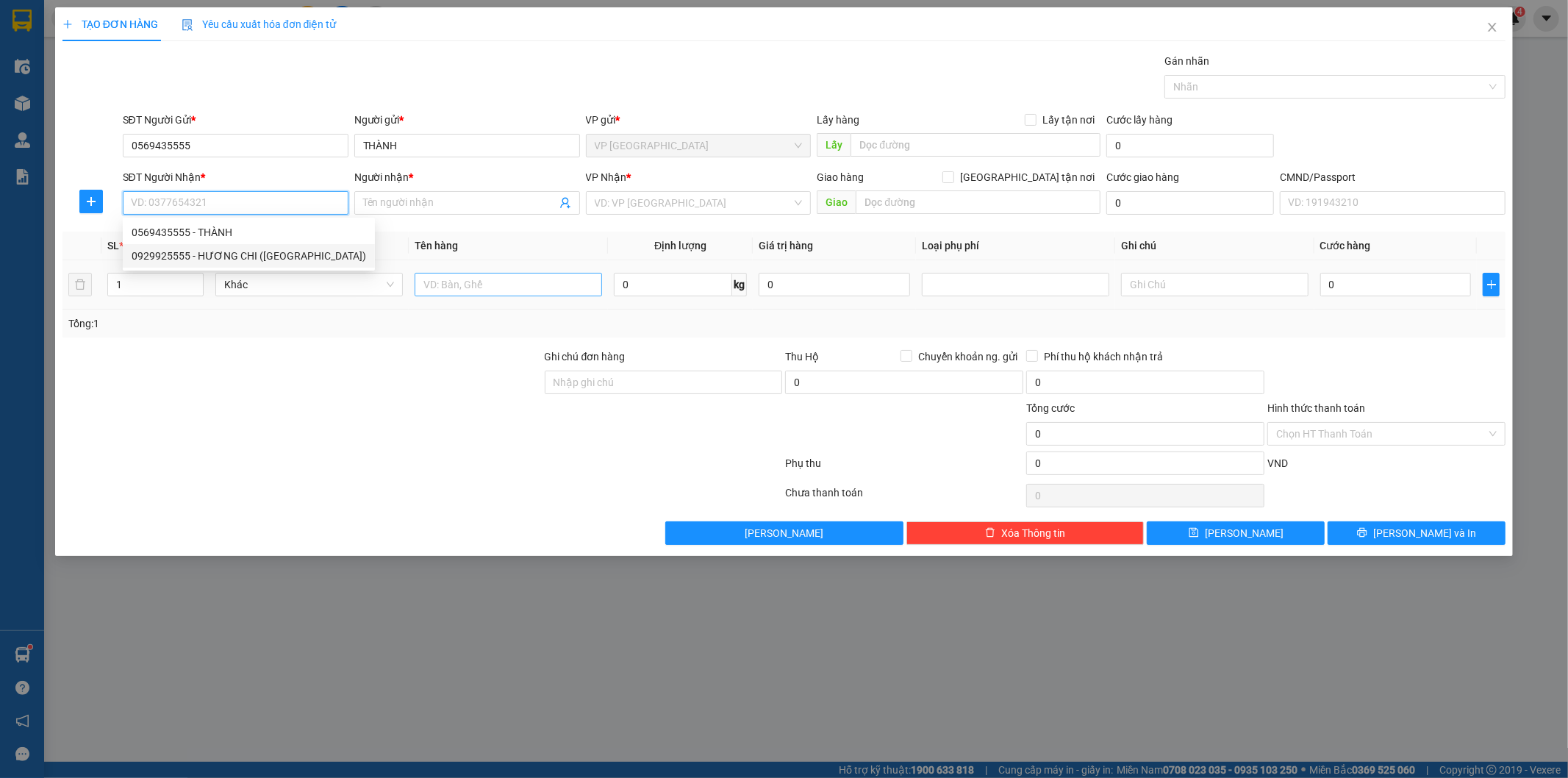
type input "0929925555"
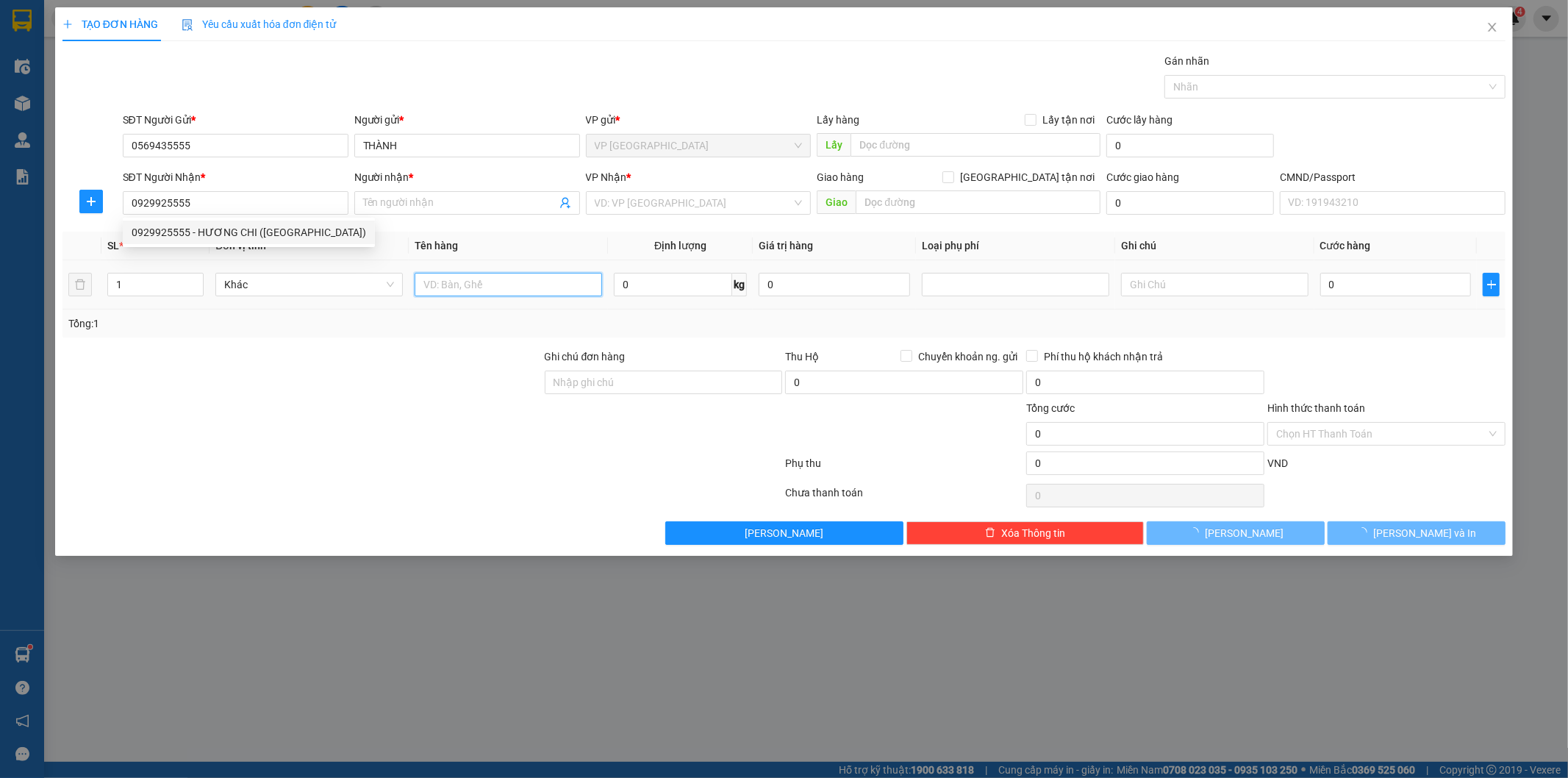
type input "HƯƠNG CHI (BẮC SƠN)"
click at [520, 280] on input "text" at bounding box center [508, 284] width 188 height 23
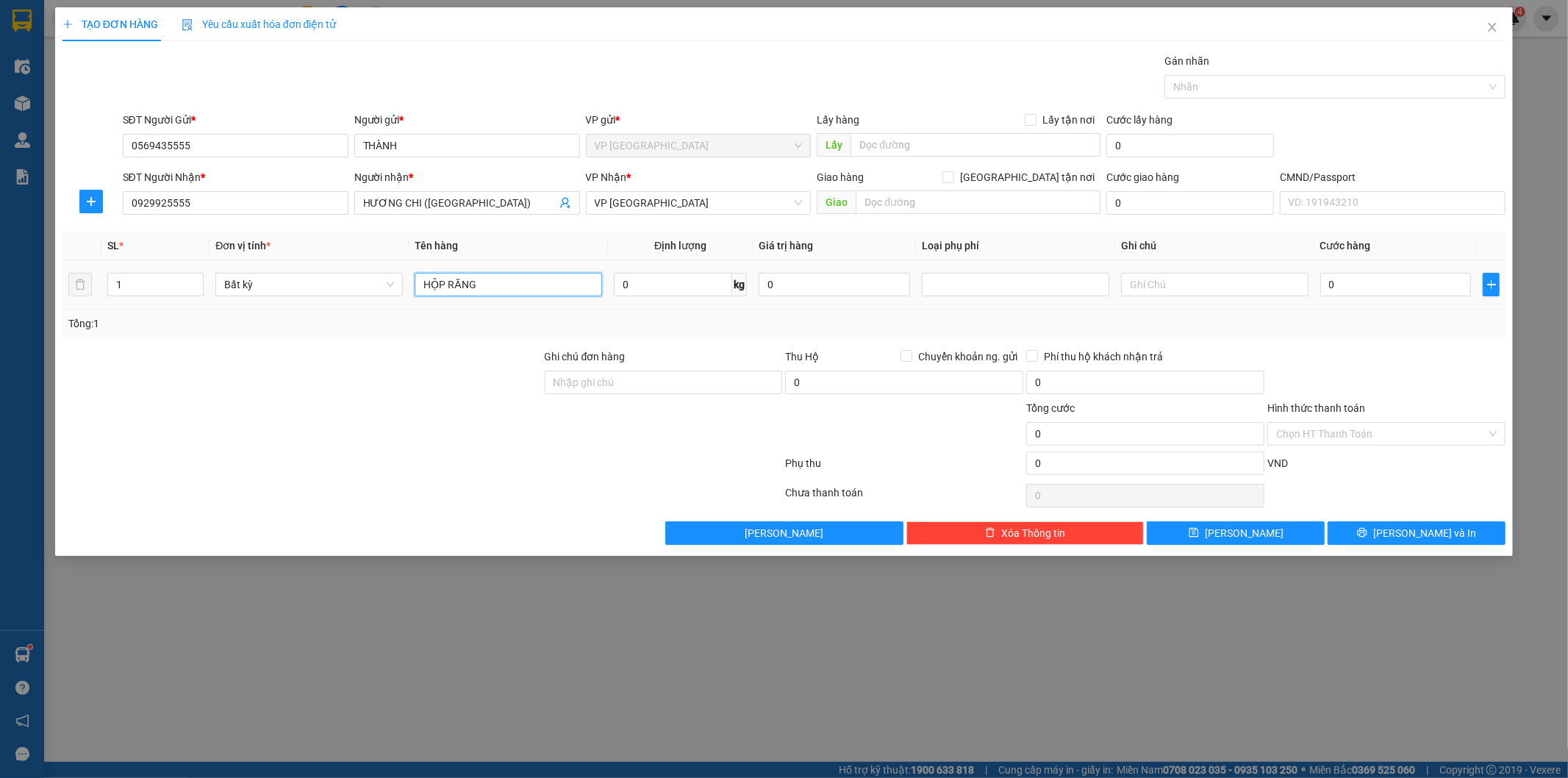
type input "HỘP RĂNG"
type input "2"
type input "35.000"
click at [1377, 437] on input "Hình thức thanh toán" at bounding box center [1381, 434] width 210 height 22
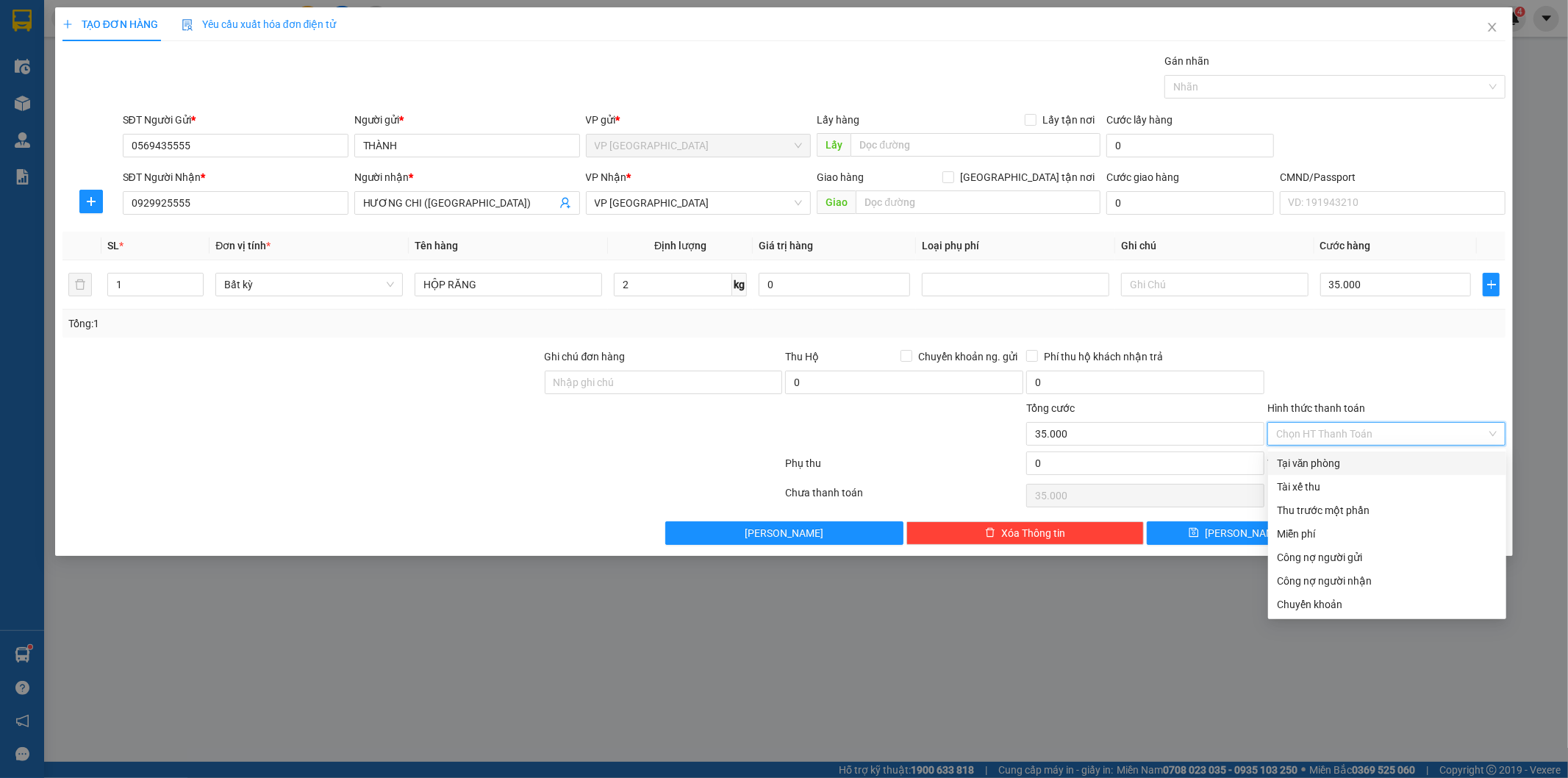
click at [1331, 463] on div "Tại văn phòng" at bounding box center [1387, 463] width 220 height 16
type input "0"
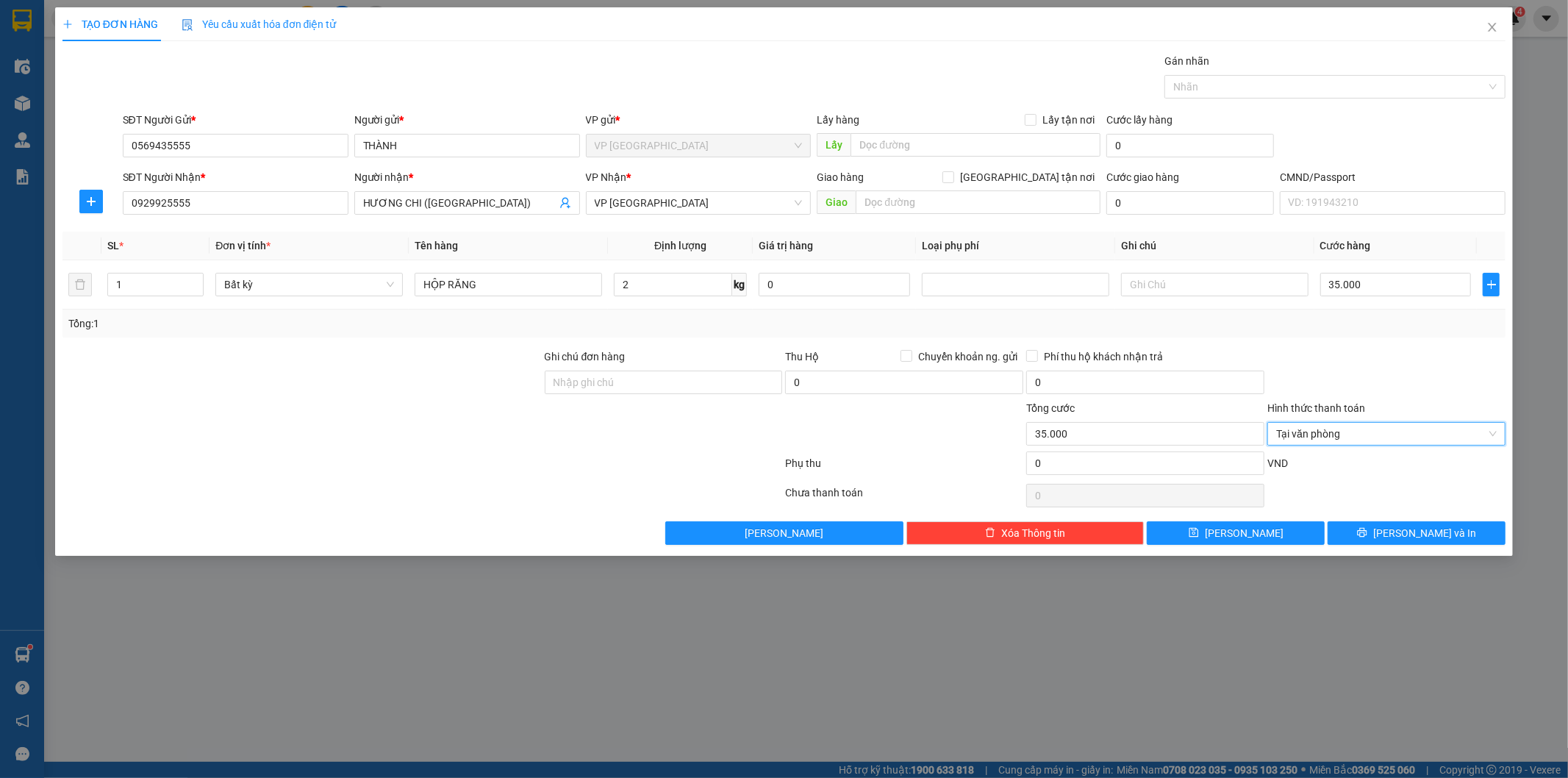
click at [1345, 361] on div at bounding box center [1386, 374] width 241 height 52
click at [1400, 541] on button "Lưu và In" at bounding box center [1416, 533] width 178 height 23
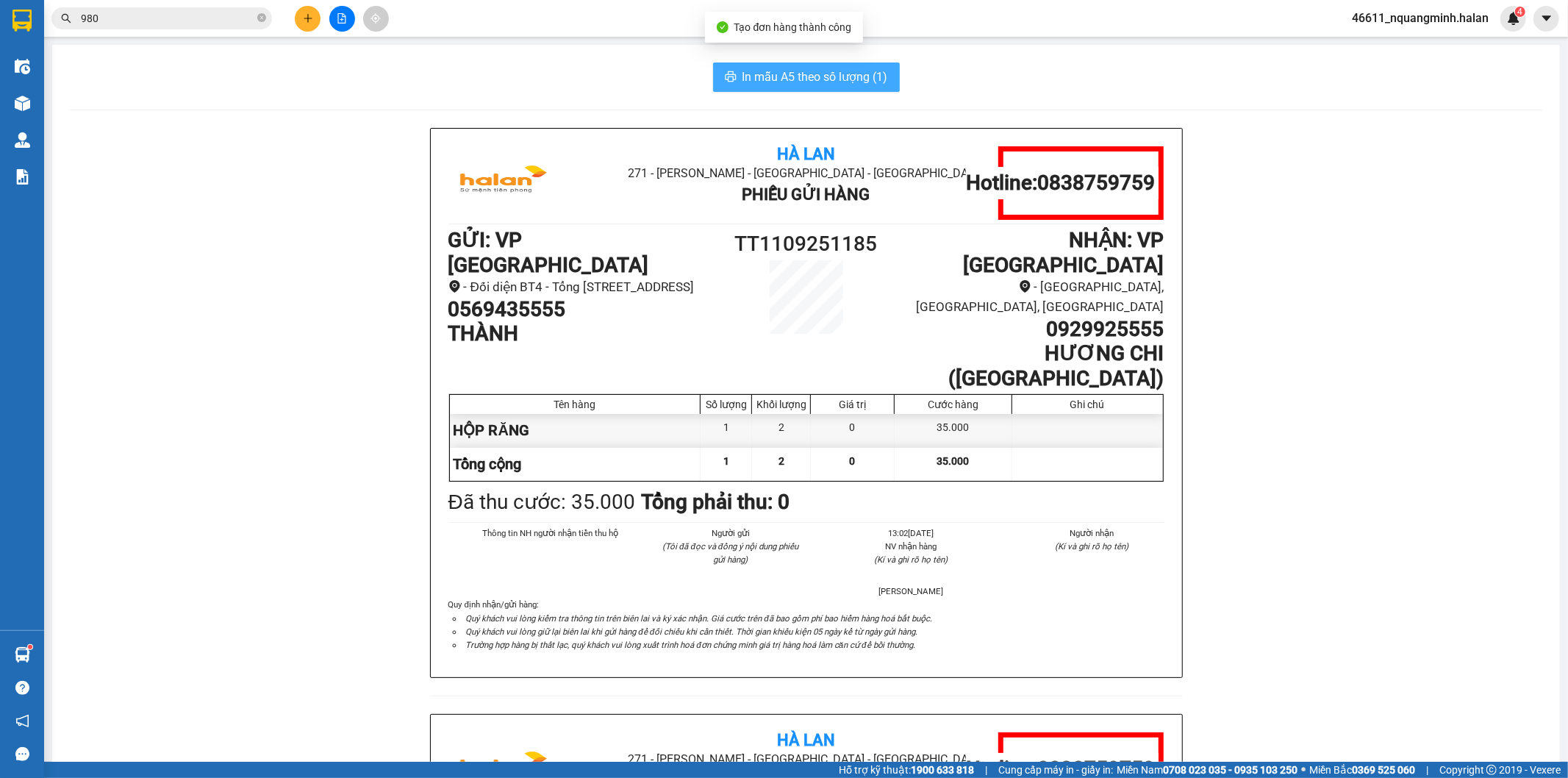
click at [804, 78] on span "In mẫu A5 theo số lượng (1)" at bounding box center [815, 77] width 146 height 18
